Goal: Task Accomplishment & Management: Manage account settings

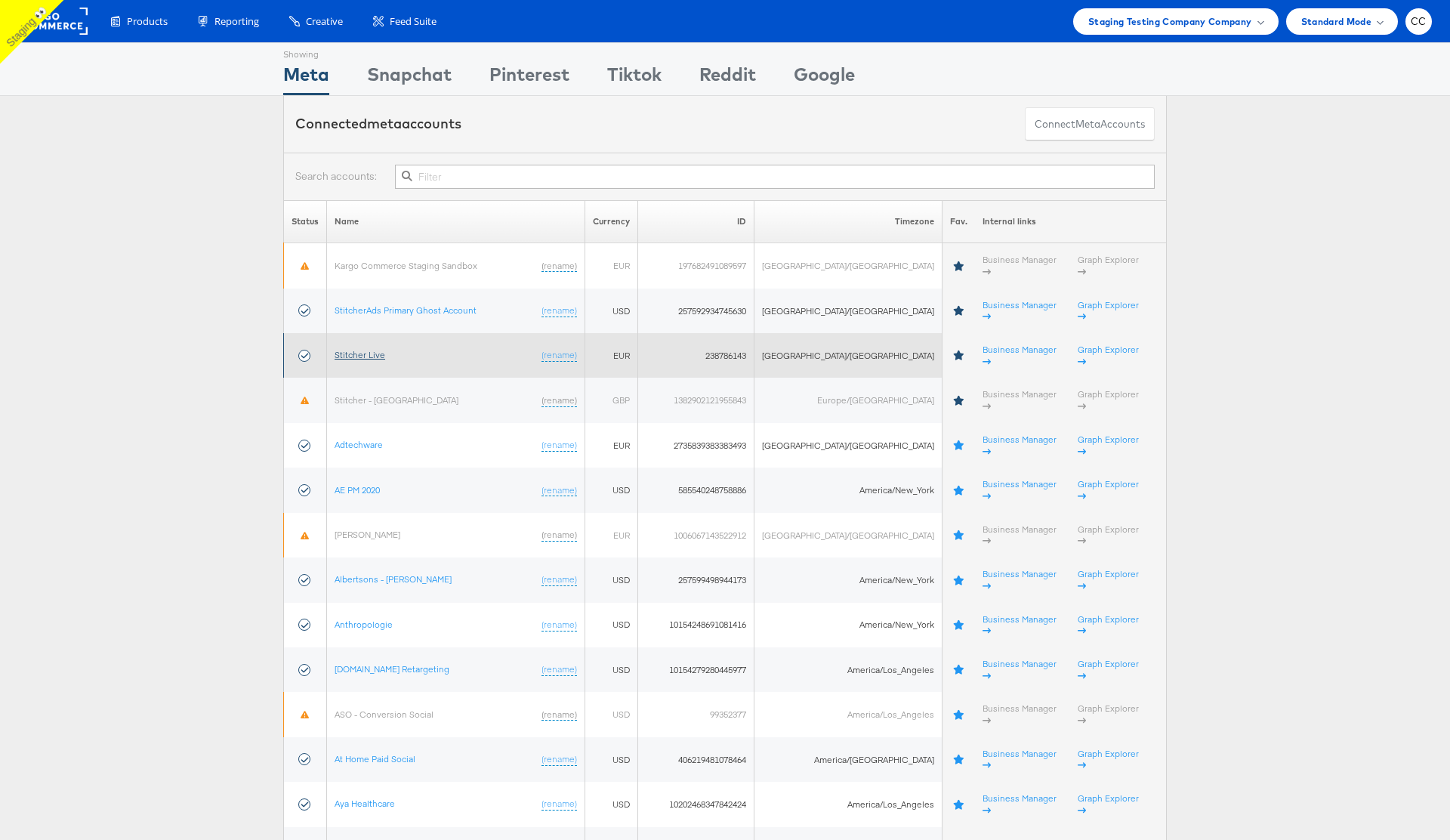
click at [381, 349] on link "Stitcher Live" at bounding box center [360, 355] width 50 height 11
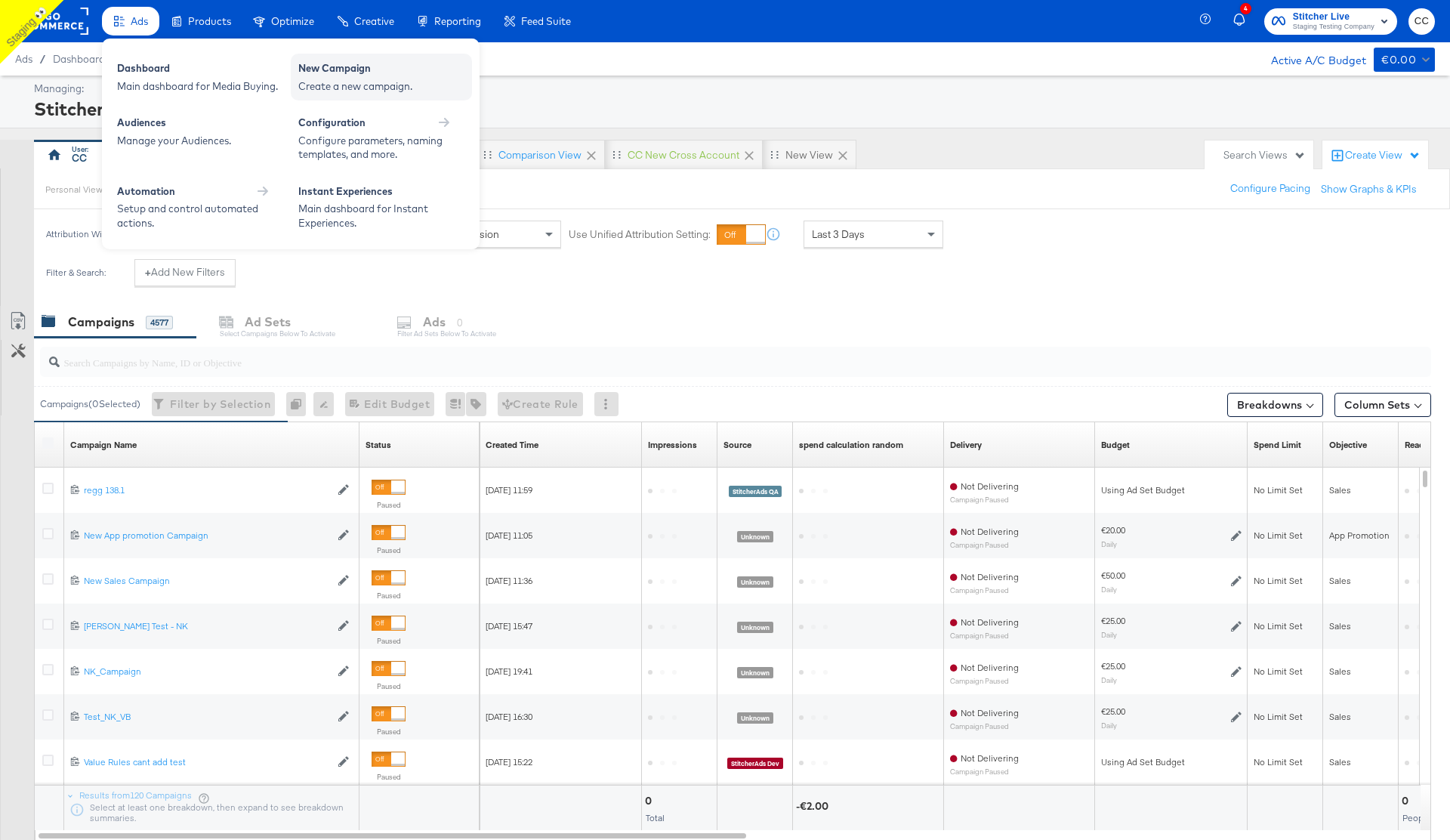
click at [354, 80] on div "Create a new campaign." at bounding box center [381, 87] width 166 height 14
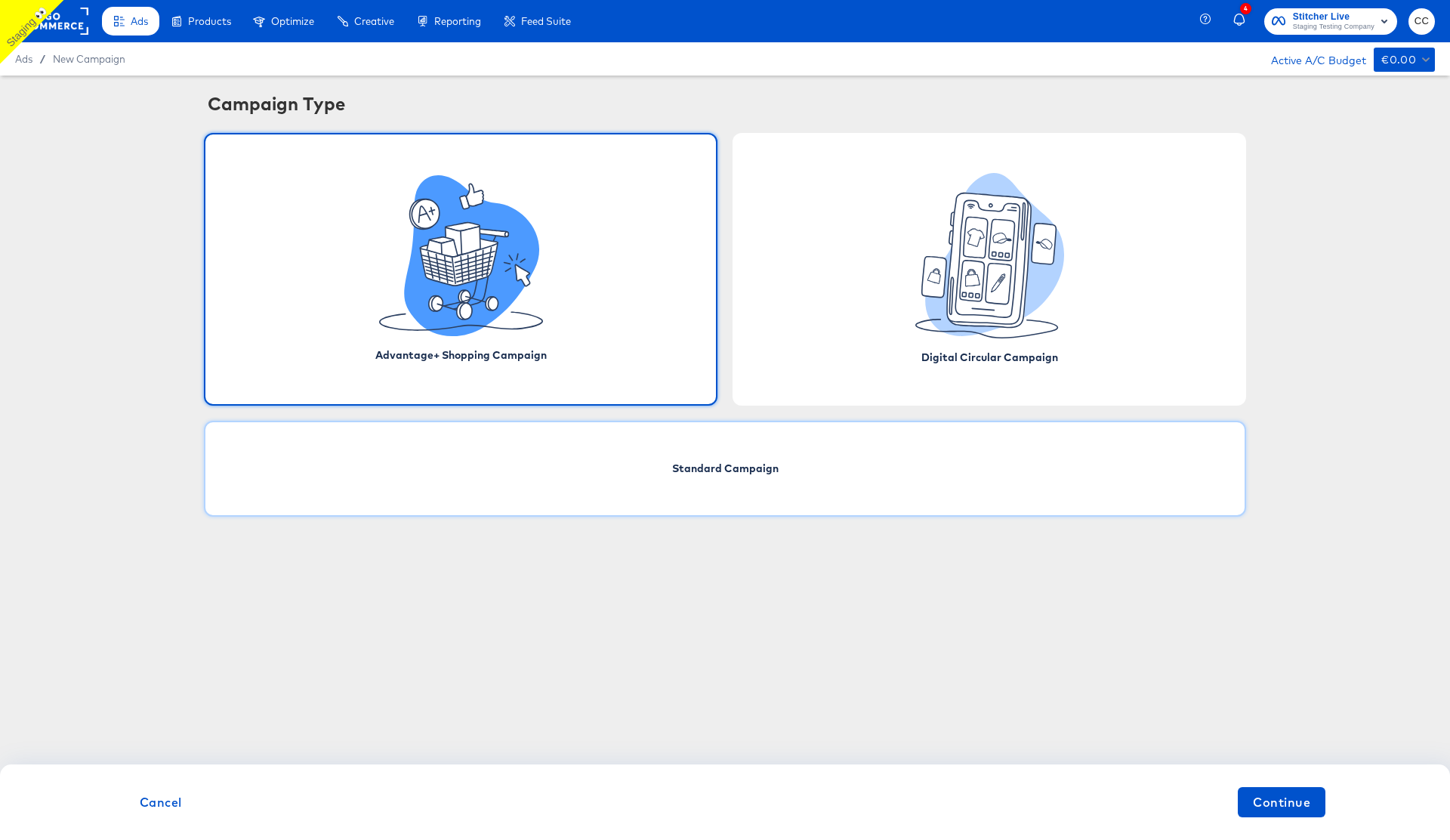
click at [794, 470] on div "Standard Campaign" at bounding box center [725, 469] width 1042 height 96
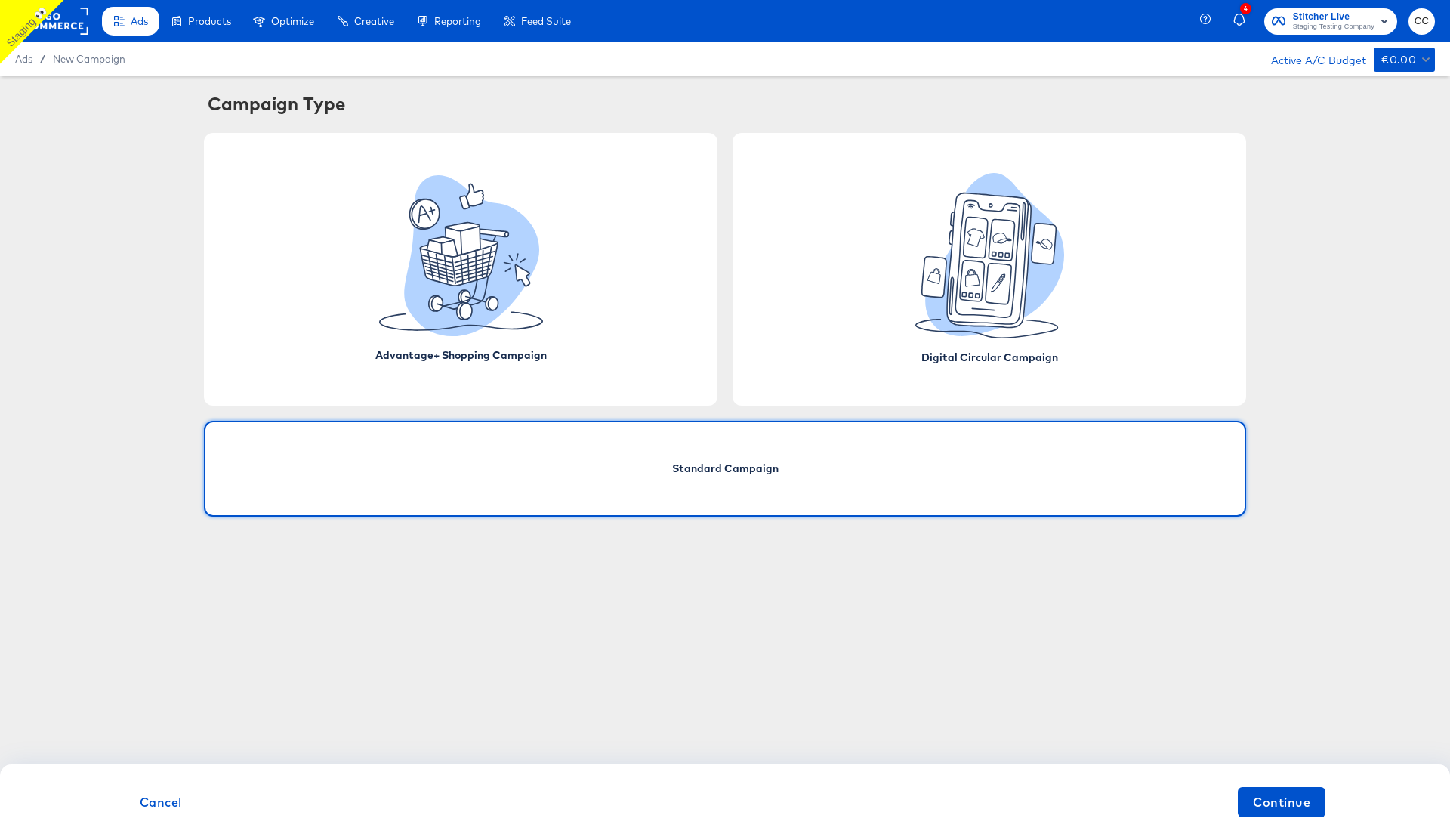
click at [1286, 817] on div "Cancel Continue" at bounding box center [725, 802] width 1450 height 76
click at [1286, 802] on span "Continue" at bounding box center [1281, 801] width 58 height 21
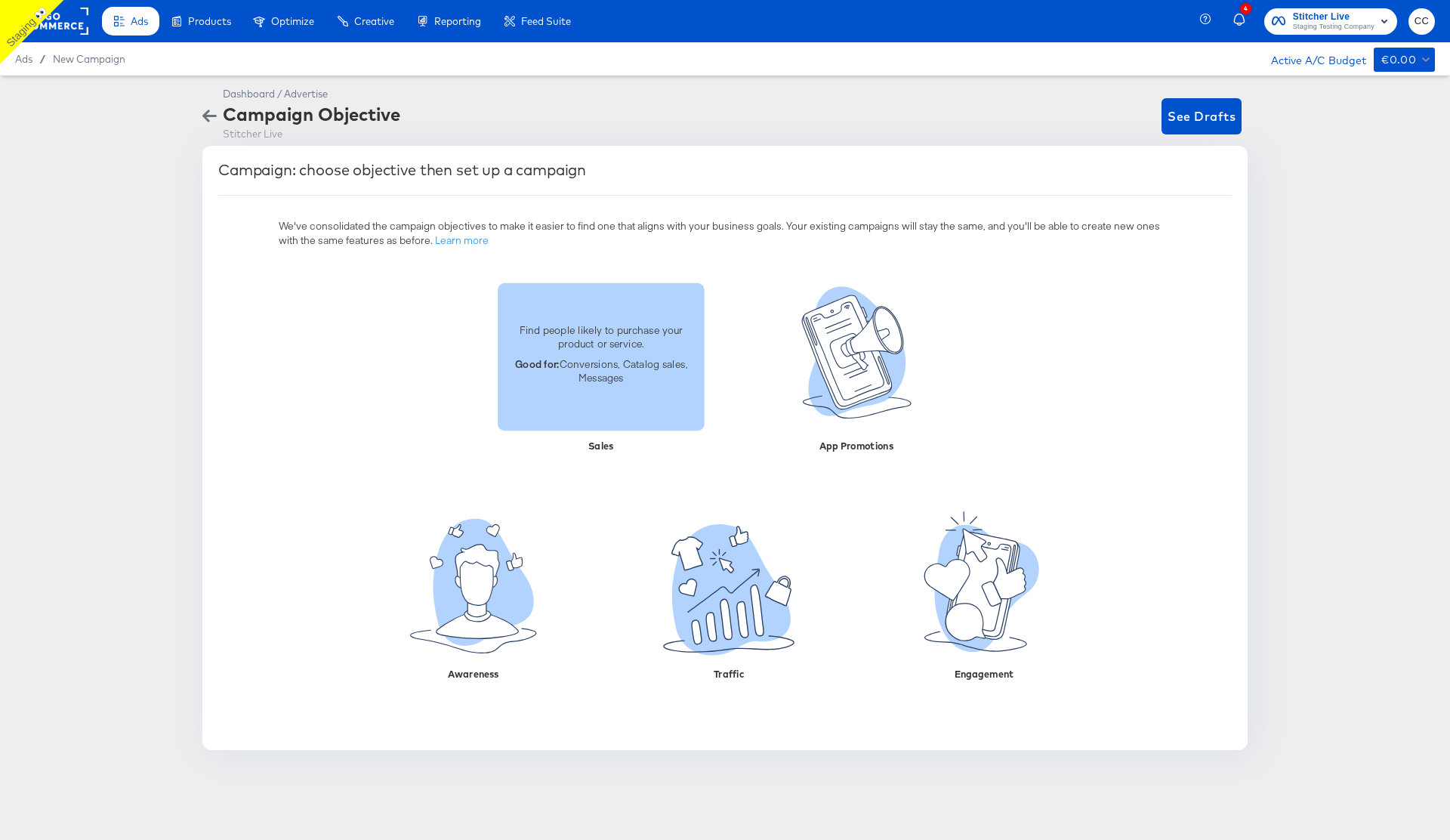
click at [563, 376] on p "Good for: Conversions, Catalog sales, Messages" at bounding box center [601, 370] width 189 height 28
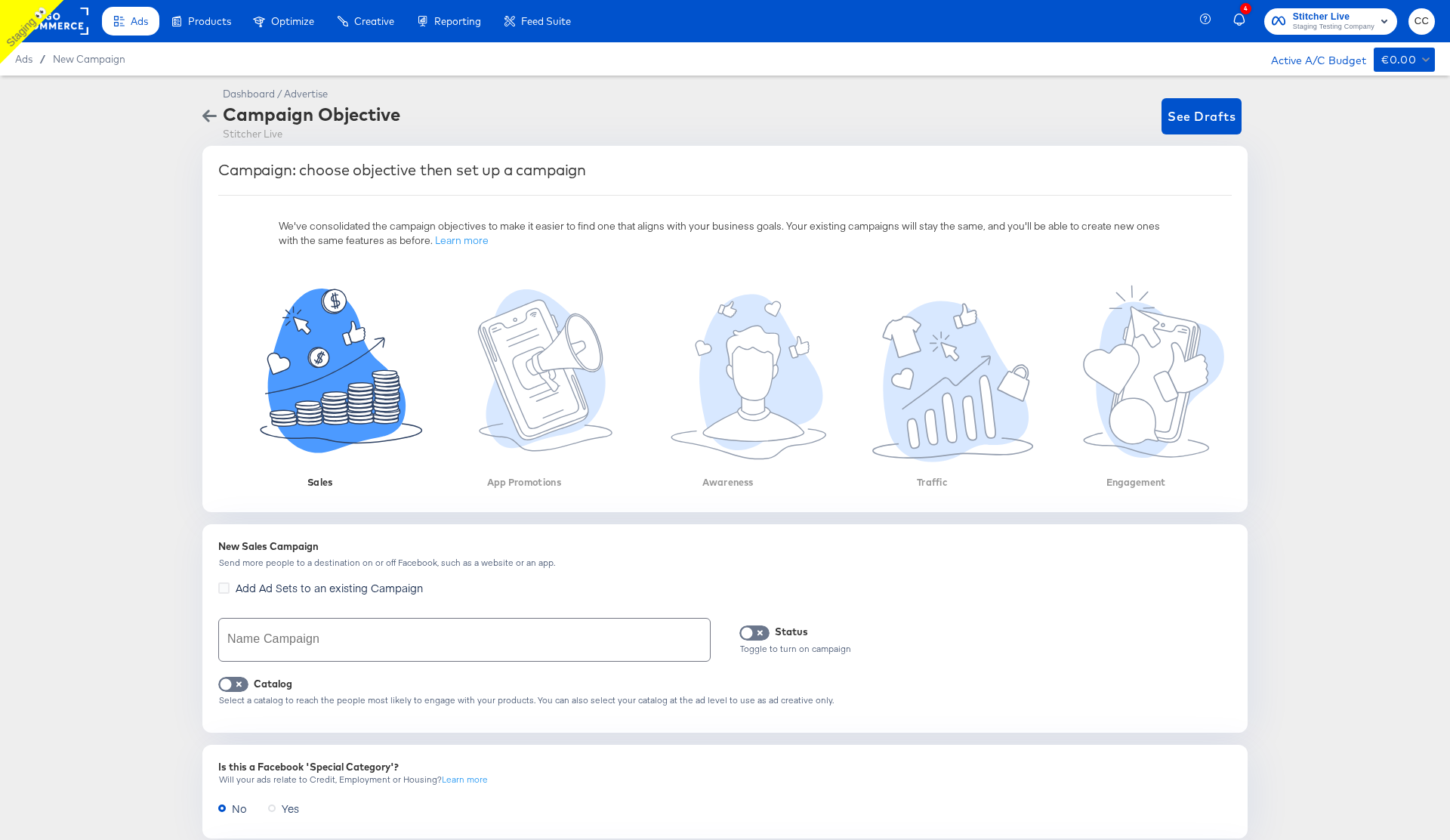
click at [271, 644] on input "text" at bounding box center [464, 640] width 491 height 43
type input "Sales catalog cc 138.1"
click at [239, 681] on input "checkbox" at bounding box center [225, 687] width 45 height 15
checkbox input "true"
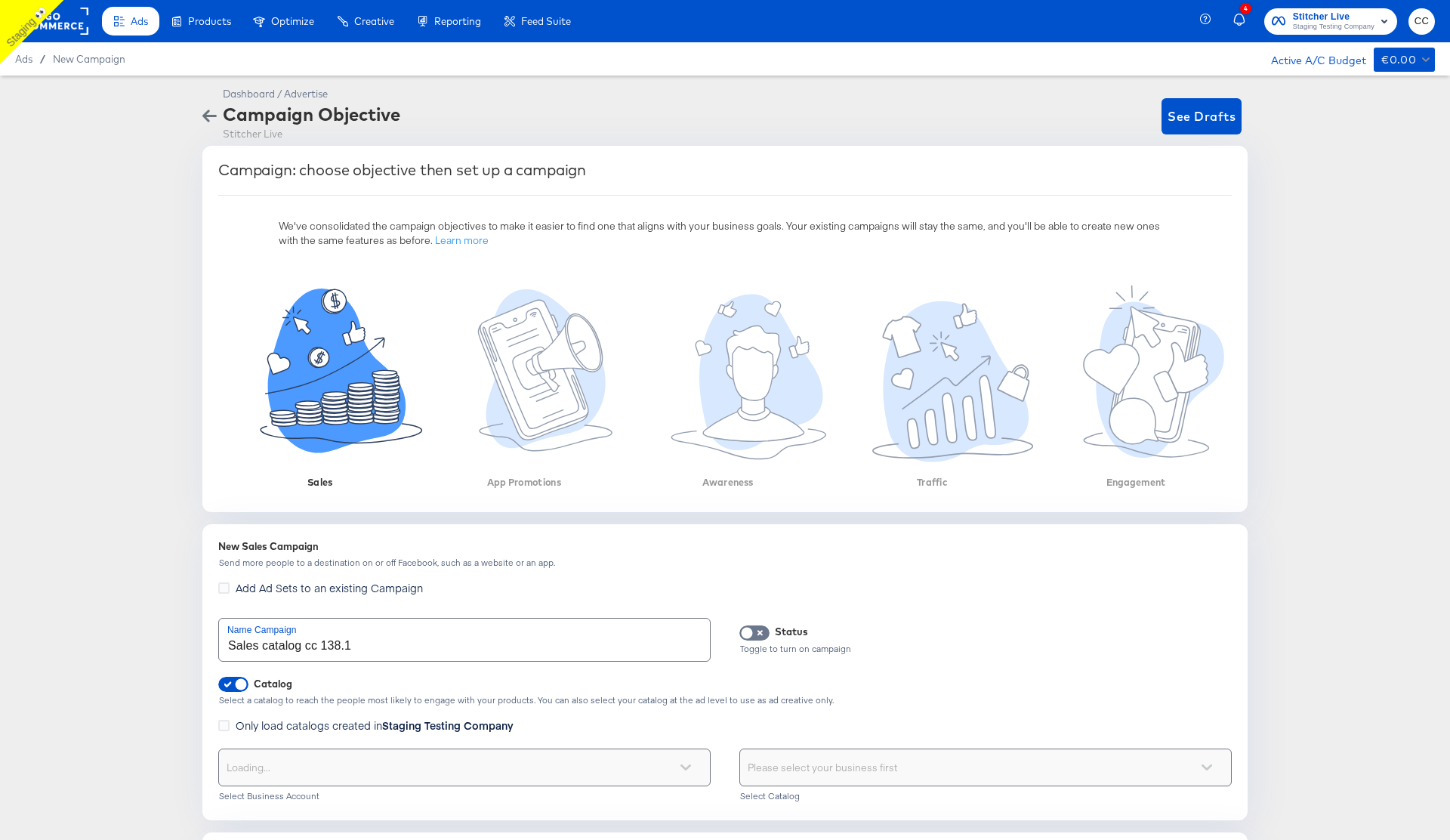
scroll to position [277, 0]
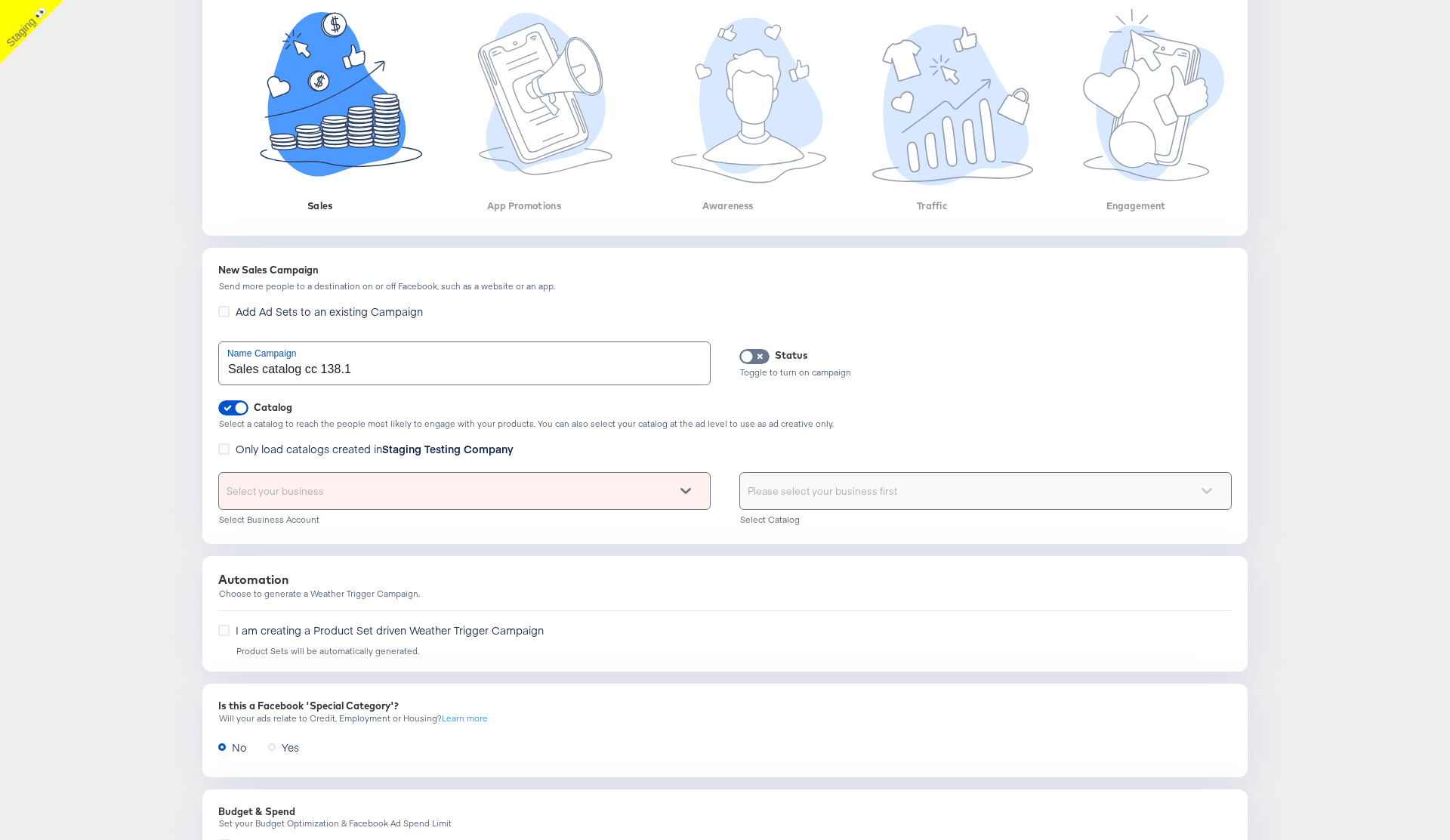
click at [413, 481] on div "Select your business" at bounding box center [464, 491] width 491 height 36
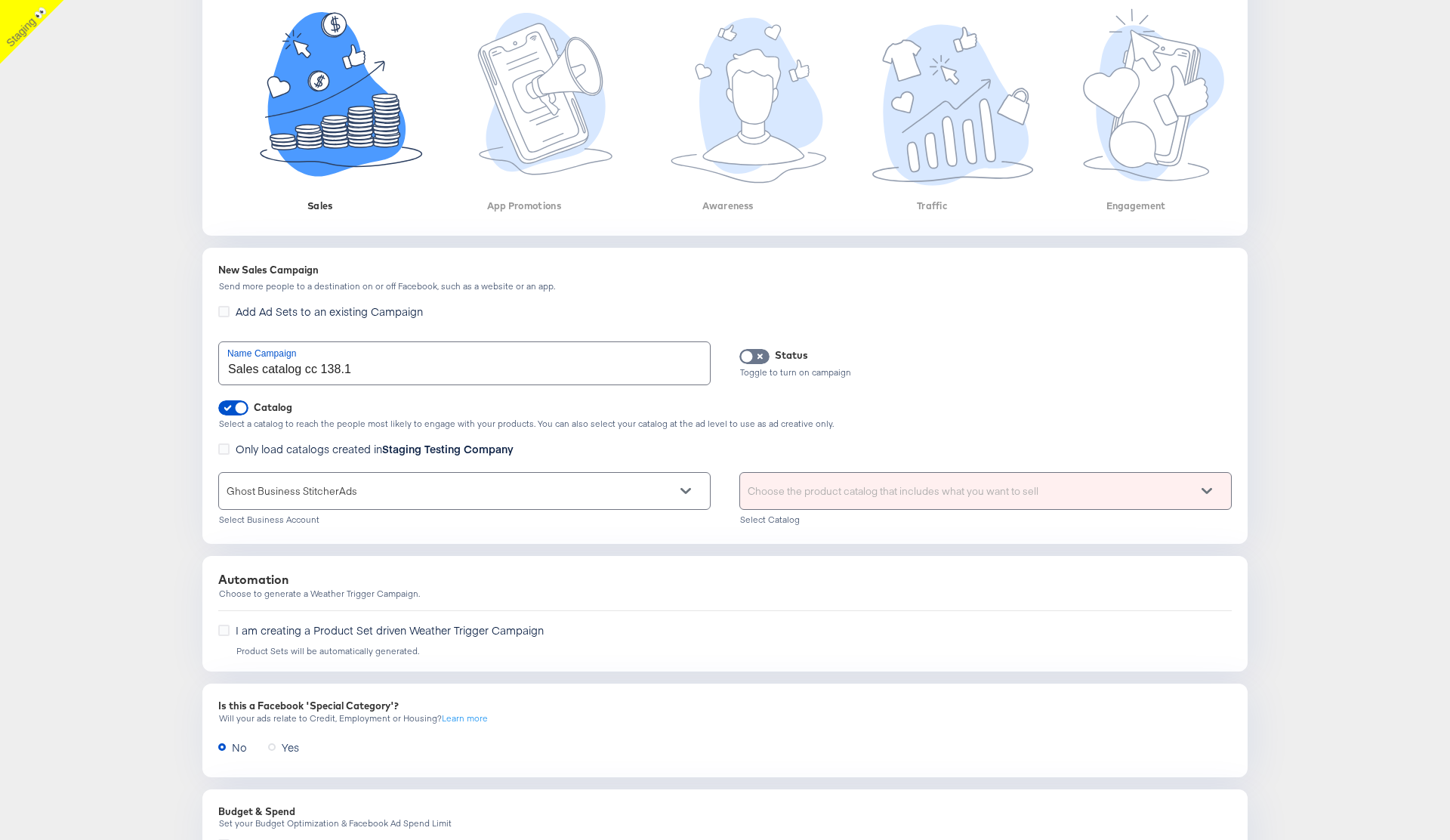
click at [922, 487] on div "Choose the product catalog that includes what you want to sell" at bounding box center [985, 491] width 491 height 36
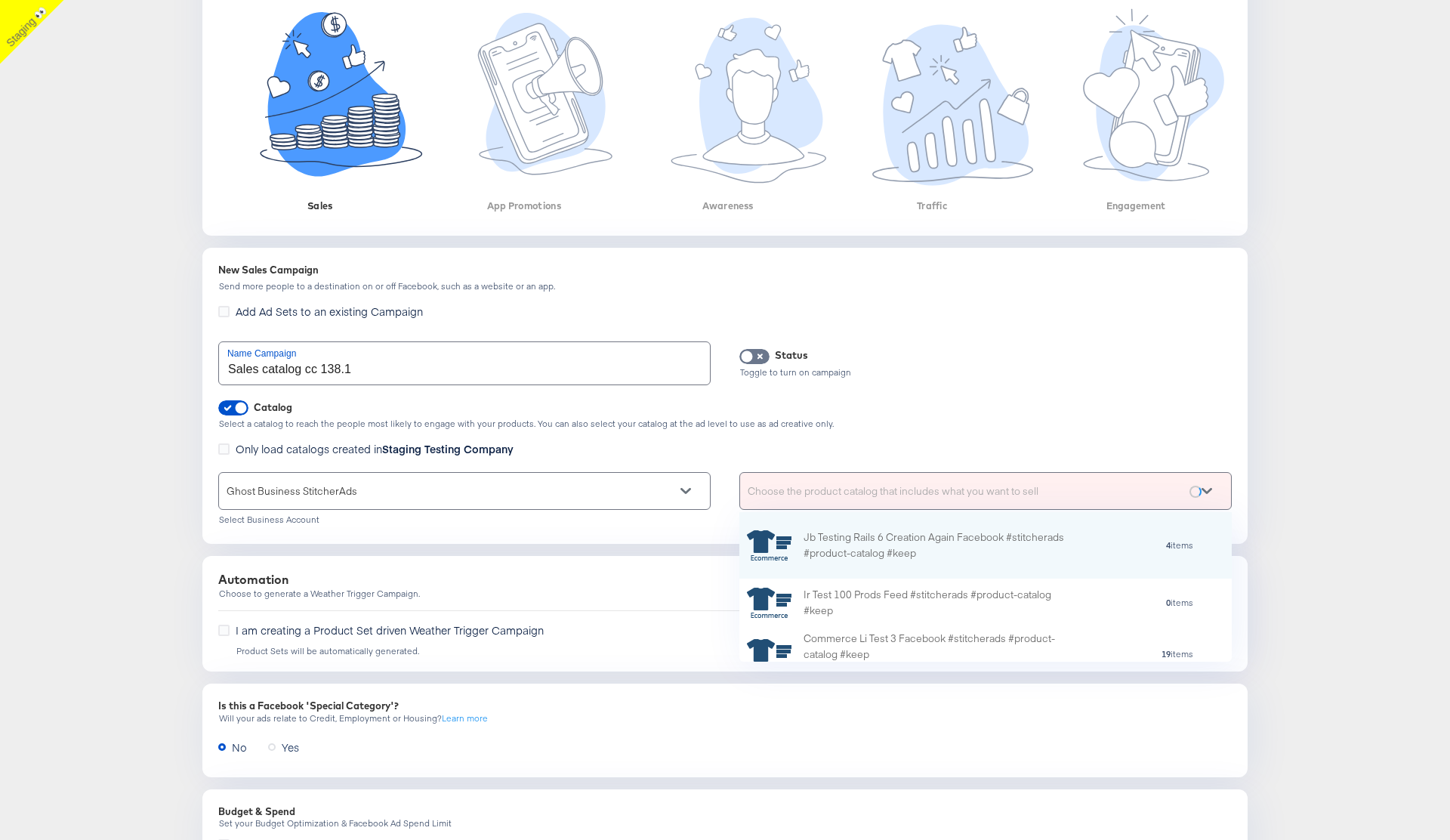
scroll to position [150, 493]
type input "cc"
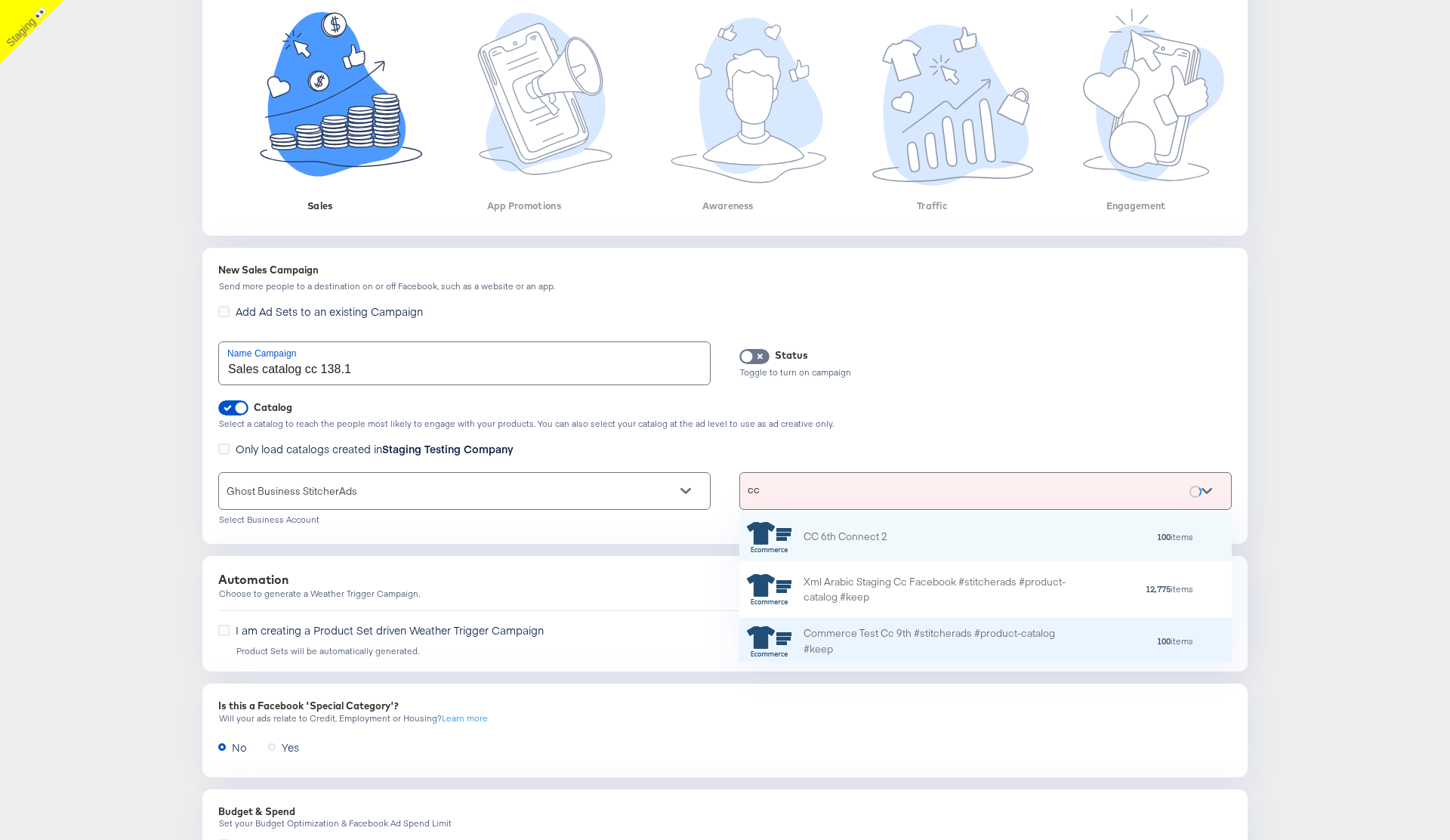
click at [846, 642] on div "Commerce Test Cc 9th #stitcherads #product-catalog #keep" at bounding box center [935, 641] width 264 height 32
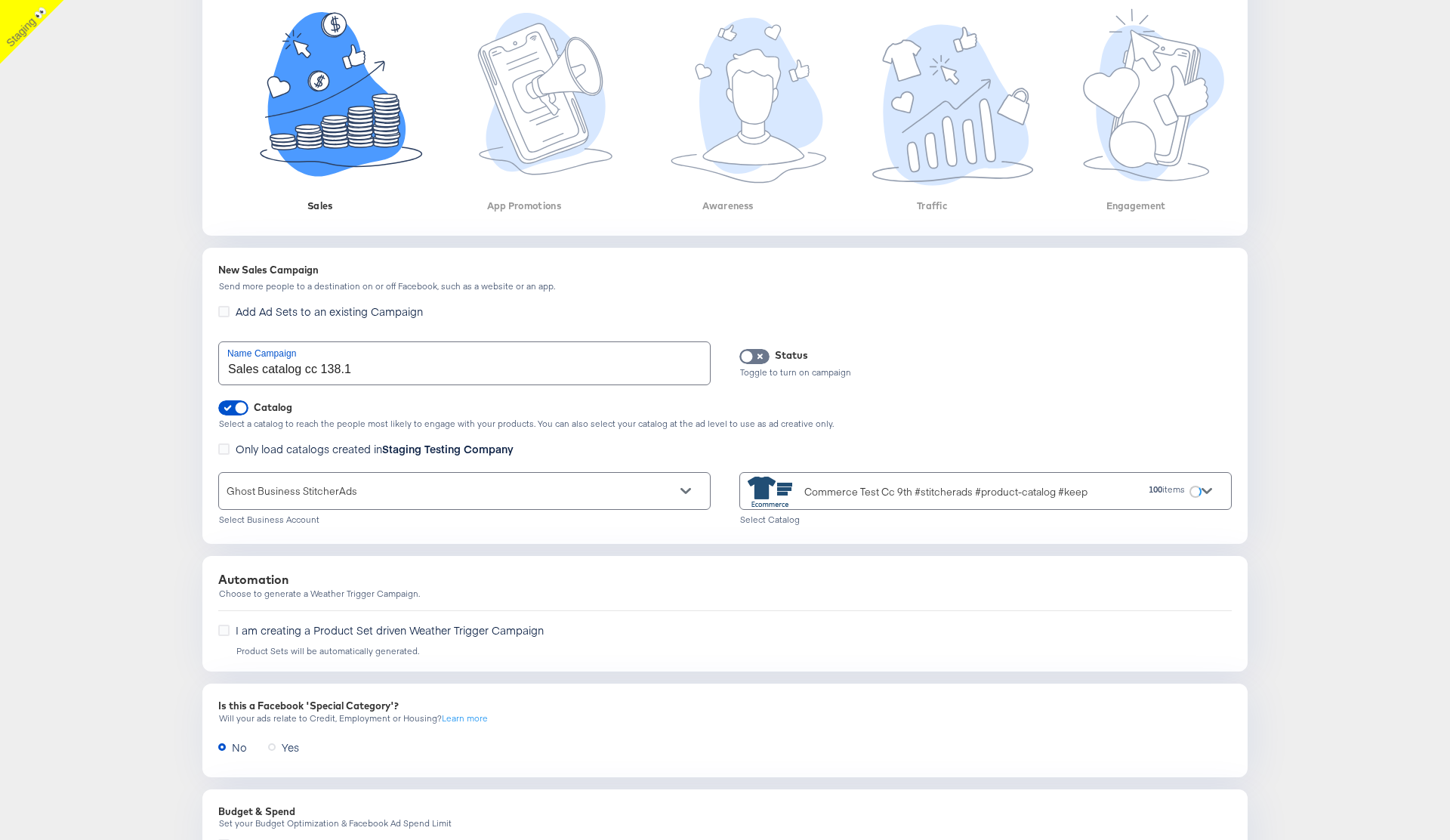
scroll to position [462, 0]
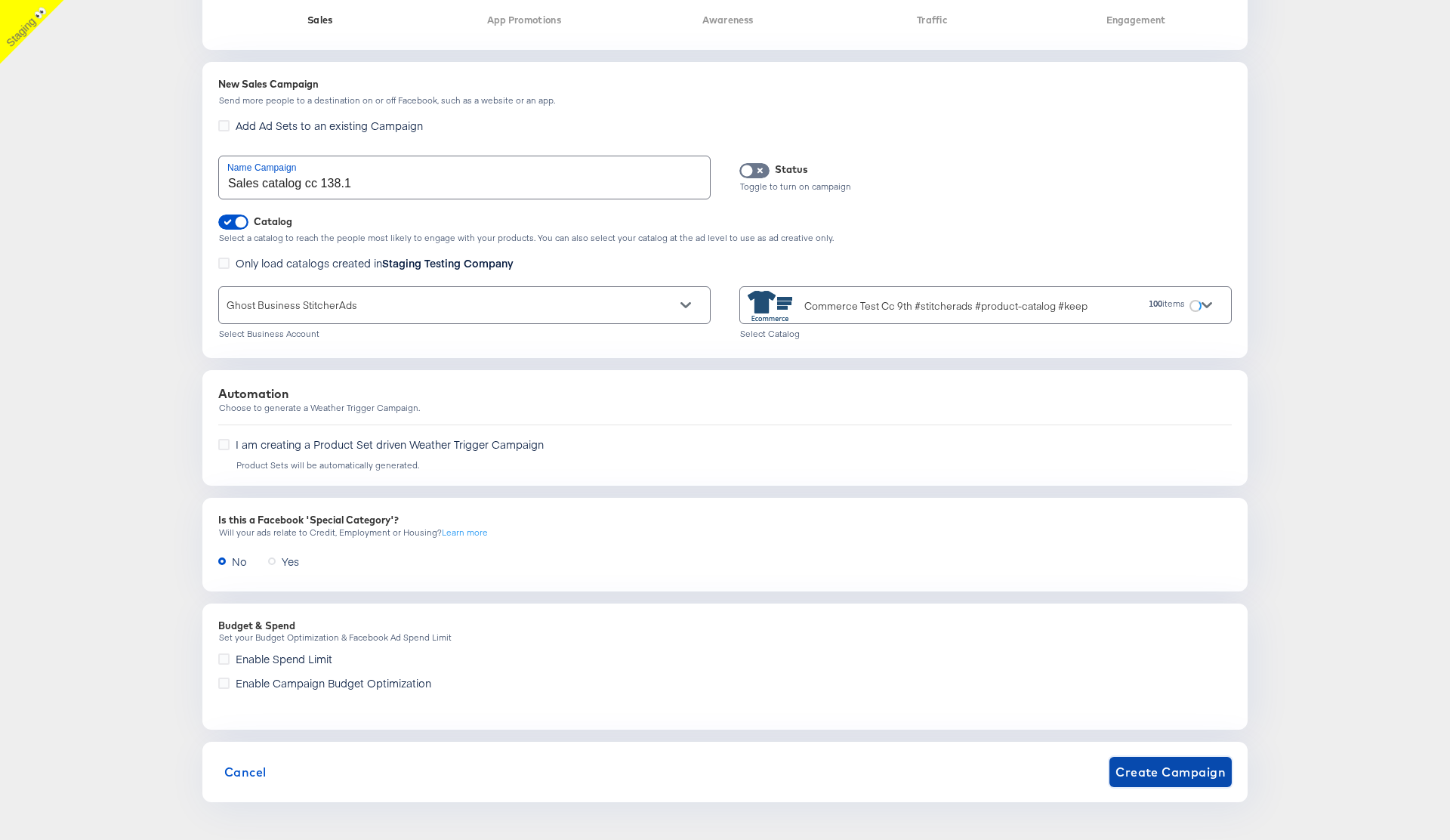
click at [1149, 771] on span "Create Campaign" at bounding box center [1170, 771] width 110 height 21
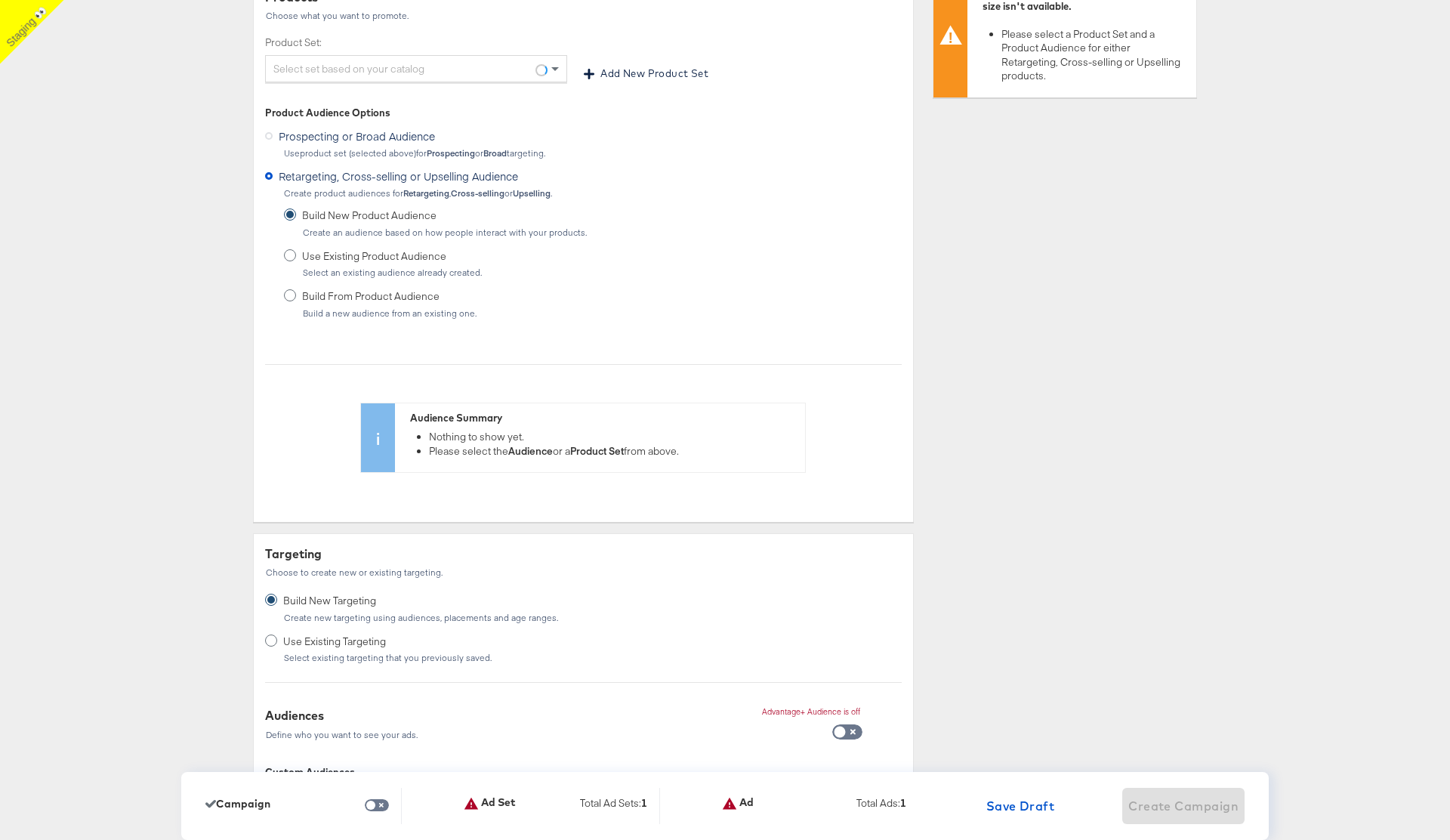
scroll to position [0, 0]
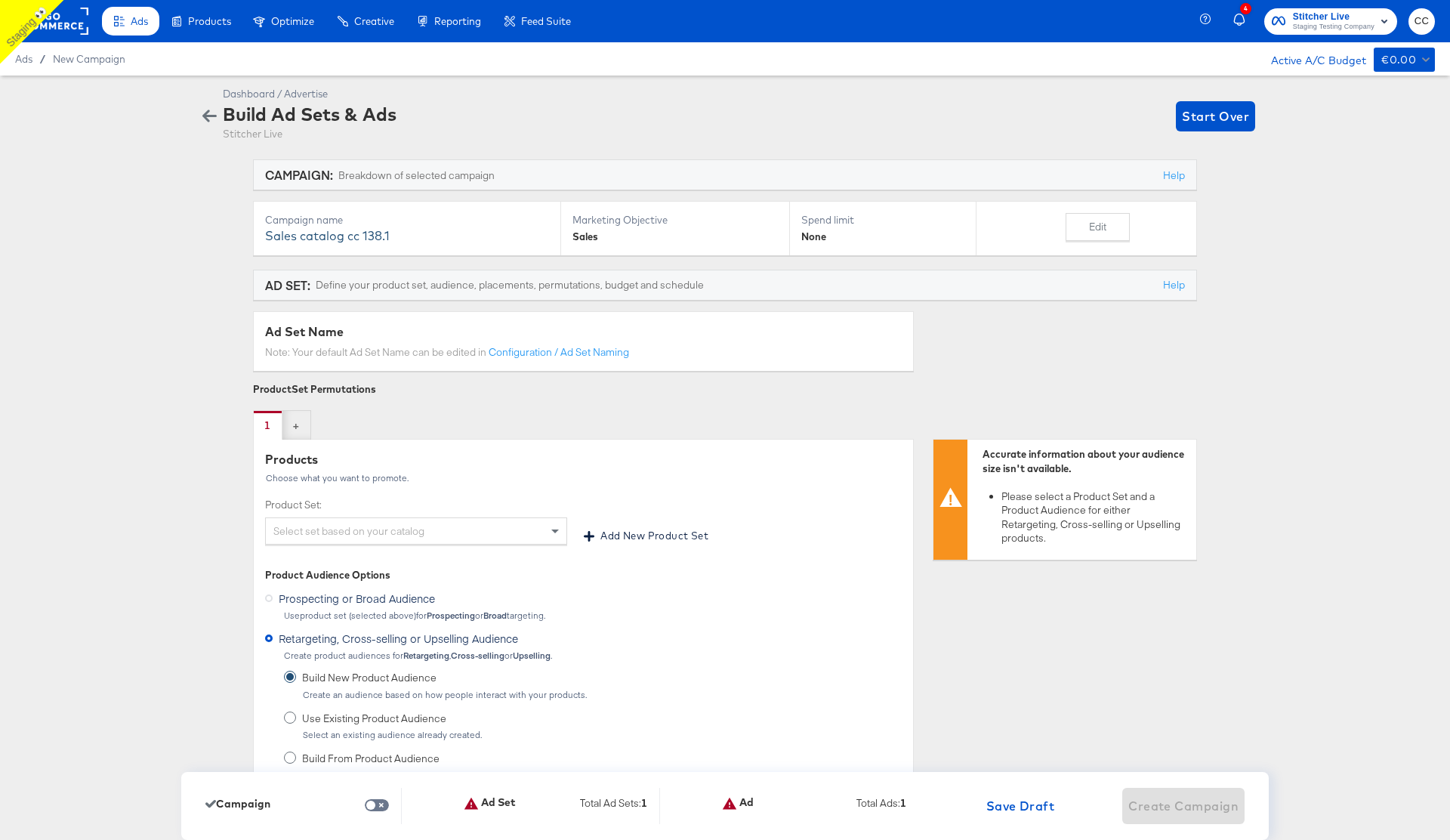
click at [429, 519] on div "Select set based on your catalog" at bounding box center [415, 530] width 300 height 26
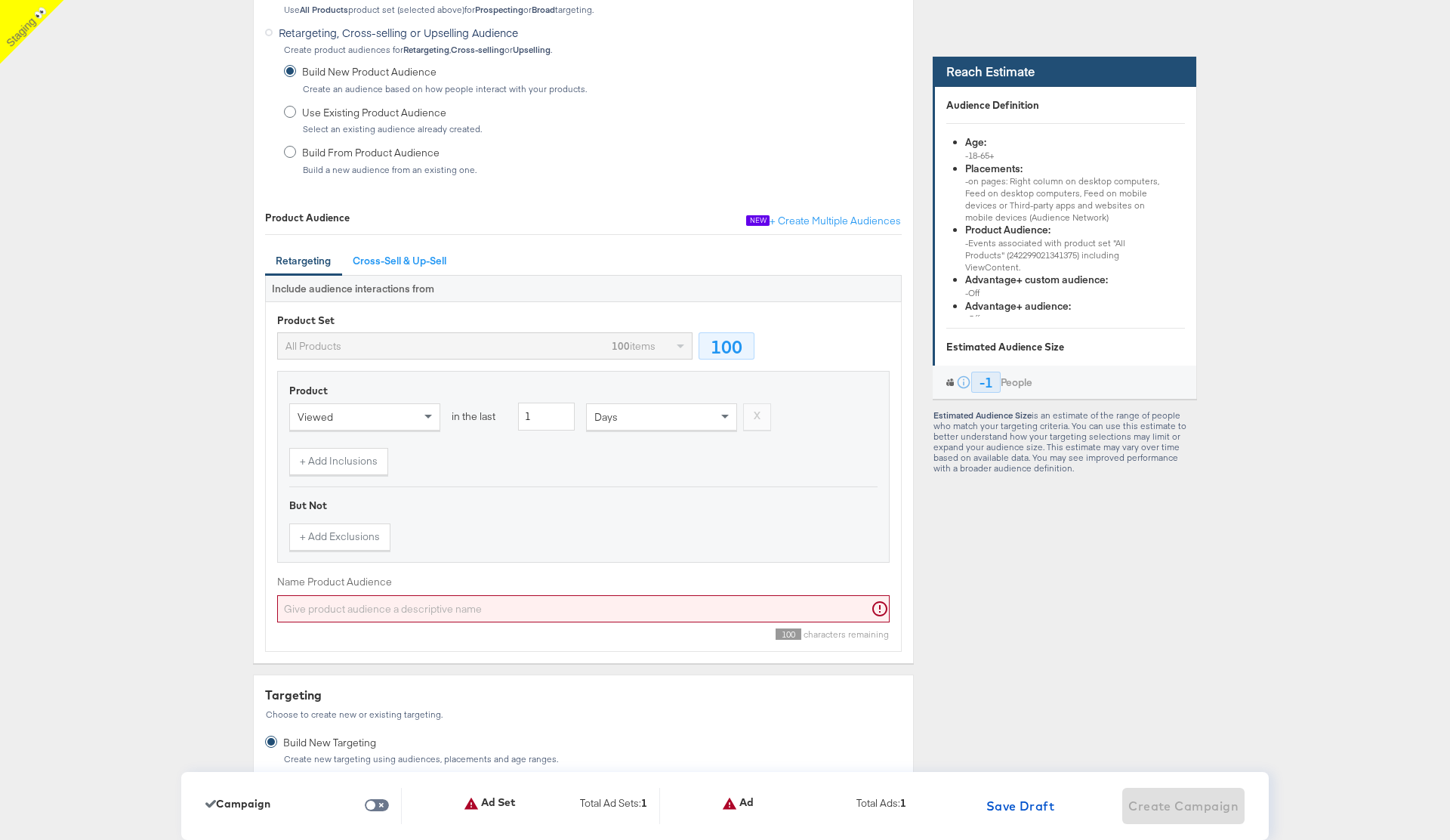
scroll to position [623, 0]
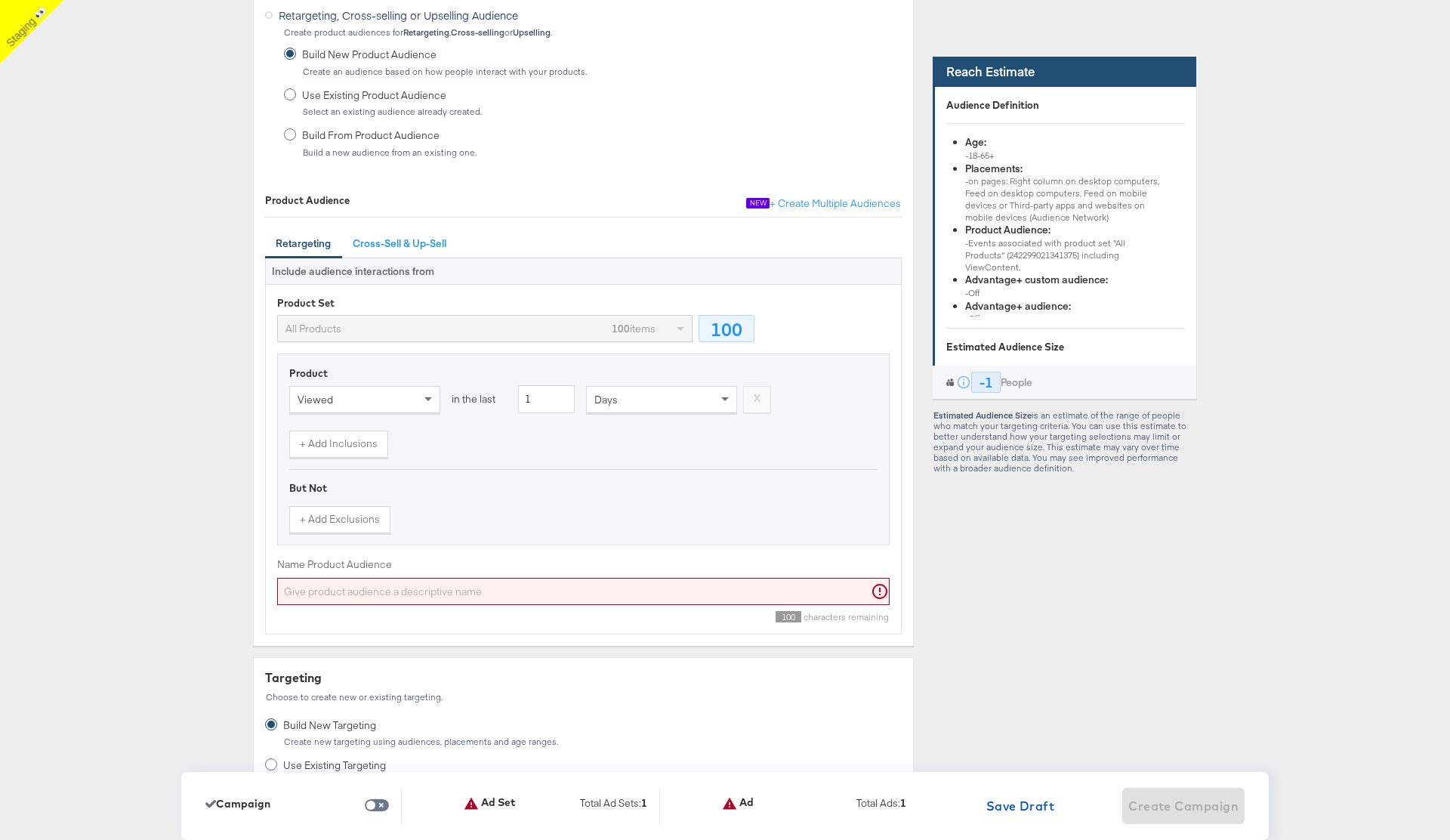
click at [440, 586] on input "Name Product Audience" at bounding box center [583, 591] width 612 height 28
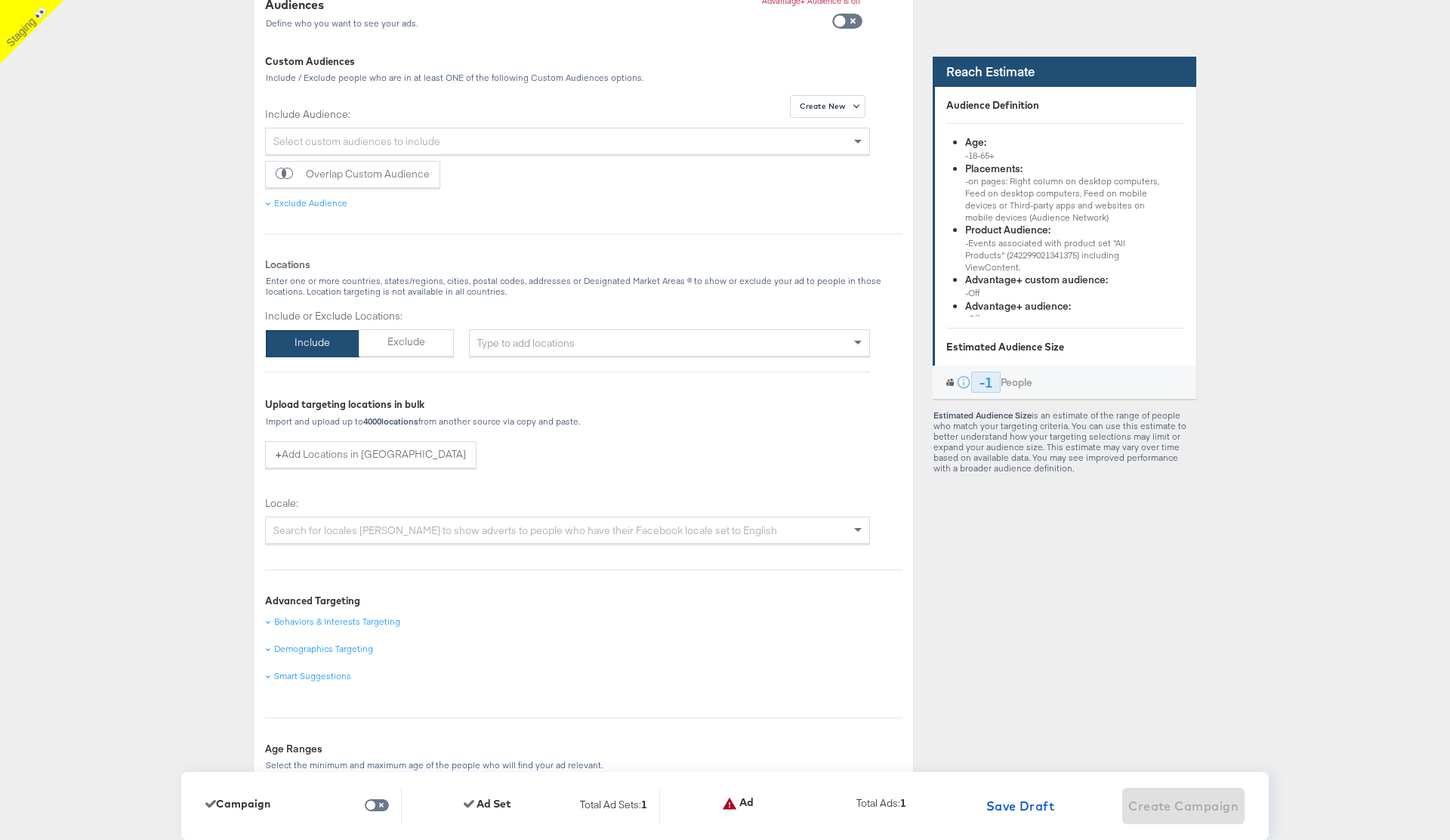
scroll to position [1465, 0]
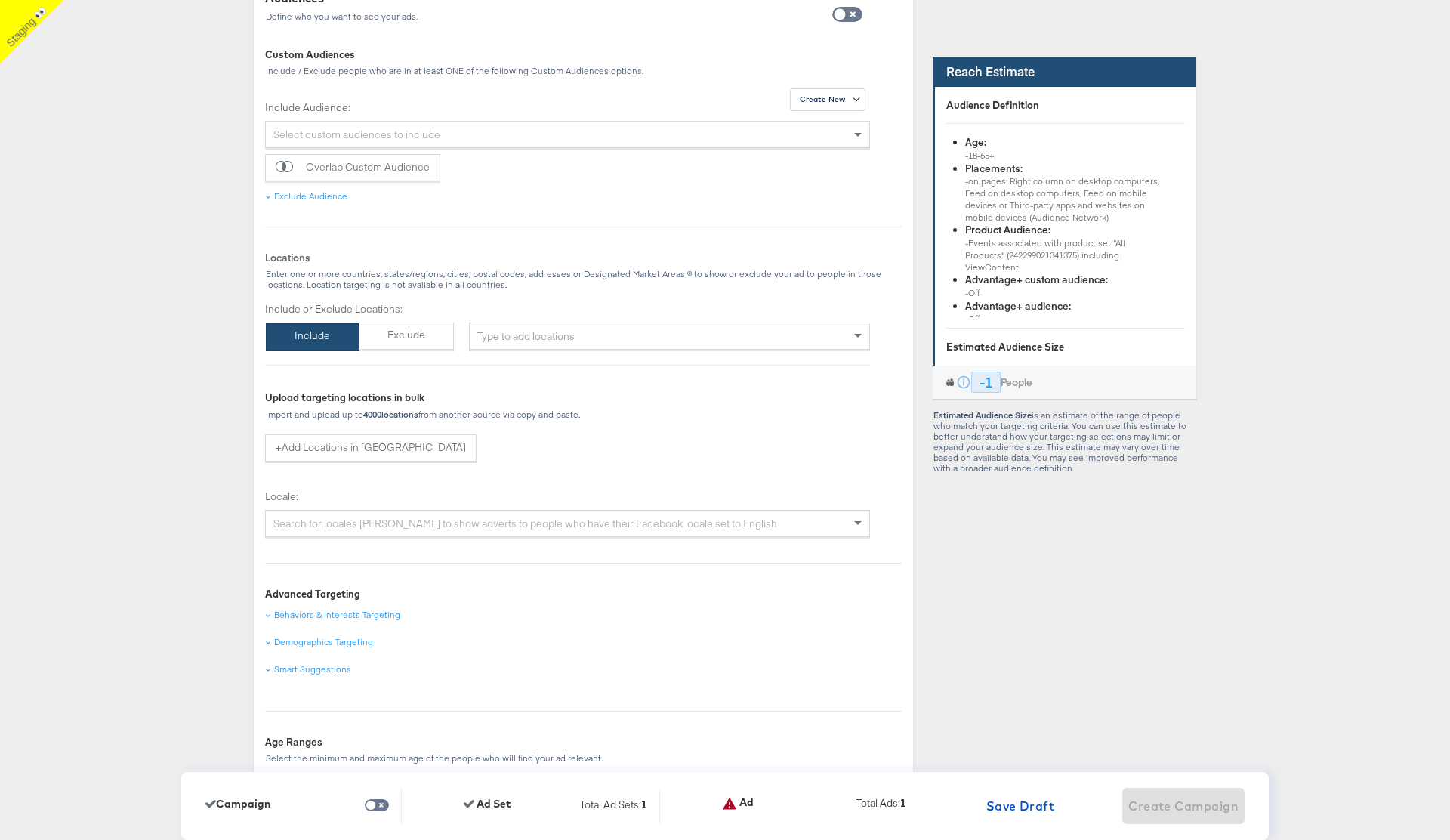
type input "etrsgf"
click at [603, 346] on div "Type to add locations" at bounding box center [669, 336] width 401 height 27
type input "usa"
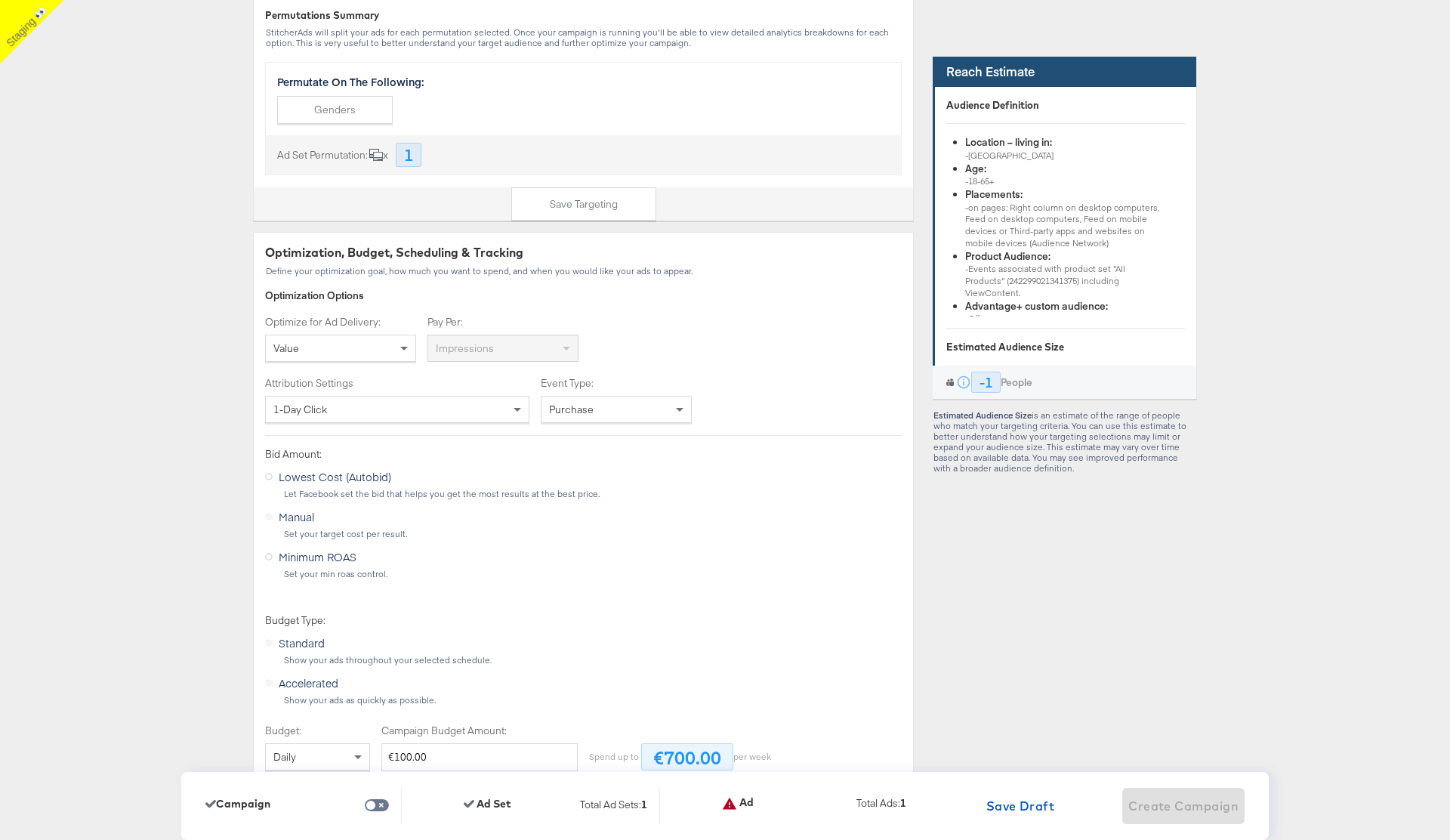
scroll to position [2816, 0]
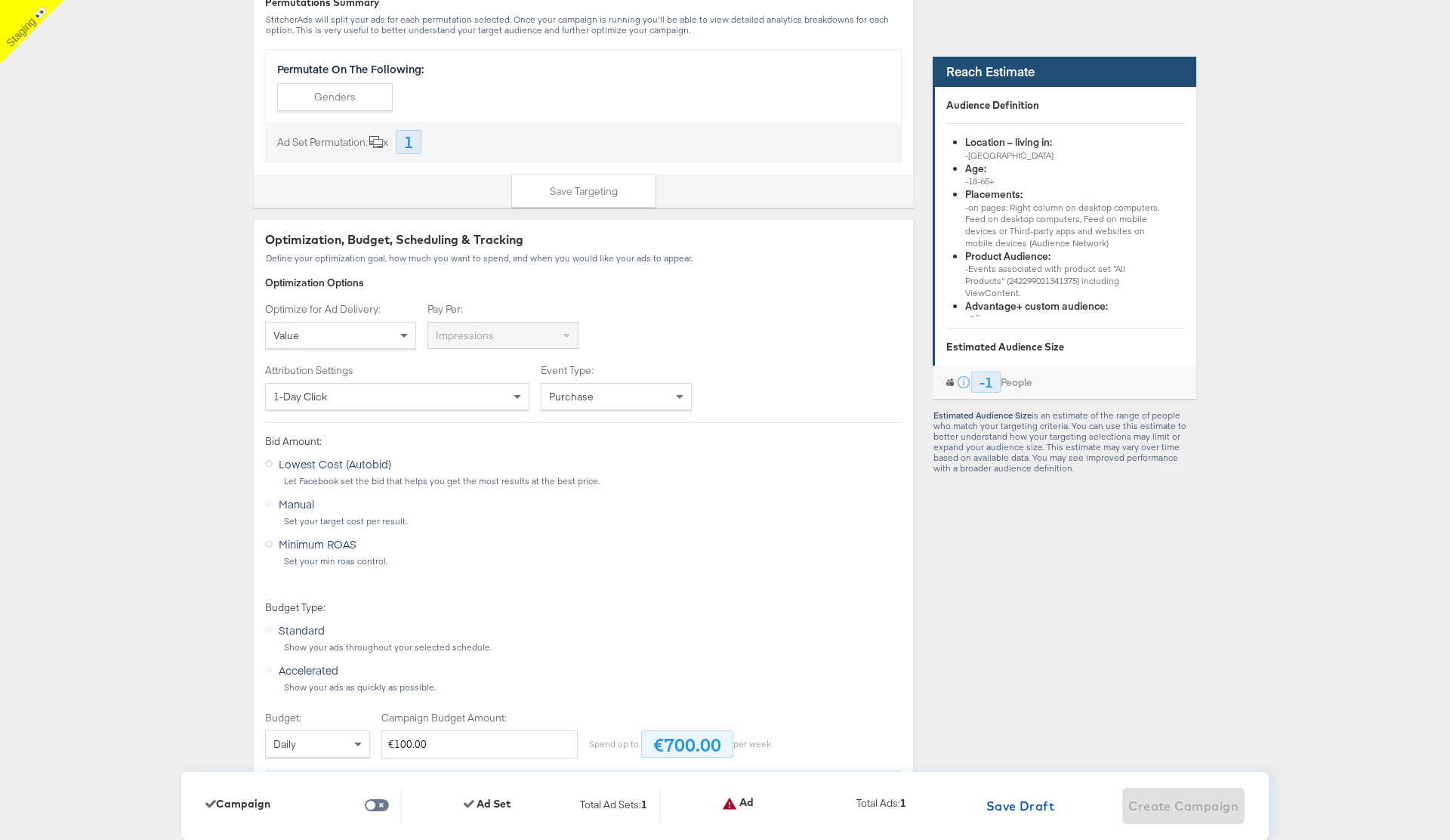
click at [364, 336] on div "Value" at bounding box center [340, 335] width 150 height 26
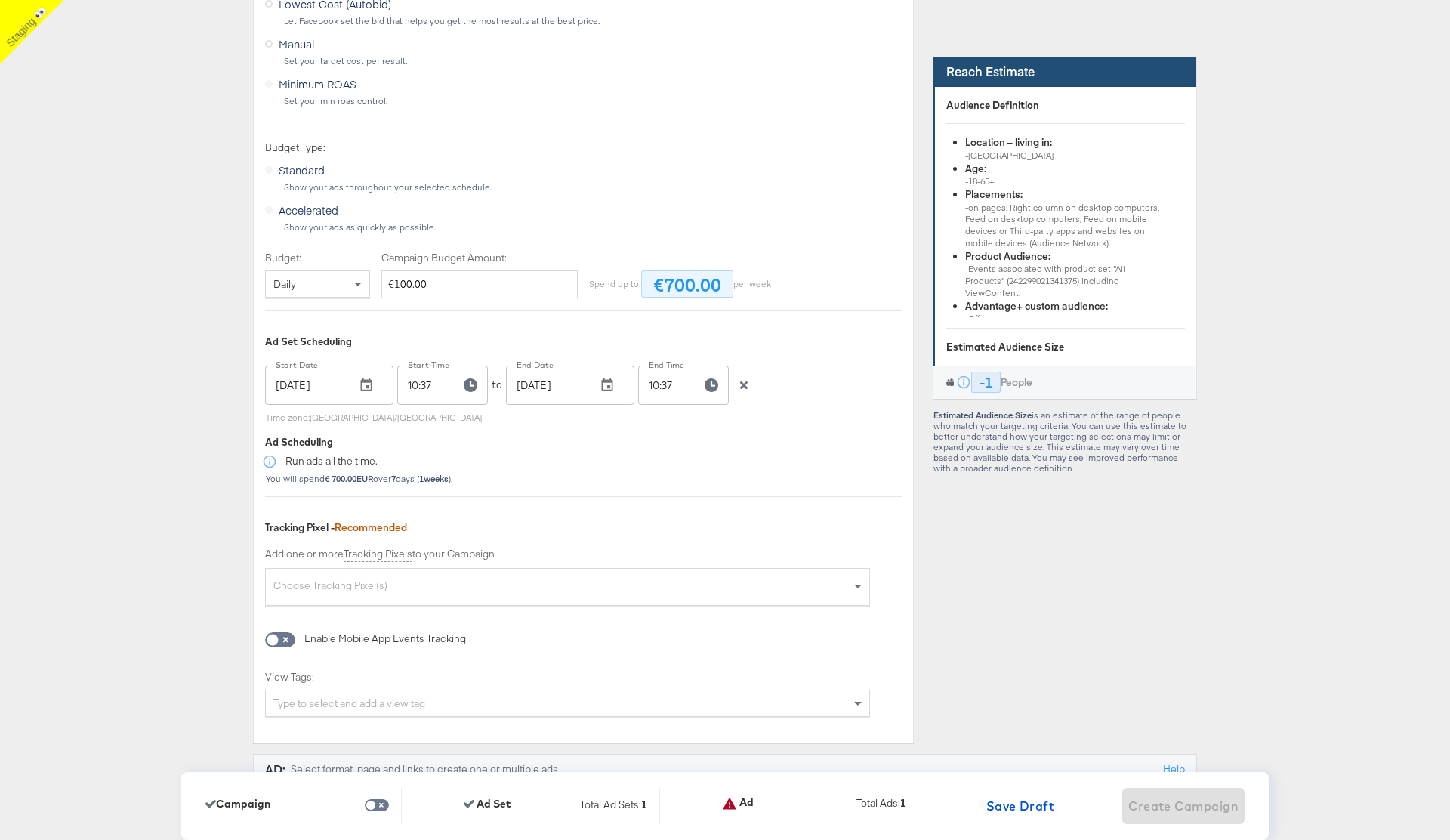
scroll to position [3340, 0]
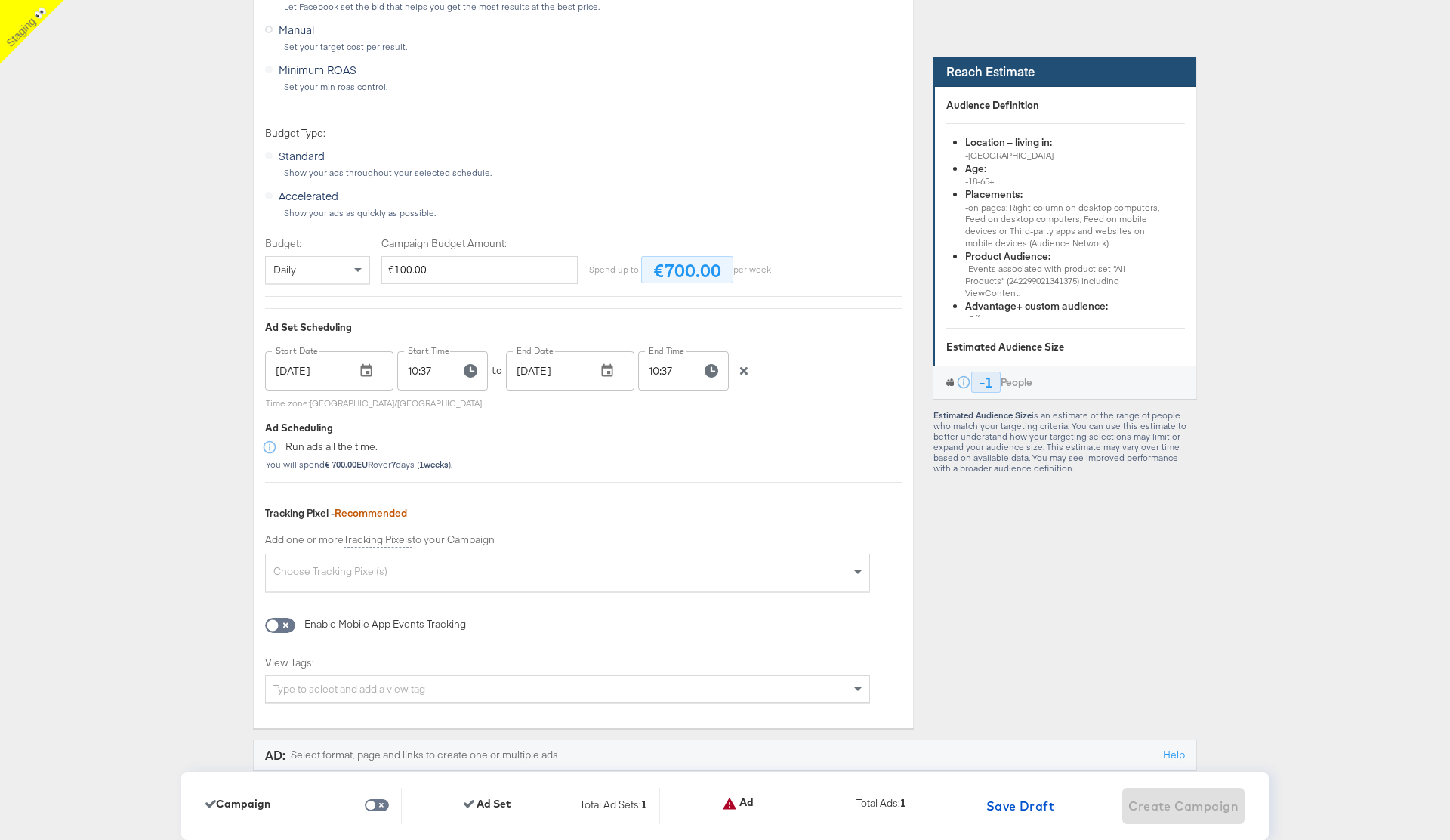
click at [745, 374] on icon "button" at bounding box center [743, 370] width 10 height 10
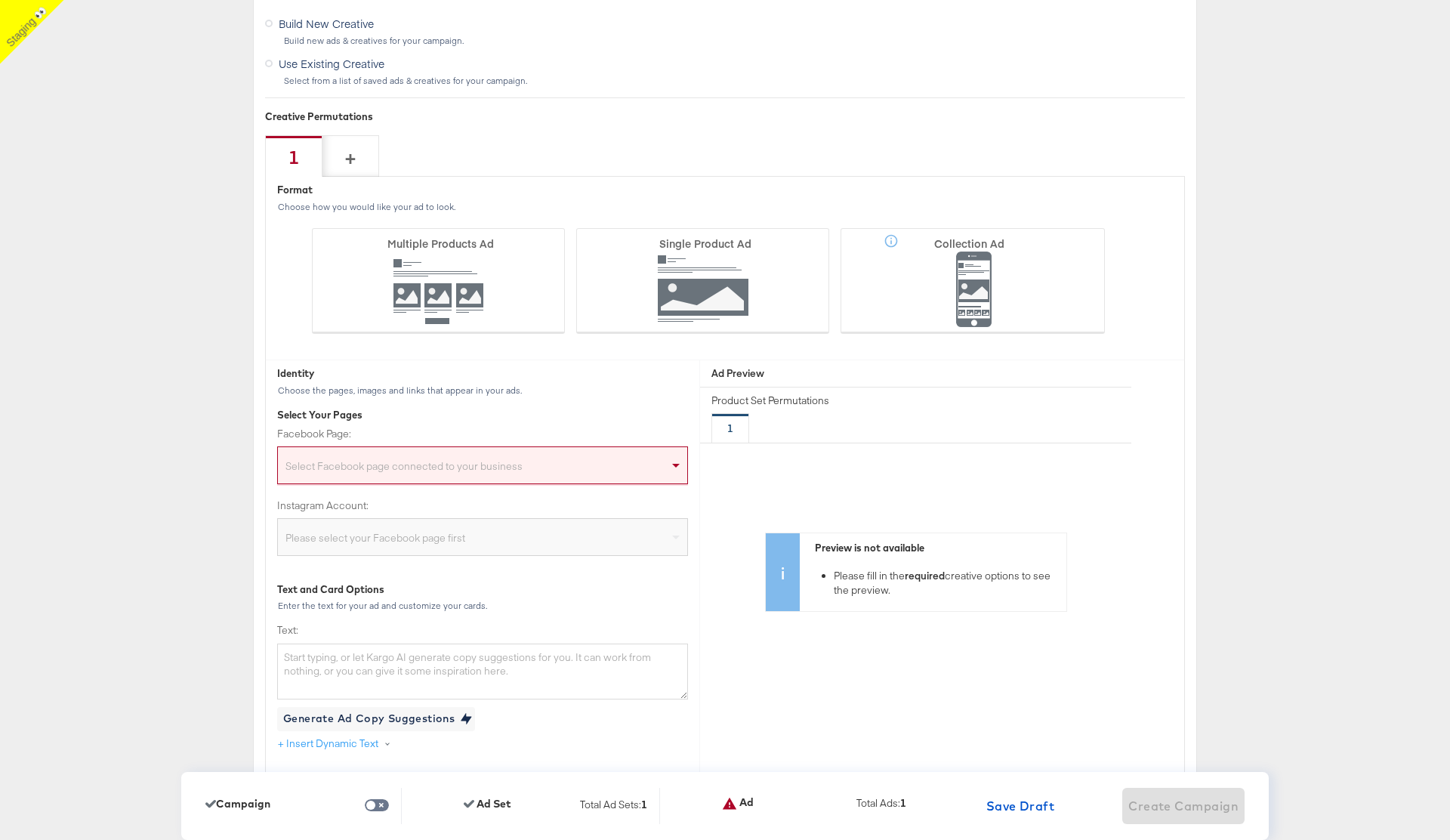
scroll to position [4209, 0]
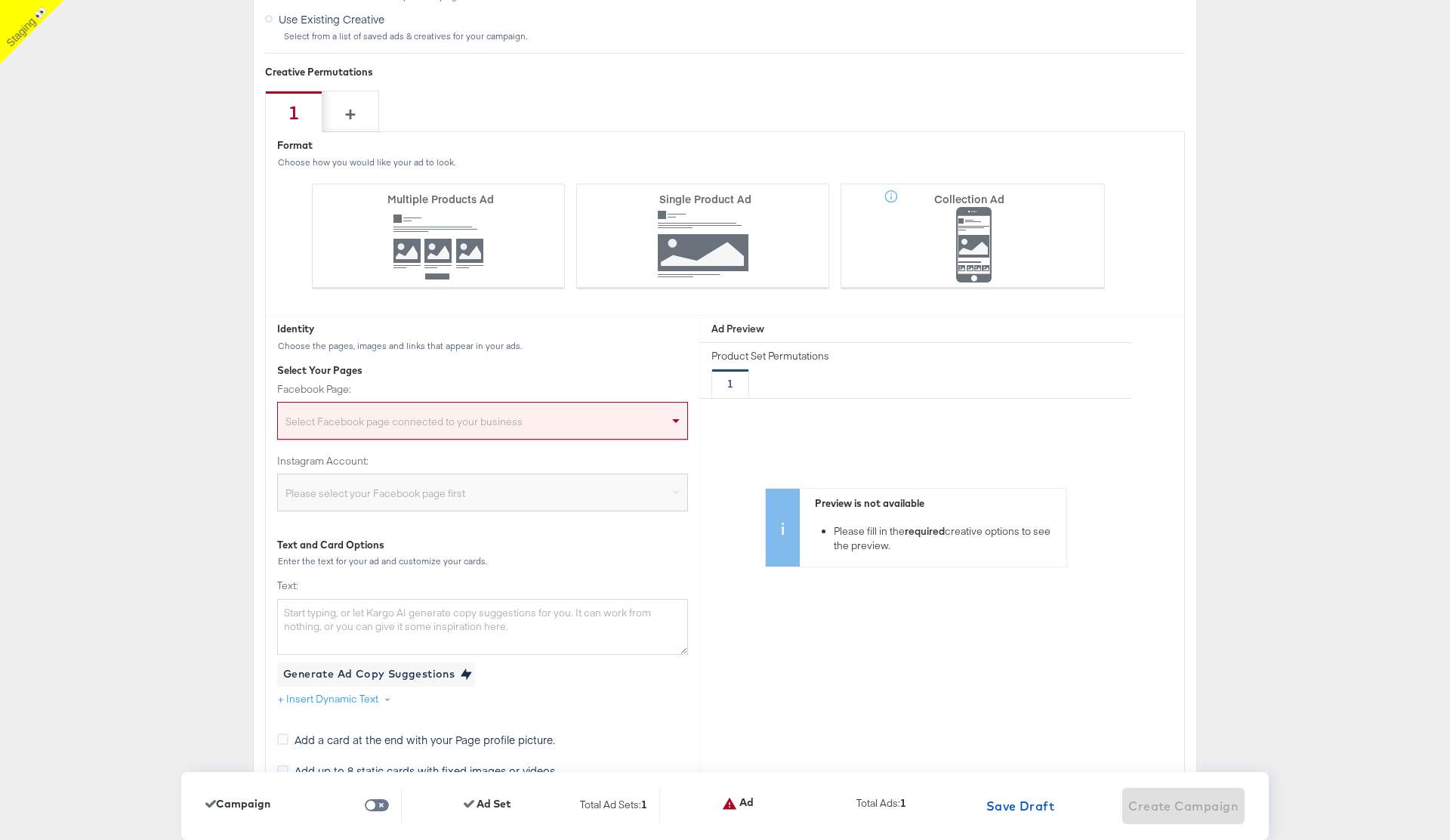
click at [463, 414] on div "Select Facebook page connected to your business" at bounding box center [482, 423] width 409 height 30
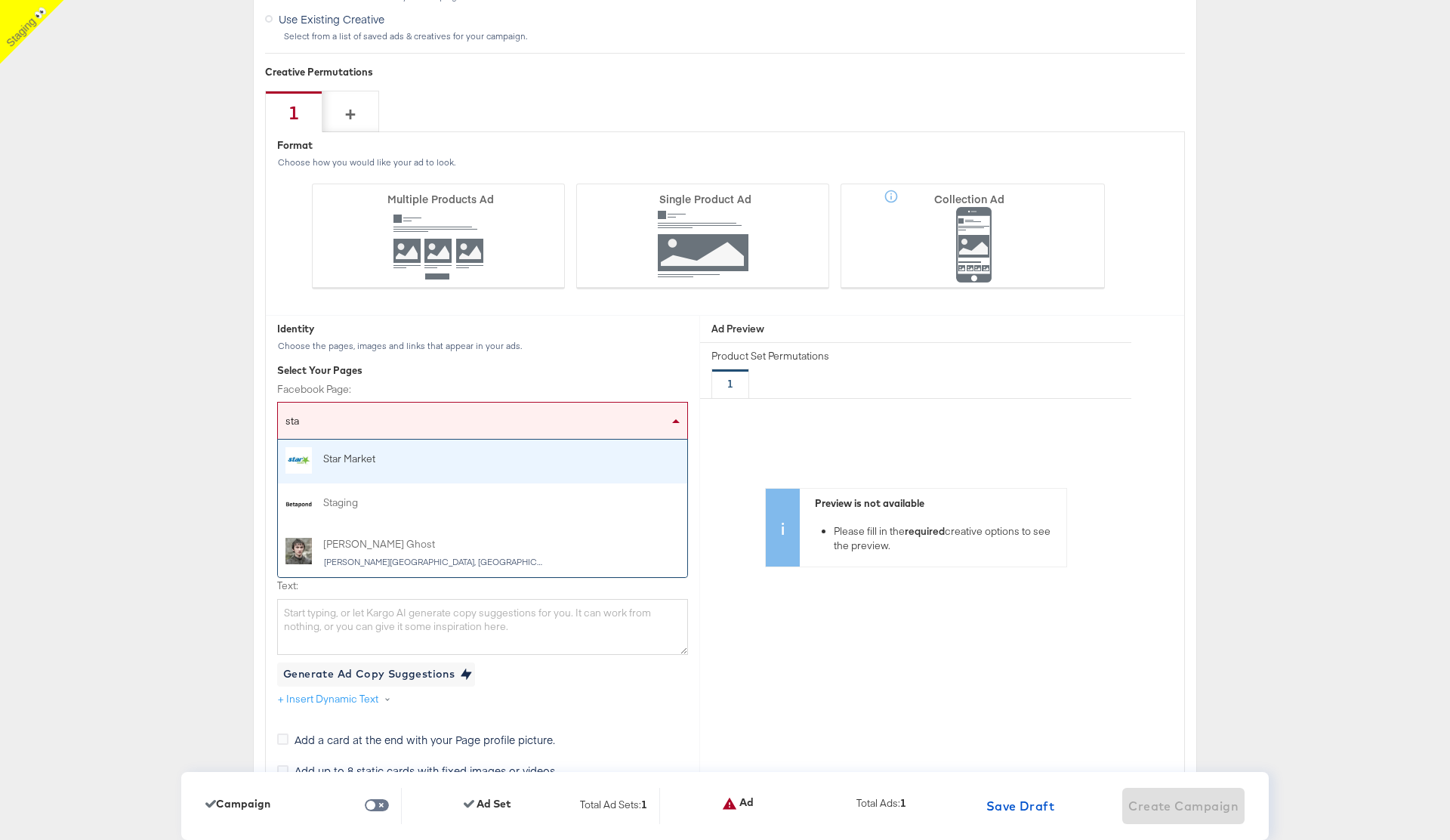
type input "stag"
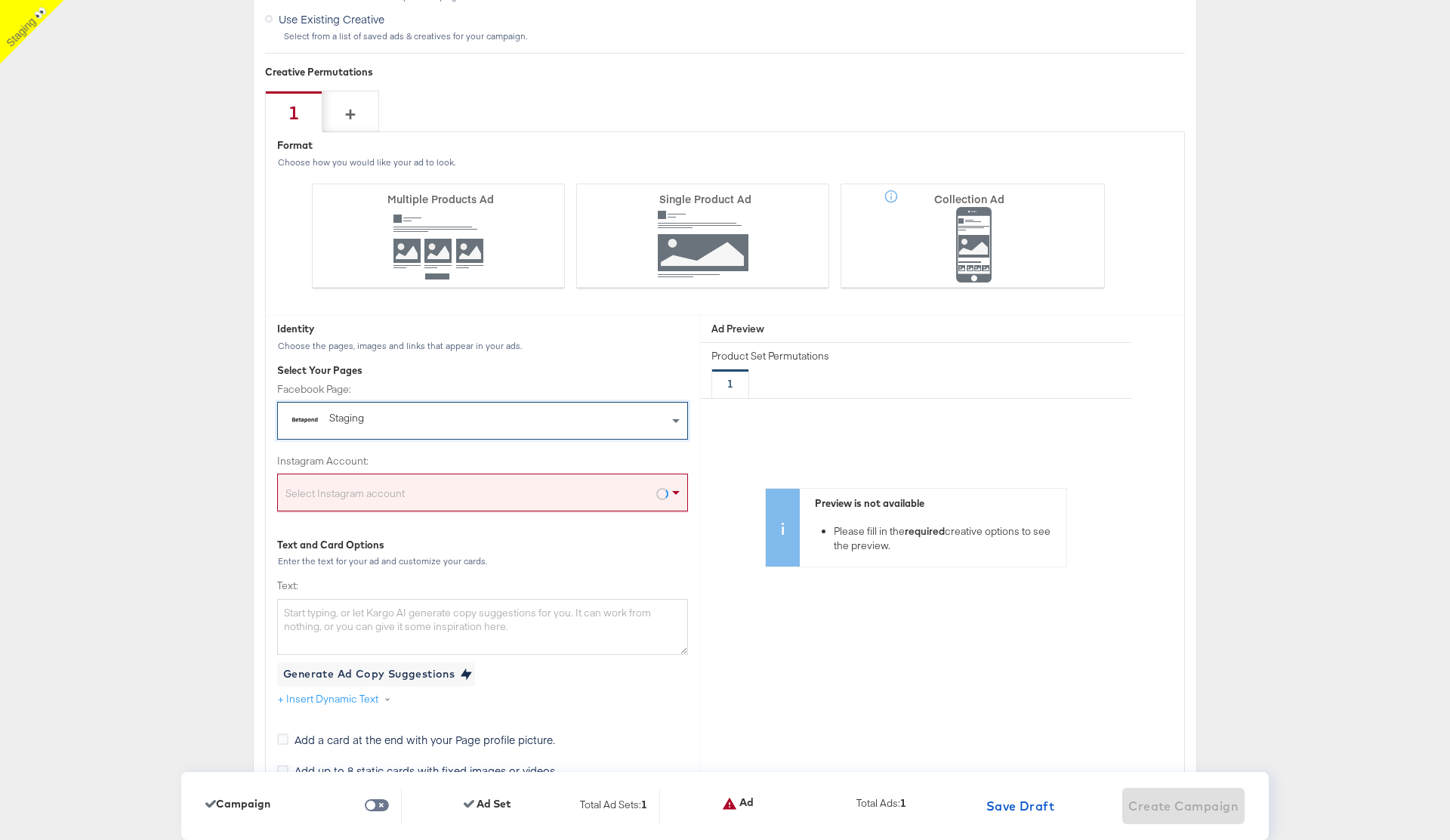
click at [414, 489] on div "Select Instagram account" at bounding box center [482, 495] width 409 height 30
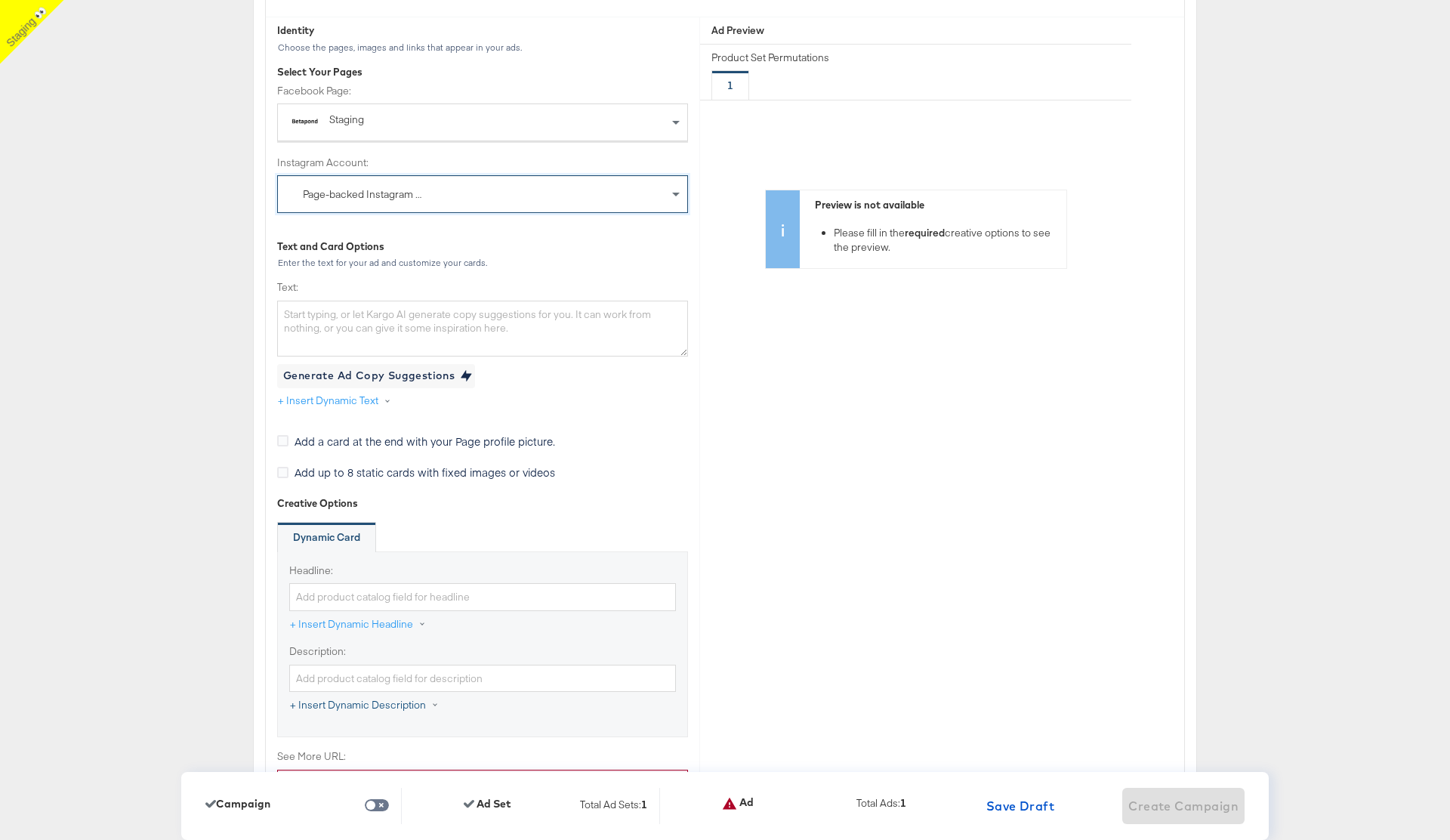
scroll to position [4677, 0]
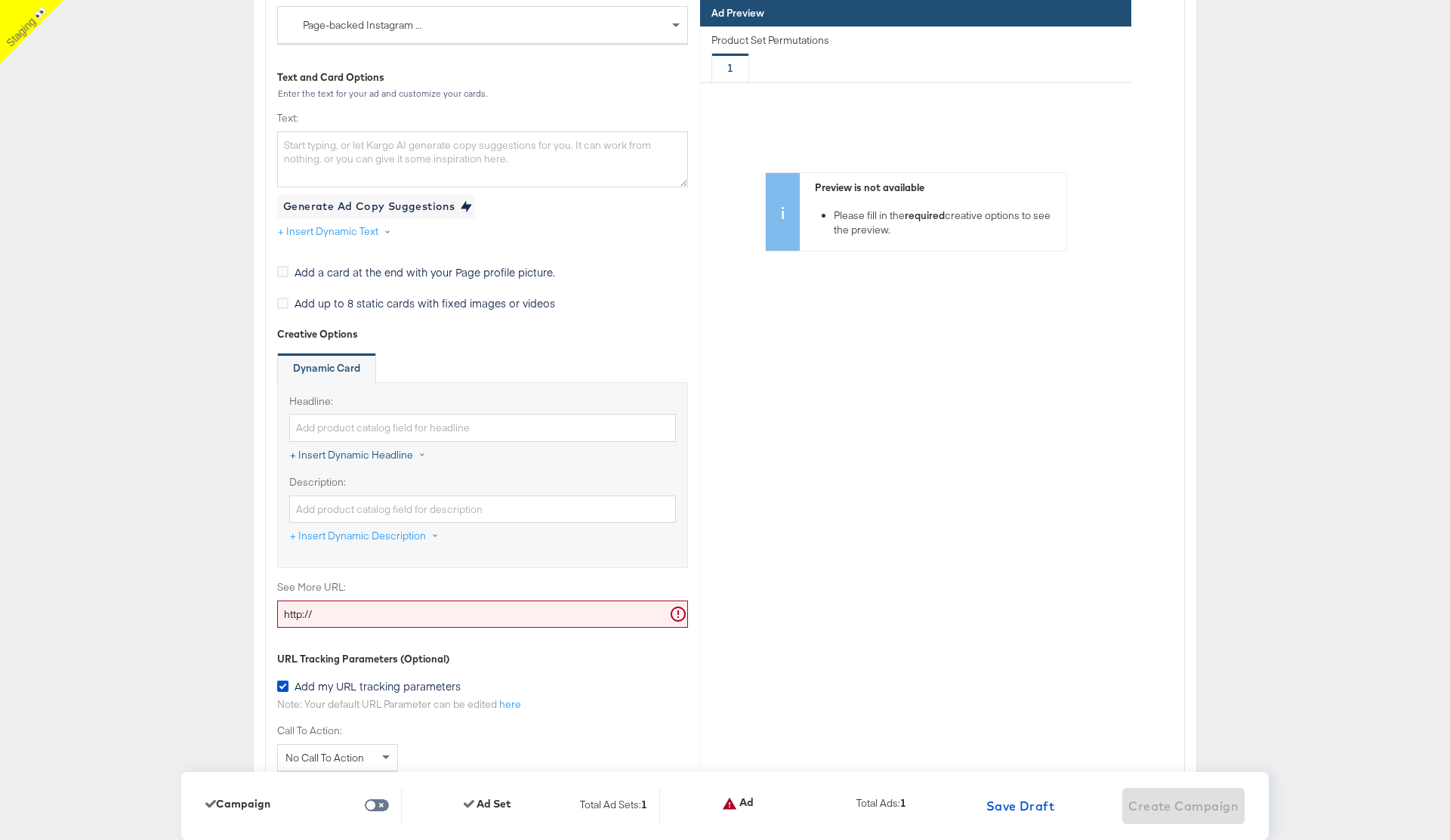
click at [375, 454] on button "+ Insert Dynamic Headline" at bounding box center [366, 455] width 153 height 27
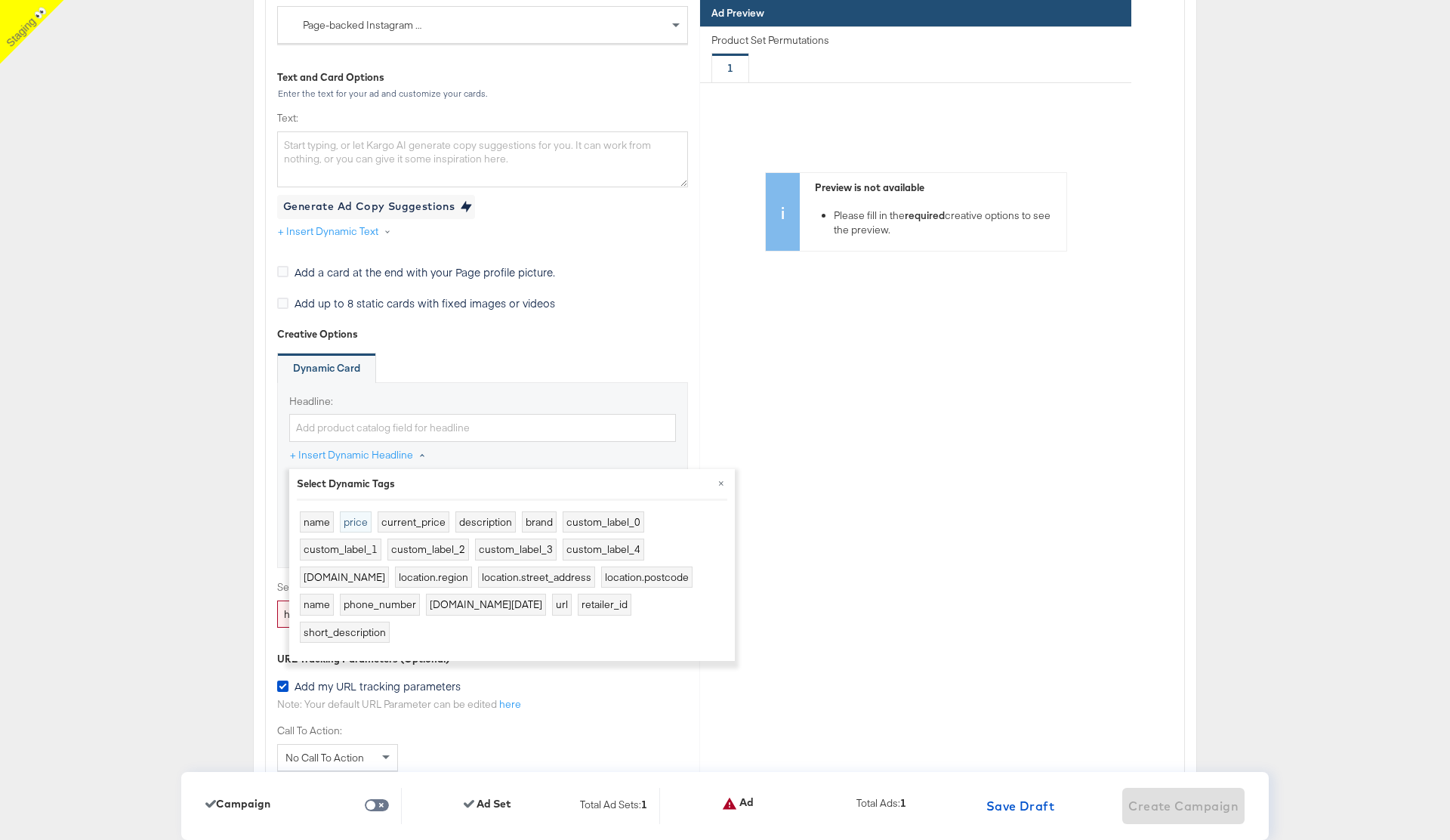
click at [353, 518] on button "price" at bounding box center [355, 522] width 32 height 22
type input "{{product.price}}"
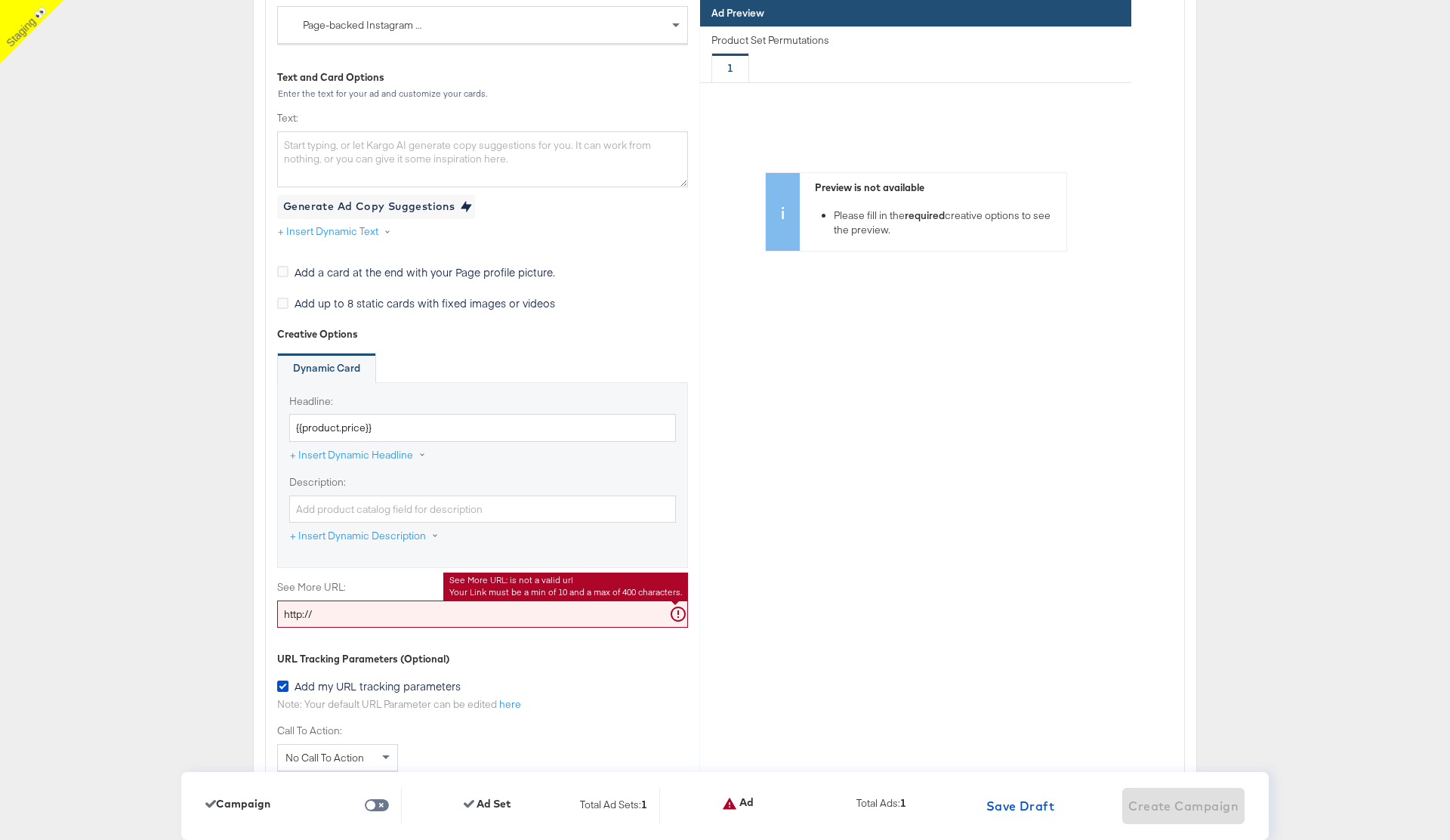
click at [323, 613] on input "http://" at bounding box center [482, 614] width 411 height 28
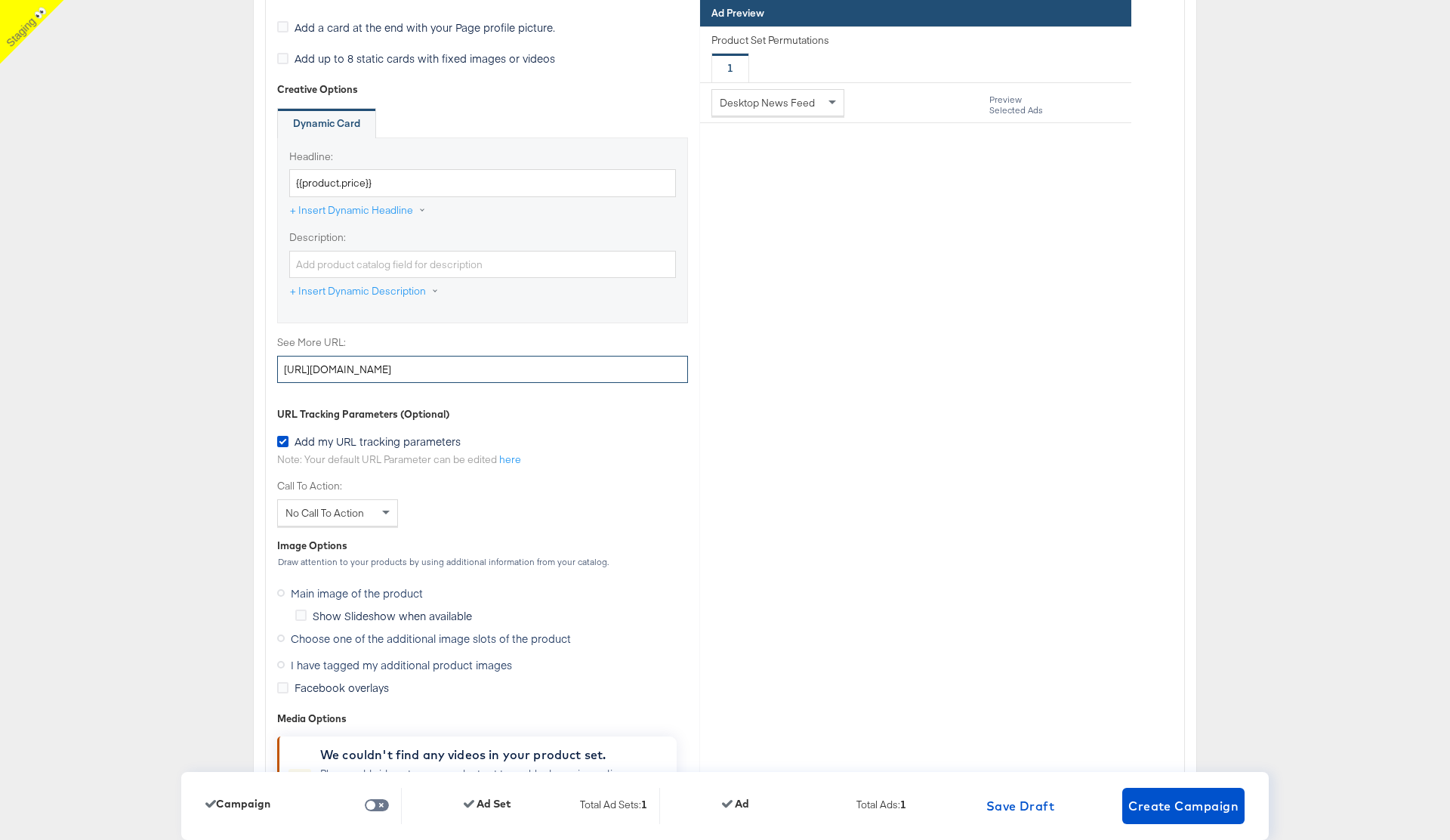
scroll to position [4922, 0]
type input "http://www.kargo.com"
click at [373, 508] on div "No Call To Action" at bounding box center [337, 511] width 119 height 26
click at [1190, 812] on span "Create Campaign" at bounding box center [1184, 805] width 110 height 21
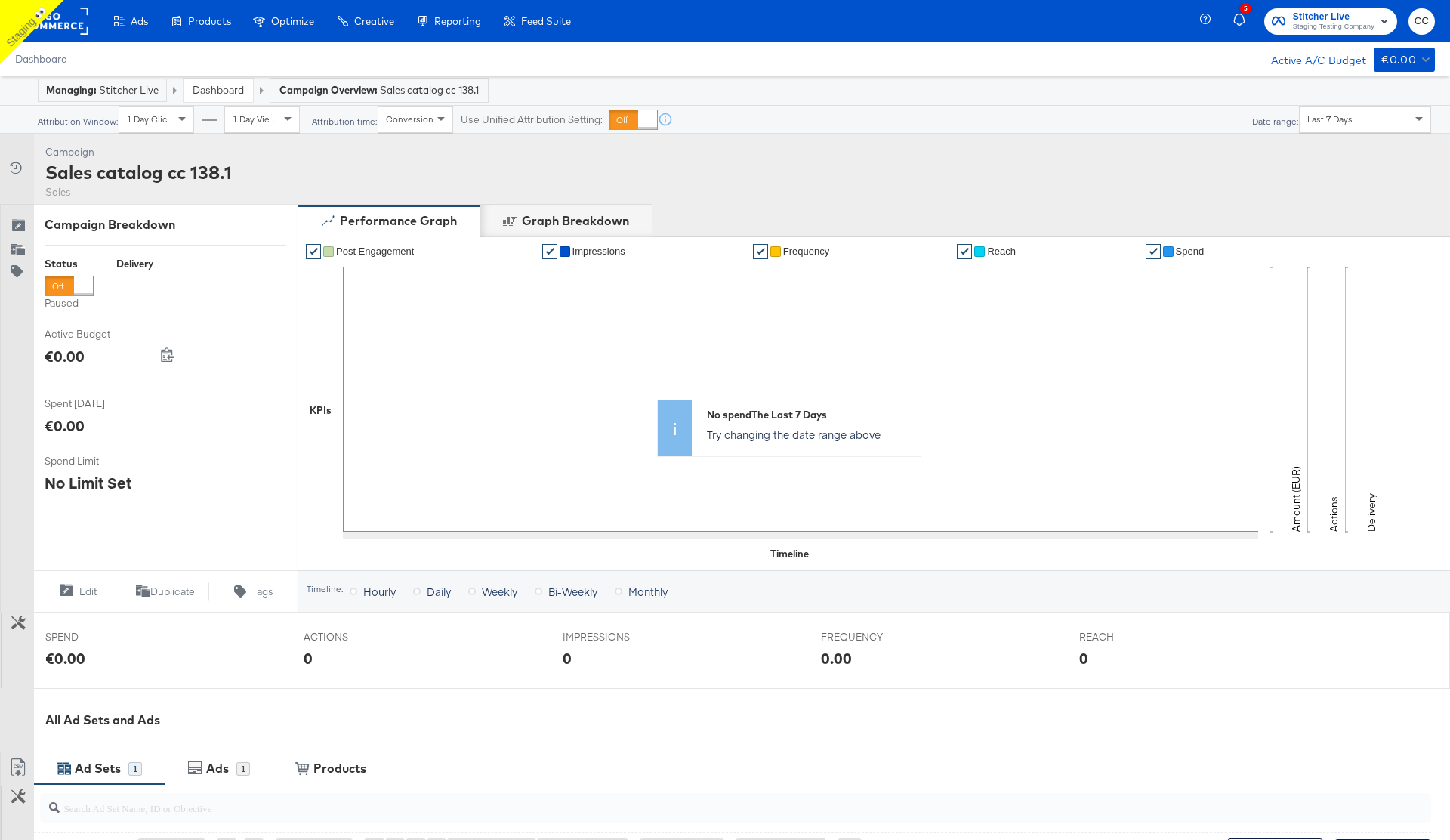
scroll to position [314, 0]
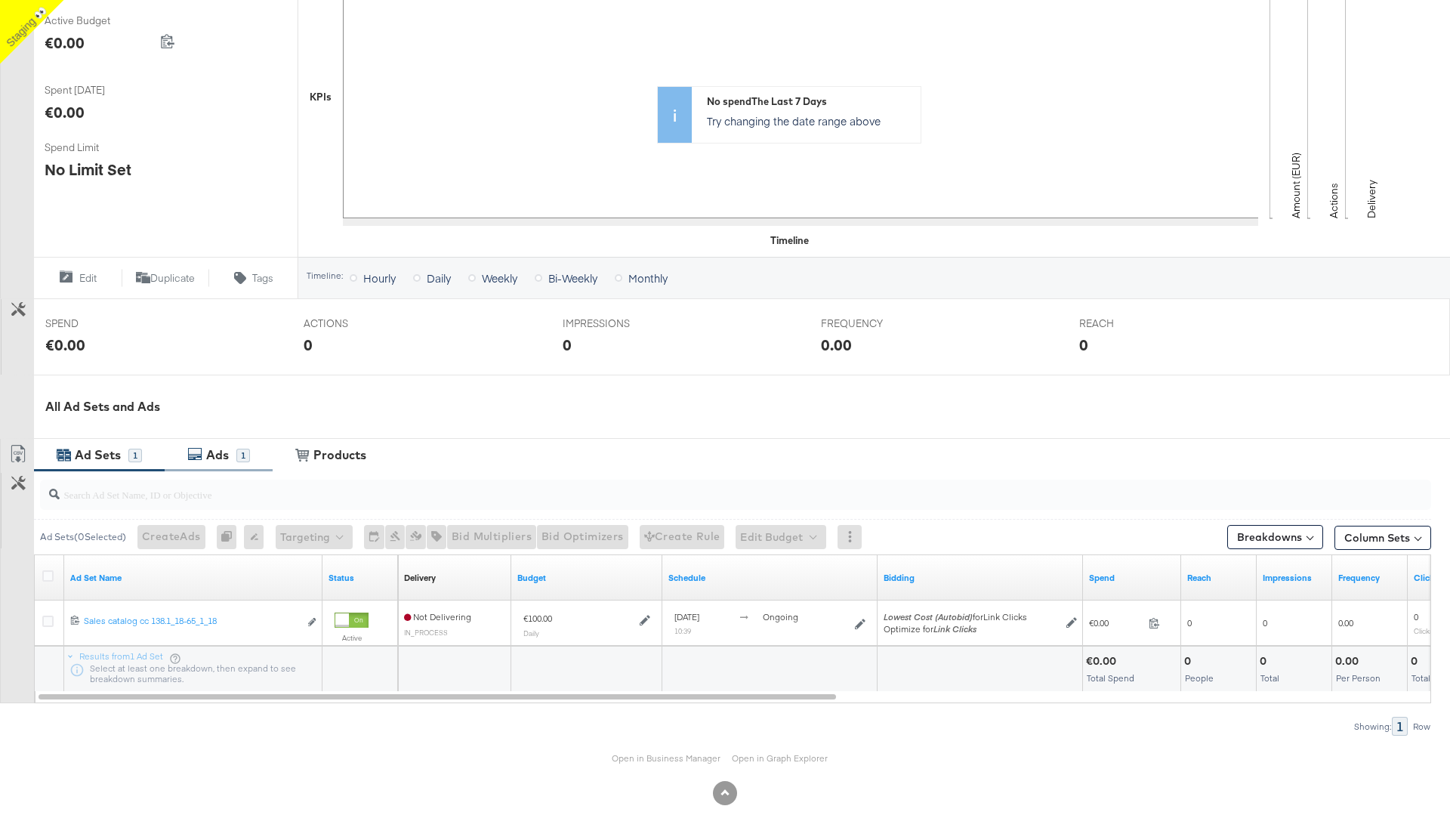
click at [213, 448] on div "Ads" at bounding box center [217, 455] width 23 height 17
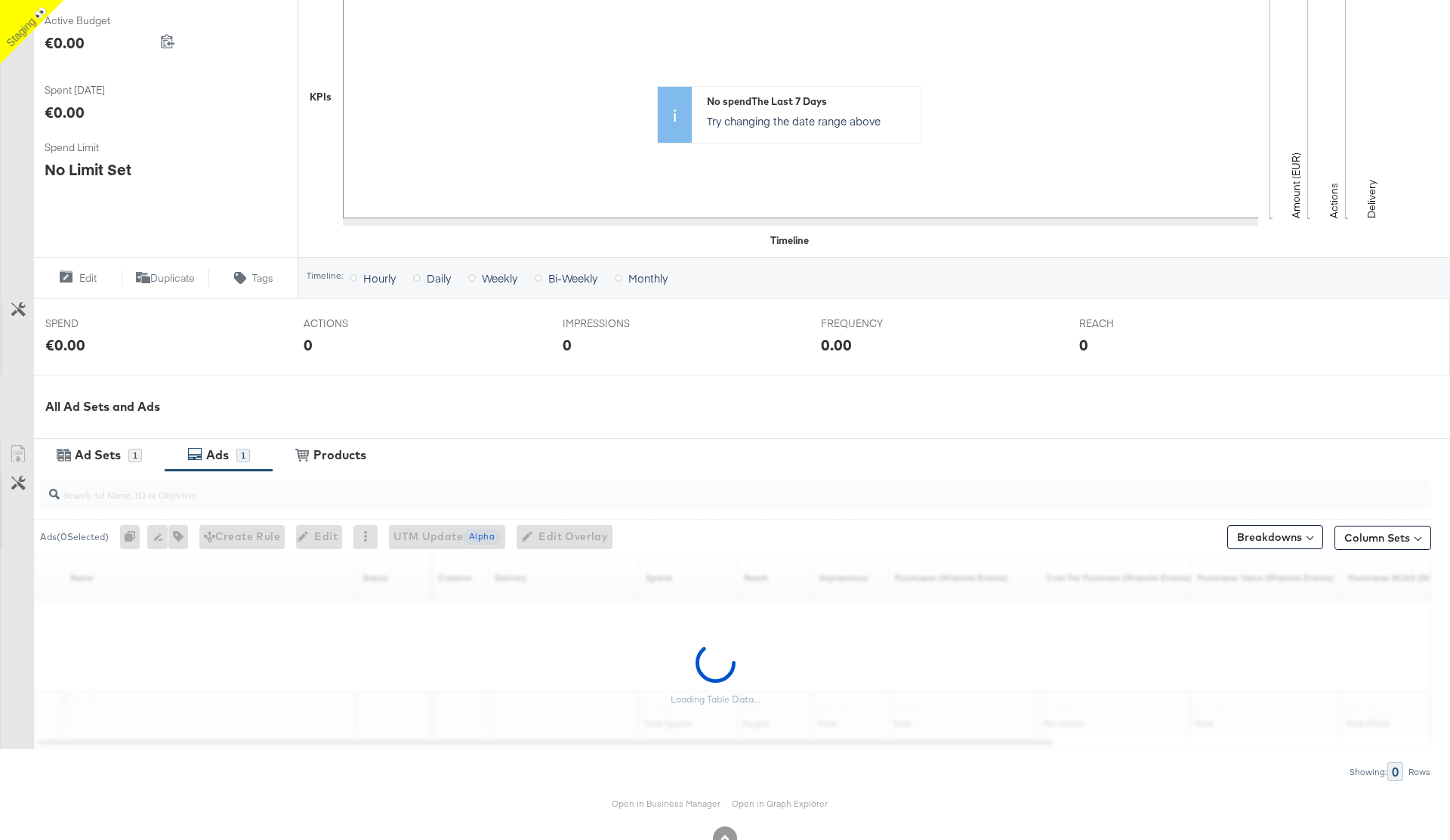
click at [150, 499] on input "search" at bounding box center [682, 488] width 1244 height 29
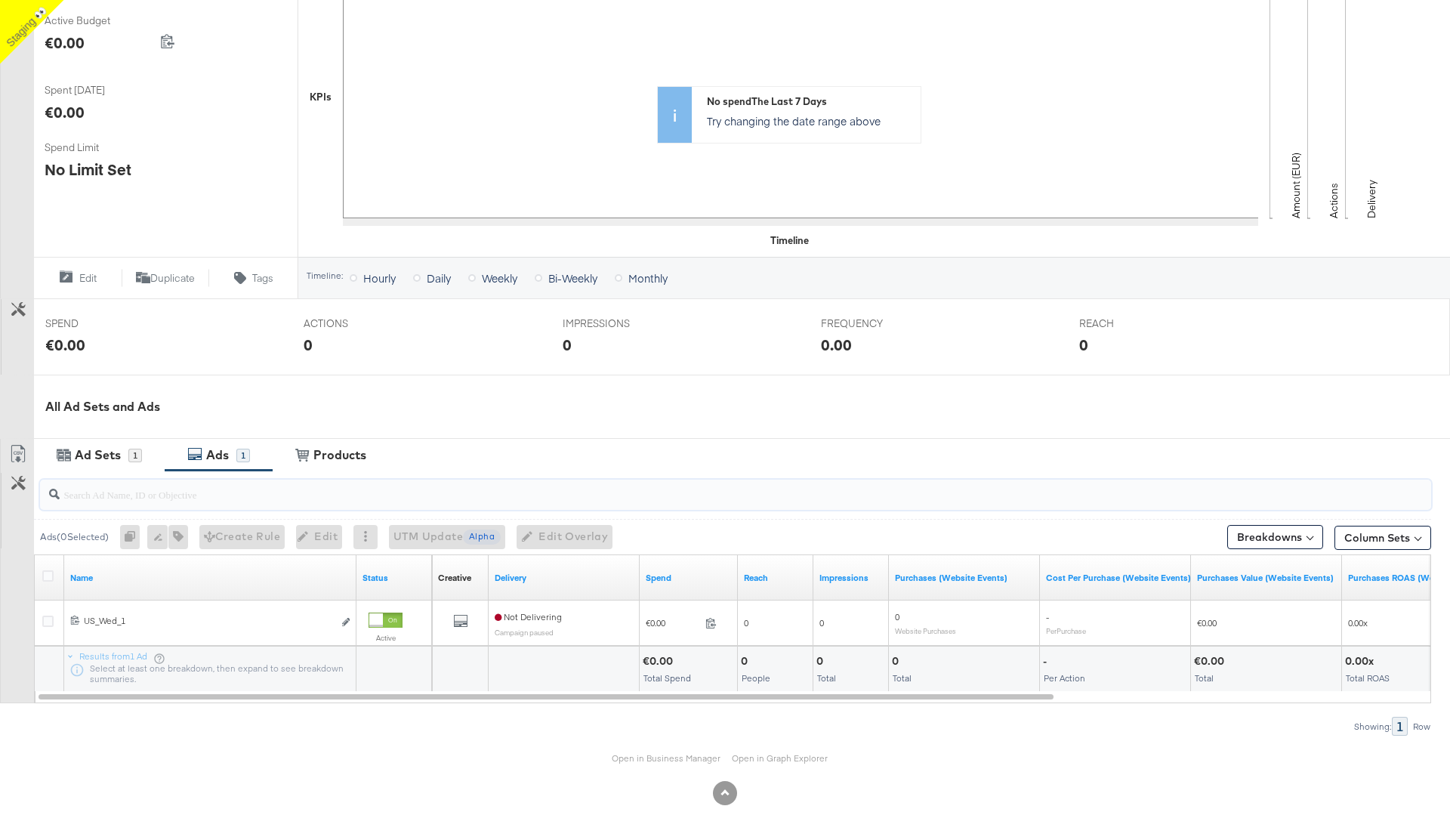
paste input "6857913993365"
type input "6857913993365"
click at [102, 496] on input "6857913993365" at bounding box center [682, 488] width 1244 height 29
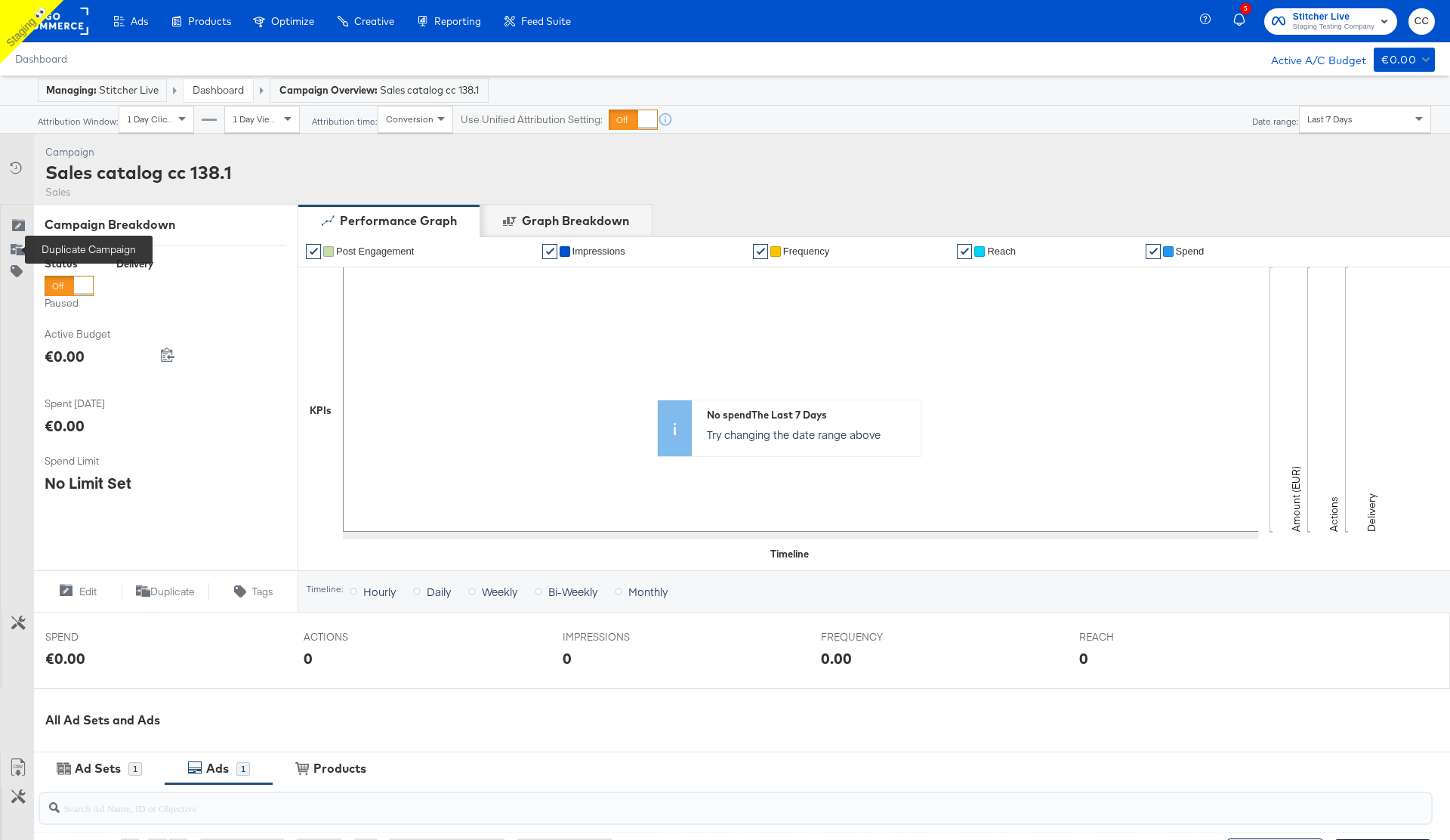
click at [20, 250] on icon at bounding box center [20, 251] width 9 height 7
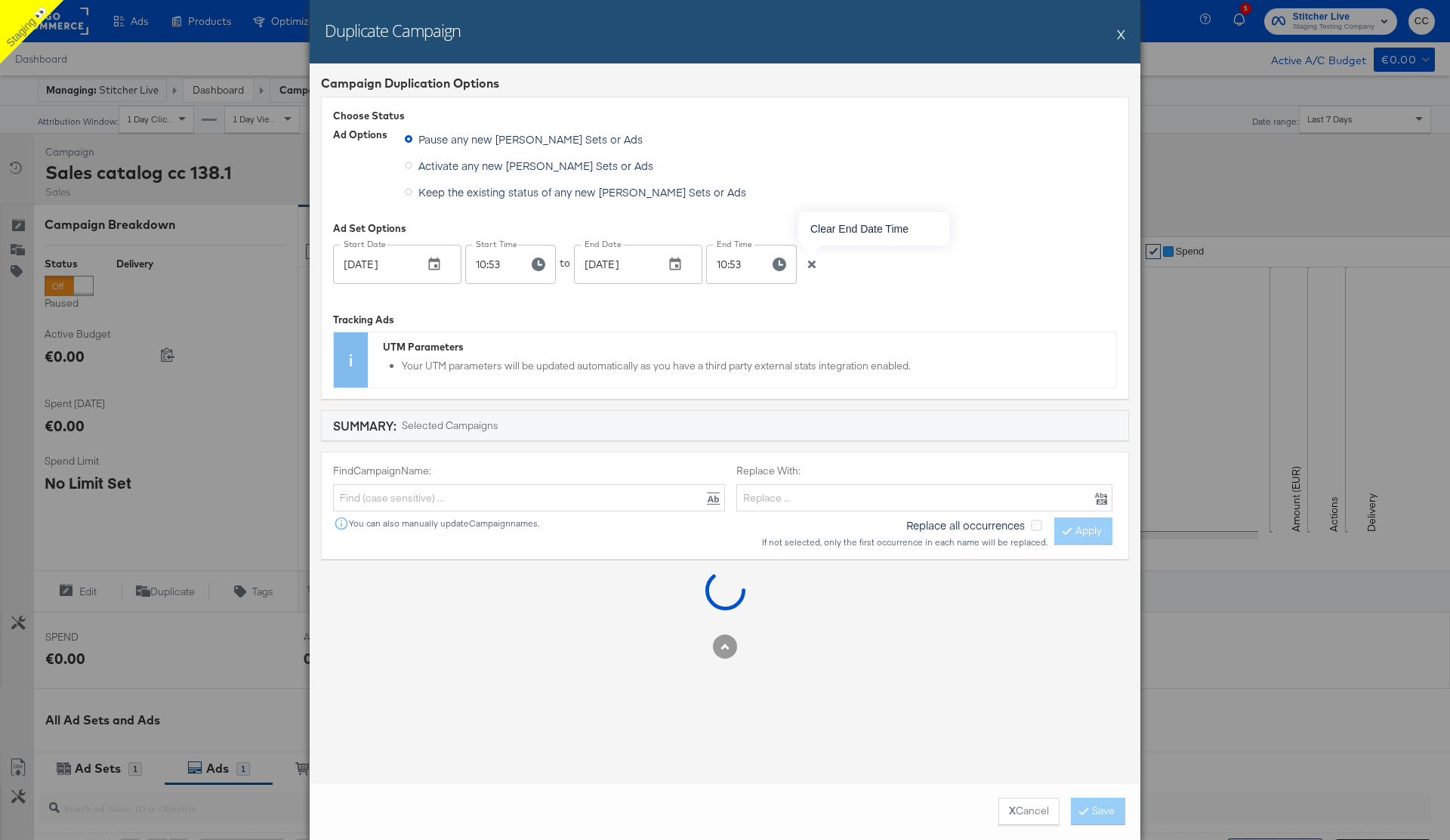
click at [812, 262] on icon "button" at bounding box center [812, 265] width 8 height 8
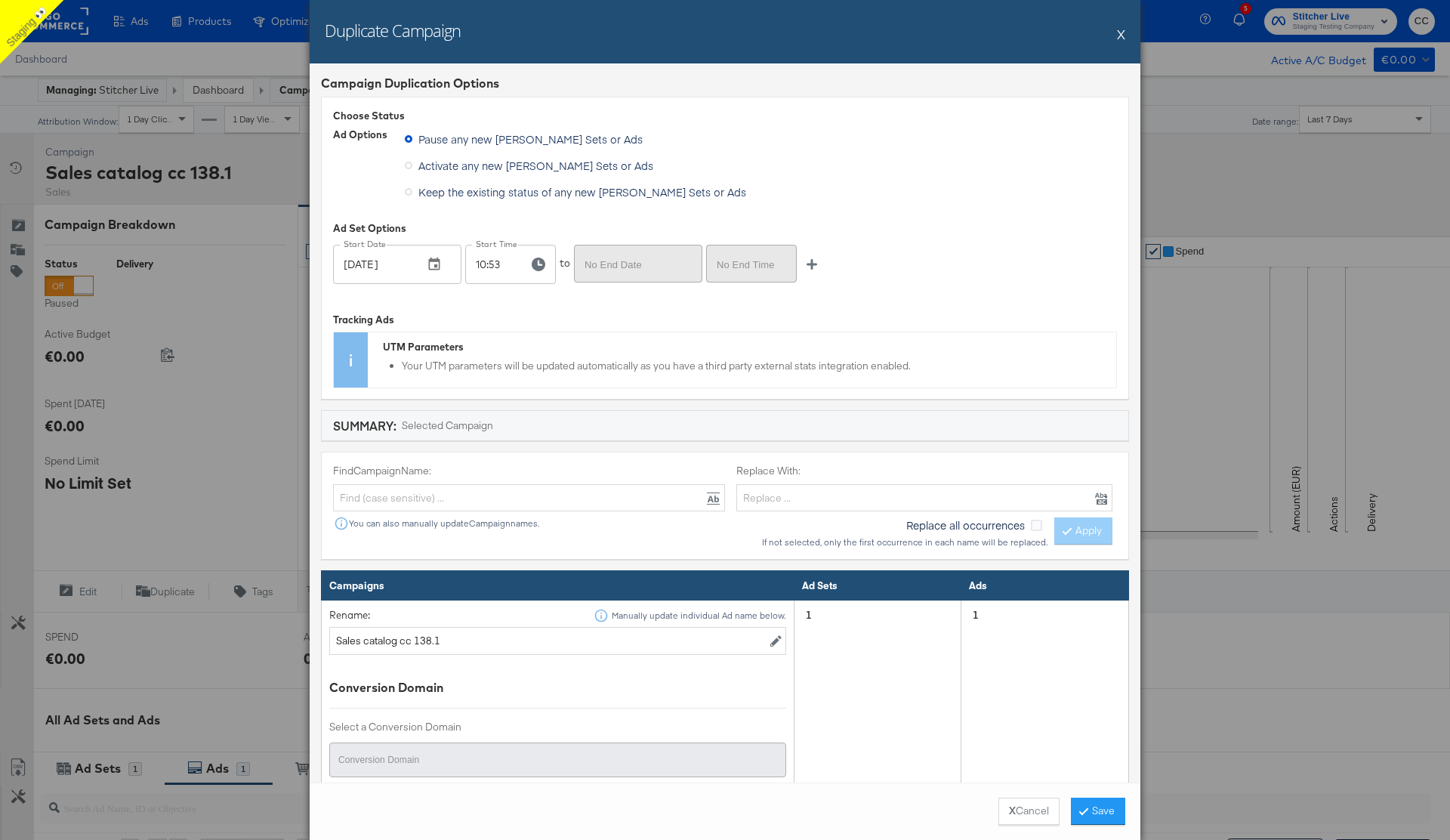
scroll to position [99, 0]
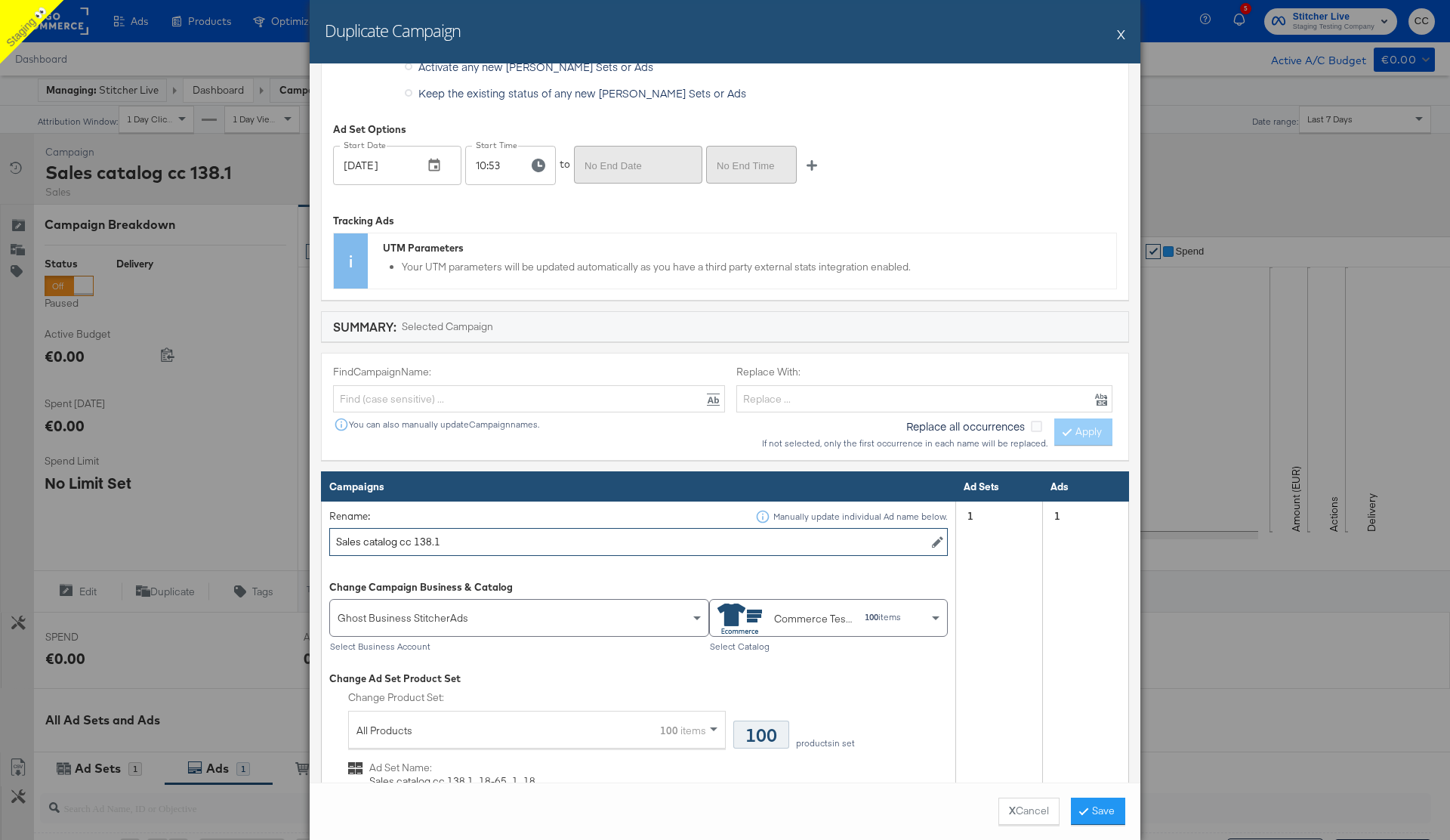
click at [468, 537] on input "Sales catalog cc 138.1" at bounding box center [638, 541] width 619 height 28
type input "Sales catalog cc 138.1 duplicate"
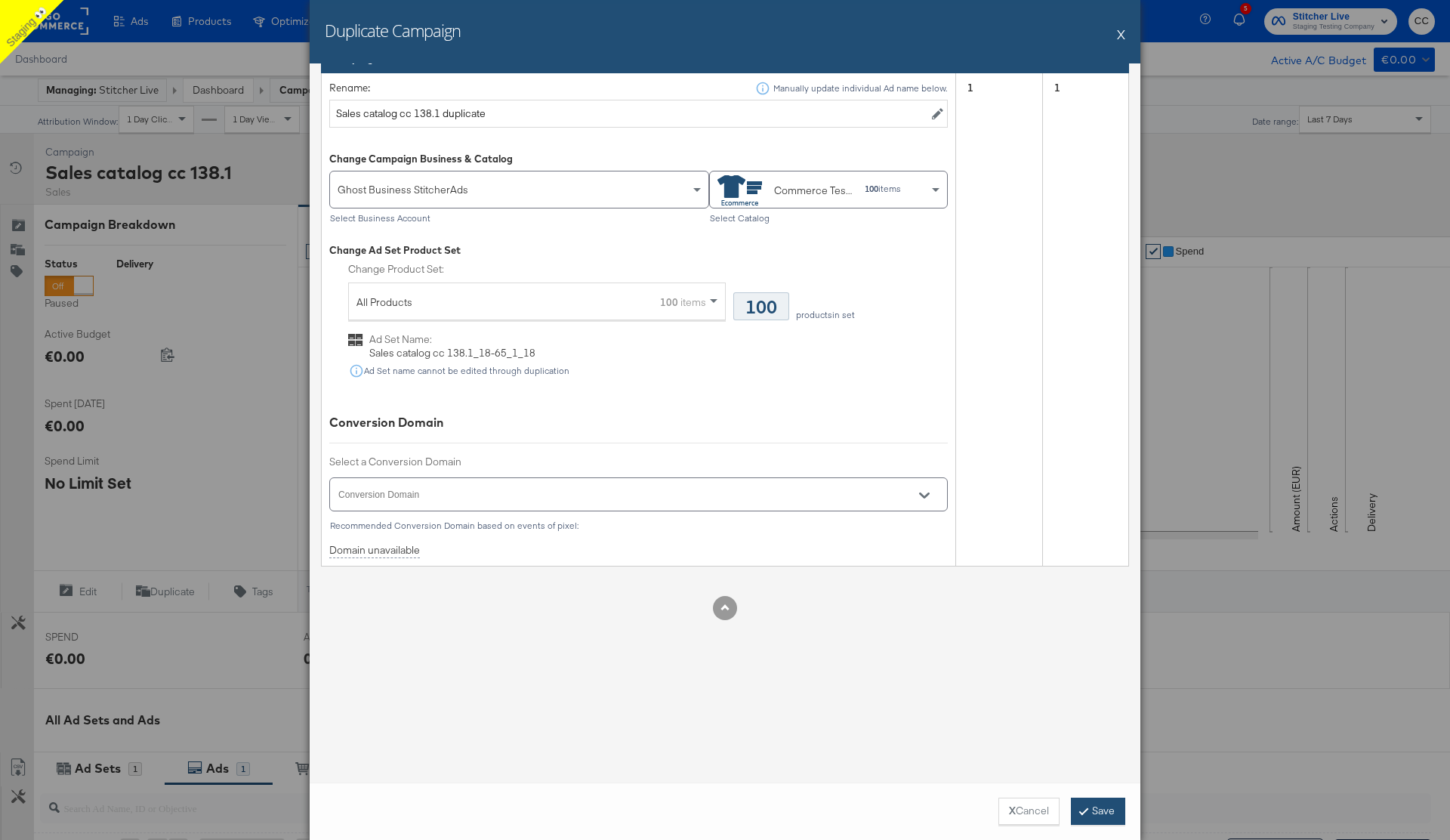
click at [1094, 812] on button "Save" at bounding box center [1098, 811] width 54 height 27
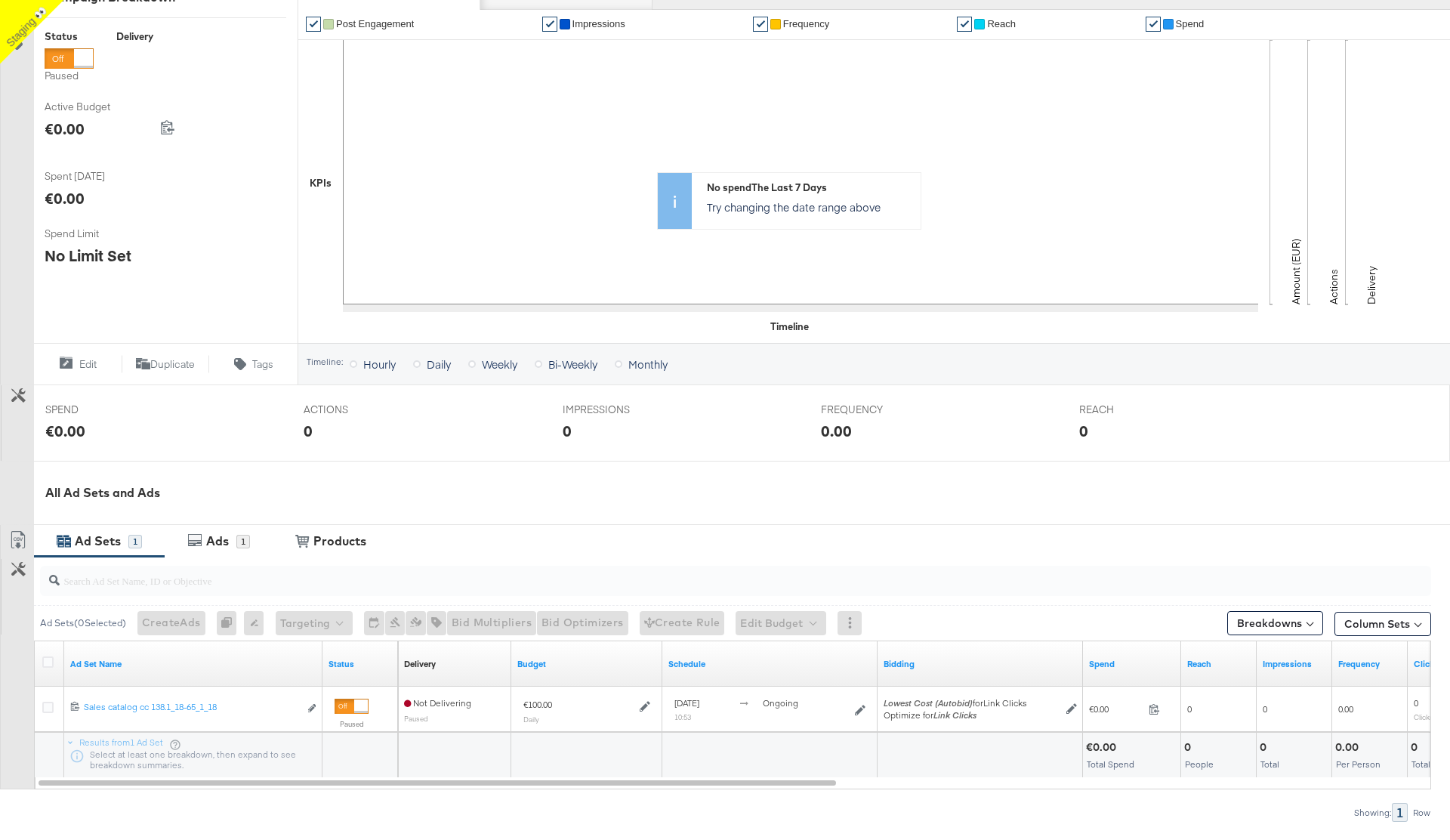
scroll to position [314, 0]
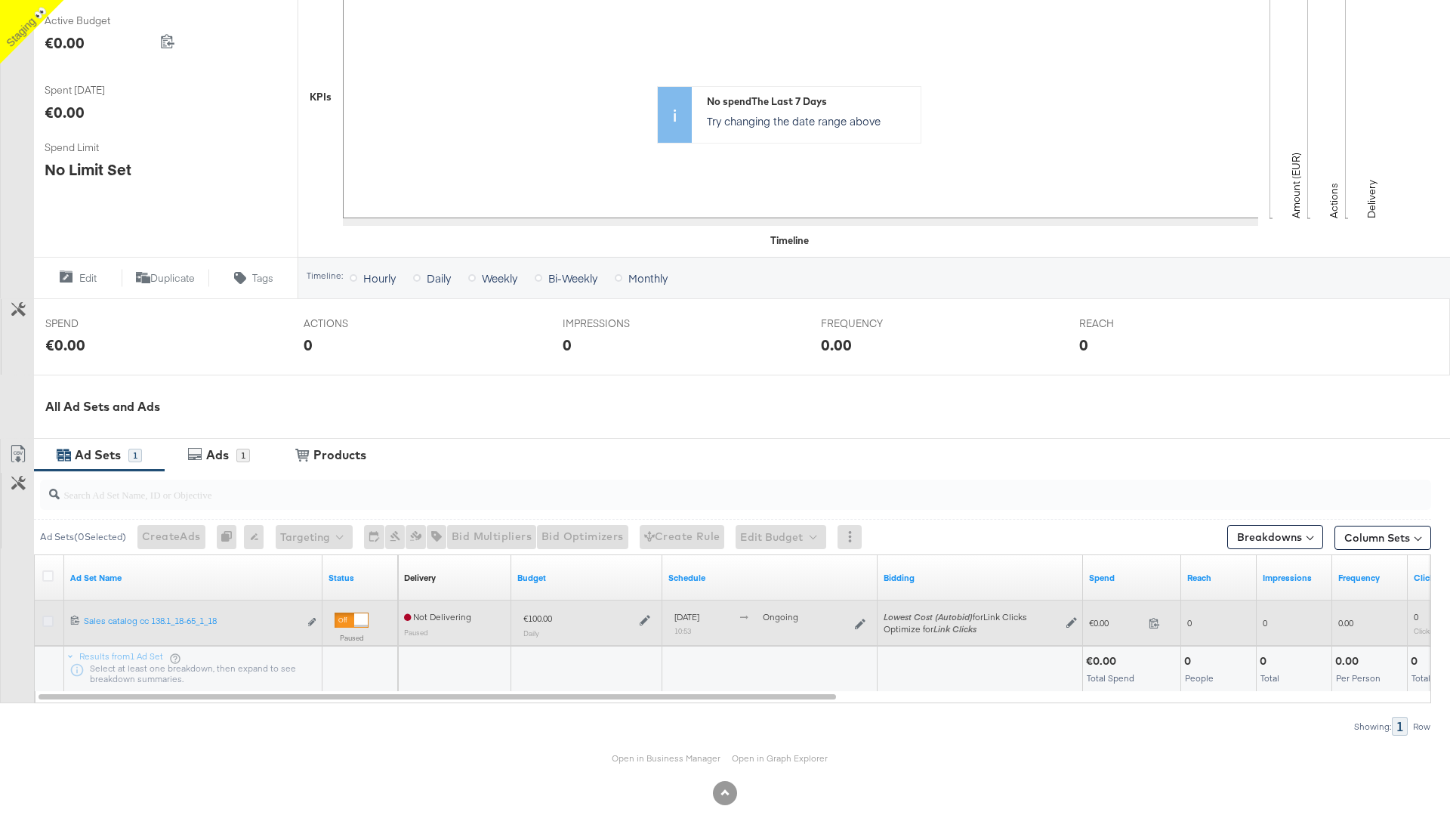
click at [49, 617] on icon at bounding box center [48, 621] width 11 height 11
click at [0, 0] on input "checkbox" at bounding box center [0, 0] width 0 height 0
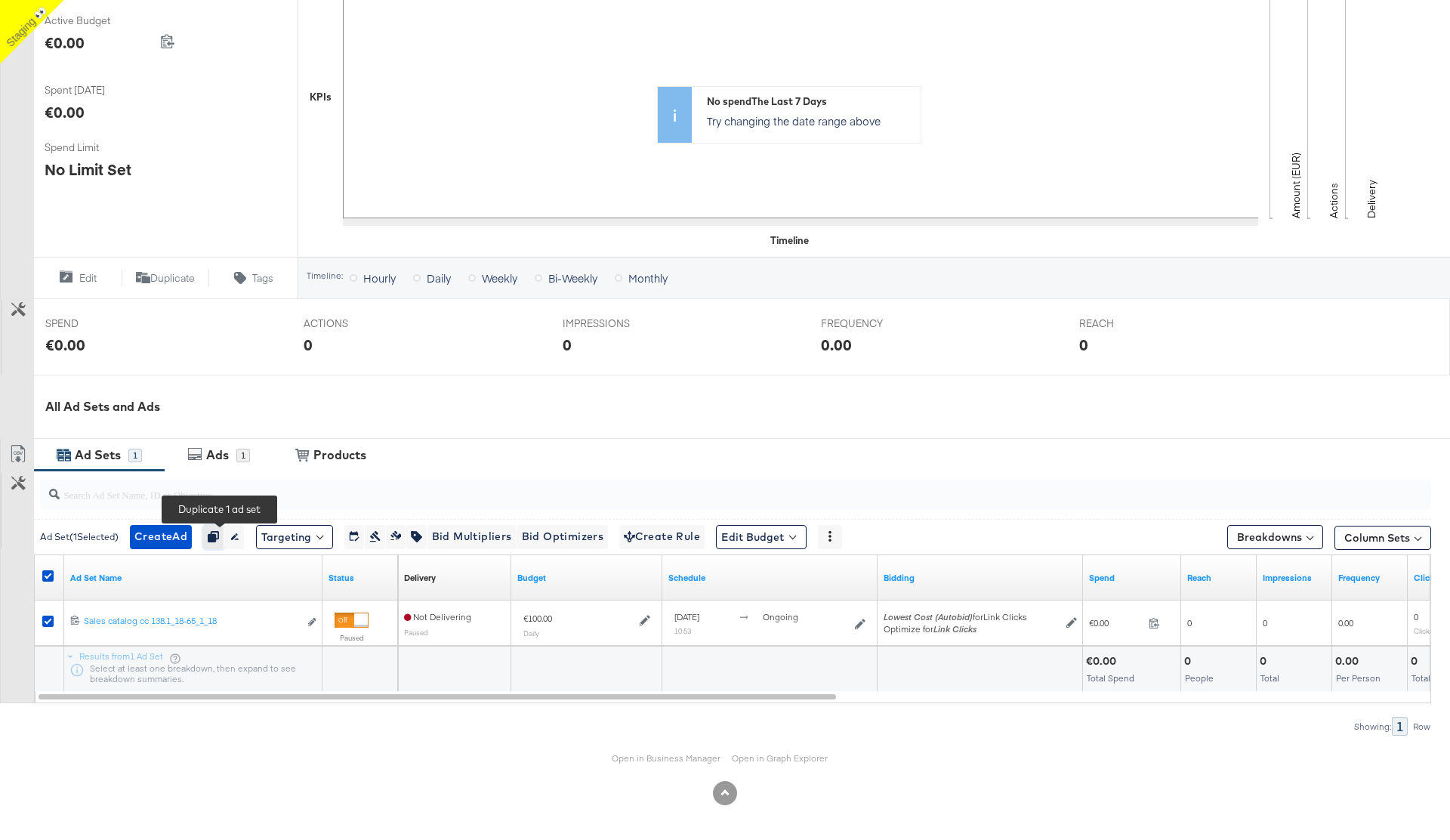
click at [218, 533] on icon "button" at bounding box center [213, 536] width 10 height 10
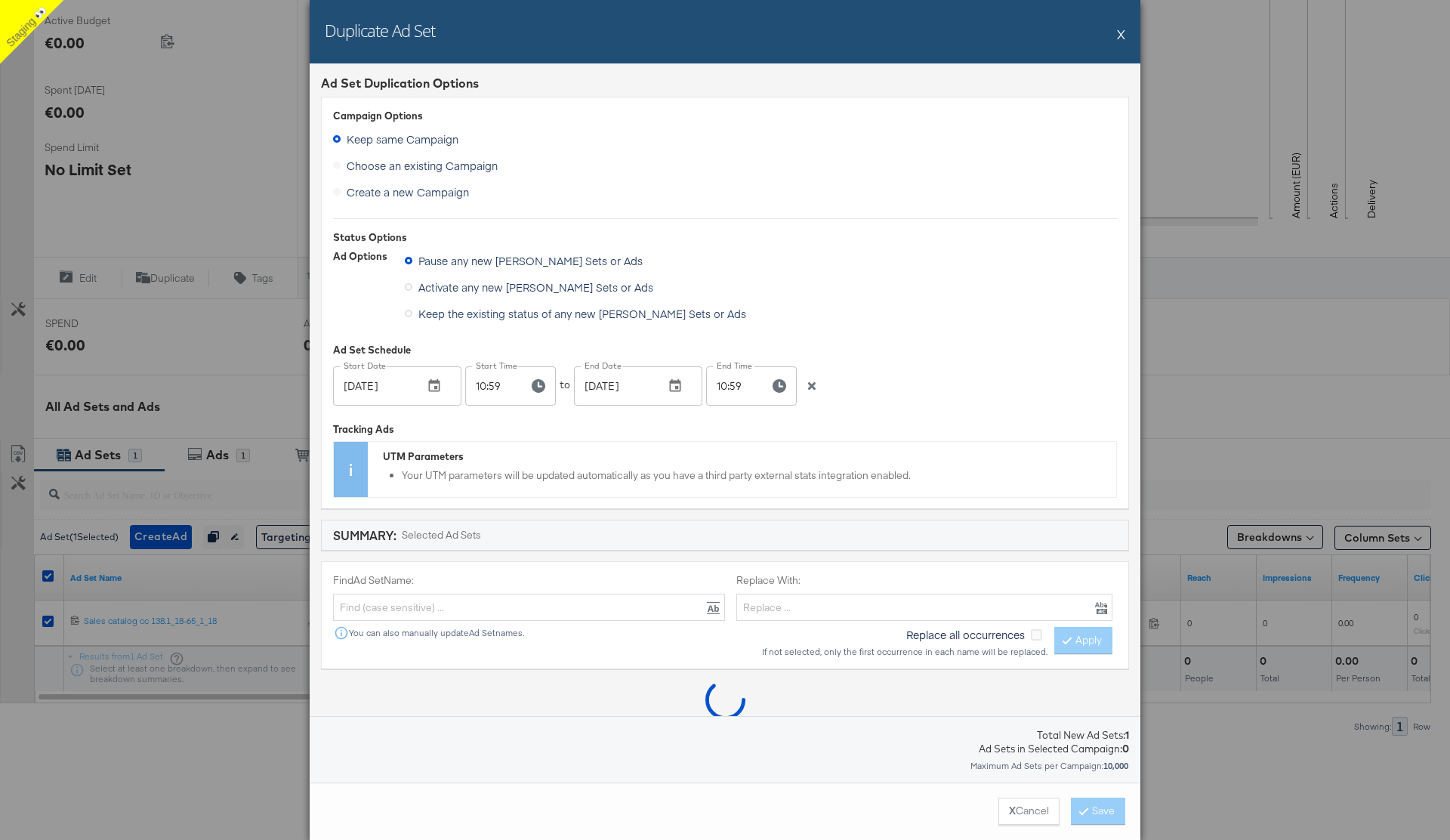
click at [809, 385] on icon "button" at bounding box center [812, 386] width 8 height 8
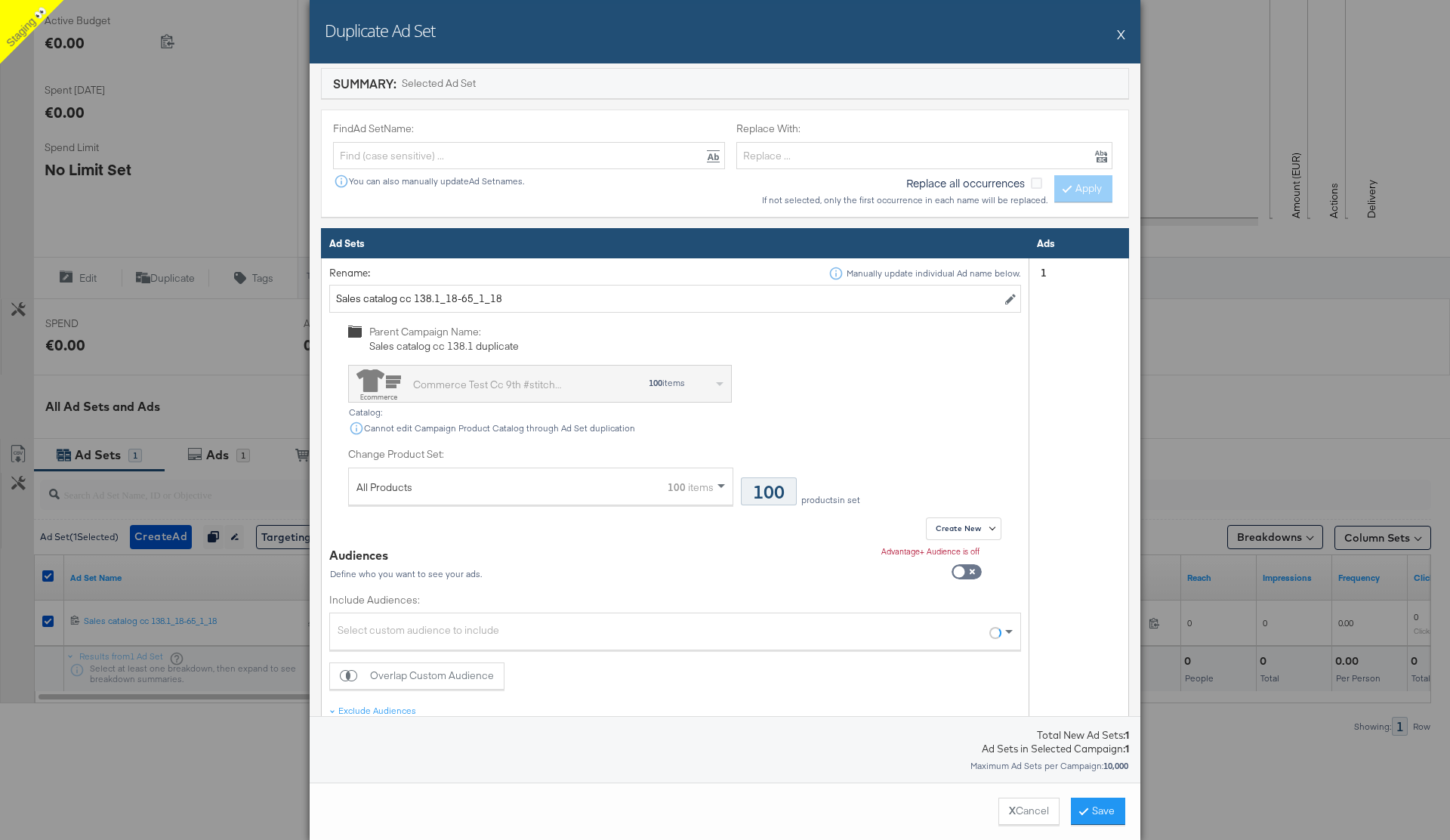
scroll to position [506, 0]
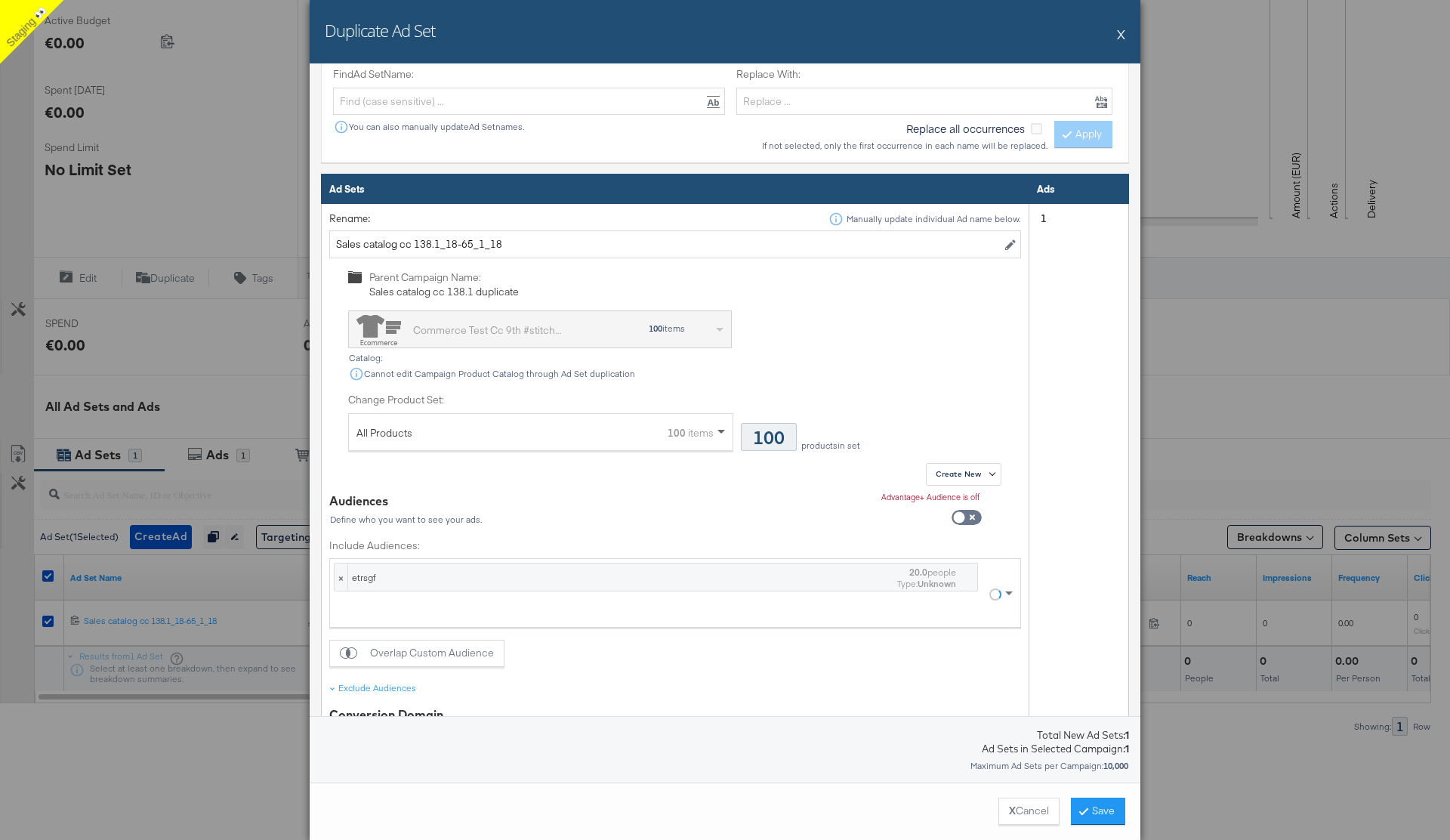
click at [720, 433] on span at bounding box center [721, 432] width 8 height 6
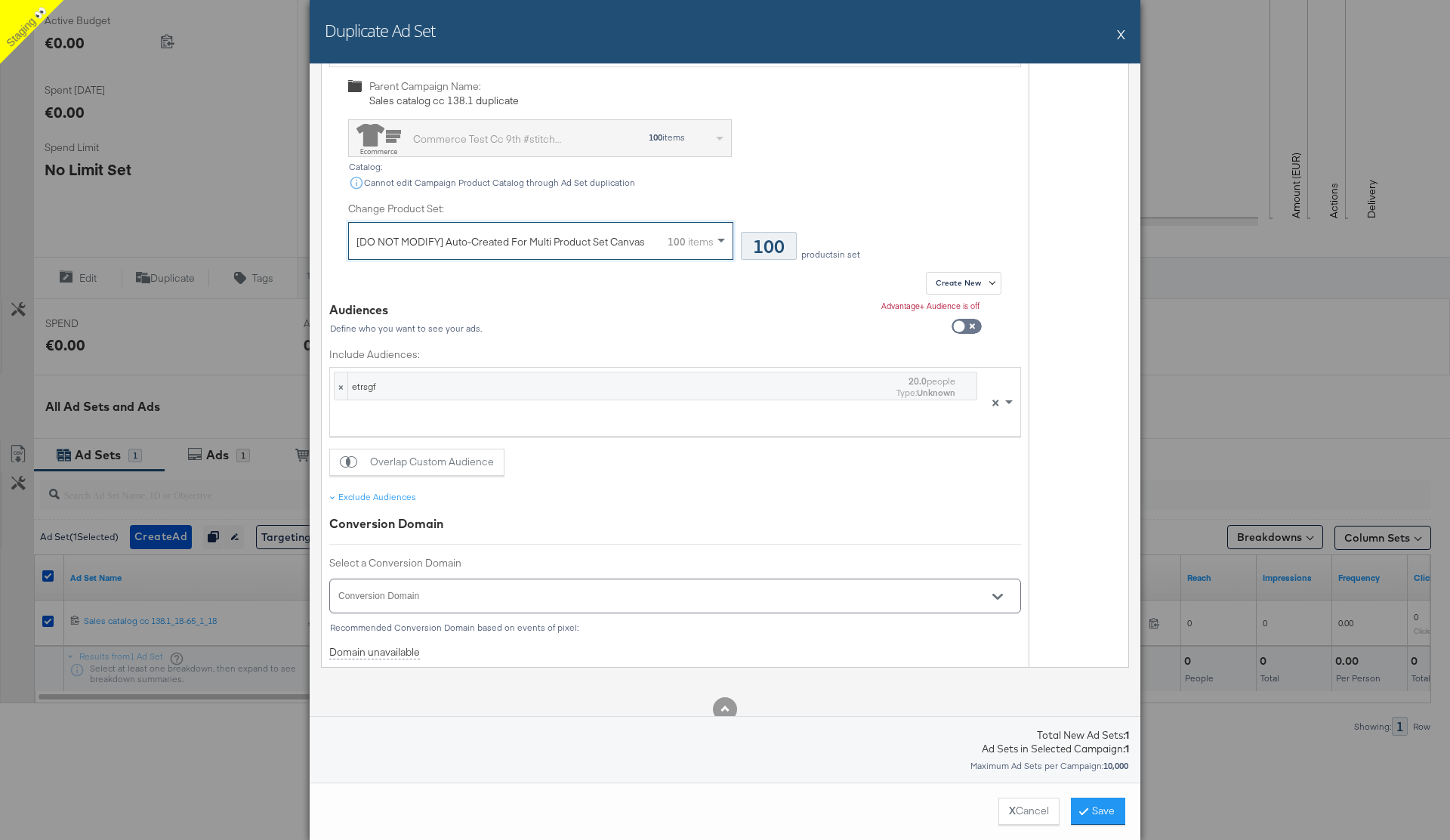
scroll to position [723, 0]
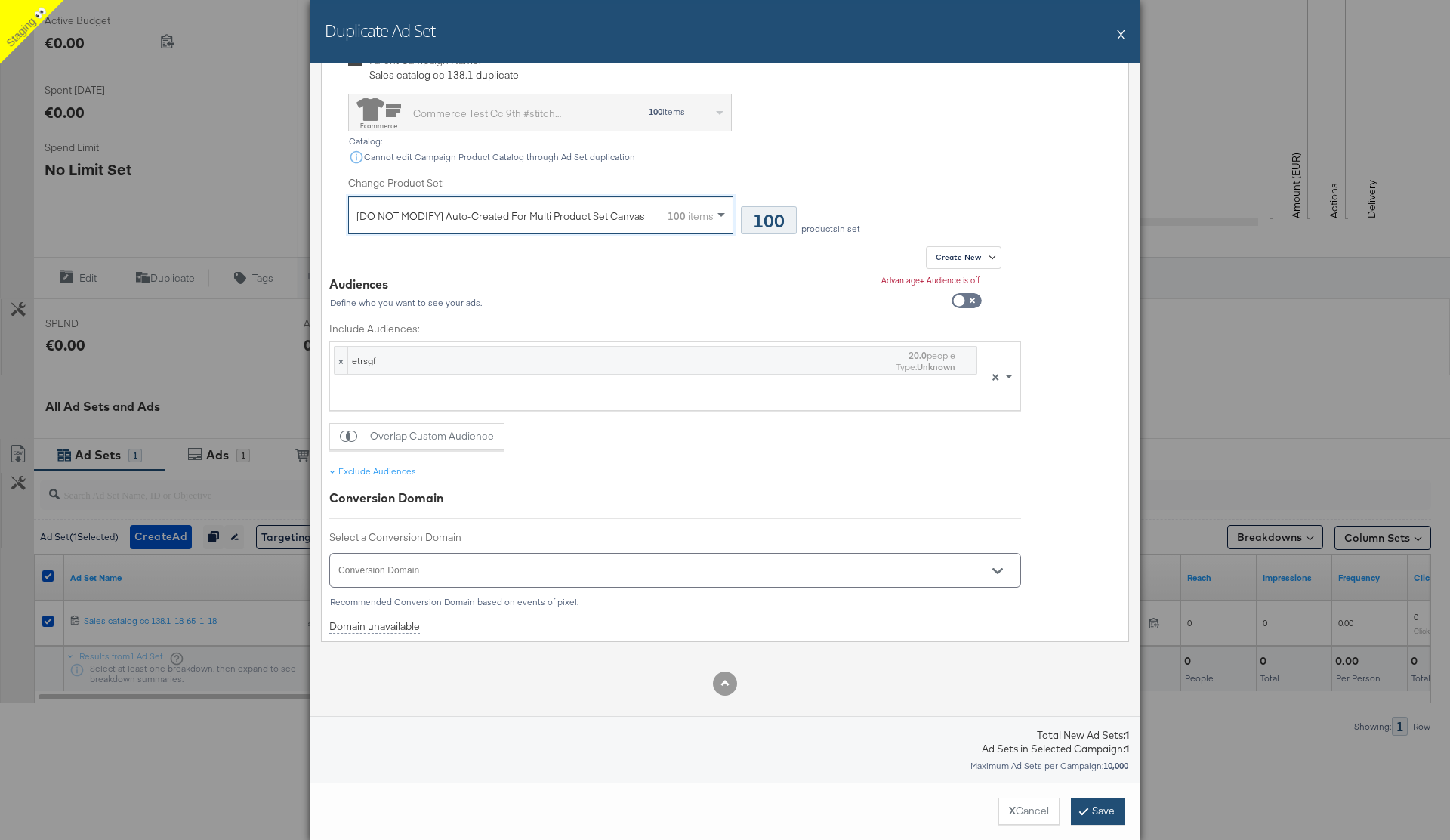
click at [1091, 811] on button "Save" at bounding box center [1098, 811] width 54 height 27
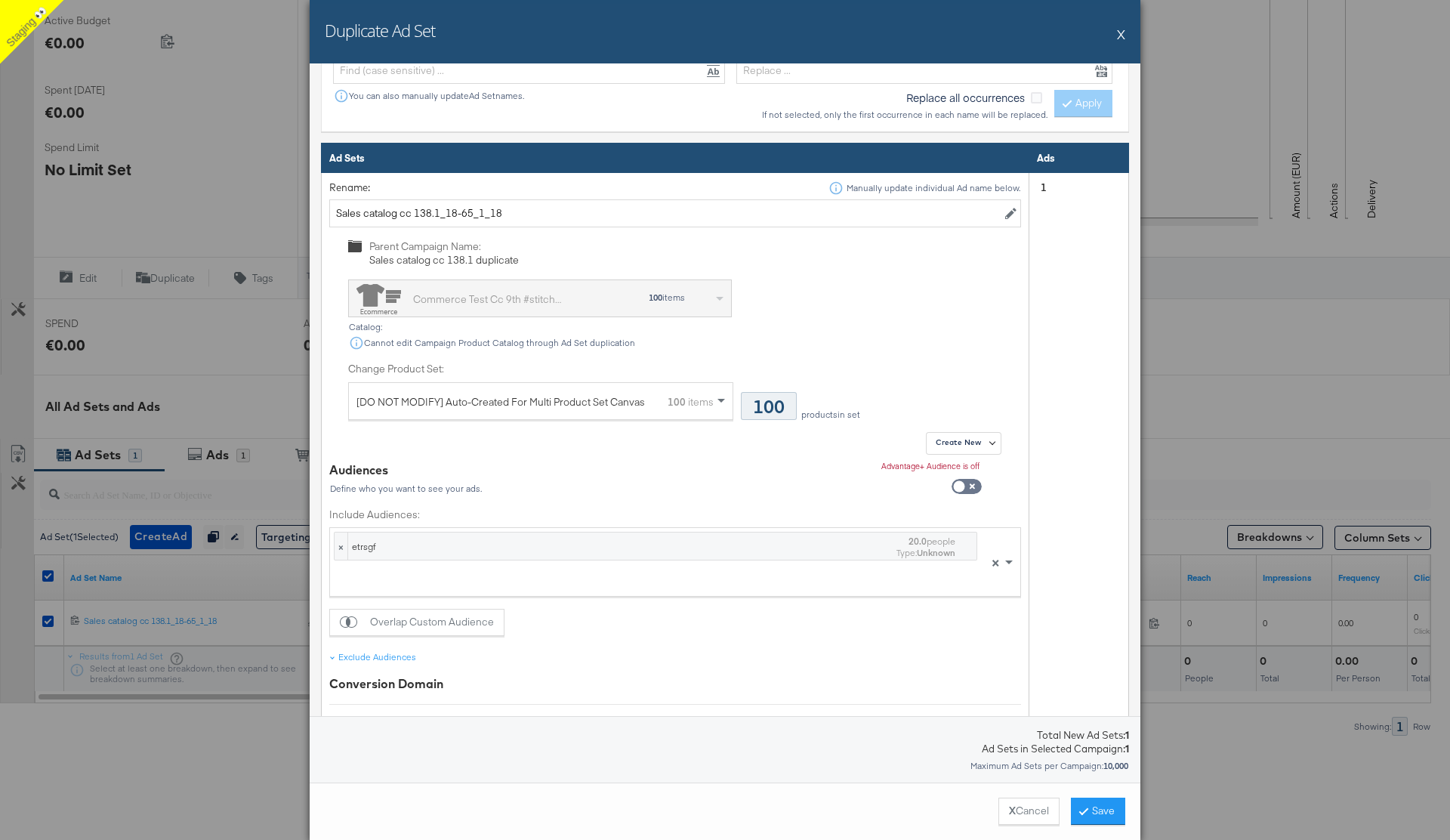
scroll to position [674, 0]
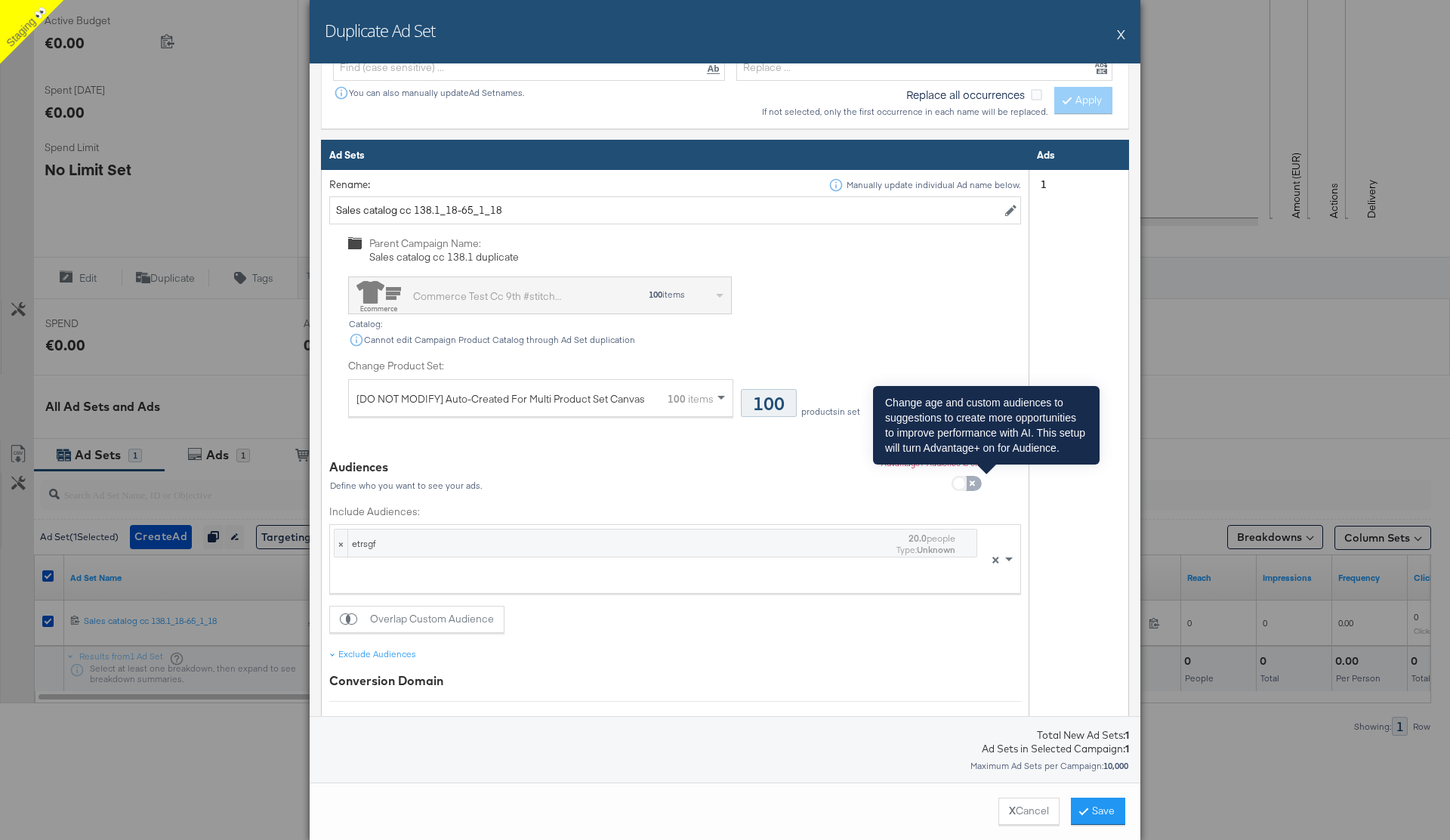
click at [971, 484] on input "checkbox" at bounding box center [958, 487] width 45 height 15
click at [969, 485] on input "checkbox" at bounding box center [973, 487] width 45 height 15
checkbox input "false"
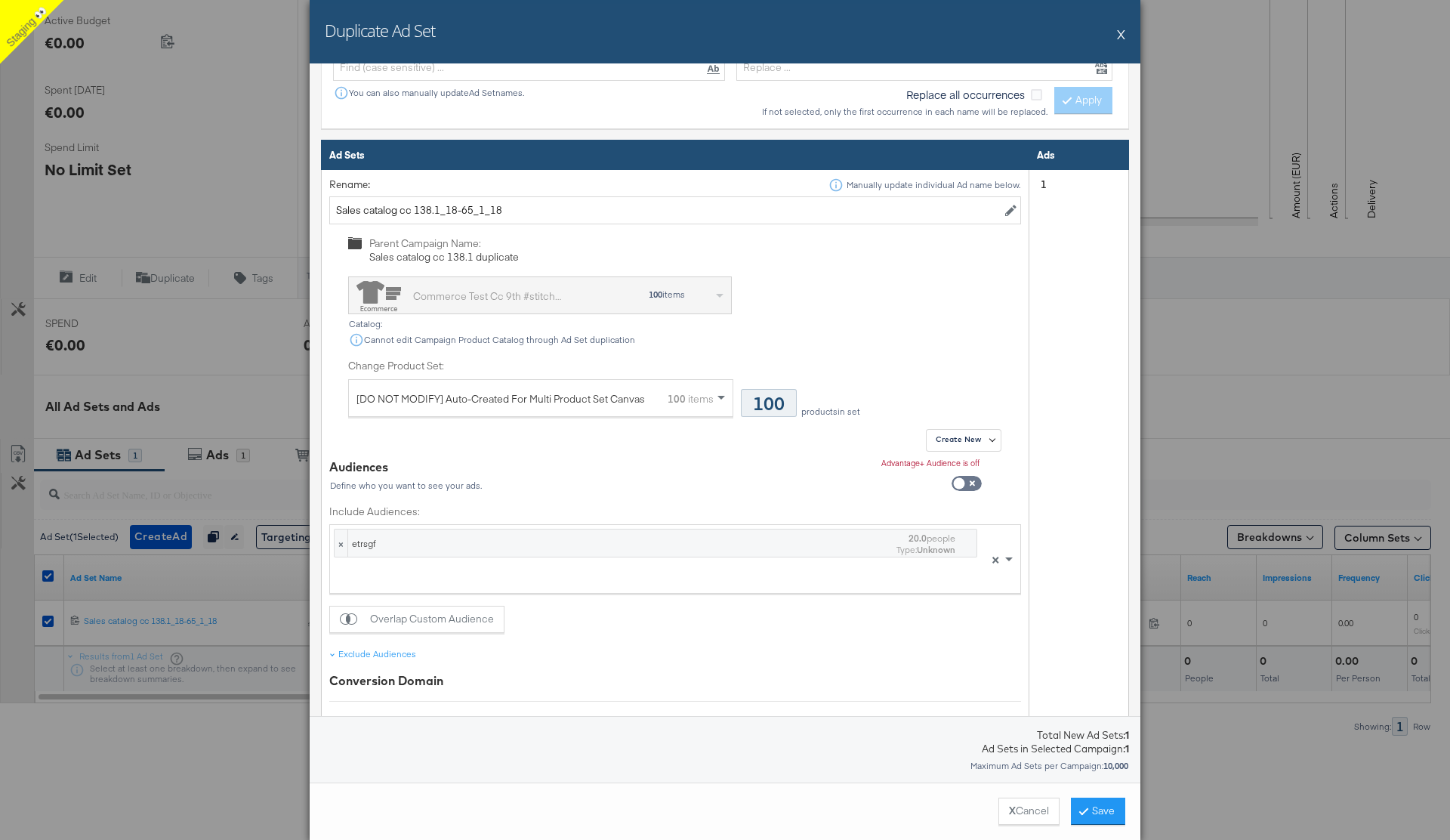
scroll to position [857, 0]
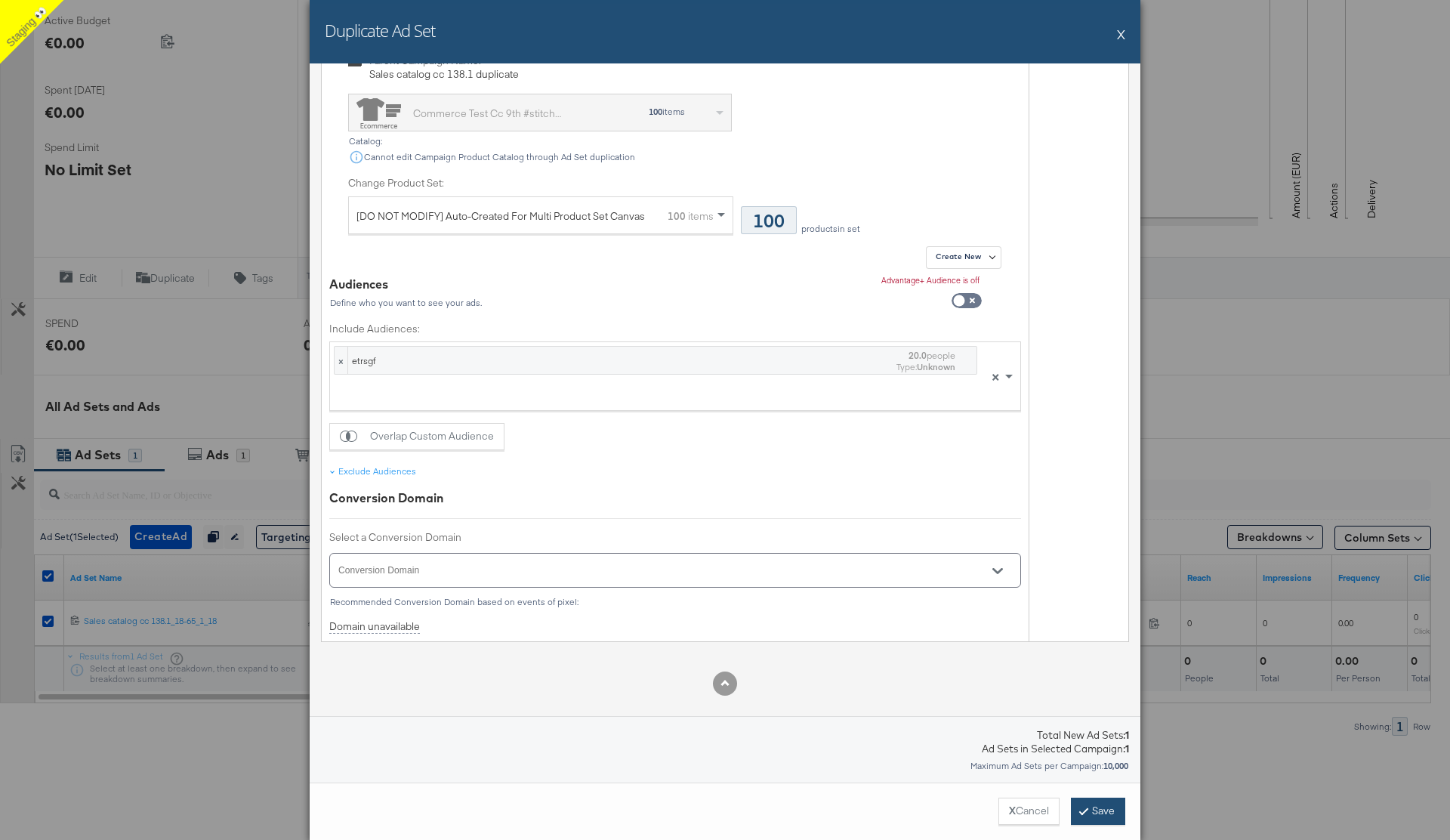
click at [1083, 819] on button "Save" at bounding box center [1098, 811] width 54 height 27
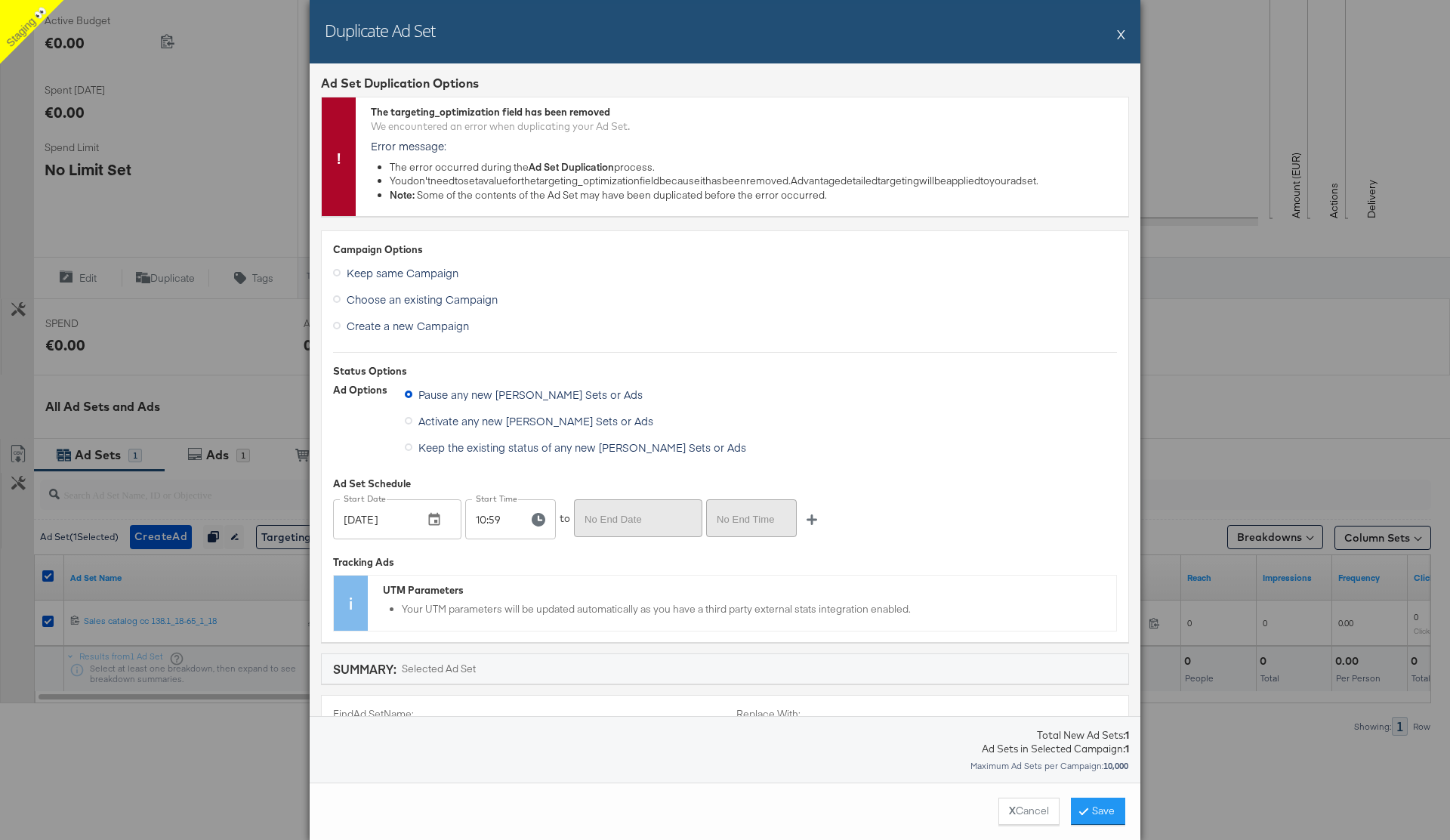
click at [1119, 32] on button "X" at bounding box center [1121, 34] width 9 height 30
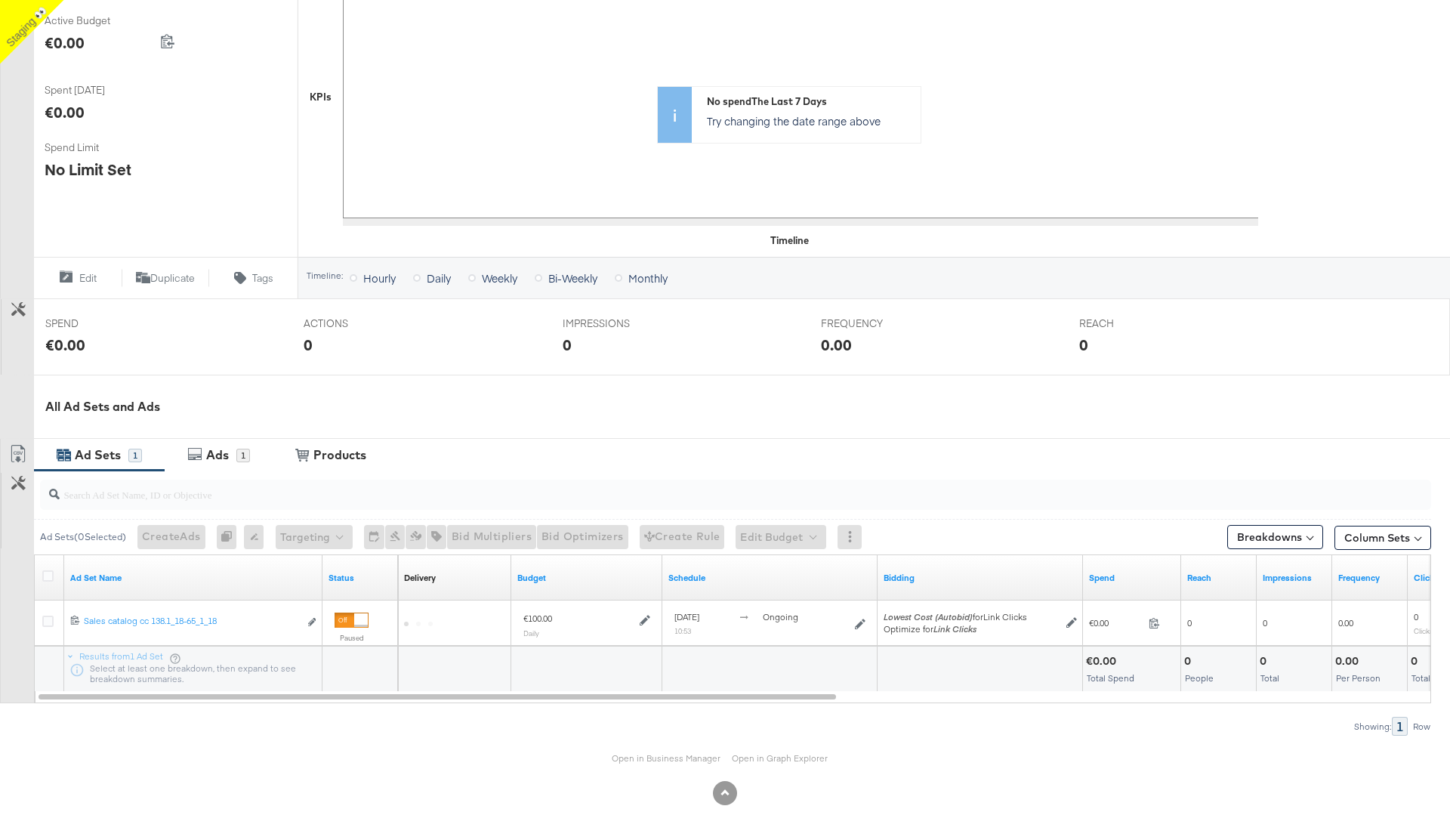
scroll to position [314, 0]
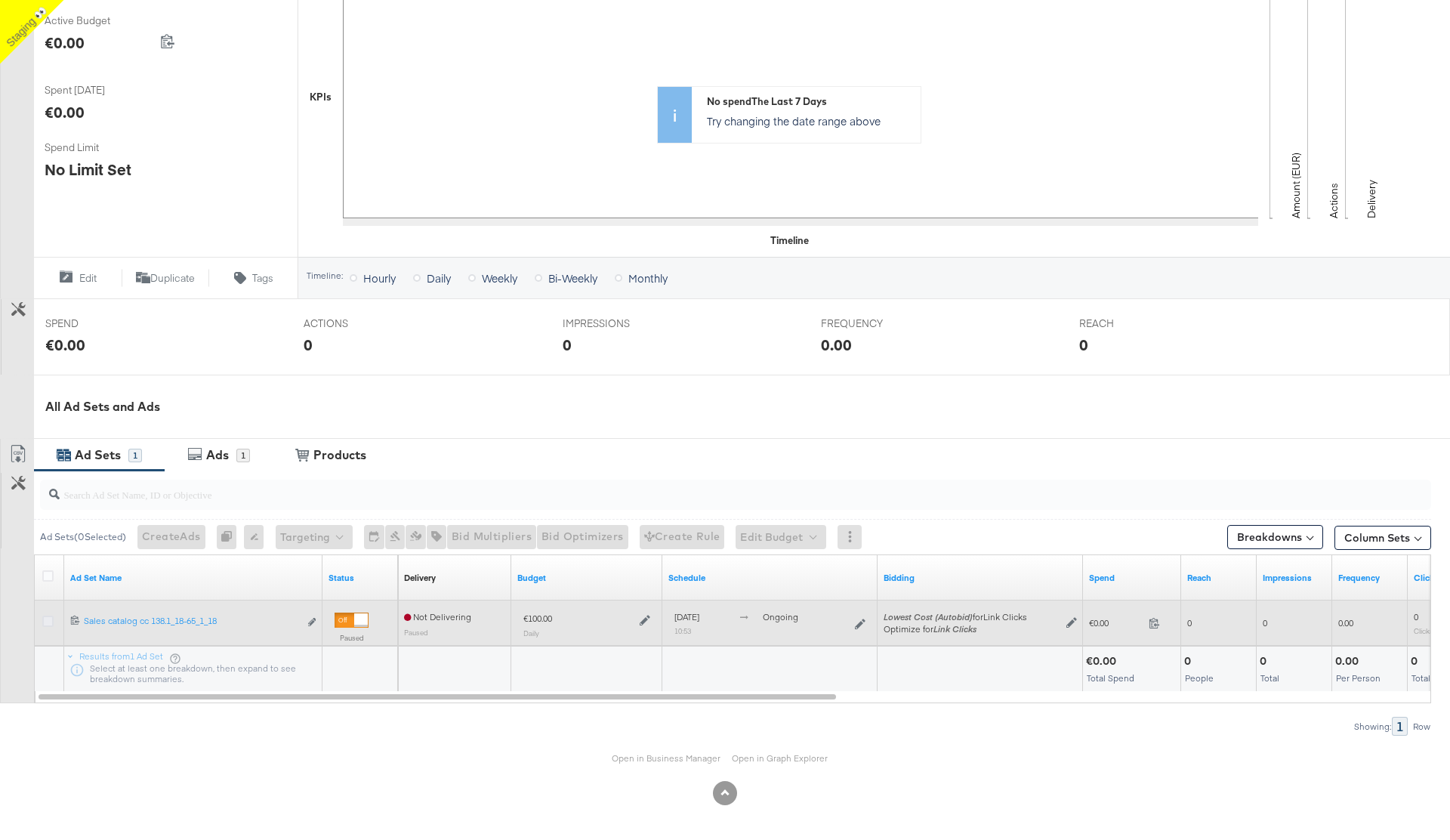
click at [46, 620] on icon at bounding box center [48, 621] width 11 height 11
click at [0, 0] on input "checkbox" at bounding box center [0, 0] width 0 height 0
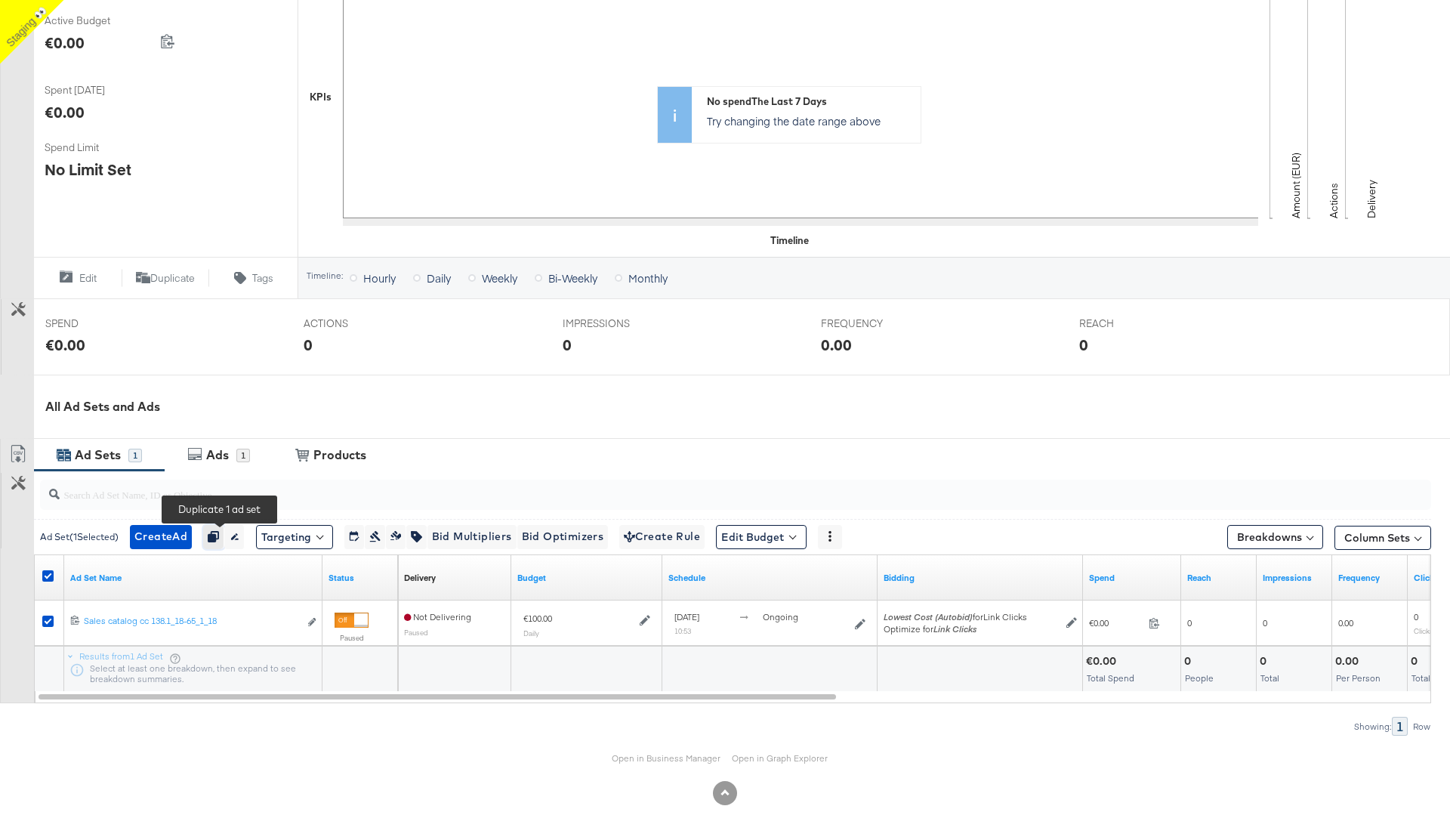
click at [218, 536] on icon "button" at bounding box center [213, 536] width 10 height 10
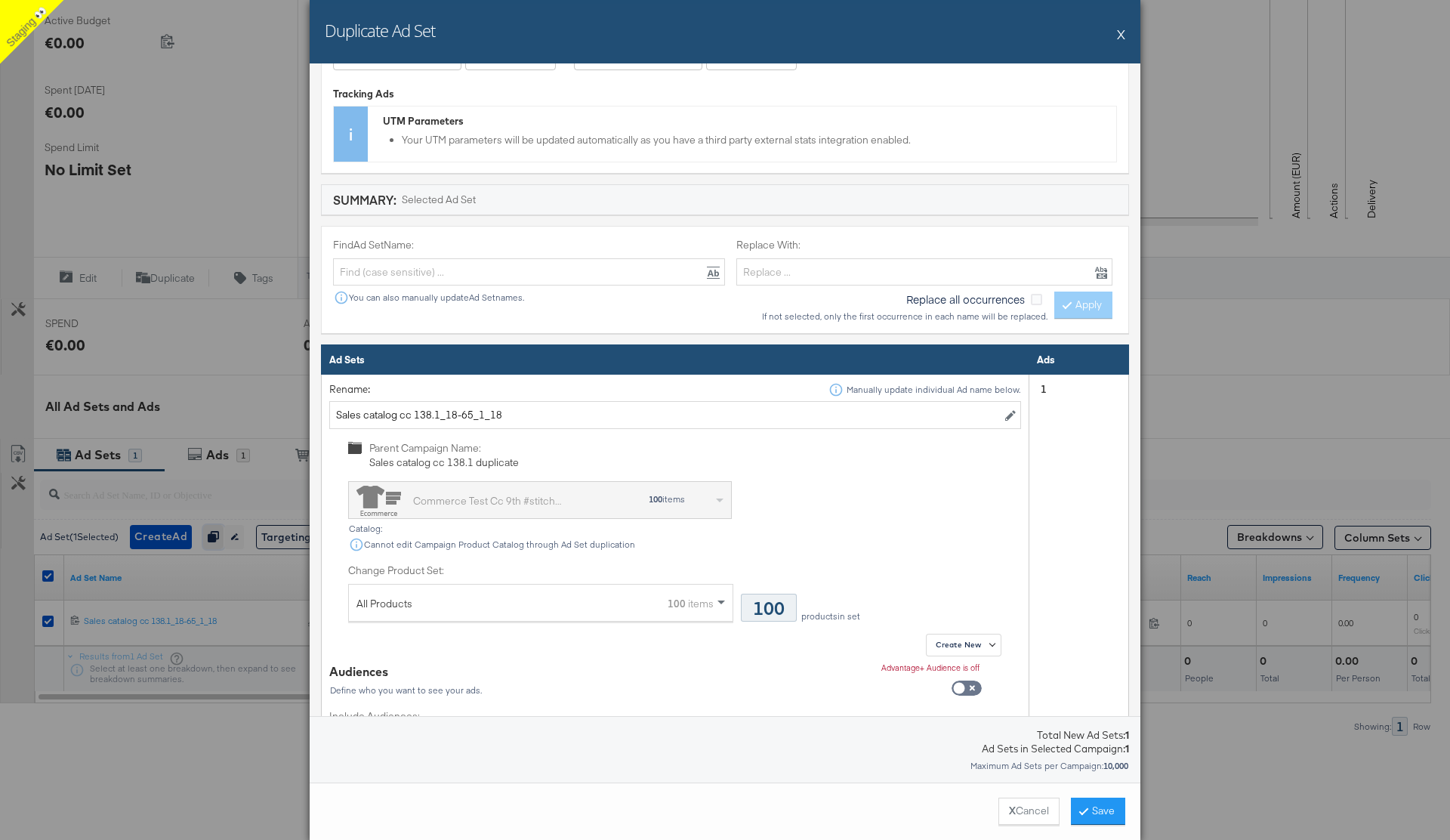
scroll to position [366, 0]
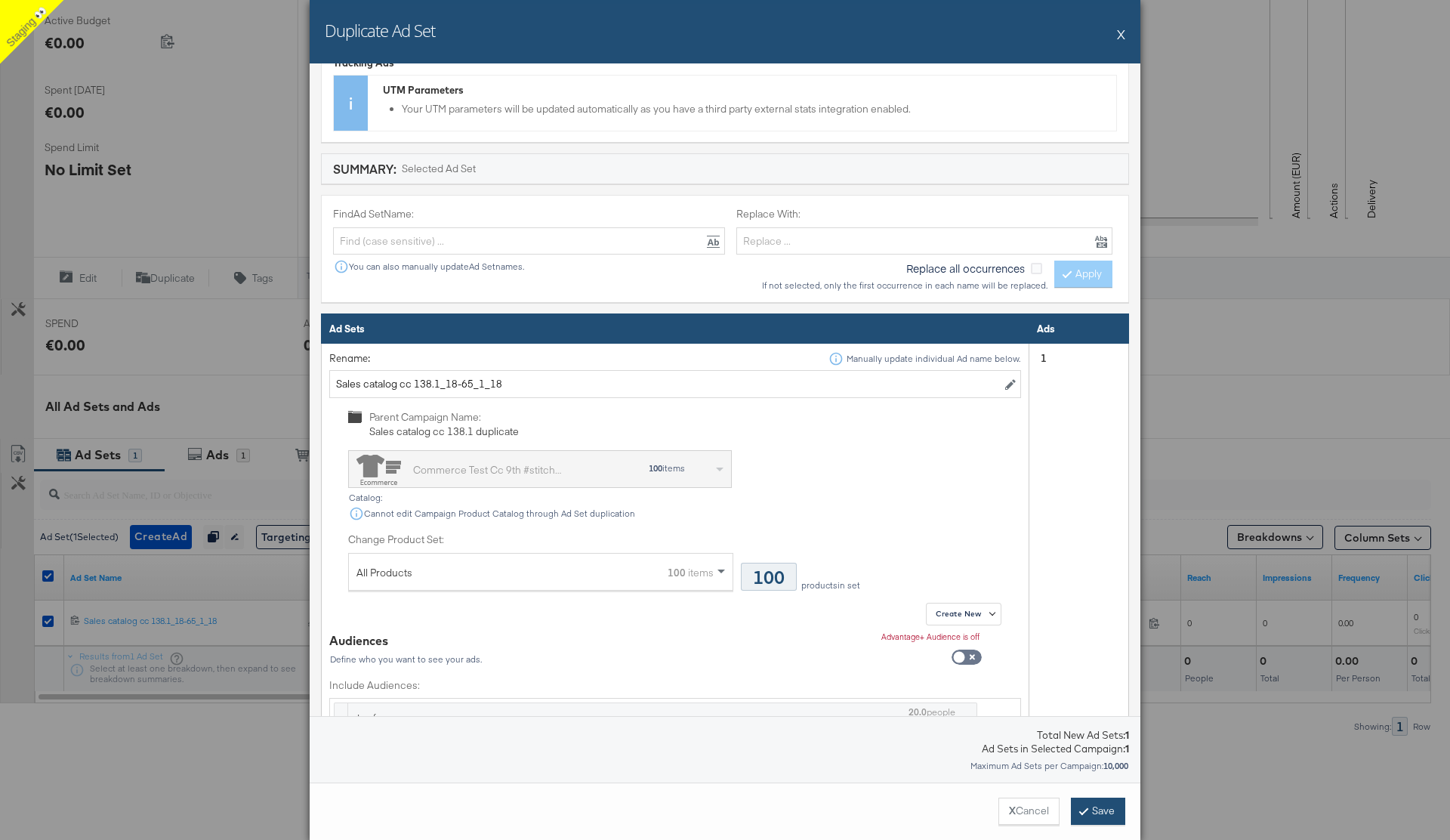
click at [1095, 805] on button "Save" at bounding box center [1098, 811] width 54 height 27
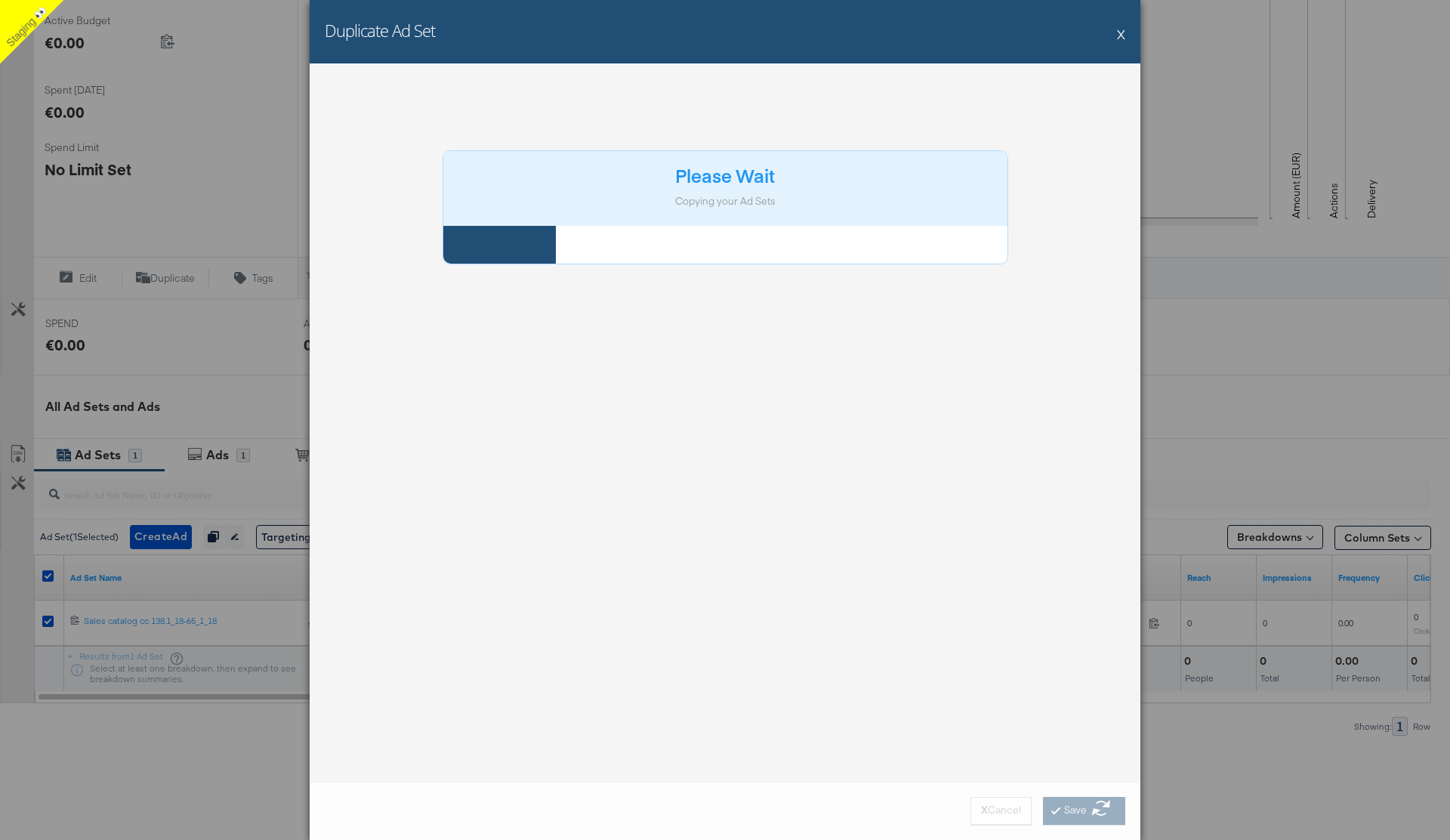
scroll to position [0, 0]
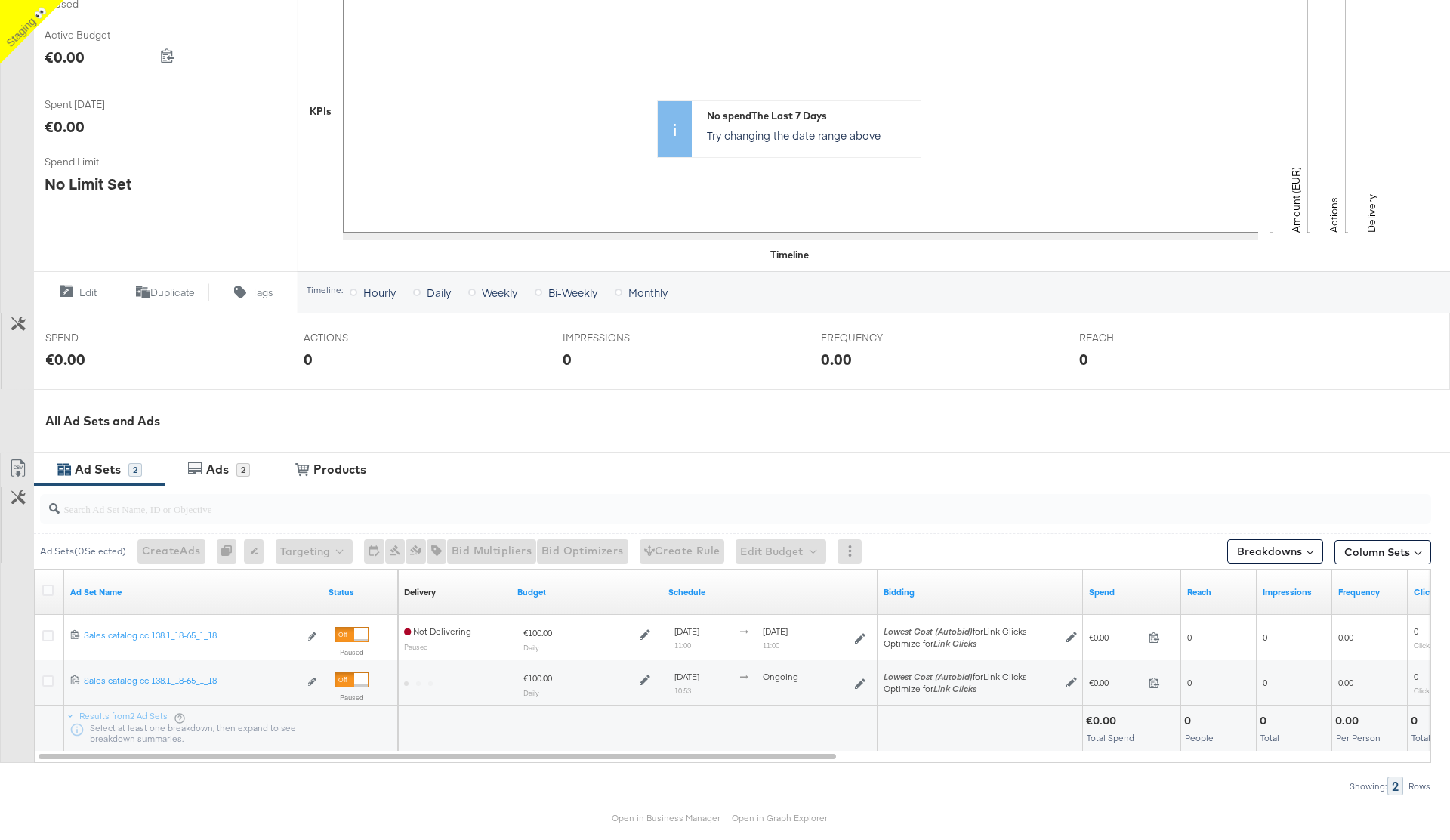
scroll to position [320, 0]
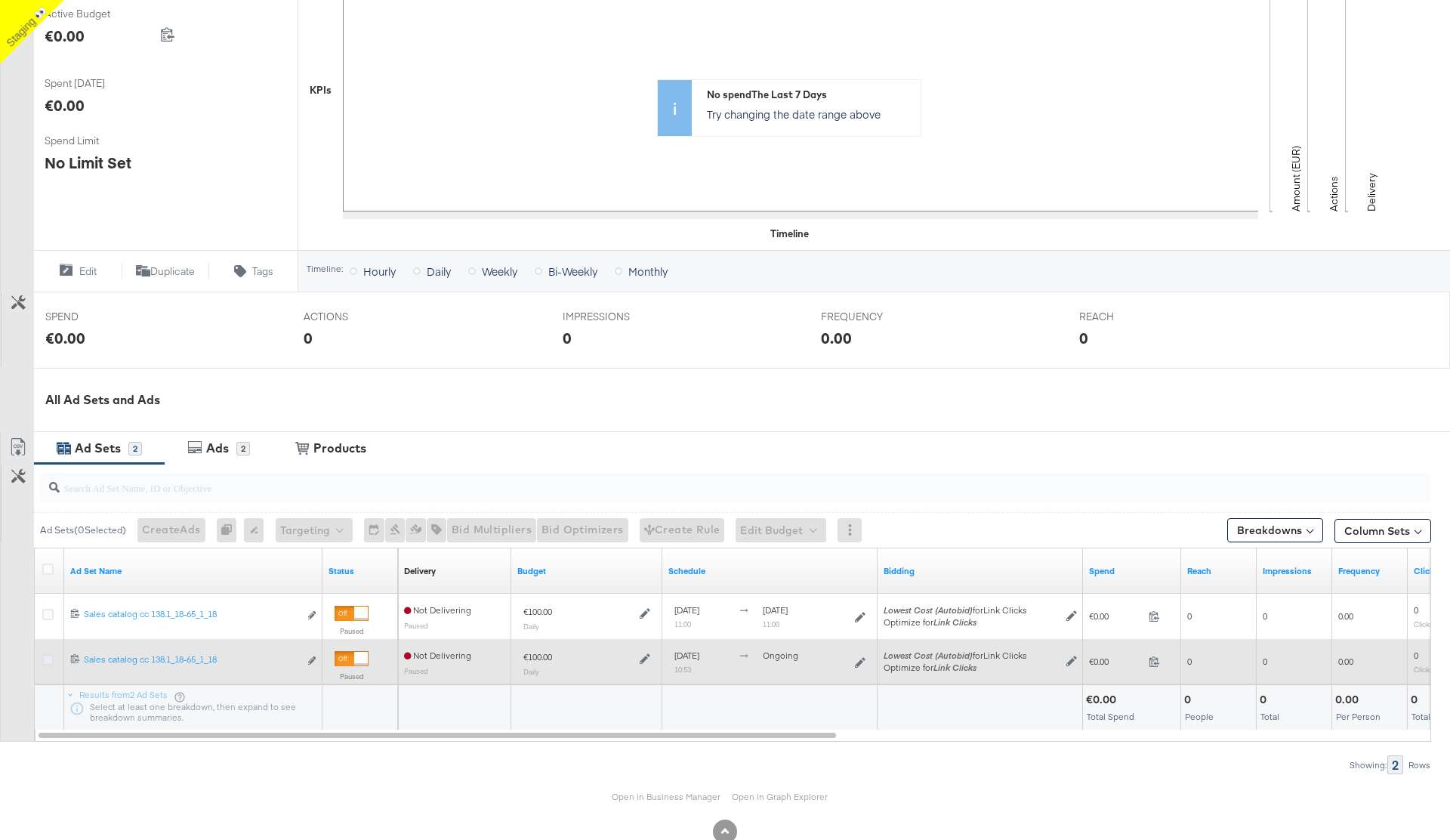
click at [50, 660] on icon at bounding box center [48, 660] width 11 height 11
click at [0, 0] on input "checkbox" at bounding box center [0, 0] width 0 height 0
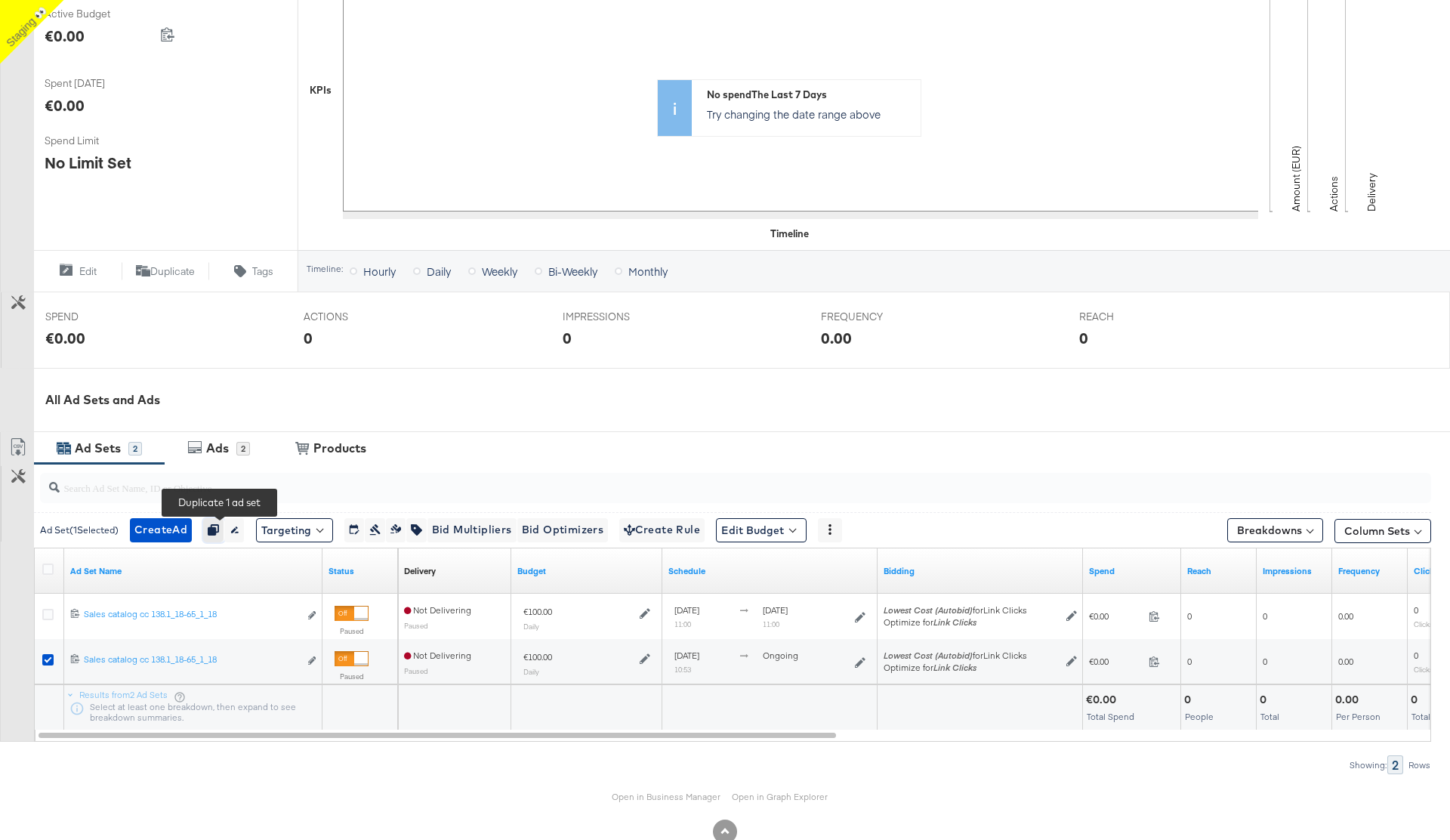
click at [218, 534] on icon "button" at bounding box center [213, 529] width 10 height 10
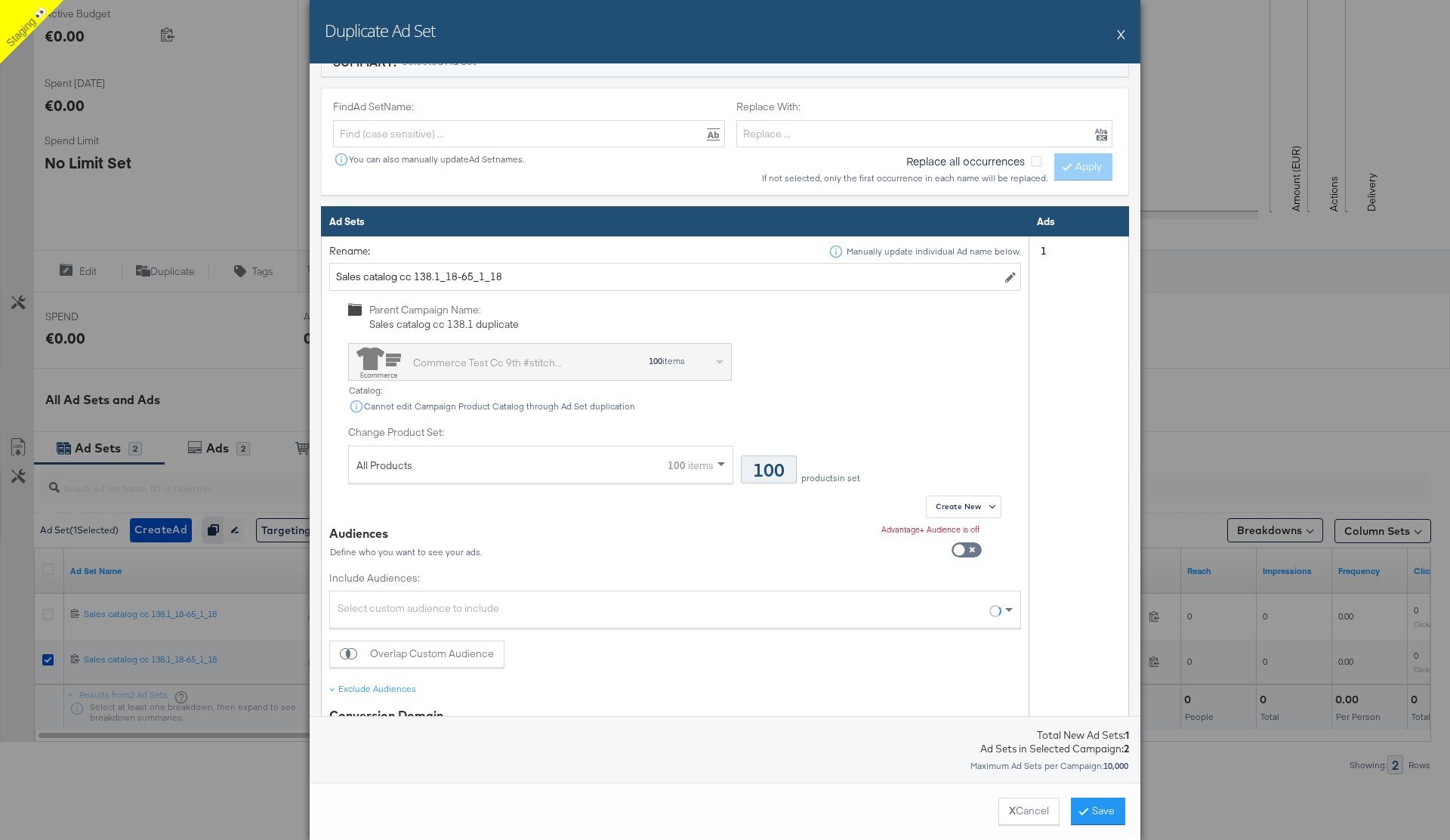
scroll to position [480, 0]
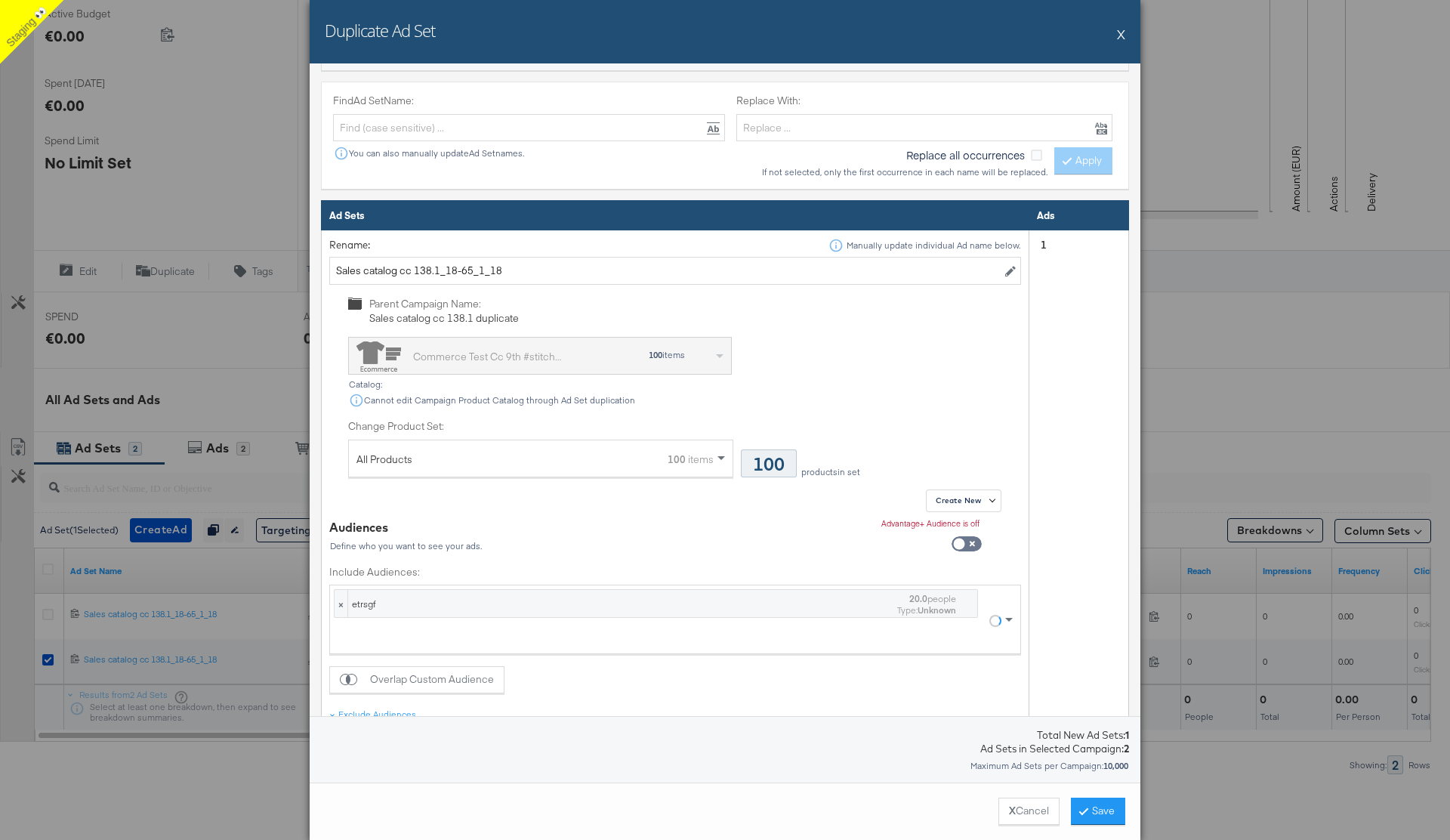
click at [705, 463] on div "100 items" at bounding box center [690, 459] width 46 height 38
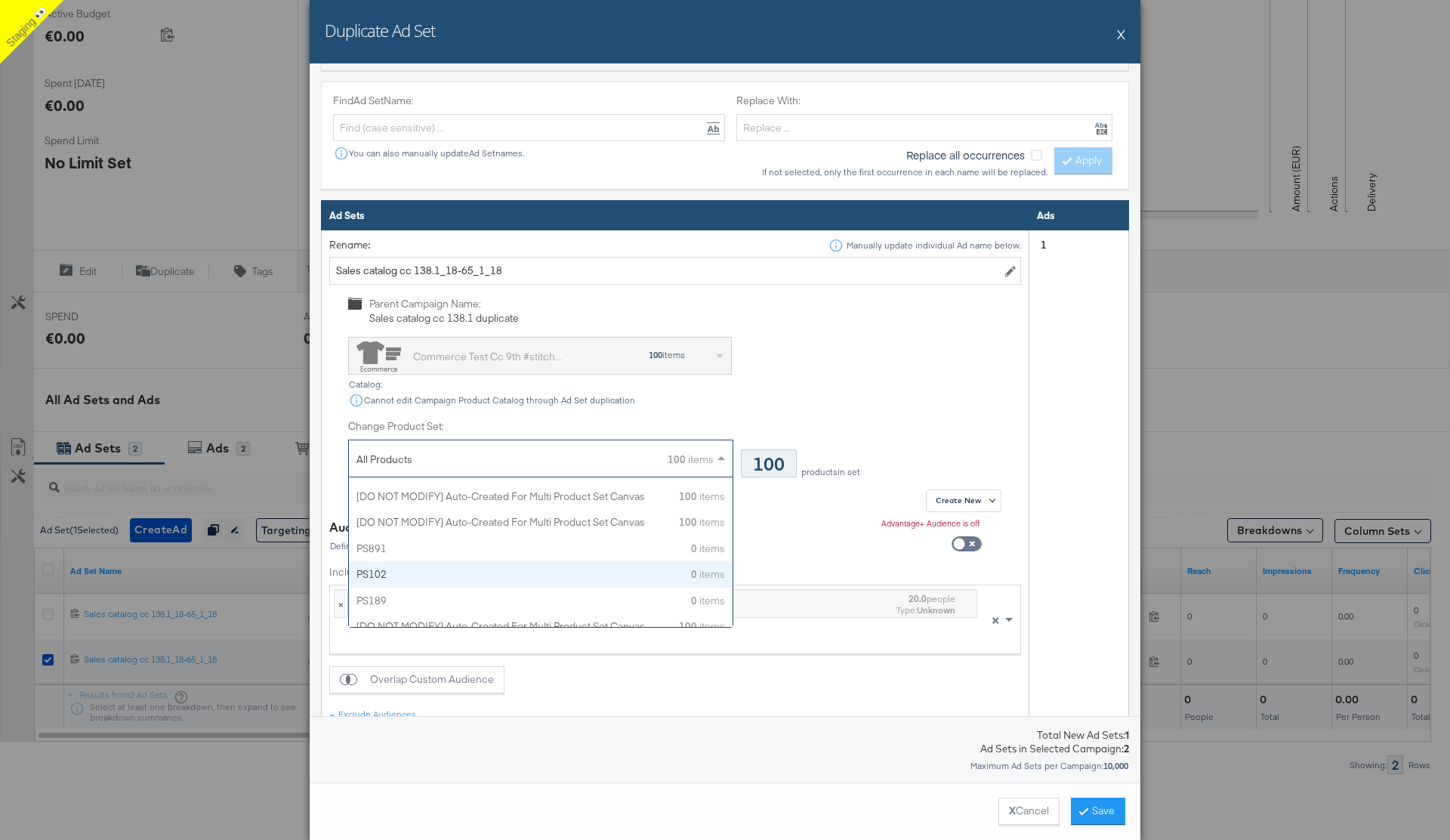
scroll to position [218, 0]
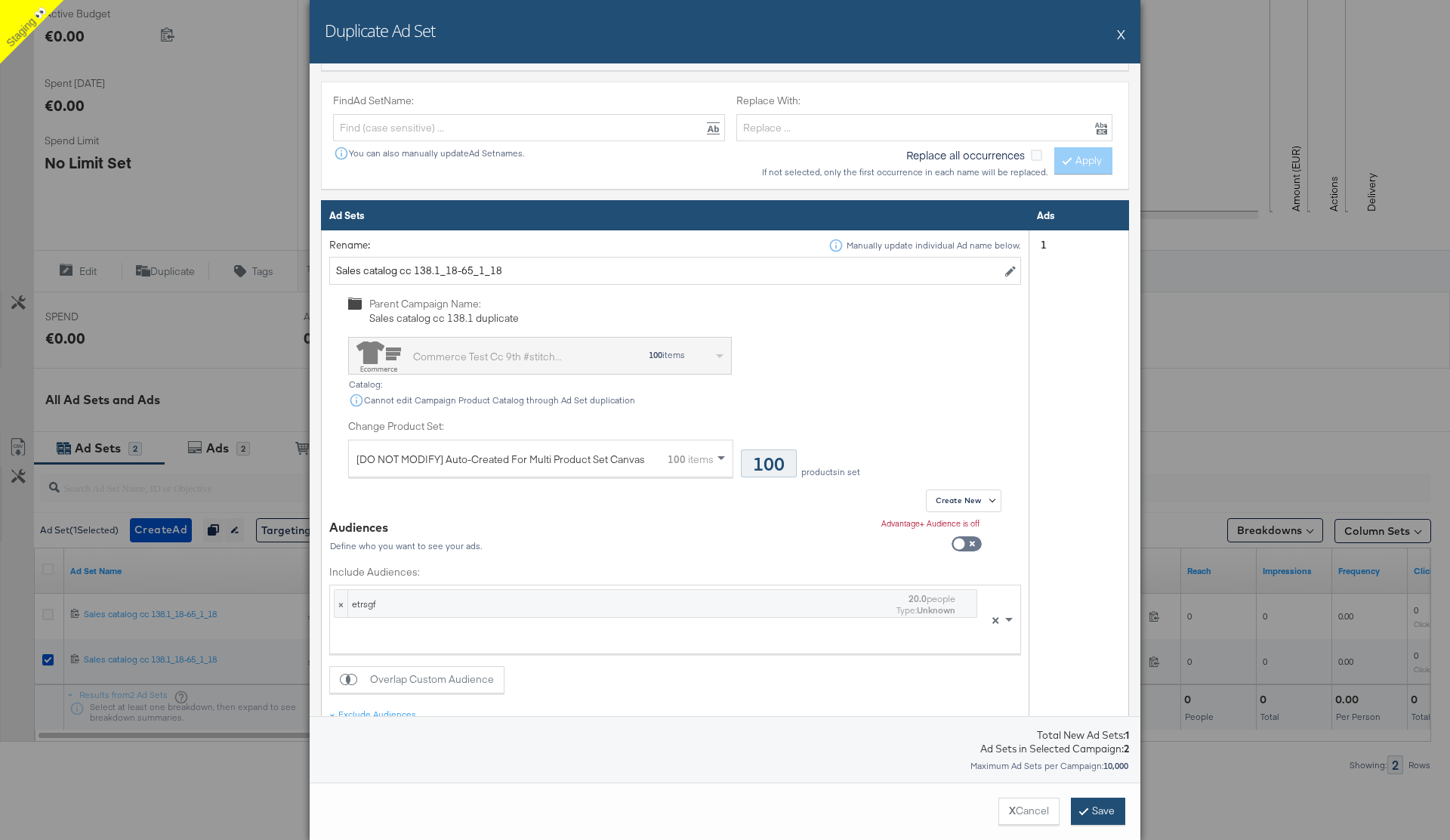
click at [1100, 812] on button "Save" at bounding box center [1098, 811] width 54 height 27
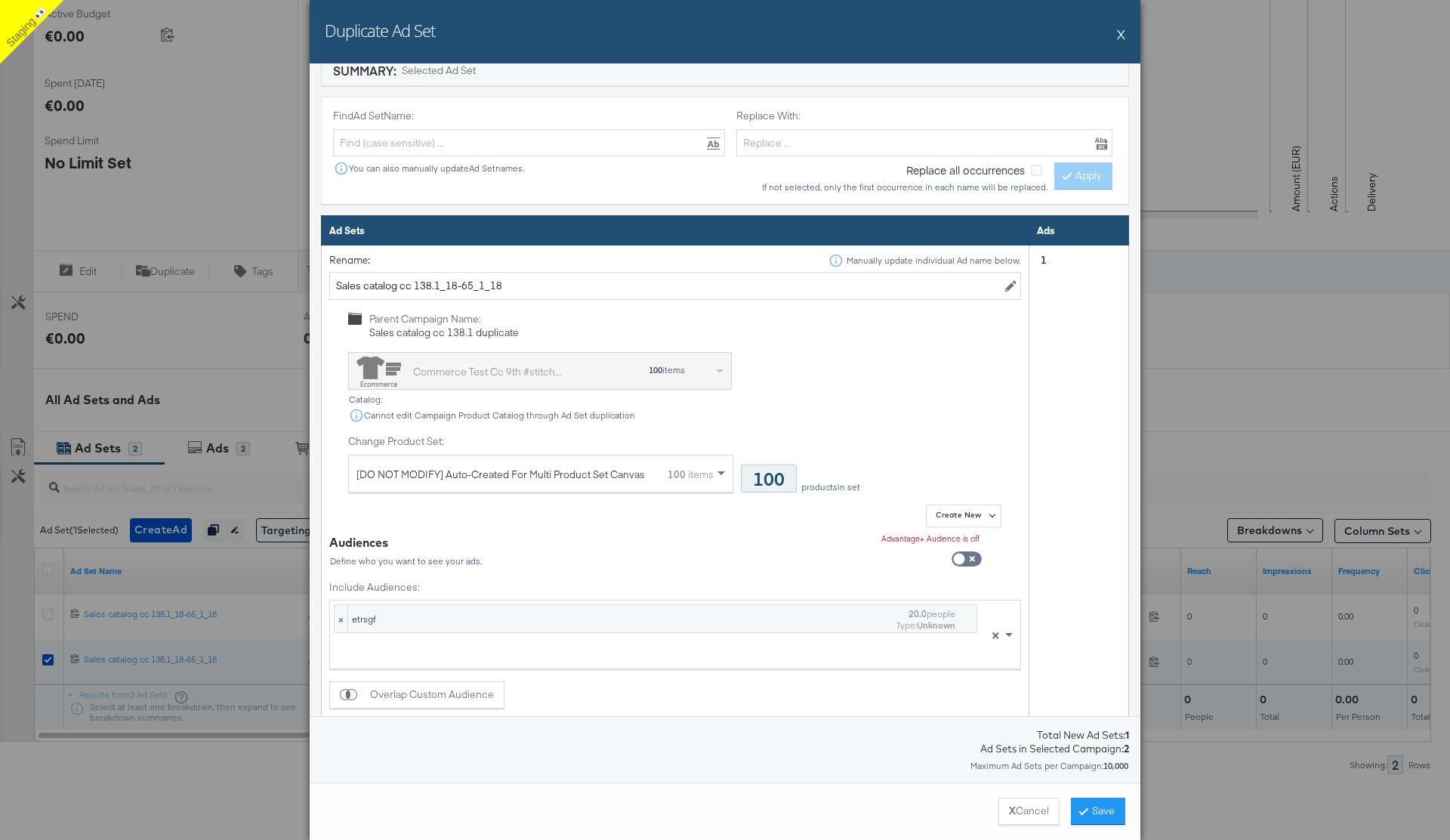
scroll to position [603, 0]
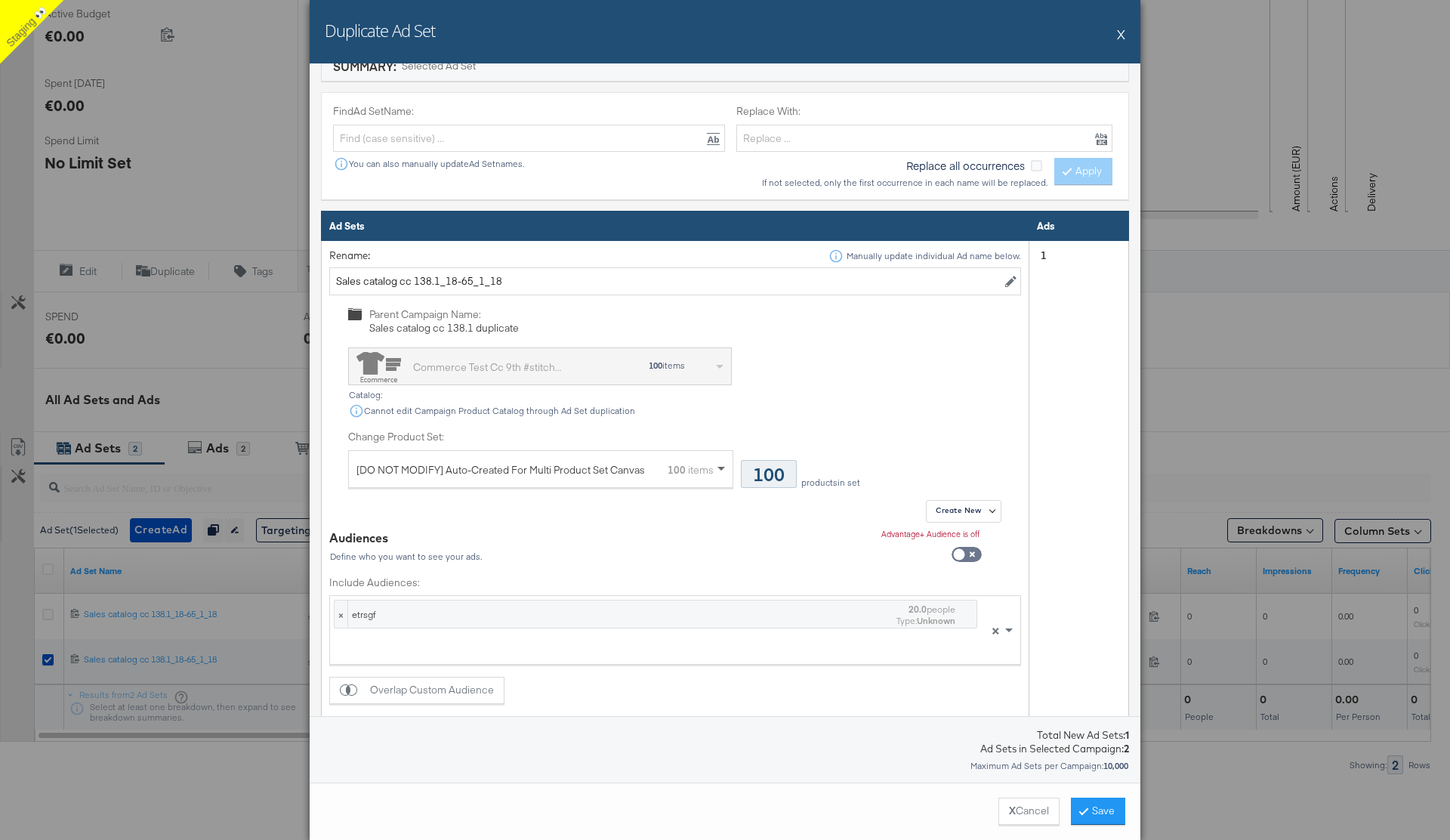
click at [718, 467] on span at bounding box center [721, 469] width 8 height 6
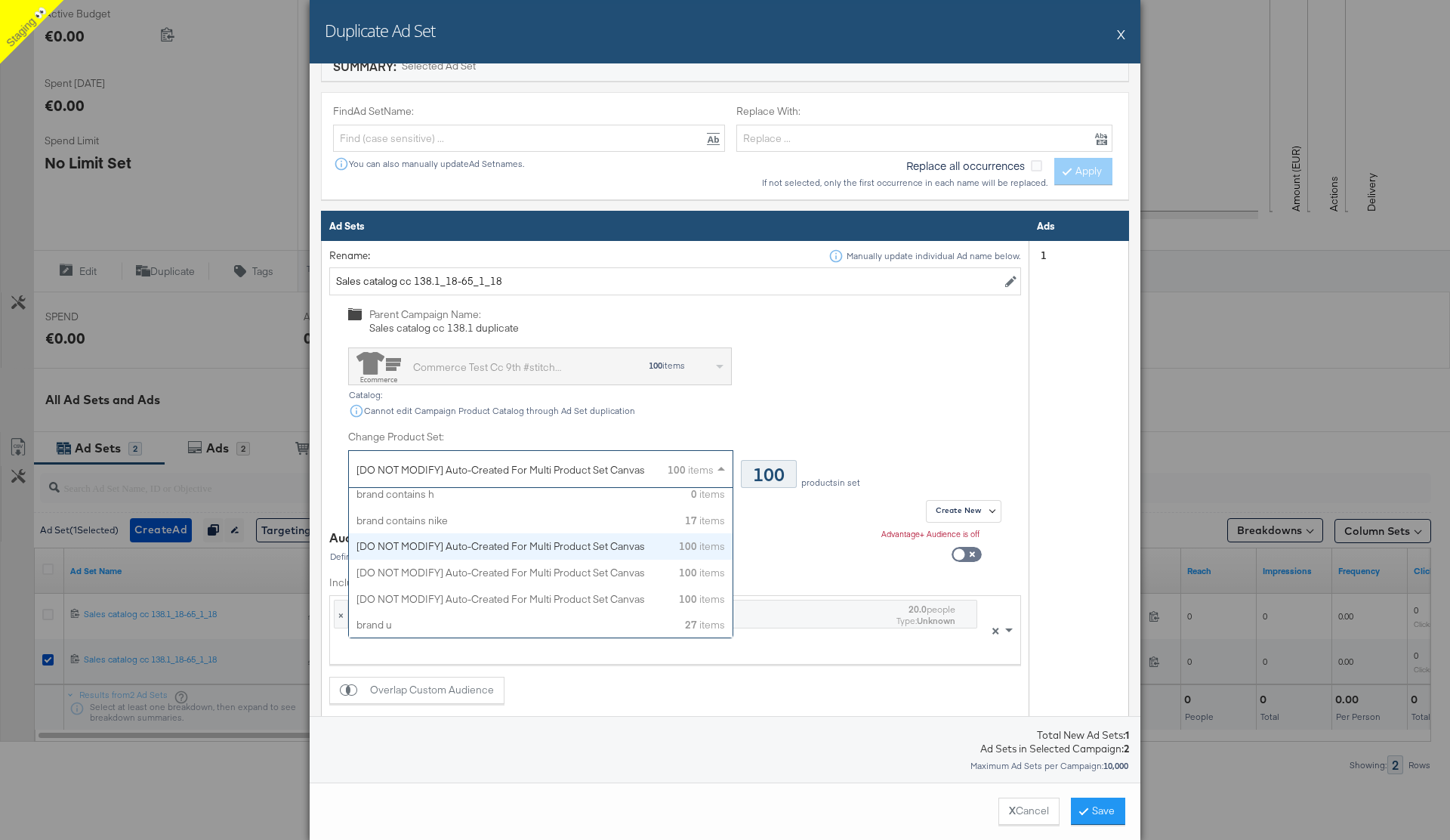
scroll to position [732, 0]
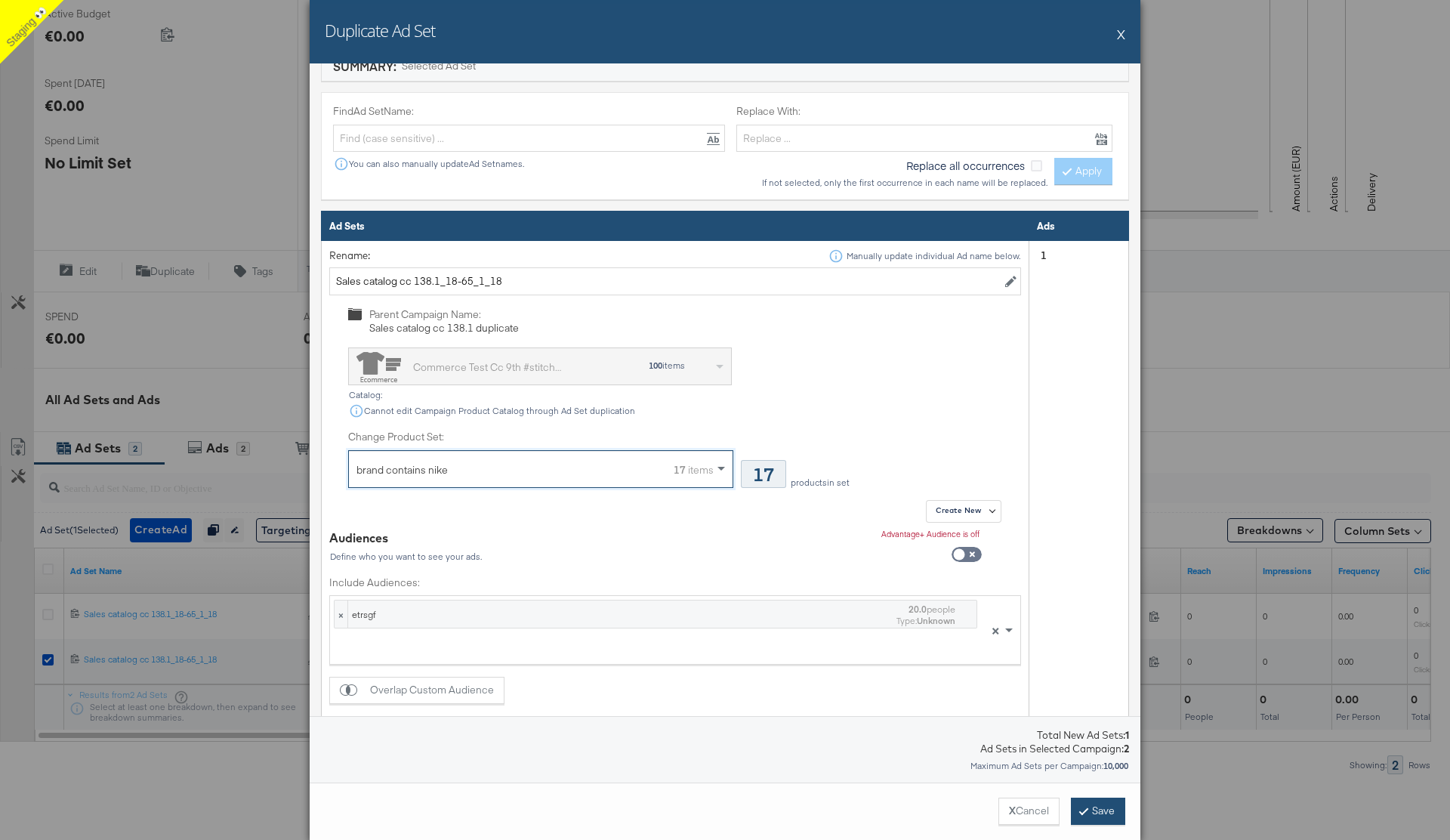
click at [1095, 805] on button "Save" at bounding box center [1098, 811] width 54 height 27
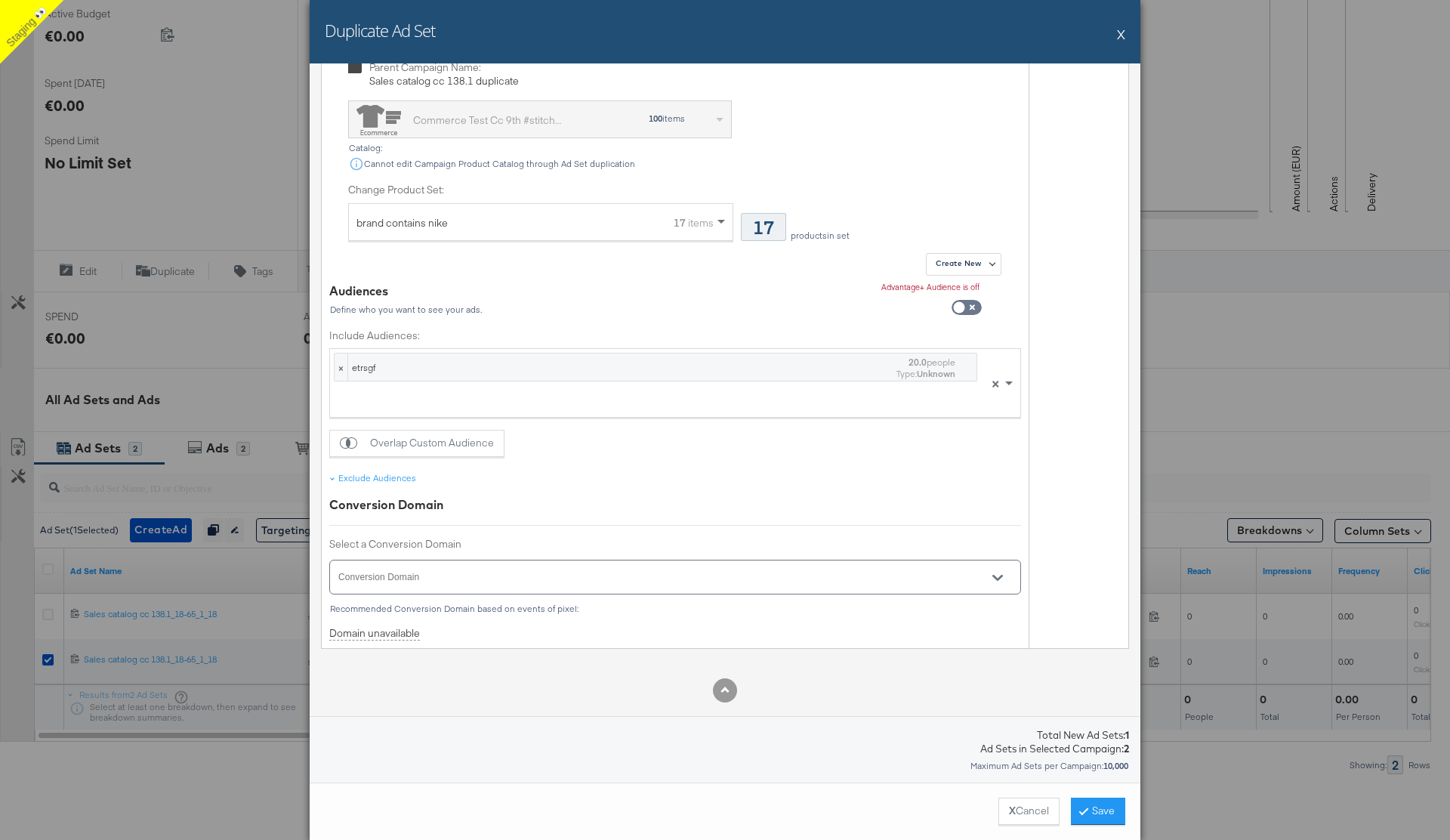
scroll to position [857, 0]
click at [1121, 35] on button "X" at bounding box center [1121, 34] width 9 height 30
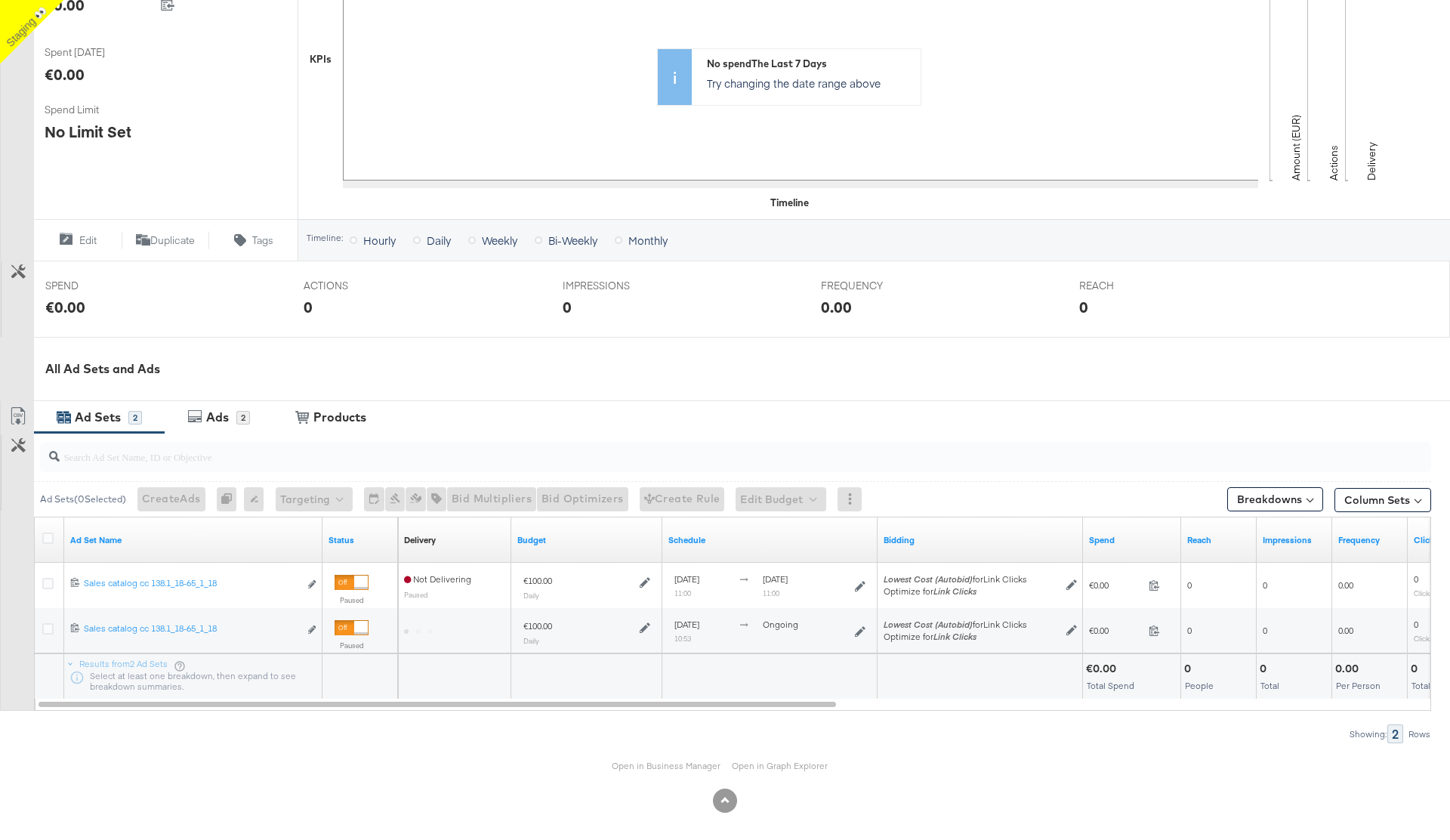
scroll to position [359, 0]
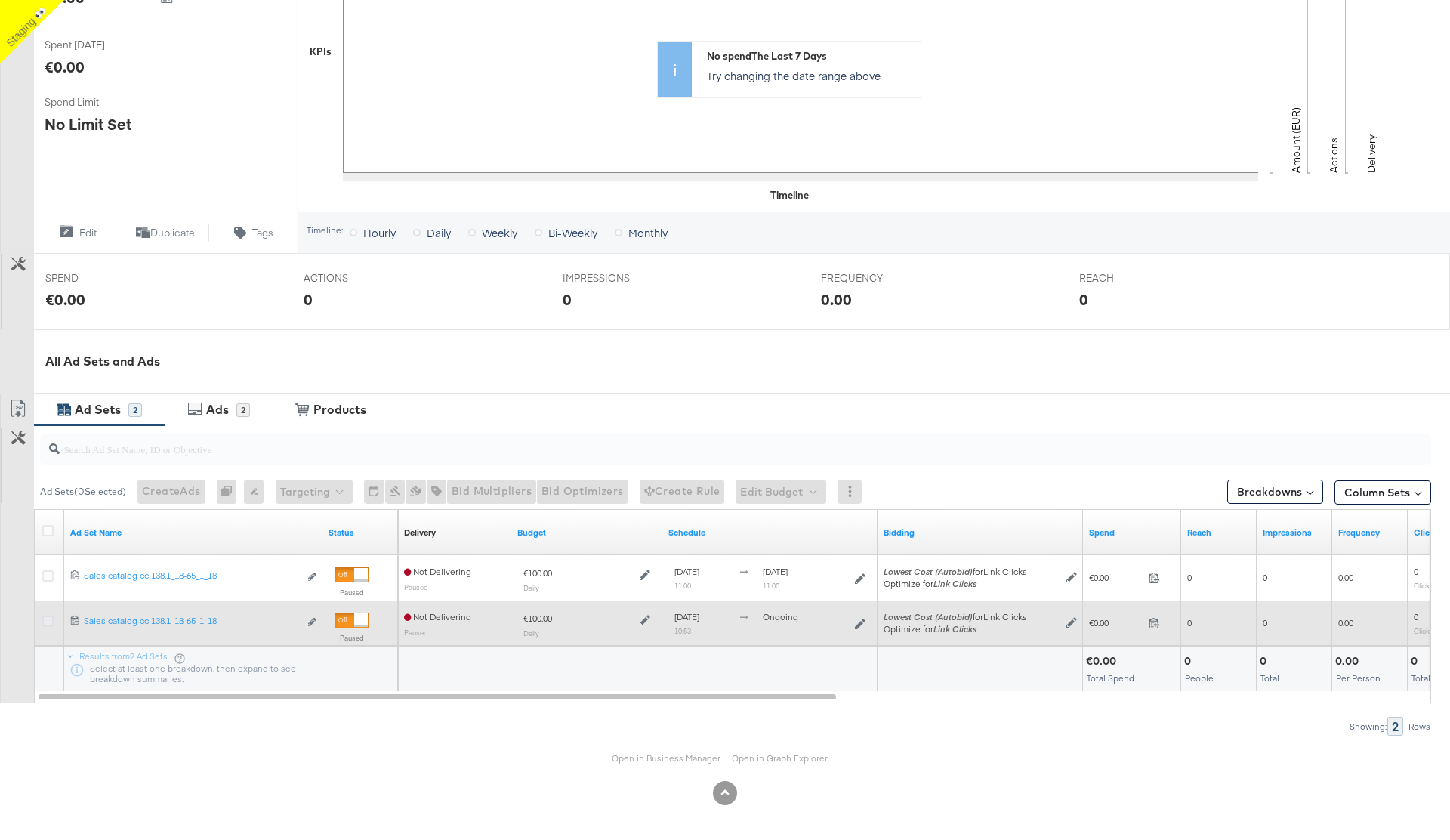
click at [48, 623] on icon at bounding box center [48, 621] width 11 height 11
click at [0, 0] on input "checkbox" at bounding box center [0, 0] width 0 height 0
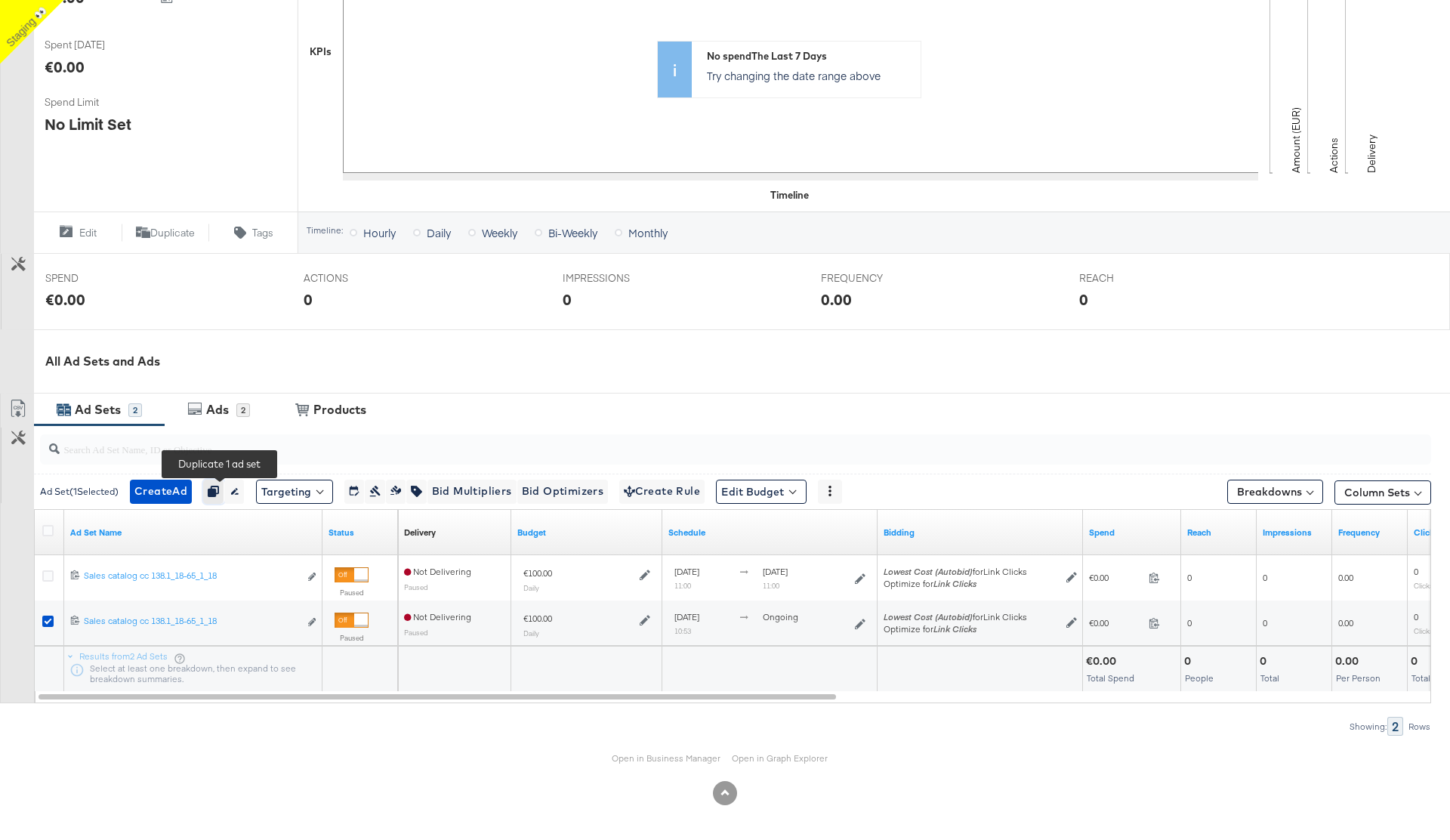
click at [217, 491] on icon "button" at bounding box center [213, 490] width 10 height 10
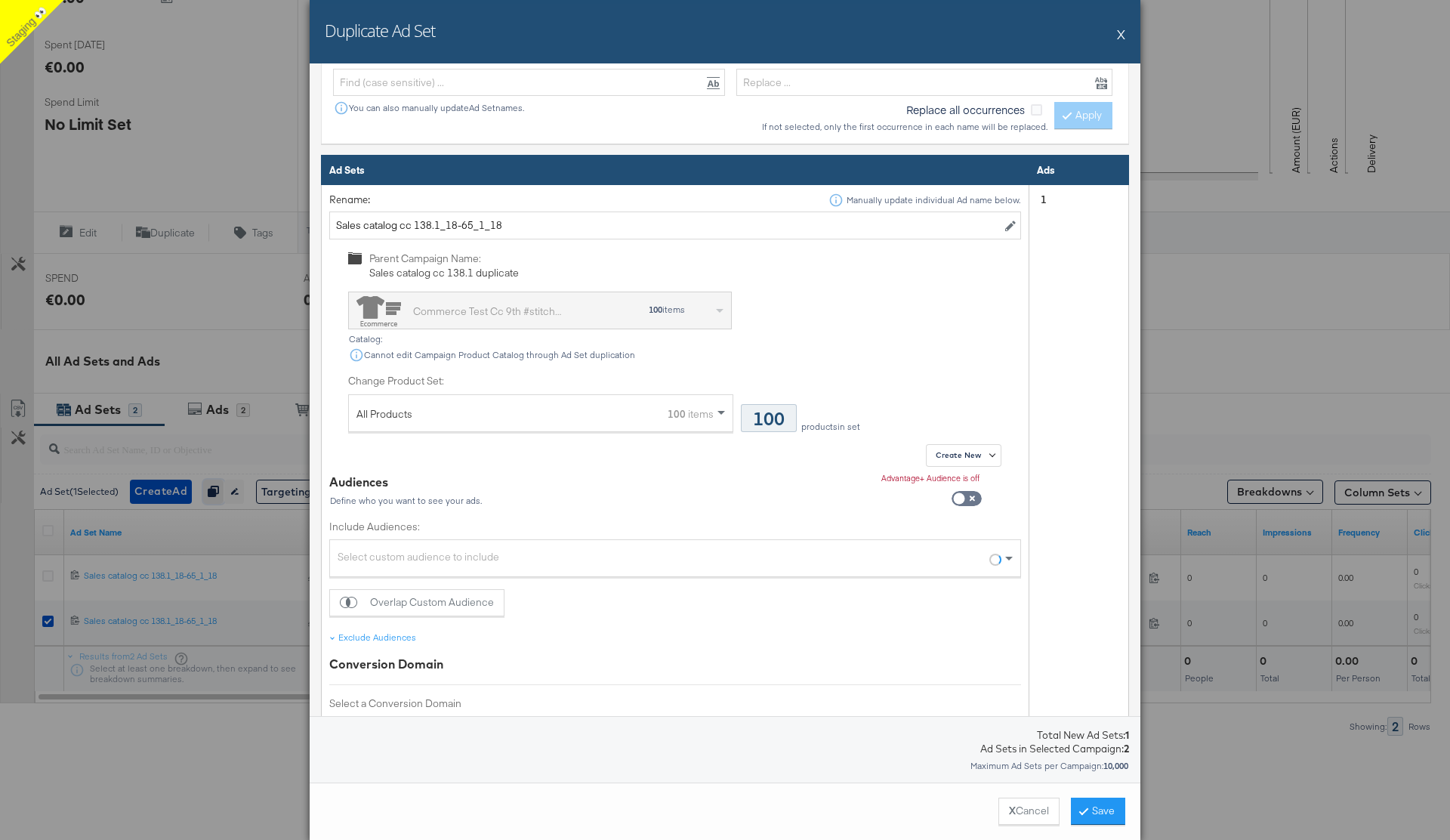
scroll to position [592, 0]
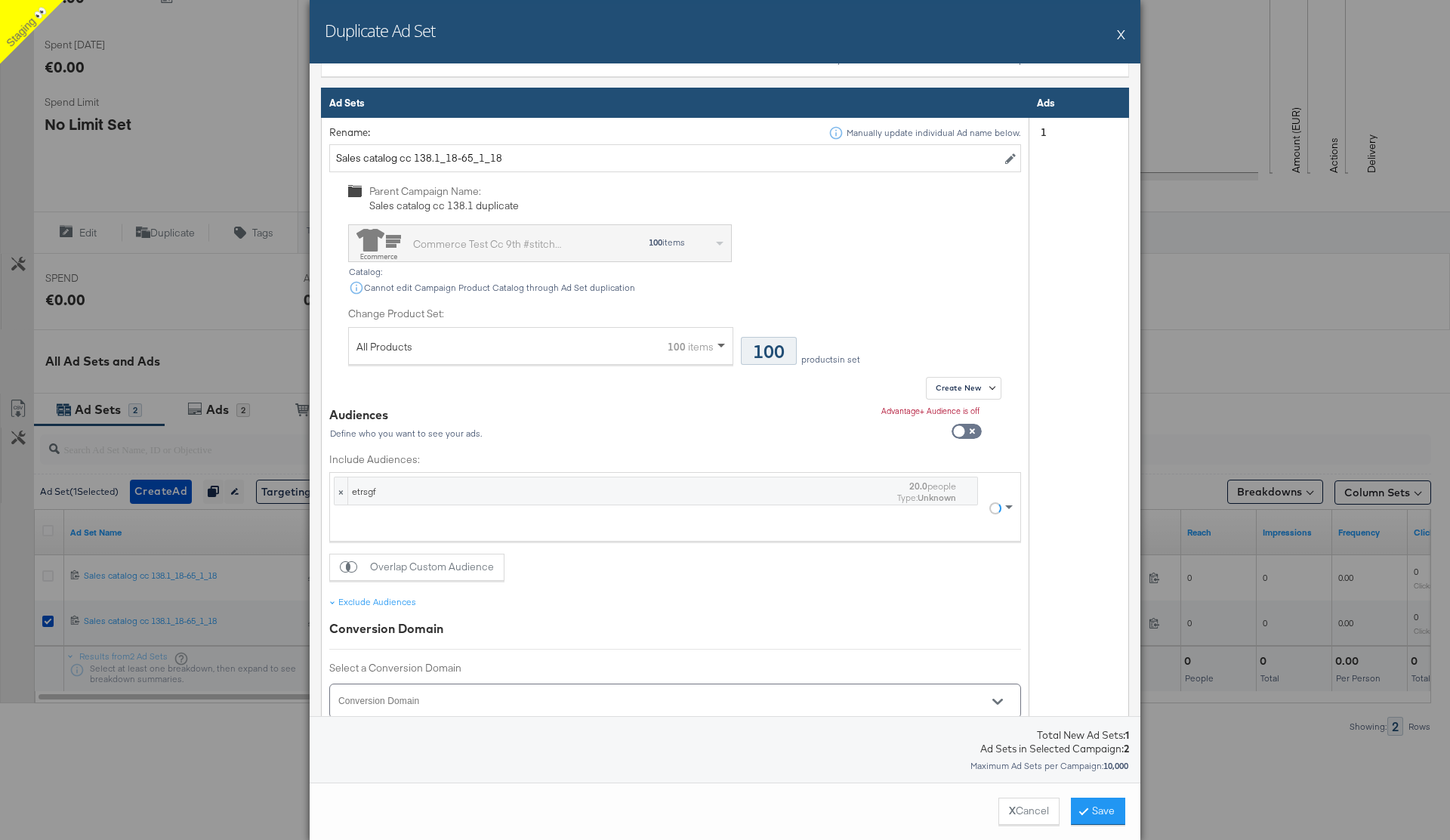
click at [715, 347] on span at bounding box center [723, 346] width 19 height 36
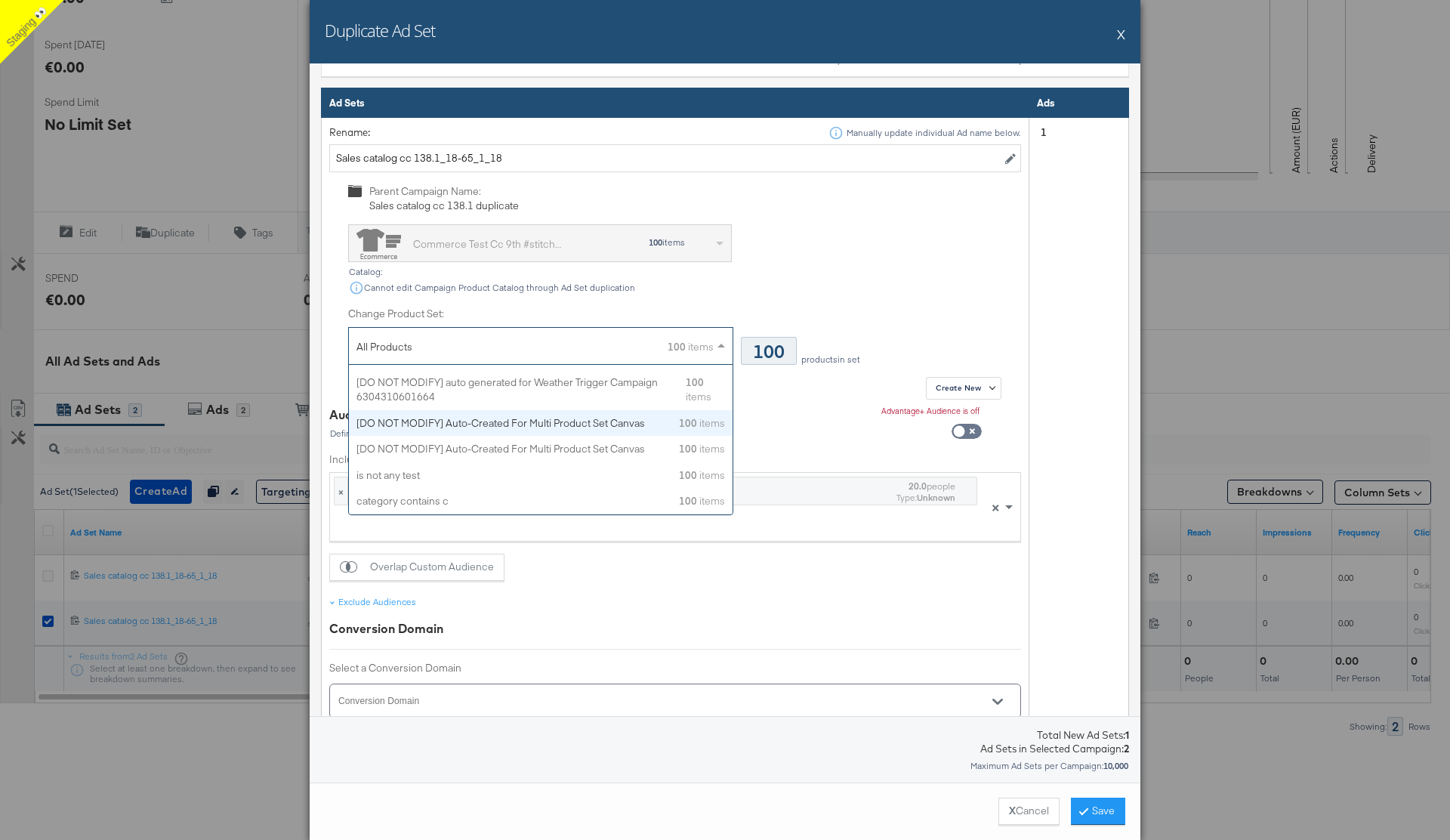
scroll to position [723, 0]
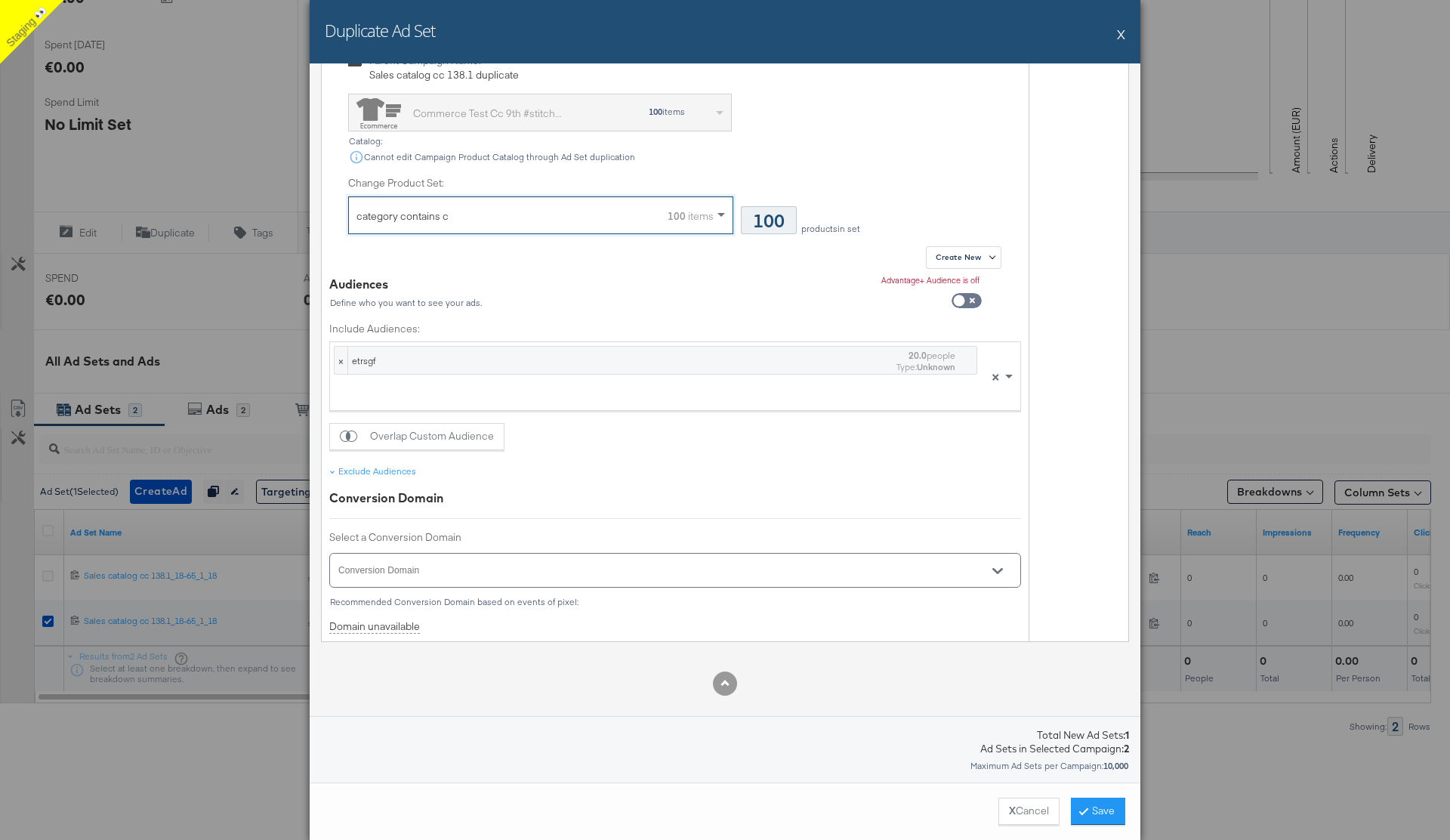
click at [1102, 518] on td "1" at bounding box center [1079, 314] width 99 height 655
click at [1096, 815] on button "Save" at bounding box center [1098, 811] width 54 height 27
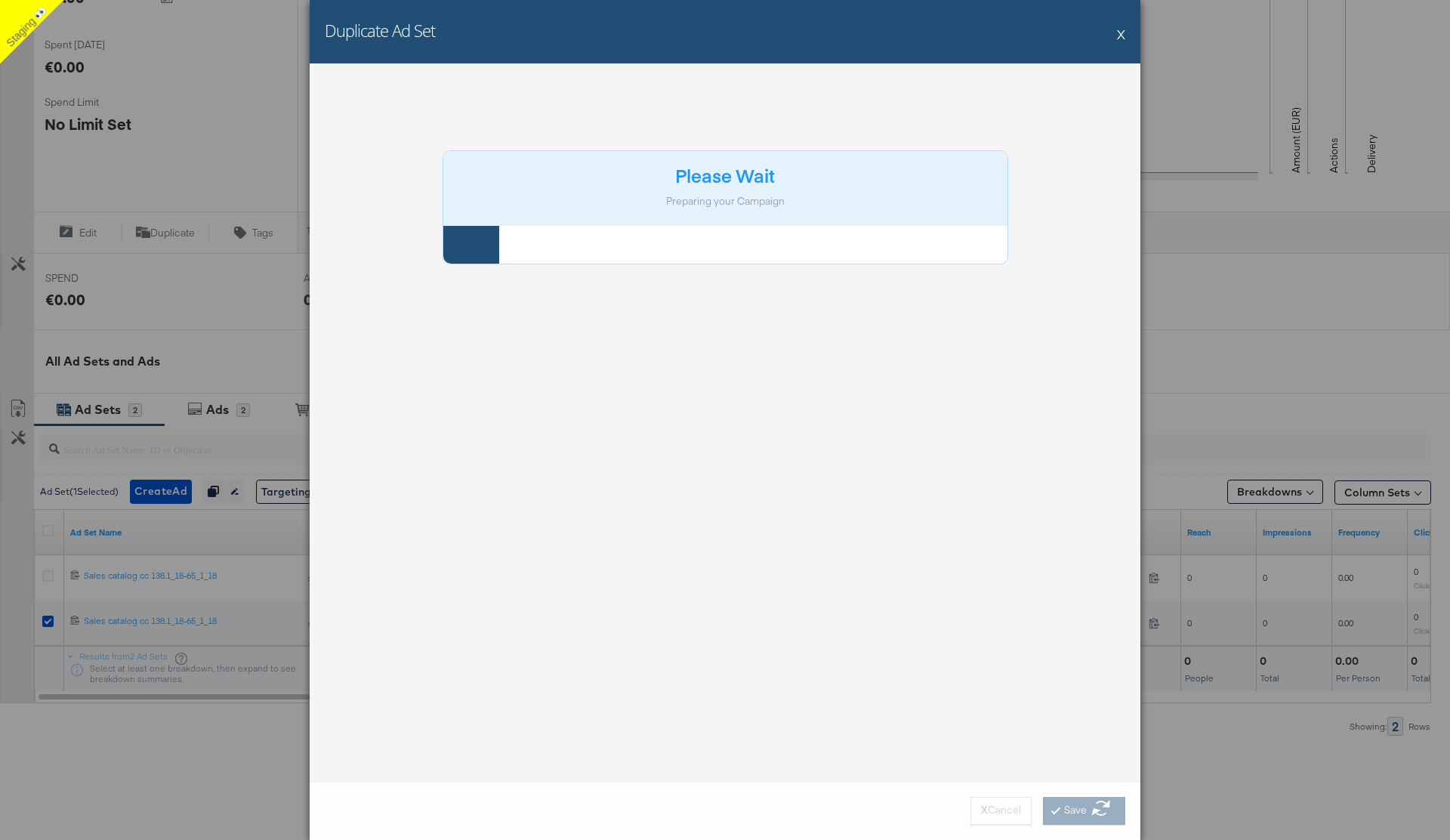
scroll to position [0, 0]
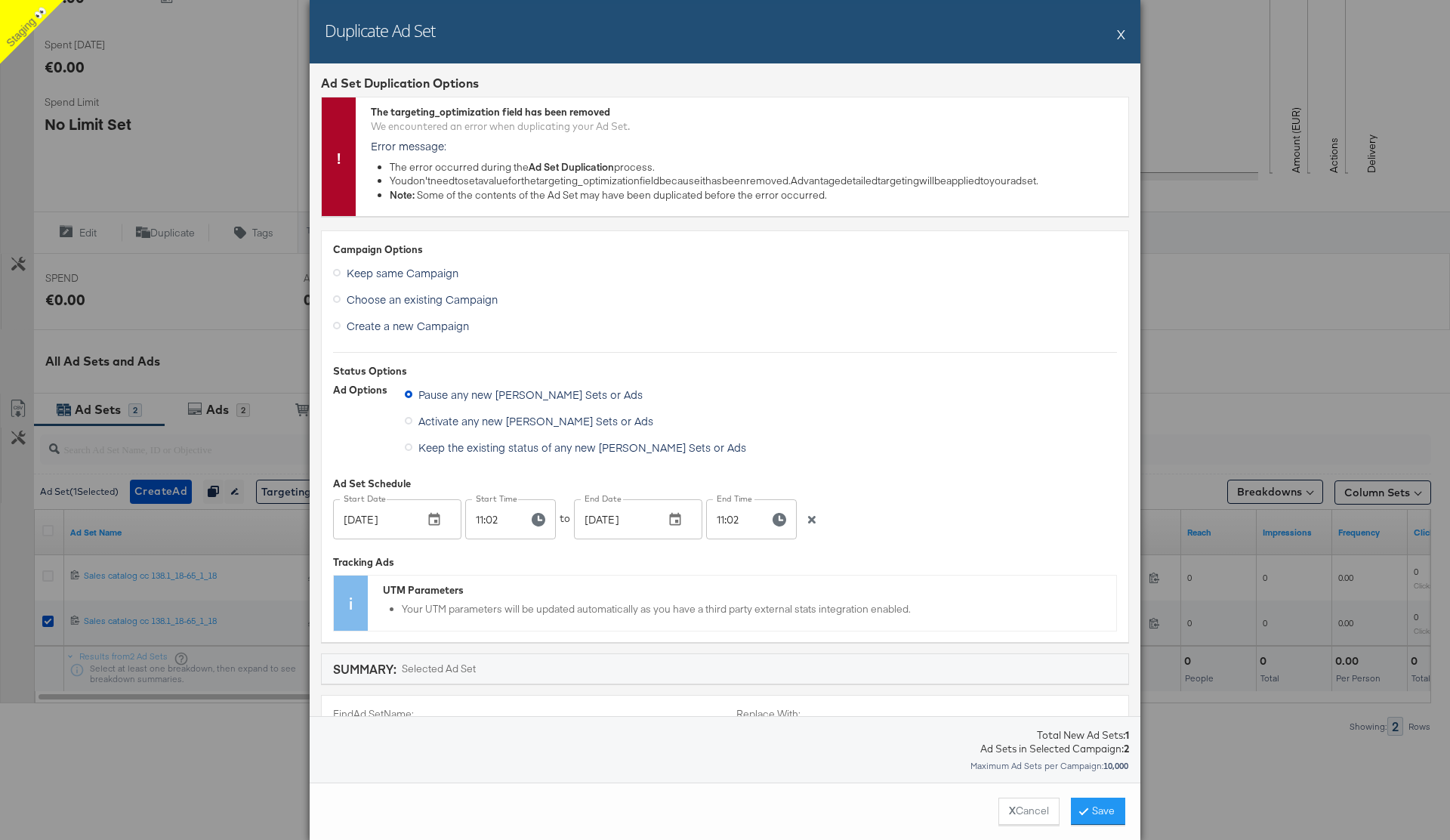
click at [1120, 38] on button "X" at bounding box center [1121, 34] width 9 height 30
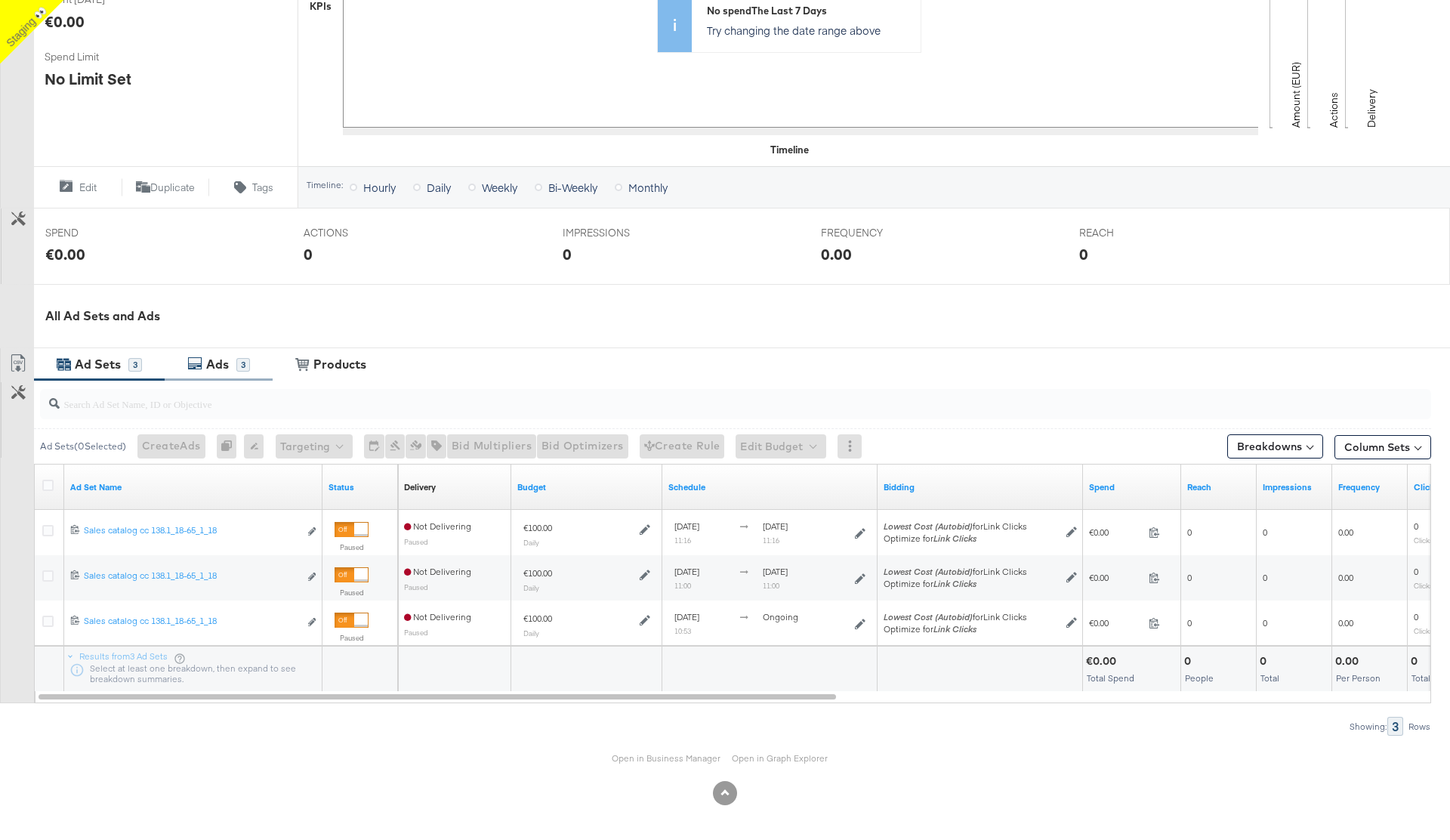
click at [226, 368] on div "Ads" at bounding box center [217, 364] width 23 height 17
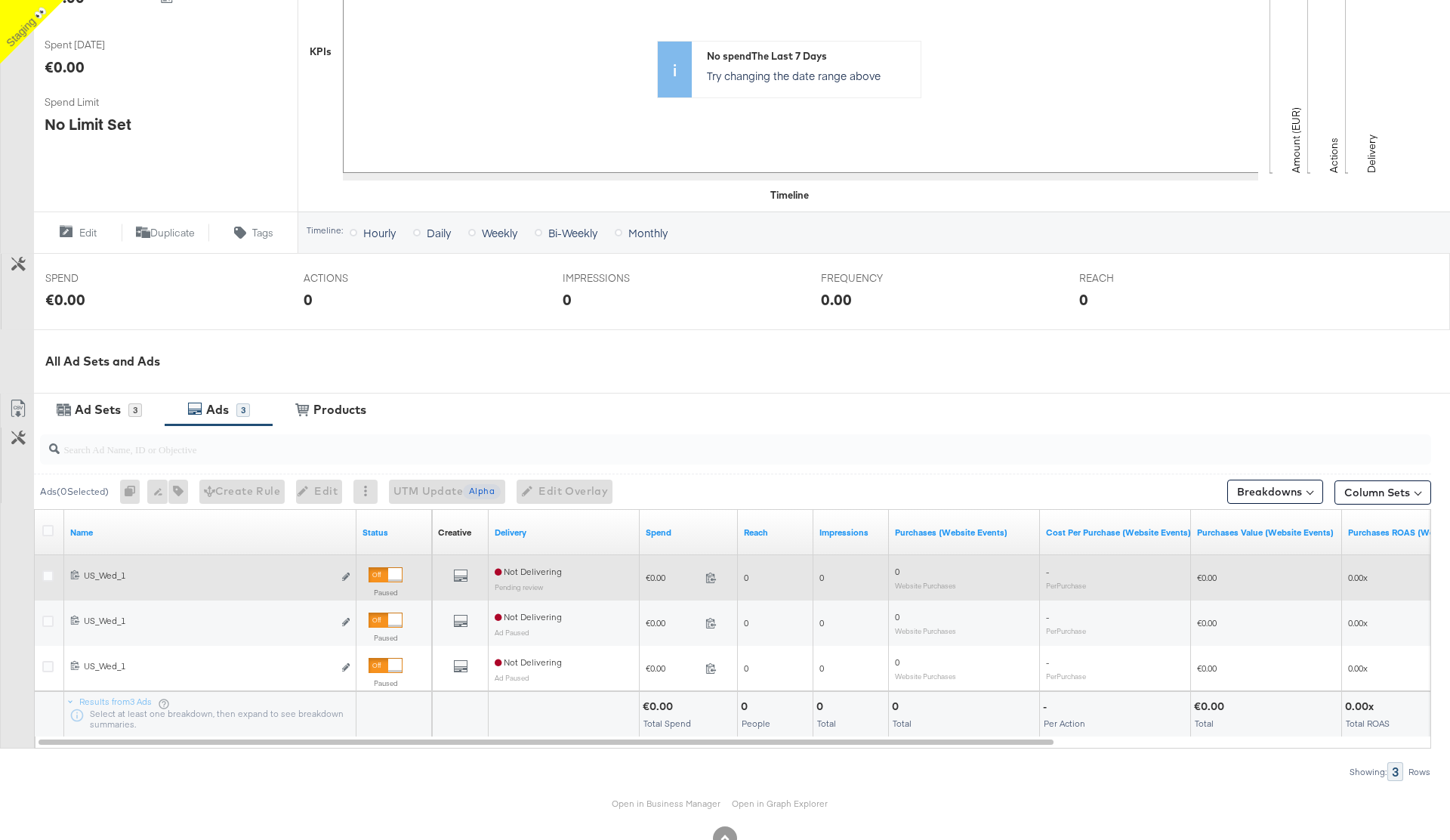
scroll to position [404, 0]
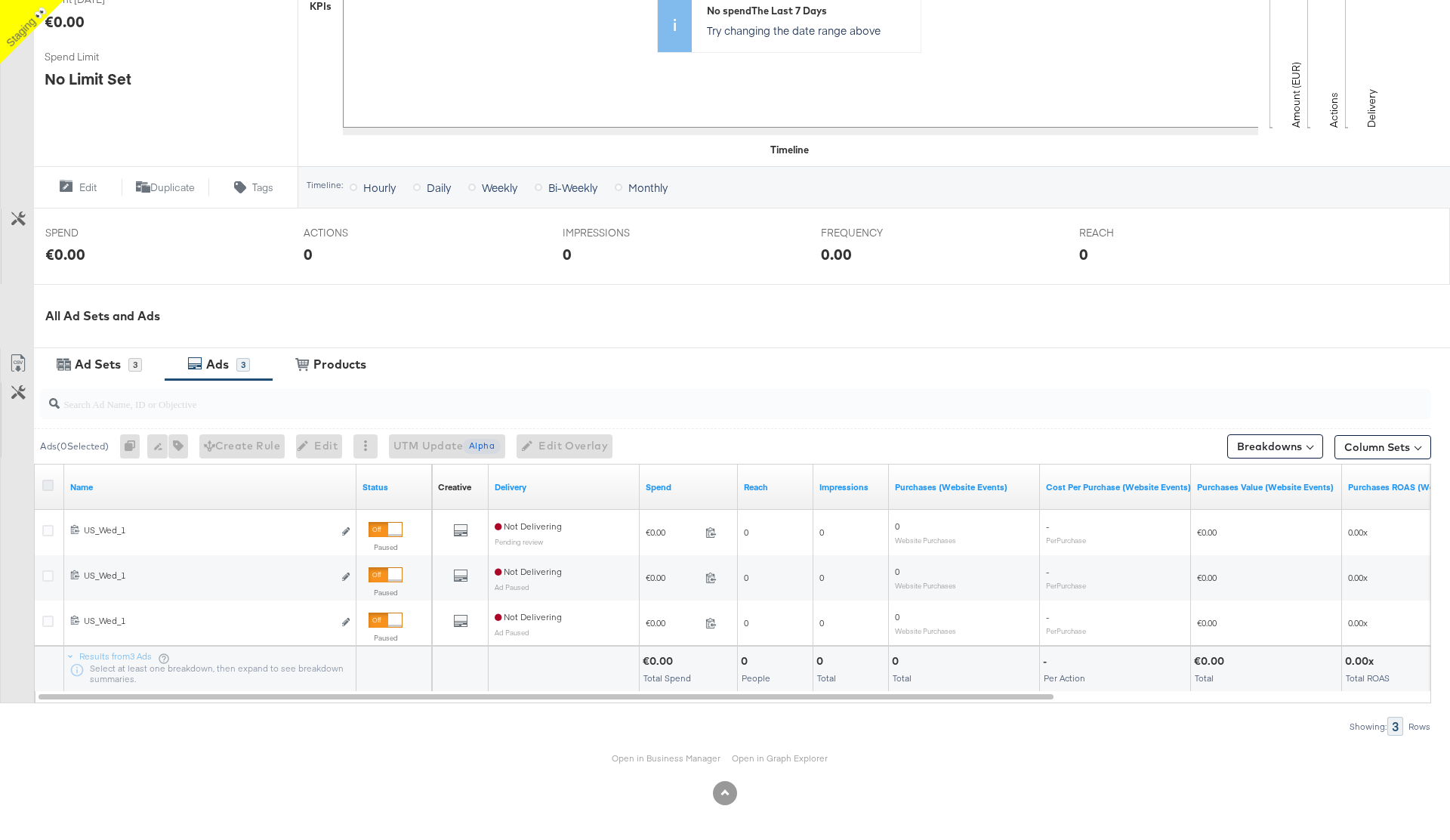
click at [46, 483] on icon at bounding box center [48, 485] width 11 height 11
click at [0, 0] on input "checkbox" at bounding box center [0, 0] width 0 height 0
click at [132, 444] on icon "button" at bounding box center [128, 445] width 10 height 10
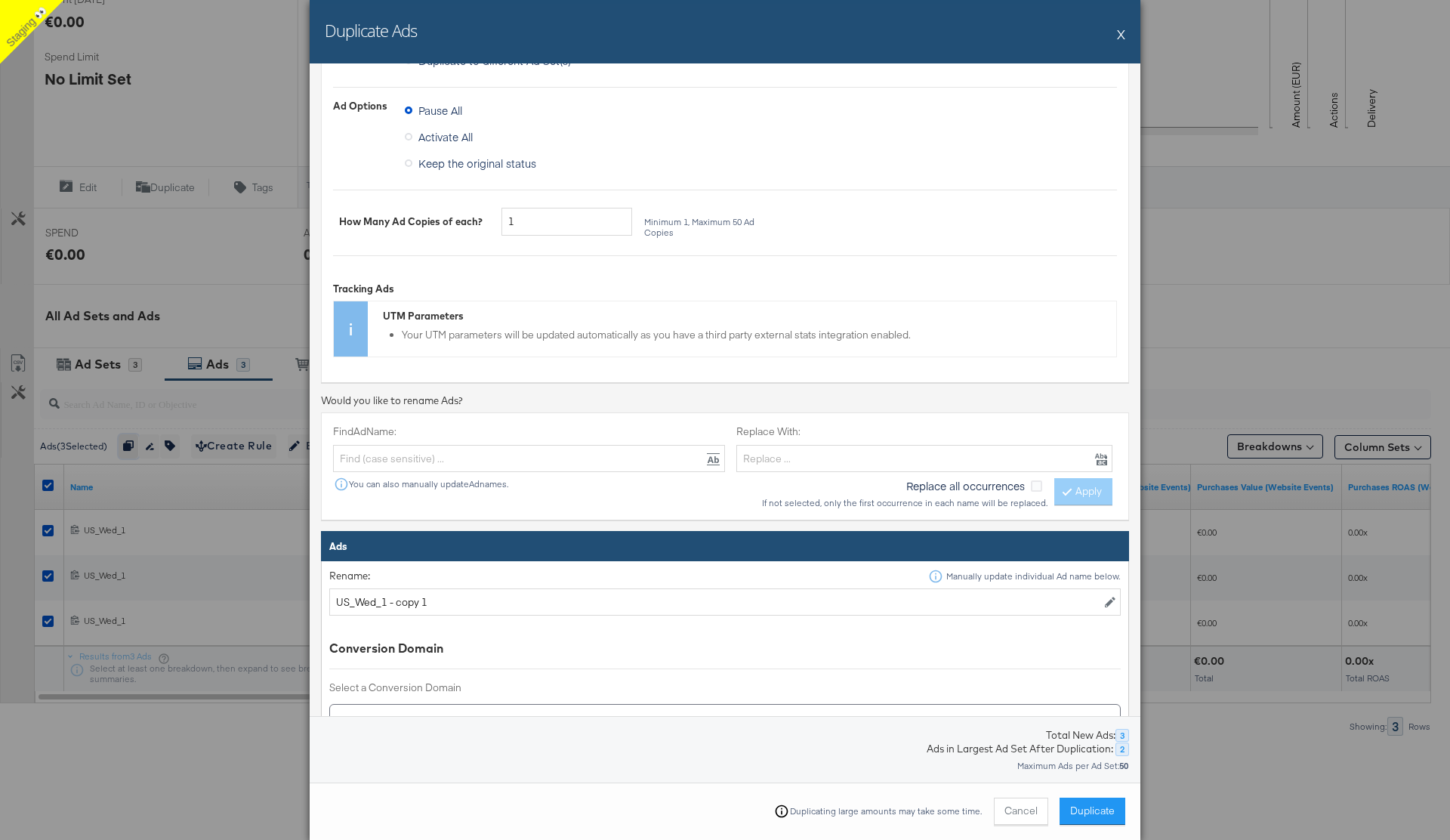
scroll to position [99, 0]
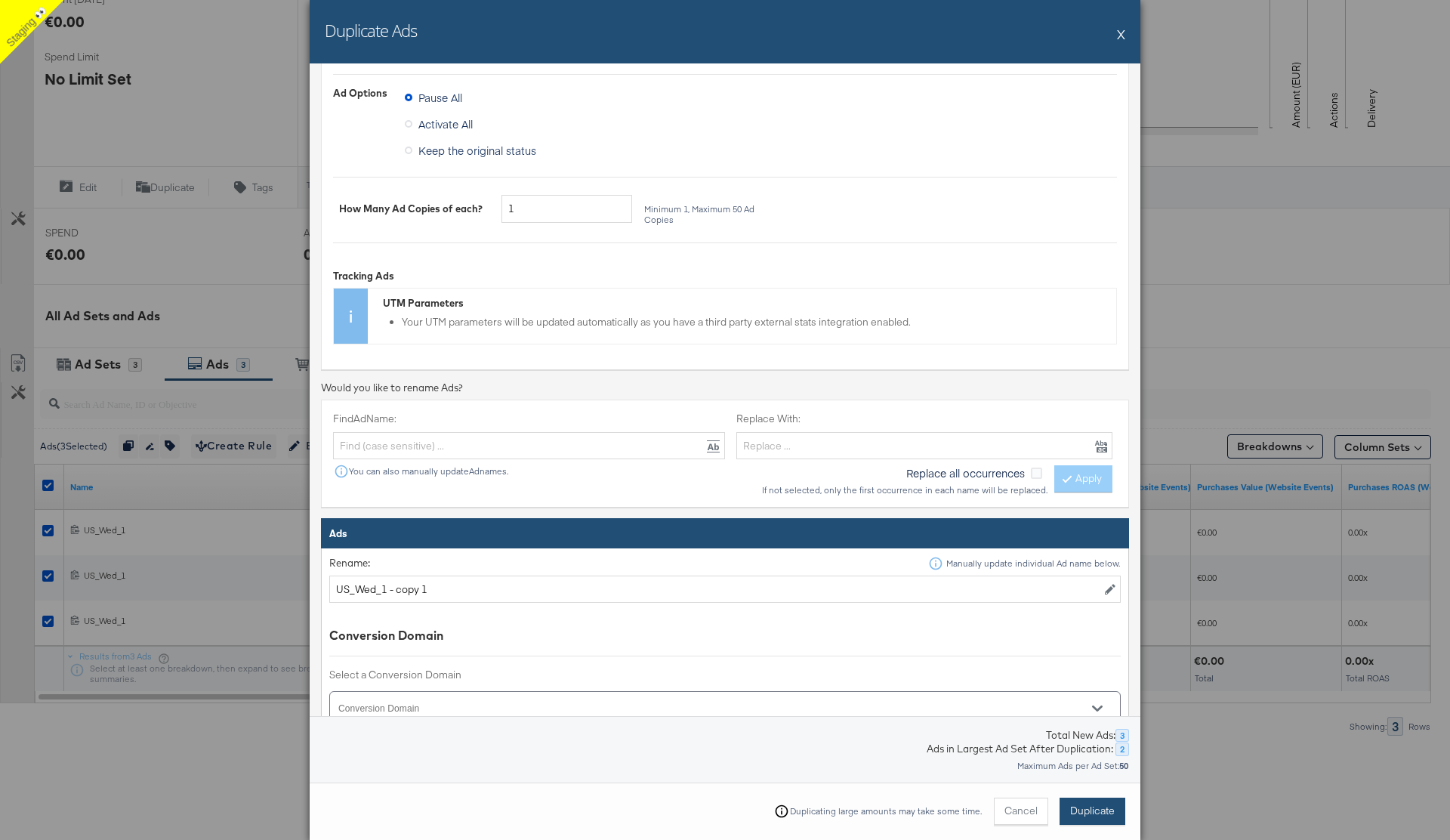
click at [1097, 812] on span "Duplicate" at bounding box center [1092, 811] width 45 height 14
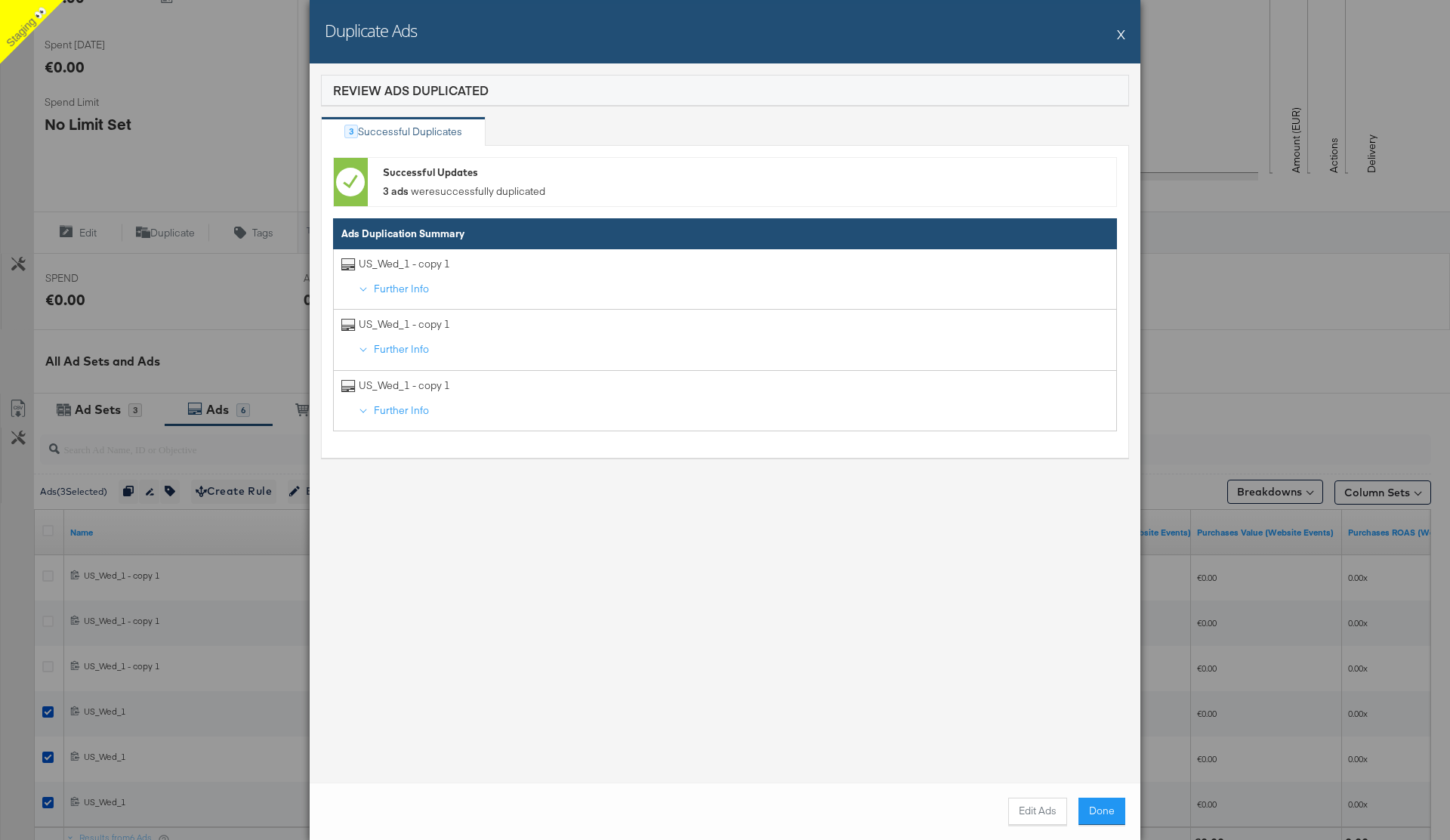
scroll to position [404, 0]
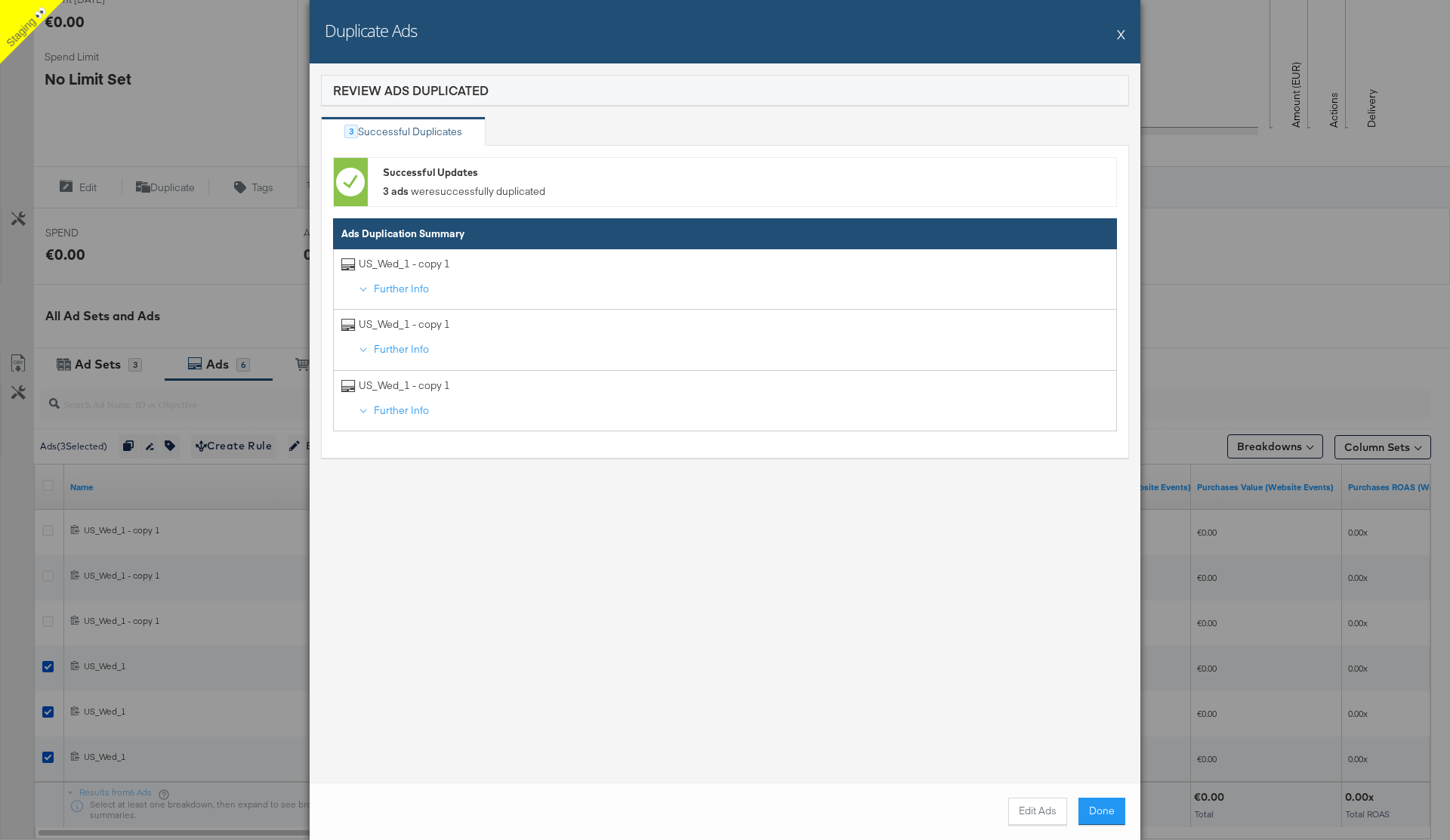
click at [1116, 35] on div "Duplicate Ads X" at bounding box center [725, 32] width 831 height 63
click at [1121, 37] on button "X" at bounding box center [1121, 34] width 9 height 30
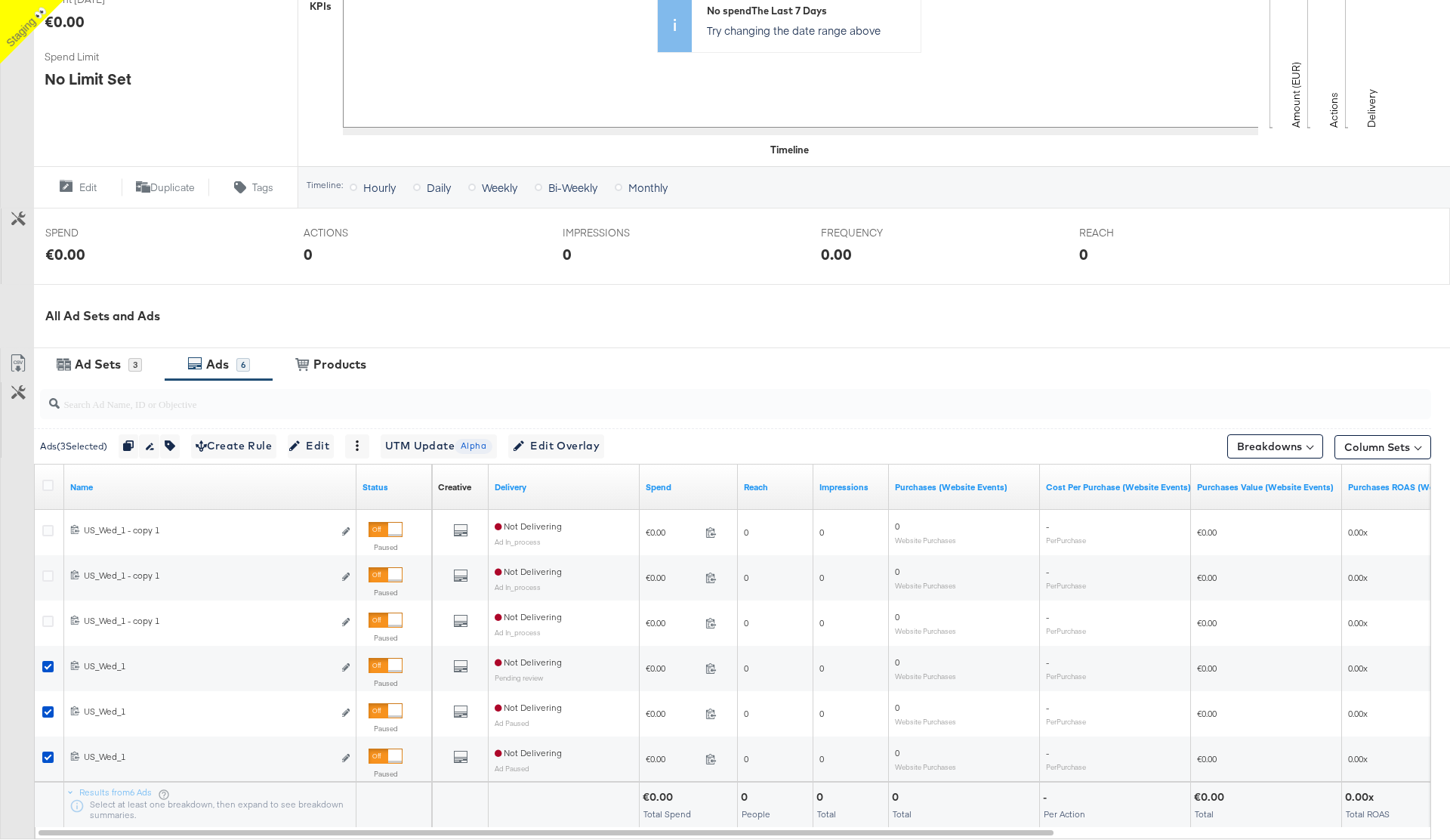
scroll to position [0, 0]
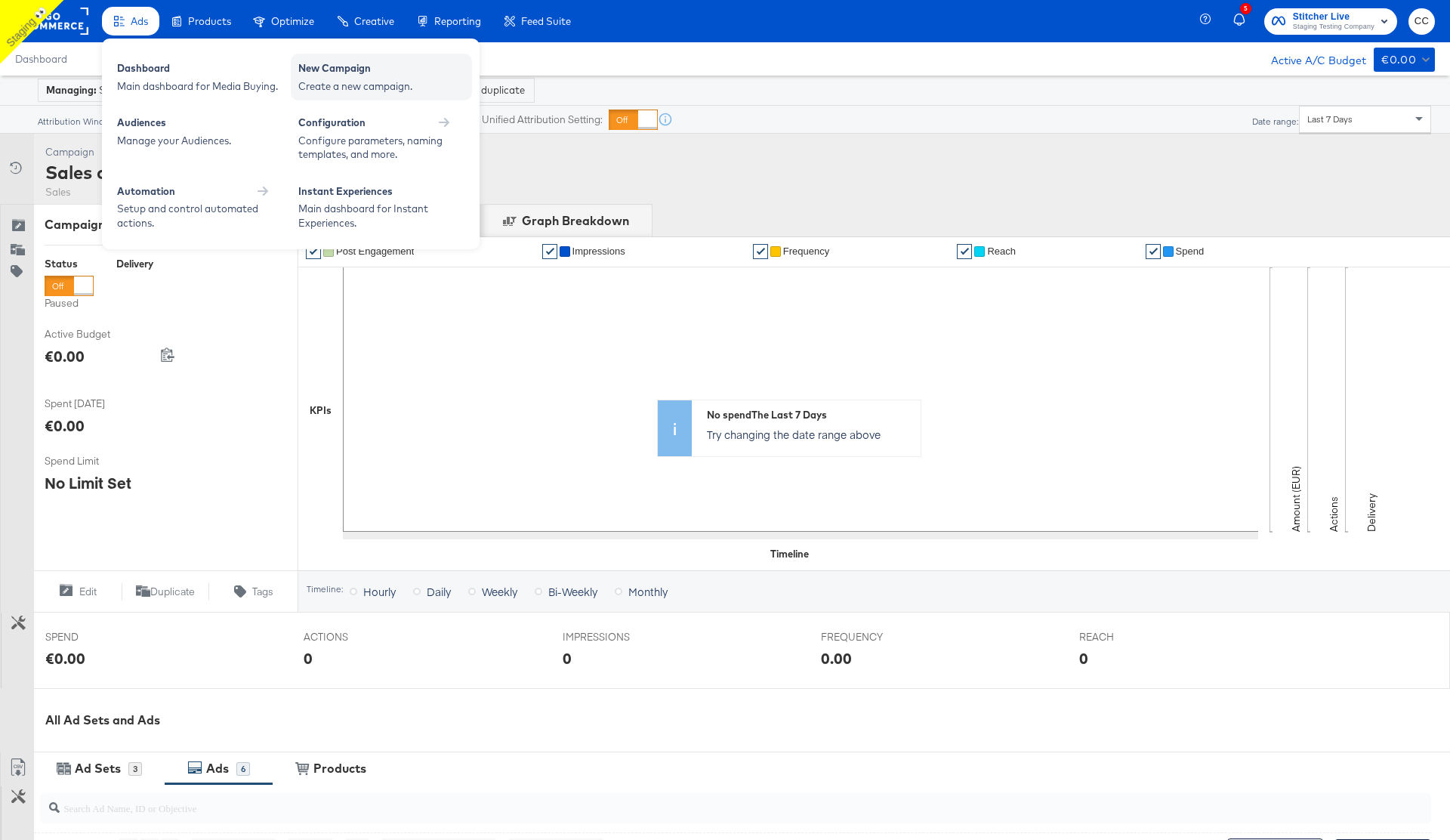
click at [362, 86] on div "Create a new campaign." at bounding box center [381, 87] width 166 height 14
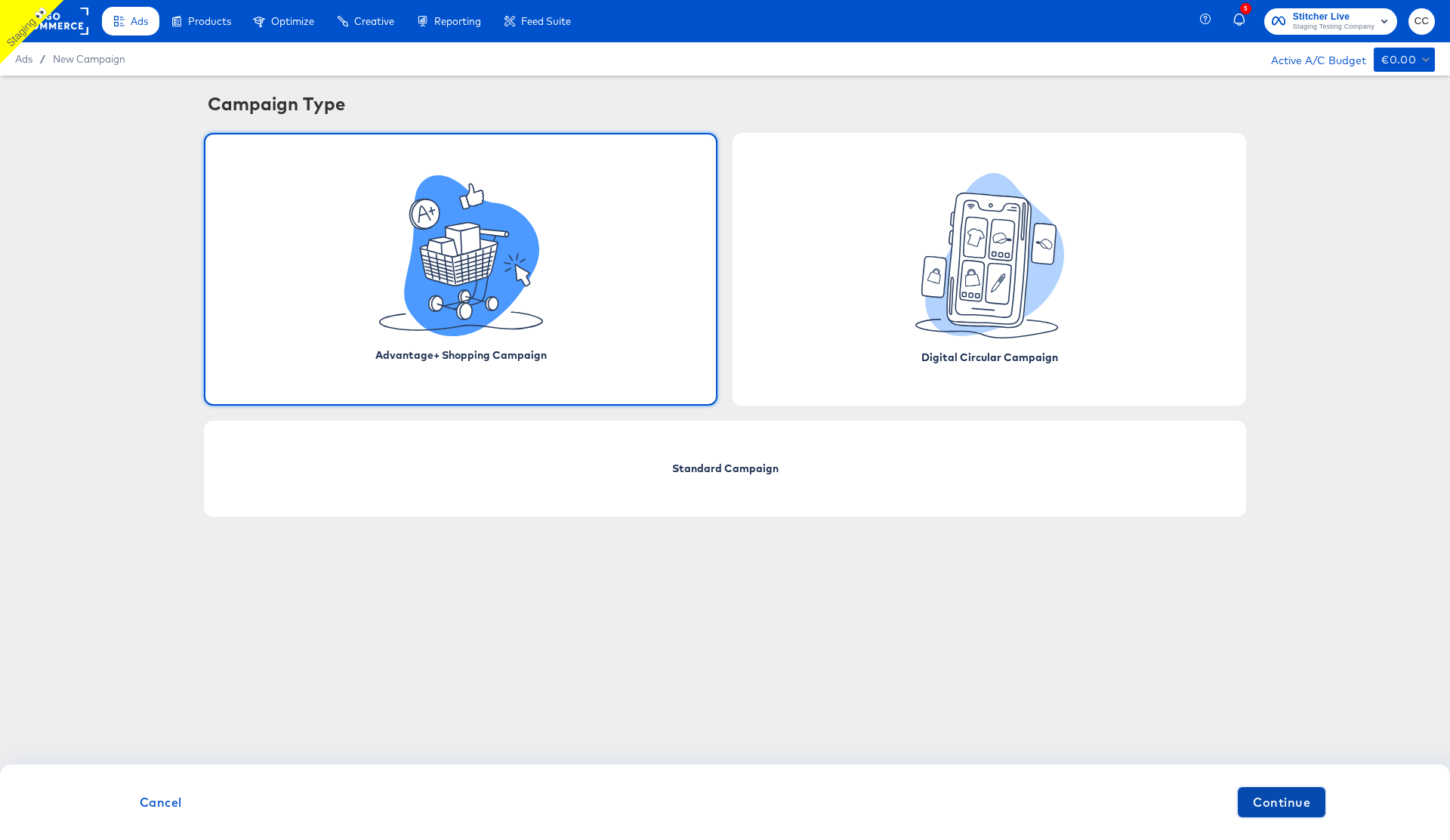
click at [1292, 800] on span "Continue" at bounding box center [1281, 801] width 58 height 21
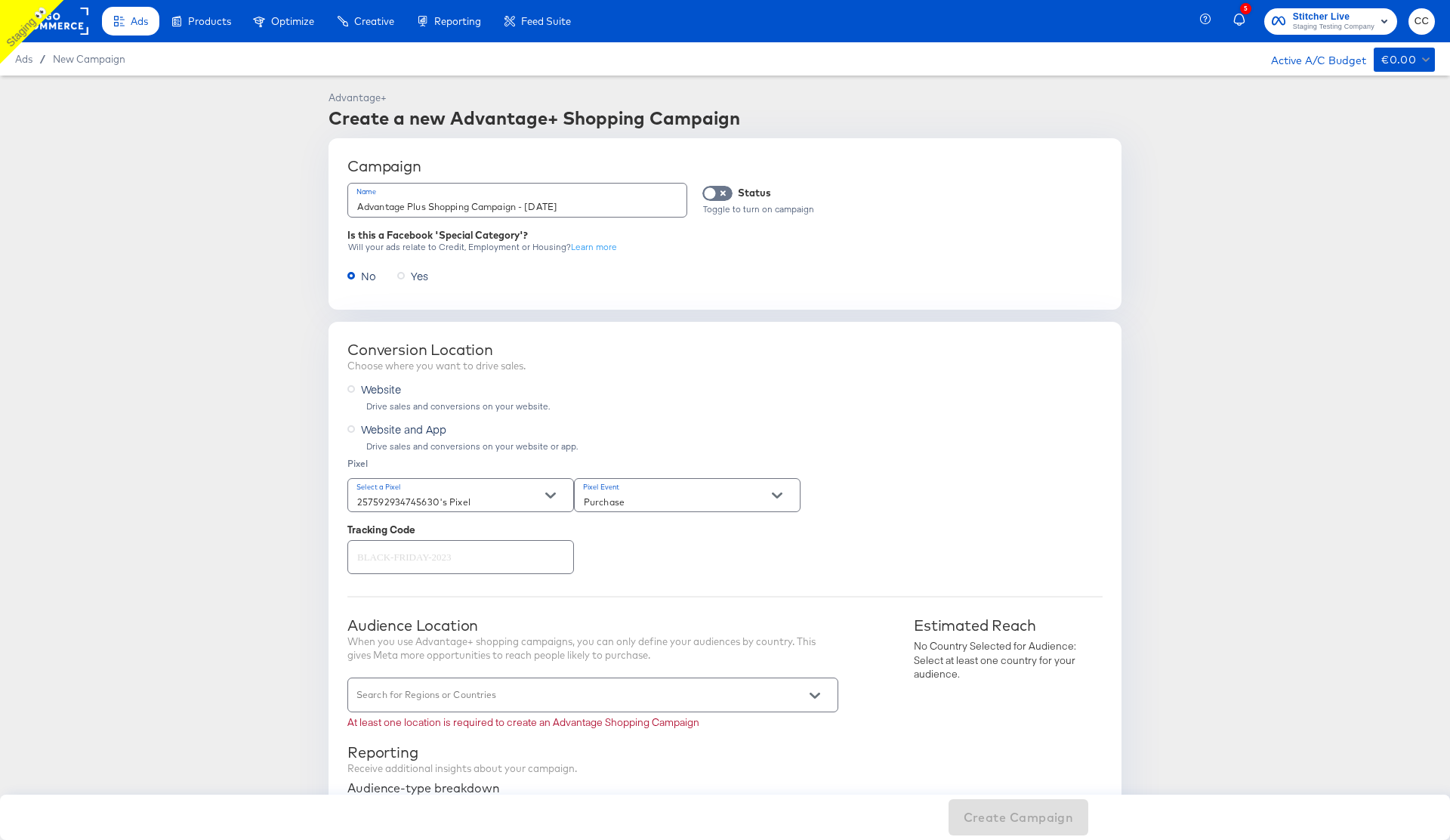
scroll to position [84, 0]
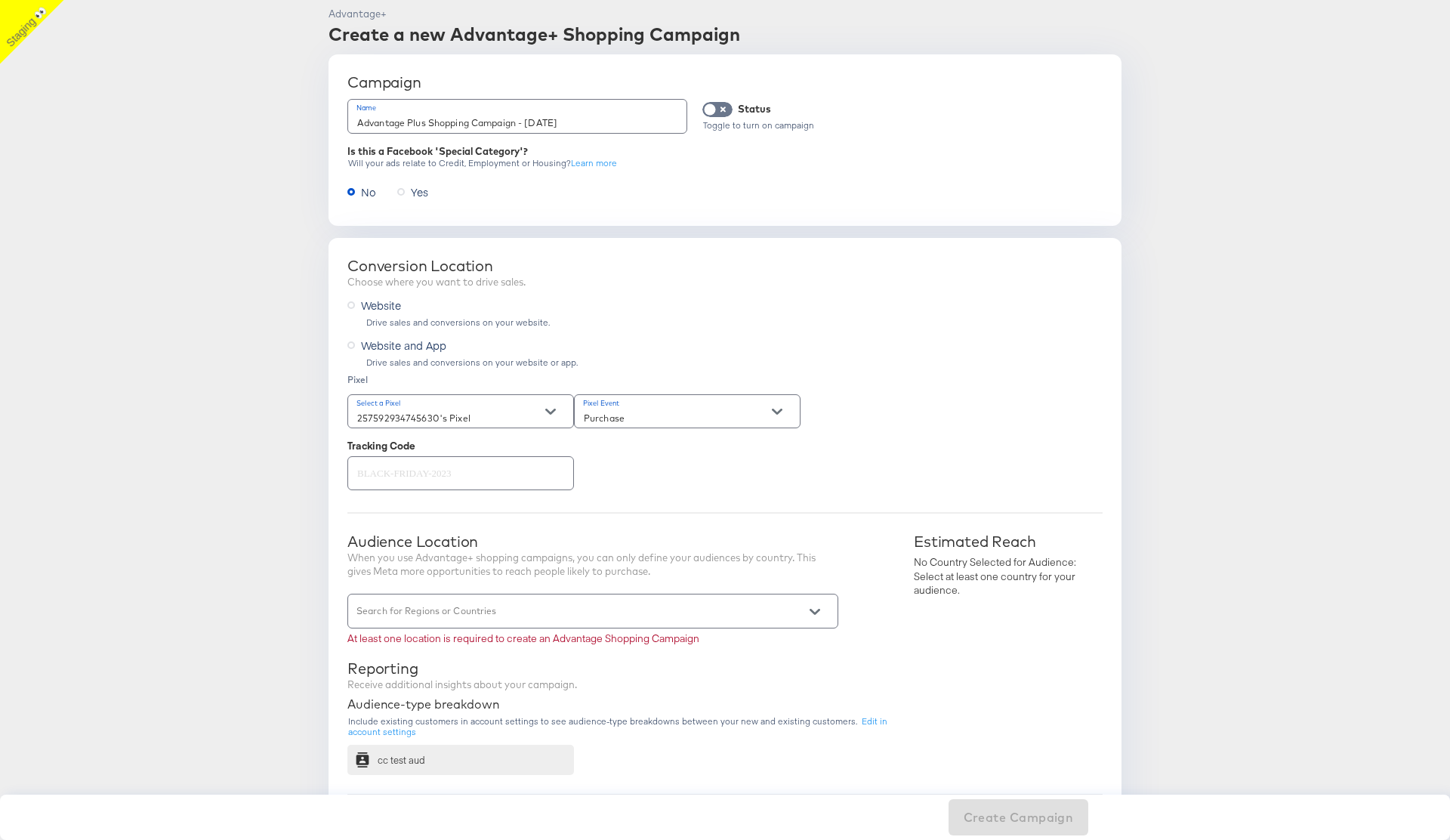
click at [774, 603] on div at bounding box center [593, 610] width 491 height 34
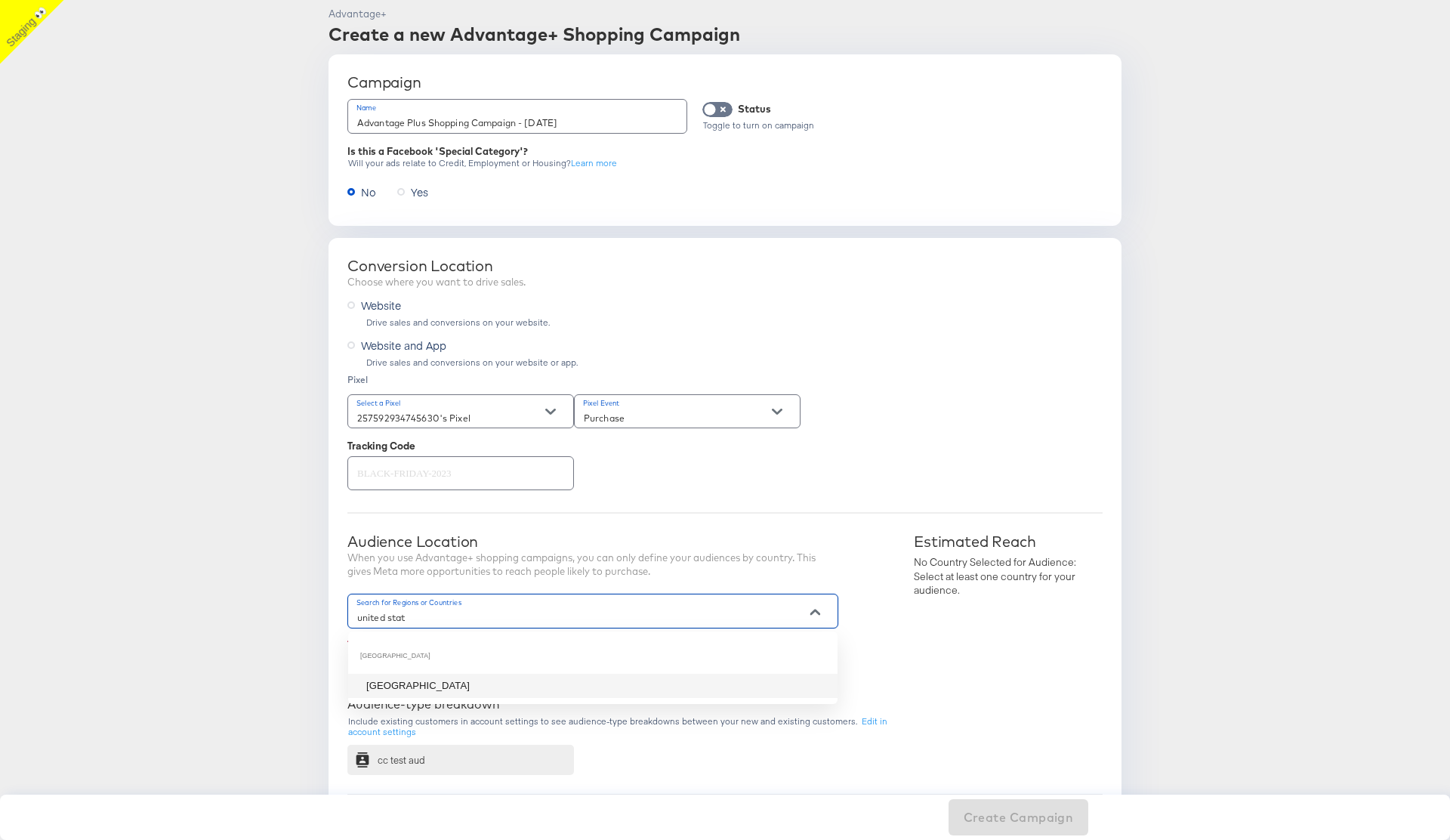
click at [667, 675] on li "United States" at bounding box center [593, 686] width 489 height 24
type input "united stat"
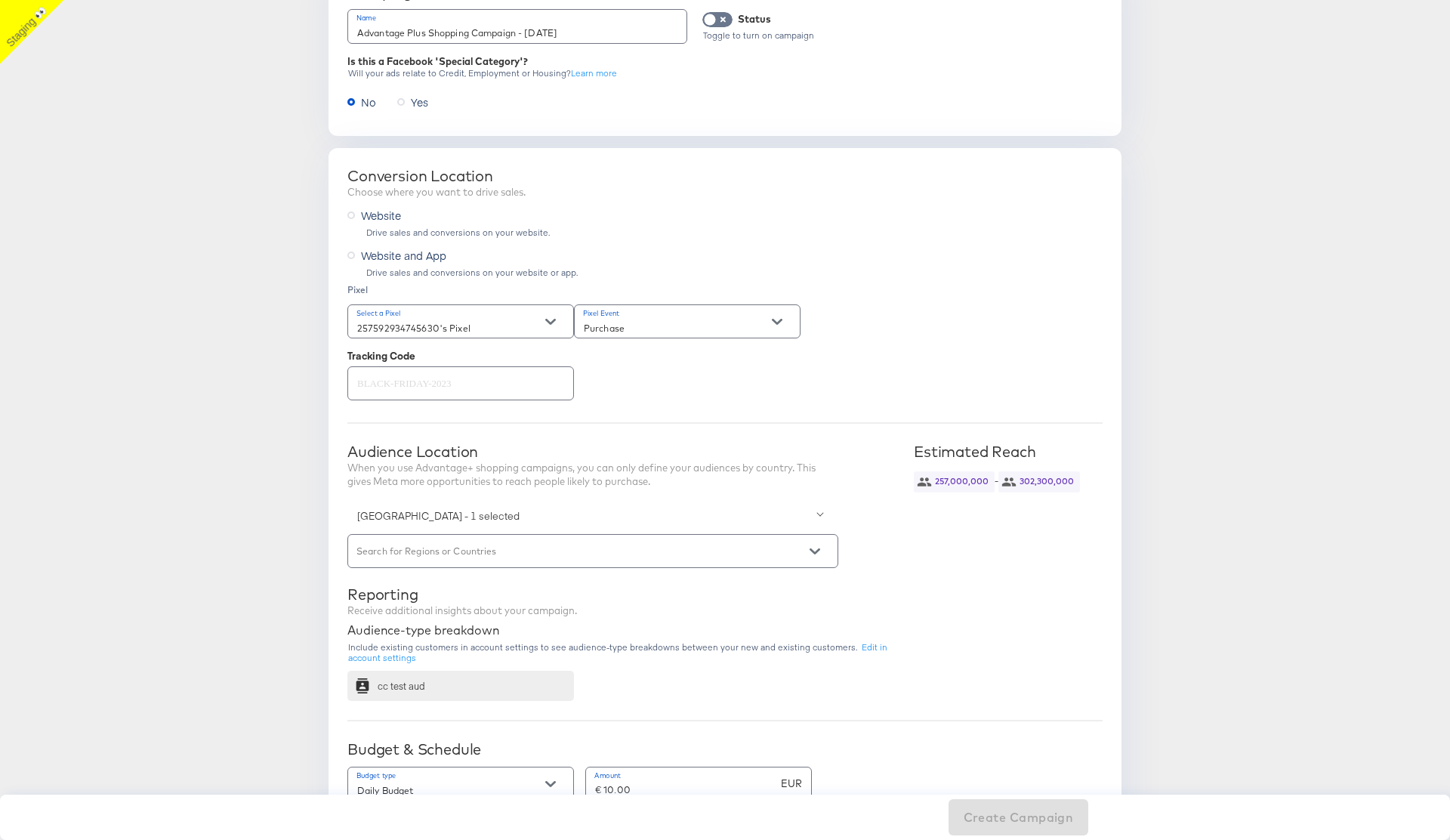
scroll to position [657, 0]
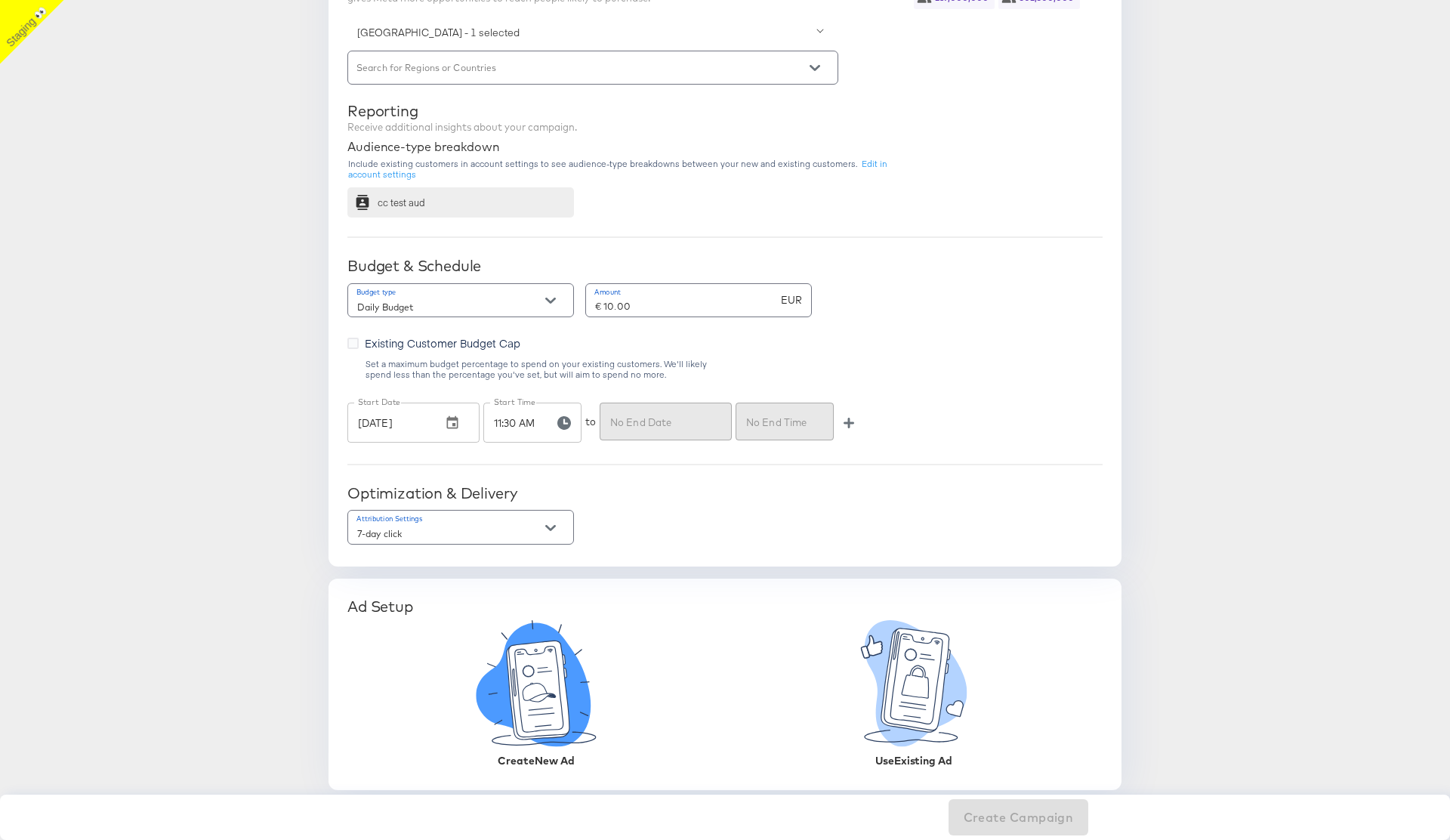
click at [532, 715] on icon at bounding box center [538, 690] width 63 height 98
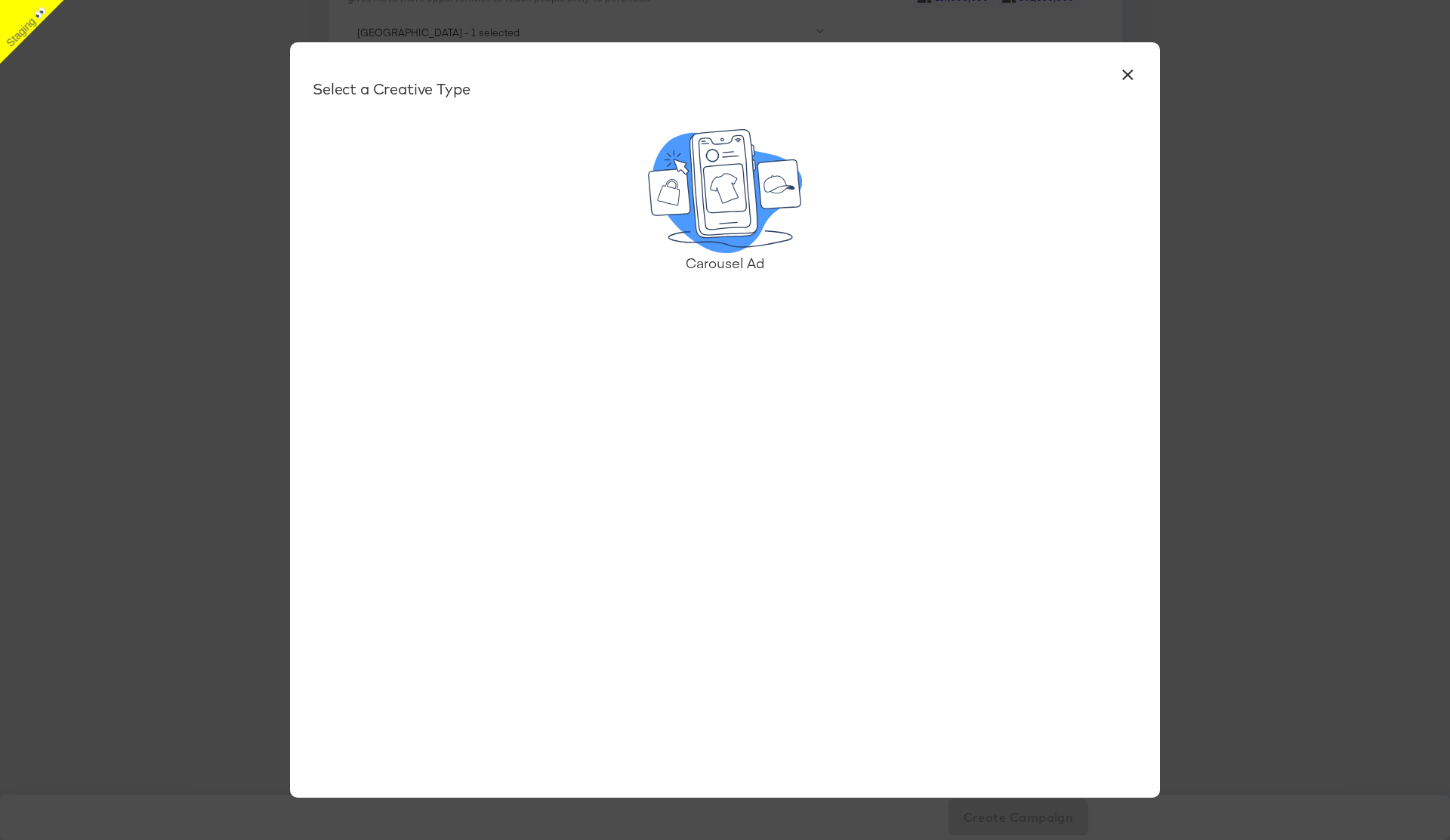
click at [719, 205] on icon at bounding box center [724, 188] width 43 height 49
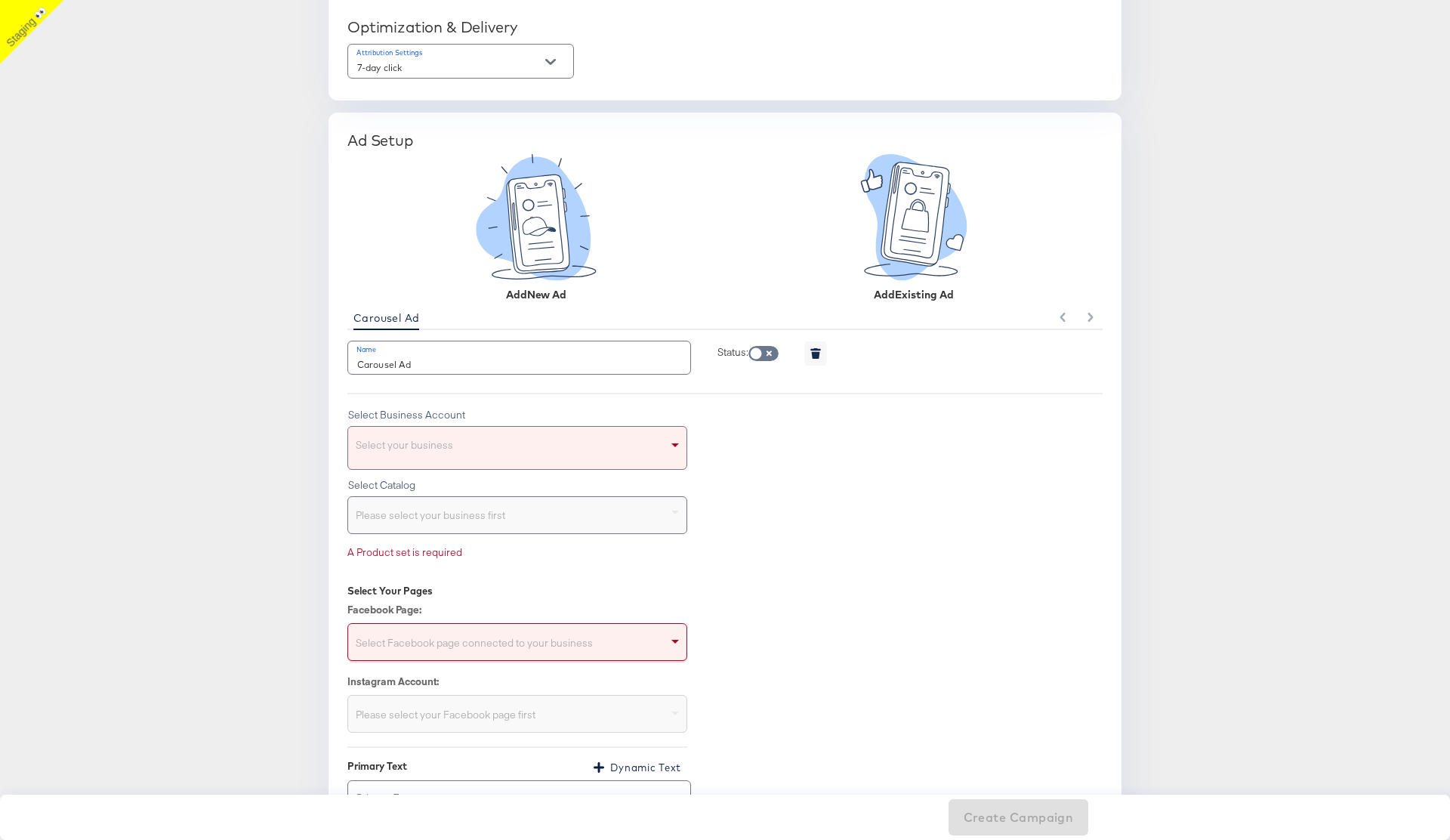
scroll to position [1206, 0]
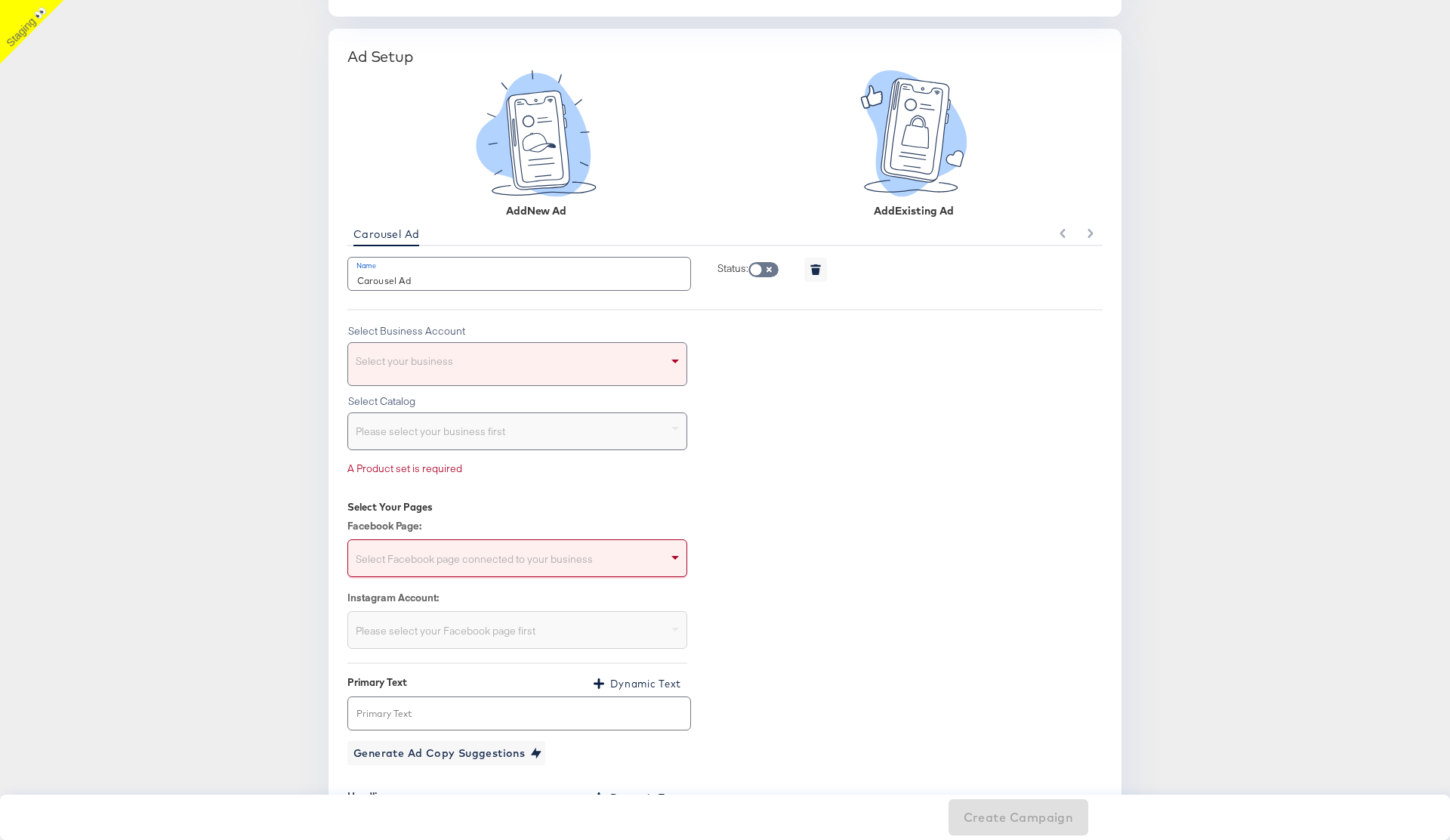
click at [516, 370] on div "Select your business" at bounding box center [517, 364] width 338 height 43
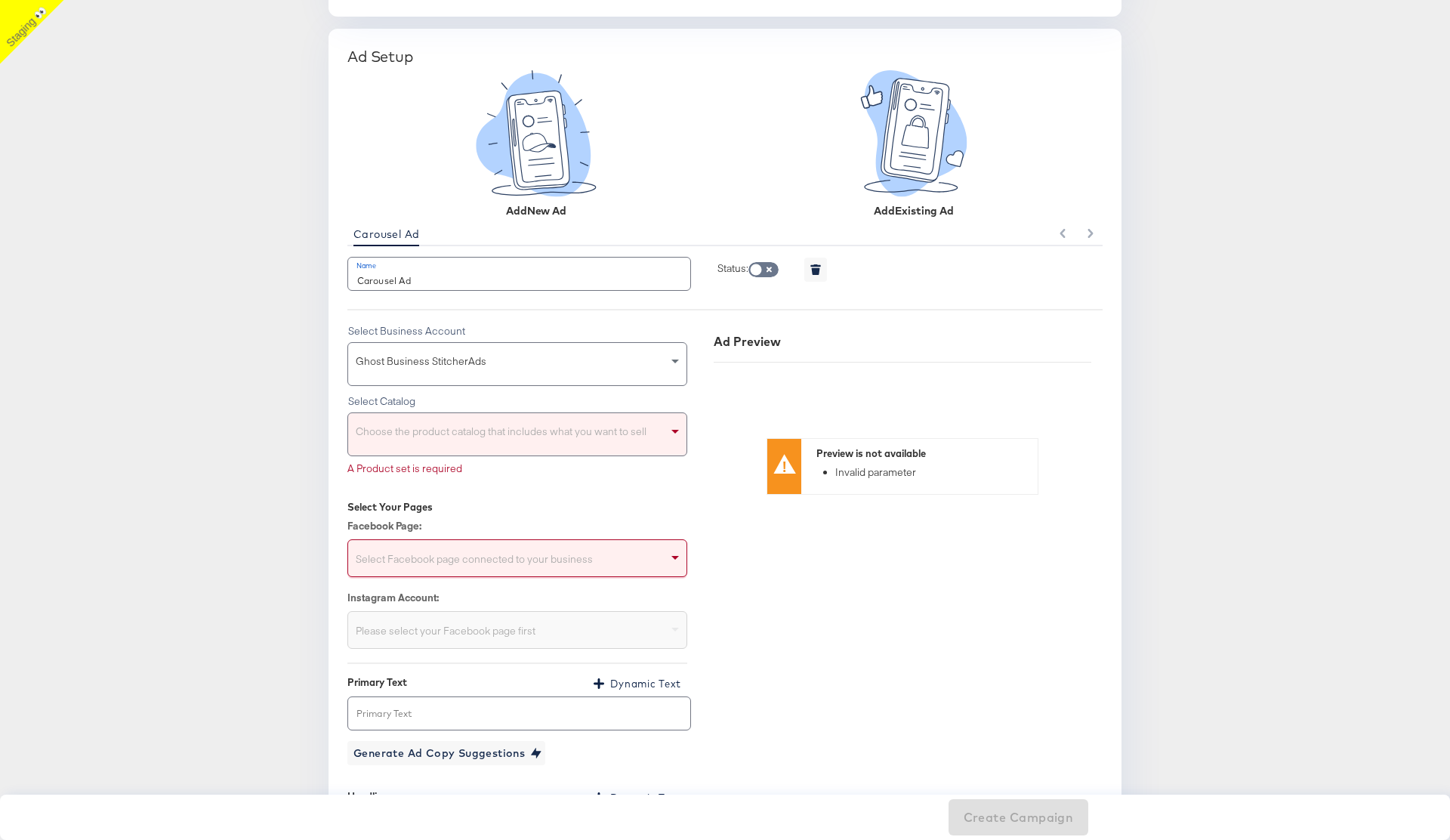
click at [448, 438] on div "Choose the product catalog that includes what you want to sell" at bounding box center [517, 434] width 338 height 43
type input "cc"
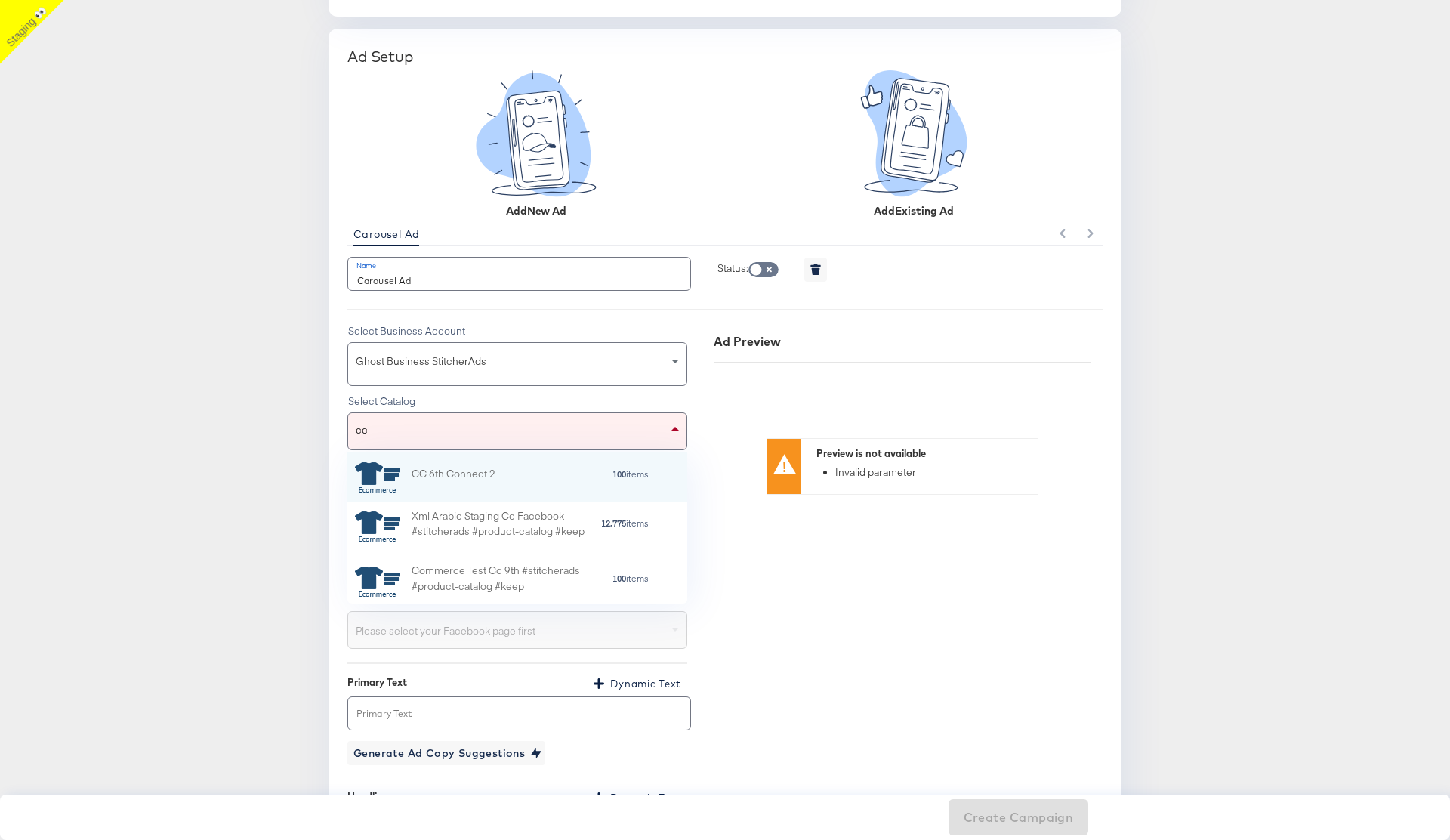
scroll to position [150, 340]
click at [467, 567] on div "Commerce Test Cc 9th #stitcherads #product-catalog #keep" at bounding box center [511, 582] width 200 height 38
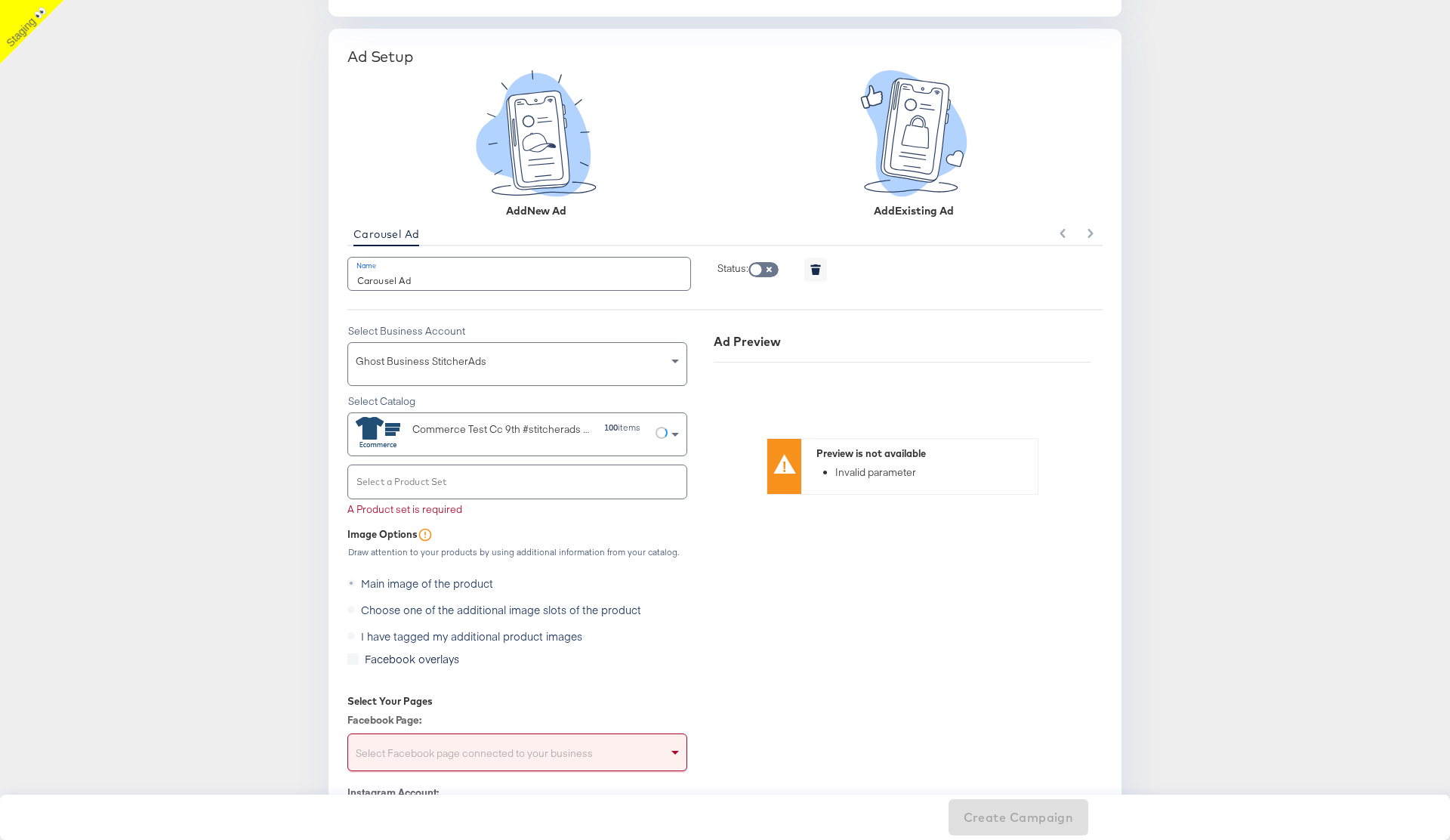
click at [493, 484] on input "Select a Product Set" at bounding box center [505, 489] width 303 height 17
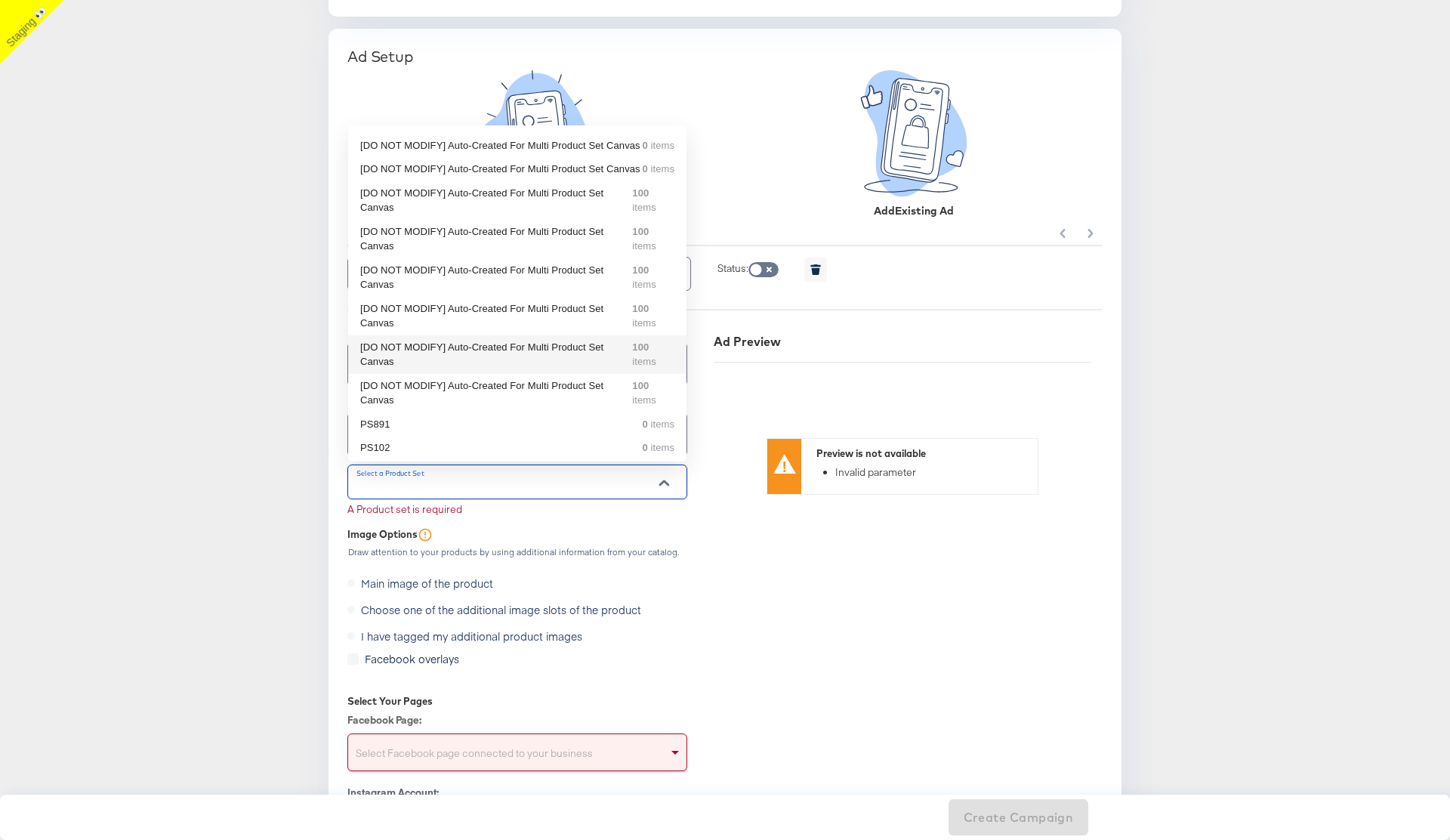
scroll to position [0, 0]
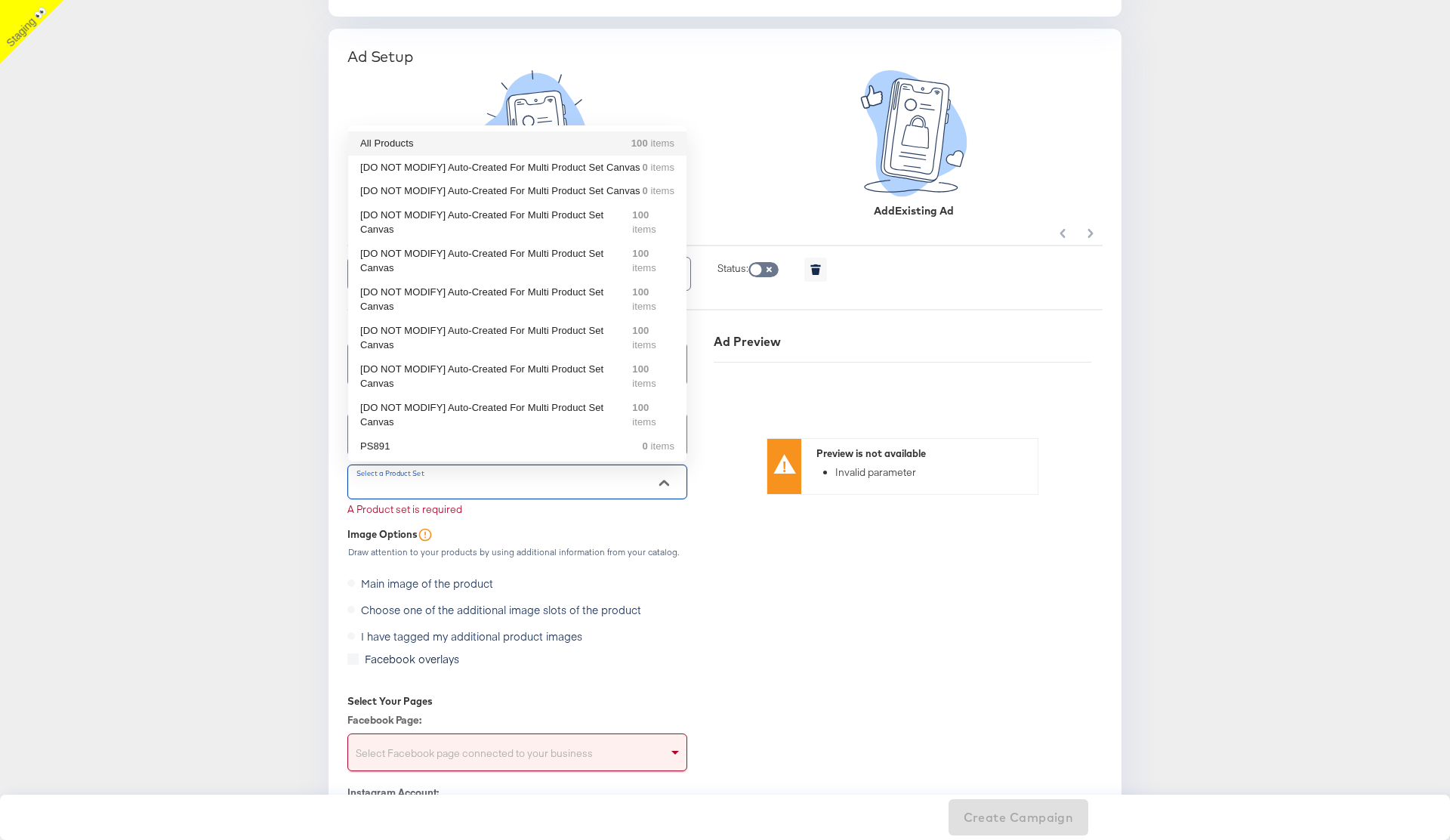
click at [473, 143] on div "All Products 100 items" at bounding box center [517, 143] width 314 height 15
type input "All Products"
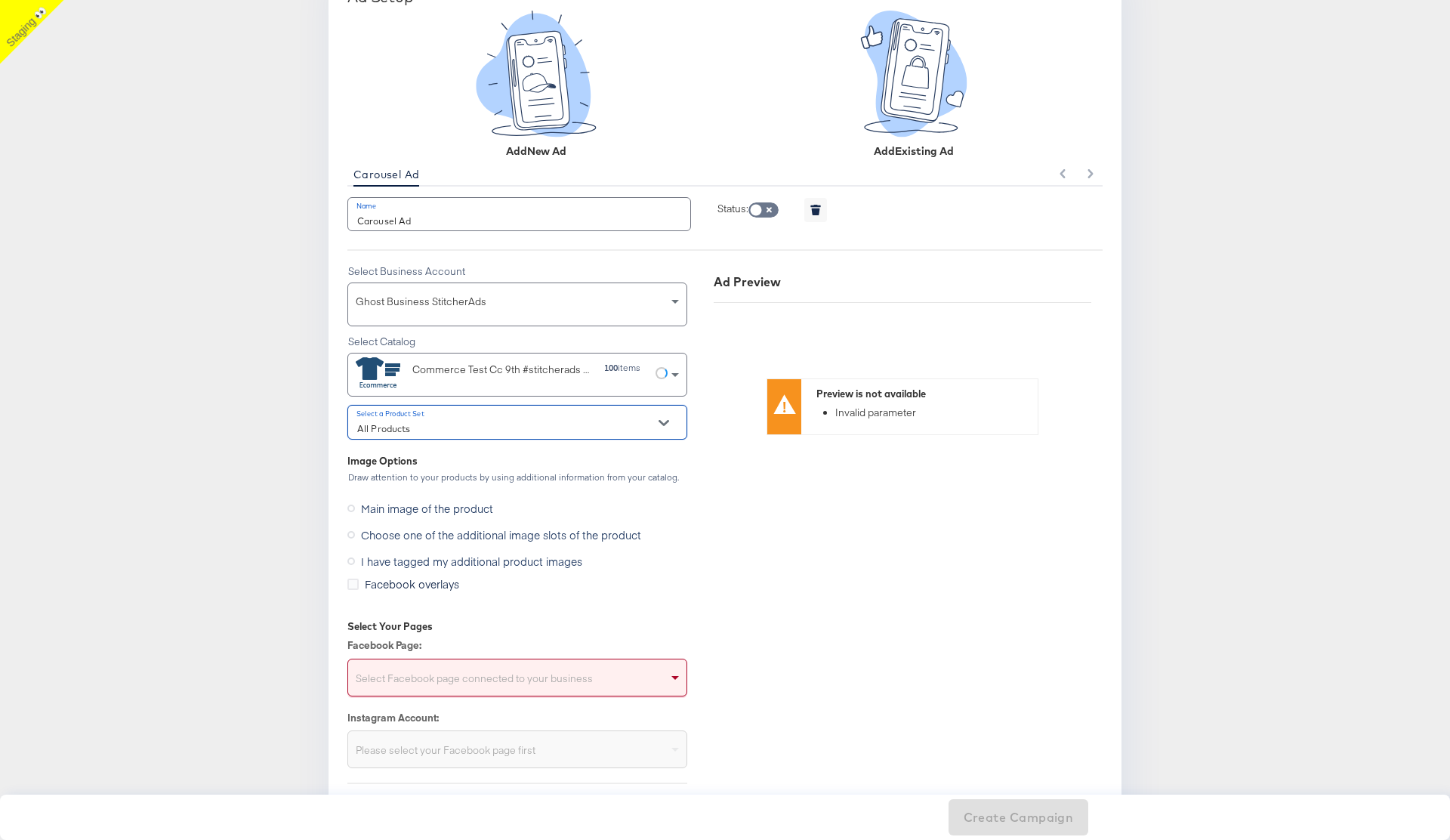
scroll to position [1338, 0]
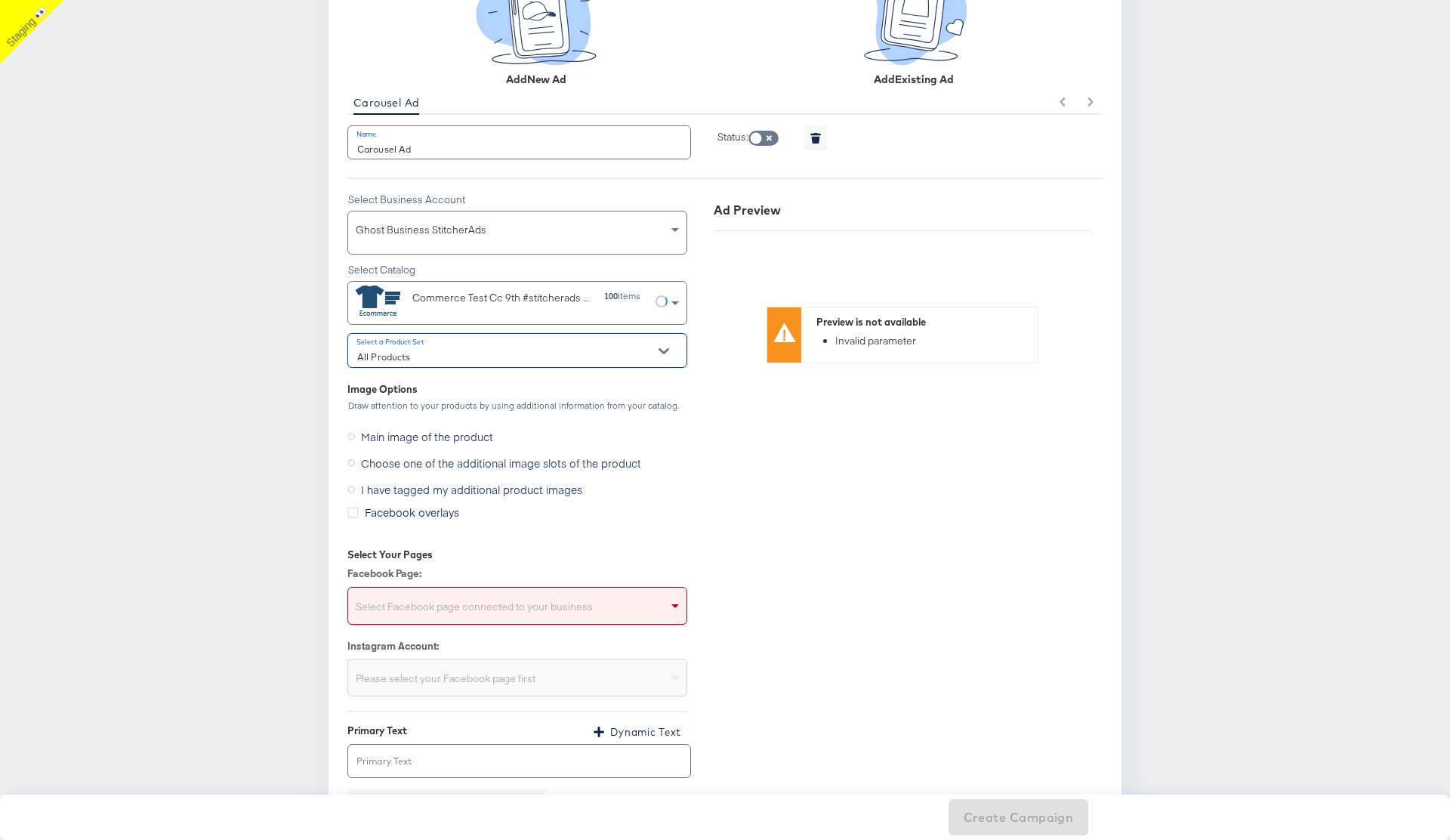
click at [456, 600] on div "Select Facebook page connected to your business" at bounding box center [517, 608] width 338 height 30
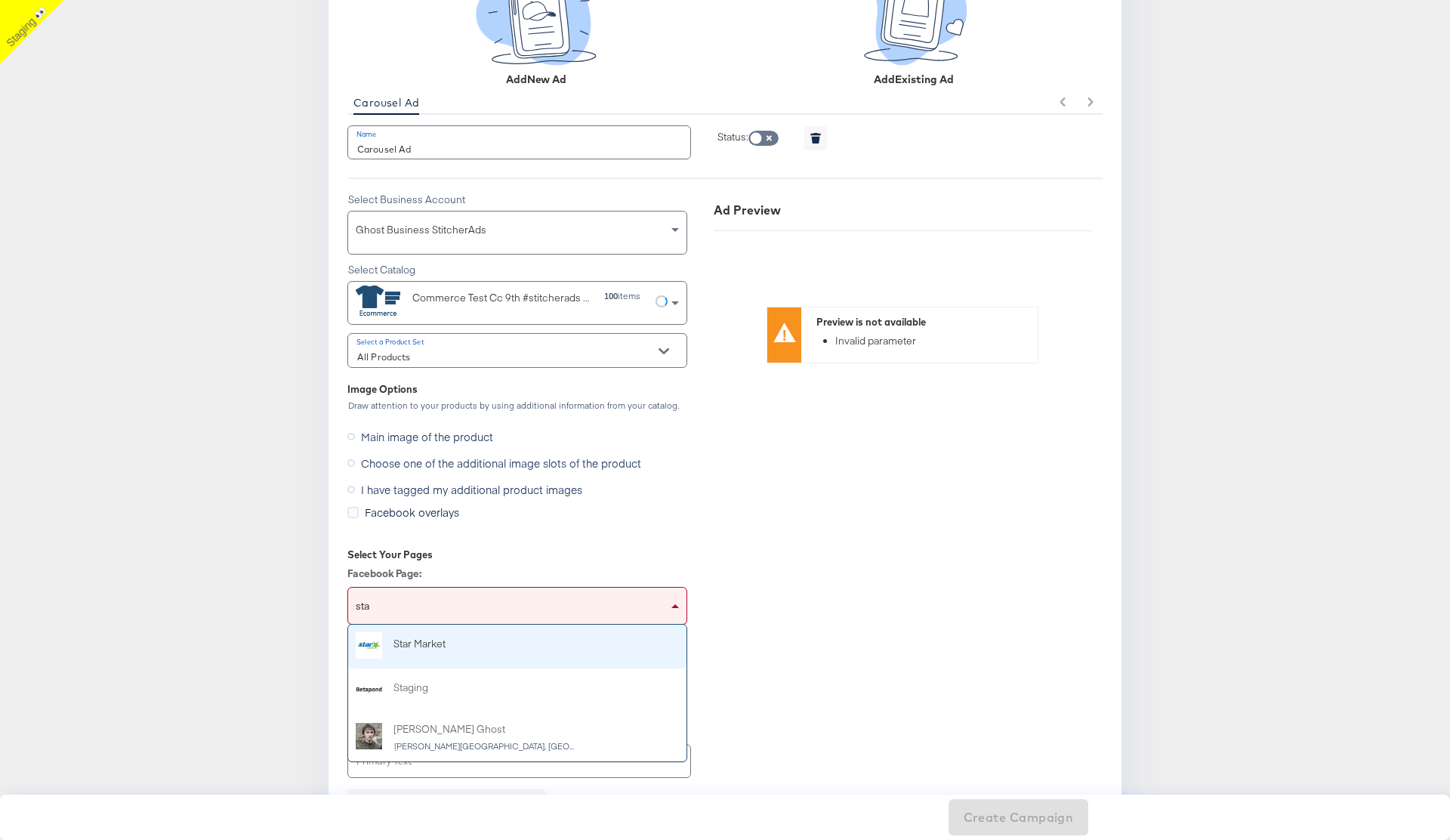
type input "stag"
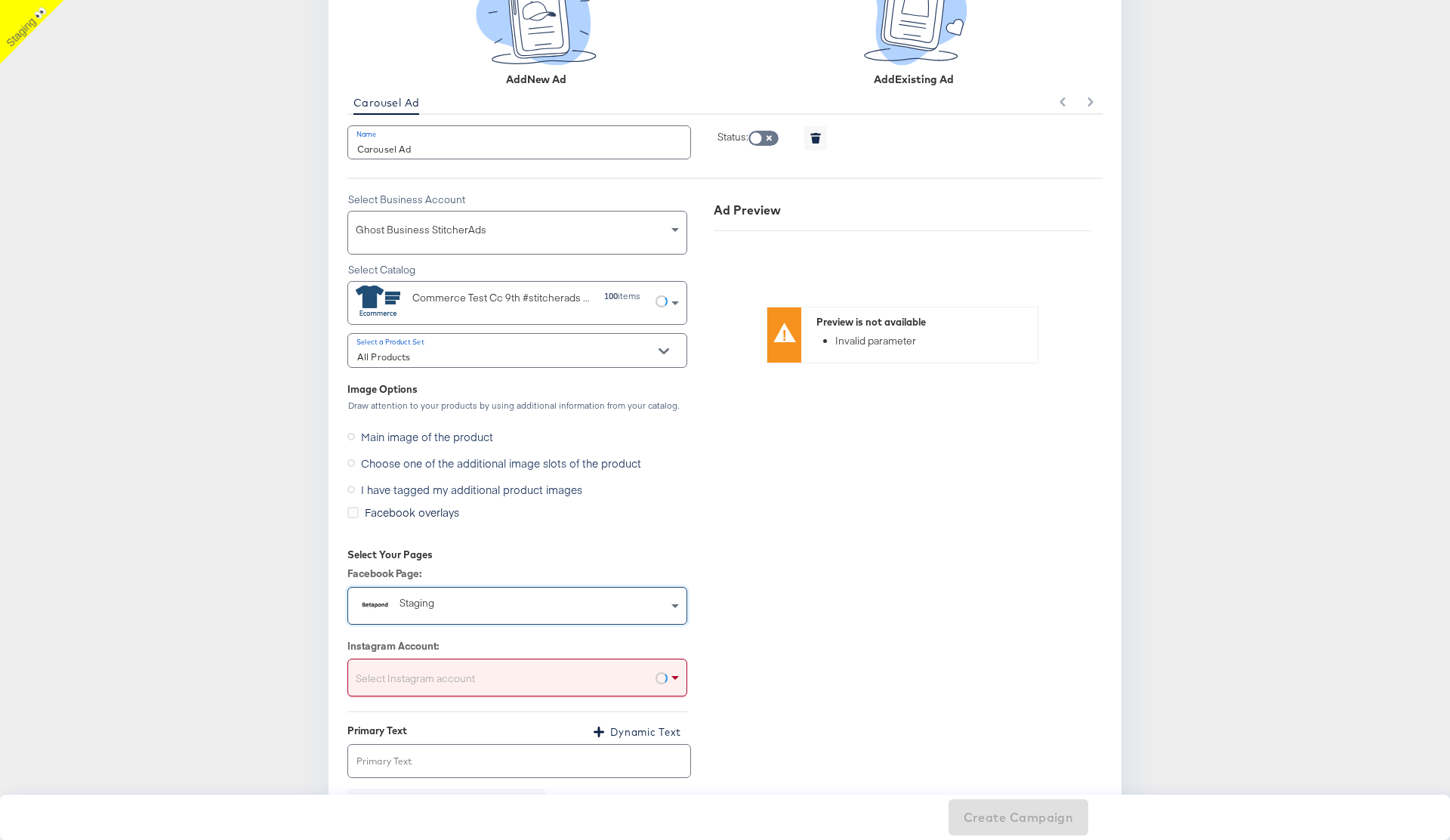
click at [451, 667] on div "Select Instagram account" at bounding box center [517, 680] width 338 height 30
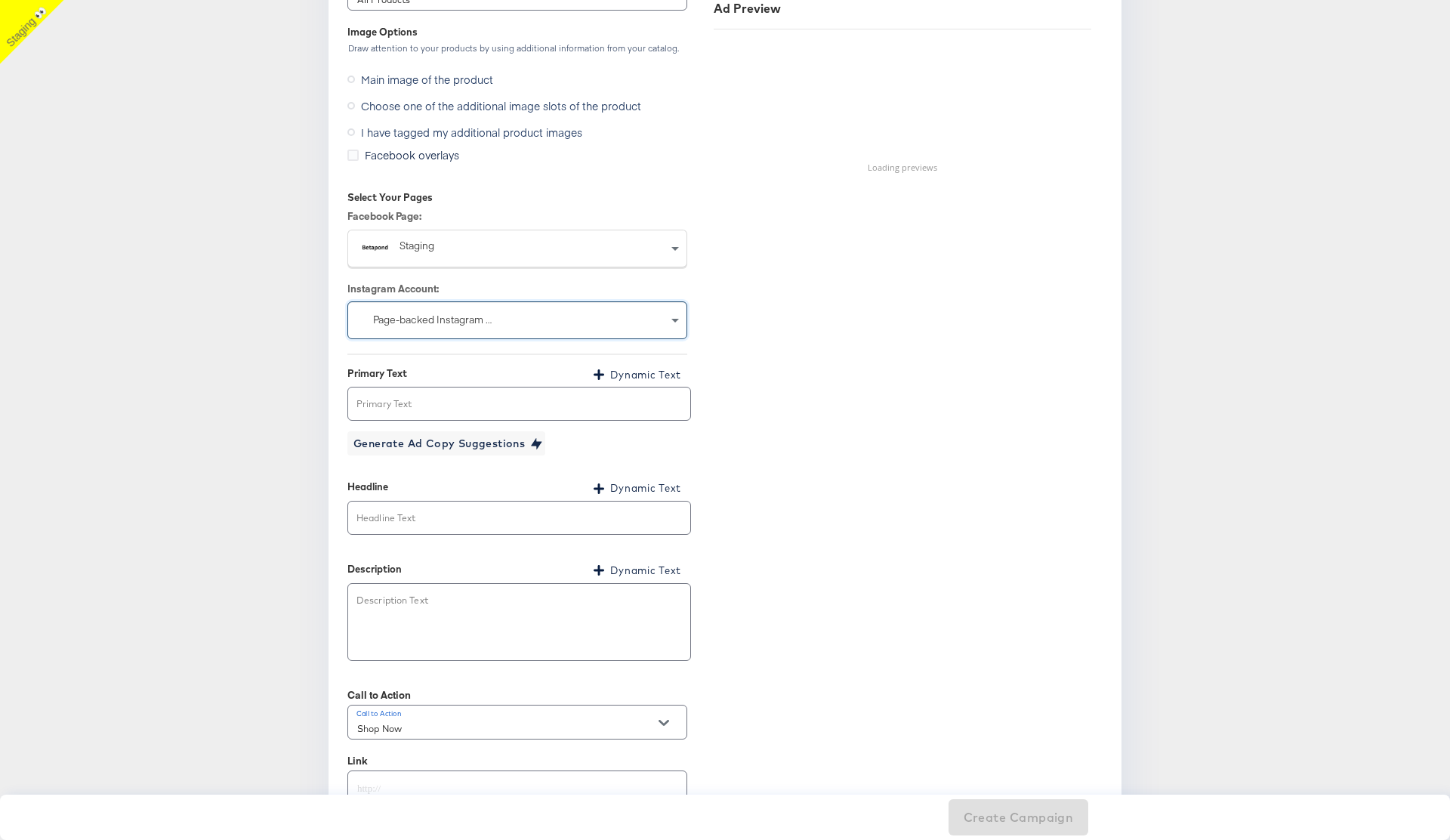
scroll to position [1698, 0]
click at [624, 485] on span "Dynamic Text" at bounding box center [645, 485] width 71 height 17
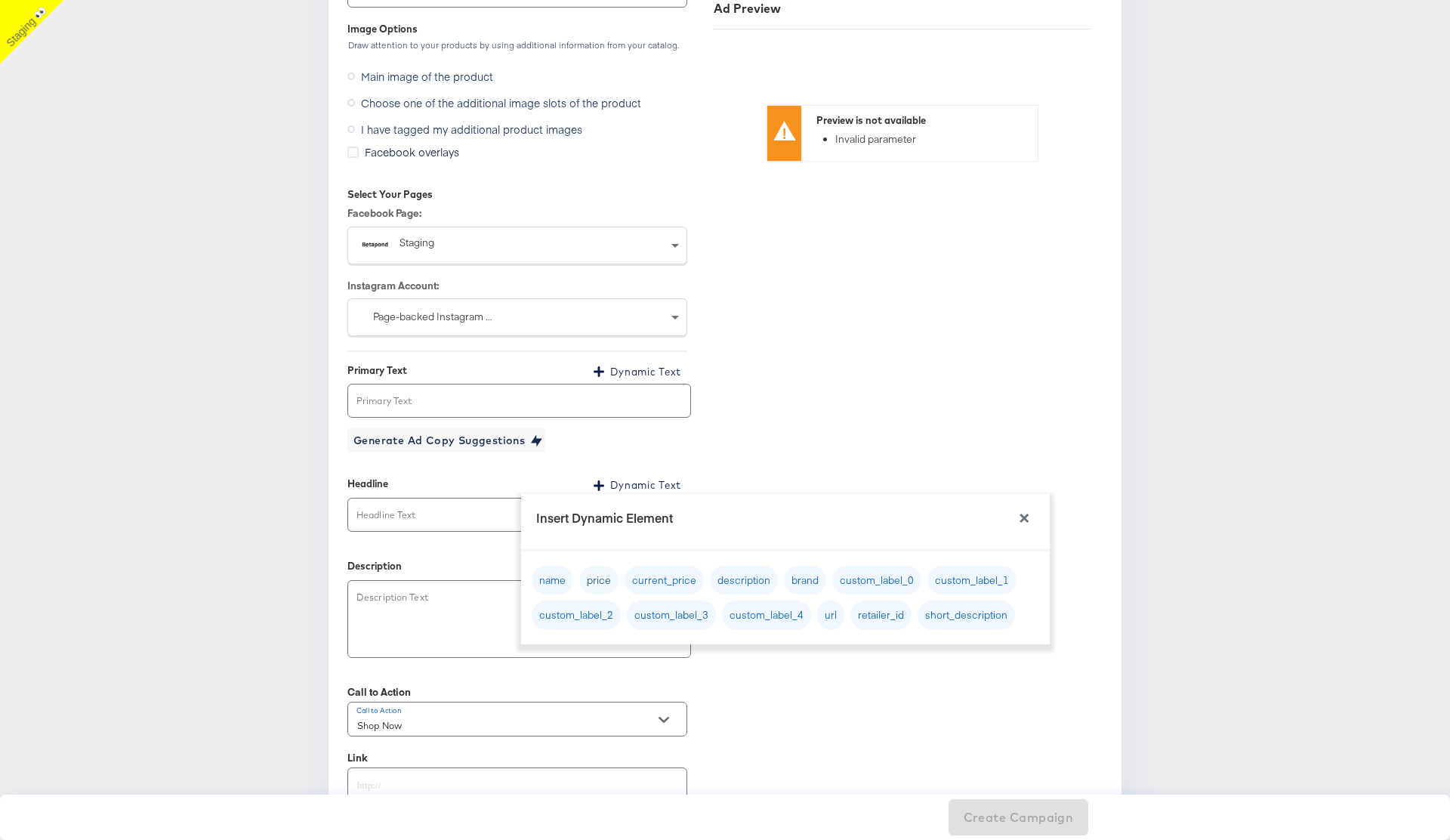
click at [593, 578] on button "price" at bounding box center [599, 580] width 39 height 29
type input "{{product.price}}"
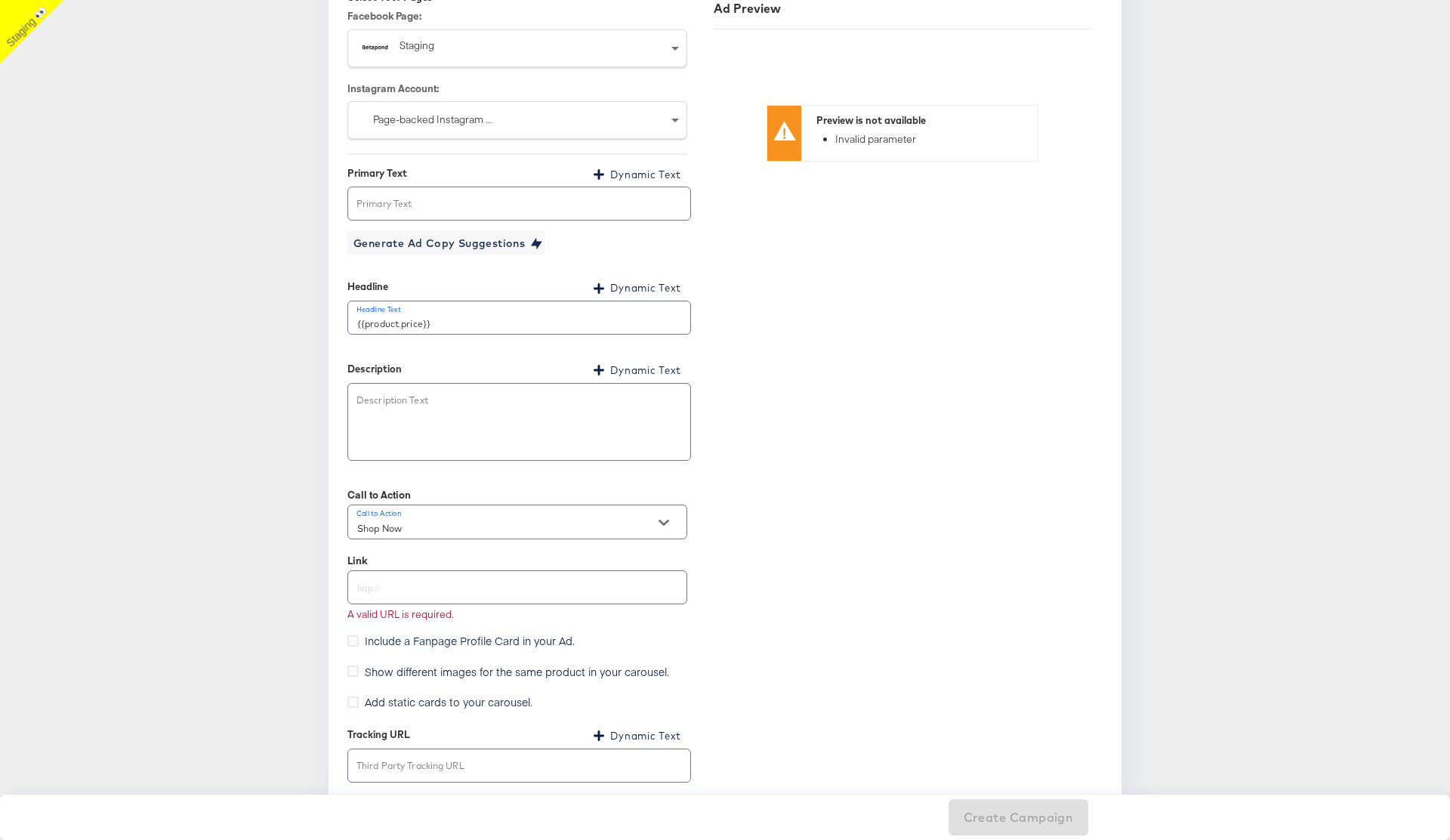
scroll to position [1909, 0]
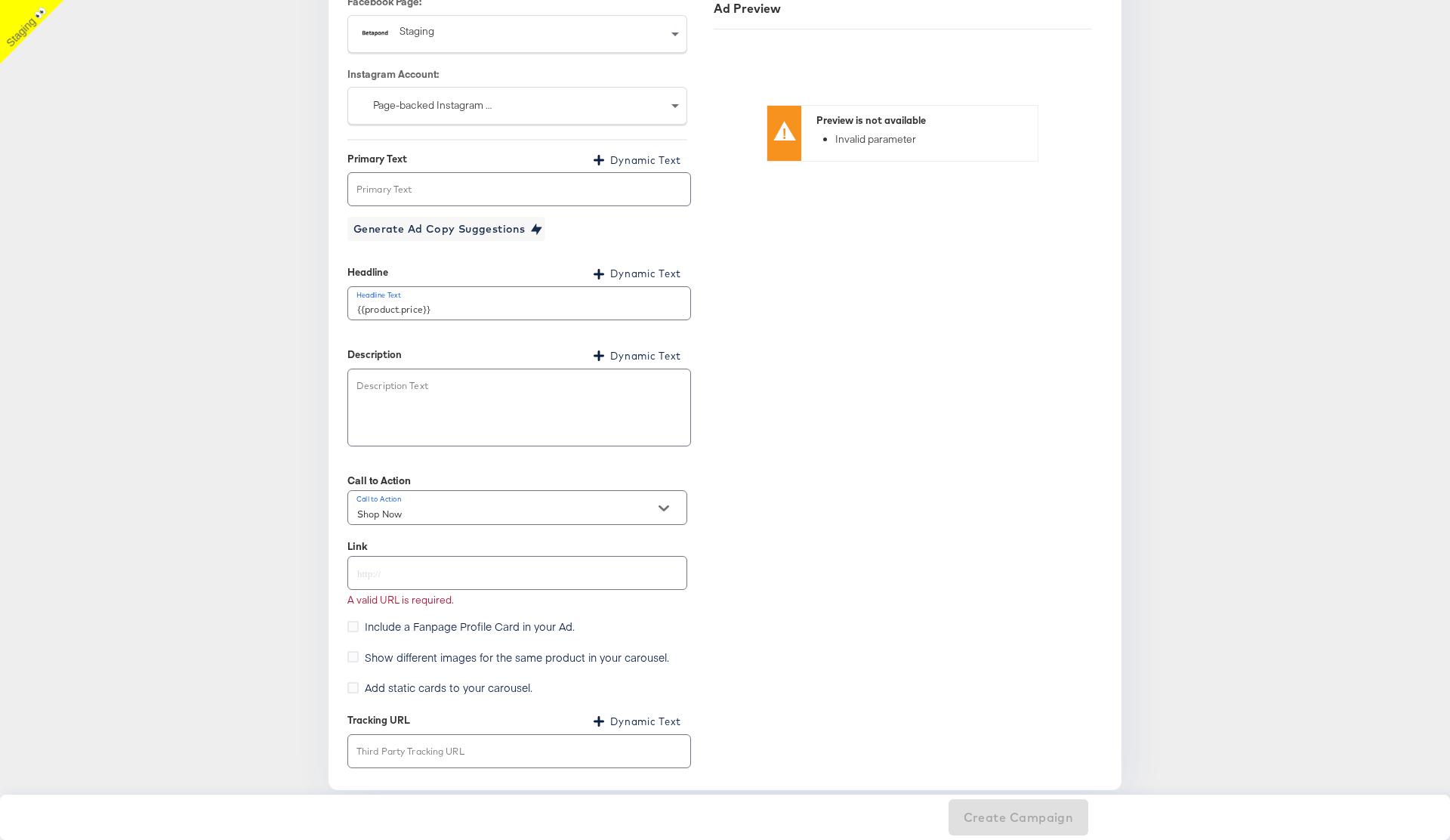
click at [384, 571] on input "text" at bounding box center [517, 567] width 338 height 32
type input "http://www.kargo.com"
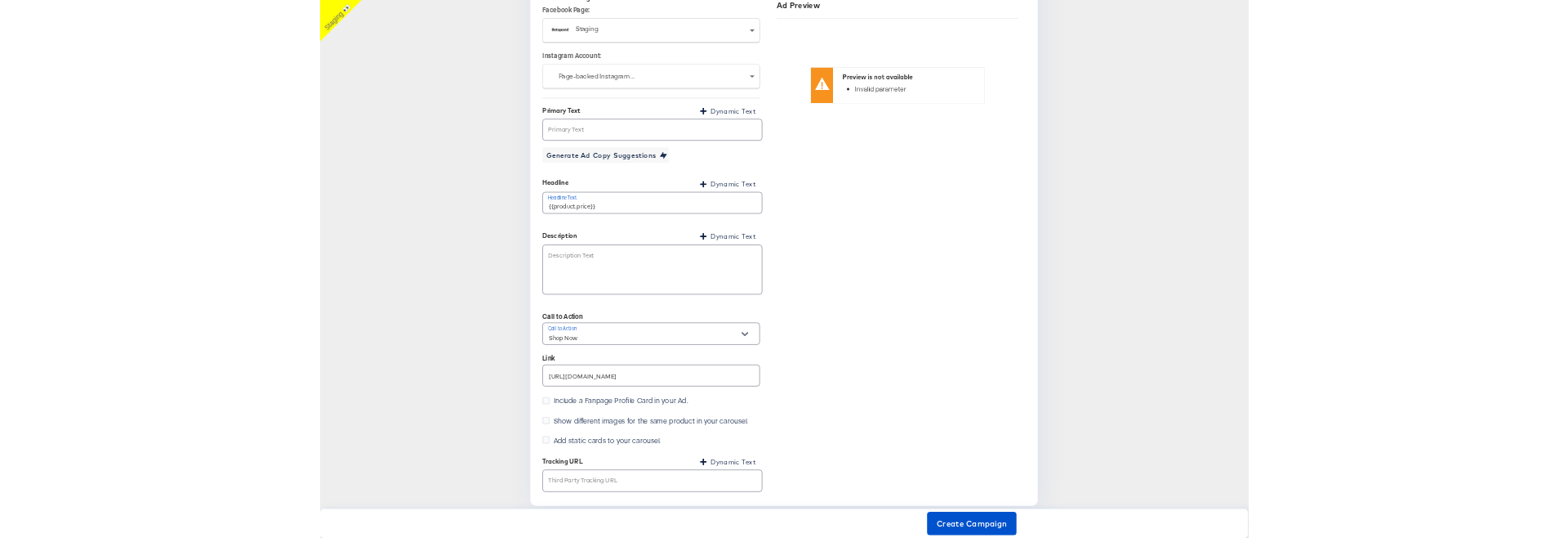
scroll to position [2051, 0]
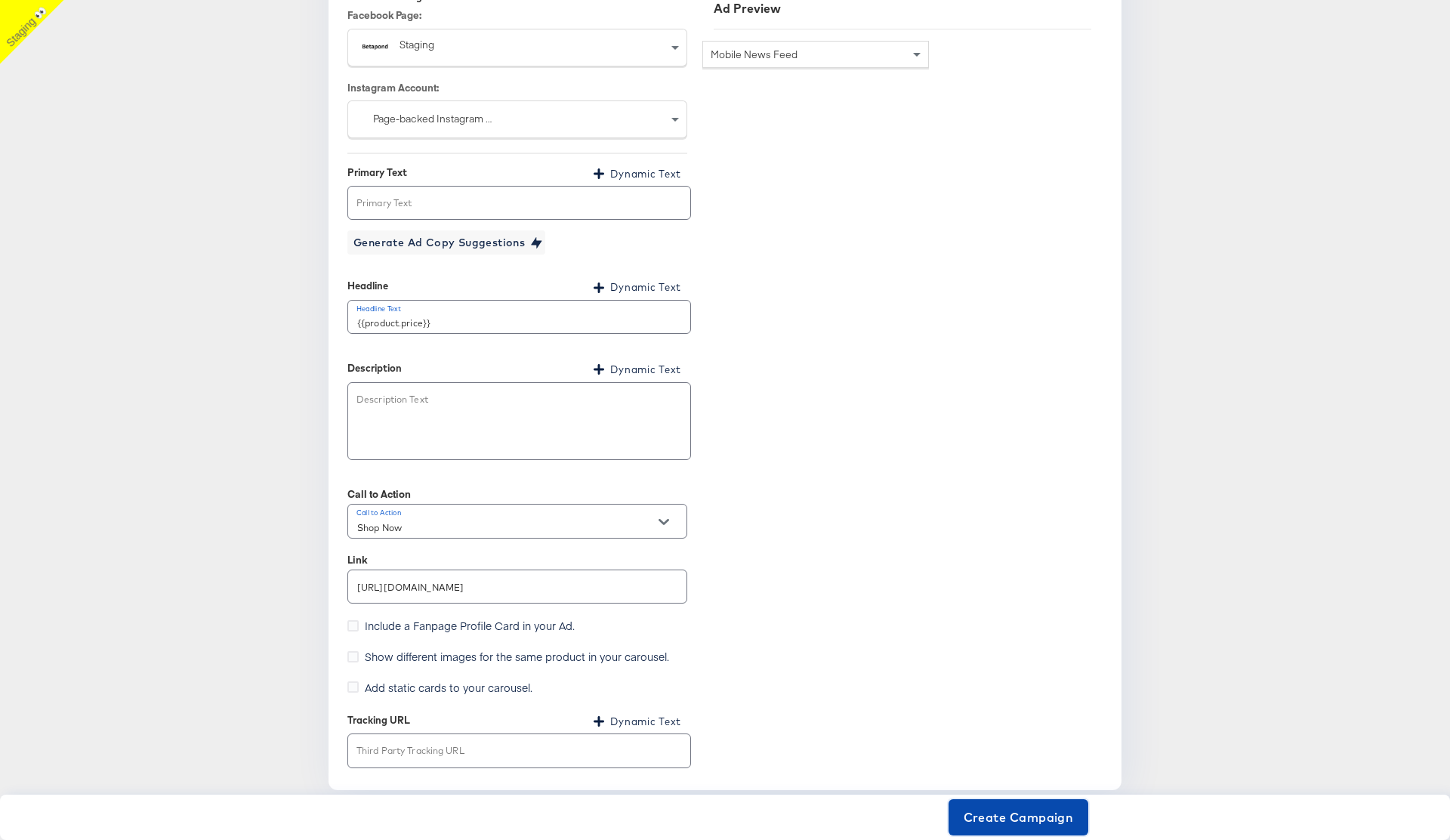
click at [1006, 812] on span "Create Campaign" at bounding box center [1019, 816] width 110 height 21
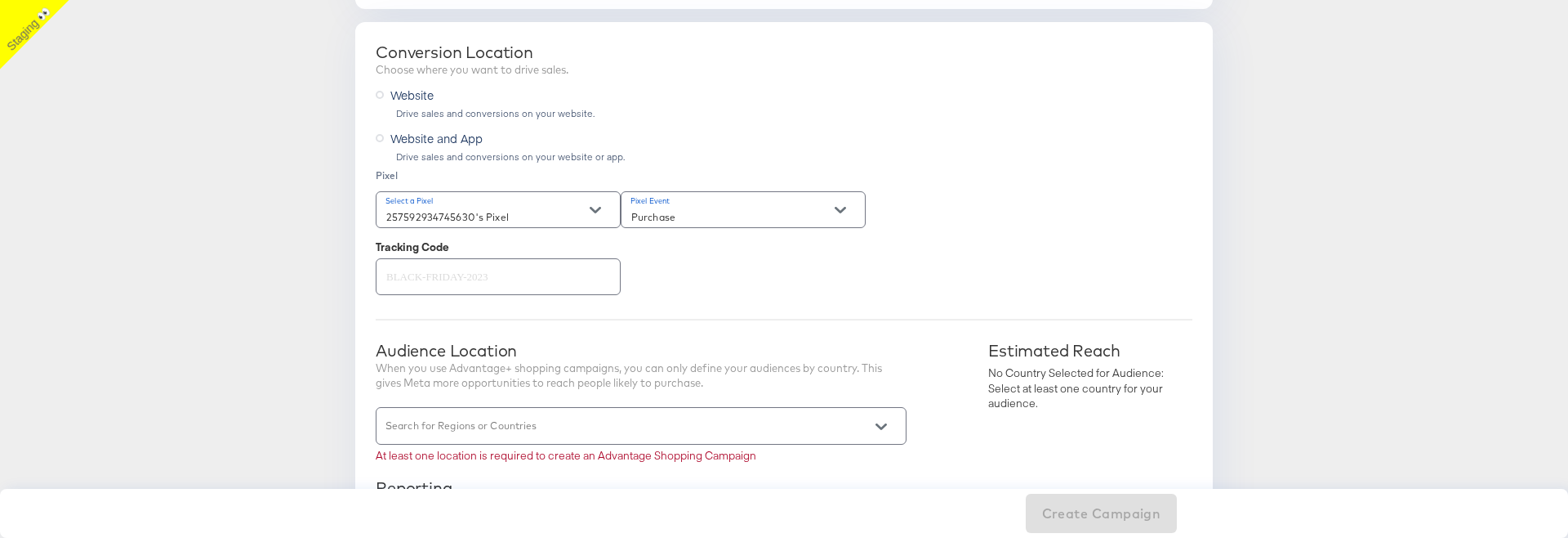
scroll to position [421, 0]
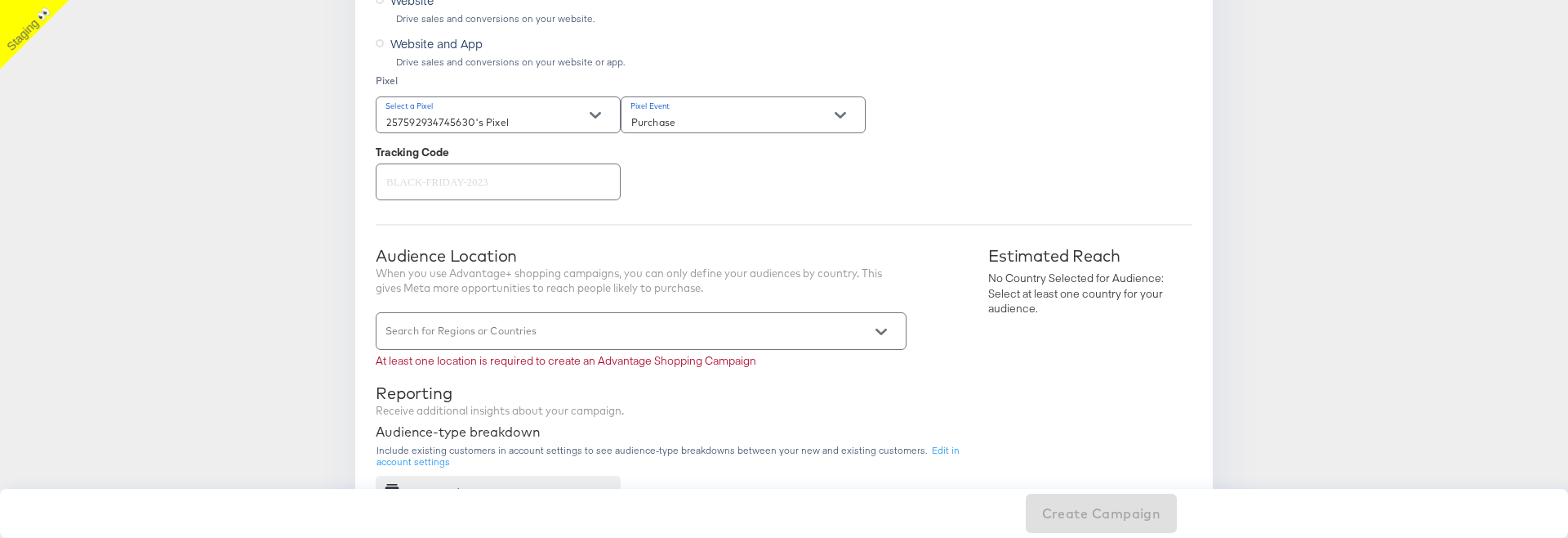
click at [549, 335] on input "Search for Regions or Countries" at bounding box center [617, 338] width 470 height 19
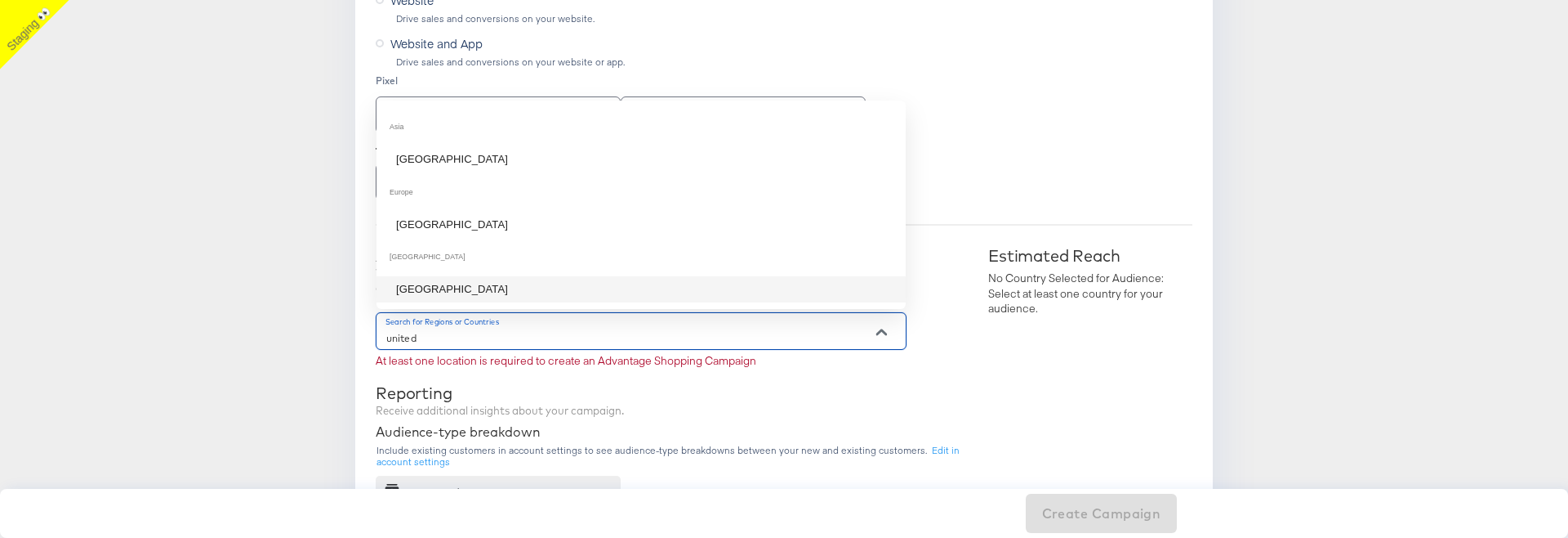
click at [496, 296] on li "[GEOGRAPHIC_DATA]" at bounding box center [641, 289] width 529 height 26
type input "united"
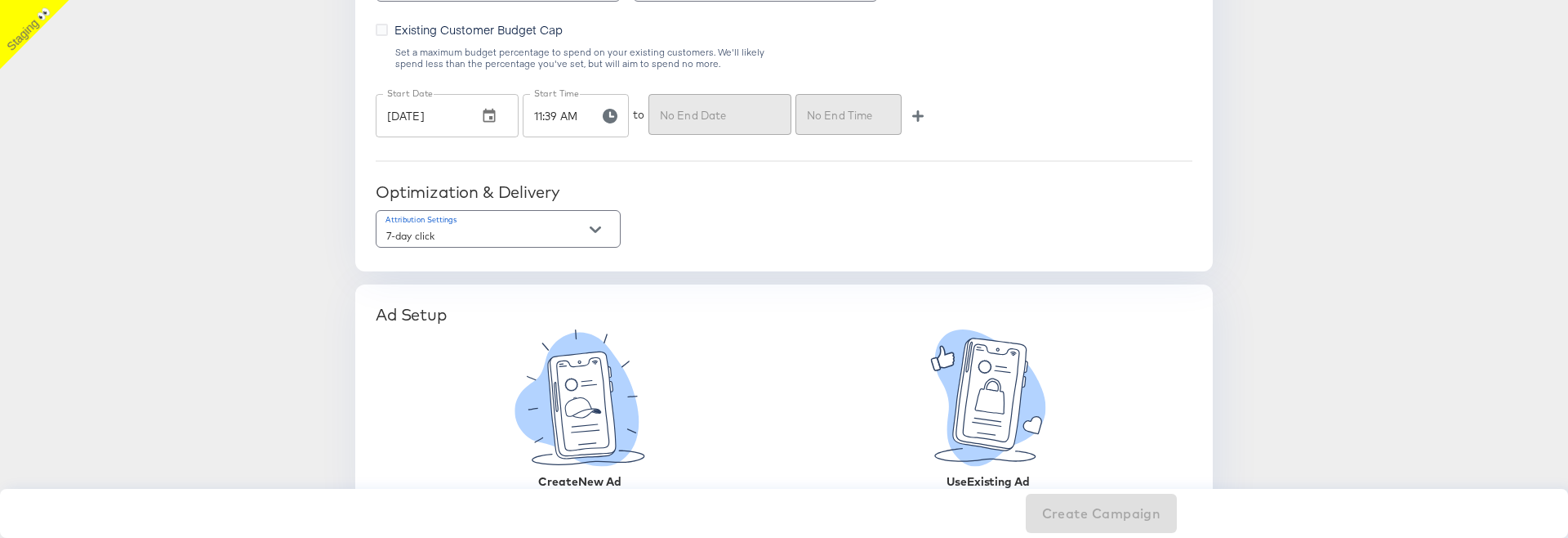
scroll to position [1082, 0]
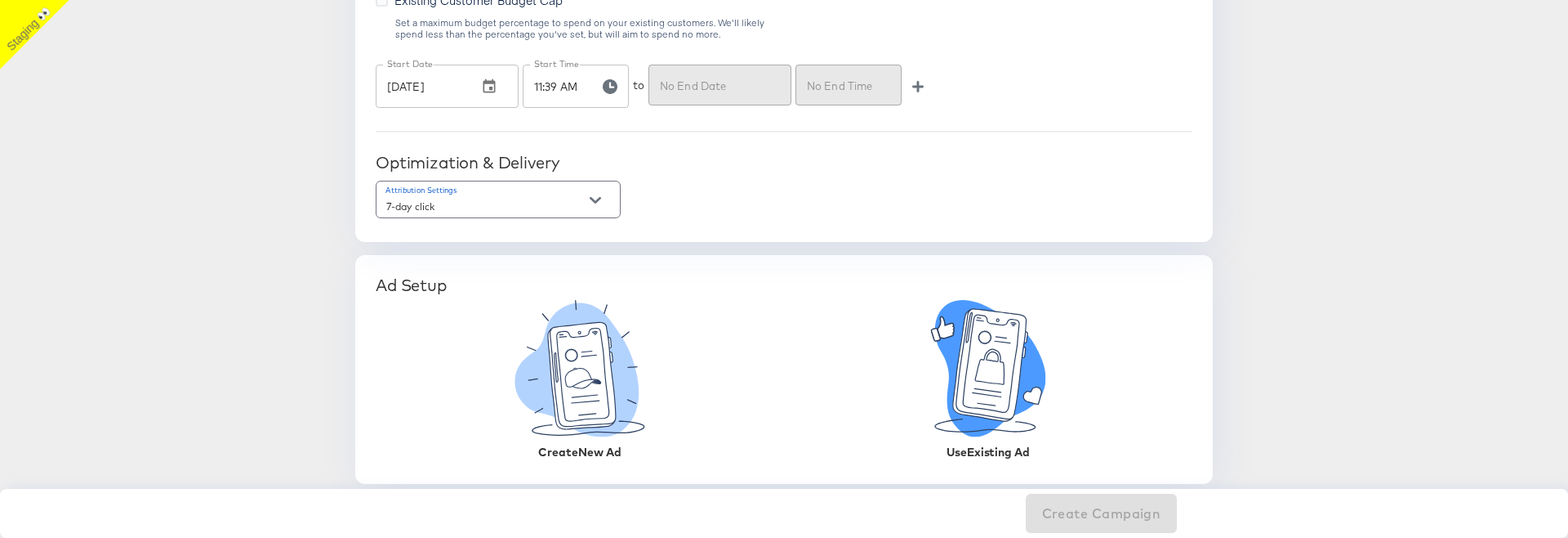
click at [967, 390] on icon at bounding box center [989, 364] width 73 height 112
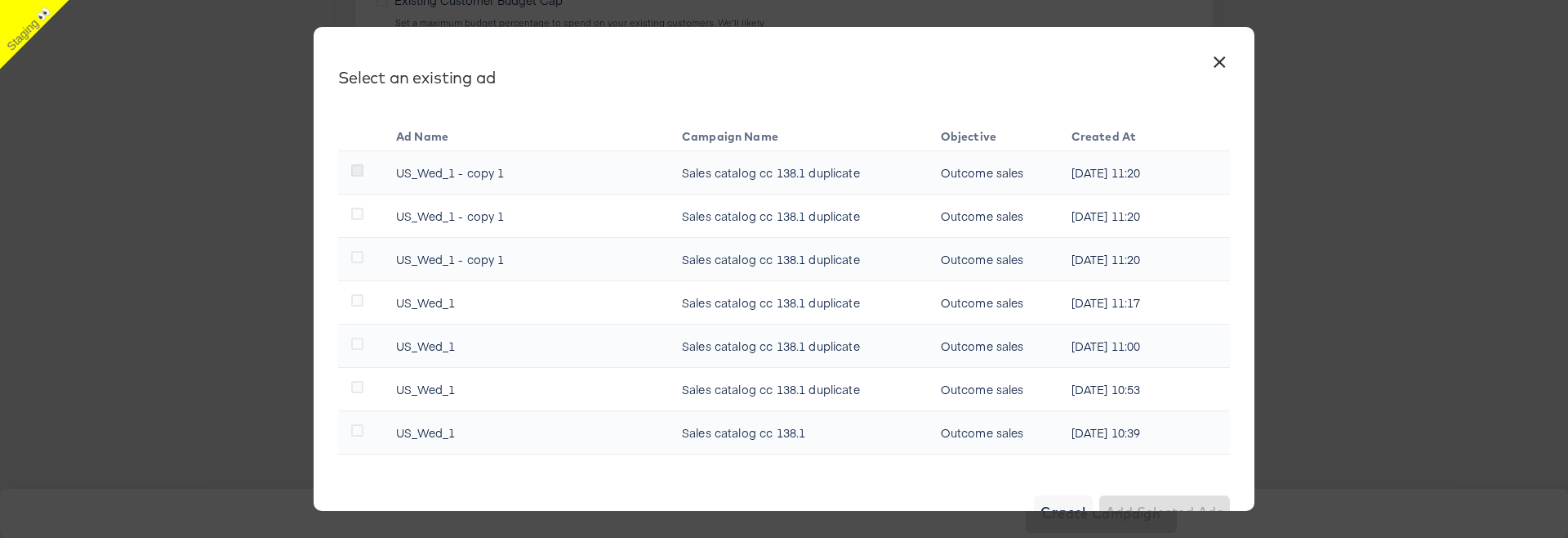
click at [356, 171] on icon at bounding box center [357, 171] width 12 height 12
click at [0, 0] on input "checkbox" at bounding box center [0, 0] width 0 height 0
click at [1153, 500] on span "Add Selected Ad" at bounding box center [1167, 511] width 111 height 23
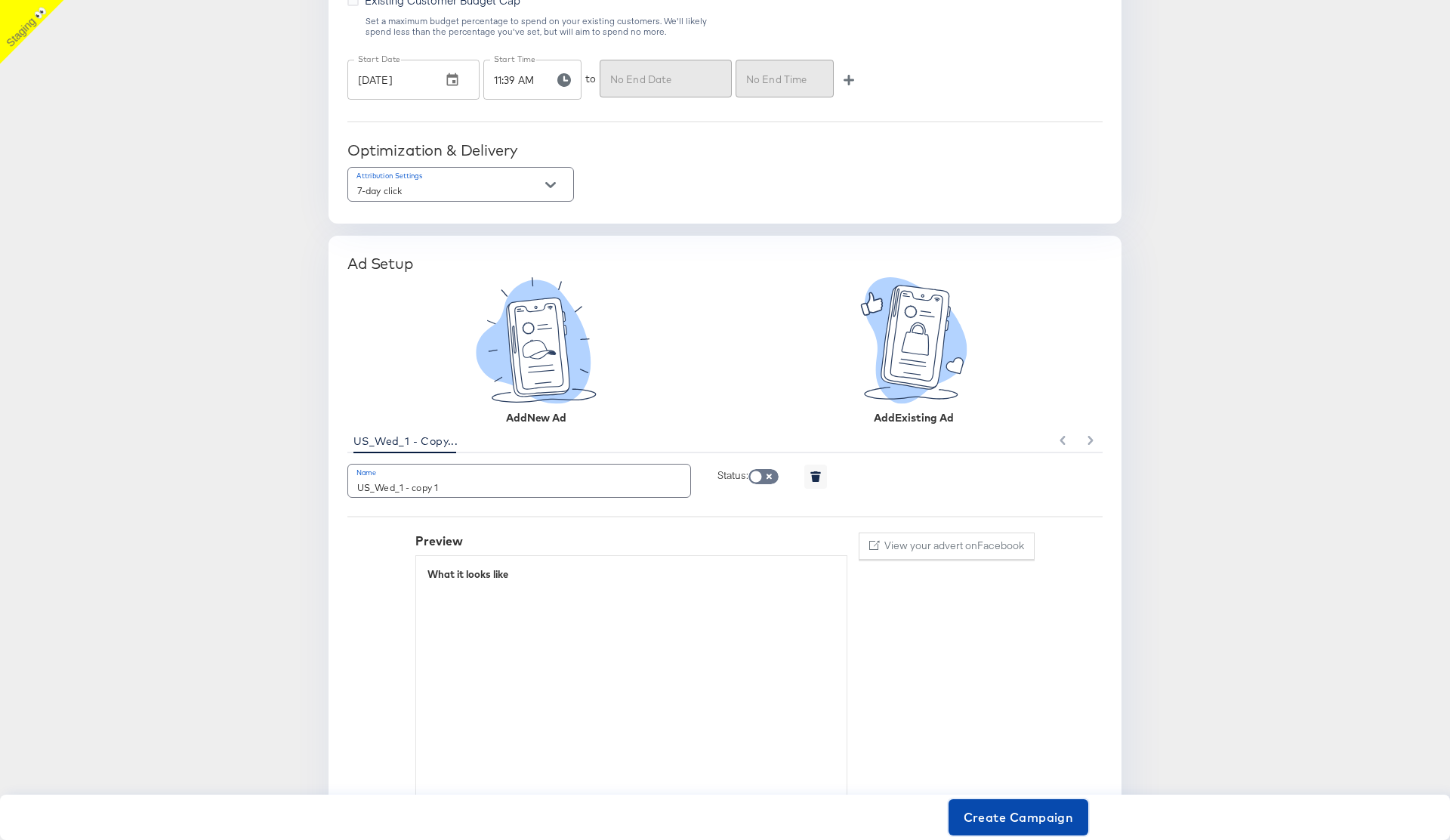
click at [1030, 496] on span "Create Campaign" at bounding box center [1019, 816] width 110 height 21
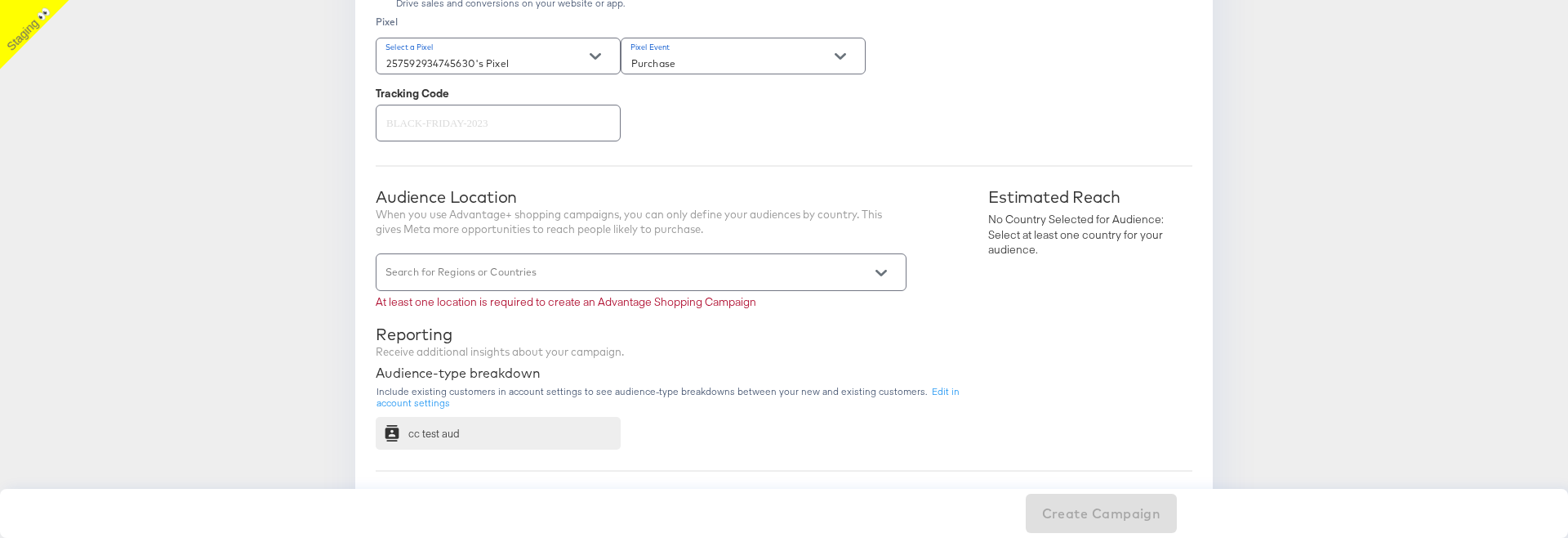
scroll to position [481, 0]
click at [551, 269] on input "Search for Regions or Countries" at bounding box center [617, 277] width 470 height 19
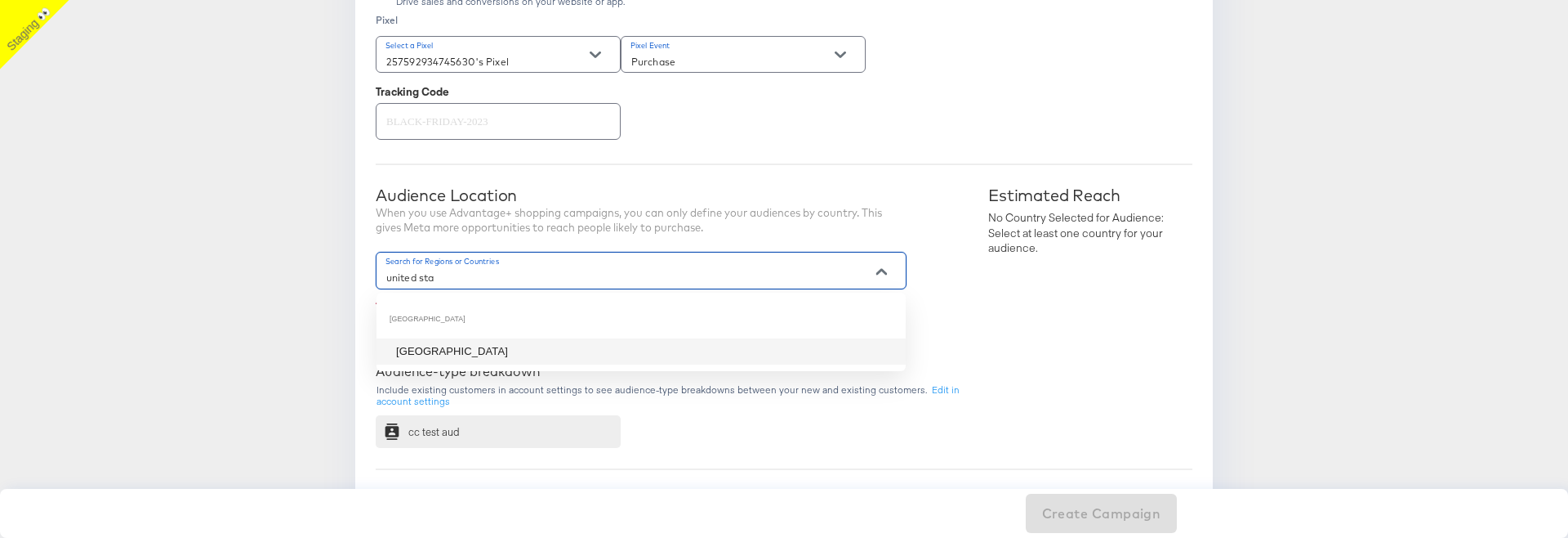
click at [533, 356] on li "[GEOGRAPHIC_DATA]" at bounding box center [641, 351] width 529 height 26
type input "united sta"
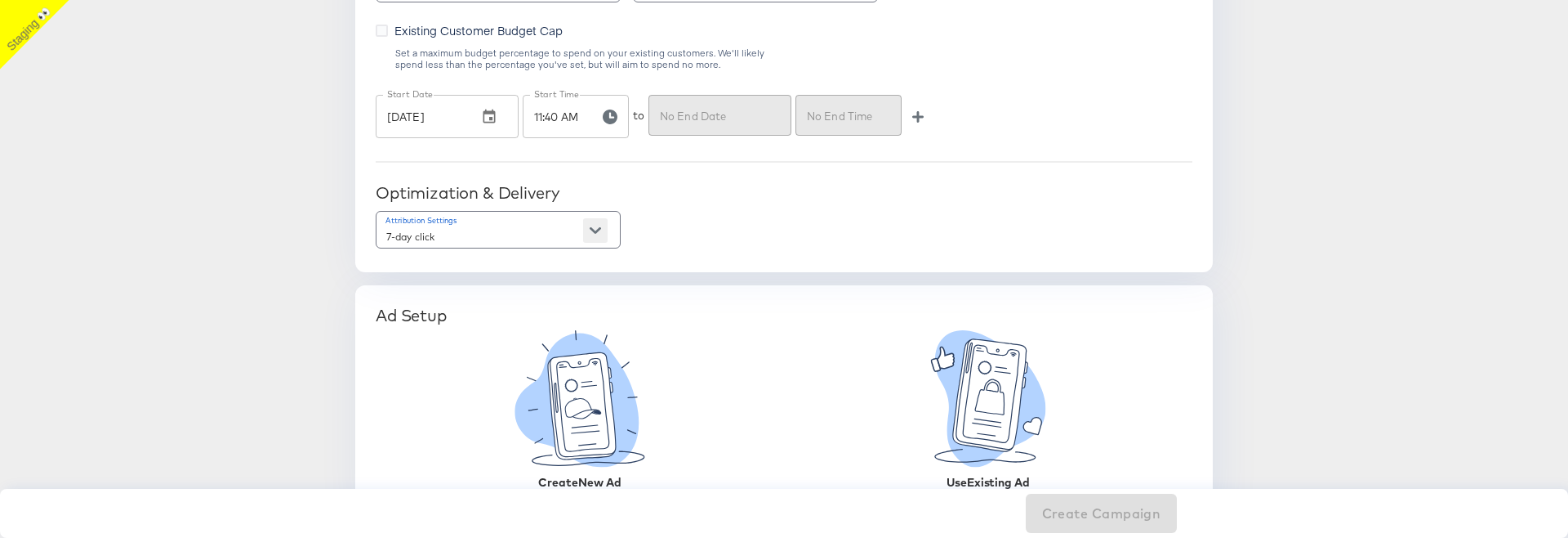
scroll to position [1082, 0]
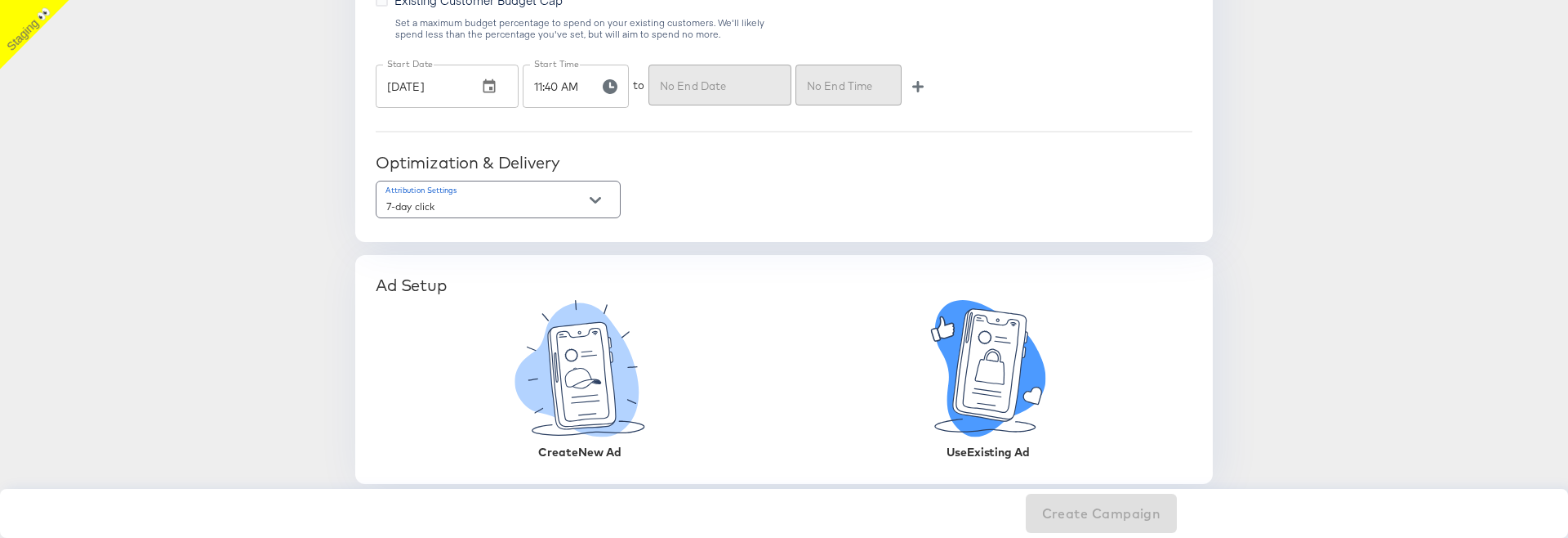
click at [1000, 395] on icon at bounding box center [989, 364] width 73 height 112
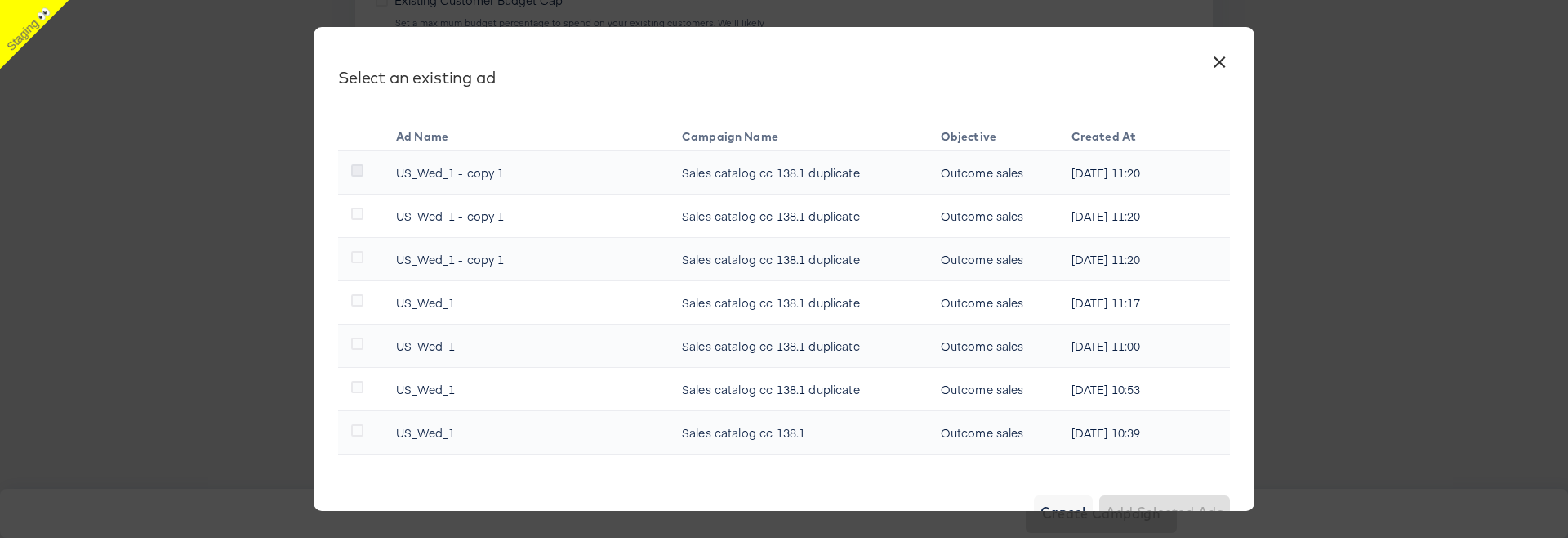
click at [358, 170] on icon at bounding box center [357, 171] width 12 height 12
click at [0, 0] on input "checkbox" at bounding box center [0, 0] width 0 height 0
click at [1185, 510] on span "Add Selected Ad" at bounding box center [1167, 511] width 111 height 23
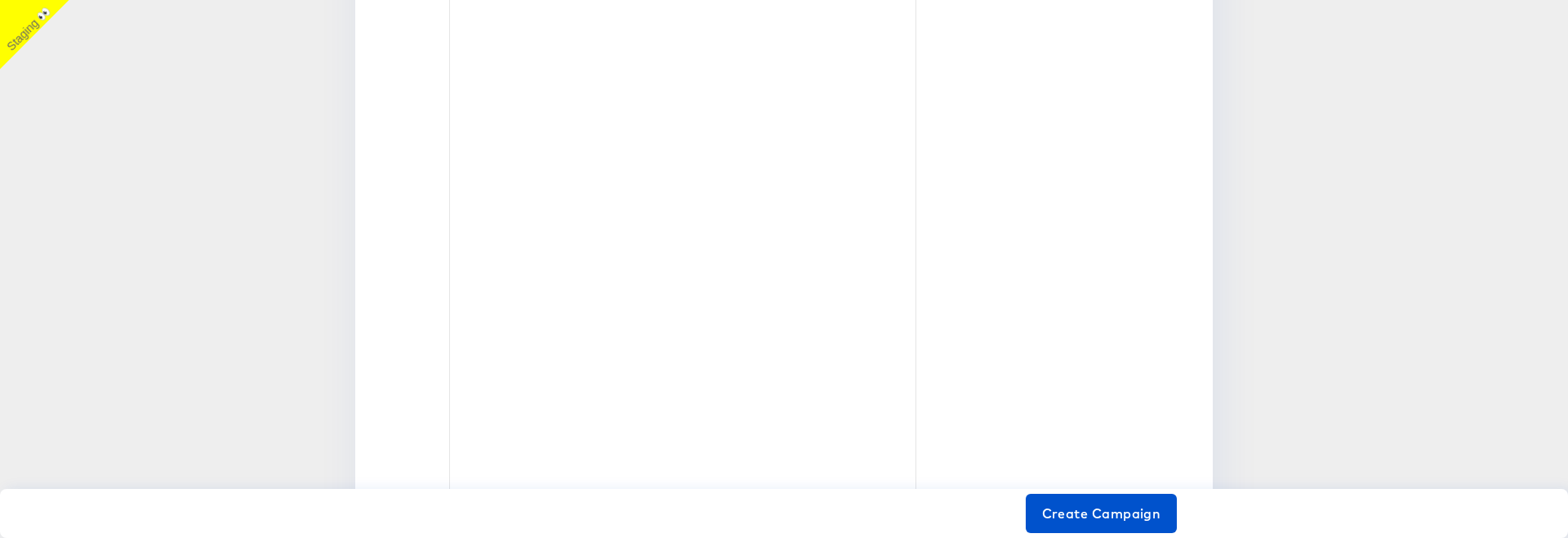
scroll to position [1709, 0]
click at [1119, 512] on span "Create Campaign" at bounding box center [1102, 512] width 119 height 23
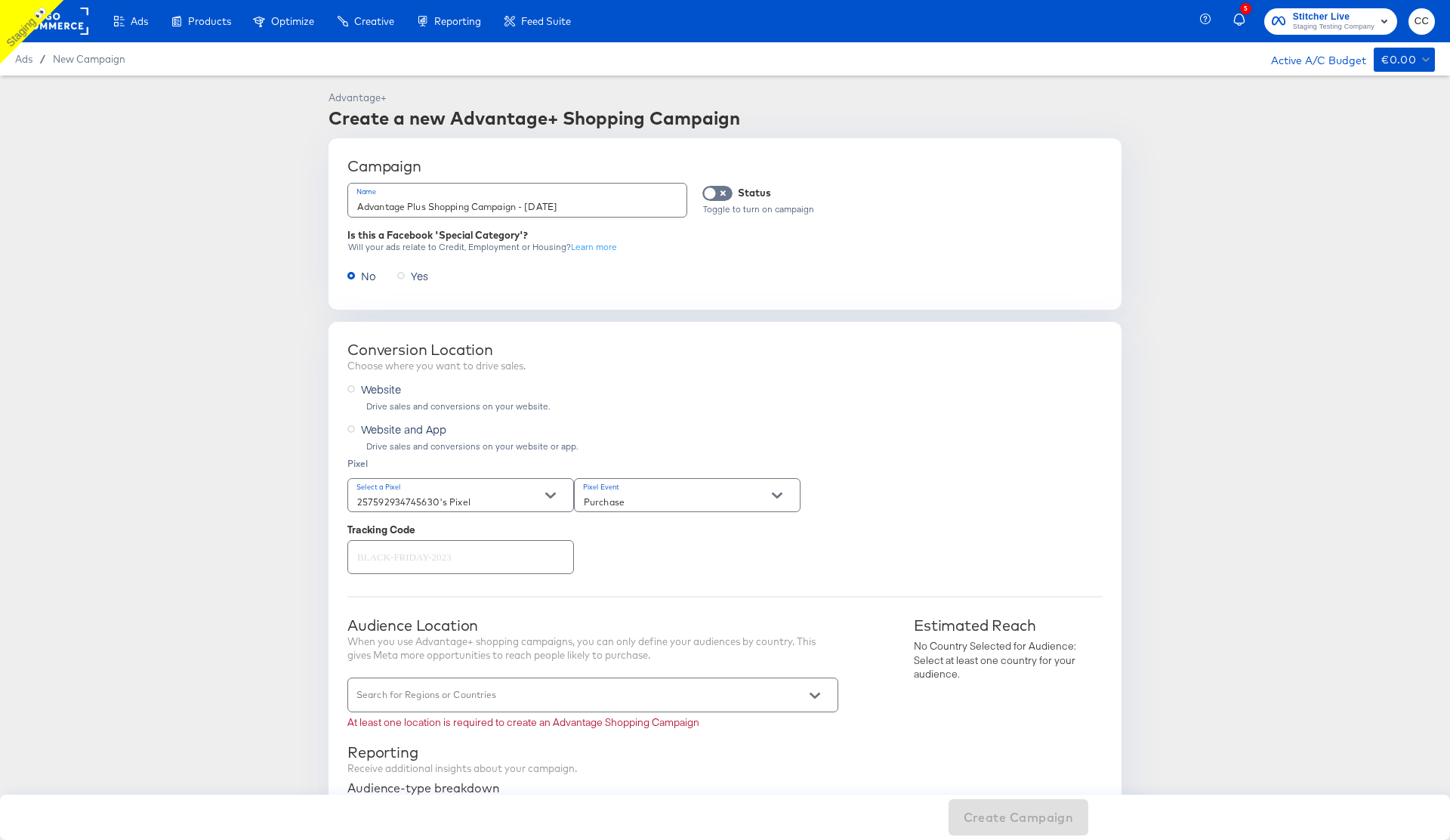
click at [472, 698] on input "Search for Regions or Countries" at bounding box center [571, 701] width 434 height 17
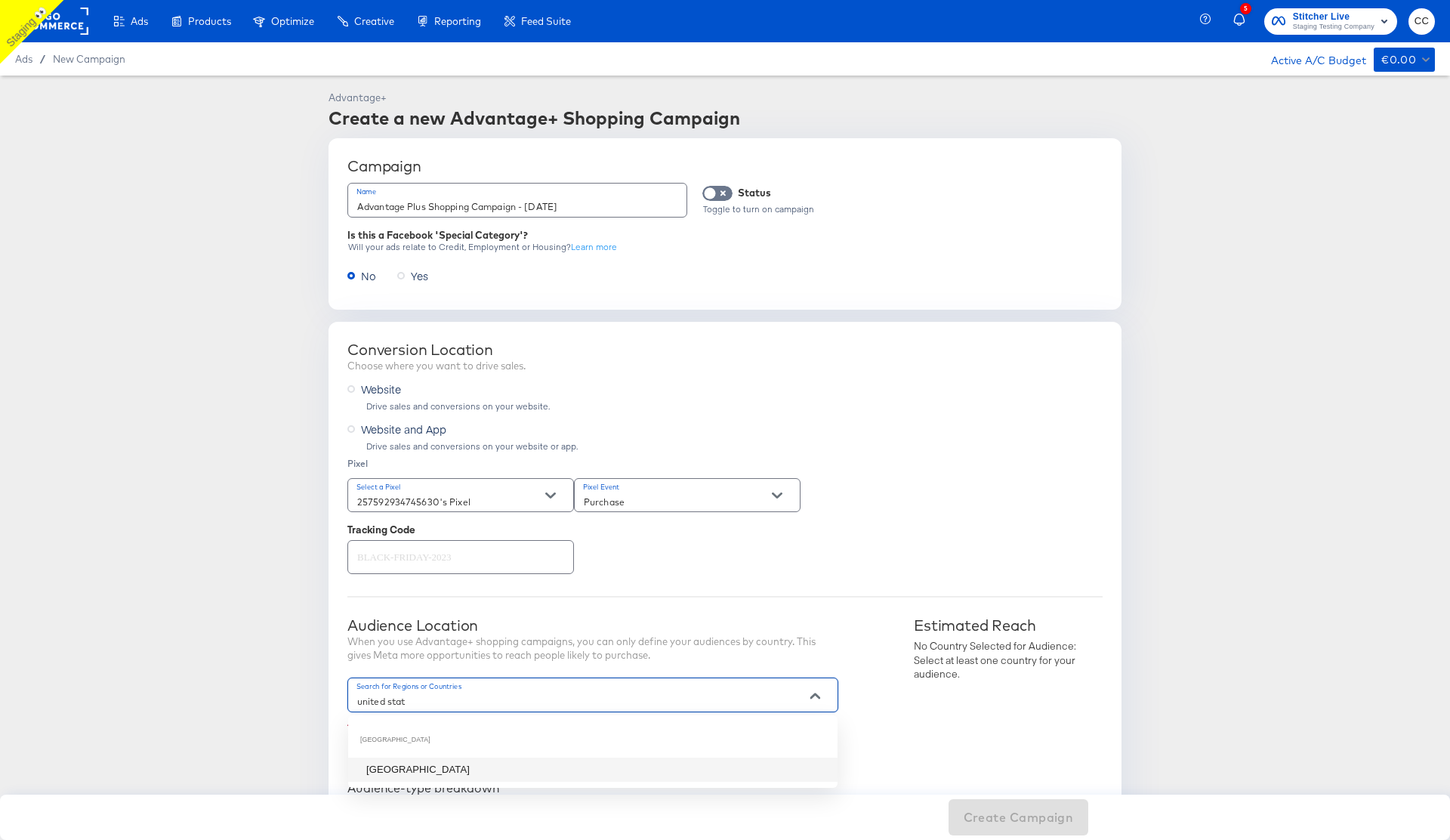
click at [436, 772] on li "[GEOGRAPHIC_DATA]" at bounding box center [593, 769] width 489 height 24
type input "united stat"
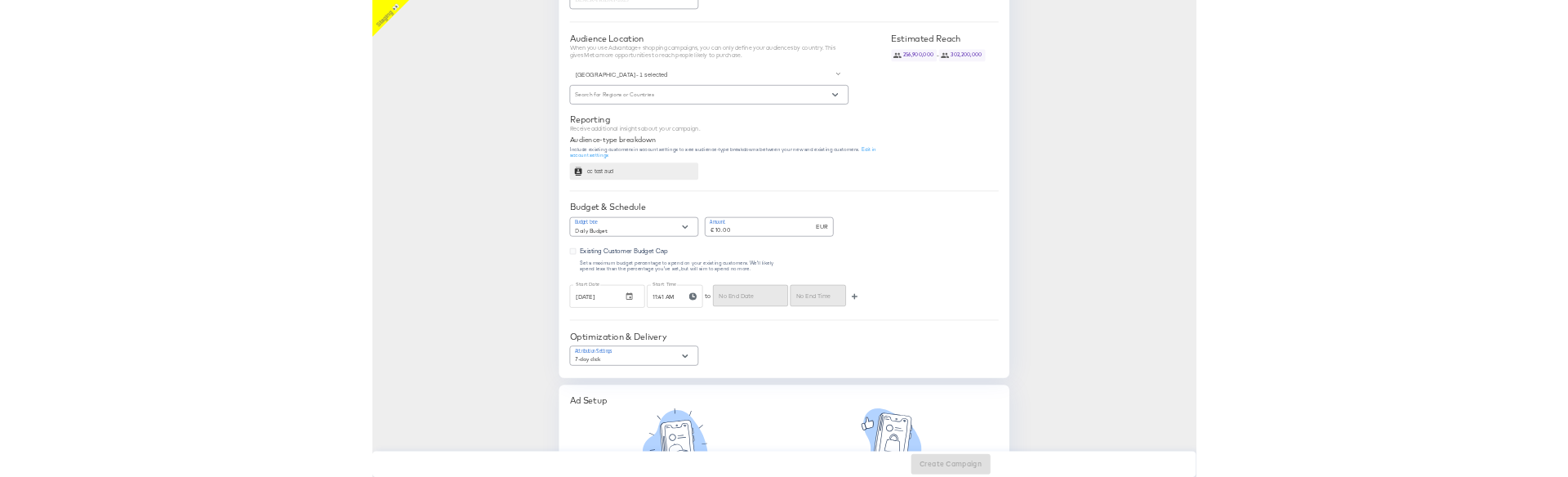
scroll to position [710, 0]
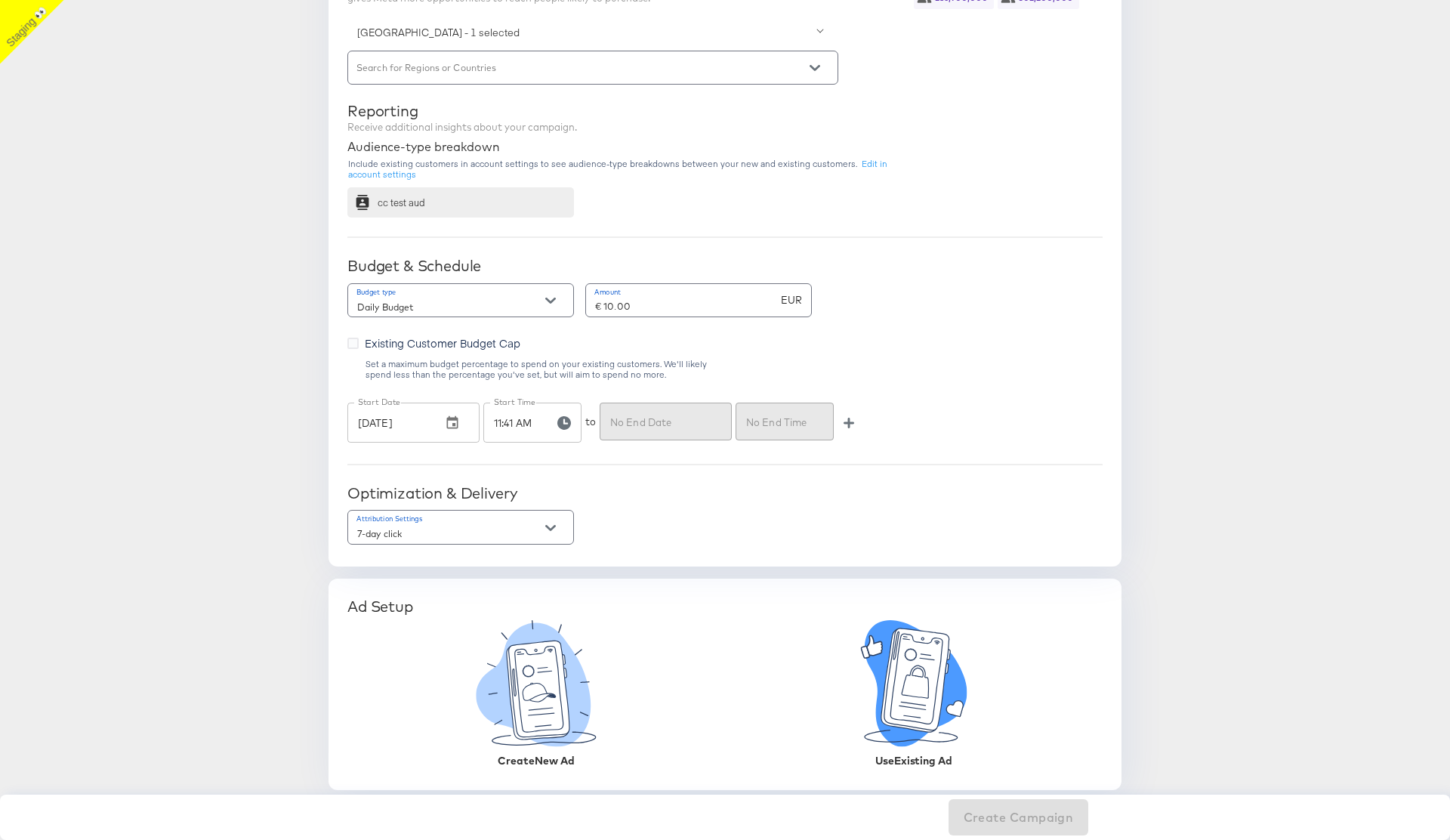
click at [916, 711] on icon at bounding box center [915, 679] width 68 height 103
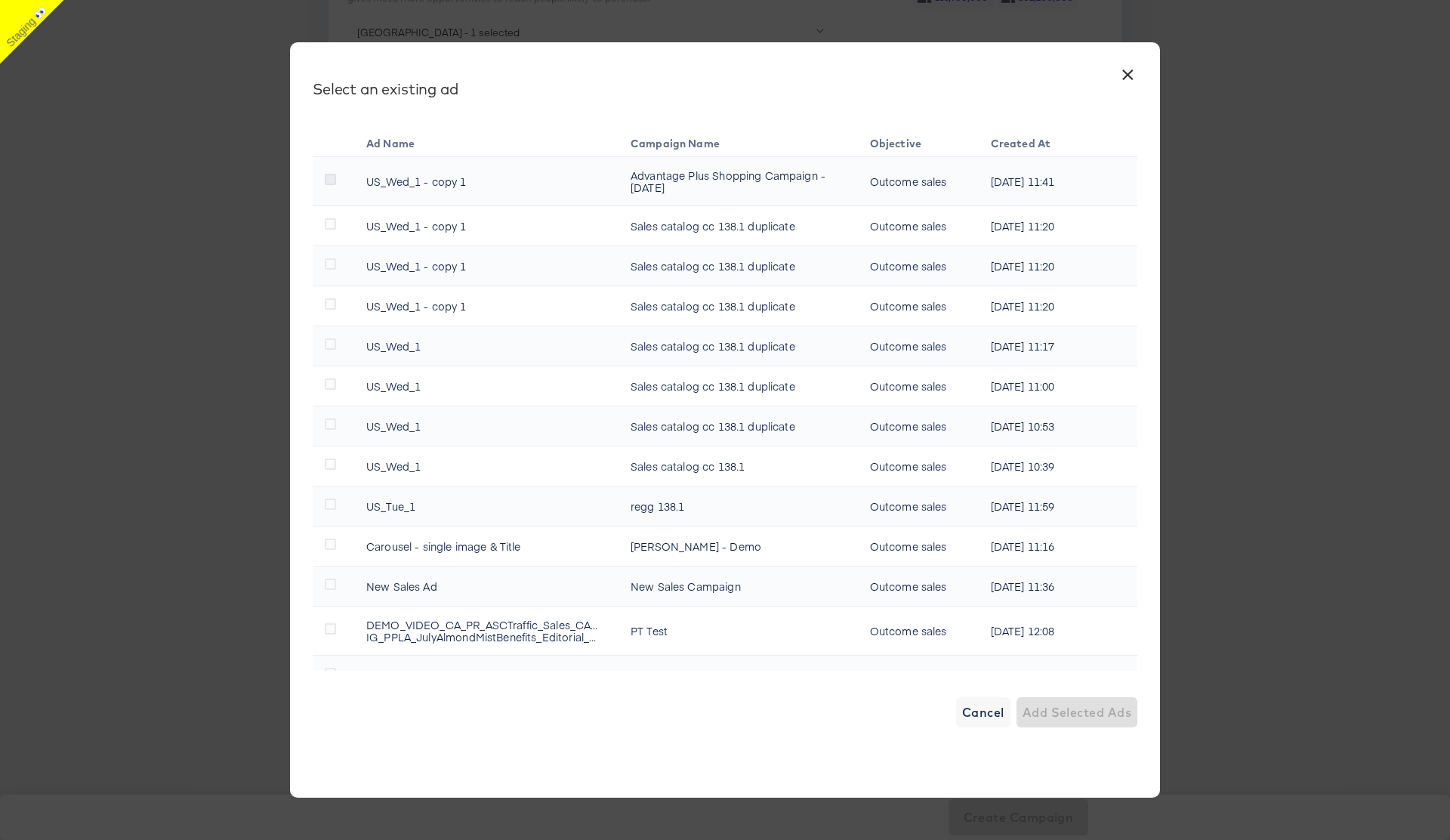
click at [328, 179] on icon at bounding box center [330, 179] width 11 height 11
click at [0, 0] on input "checkbox" at bounding box center [0, 0] width 0 height 0
click at [1052, 718] on span "Add Selected Ad" at bounding box center [1080, 712] width 102 height 21
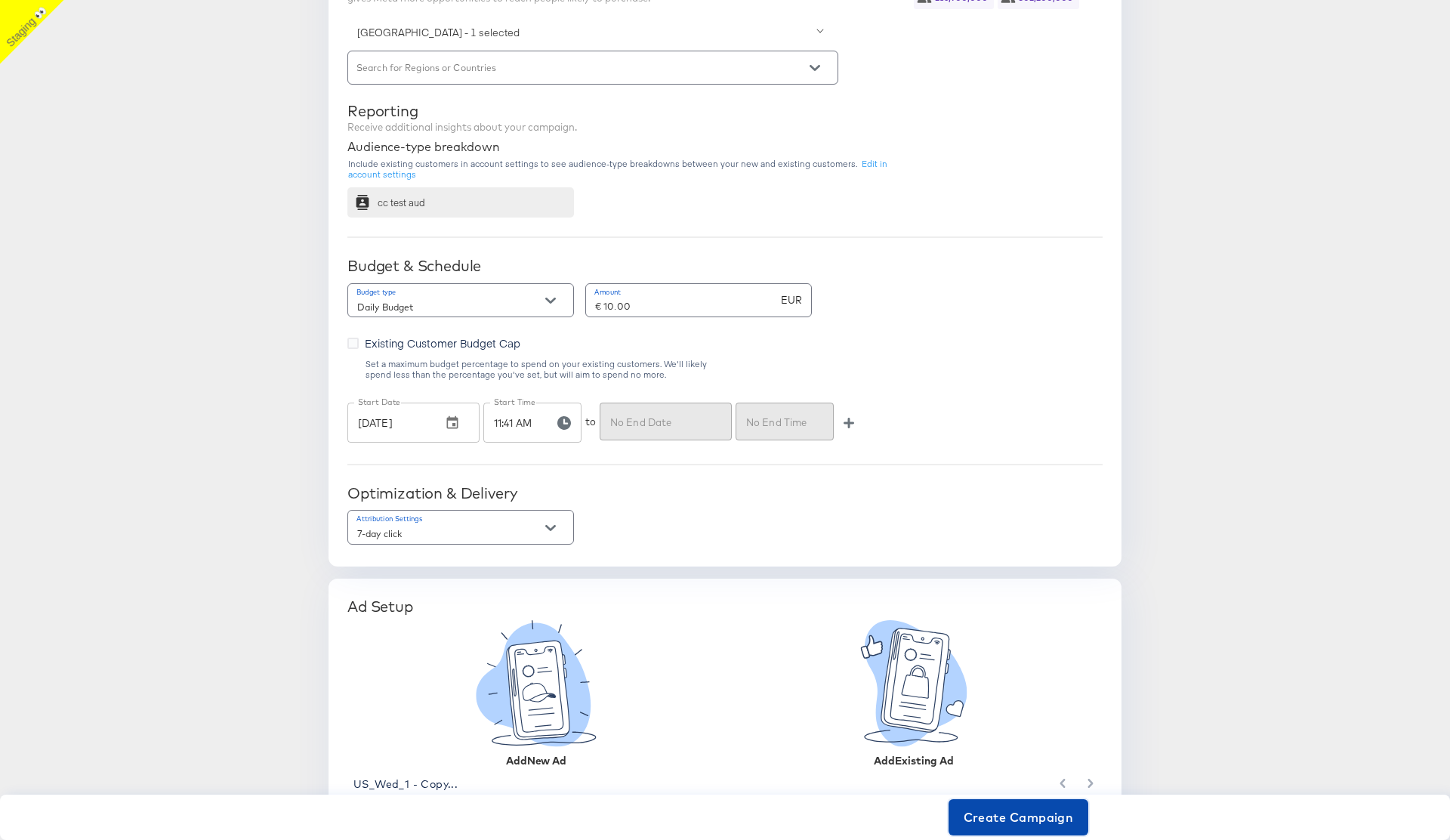
click at [1012, 823] on span "Create Campaign" at bounding box center [1019, 816] width 110 height 21
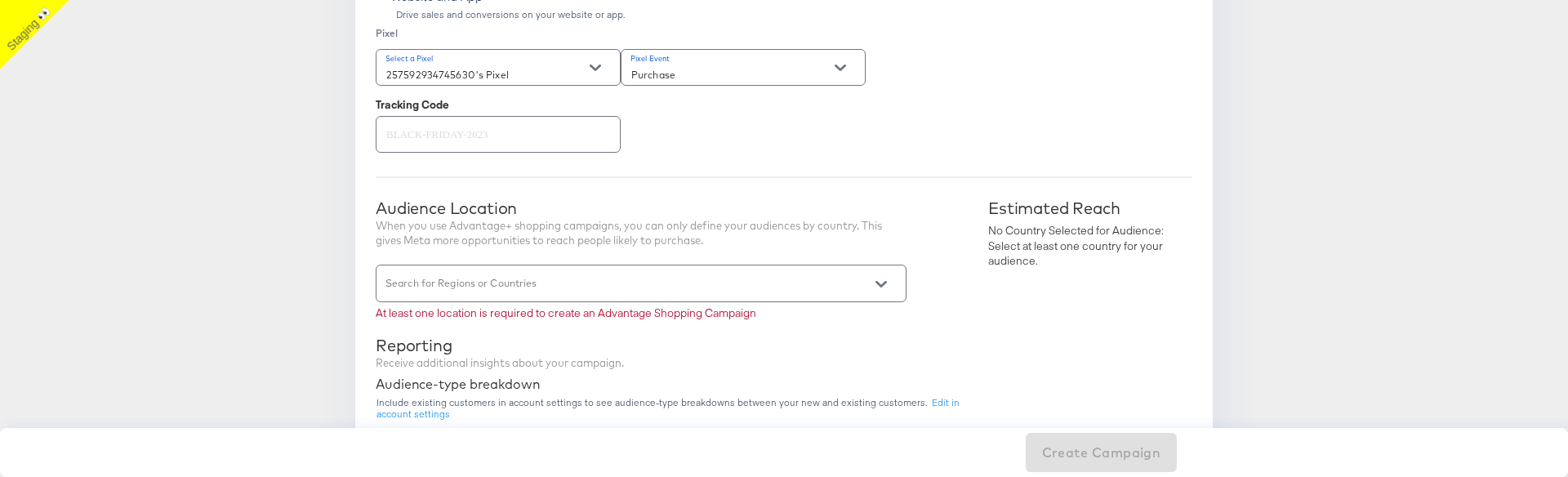
scroll to position [477, 0]
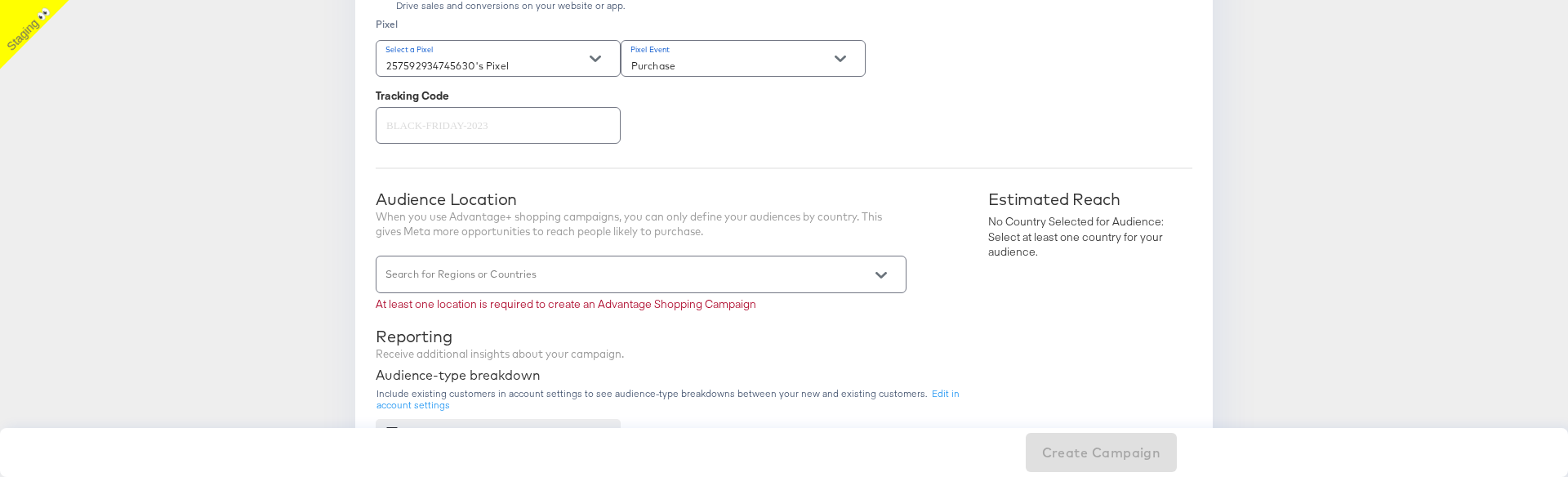
click at [543, 277] on input "Search for Regions or Countries" at bounding box center [617, 281] width 470 height 19
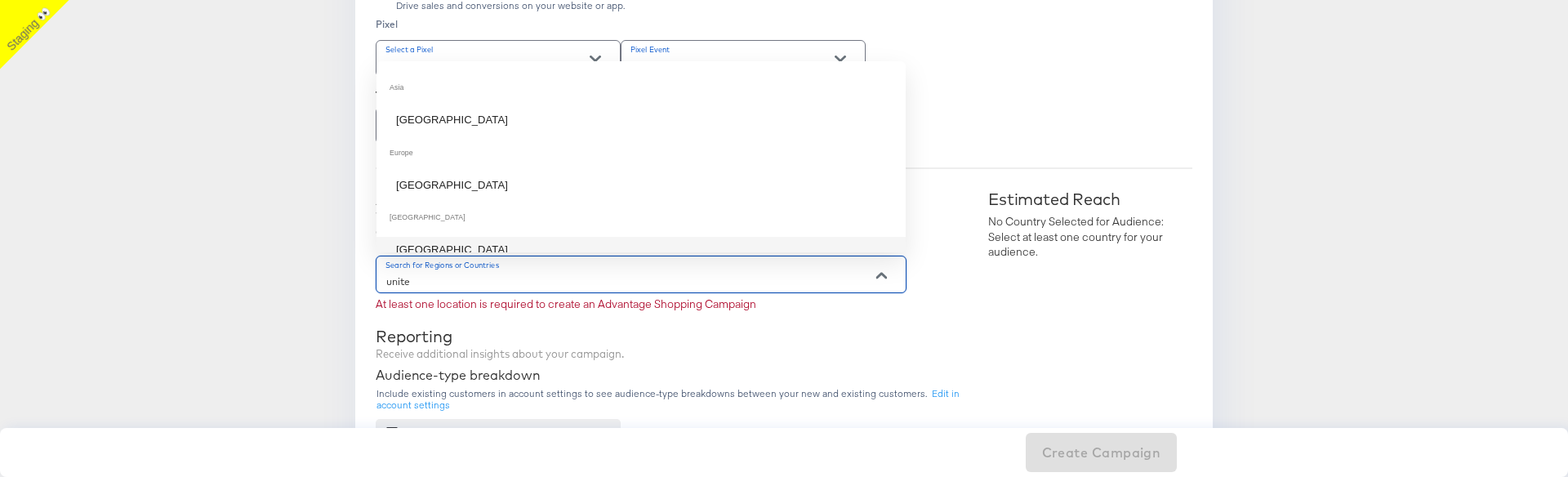
click at [545, 244] on li "[GEOGRAPHIC_DATA]" at bounding box center [641, 250] width 529 height 26
type input "unite"
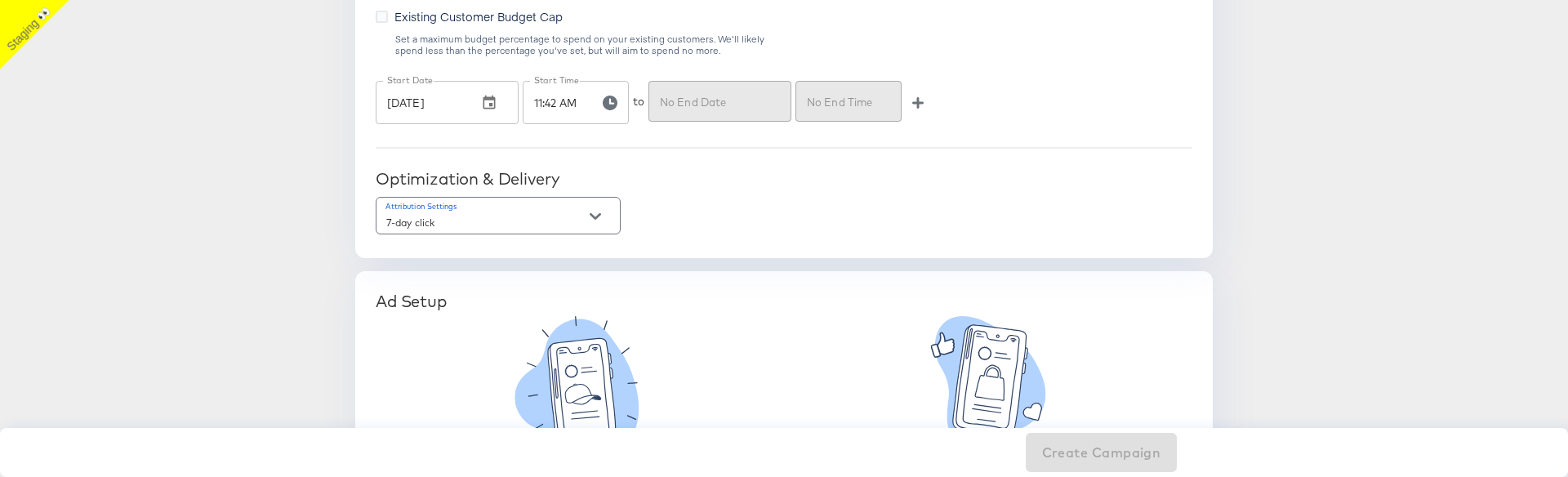
scroll to position [1141, 0]
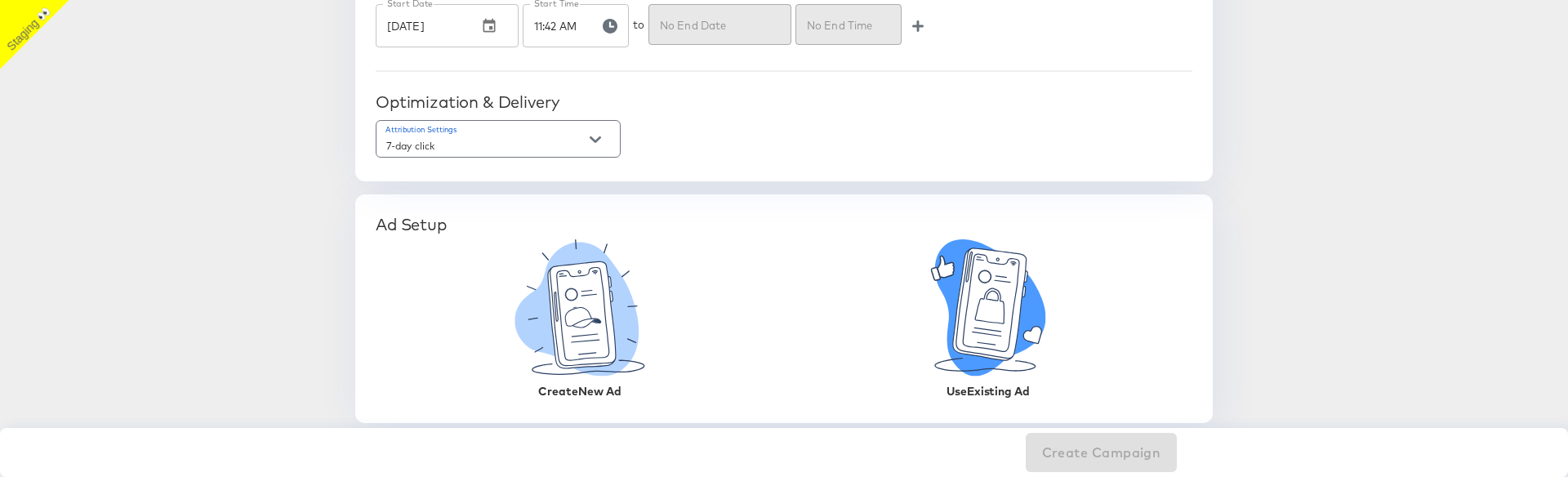
click at [970, 338] on icon at bounding box center [989, 303] width 73 height 112
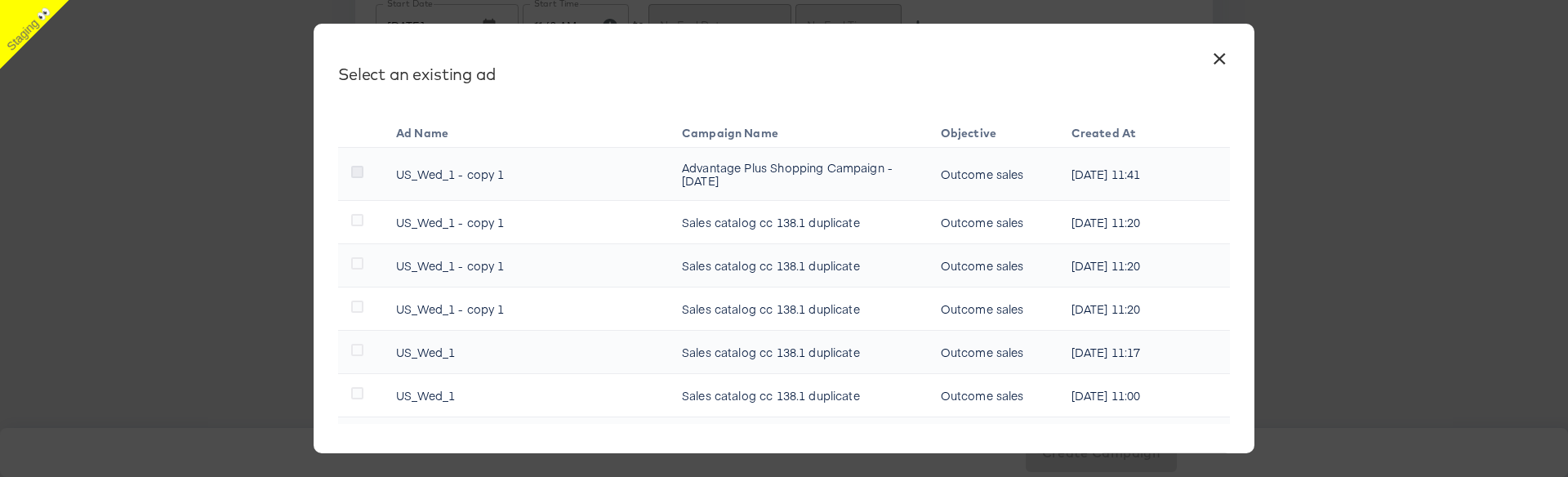
click at [355, 170] on icon at bounding box center [357, 172] width 12 height 12
click at [0, 0] on input "checkbox" at bounding box center [0, 0] width 0 height 0
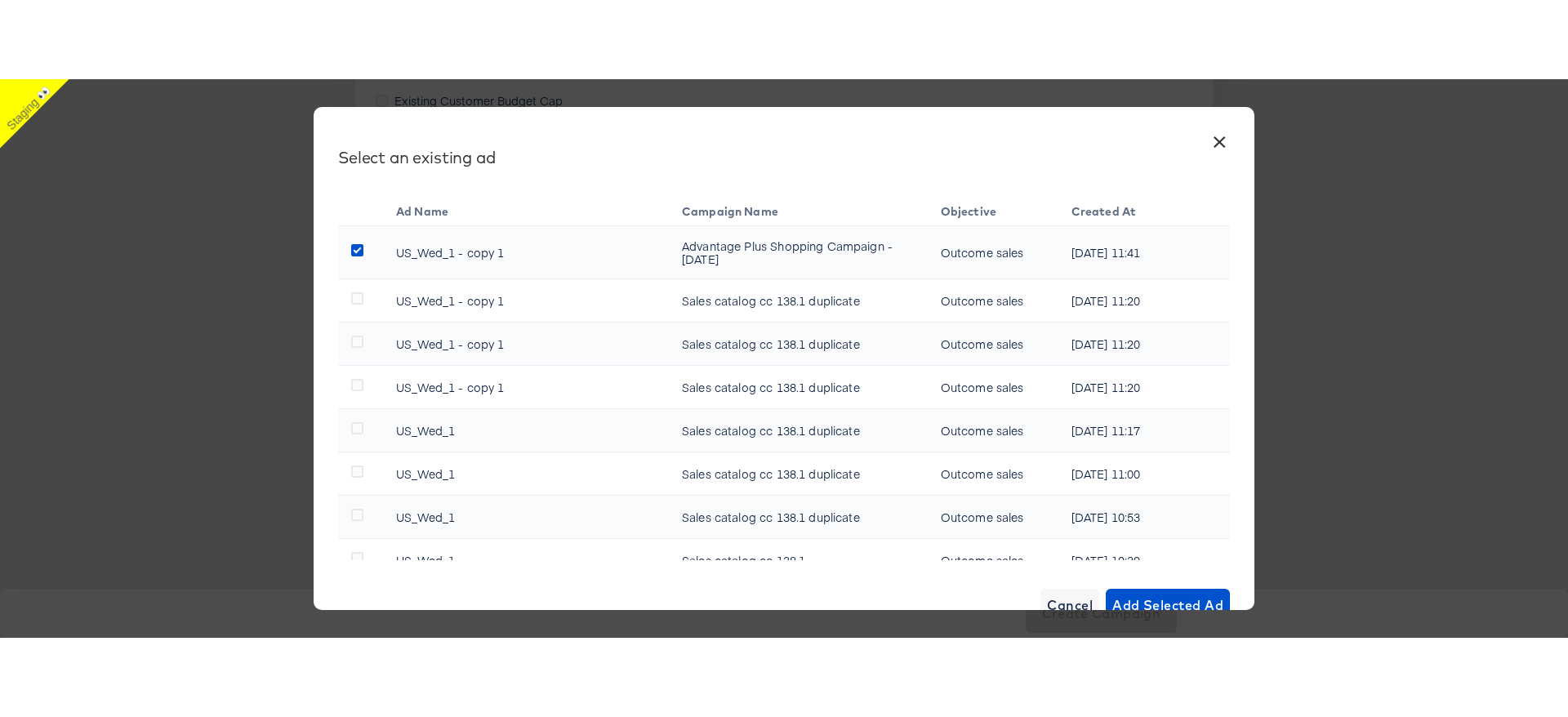
scroll to position [902, 0]
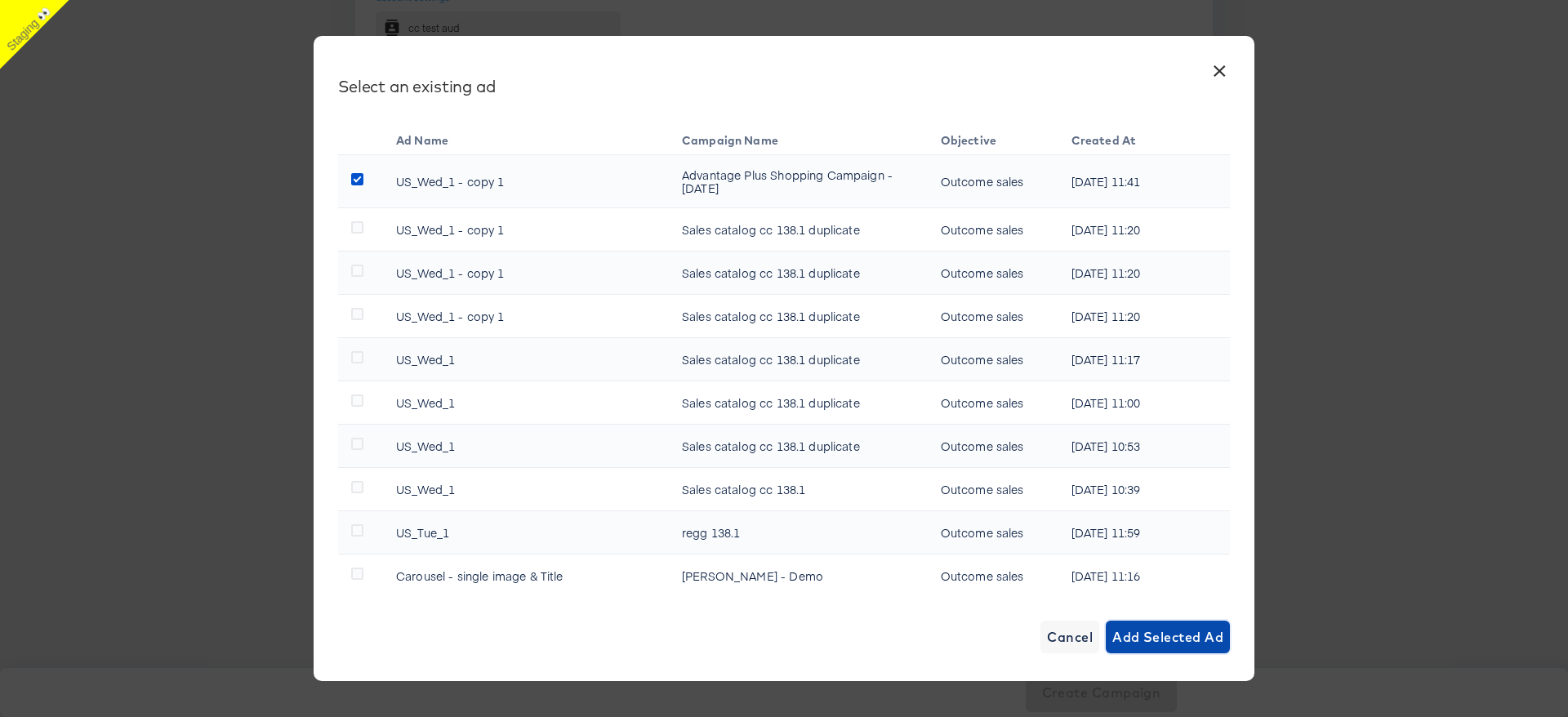
click at [1152, 477] on button "Add Selected Ad" at bounding box center [1168, 637] width 124 height 32
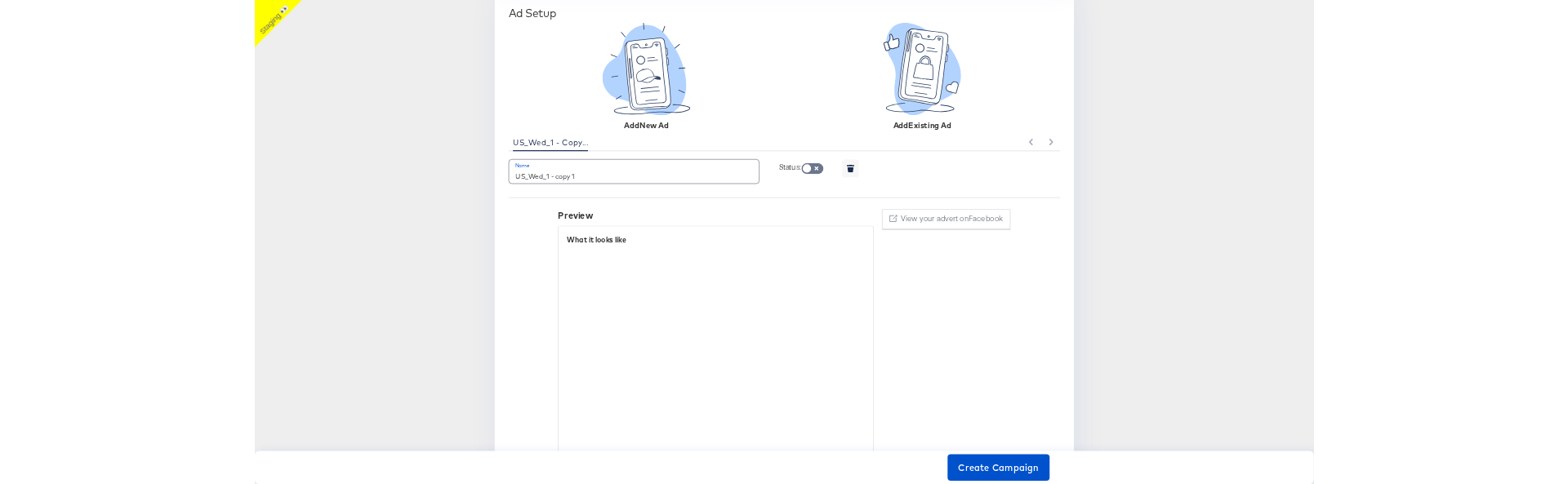
scroll to position [1351, 0]
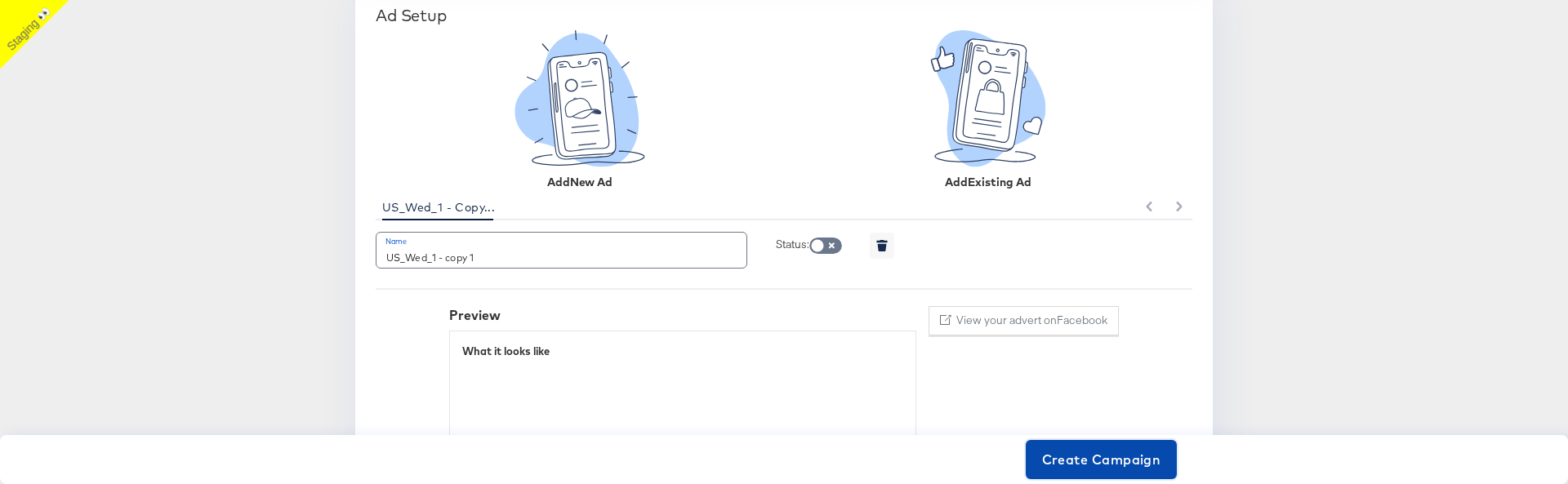
click at [1100, 458] on span "Create Campaign" at bounding box center [1102, 459] width 119 height 23
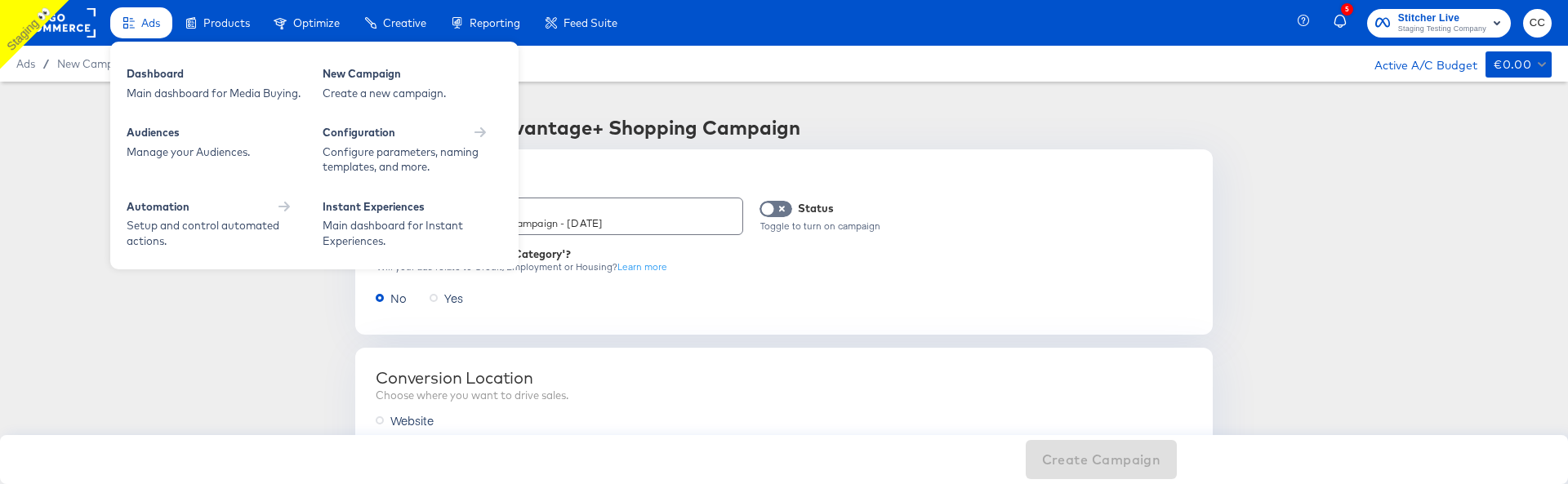
click at [156, 26] on span "Ads" at bounding box center [151, 22] width 19 height 13
click at [192, 68] on div "Dashboard" at bounding box center [216, 76] width 180 height 20
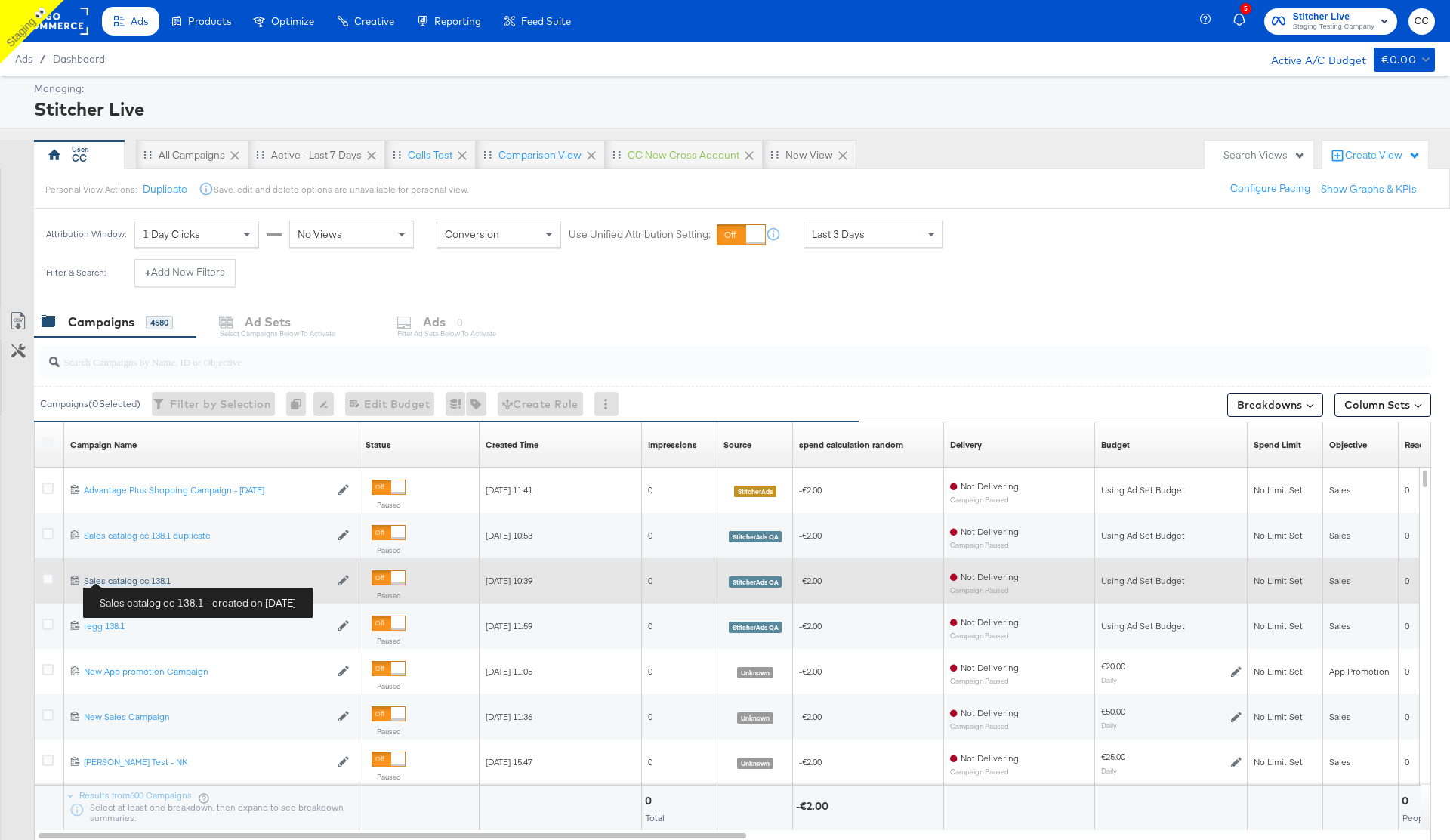
click at [132, 447] on div "Sales catalog cc 138.1 Sales catalog cc 138.1" at bounding box center [206, 580] width 246 height 12
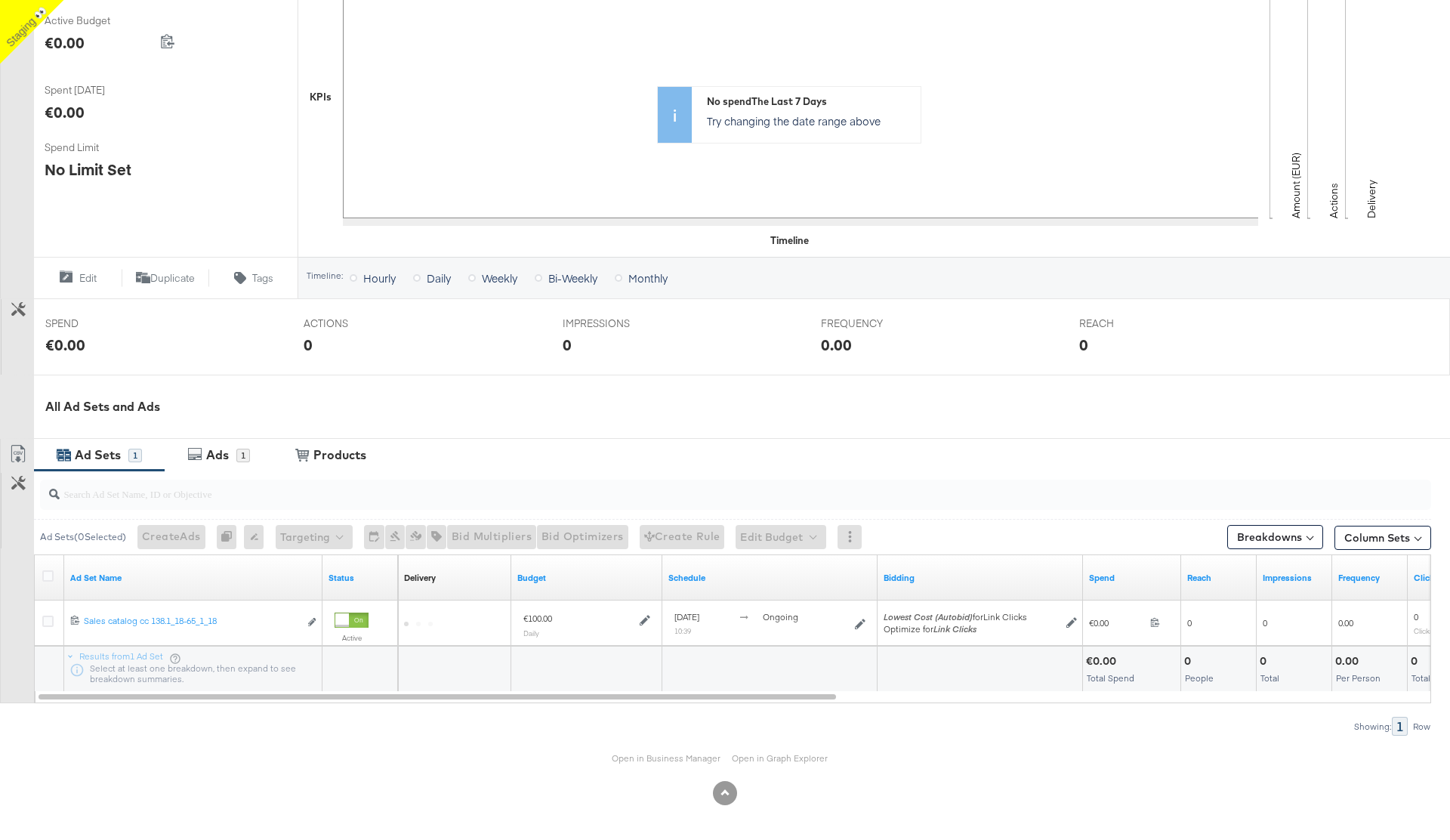
scroll to position [314, 0]
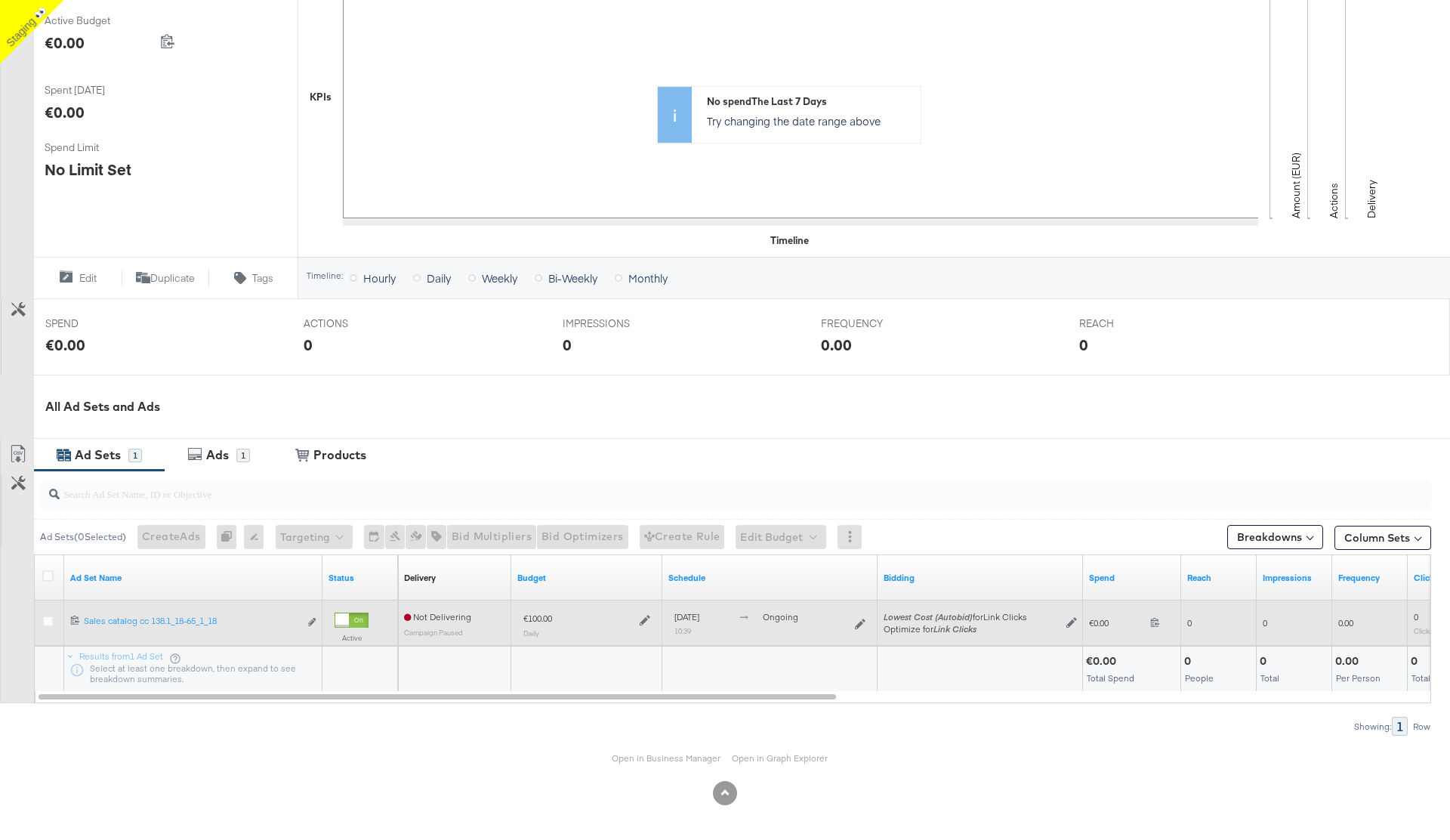
click at [351, 447] on div at bounding box center [351, 619] width 34 height 15
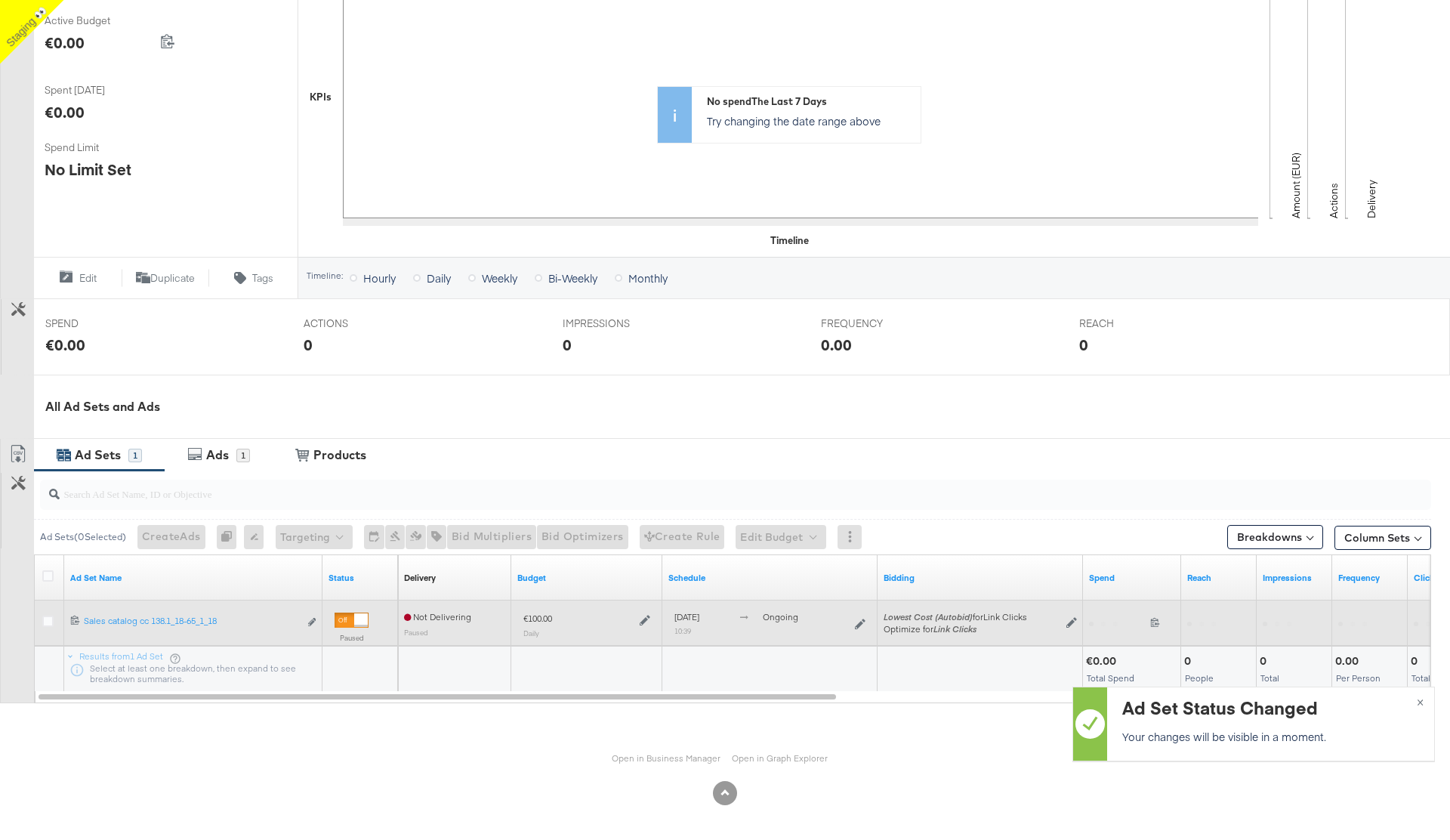
click at [349, 447] on div at bounding box center [351, 619] width 34 height 15
click at [349, 447] on div at bounding box center [341, 619] width 13 height 13
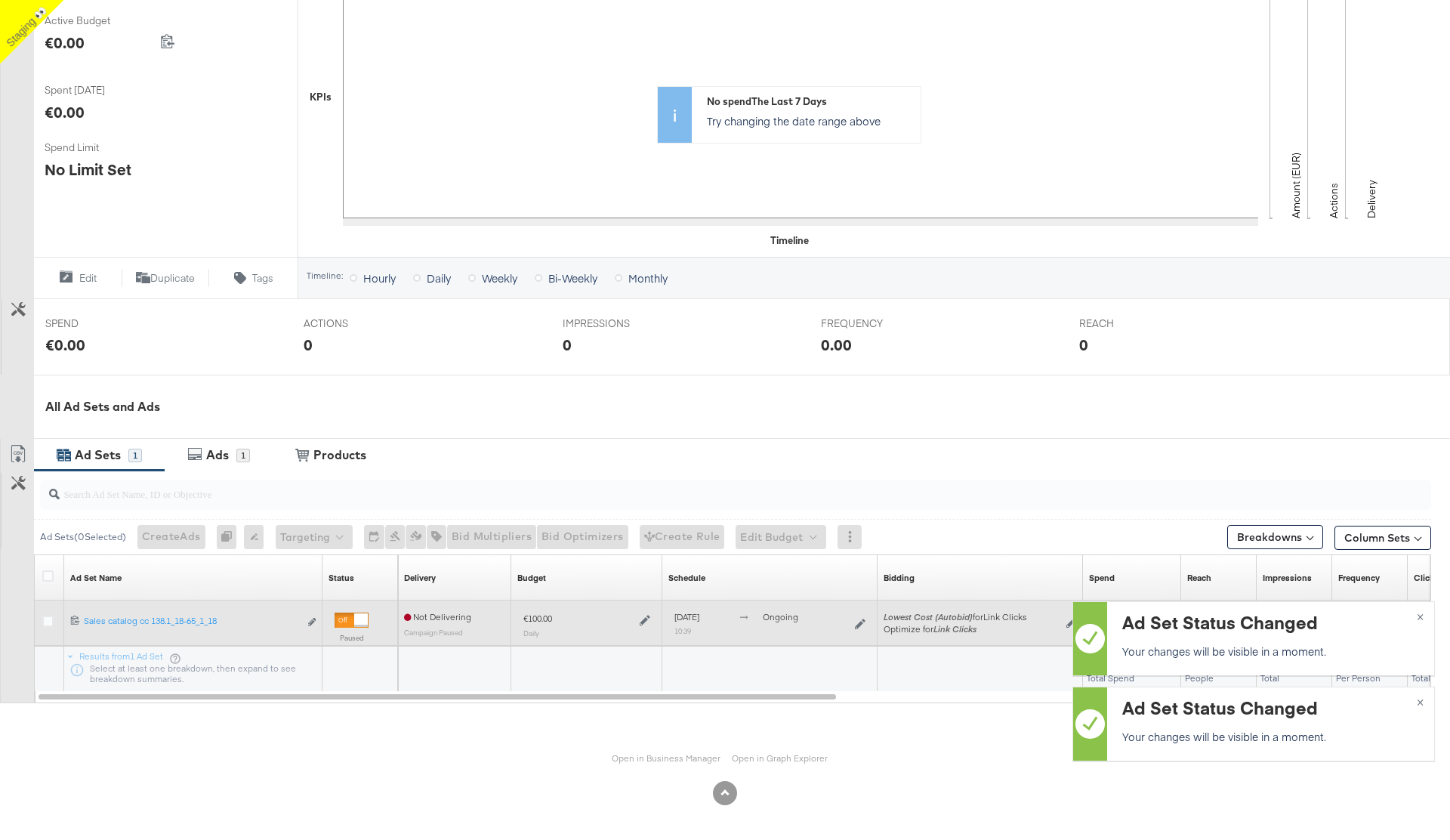
click at [641, 447] on icon at bounding box center [645, 619] width 10 height 10
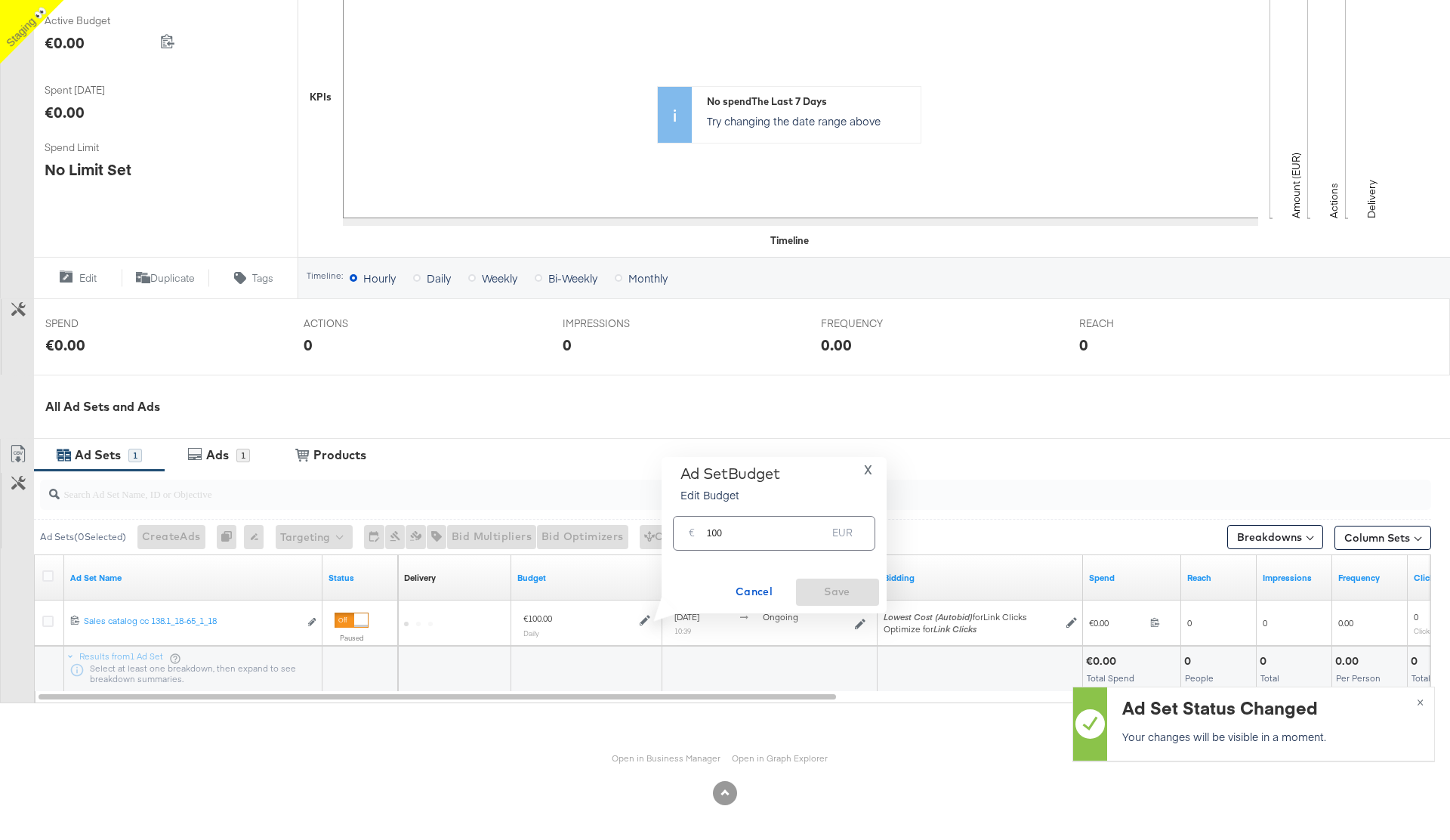
click at [756, 447] on input "100" at bounding box center [767, 526] width 120 height 32
type input "105"
click at [824, 447] on span "Save" at bounding box center [838, 592] width 71 height 19
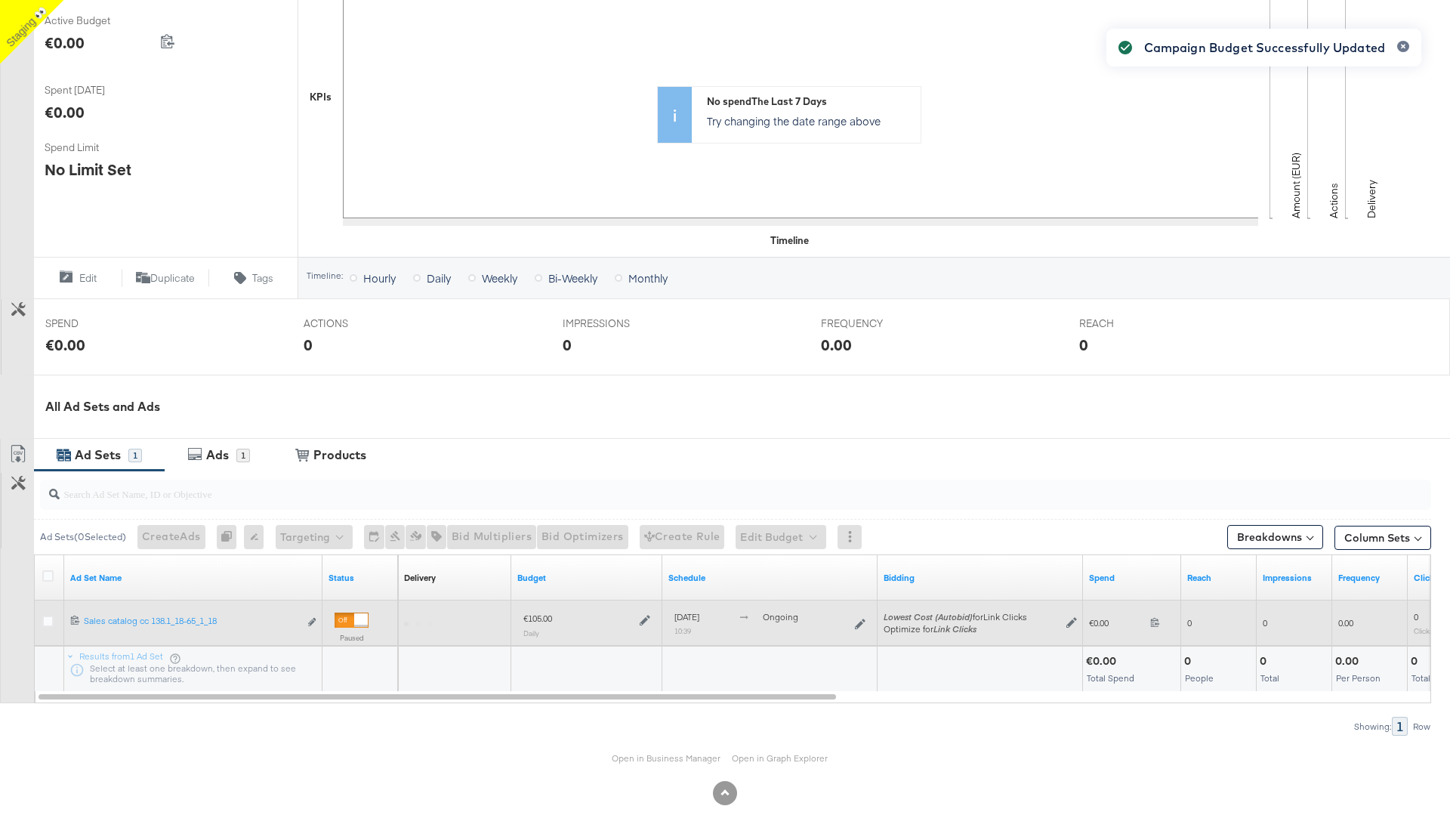
click at [862, 447] on icon at bounding box center [860, 623] width 10 height 10
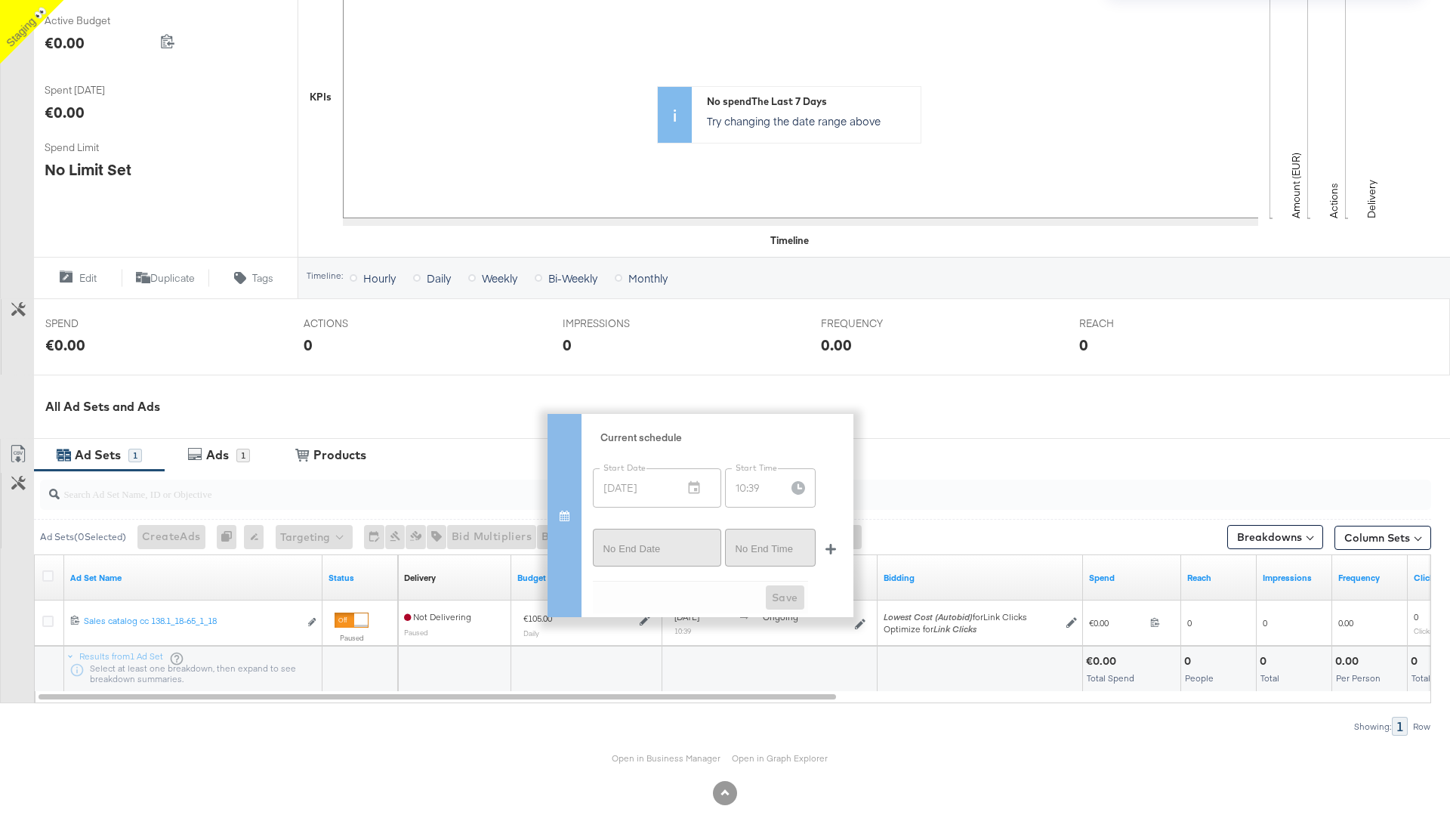
click at [831, 447] on icon "button" at bounding box center [830, 548] width 10 height 10
click at [699, 447] on icon "button" at bounding box center [693, 544] width 15 height 15
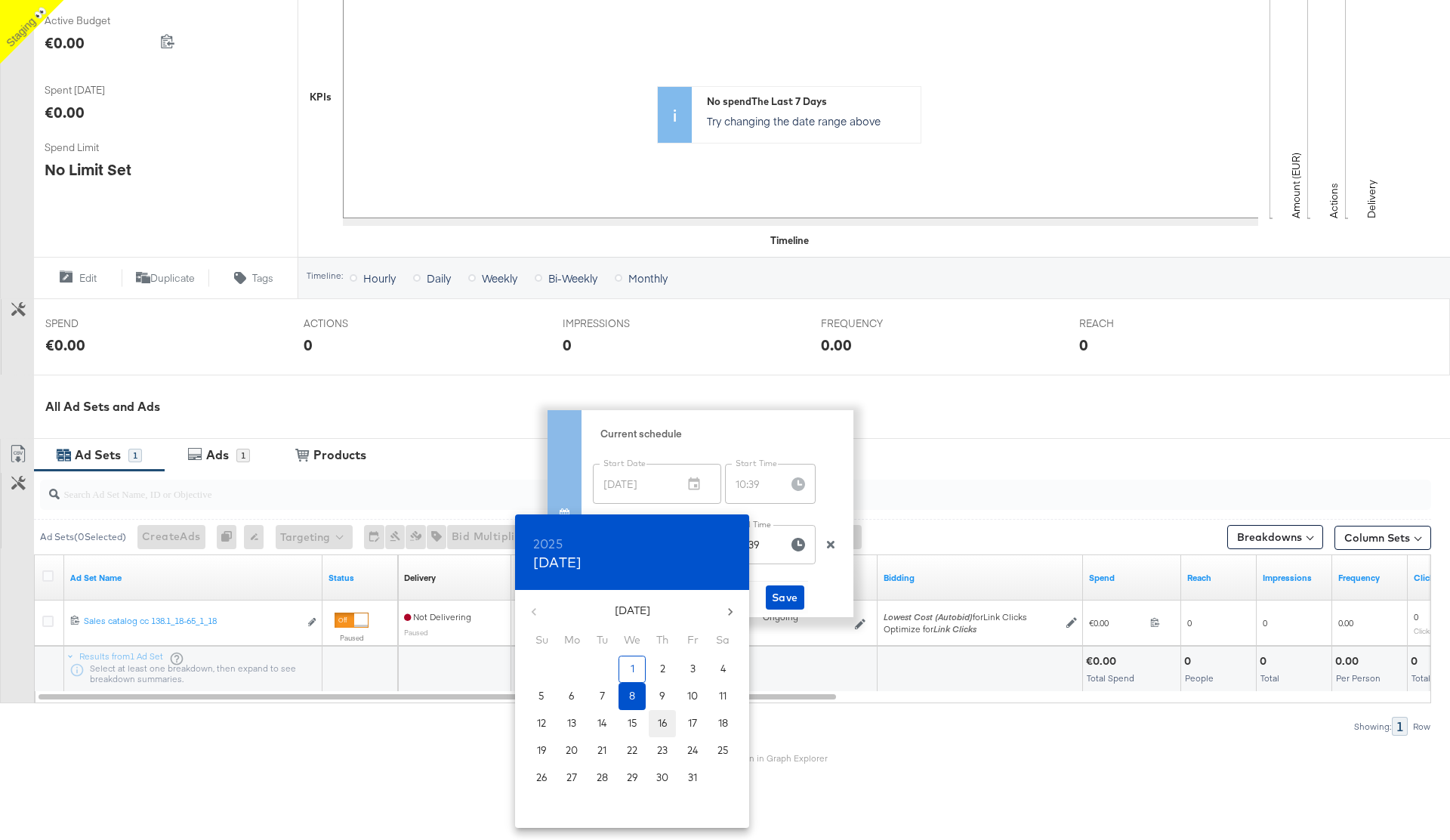
click at [670, 447] on button "16" at bounding box center [662, 723] width 27 height 27
type input "Oct 16, 2025"
click at [790, 447] on div at bounding box center [725, 420] width 1450 height 840
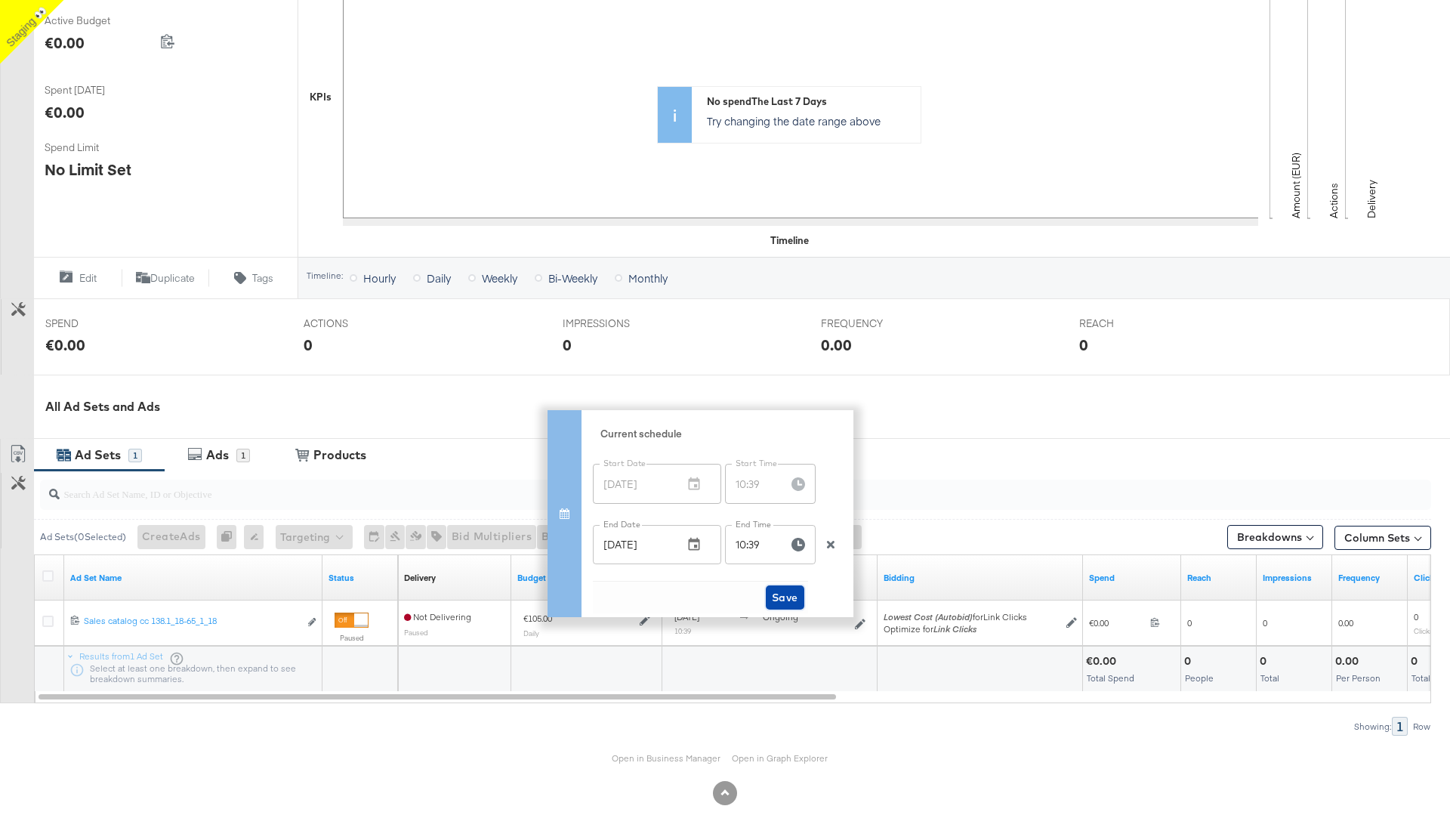
click at [783, 447] on span "Save" at bounding box center [785, 598] width 27 height 19
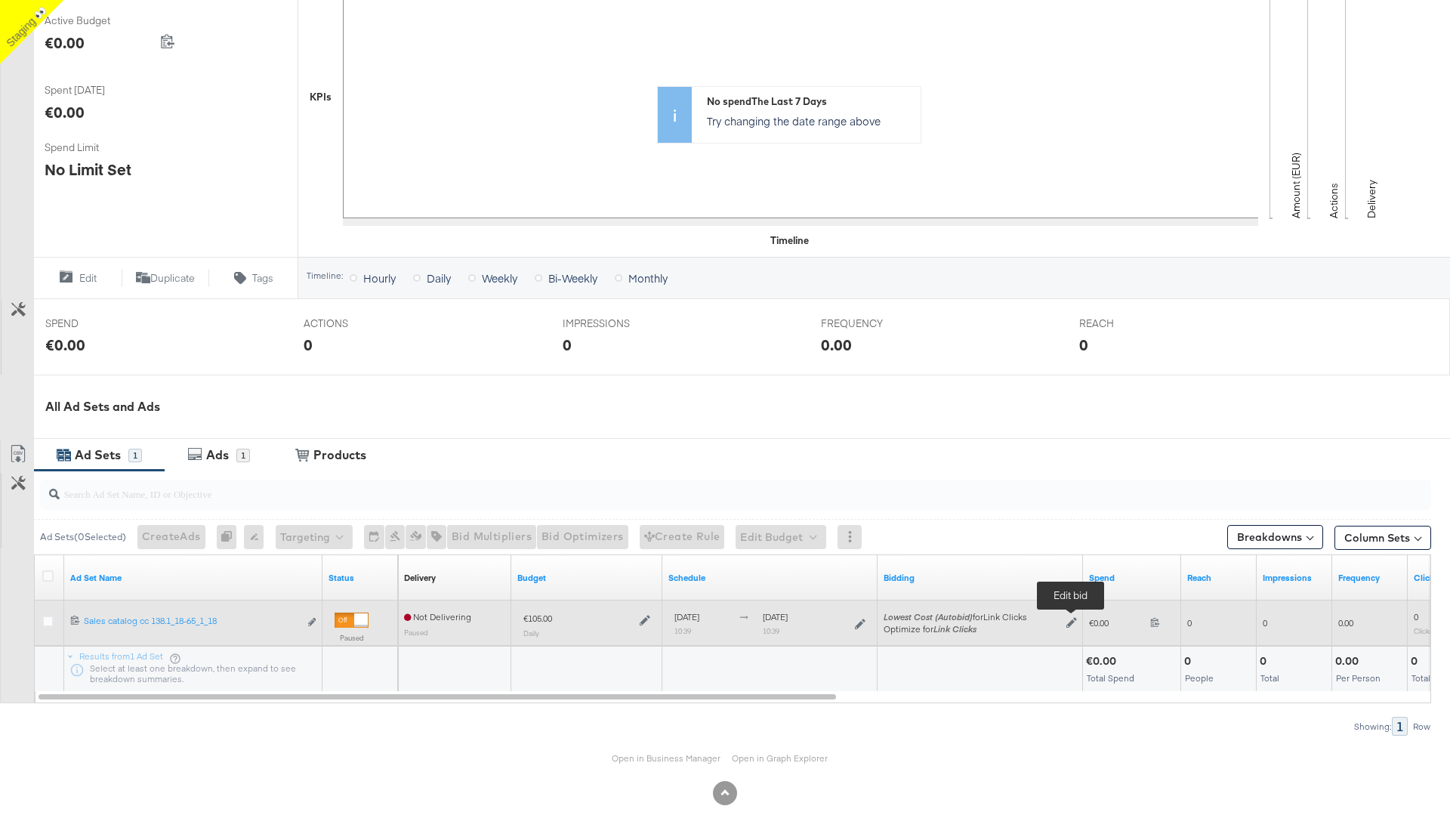
click at [1073, 447] on icon at bounding box center [1071, 623] width 10 height 10
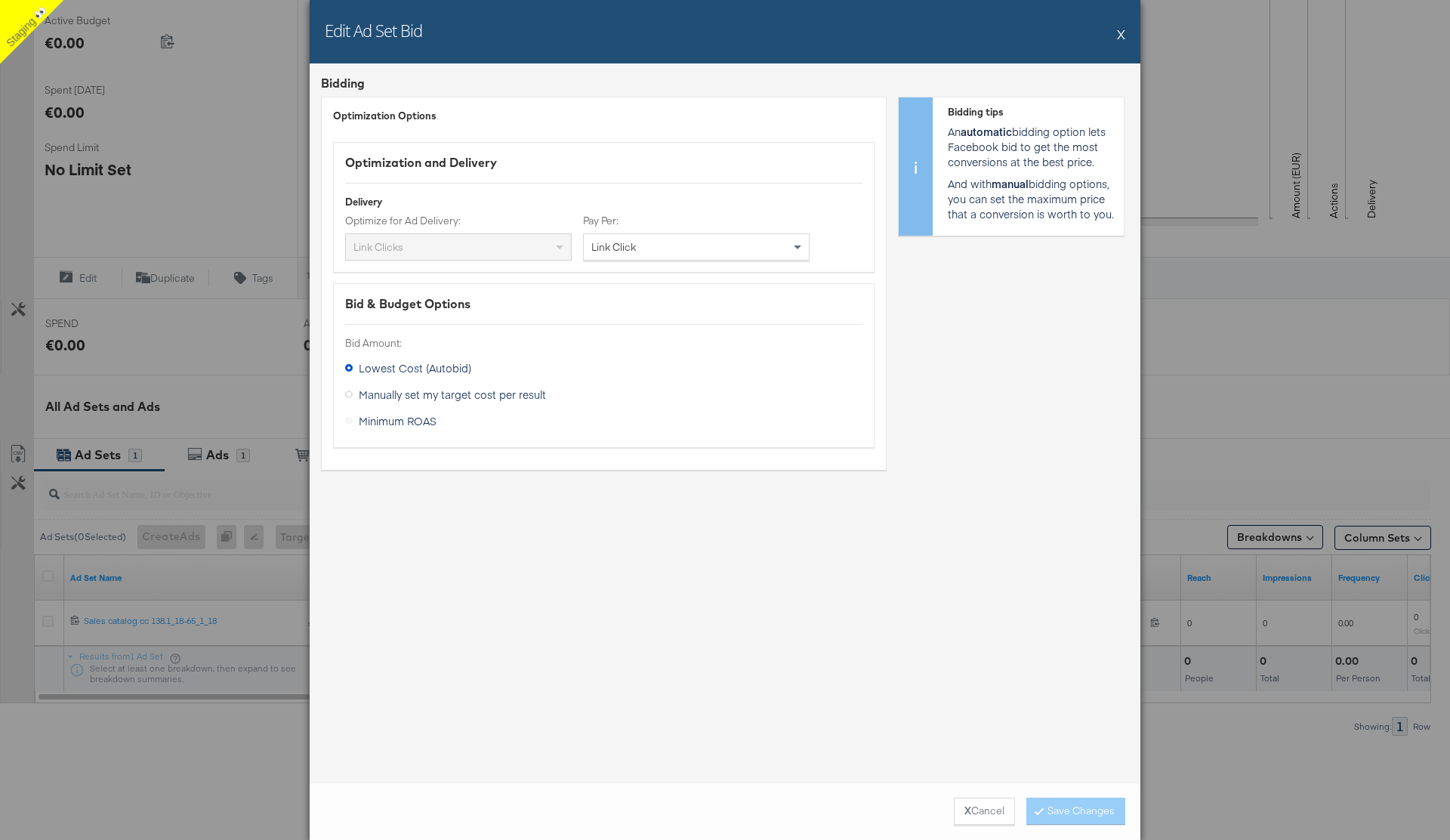
click at [351, 397] on icon at bounding box center [349, 394] width 8 height 8
click at [0, 0] on div "Manually set my target cost per result" at bounding box center [0, 0] width 0 height 0
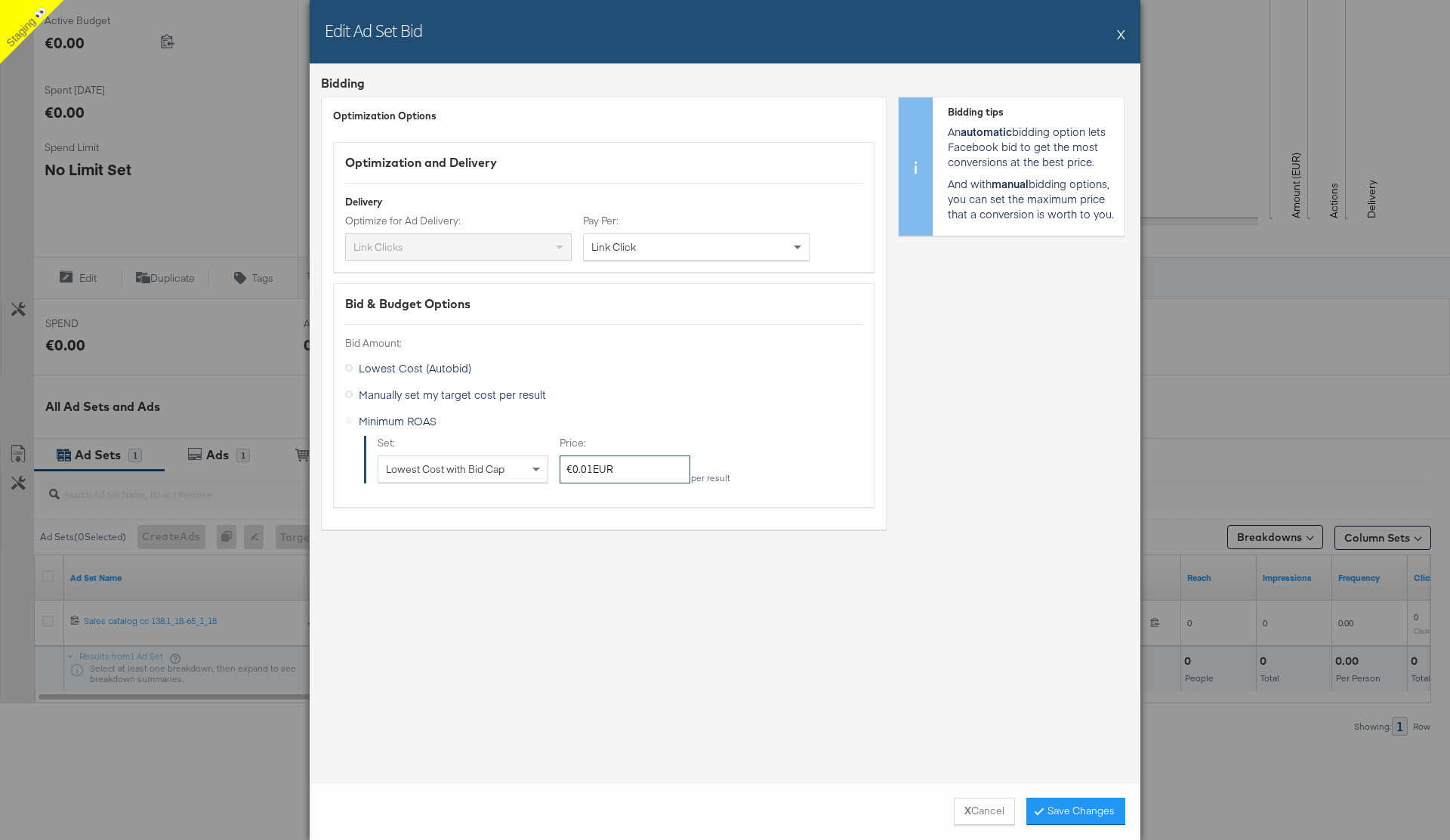
click at [593, 447] on div "€0.01EUR" at bounding box center [625, 469] width 131 height 28
type div "€0.50EUR"
click at [1016, 447] on div "Bidding Optimization Options Optimization and Delivery Delivery Optimize for Ad…" at bounding box center [725, 422] width 831 height 719
click at [1054, 447] on button "Save Changes" at bounding box center [1076, 811] width 99 height 27
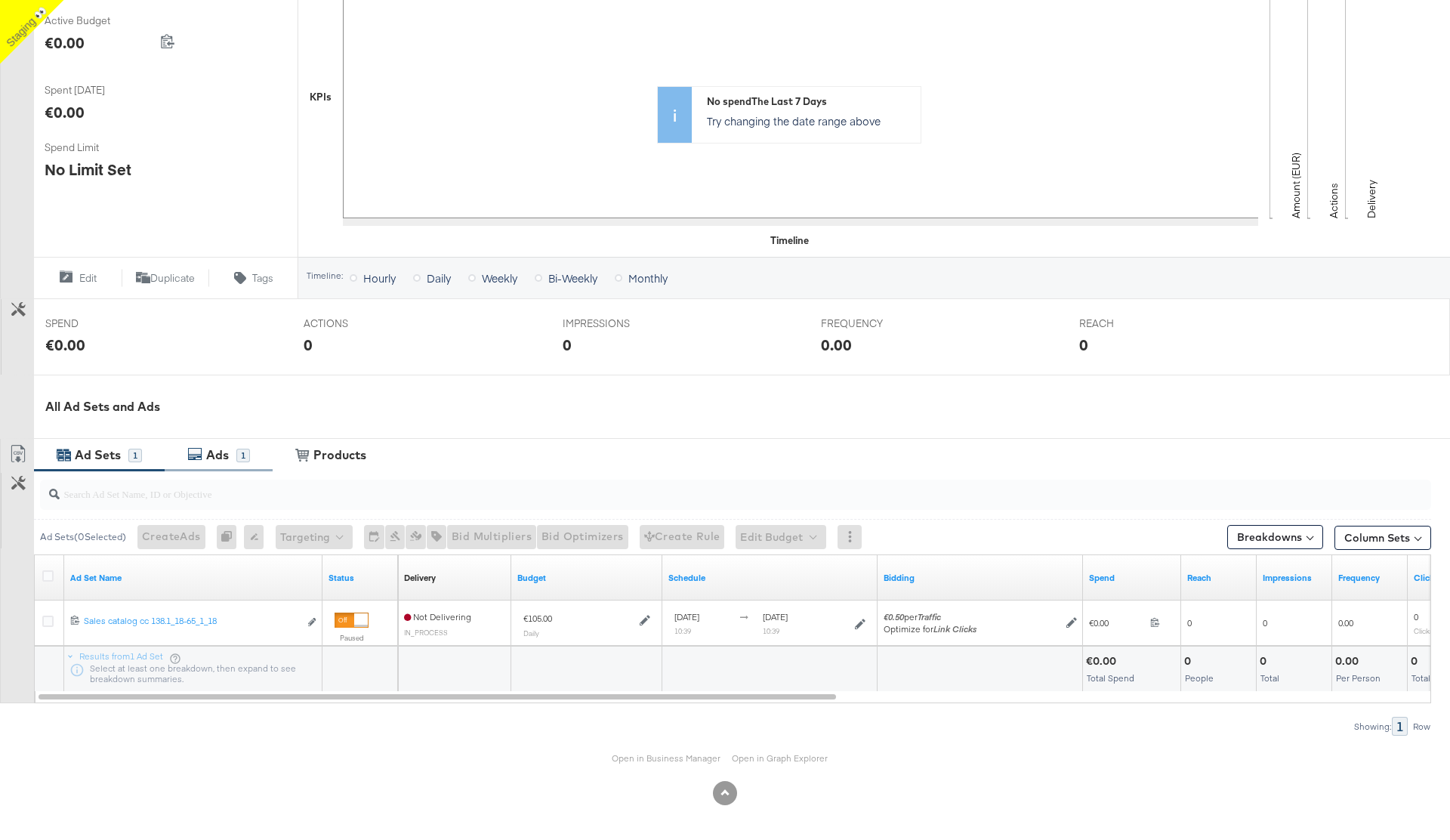
click at [222, 447] on div "Ads" at bounding box center [217, 455] width 23 height 17
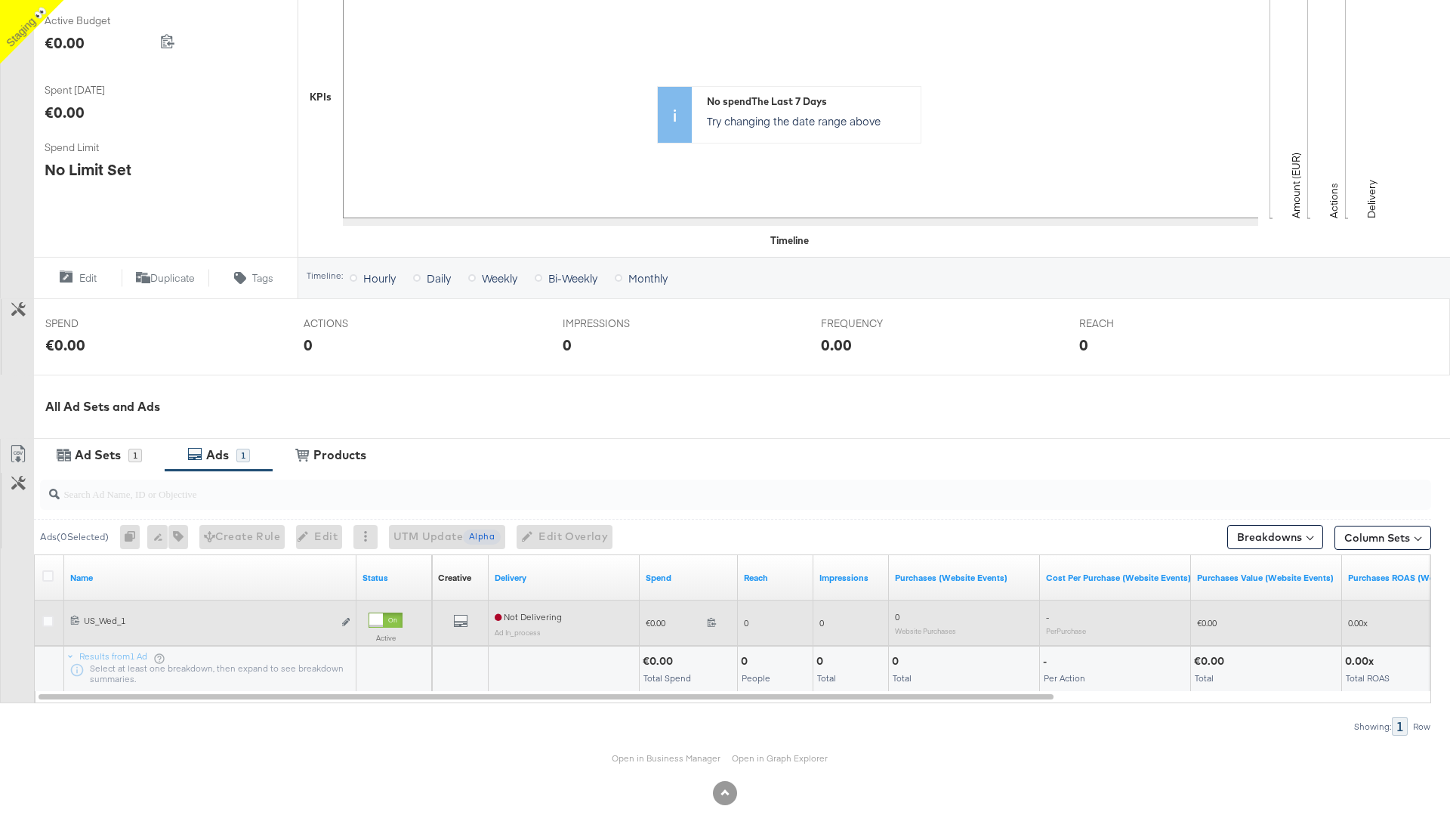
click at [385, 447] on div at bounding box center [385, 619] width 34 height 15
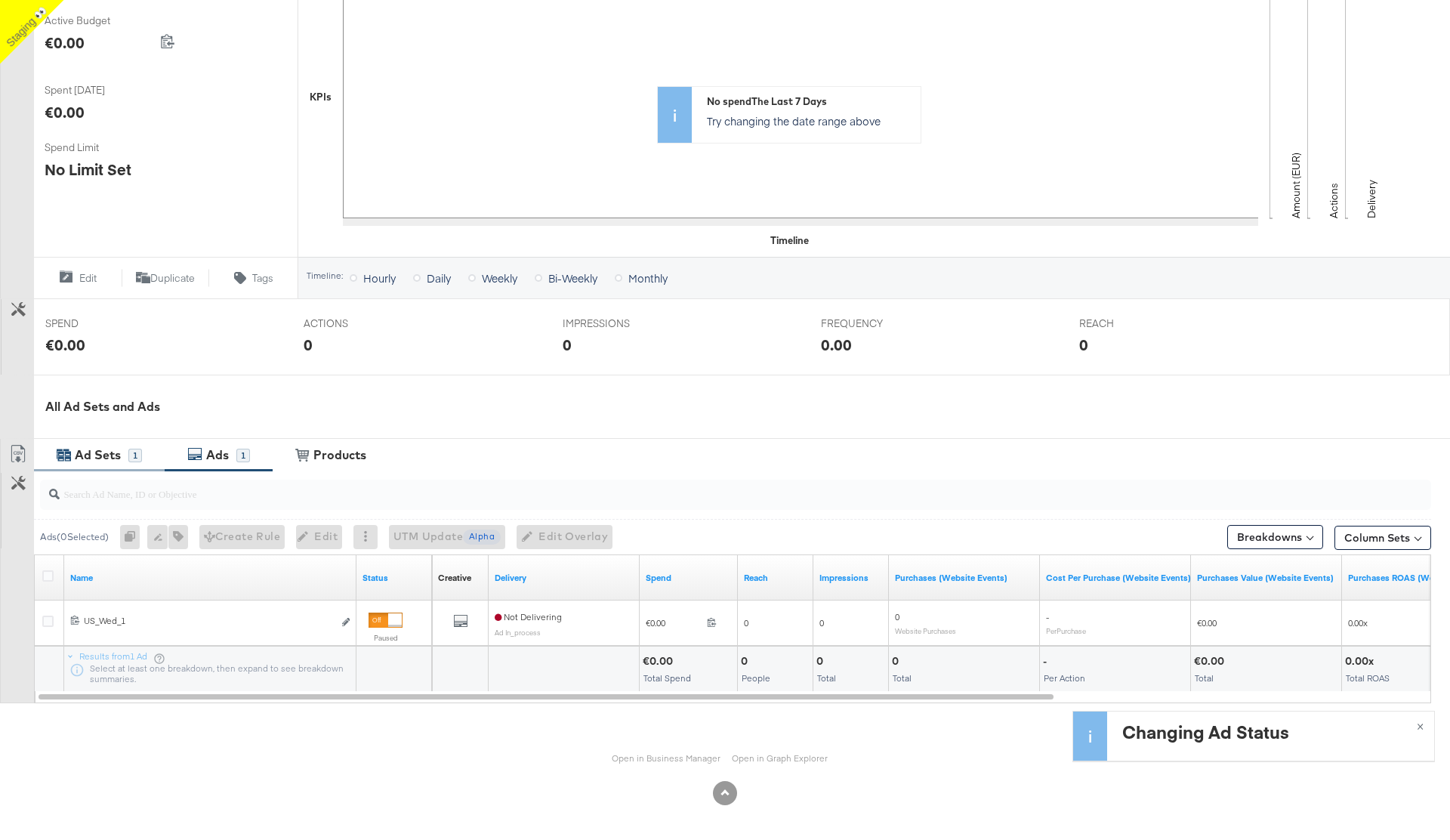
click at [101, 447] on div "Ad Sets" at bounding box center [98, 455] width 46 height 17
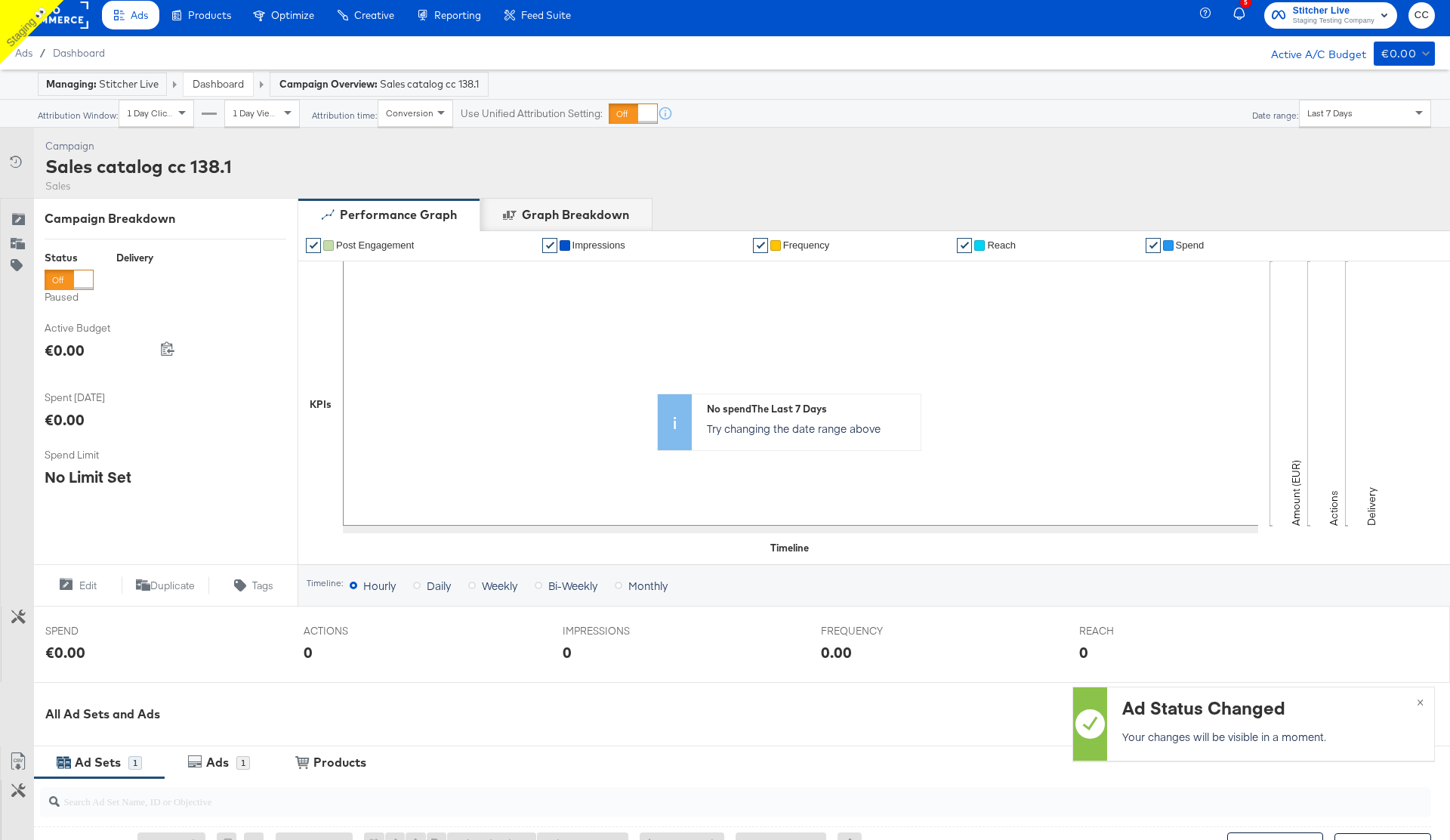
scroll to position [0, 0]
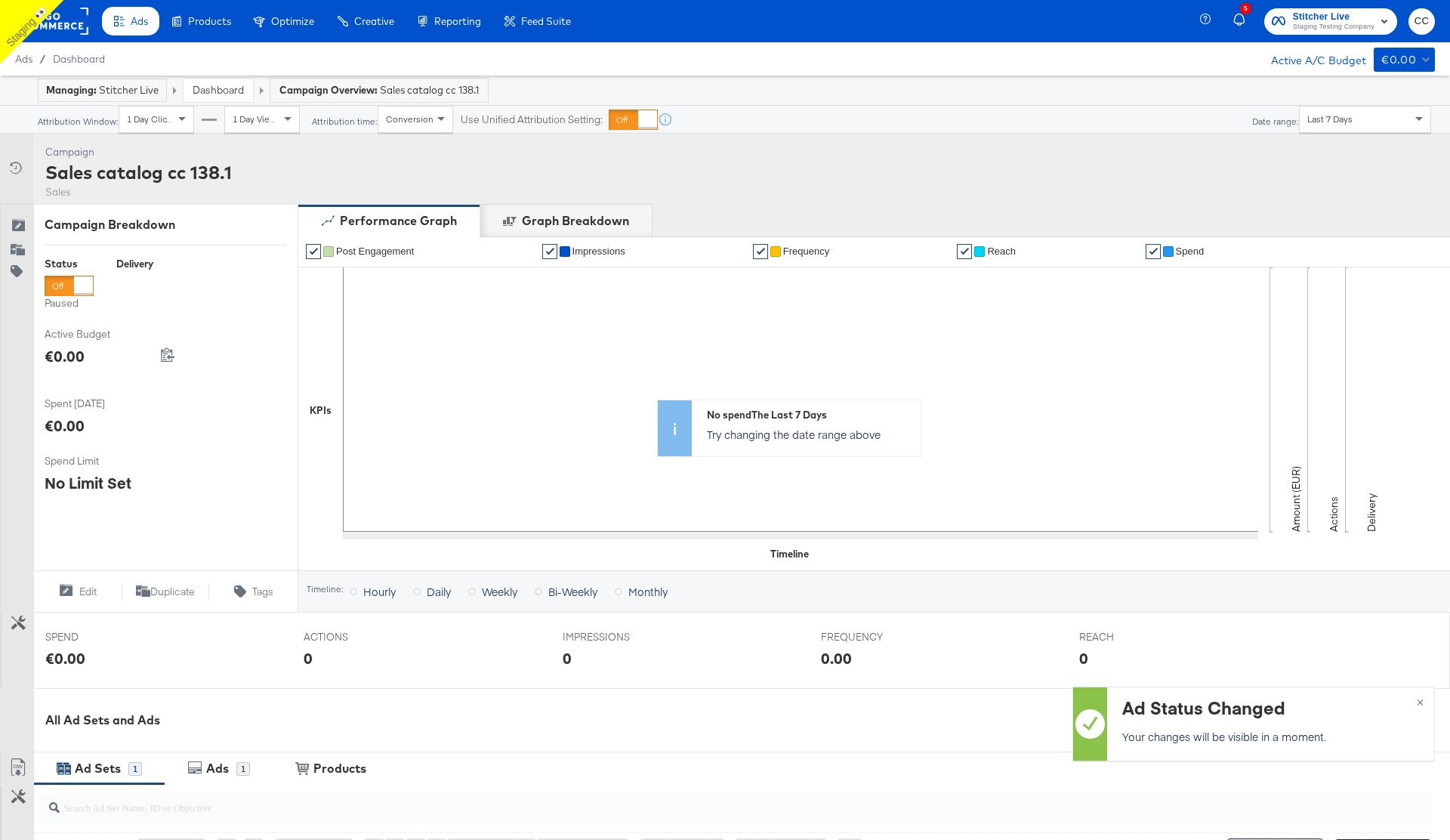
click at [74, 286] on div at bounding box center [84, 286] width 19 height 19
click at [70, 286] on div at bounding box center [69, 286] width 49 height 20
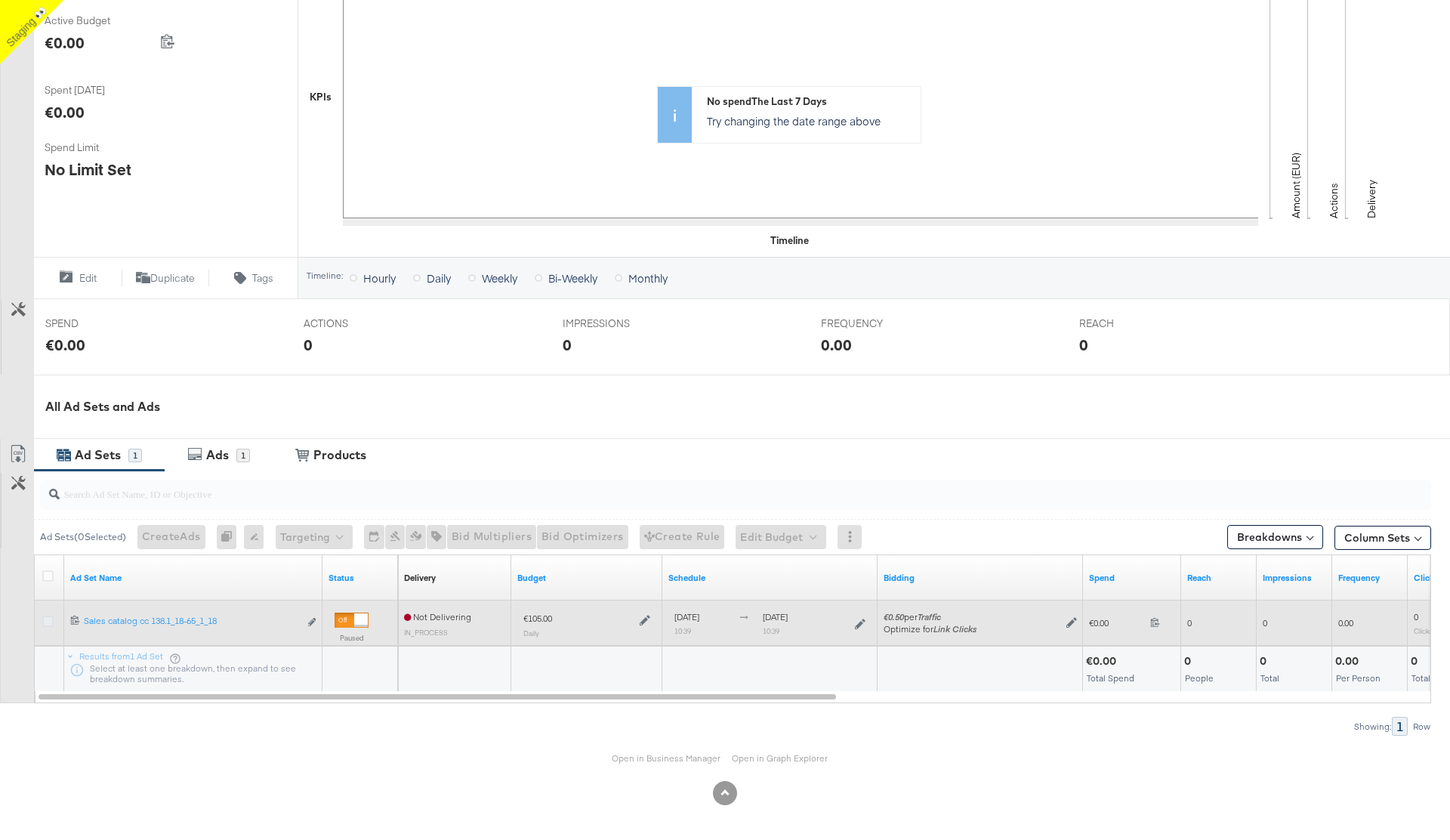
click at [47, 447] on icon at bounding box center [48, 621] width 11 height 11
click at [0, 0] on input "checkbox" at bounding box center [0, 0] width 0 height 0
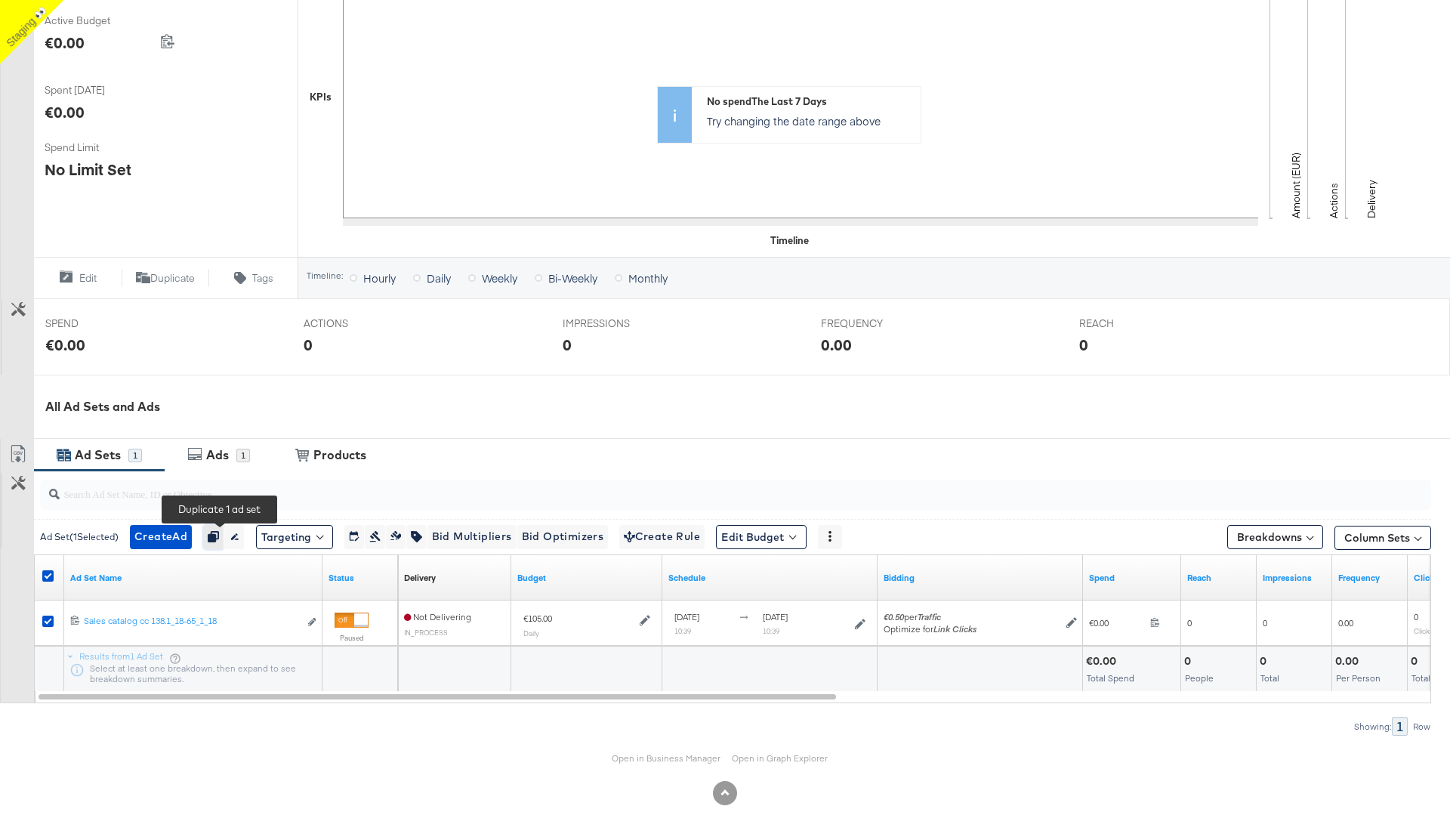
click at [217, 447] on icon "button" at bounding box center [213, 536] width 10 height 10
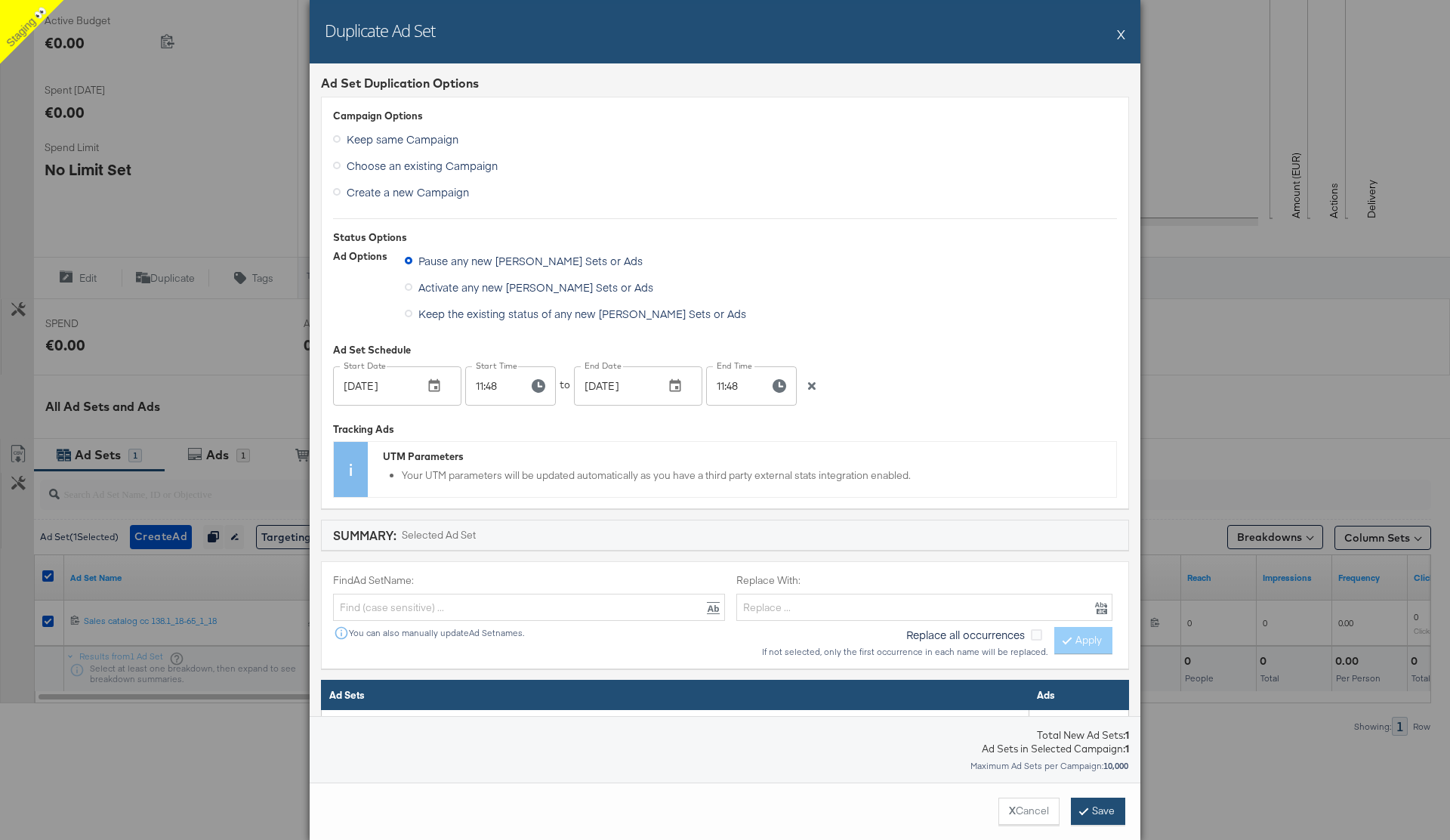
click at [1096, 447] on button "Save" at bounding box center [1098, 811] width 54 height 27
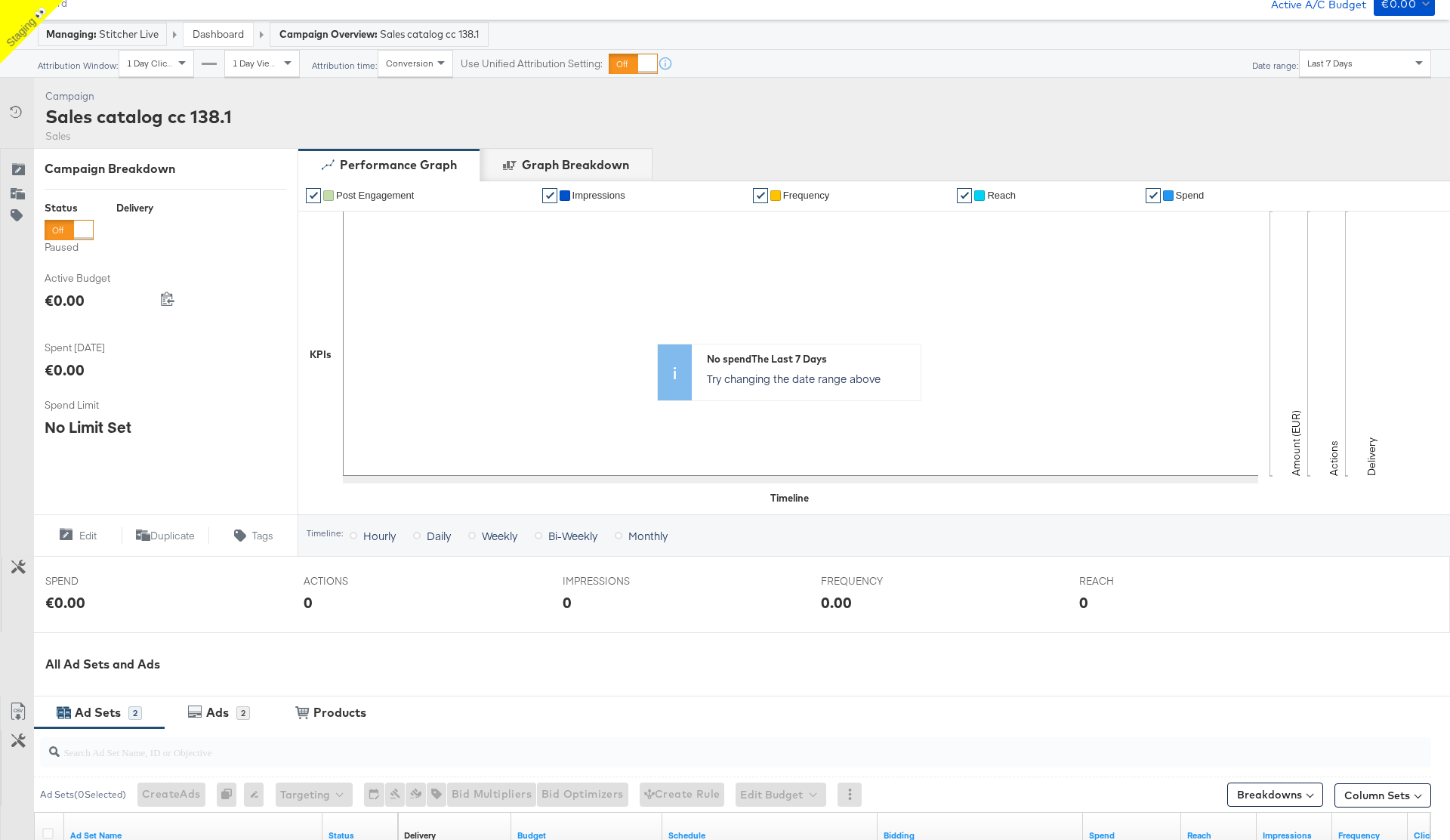
scroll to position [359, 0]
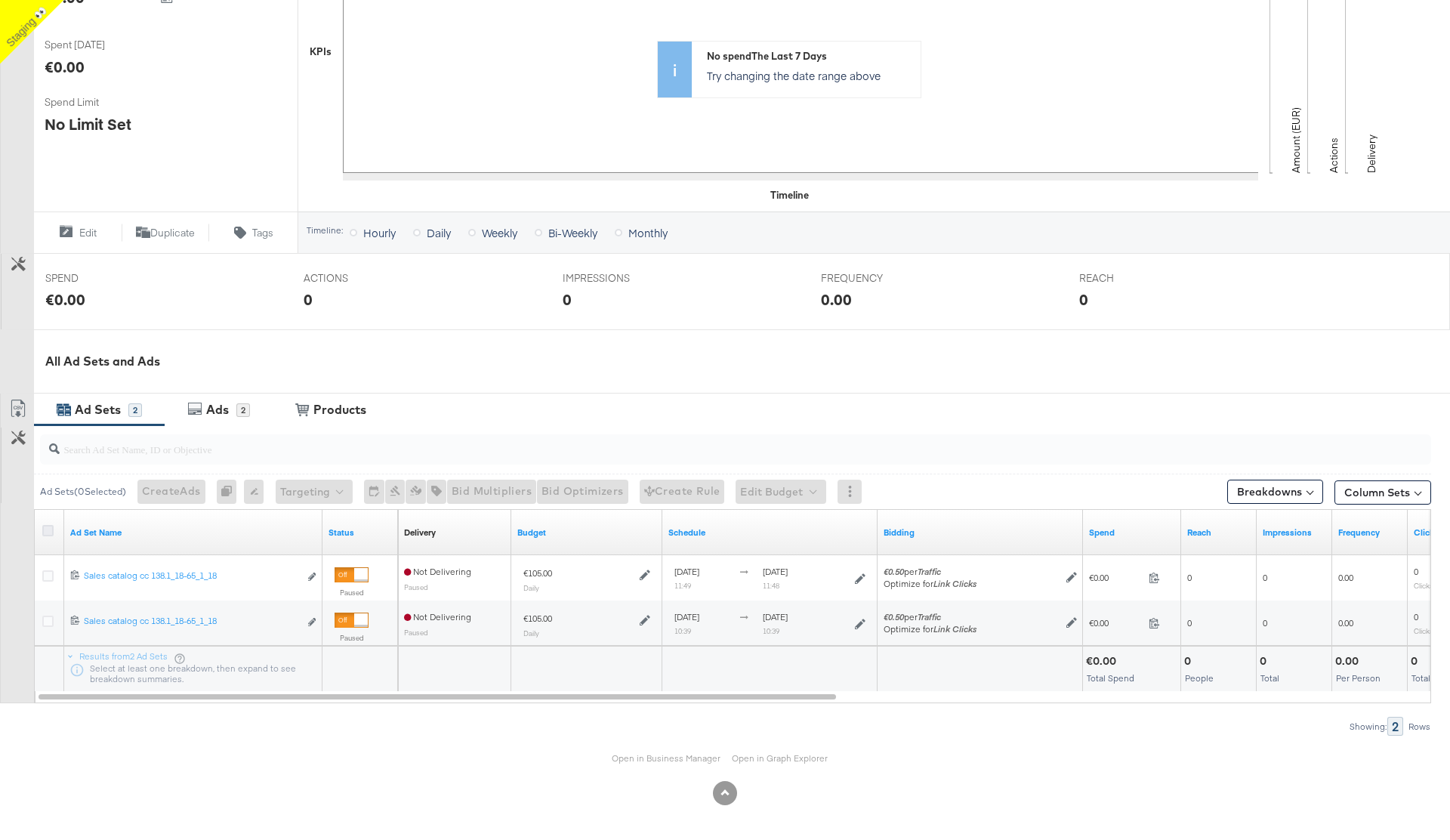
click at [45, 533] on icon at bounding box center [48, 530] width 11 height 11
click at [0, 0] on input "checkbox" at bounding box center [0, 0] width 0 height 0
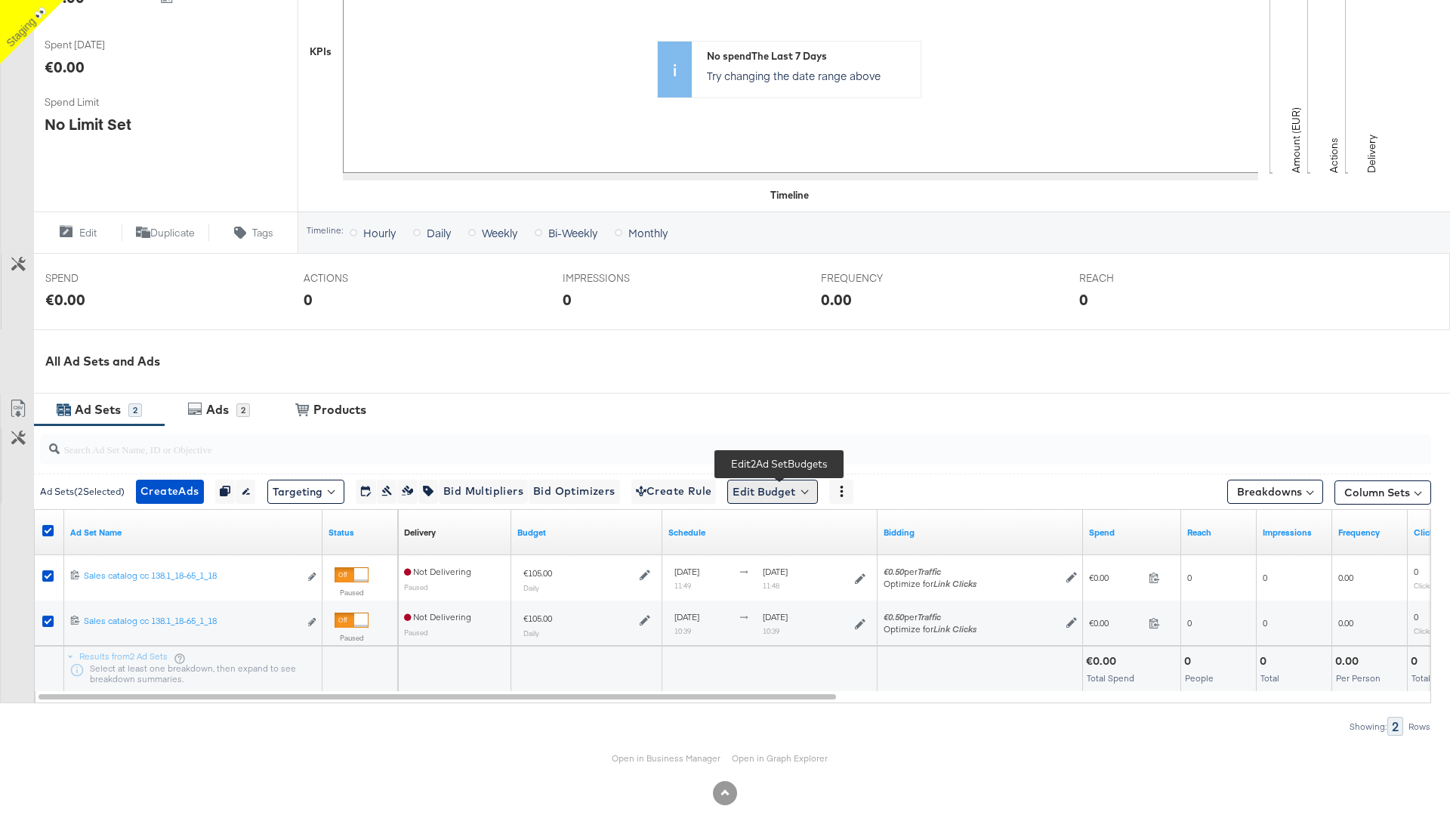
click at [813, 494] on button "Edit Budget" at bounding box center [772, 492] width 91 height 24
click at [795, 530] on span "Edit Ad Set Budget" at bounding box center [776, 530] width 86 height 20
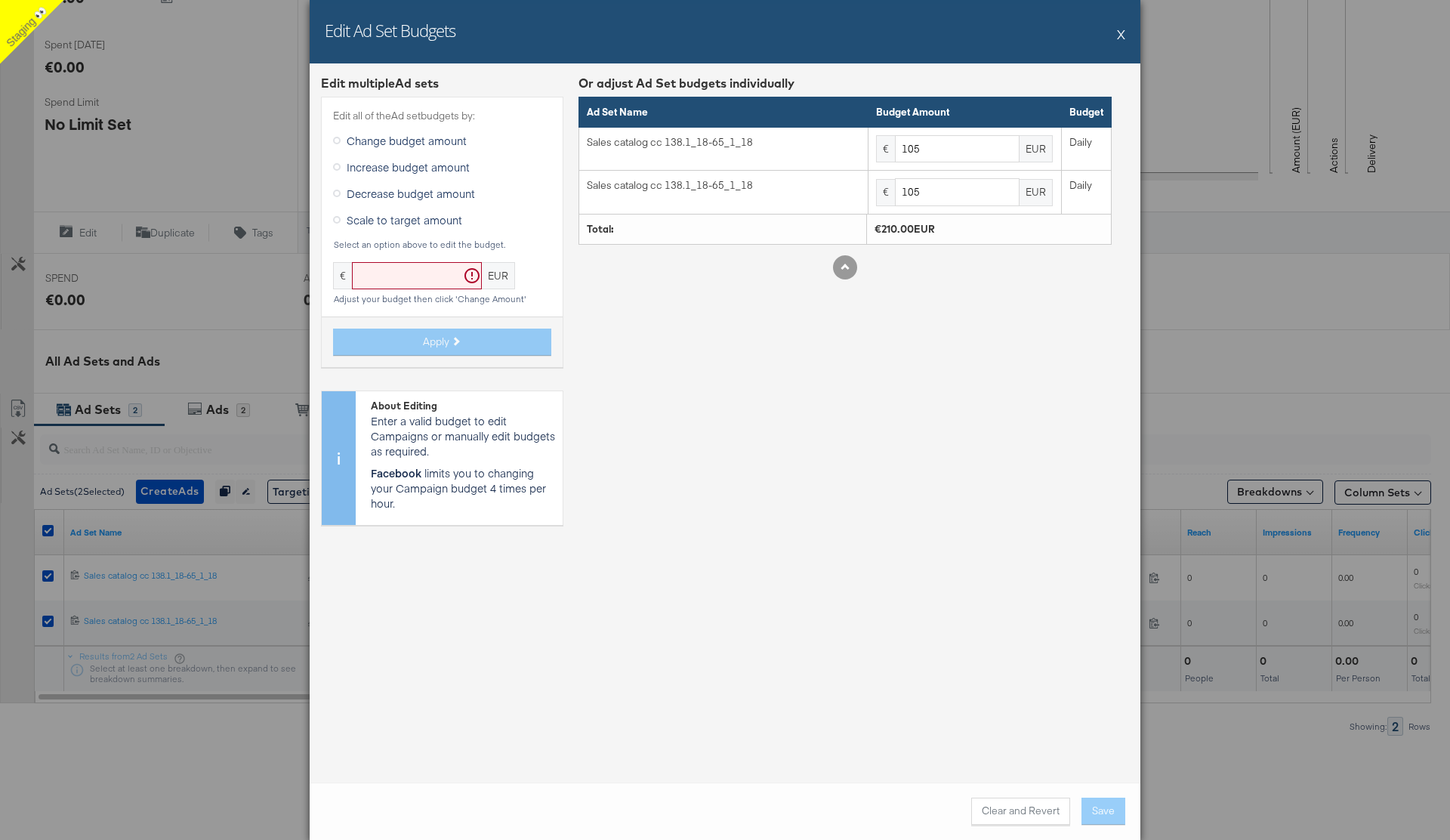
click at [411, 263] on input "text" at bounding box center [417, 276] width 130 height 28
type input "107"
click at [429, 349] on button "Apply" at bounding box center [442, 342] width 218 height 27
type input "107"
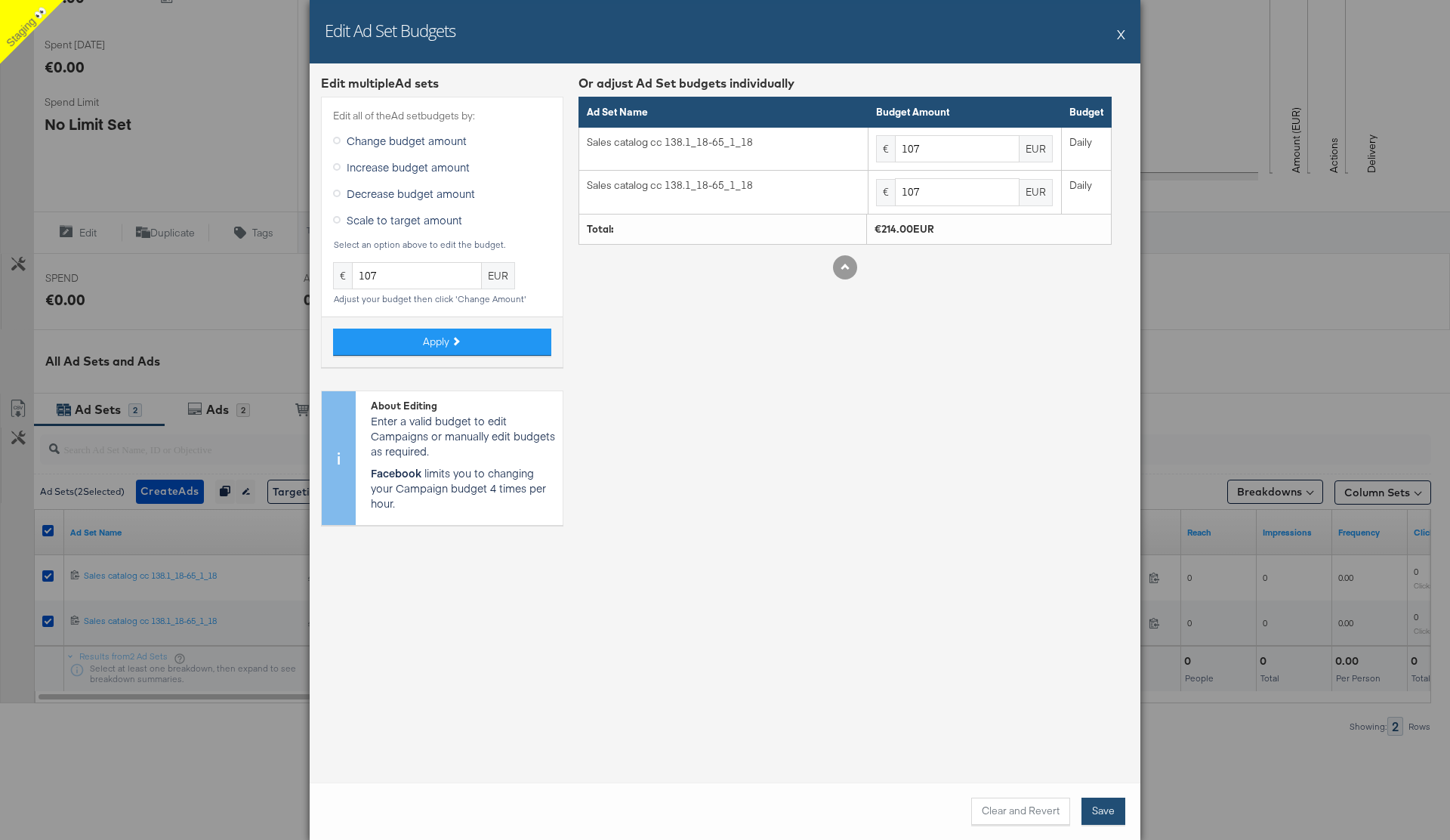
click at [1103, 808] on button "Save" at bounding box center [1103, 811] width 44 height 27
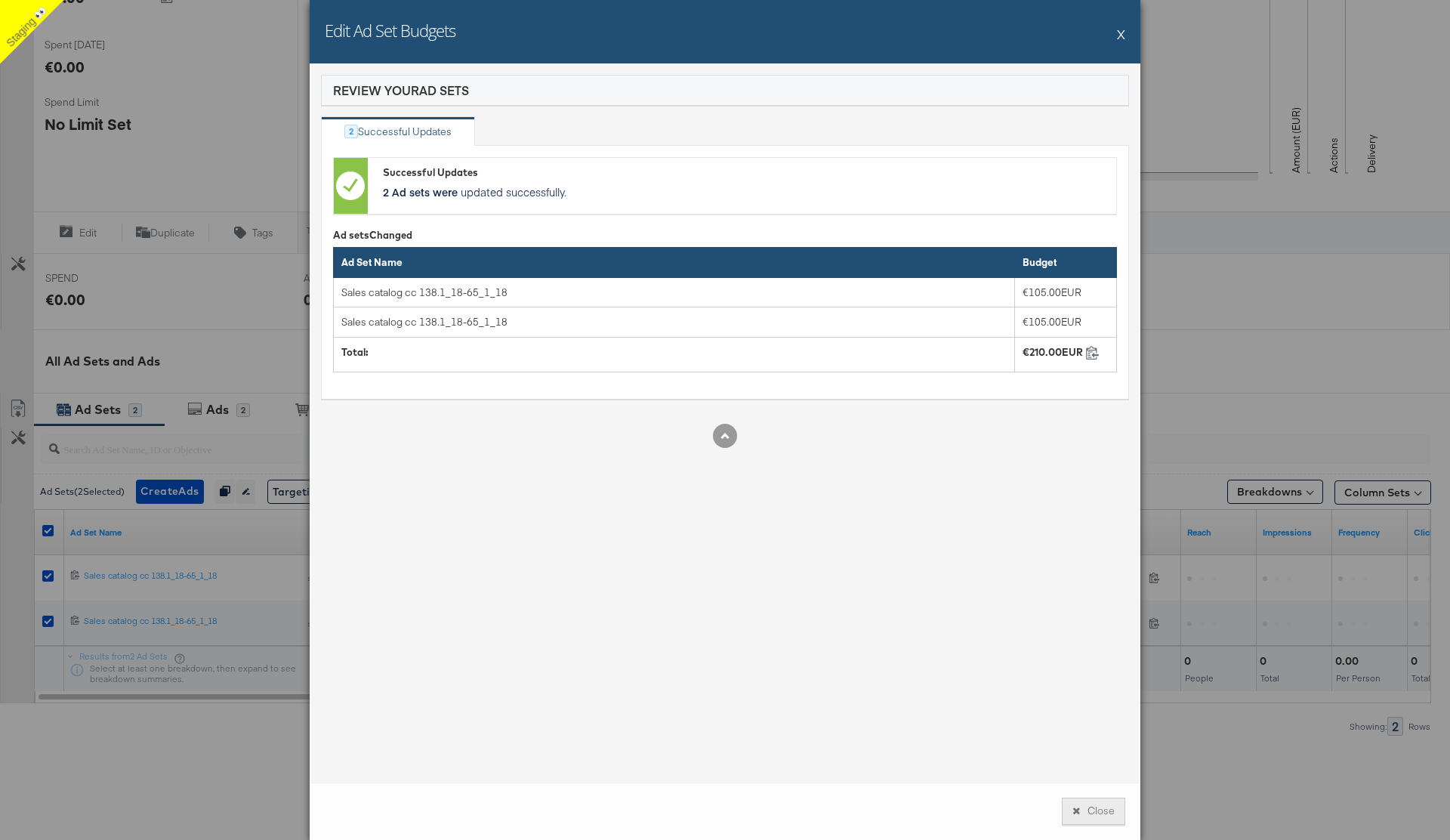
click at [1090, 809] on button "Close" at bounding box center [1093, 811] width 63 height 27
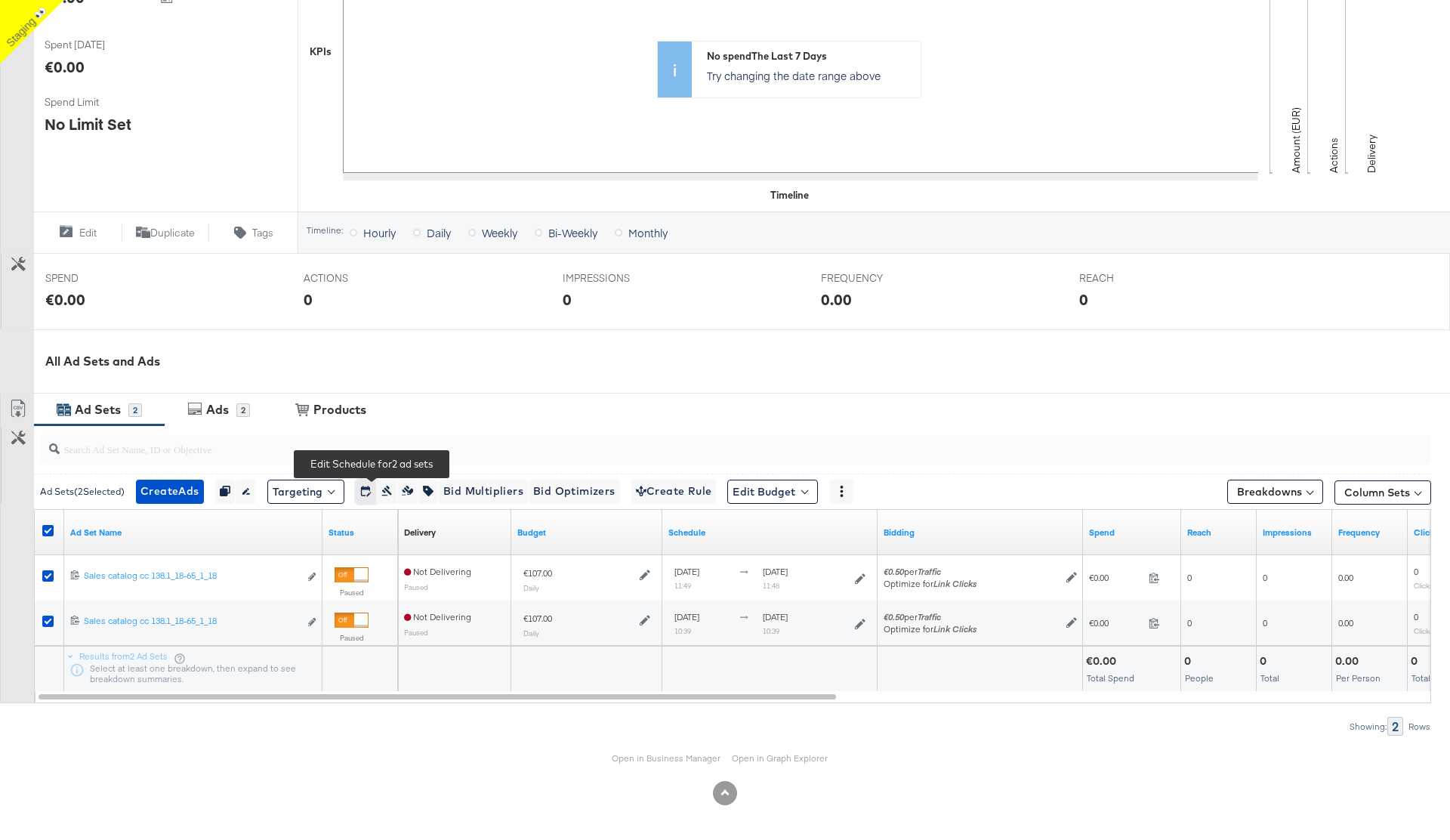
click at [370, 492] on icon "button" at bounding box center [365, 490] width 10 height 10
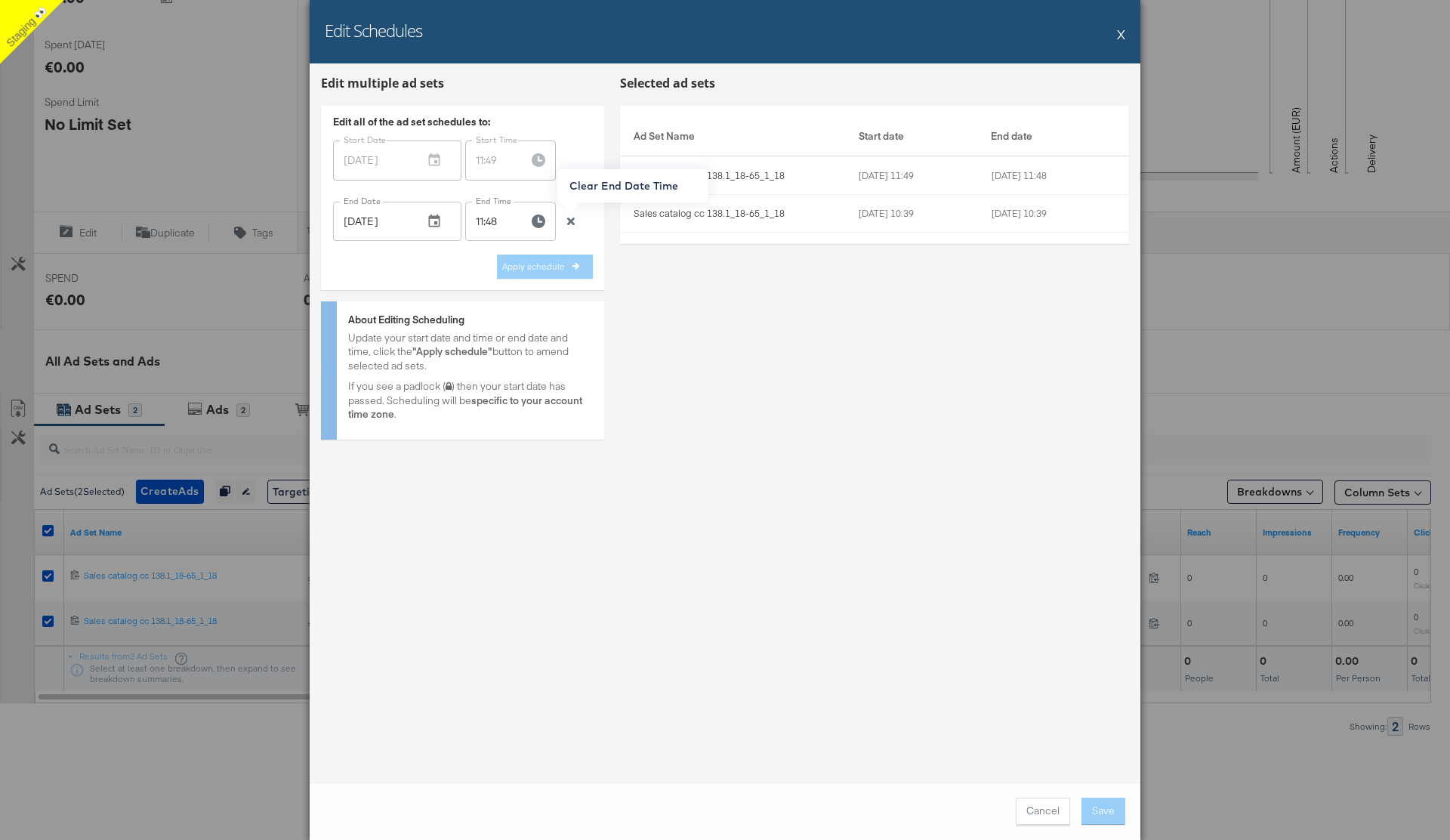
click at [576, 223] on button "button" at bounding box center [571, 221] width 23 height 10
click at [566, 262] on button "Apply schedule" at bounding box center [545, 262] width 96 height 24
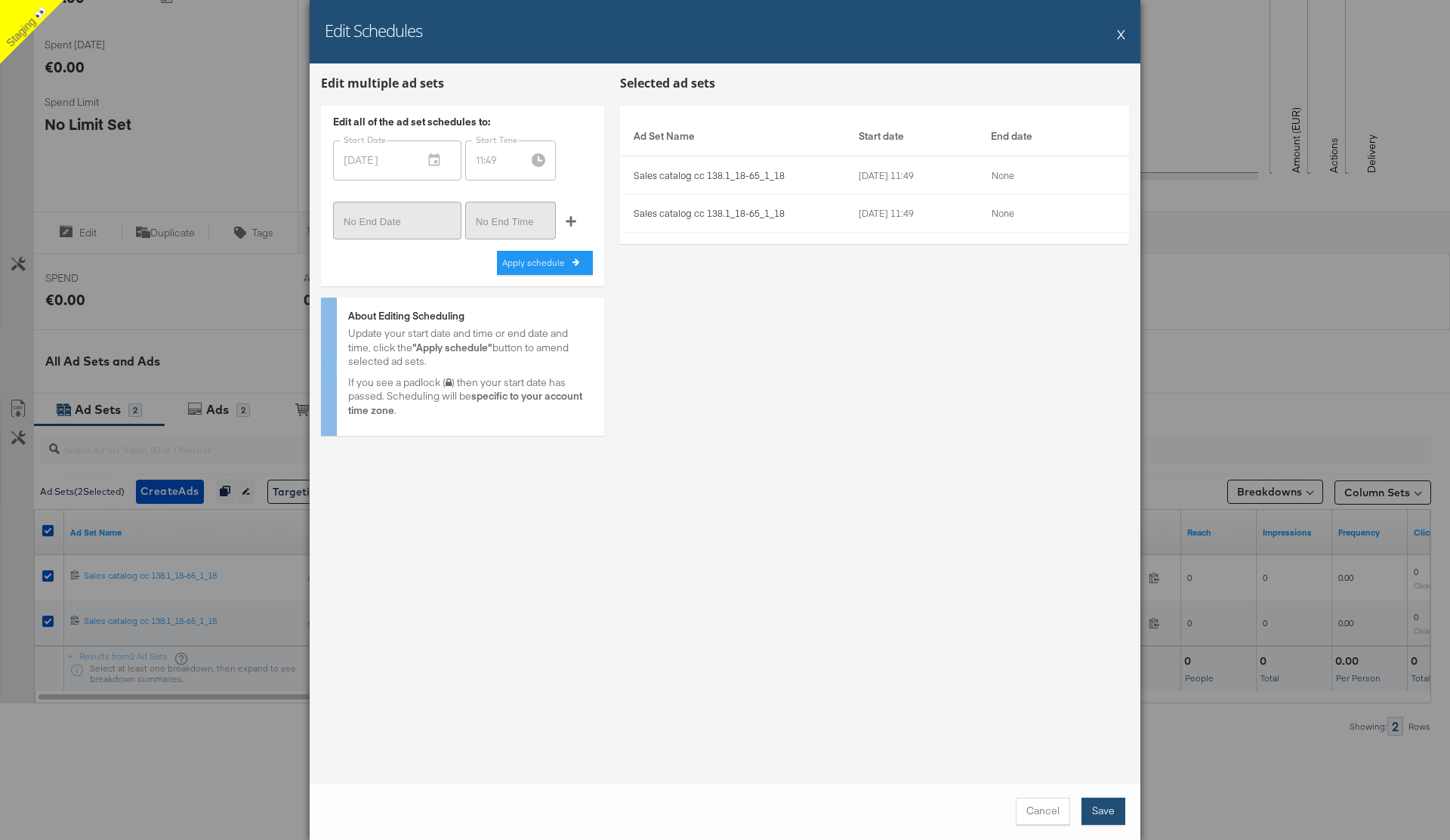
click at [1097, 808] on button "Save" at bounding box center [1103, 811] width 44 height 27
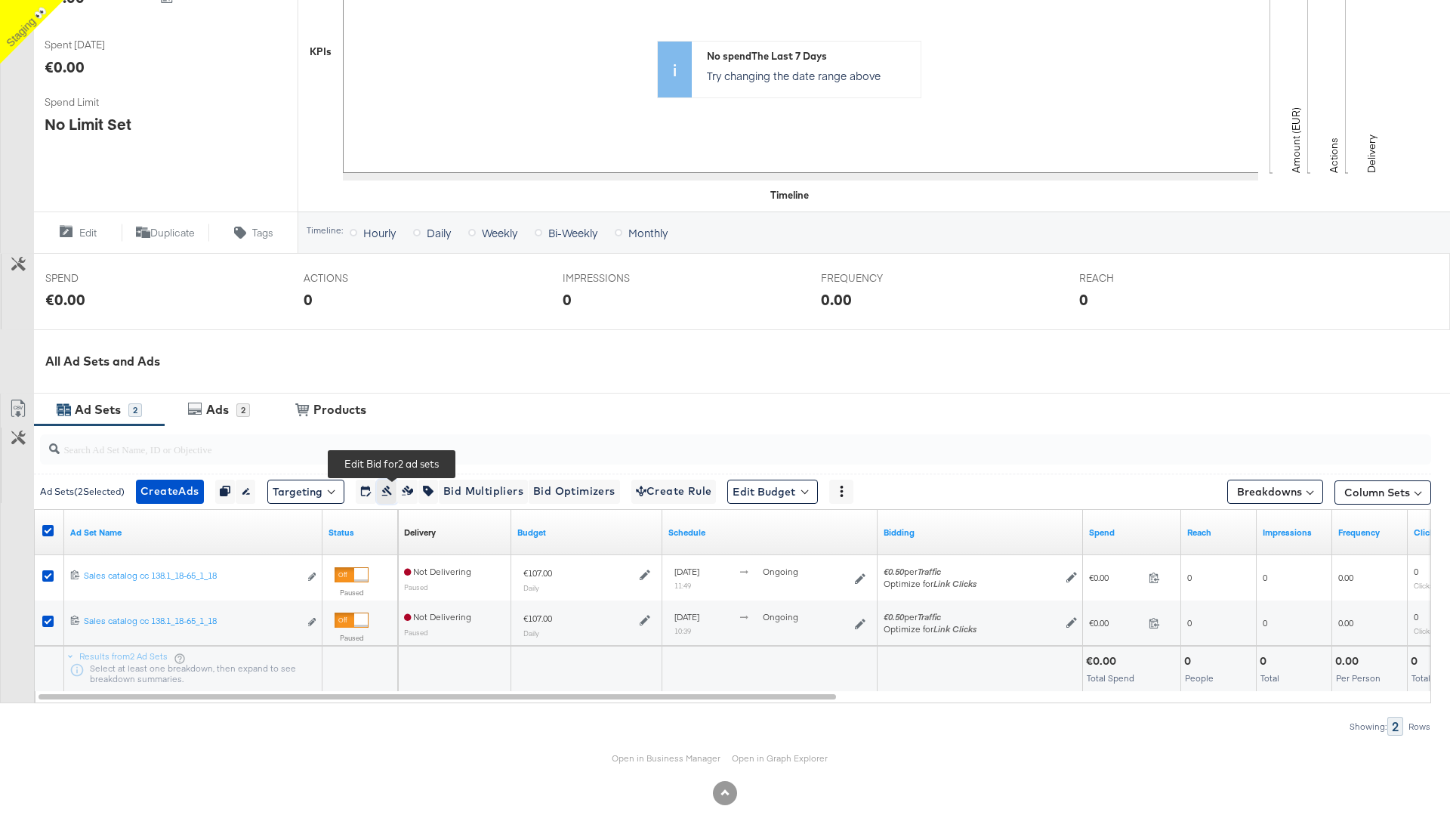
click at [391, 489] on icon "button" at bounding box center [386, 490] width 9 height 10
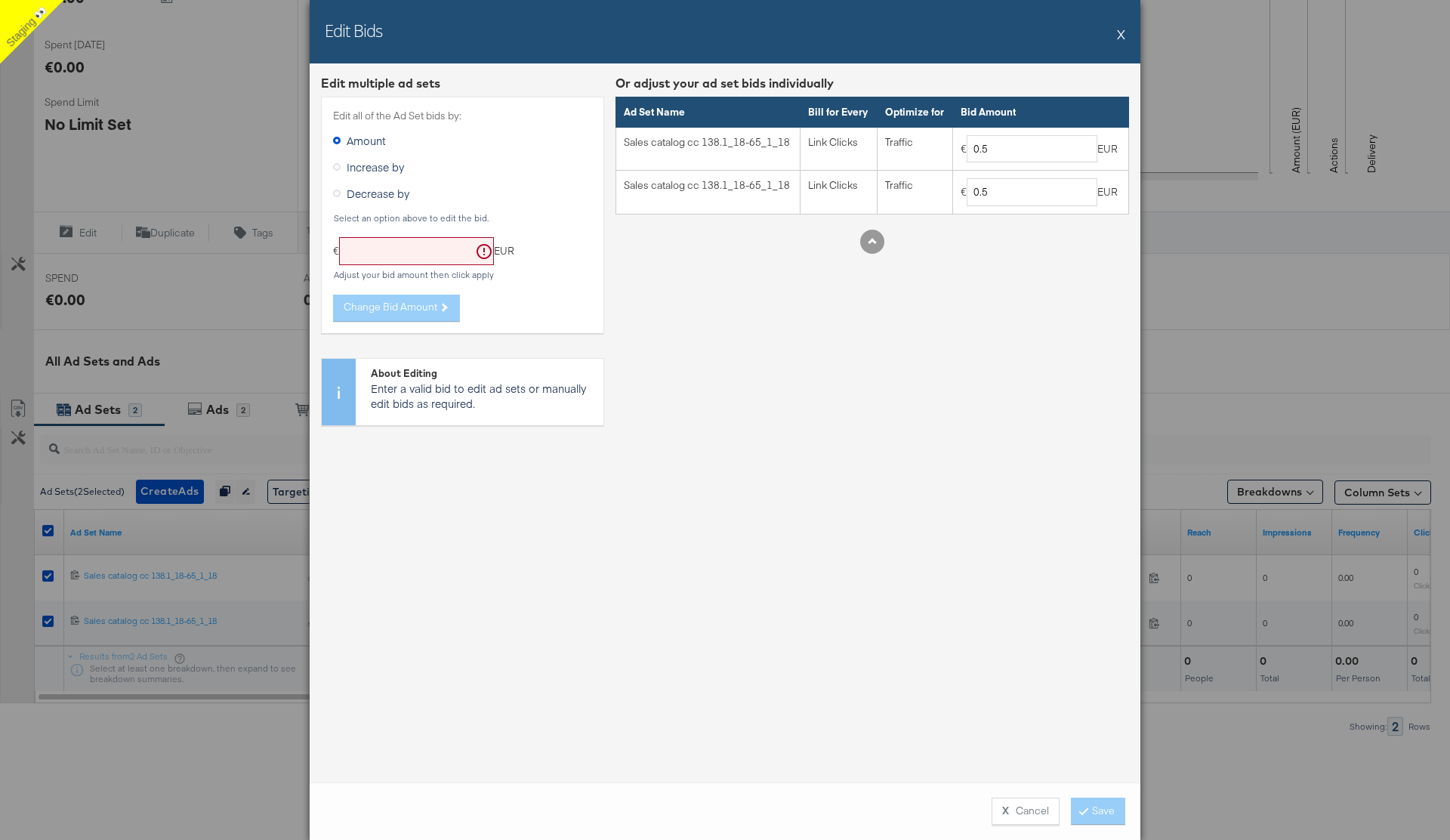
click at [379, 253] on input "text" at bounding box center [416, 251] width 154 height 28
type input "0.6"
click at [416, 308] on span "Change Bid Amount" at bounding box center [390, 307] width 94 height 14
type input "0.6"
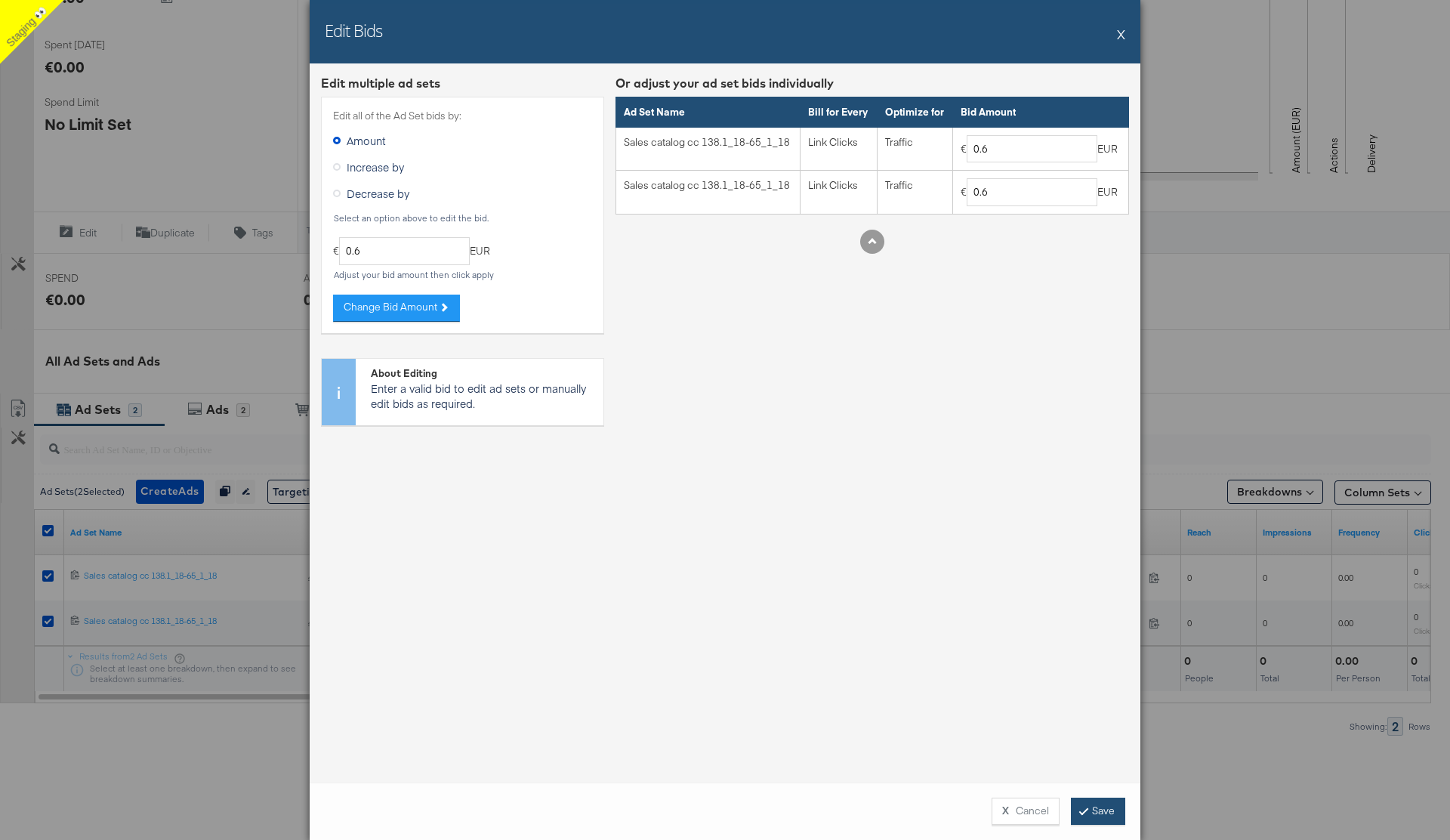
click at [1088, 809] on button "Save" at bounding box center [1098, 811] width 54 height 27
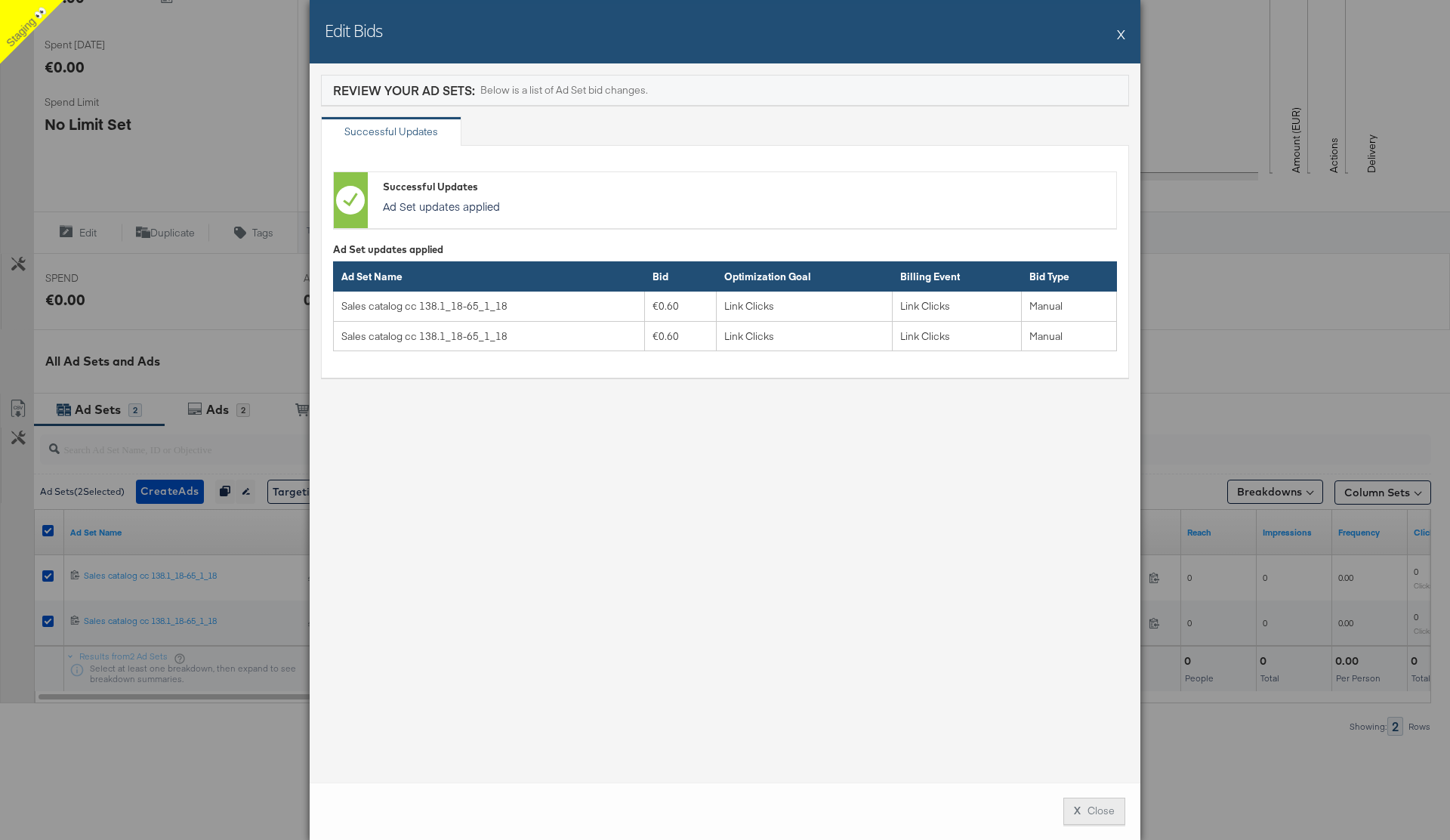
click at [1091, 807] on button "X Close" at bounding box center [1094, 811] width 62 height 27
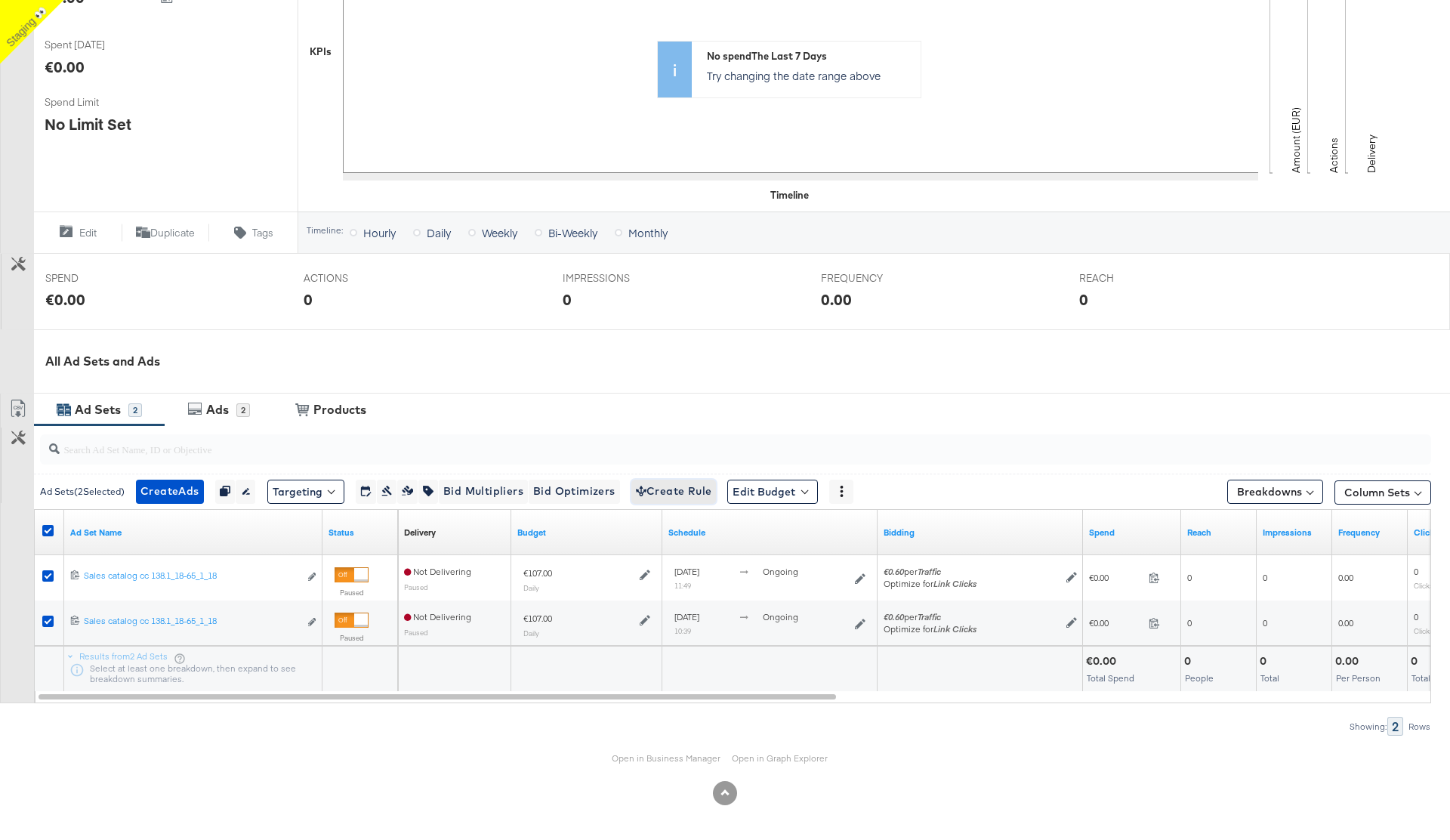
click at [681, 485] on span "Create Rule" at bounding box center [674, 491] width 76 height 19
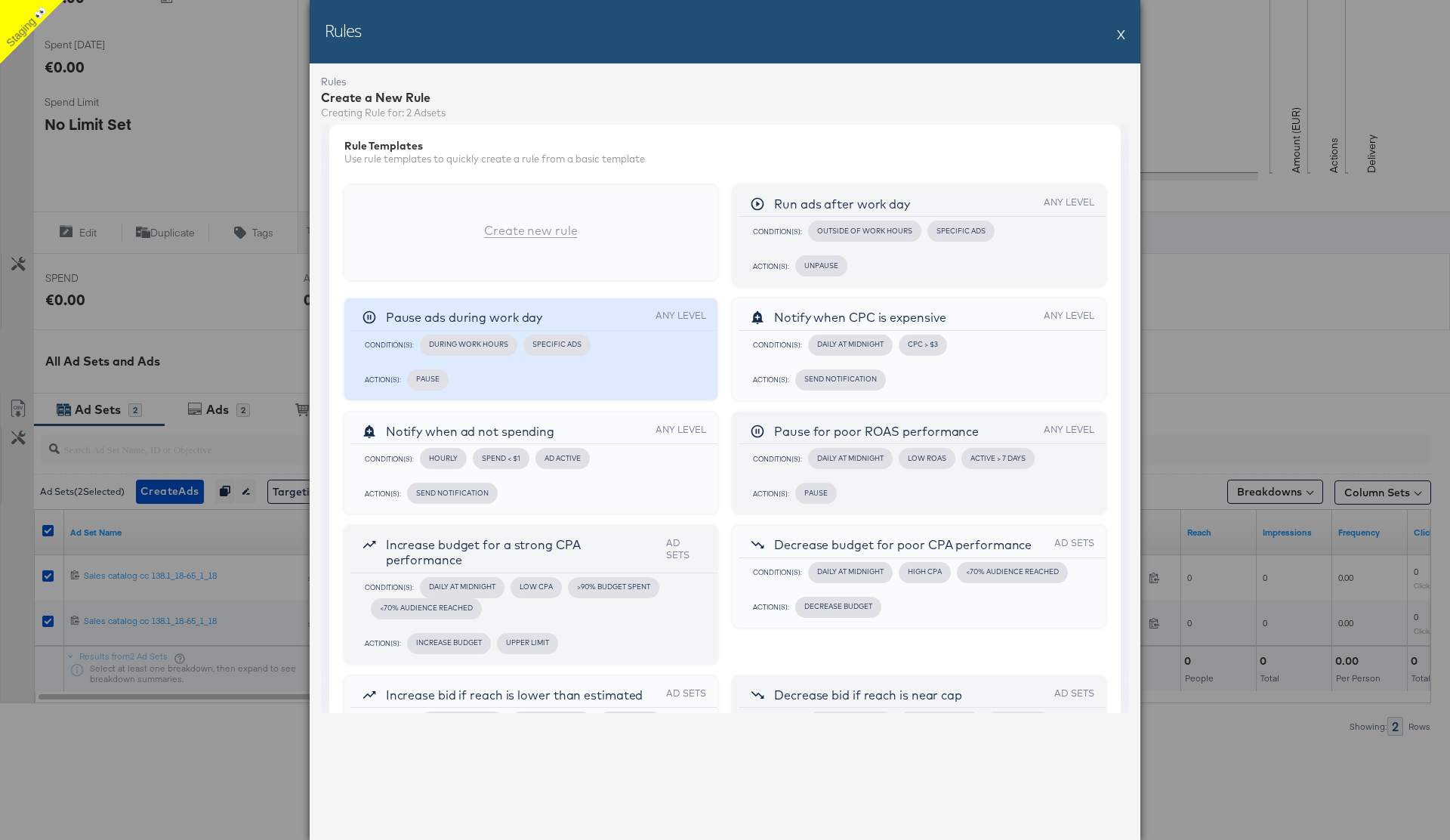
click at [651, 318] on div "Pause ads during work day Any Level" at bounding box center [534, 314] width 367 height 32
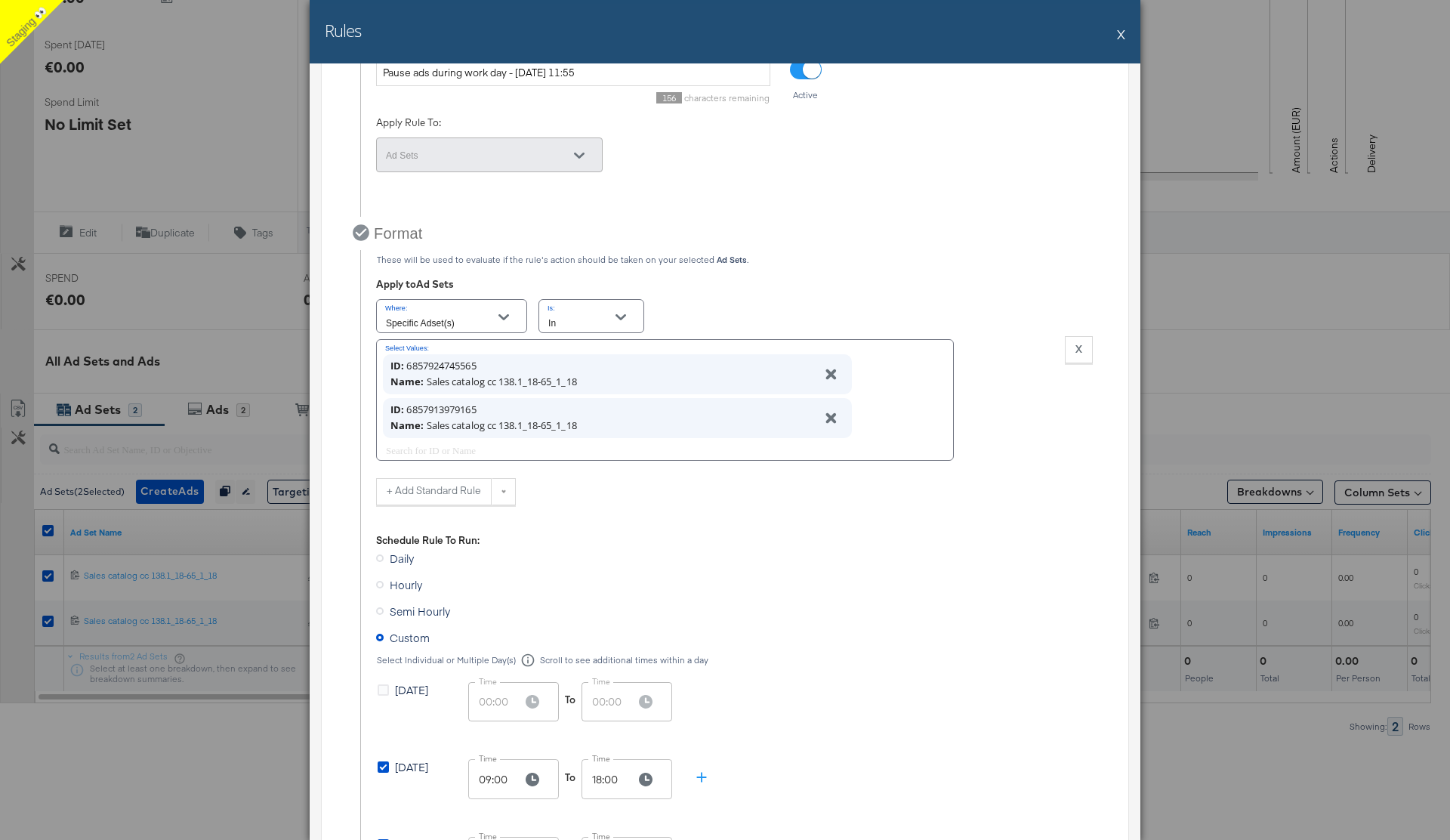
scroll to position [192, 0]
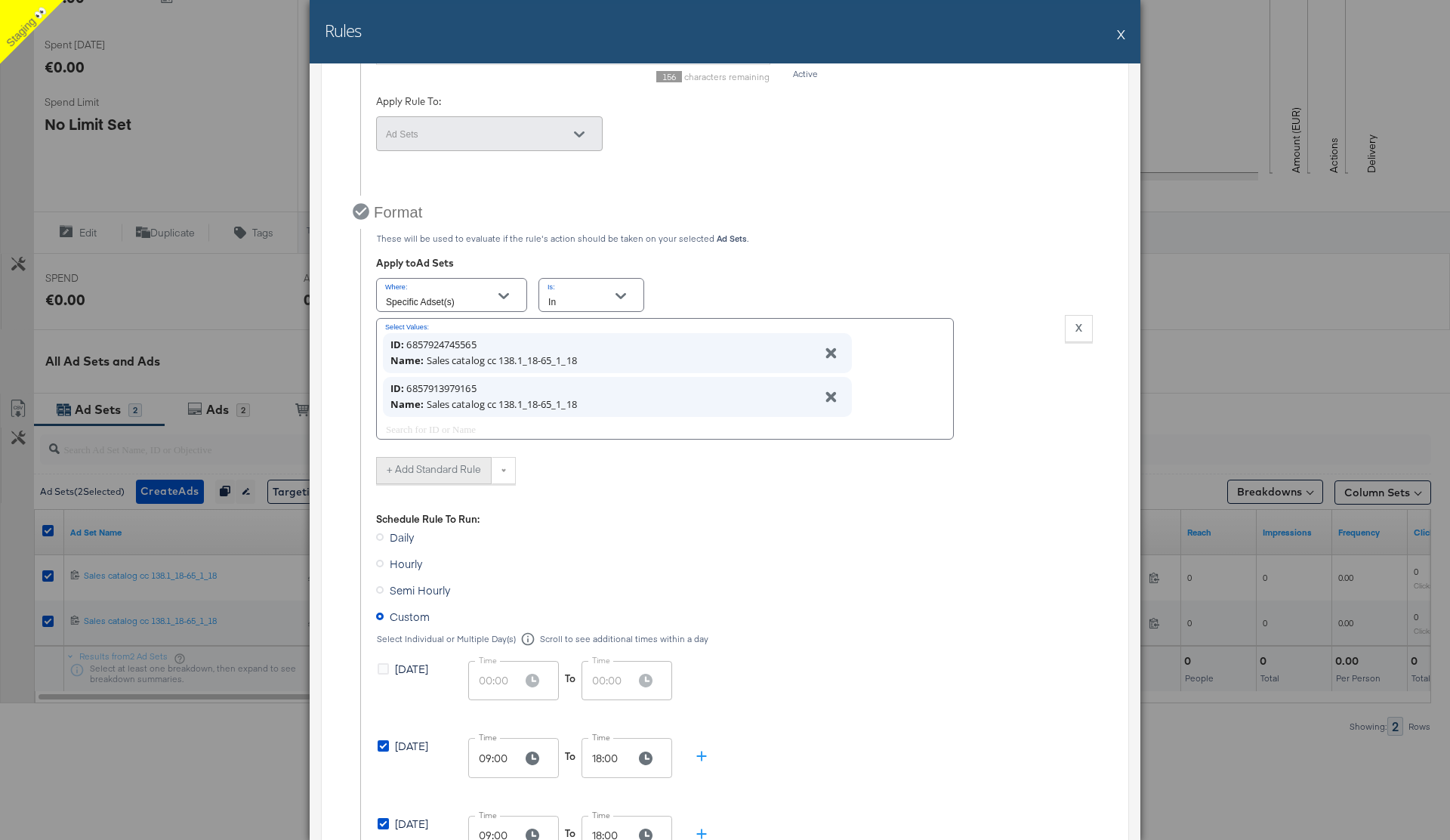
click at [436, 466] on button "+ Add Standard Rule" at bounding box center [433, 470] width 116 height 27
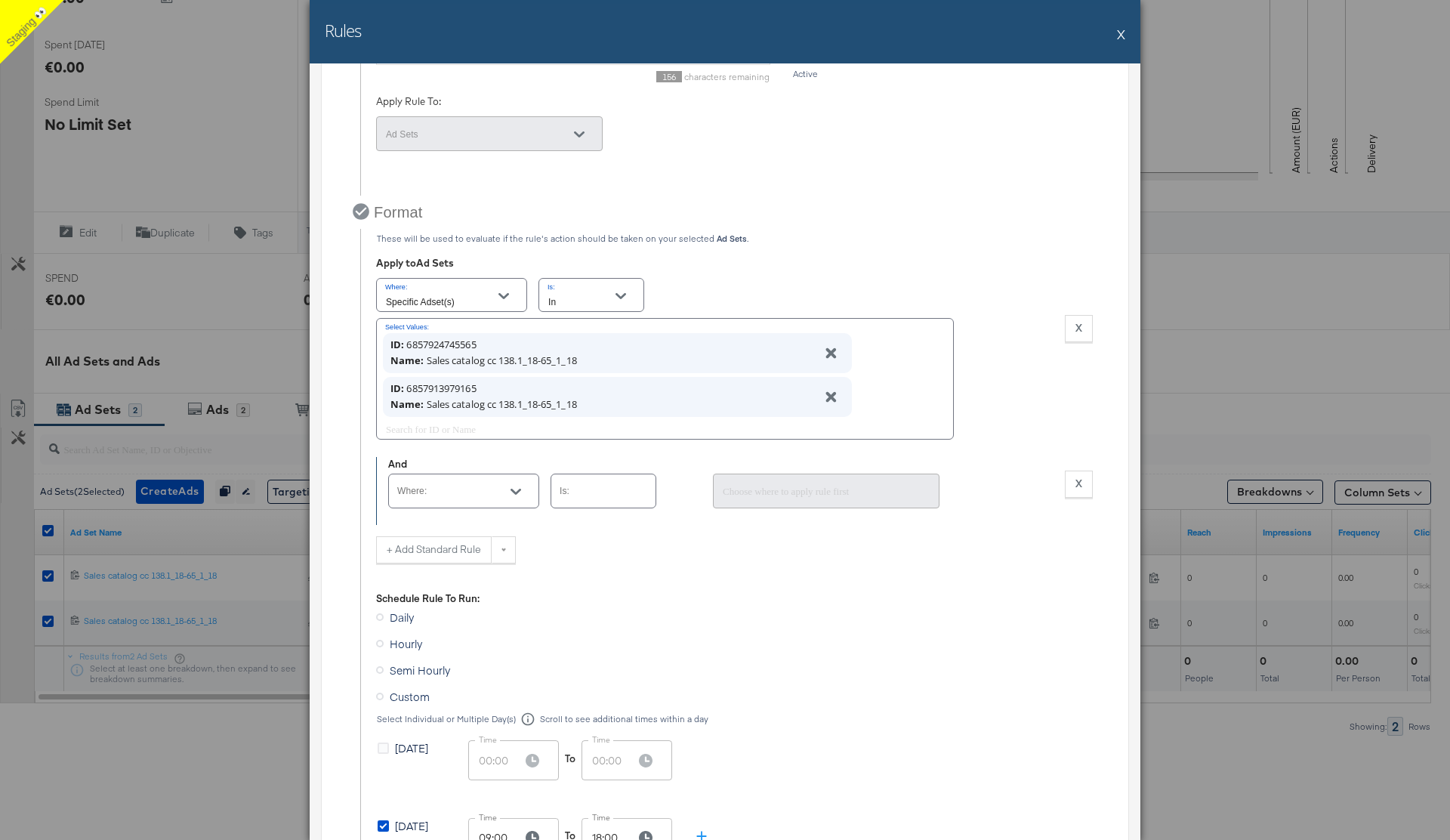
click at [460, 482] on div at bounding box center [464, 490] width 151 height 34
click at [446, 526] on div "Ad Set Effective Status" at bounding box center [452, 529] width 102 height 15
click at [632, 489] on icon "Open" at bounding box center [632, 491] width 10 height 10
type input "Ad Set Effective Status"
click at [572, 530] on li "In" at bounding box center [604, 529] width 104 height 24
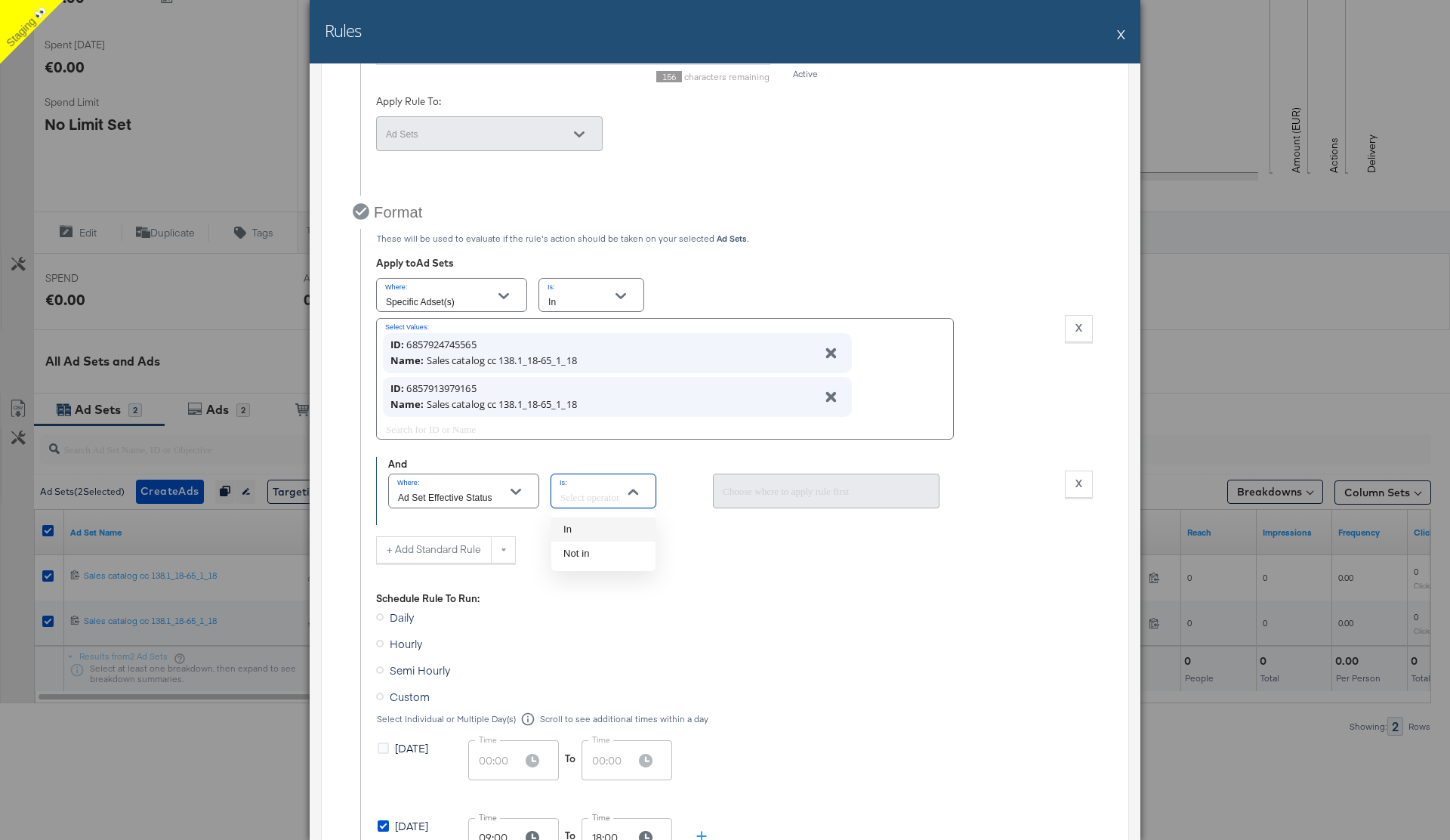
type input "In"
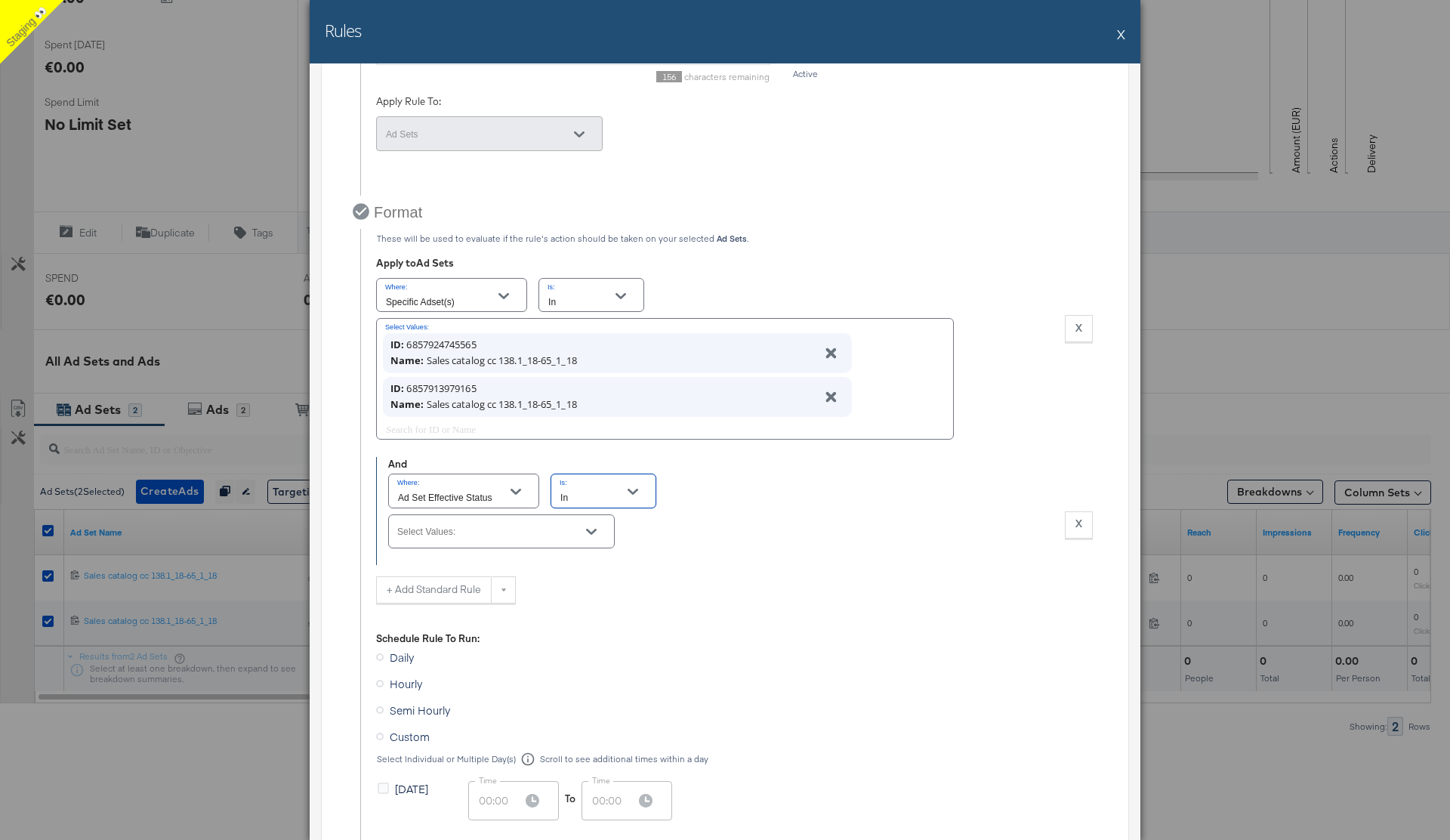
click at [593, 530] on icon "Open" at bounding box center [591, 531] width 10 height 10
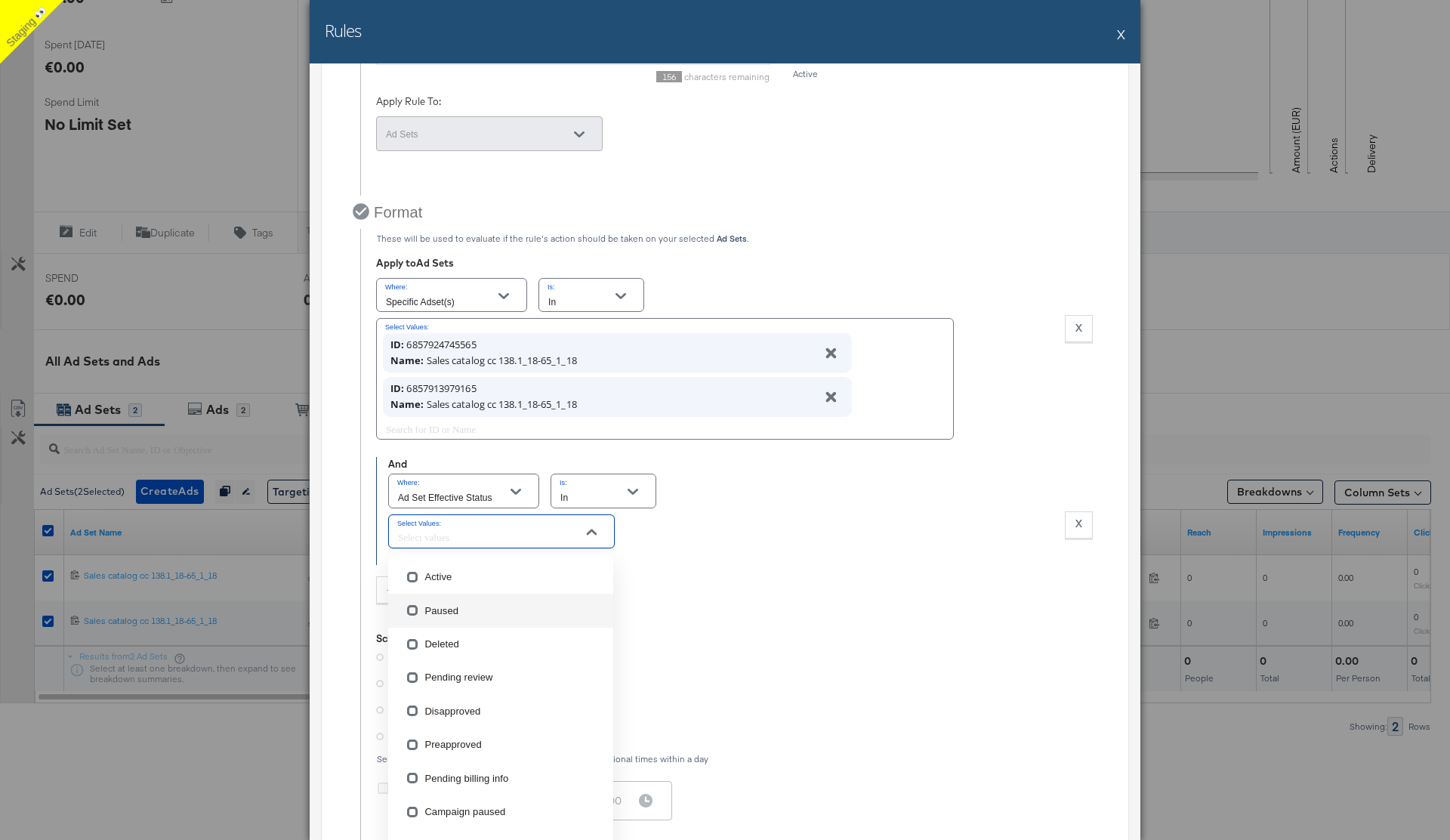
click at [461, 607] on li "Paused" at bounding box center [501, 610] width 225 height 33
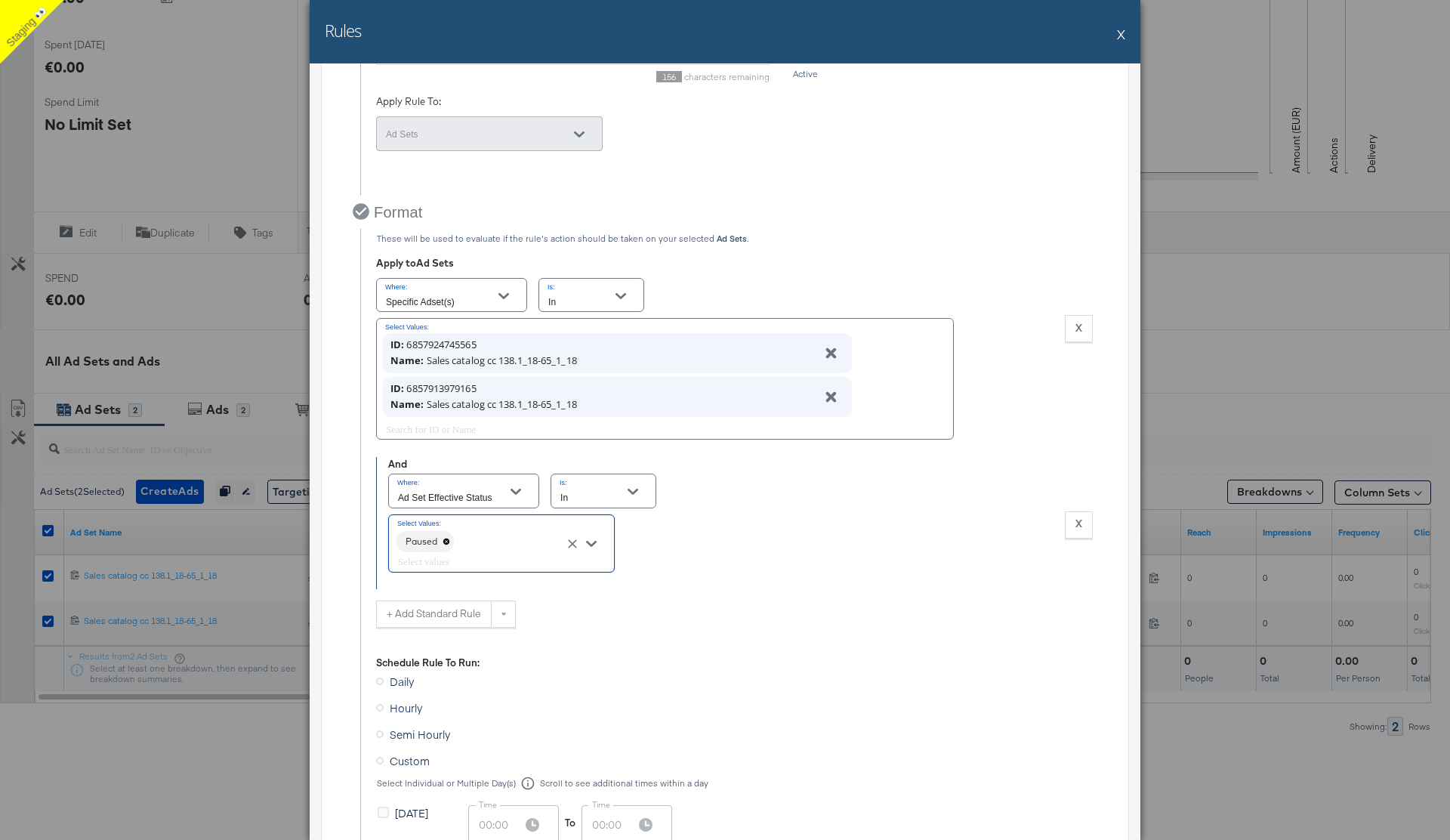
click at [505, 538] on div "Paused" at bounding box center [501, 544] width 226 height 58
click at [484, 559] on input "Select Values:" at bounding box center [480, 562] width 170 height 17
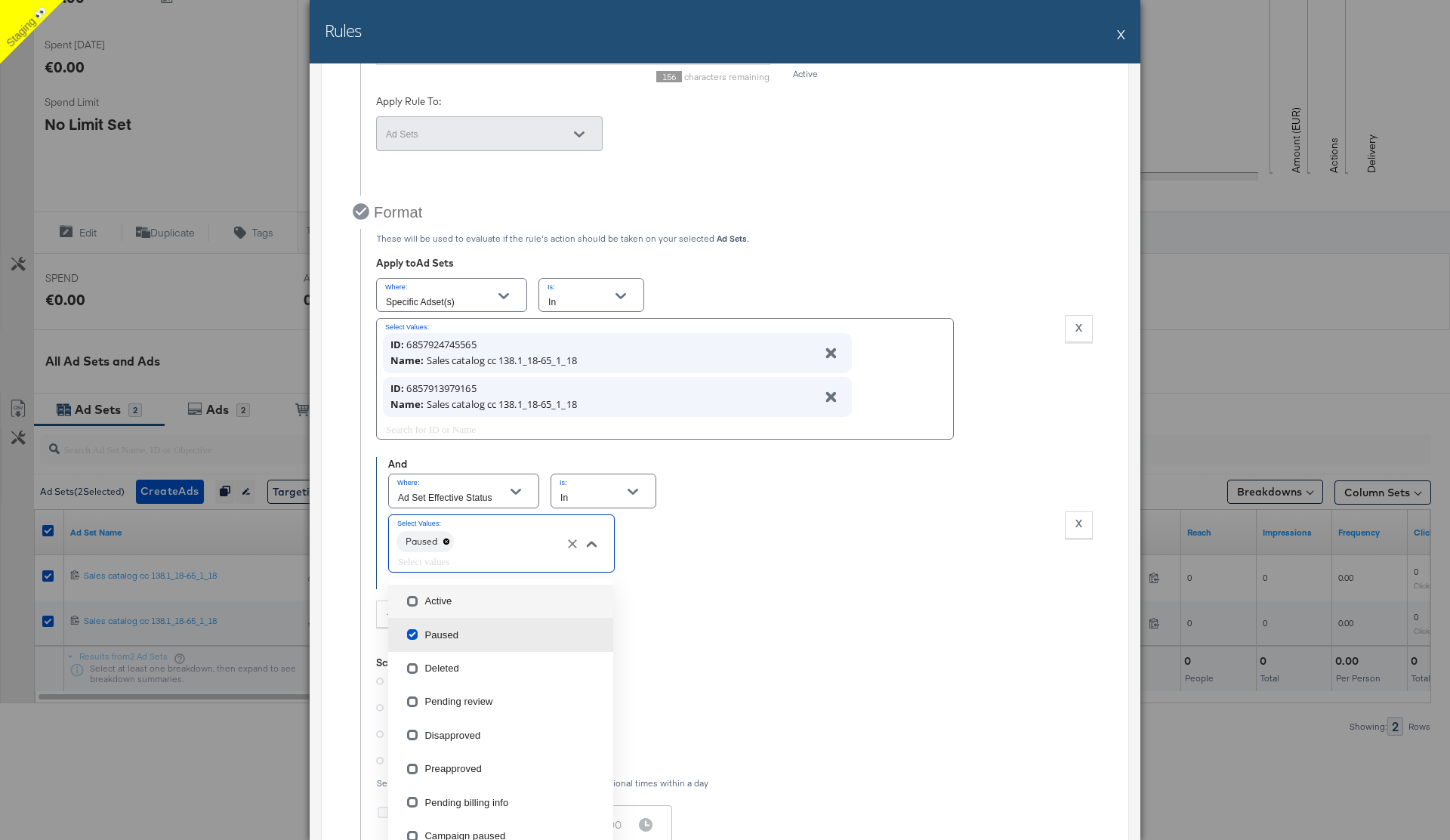
click at [444, 597] on li "Active" at bounding box center [501, 601] width 225 height 33
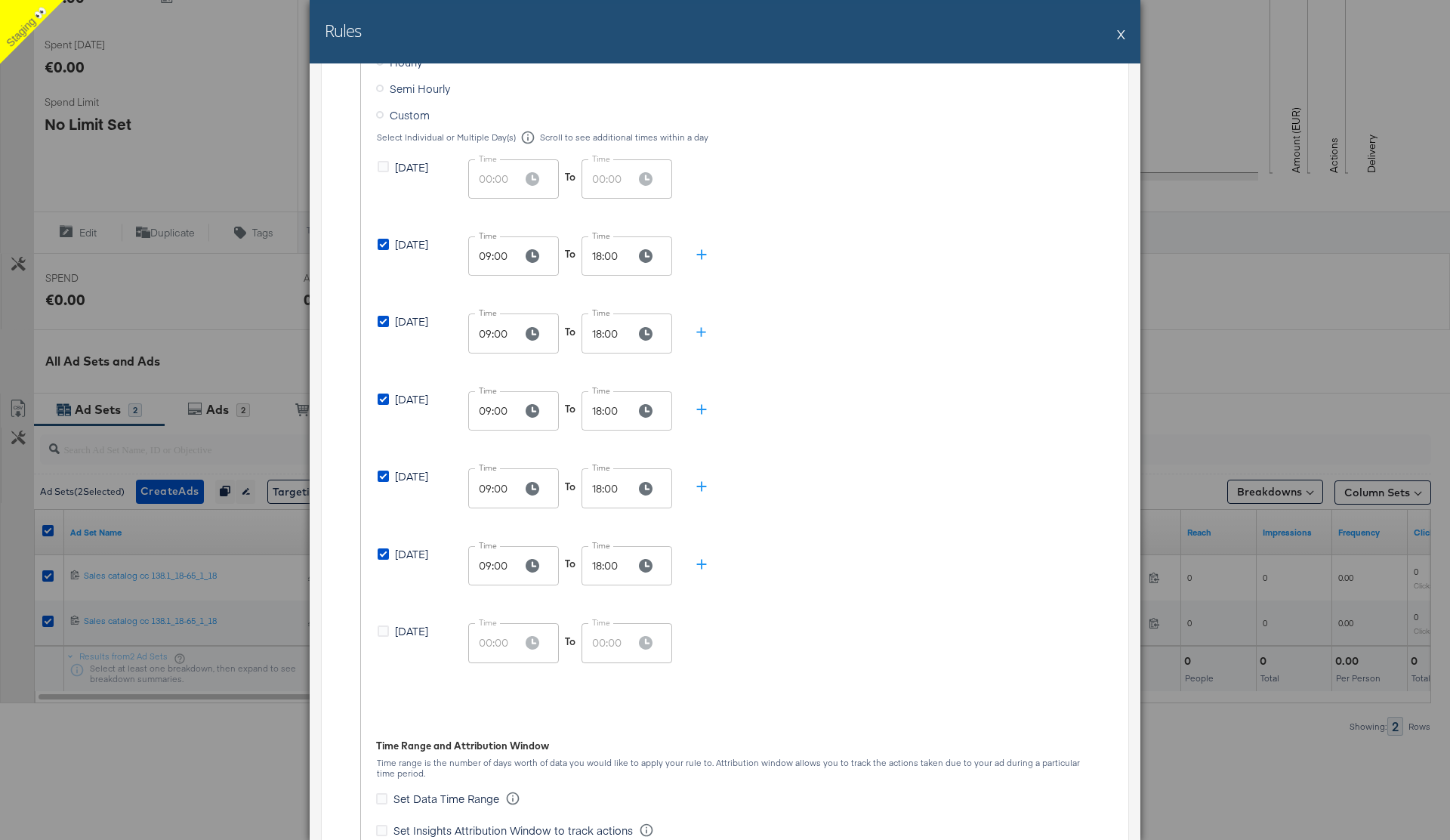
scroll to position [857, 0]
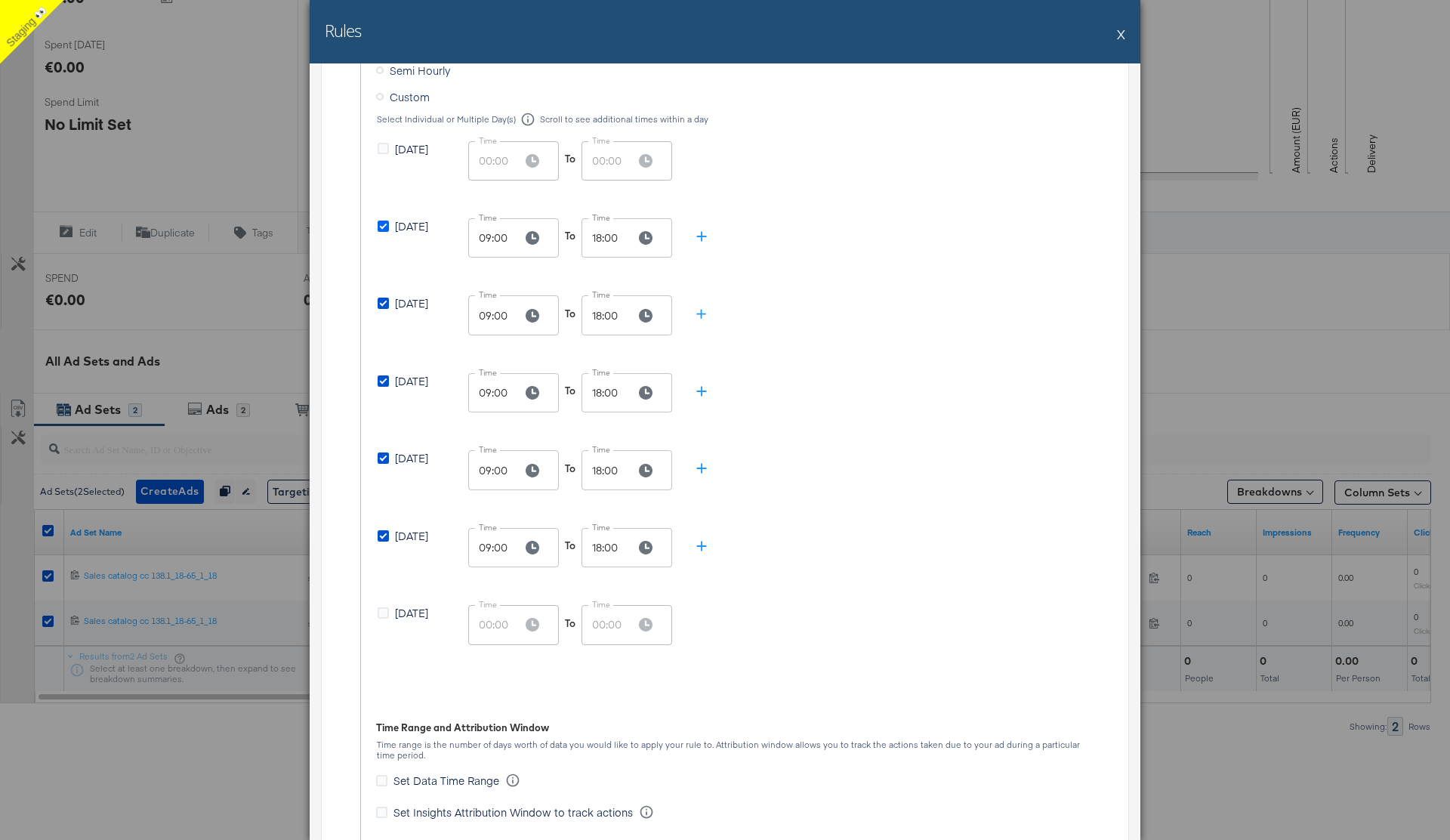
click at [384, 226] on icon at bounding box center [383, 226] width 11 height 11
click at [0, 0] on input "[DATE]" at bounding box center [0, 0] width 0 height 0
click at [377, 226] on icon at bounding box center [383, 226] width 11 height 11
click at [0, 0] on input "[DATE]" at bounding box center [0, 0] width 0 height 0
click at [381, 225] on icon at bounding box center [383, 226] width 11 height 11
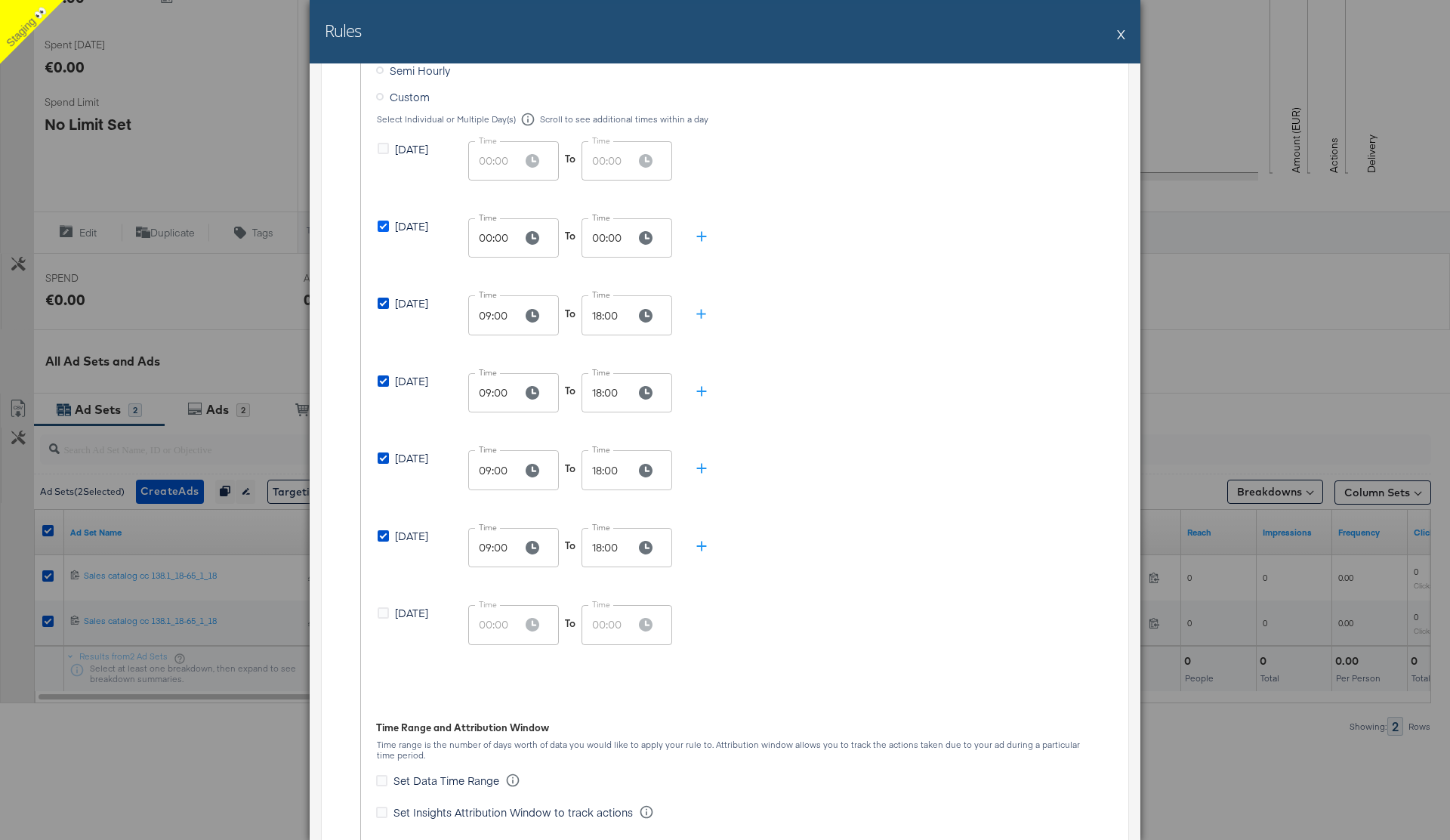
click at [0, 0] on input "[DATE]" at bounding box center [0, 0] width 0 height 0
click at [381, 302] on icon at bounding box center [383, 303] width 11 height 11
click at [0, 0] on input "[DATE]" at bounding box center [0, 0] width 0 height 0
click at [382, 302] on icon at bounding box center [383, 303] width 11 height 11
click at [0, 0] on input "[DATE]" at bounding box center [0, 0] width 0 height 0
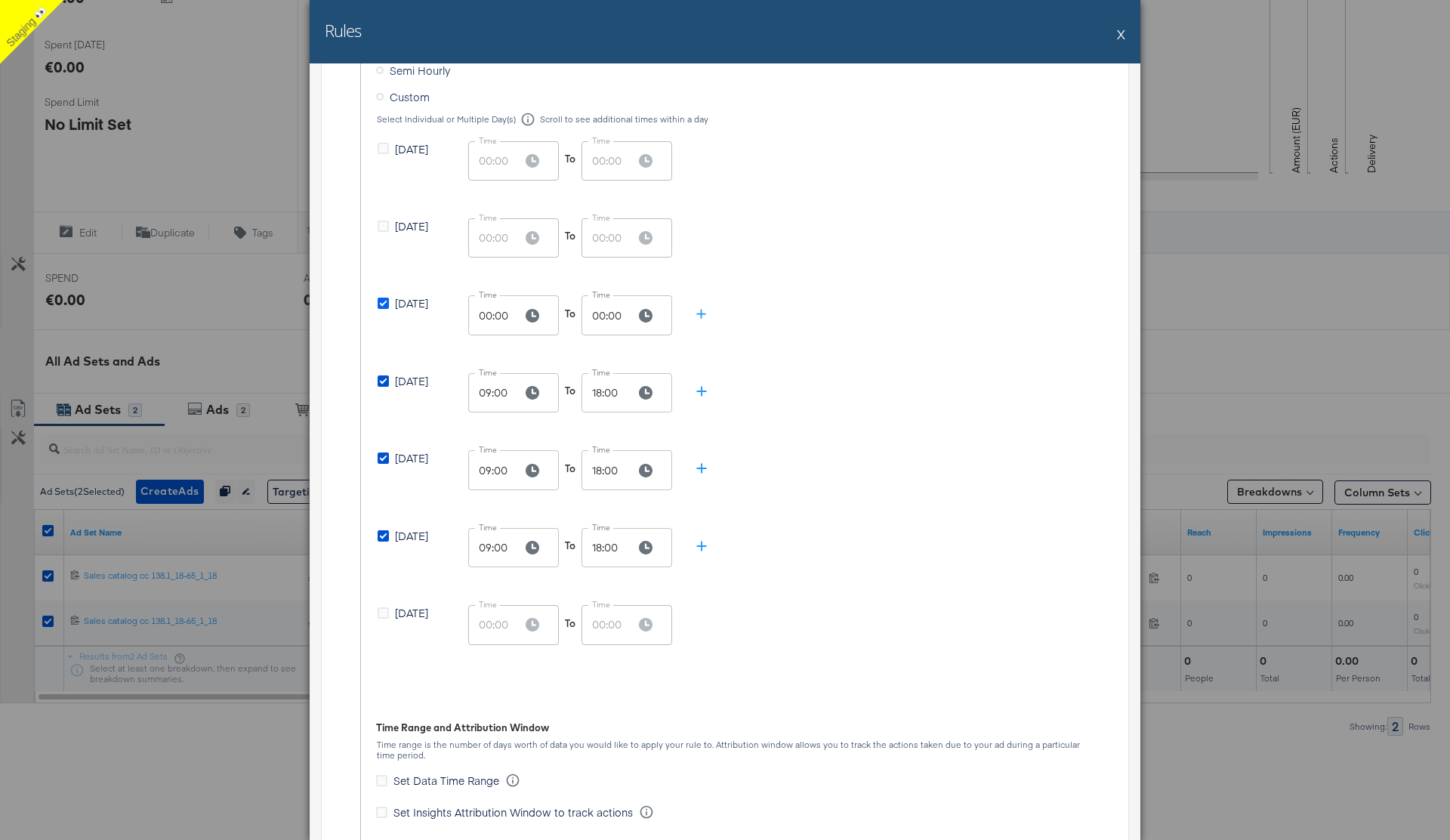
click at [383, 303] on icon at bounding box center [383, 303] width 11 height 11
click at [0, 0] on input "[DATE]" at bounding box center [0, 0] width 0 height 0
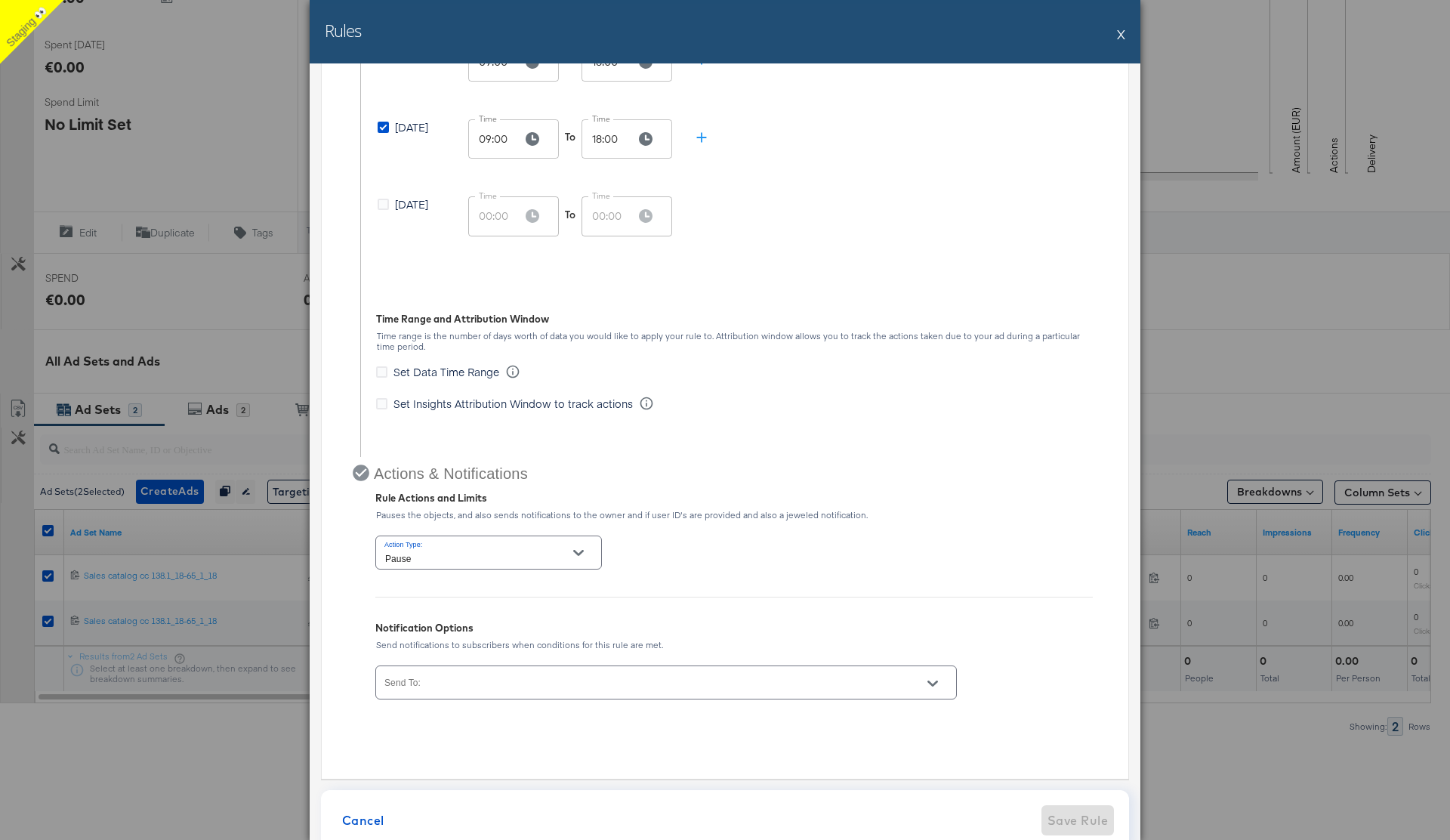
scroll to position [1287, 0]
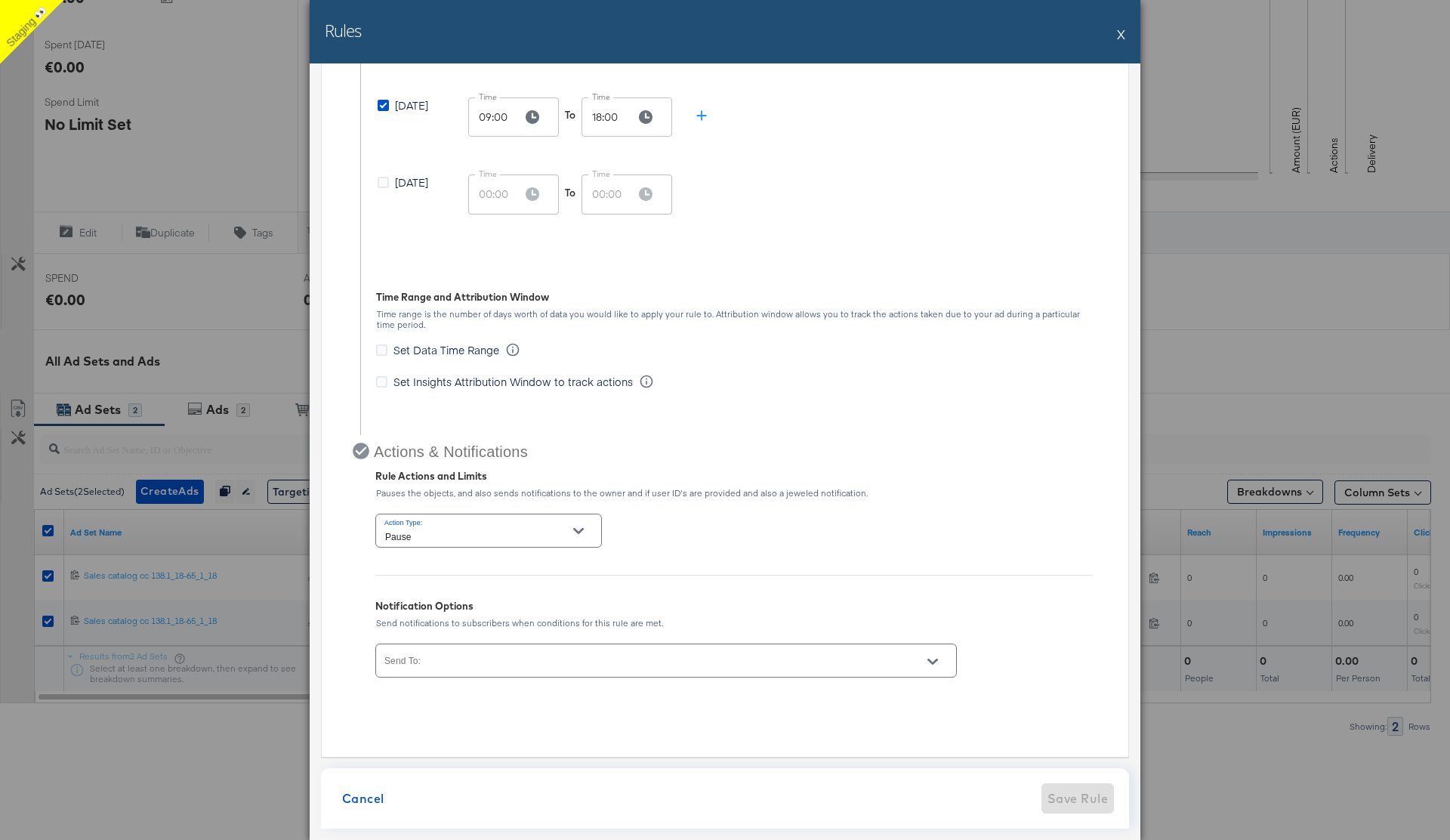
click at [528, 661] on input "Send To:" at bounding box center [645, 667] width 525 height 17
type input "[PERSON_NAME]"
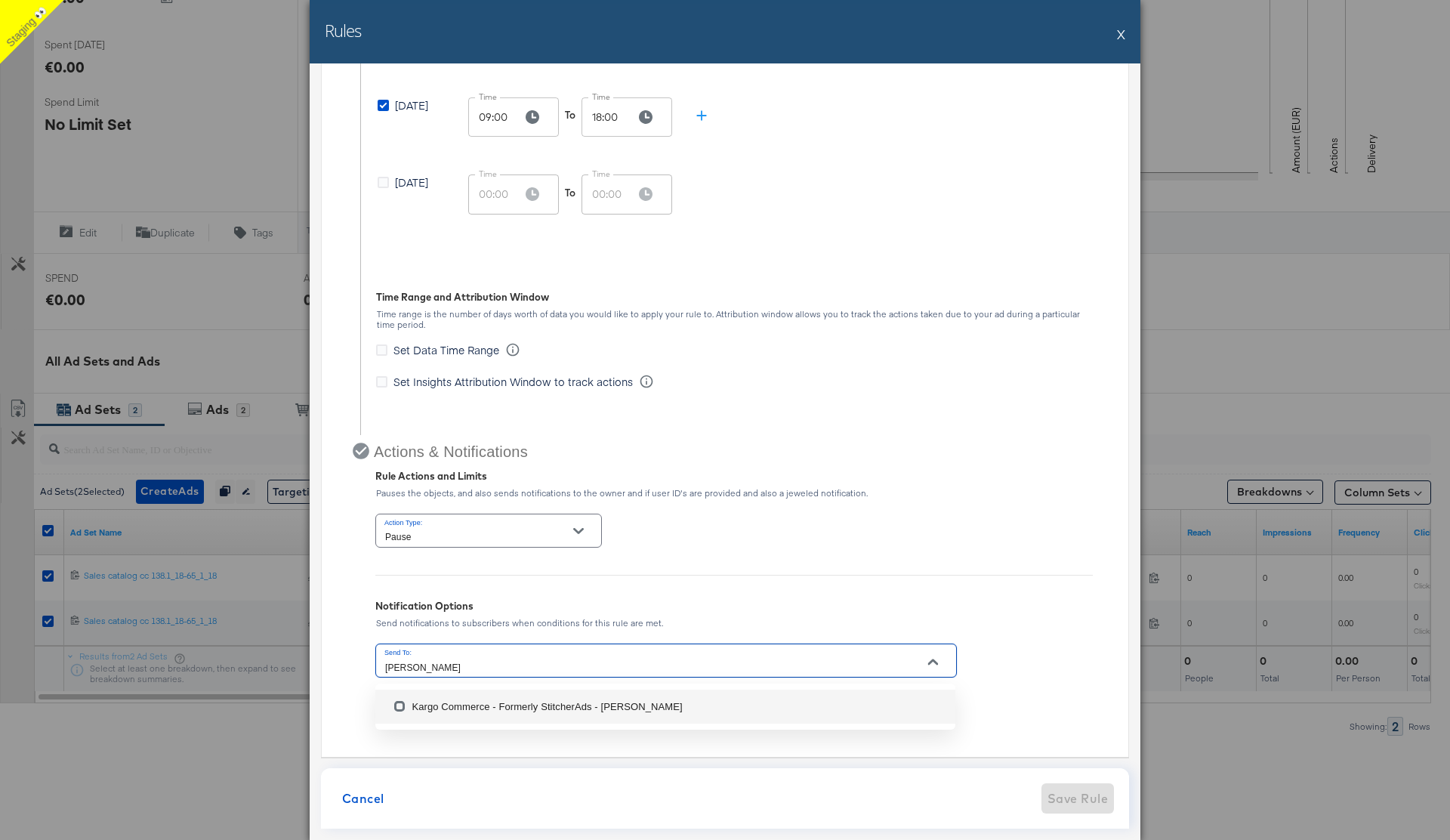
click at [403, 702] on input "checkbox" at bounding box center [400, 708] width 24 height 24
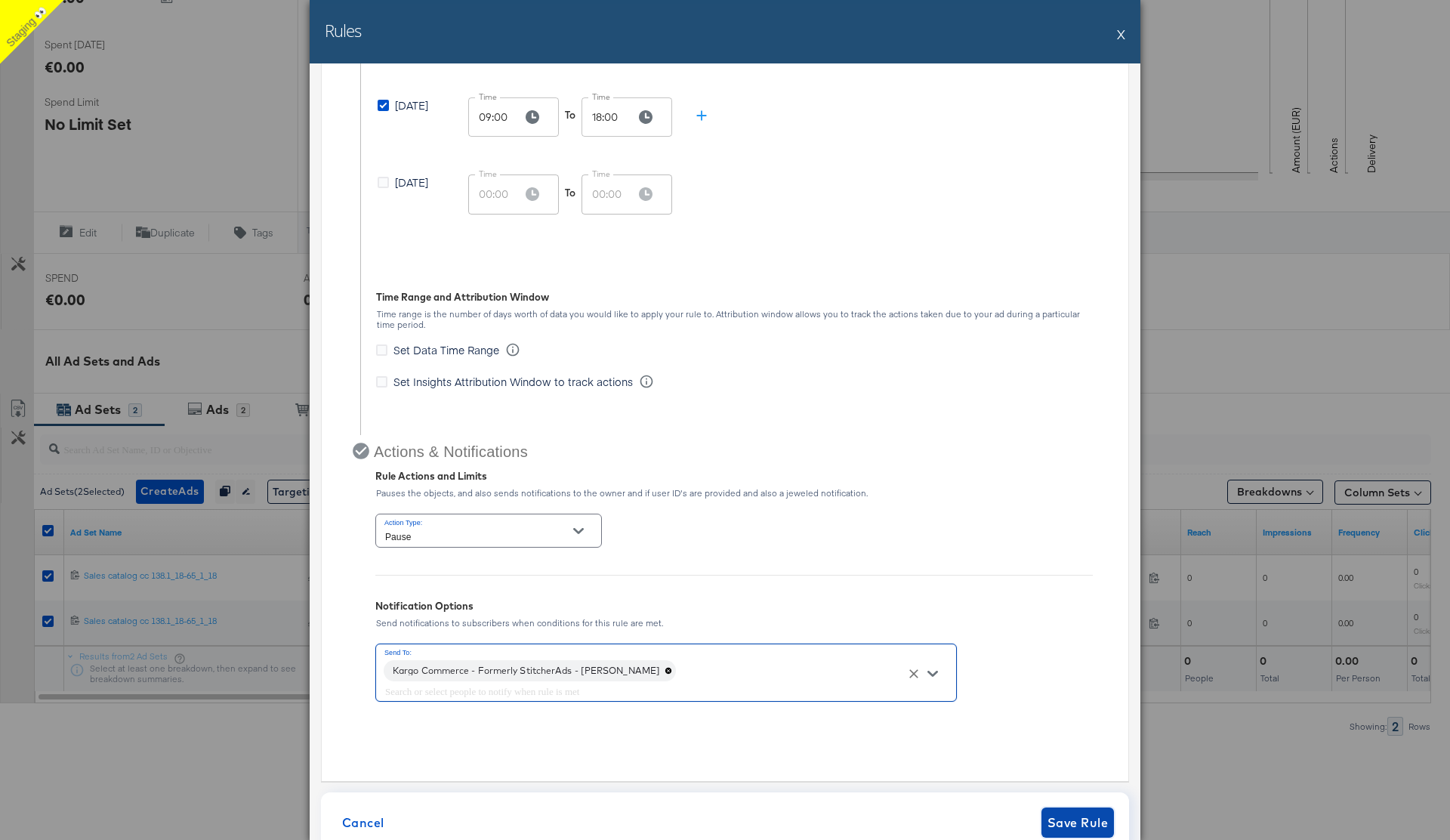
click at [1077, 826] on span "Save Rule" at bounding box center [1077, 822] width 61 height 21
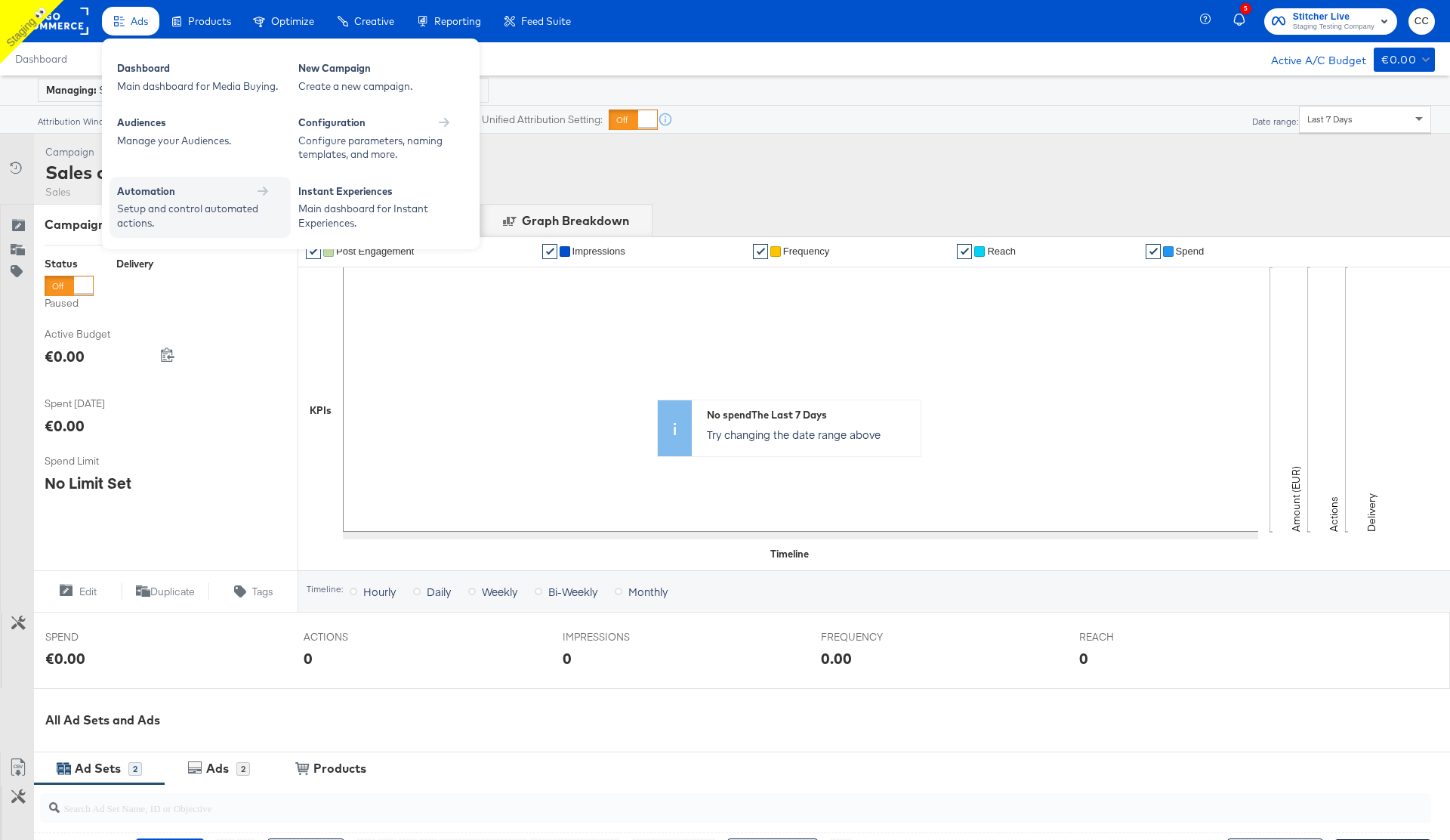
click at [215, 190] on div "Automation" at bounding box center [200, 191] width 166 height 14
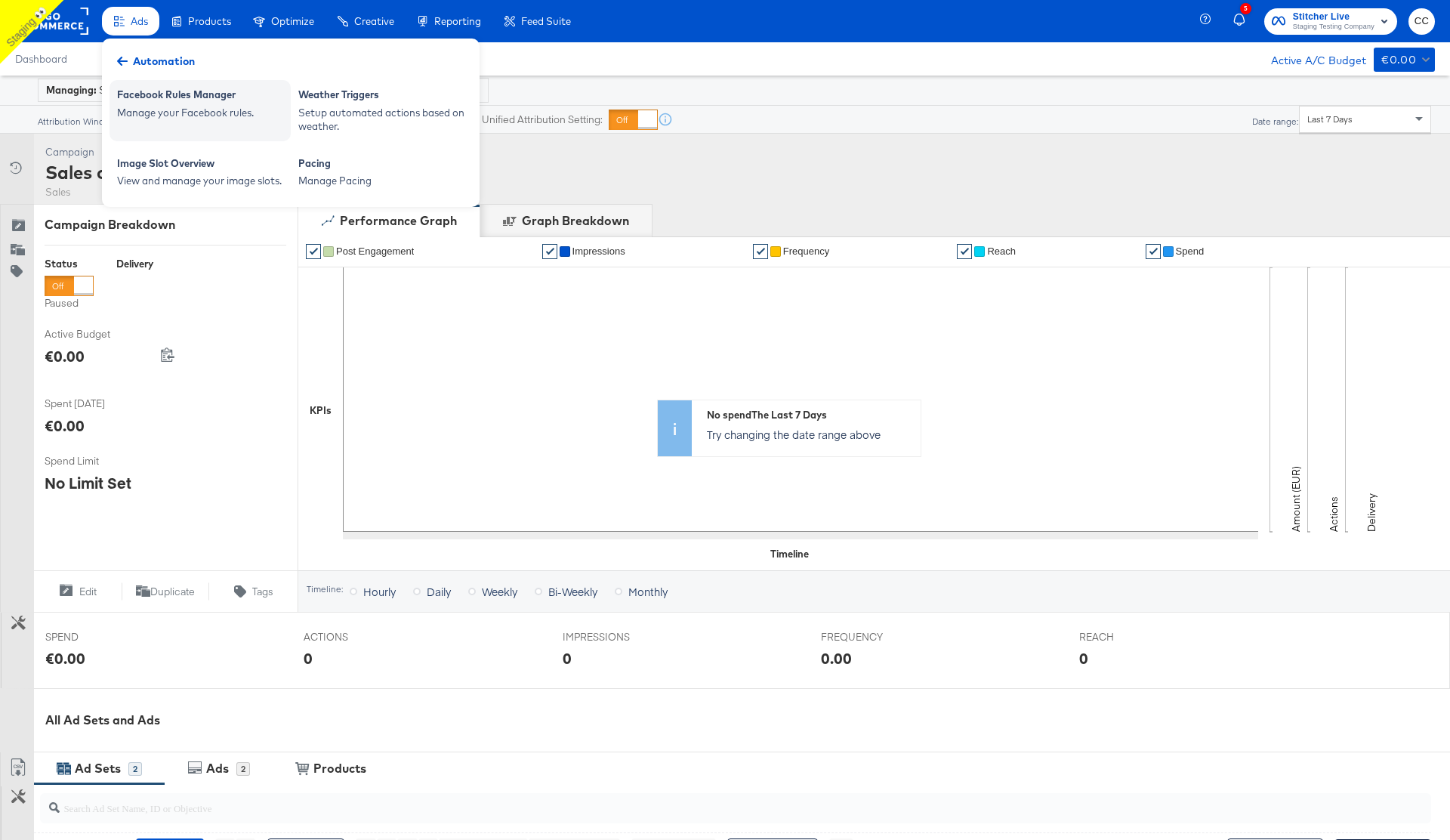
click at [179, 103] on div "Facebook Rules Manager" at bounding box center [200, 96] width 166 height 18
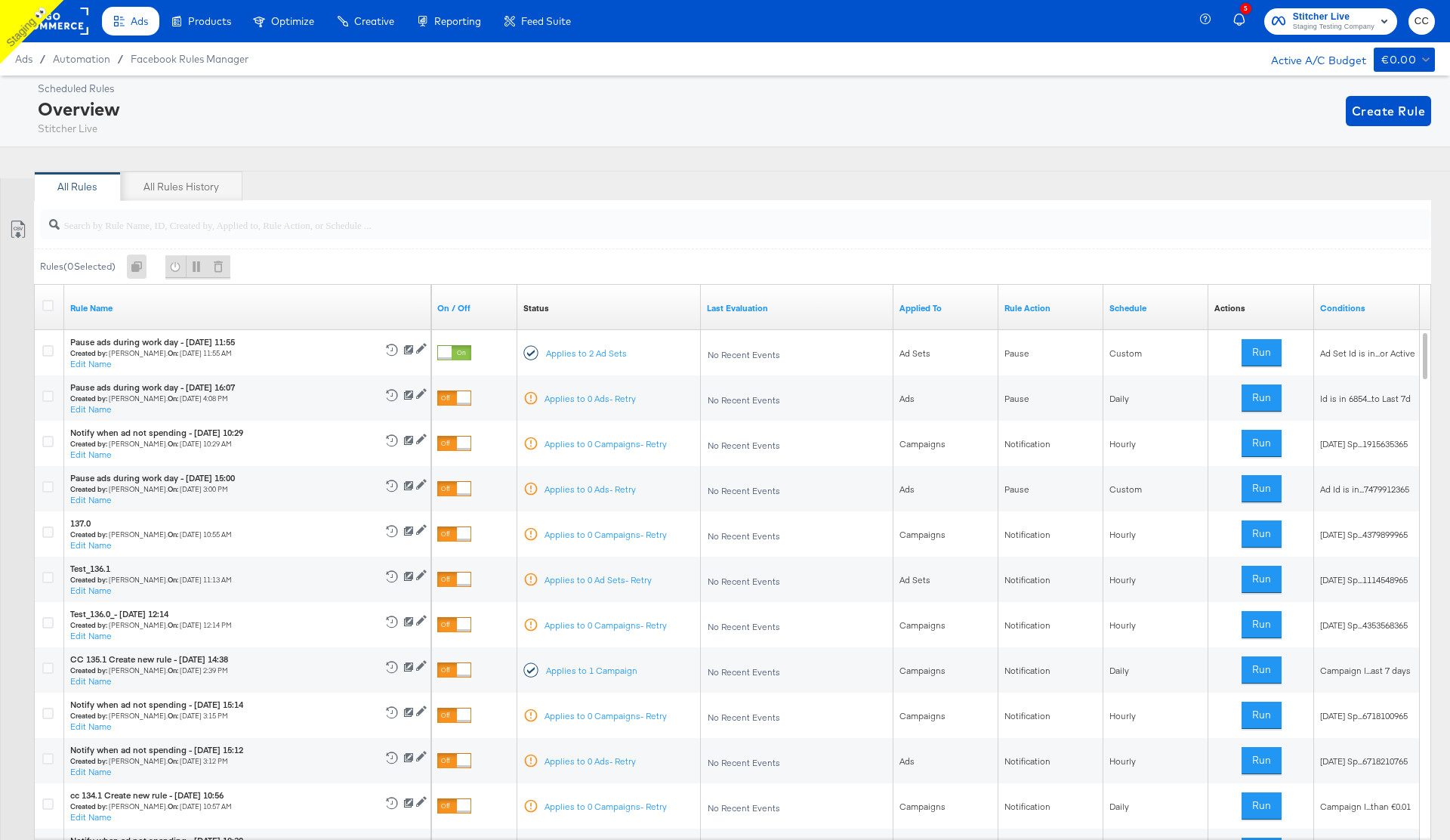
click at [592, 210] on input "search" at bounding box center [682, 218] width 1244 height 29
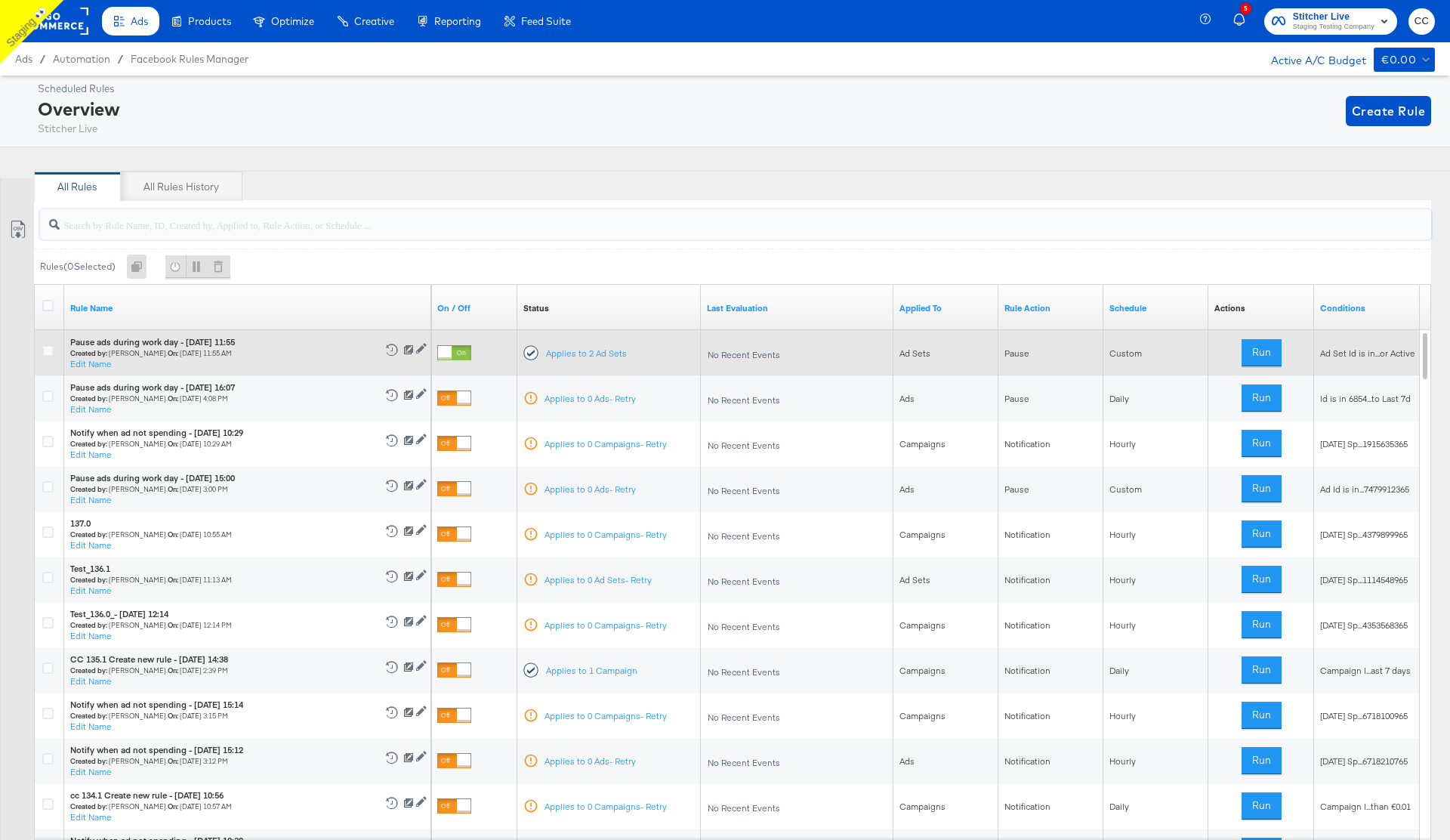
click at [453, 351] on div at bounding box center [454, 352] width 34 height 15
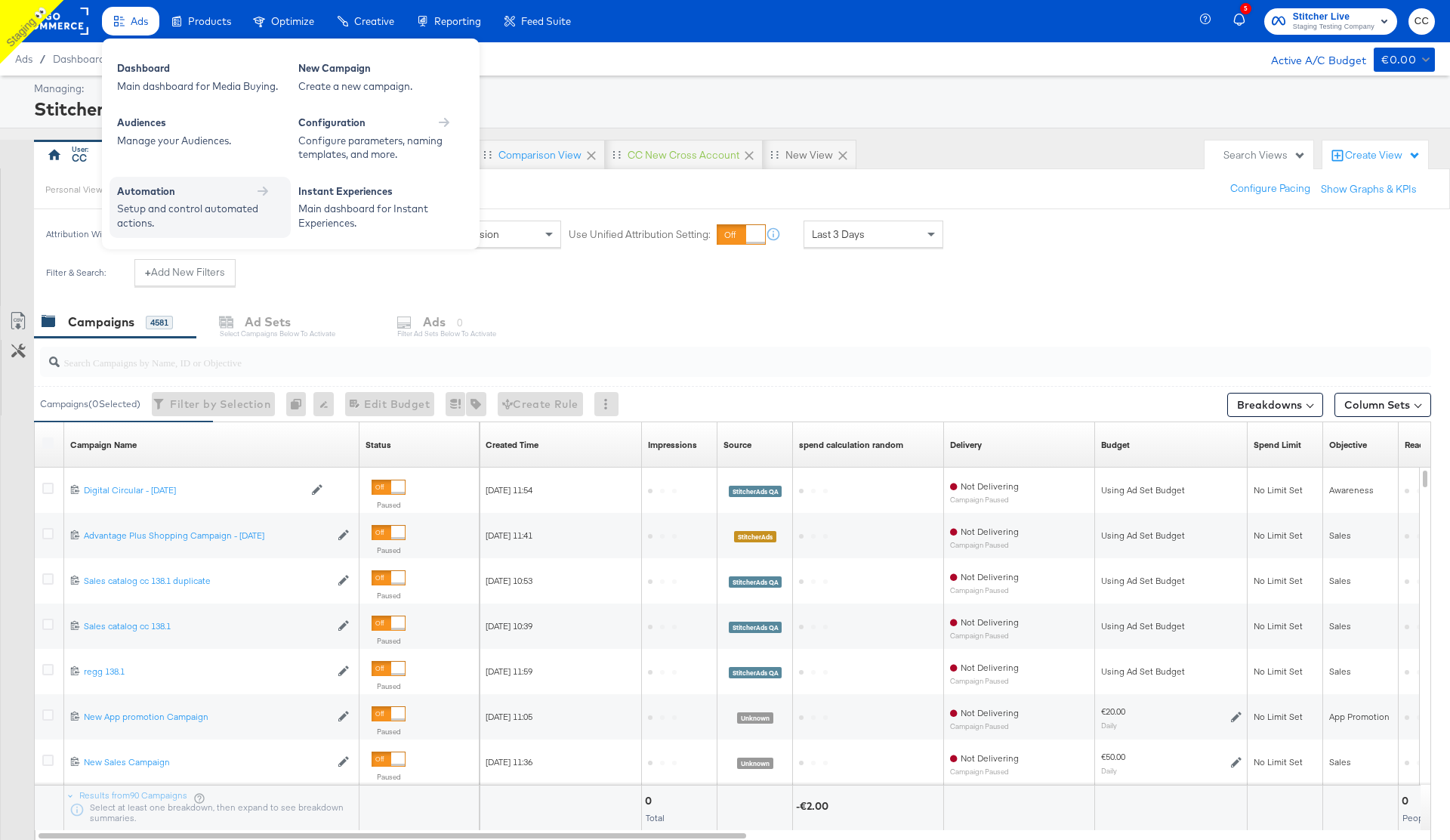
click at [226, 196] on div "Automation" at bounding box center [200, 191] width 166 height 14
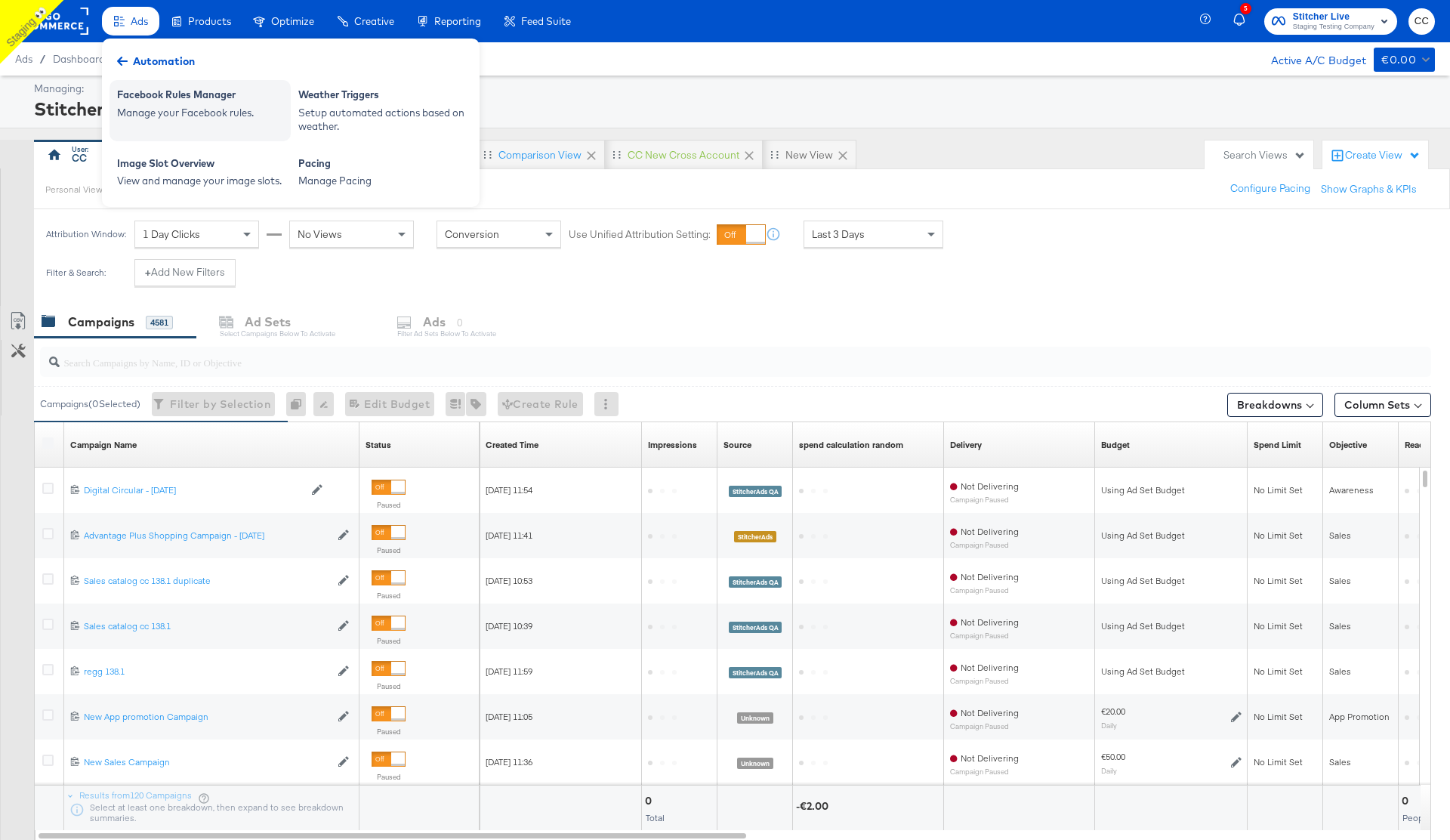
click at [196, 102] on div "Facebook Rules Manager" at bounding box center [200, 96] width 166 height 18
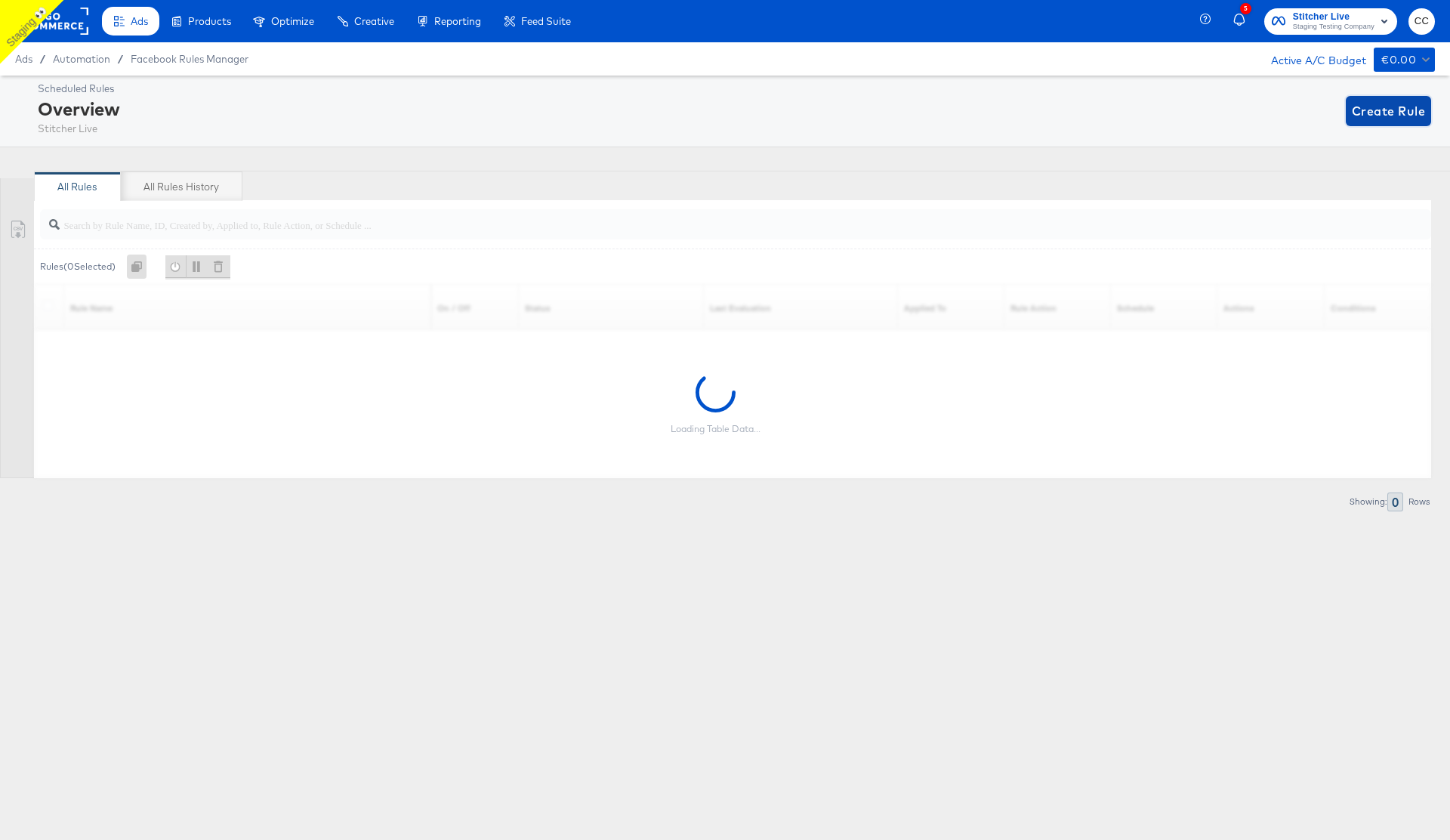
click at [1387, 116] on span "Create Rule" at bounding box center [1388, 110] width 73 height 21
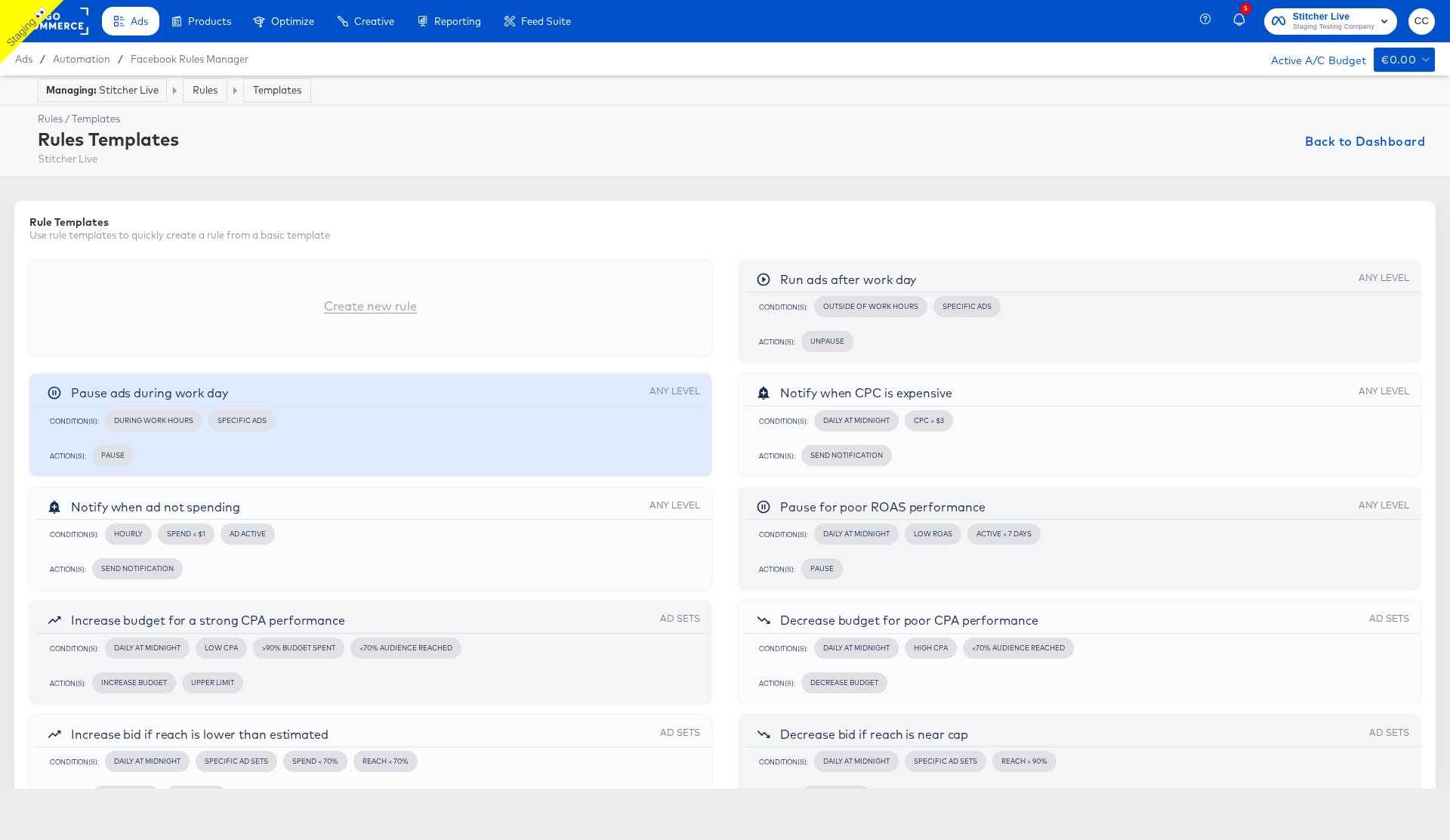
click at [384, 410] on div "Condition(s): During Work Hours Specific Ads" at bounding box center [370, 421] width 659 height 28
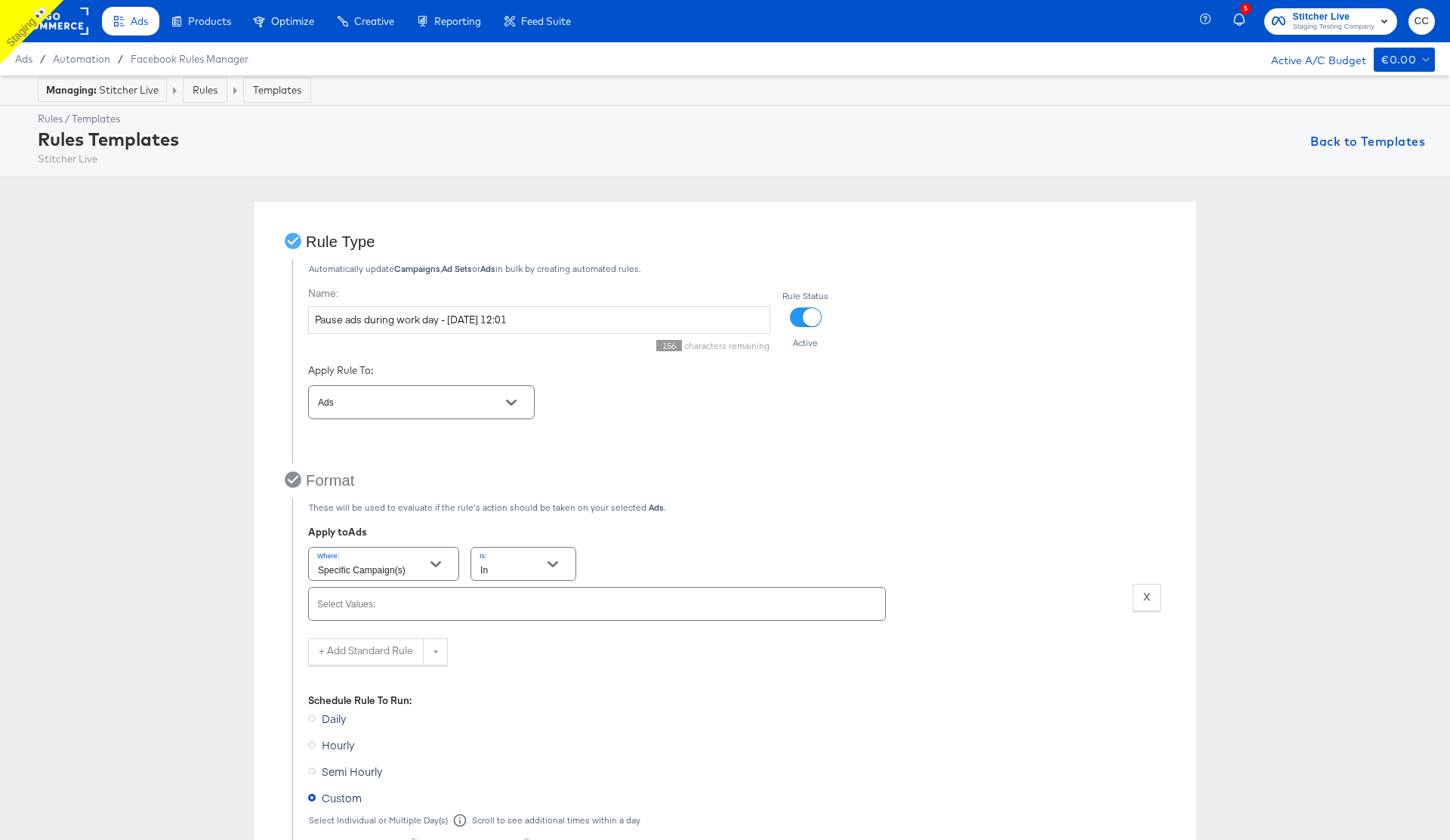
click at [374, 602] on input "Select Values:" at bounding box center [575, 611] width 521 height 17
paste input "6857913966965"
type input "6857913966965"
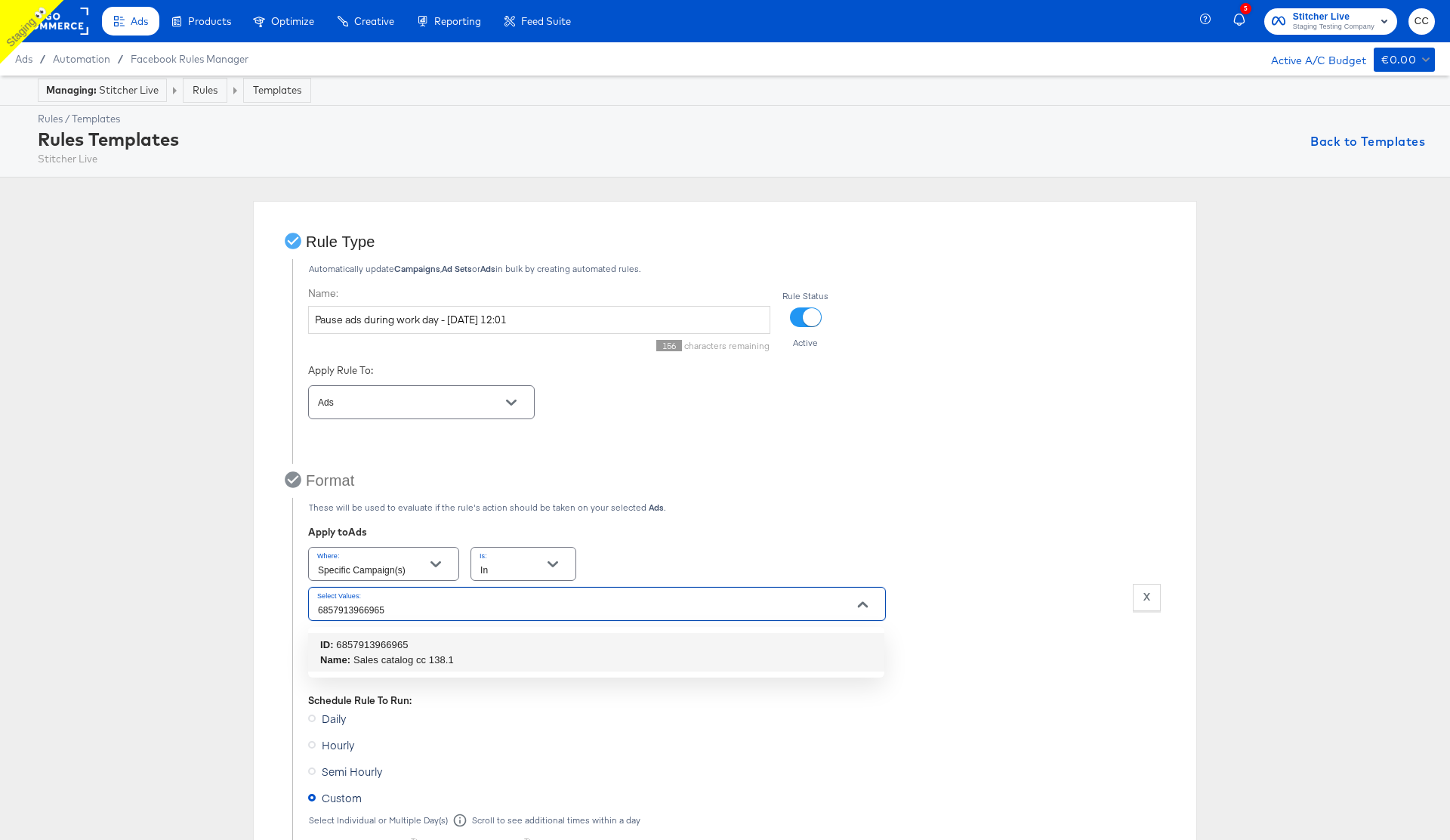
click at [366, 639] on div "ID: 6857913966965" at bounding box center [387, 645] width 134 height 15
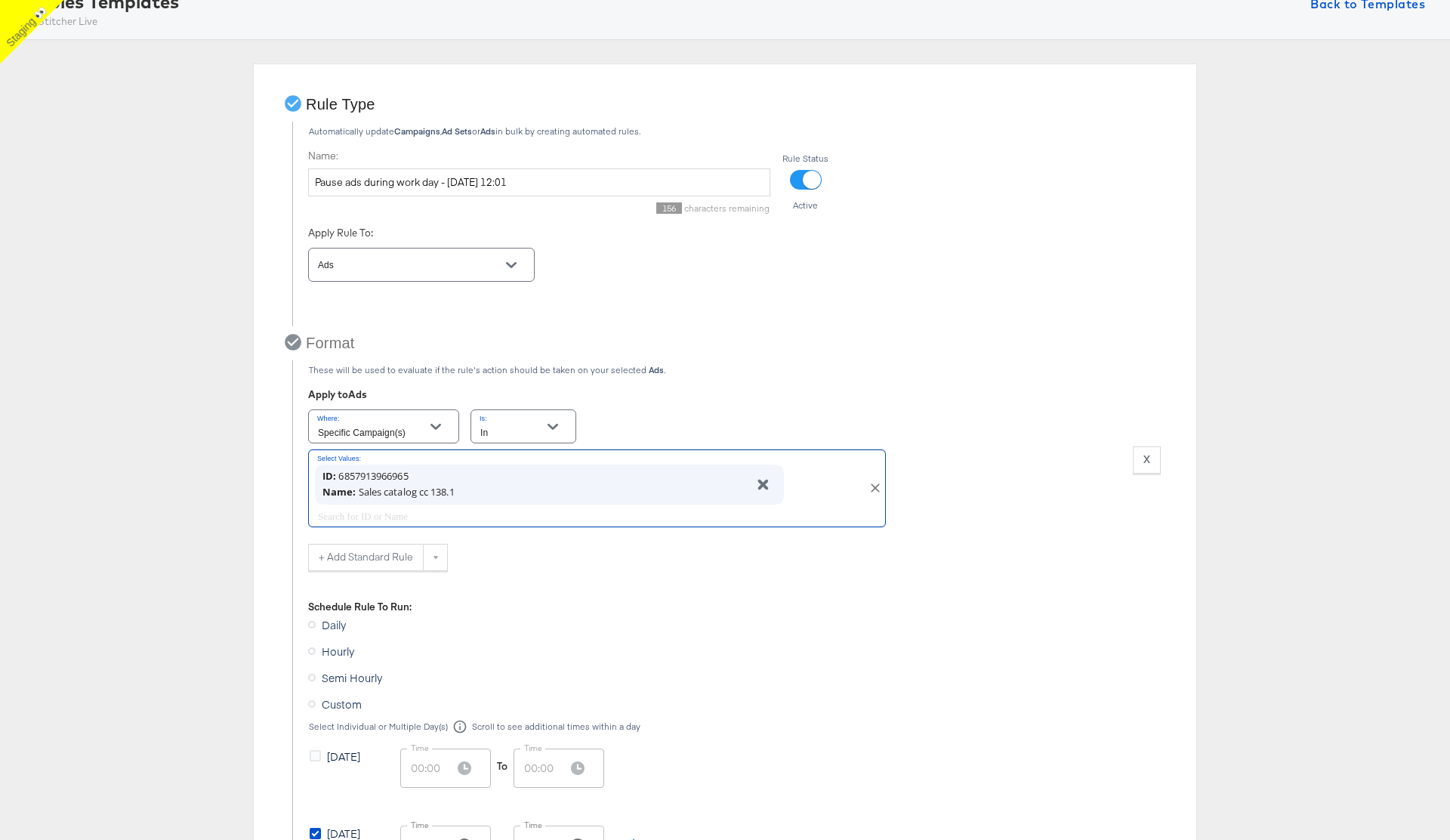
scroll to position [164, 0]
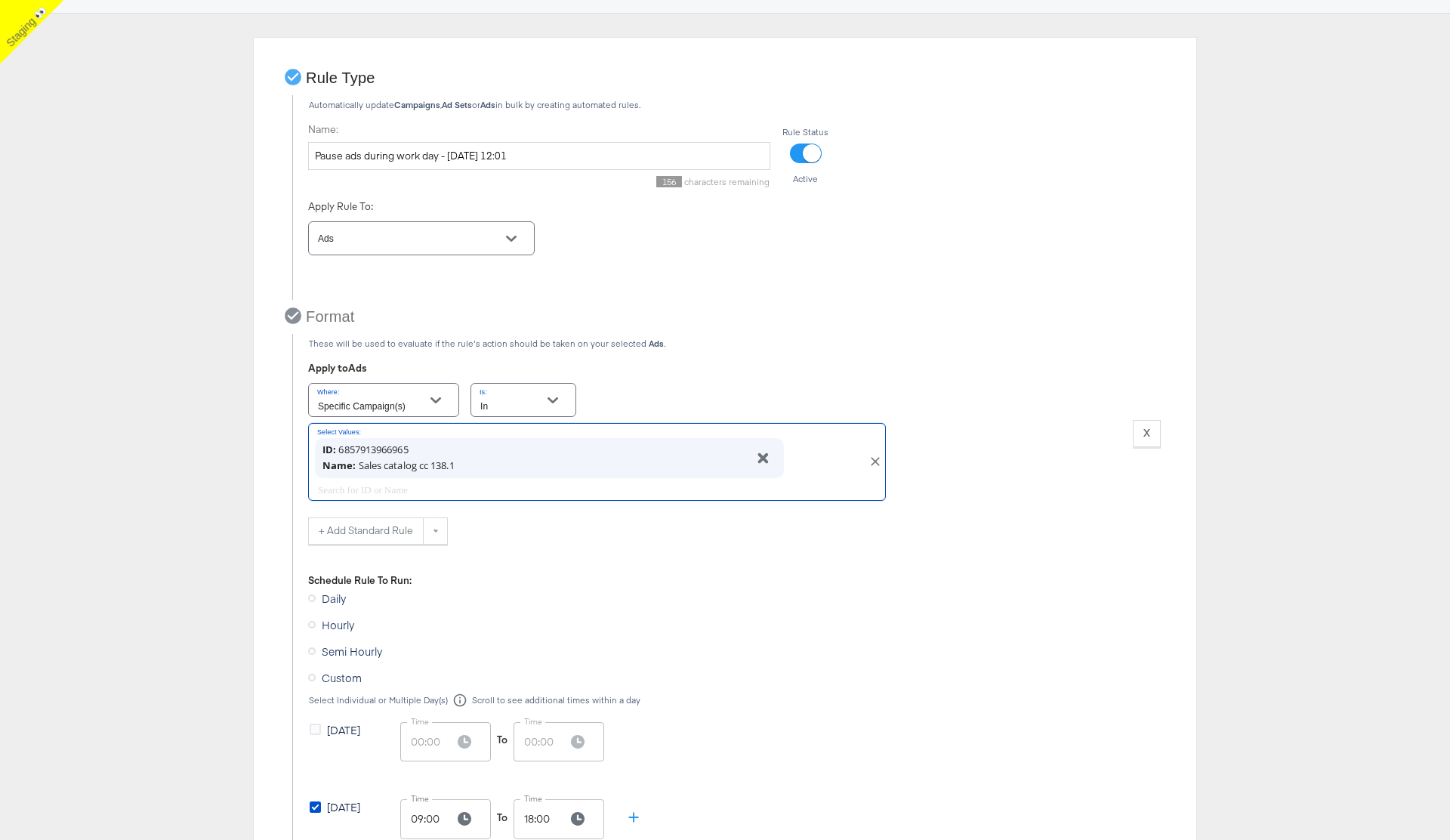
click at [311, 598] on icon at bounding box center [312, 598] width 8 height 8
click at [0, 0] on input "Daily" at bounding box center [0, 0] width 0 height 0
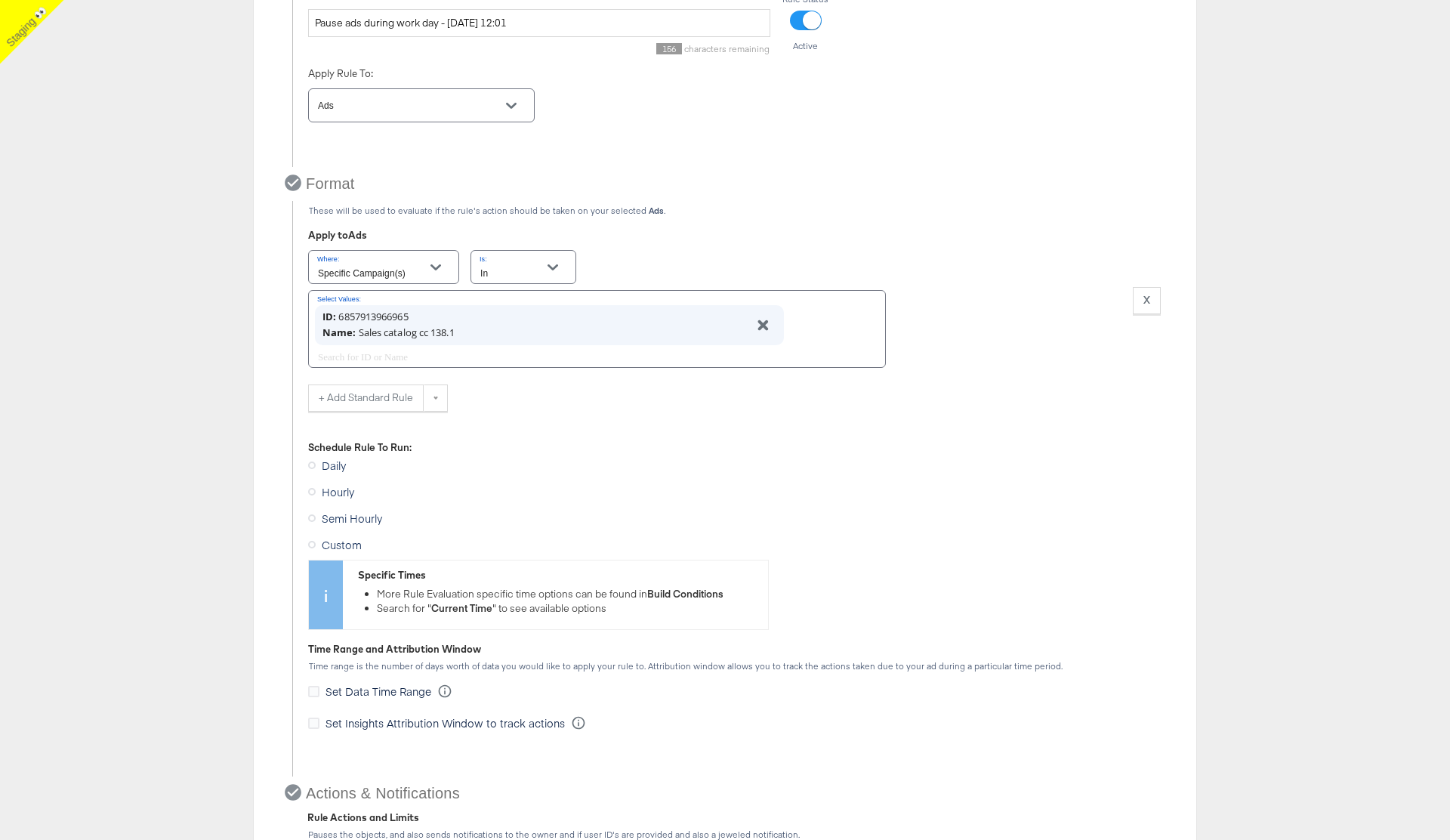
scroll to position [299, 0]
click at [351, 392] on button "+ Add Standard Rule" at bounding box center [366, 395] width 116 height 27
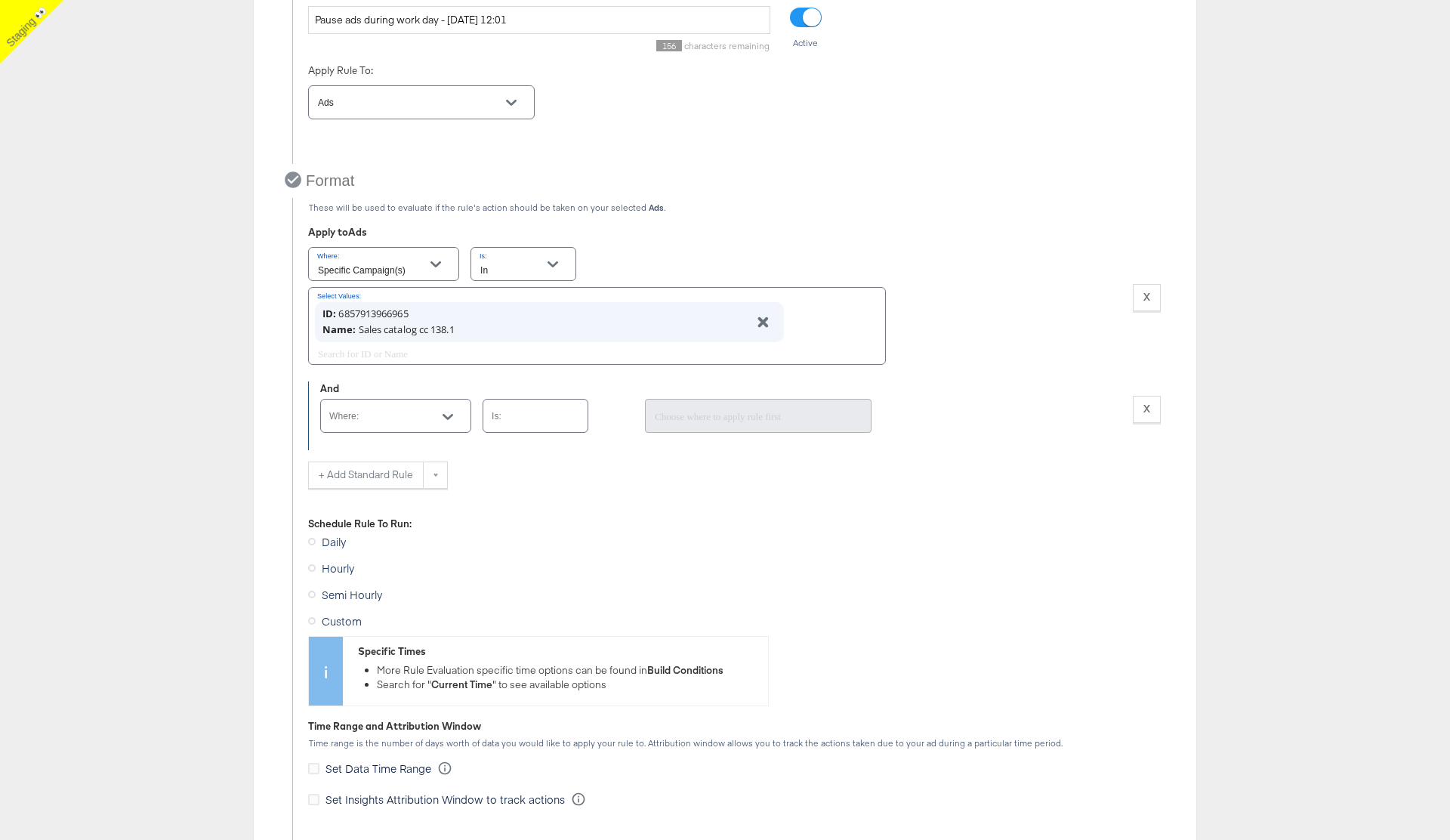
click at [357, 418] on input "Where:" at bounding box center [384, 422] width 114 height 17
click at [380, 500] on div "Campaign Effective Status" at bounding box center [392, 501] width 117 height 15
type input "Campaign Effective Status"
click at [526, 417] on input "Is:" at bounding box center [523, 422] width 69 height 17
click at [522, 458] on li "In" at bounding box center [535, 454] width 104 height 24
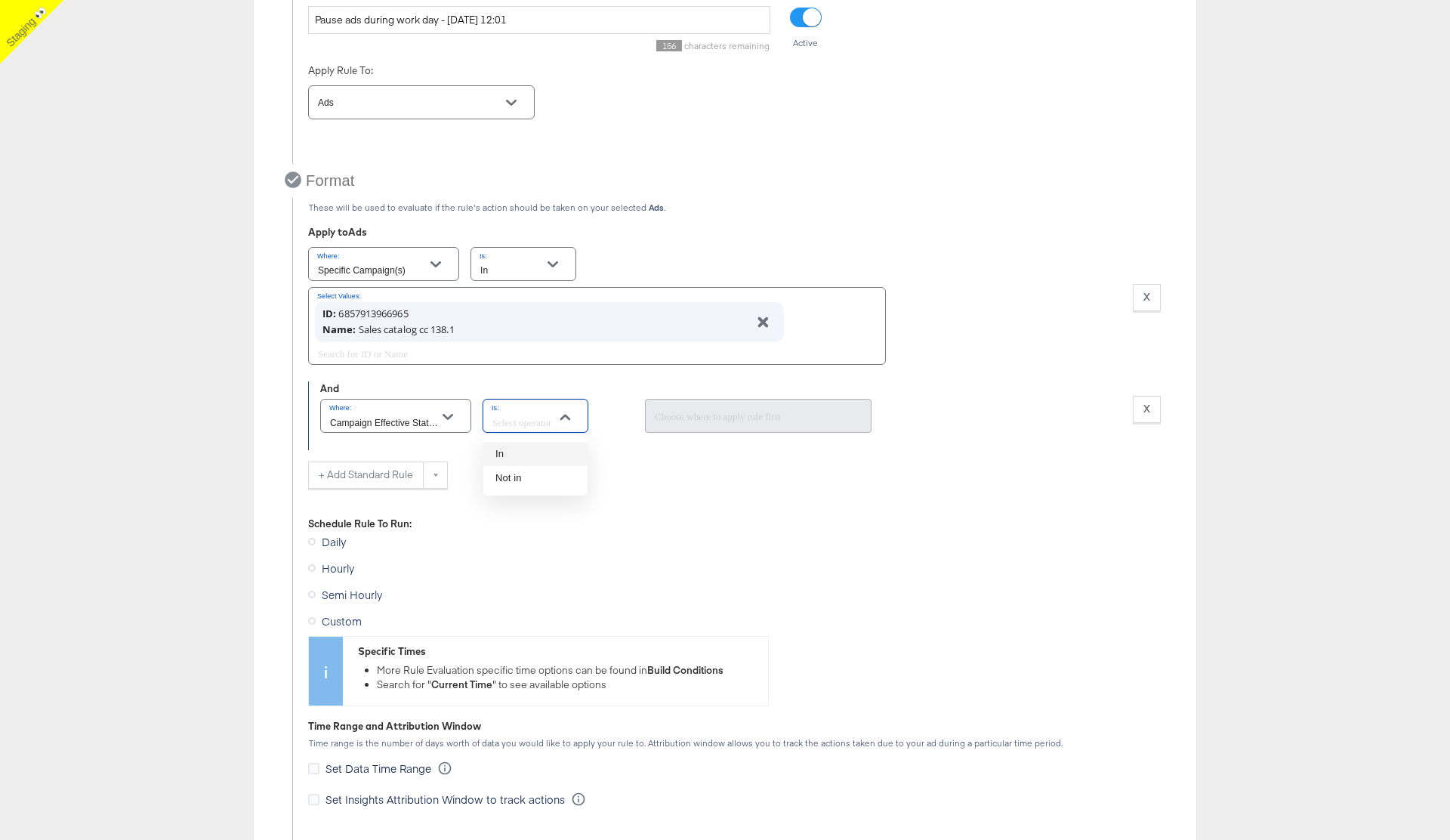
type input "In"
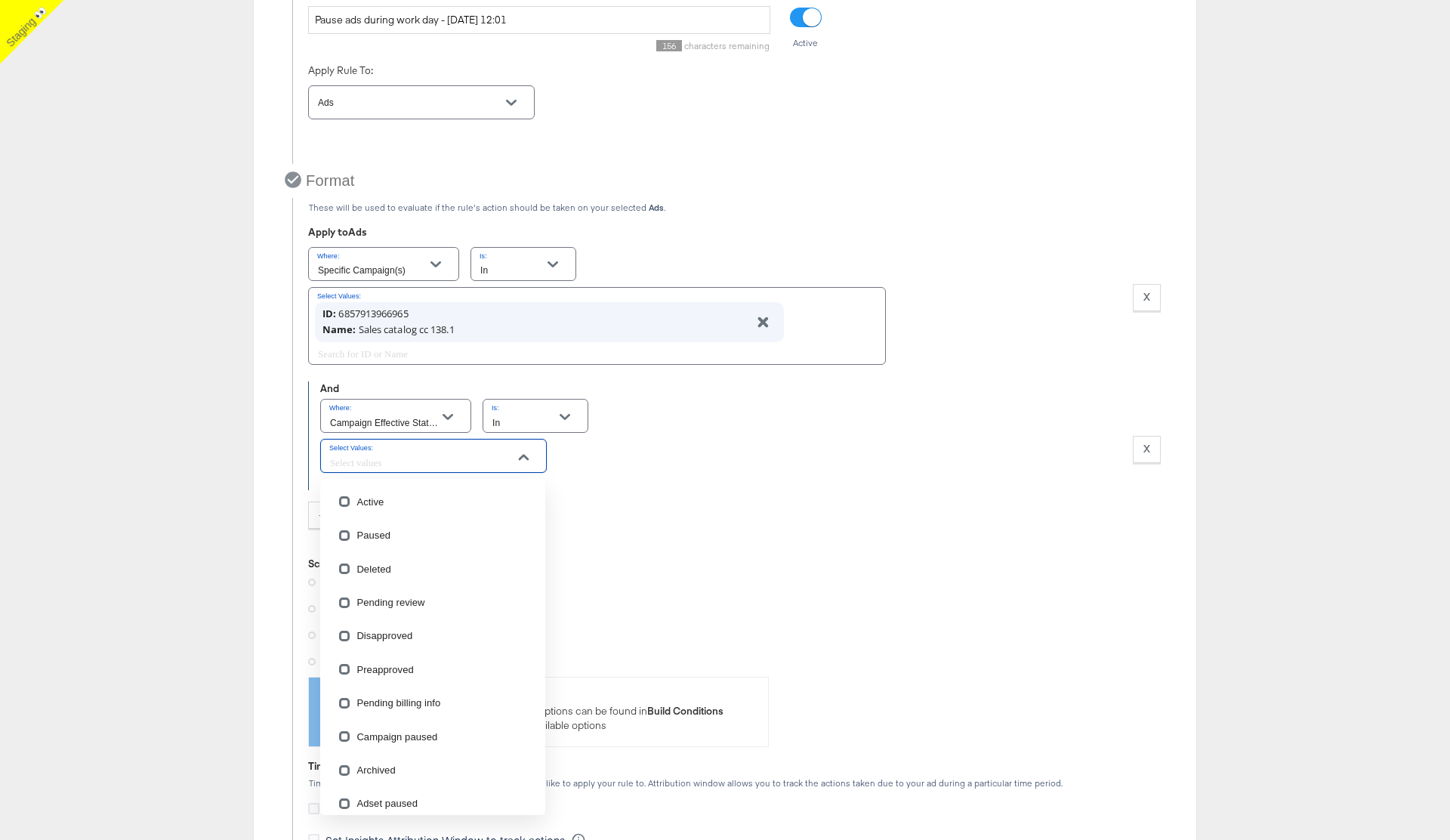
click at [426, 459] on input "Select Values:" at bounding box center [412, 463] width 170 height 17
click at [390, 499] on li "Active" at bounding box center [433, 501] width 225 height 33
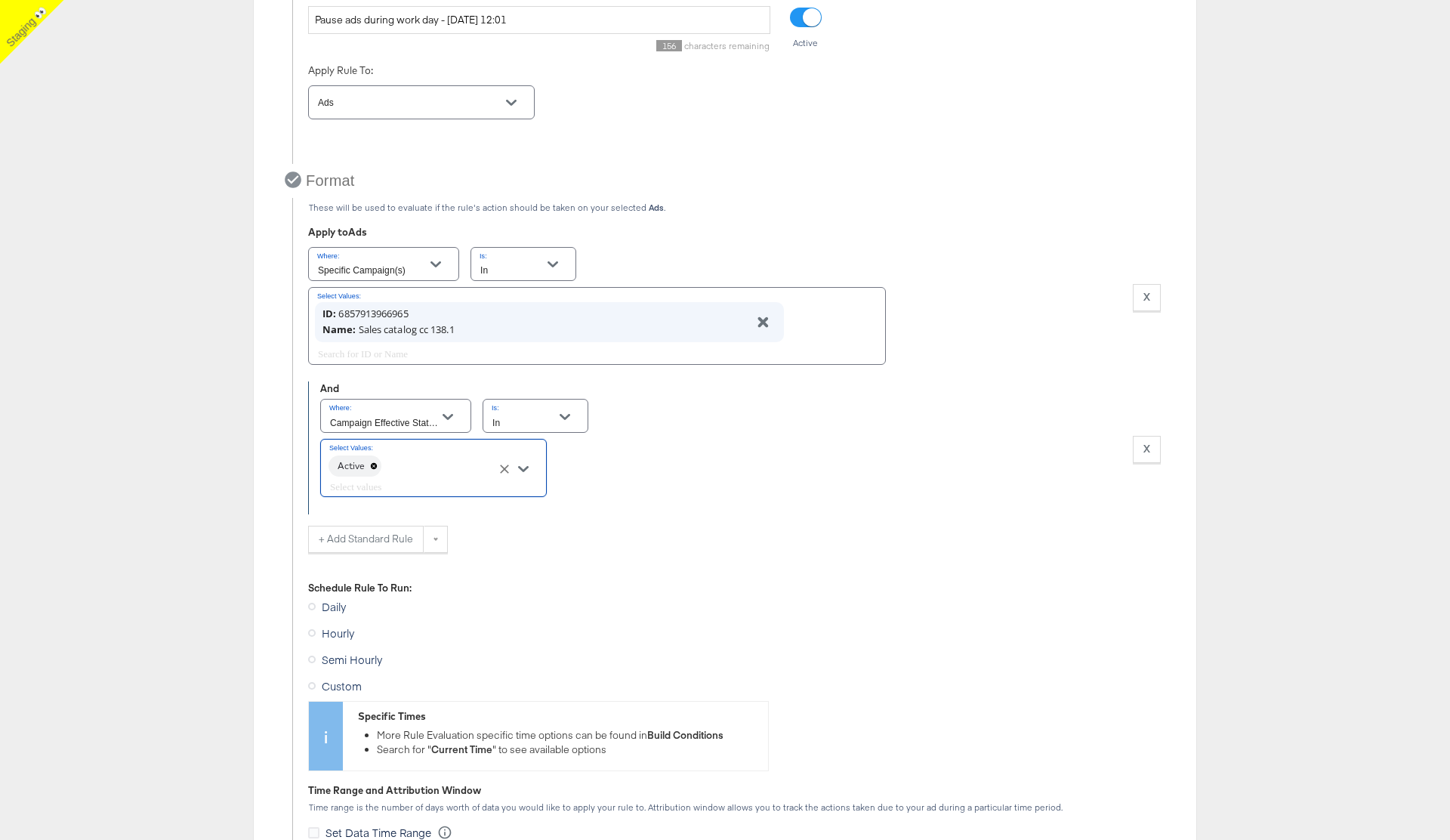
click at [385, 484] on input "Select Values:" at bounding box center [412, 487] width 170 height 17
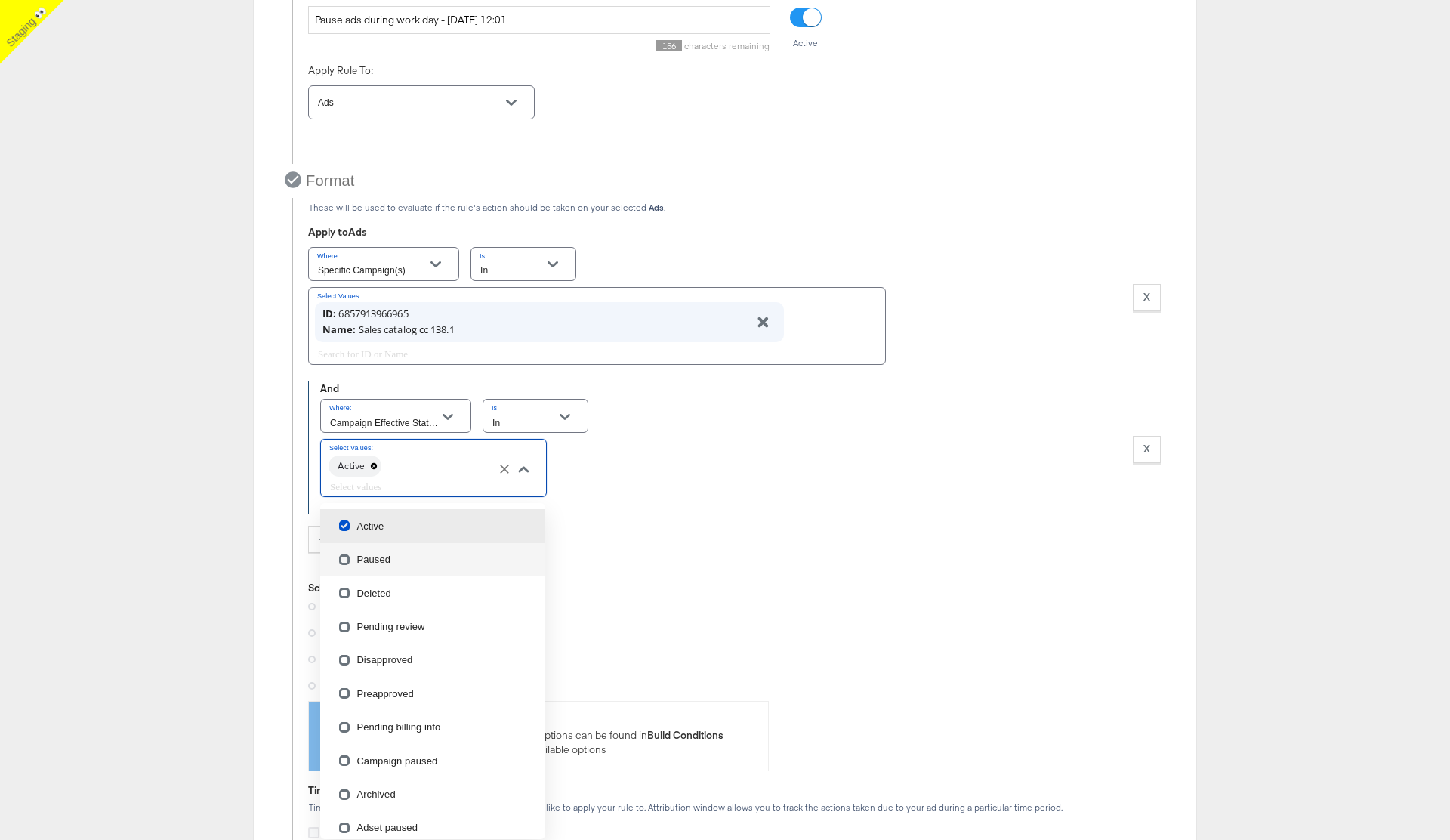
click at [374, 560] on li "Paused" at bounding box center [433, 559] width 225 height 33
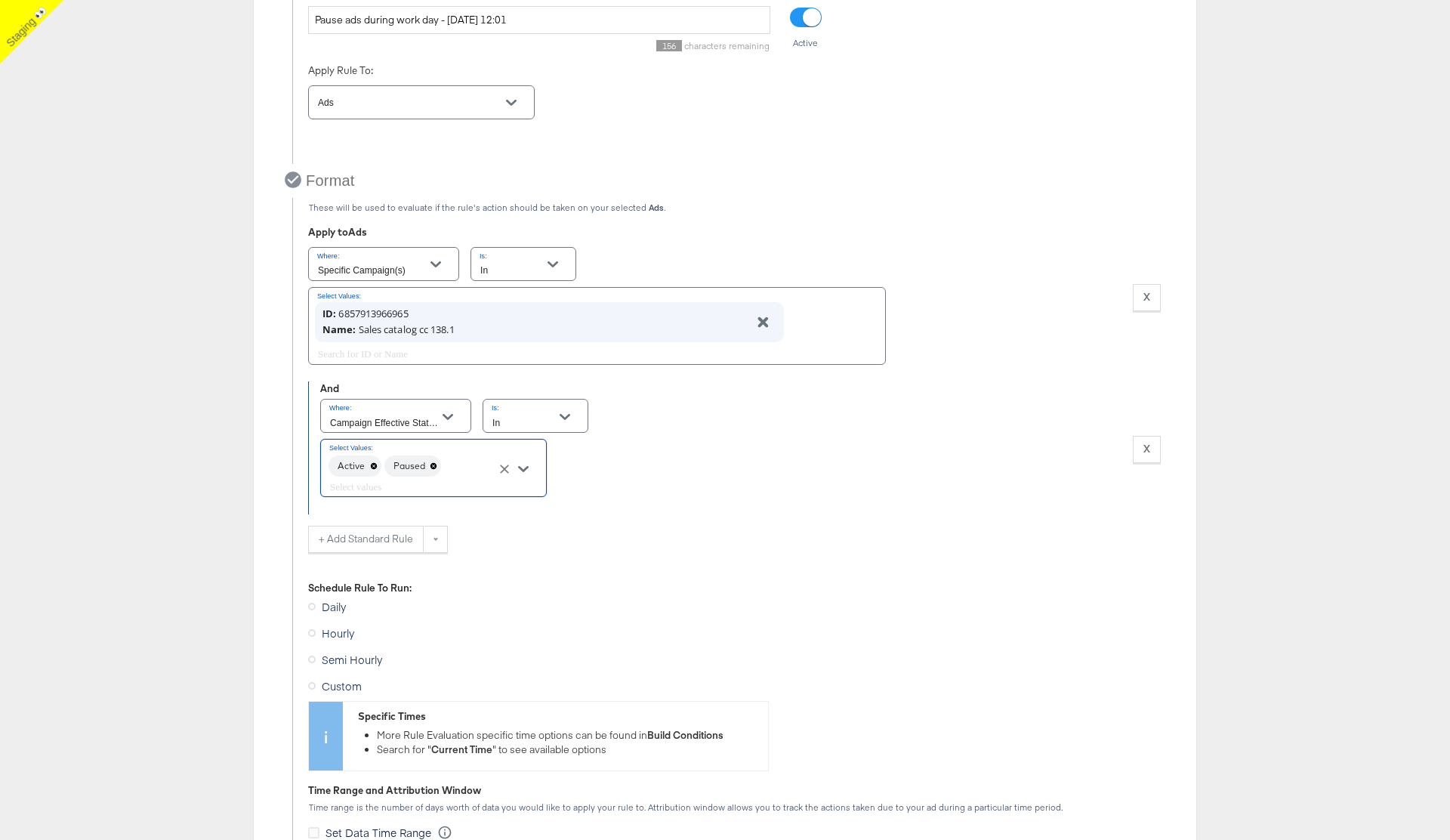
click at [227, 551] on div "Rule Type Automatically update [PERSON_NAME] Sets or Ads in bulk by creating au…" at bounding box center [725, 605] width 1450 height 1410
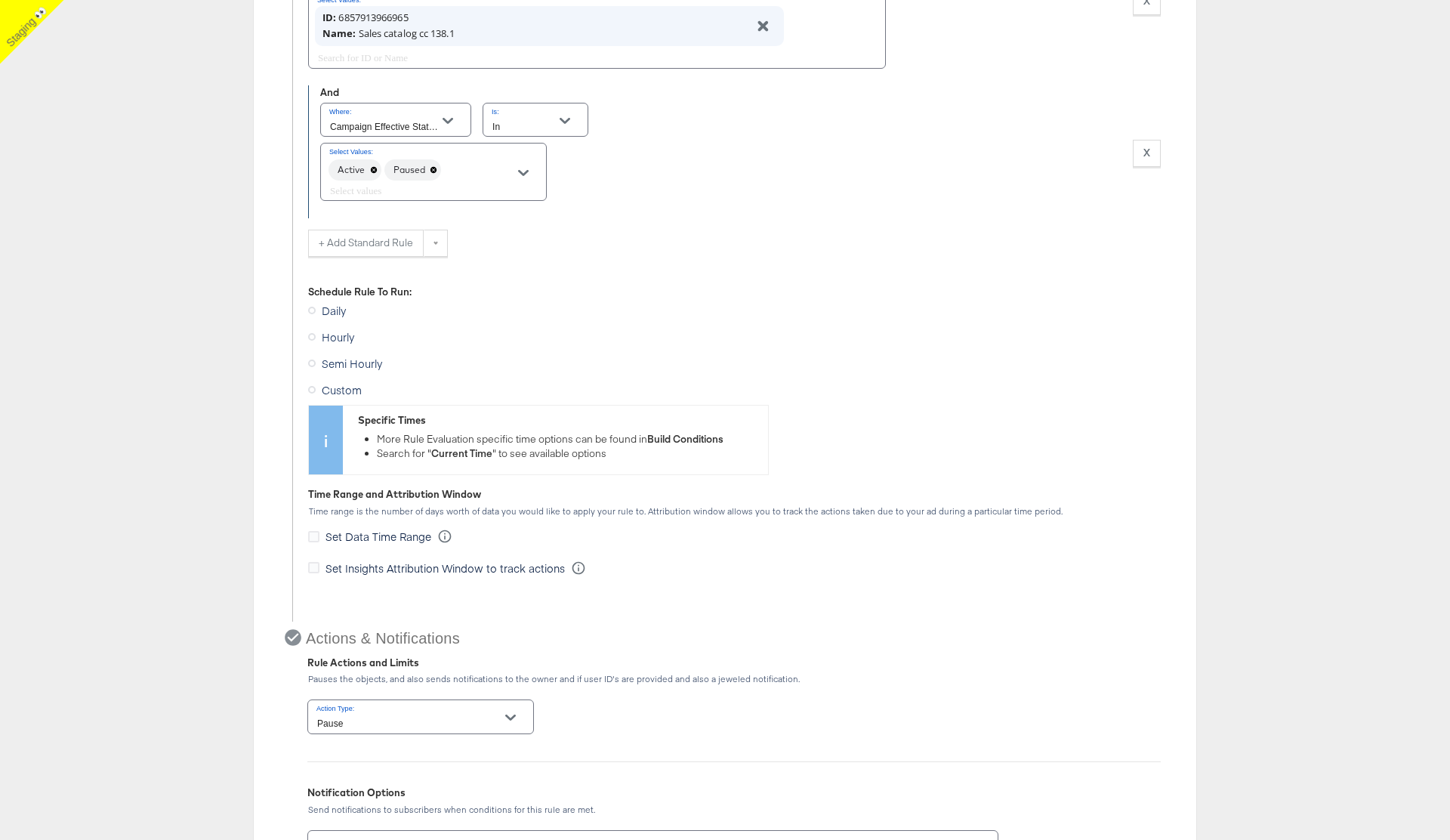
scroll to position [771, 0]
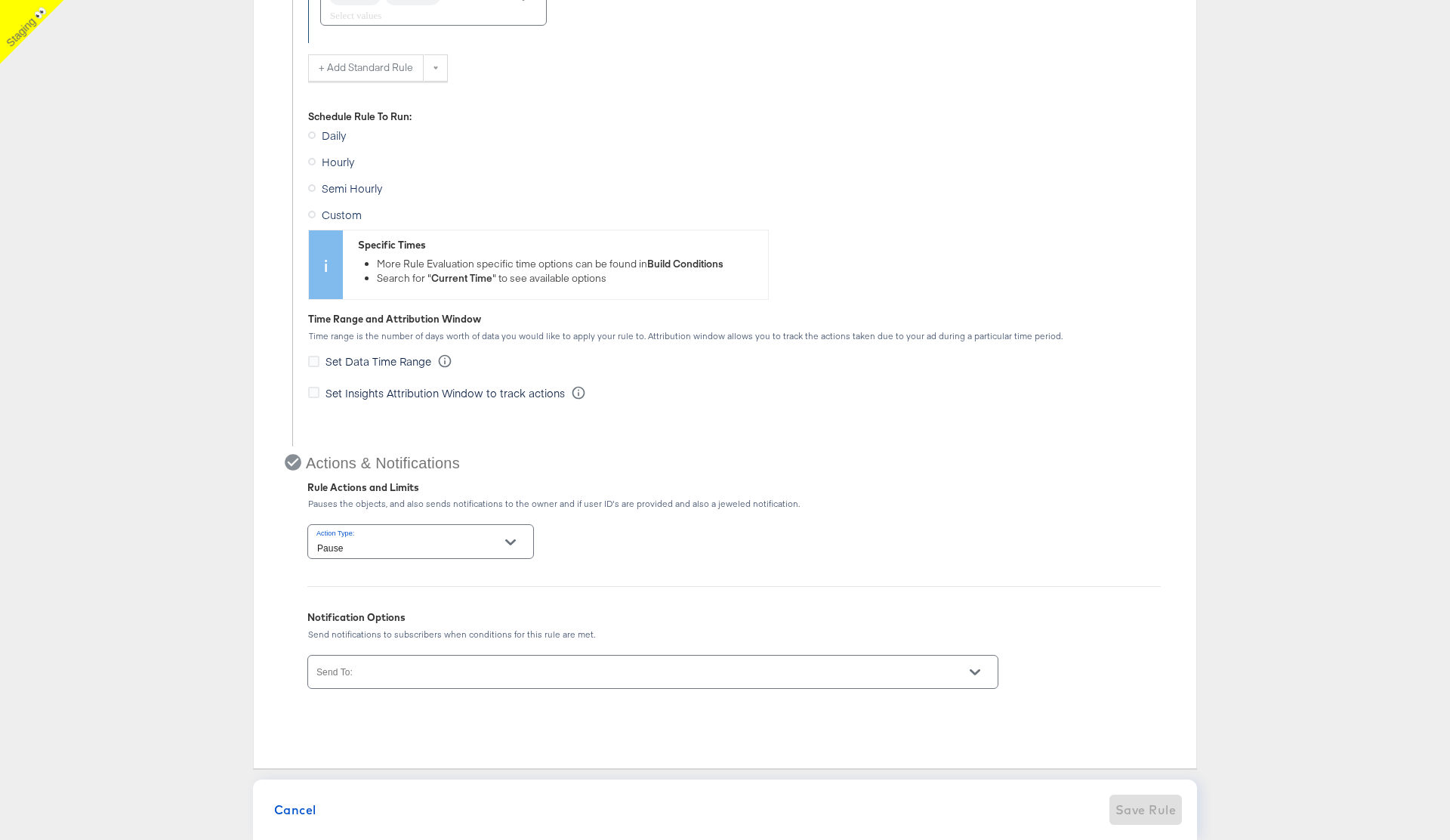
click at [382, 668] on div at bounding box center [652, 671] width 691 height 34
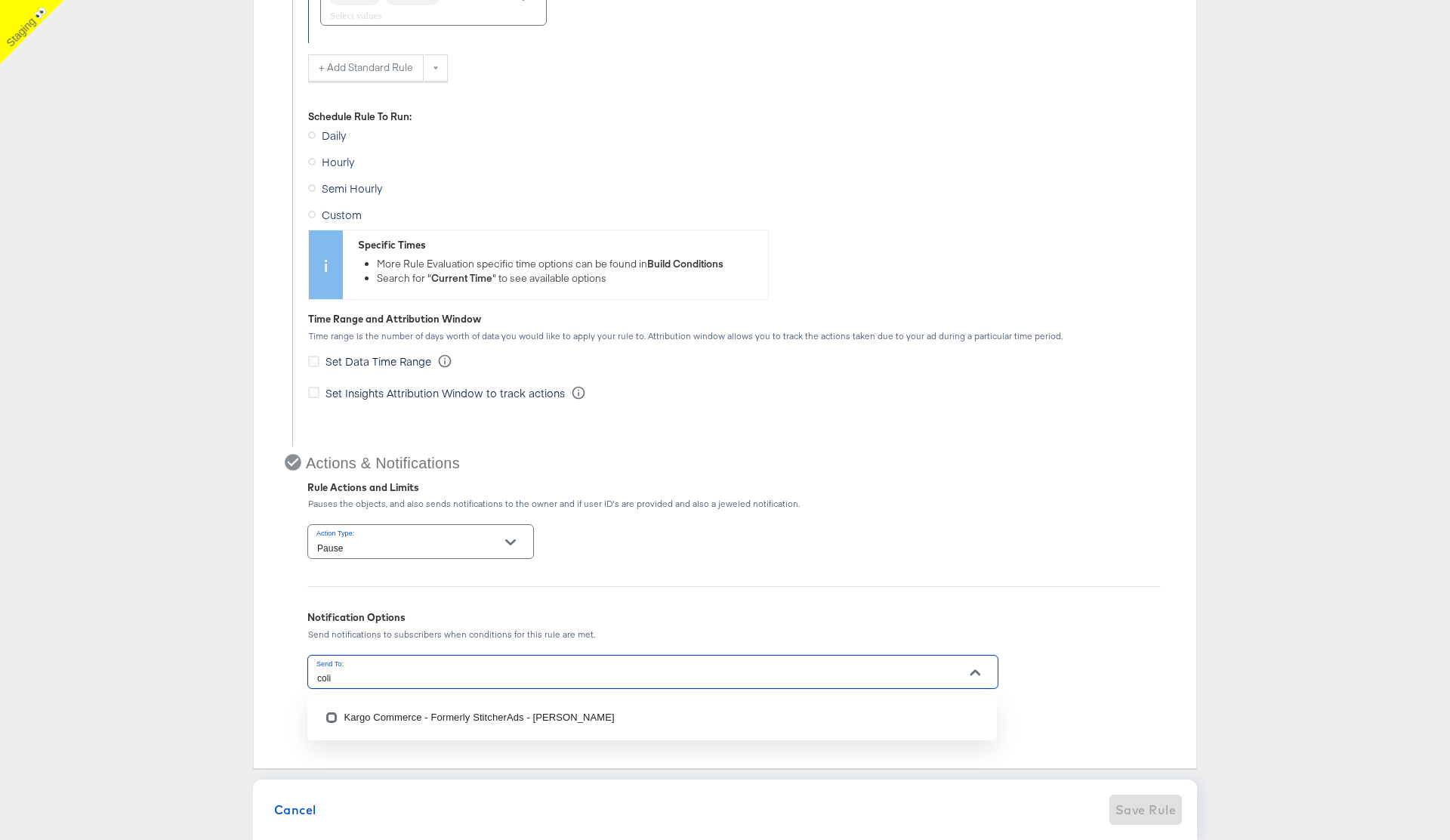
type input "[PERSON_NAME]"
click at [435, 712] on li "Kargo Commerce - Formerly StitcherAds - [PERSON_NAME]" at bounding box center [652, 717] width 690 height 33
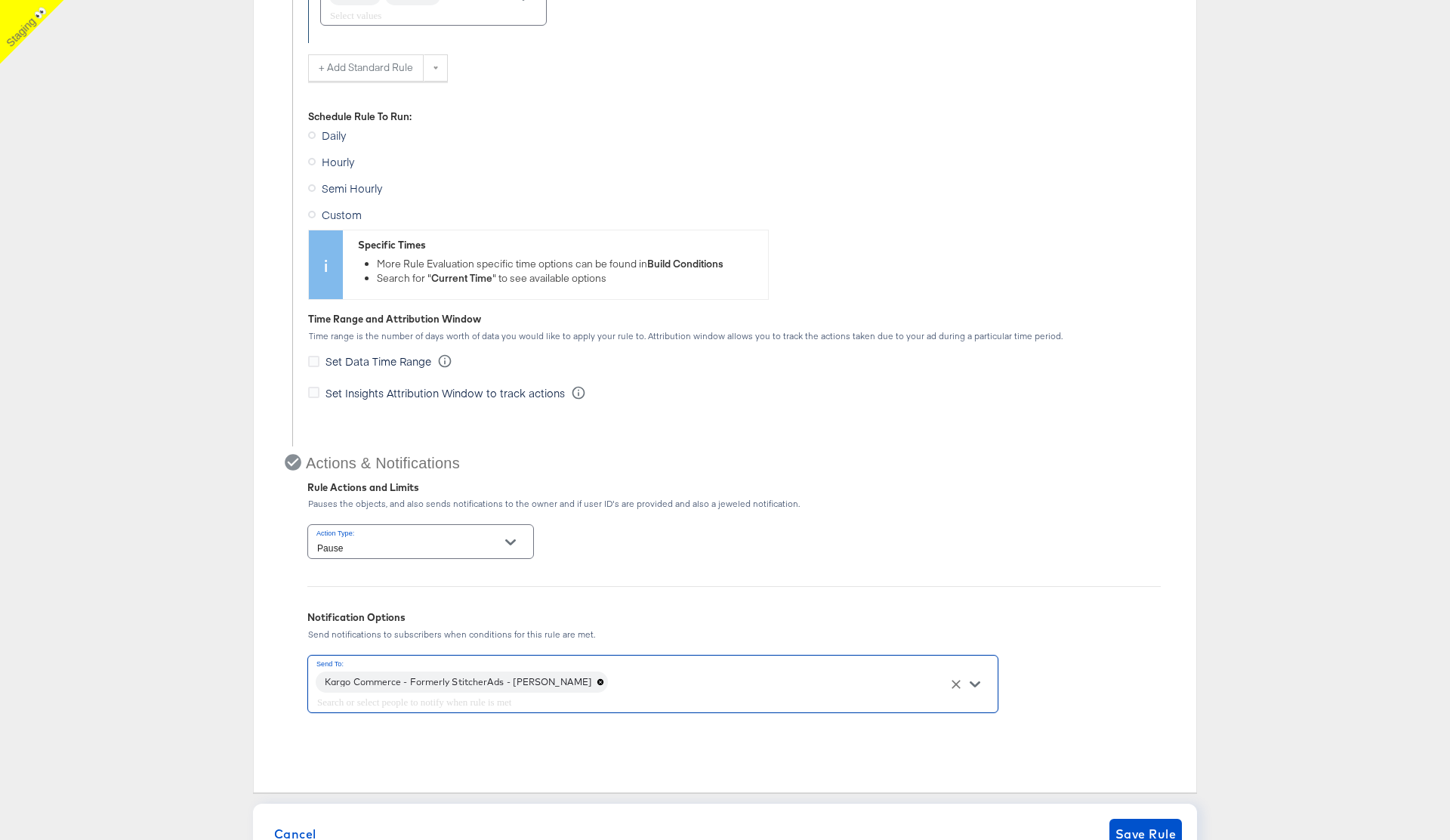
click at [201, 688] on div "Rule Type Automatically update [PERSON_NAME] Sets or Ads in bulk by creating au…" at bounding box center [725, 147] width 1450 height 1434
click at [1140, 827] on span "Save Rule" at bounding box center [1145, 834] width 61 height 21
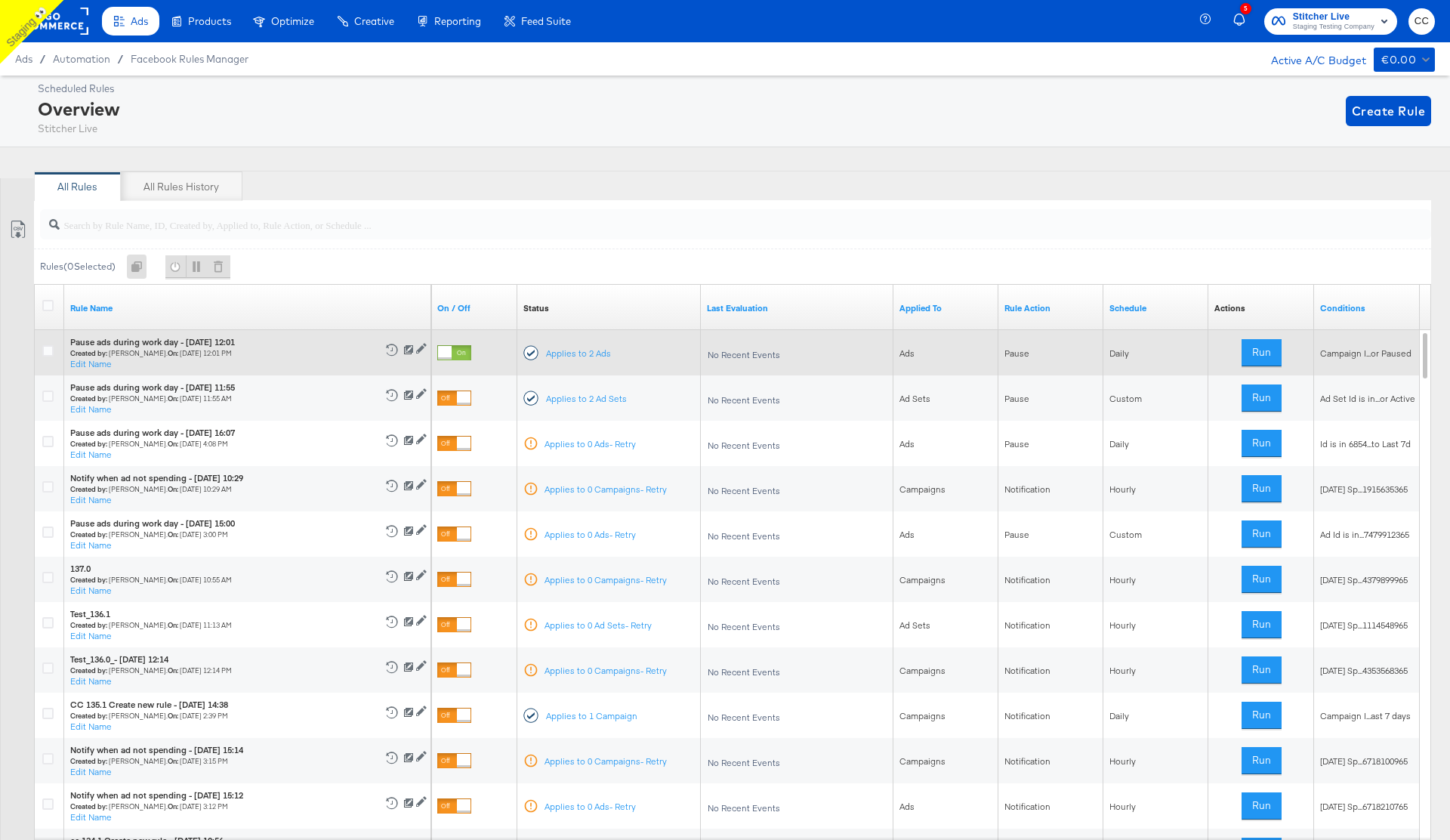
click at [450, 353] on div at bounding box center [444, 352] width 13 height 13
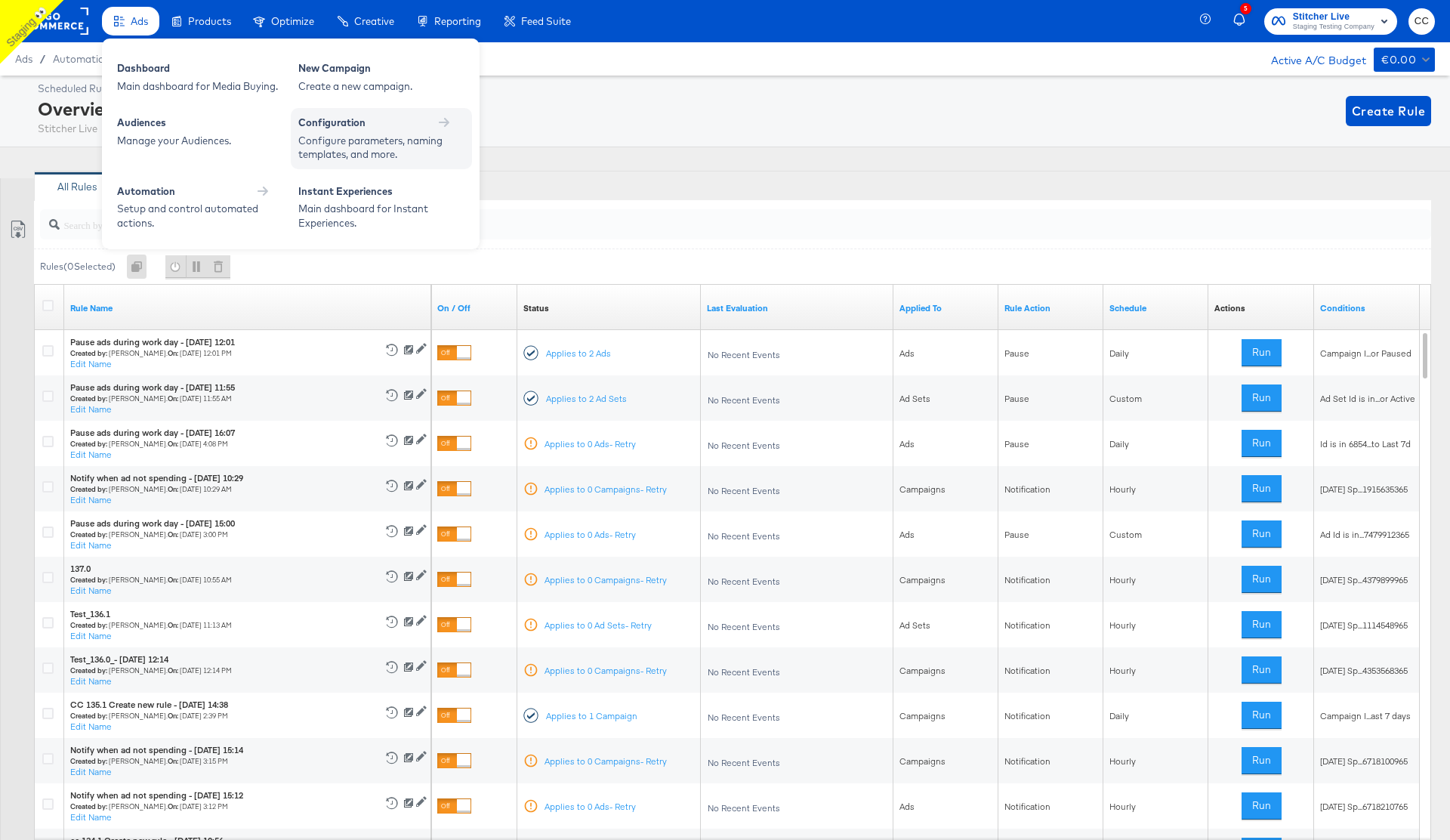
click at [423, 123] on div "Configuration" at bounding box center [381, 123] width 166 height 14
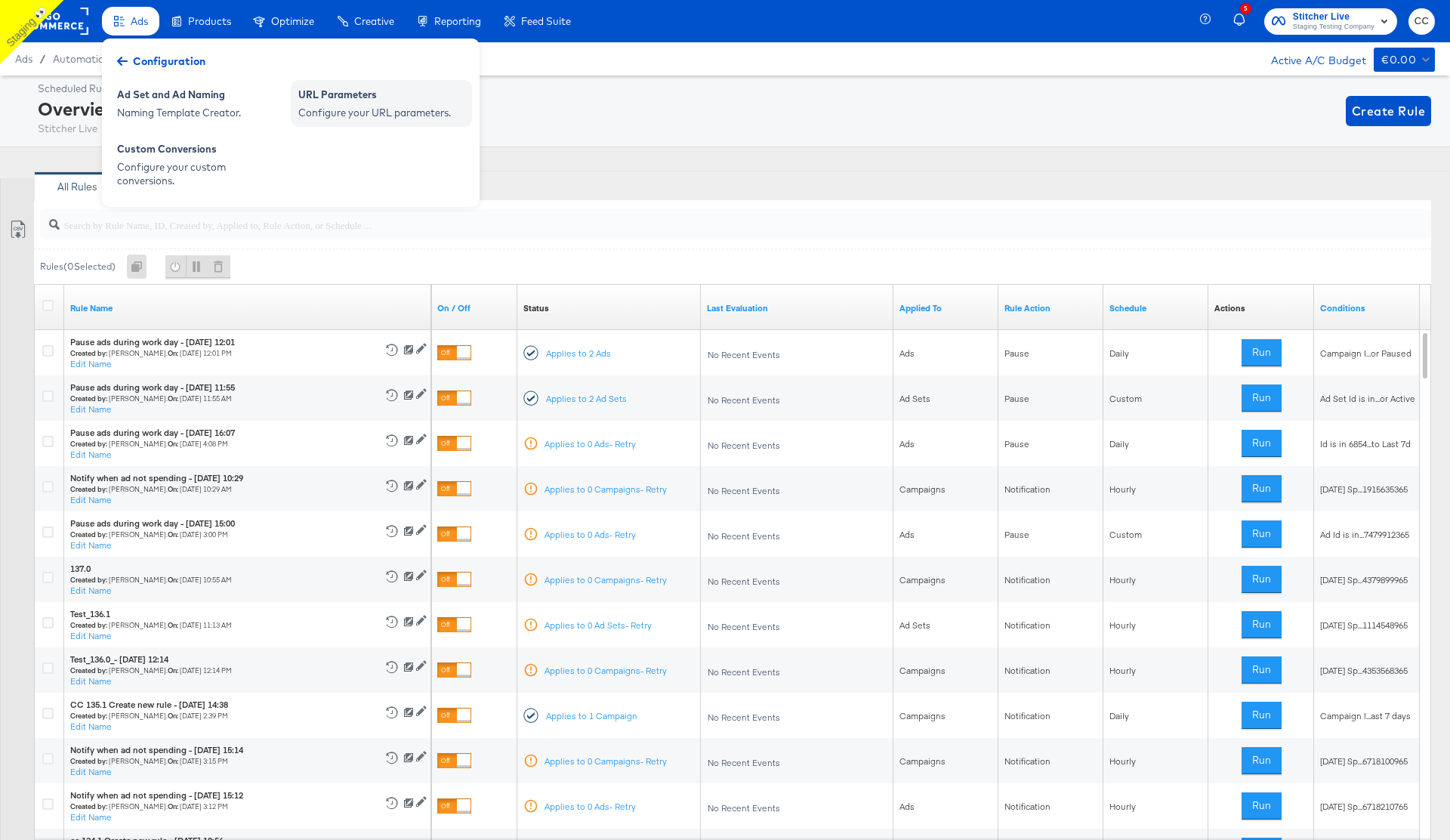
click at [367, 104] on div "URL Parameters" at bounding box center [381, 96] width 166 height 18
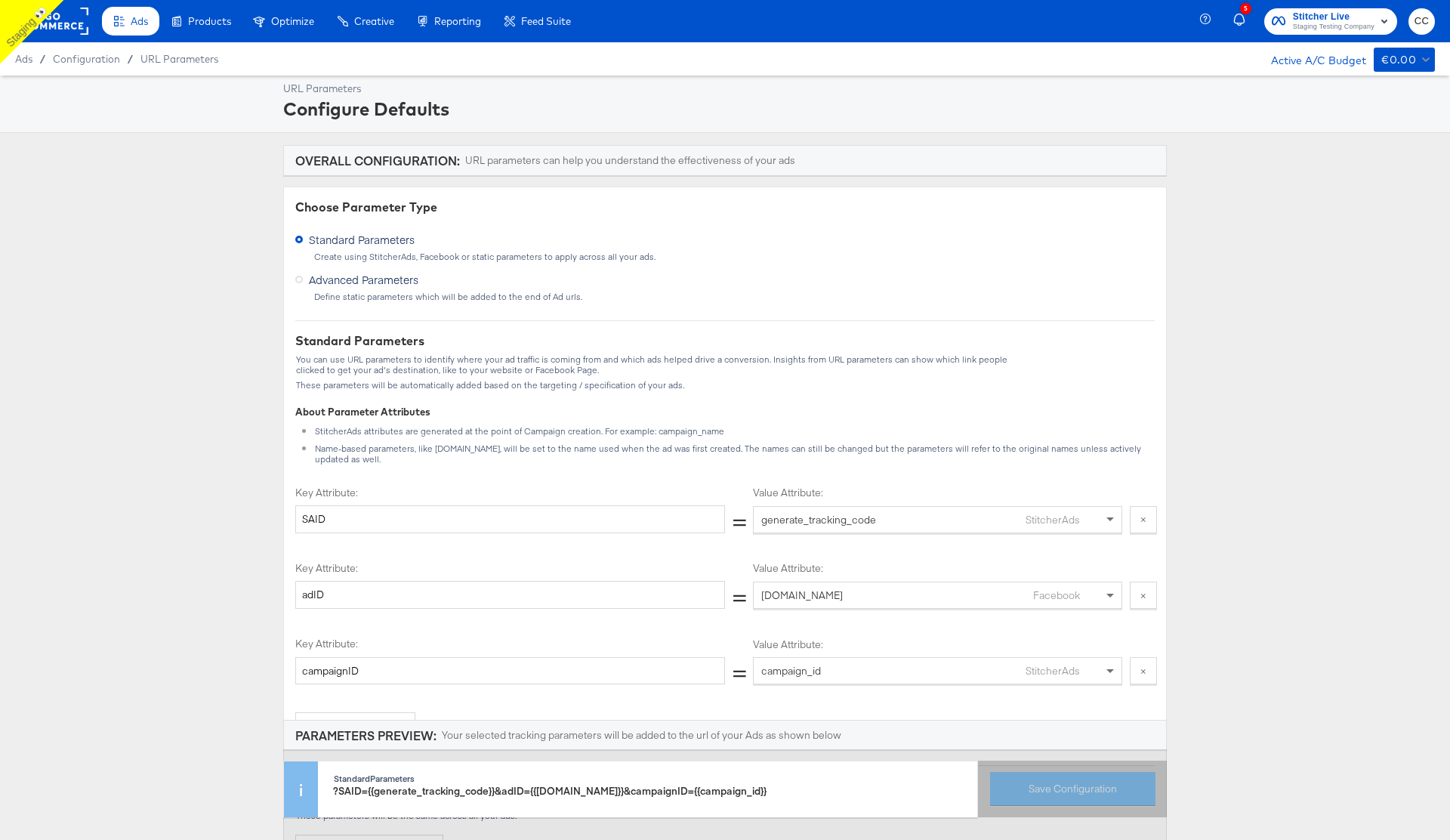
scroll to position [193, 0]
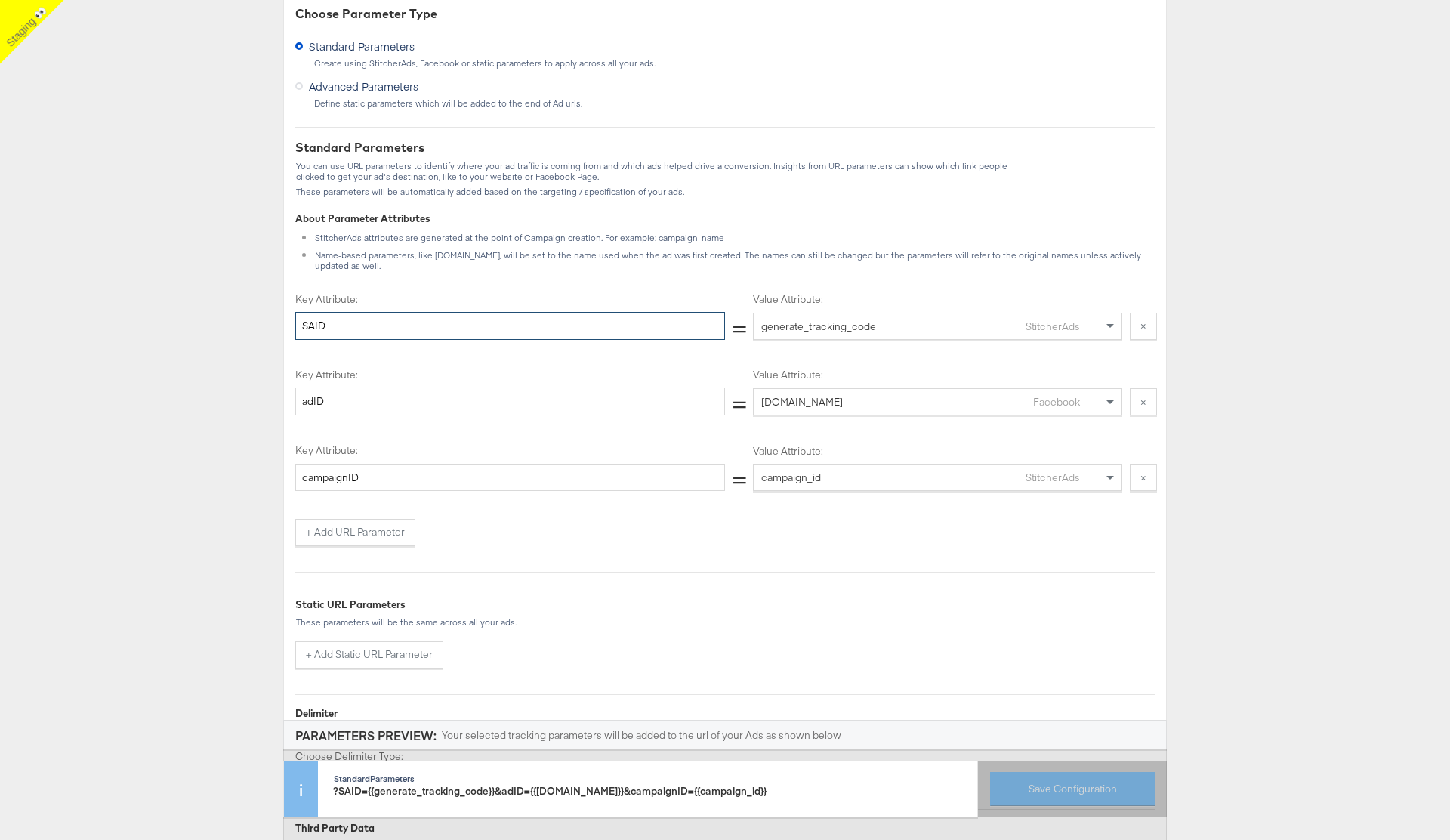
click at [305, 314] on input "SAID" at bounding box center [510, 325] width 429 height 28
click at [363, 314] on input "SAID" at bounding box center [510, 325] width 429 height 28
type input "SAID_CC"
click at [1085, 804] on button "Save Configuration" at bounding box center [1073, 788] width 165 height 34
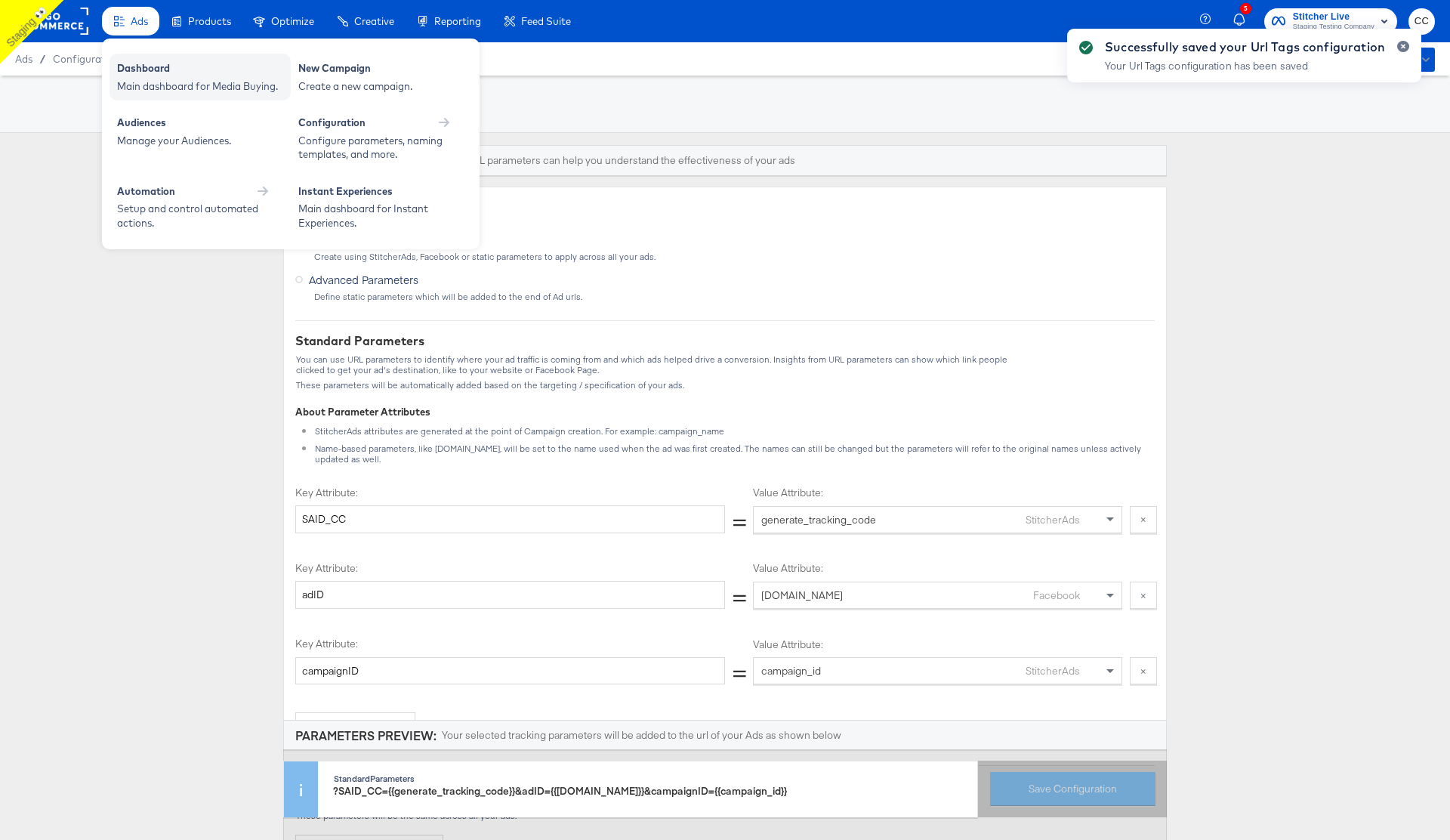
click at [165, 70] on div "Dashboard" at bounding box center [200, 70] width 166 height 18
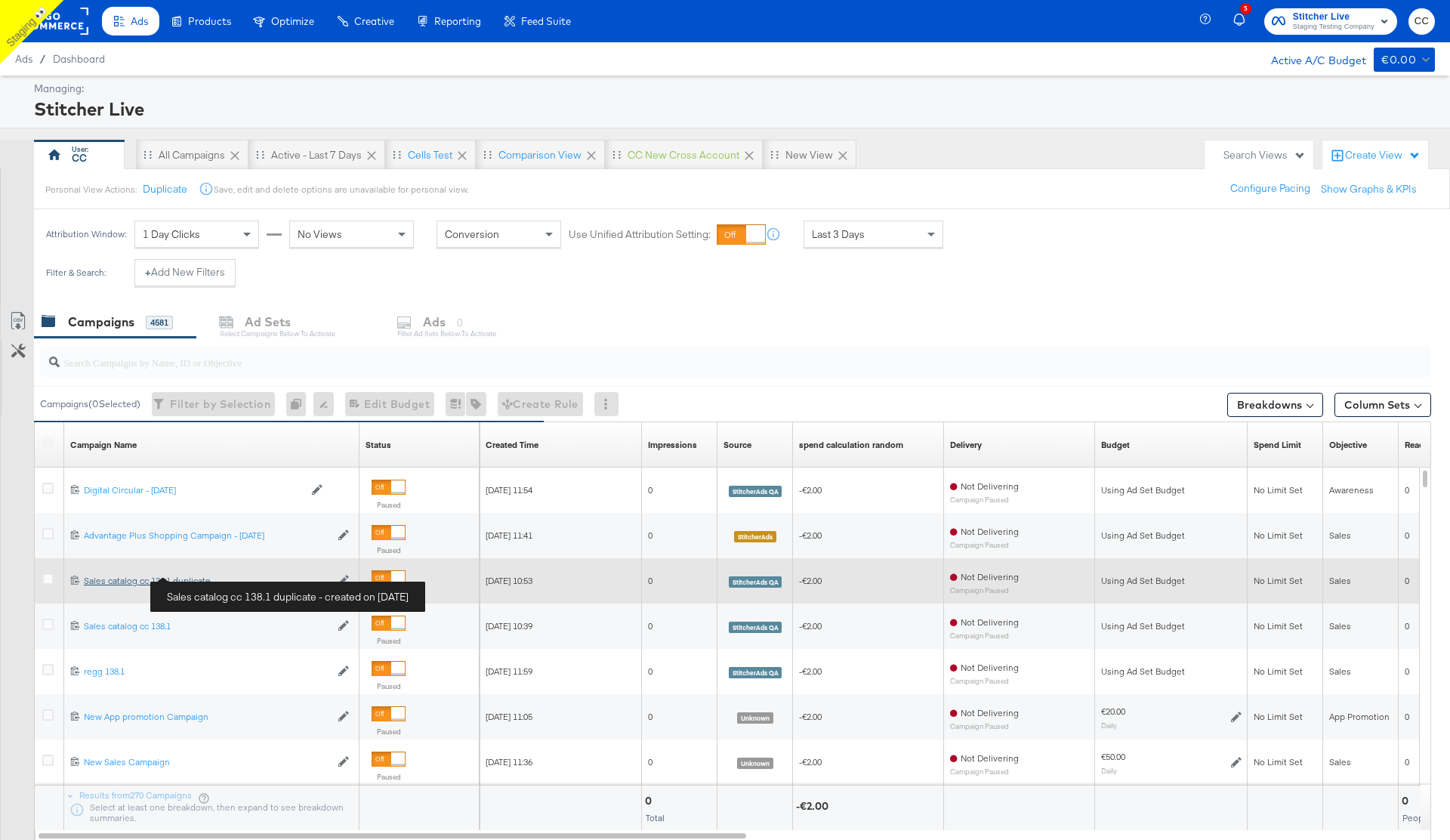
click at [149, 578] on div "Sales catalog cc 138.1 duplicate Sales catalog cc 138.1 duplicate" at bounding box center [206, 580] width 246 height 12
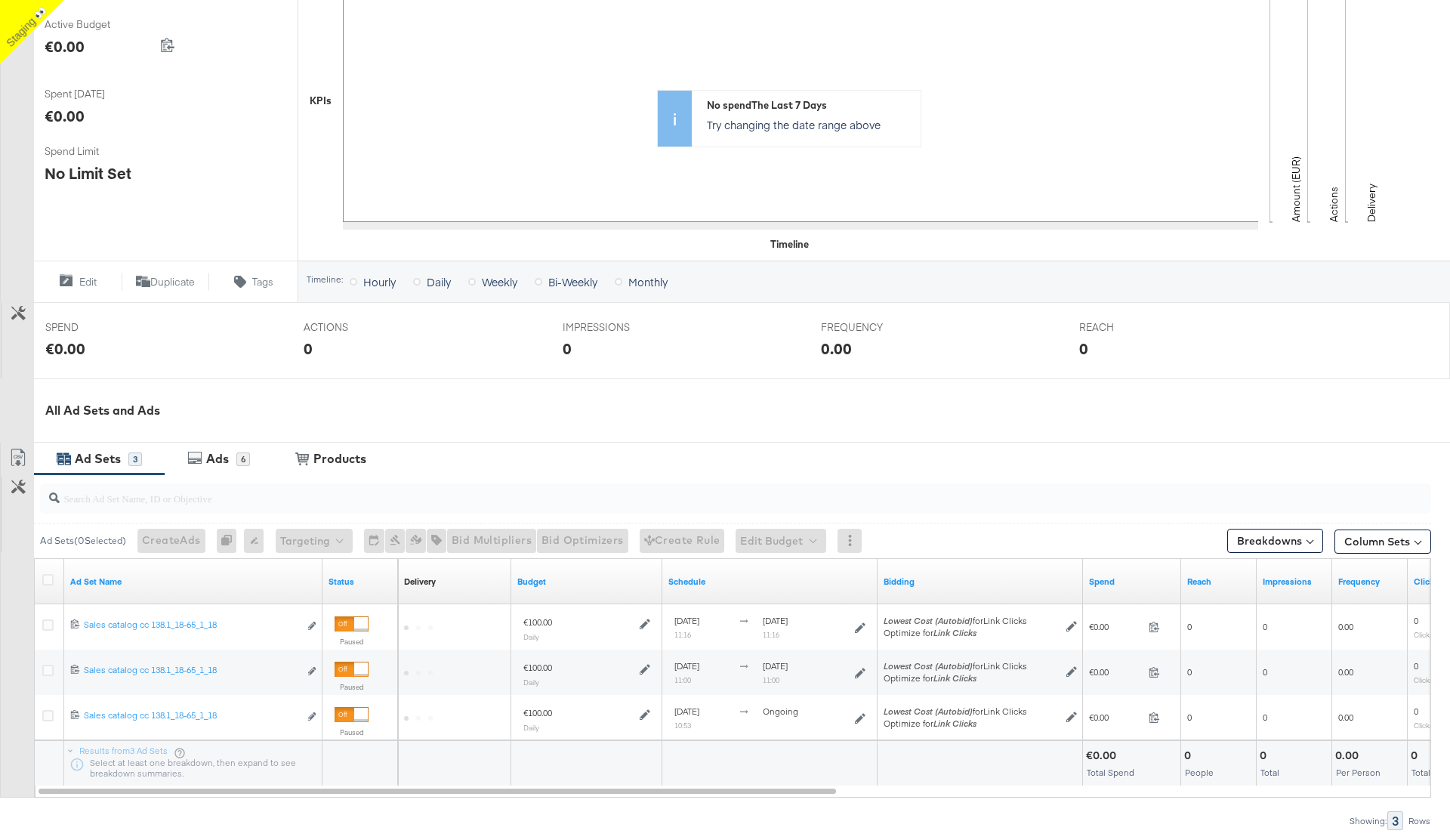
scroll to position [404, 0]
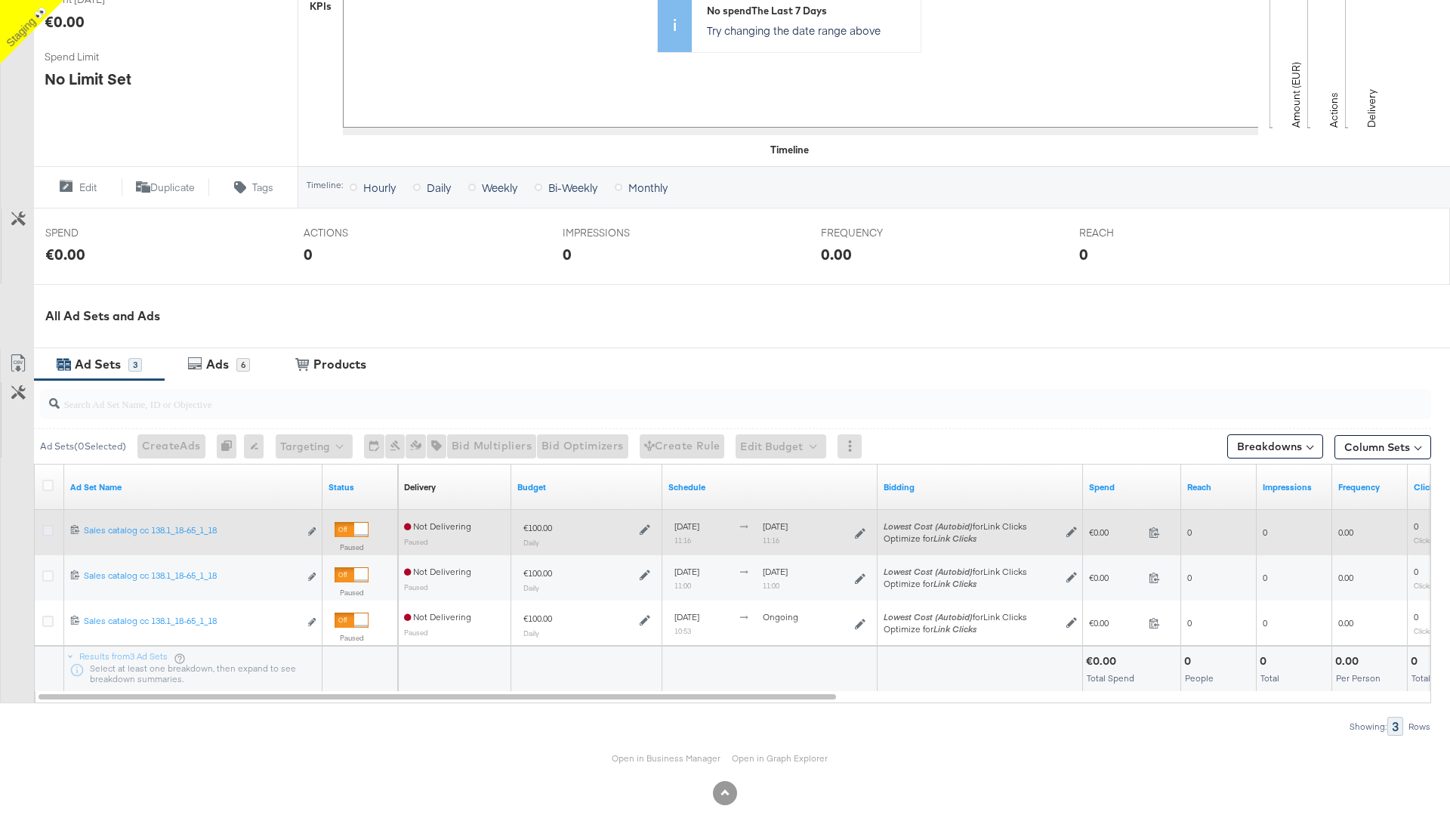
click at [46, 530] on icon at bounding box center [48, 530] width 11 height 11
click at [0, 0] on input "checkbox" at bounding box center [0, 0] width 0 height 0
click at [49, 526] on icon at bounding box center [48, 530] width 11 height 11
click at [0, 0] on input "checkbox" at bounding box center [0, 0] width 0 height 0
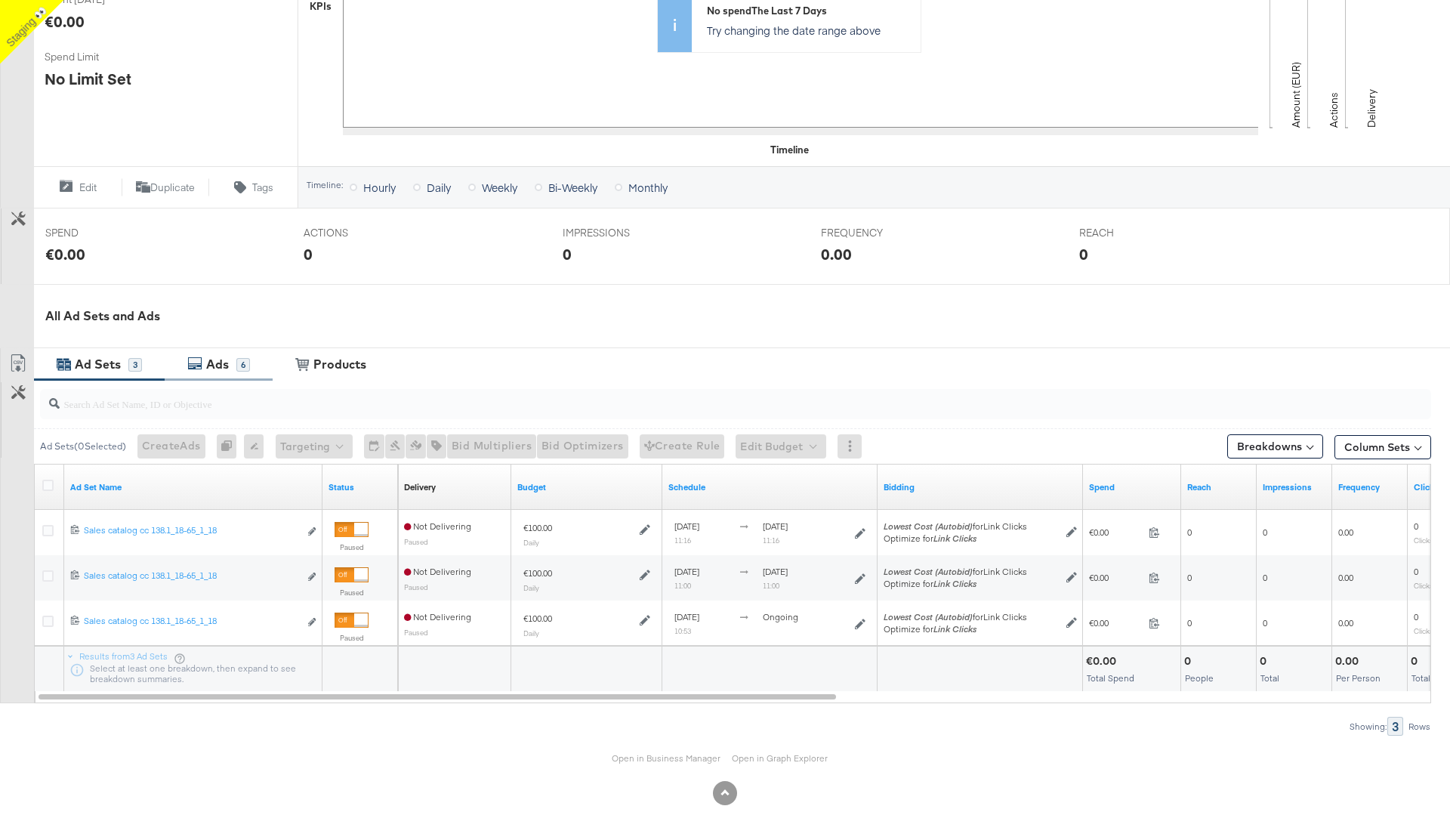
click at [211, 367] on div "Ads" at bounding box center [217, 364] width 23 height 17
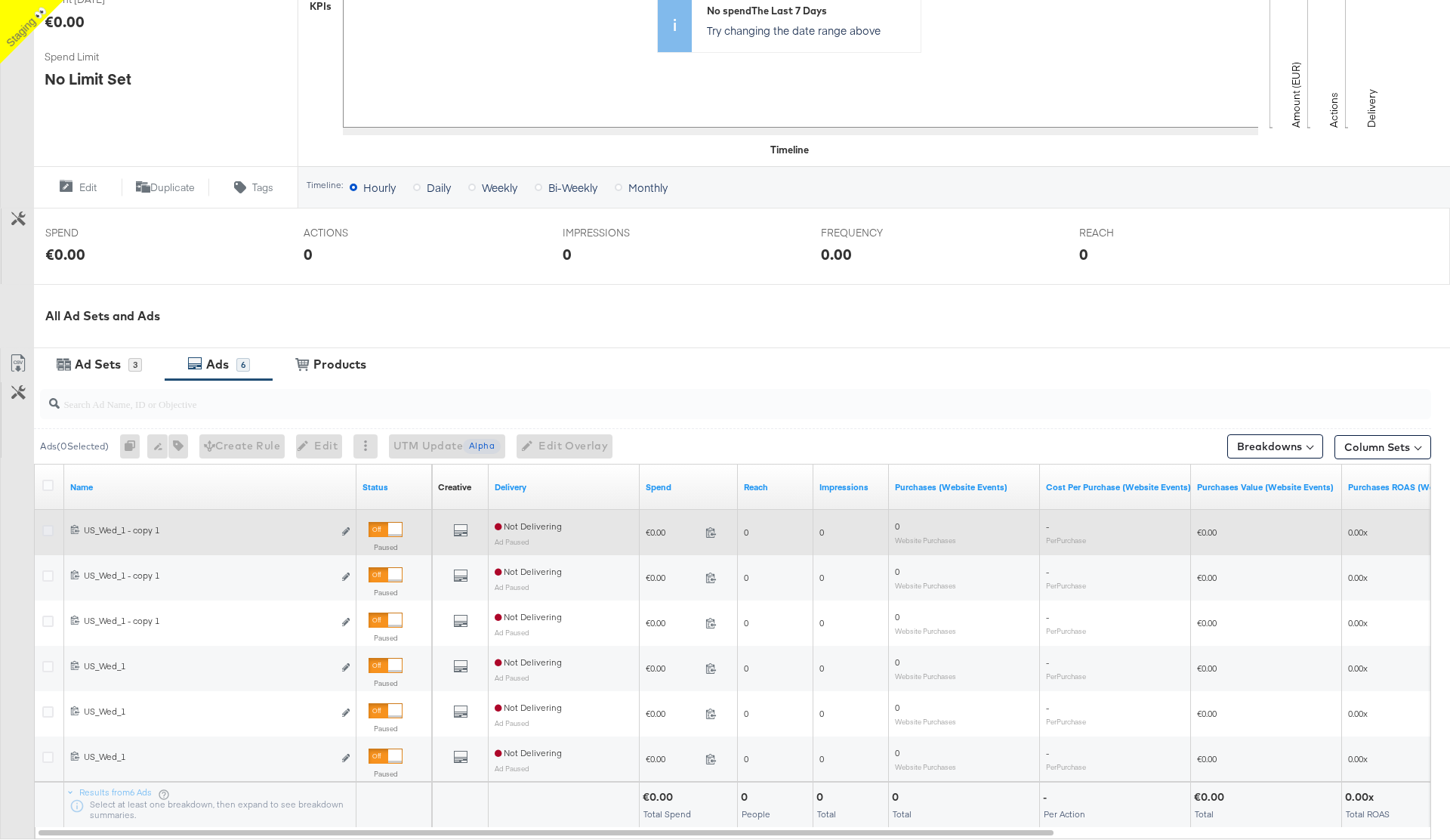
click at [49, 526] on icon at bounding box center [48, 530] width 11 height 11
click at [0, 0] on input "checkbox" at bounding box center [0, 0] width 0 height 0
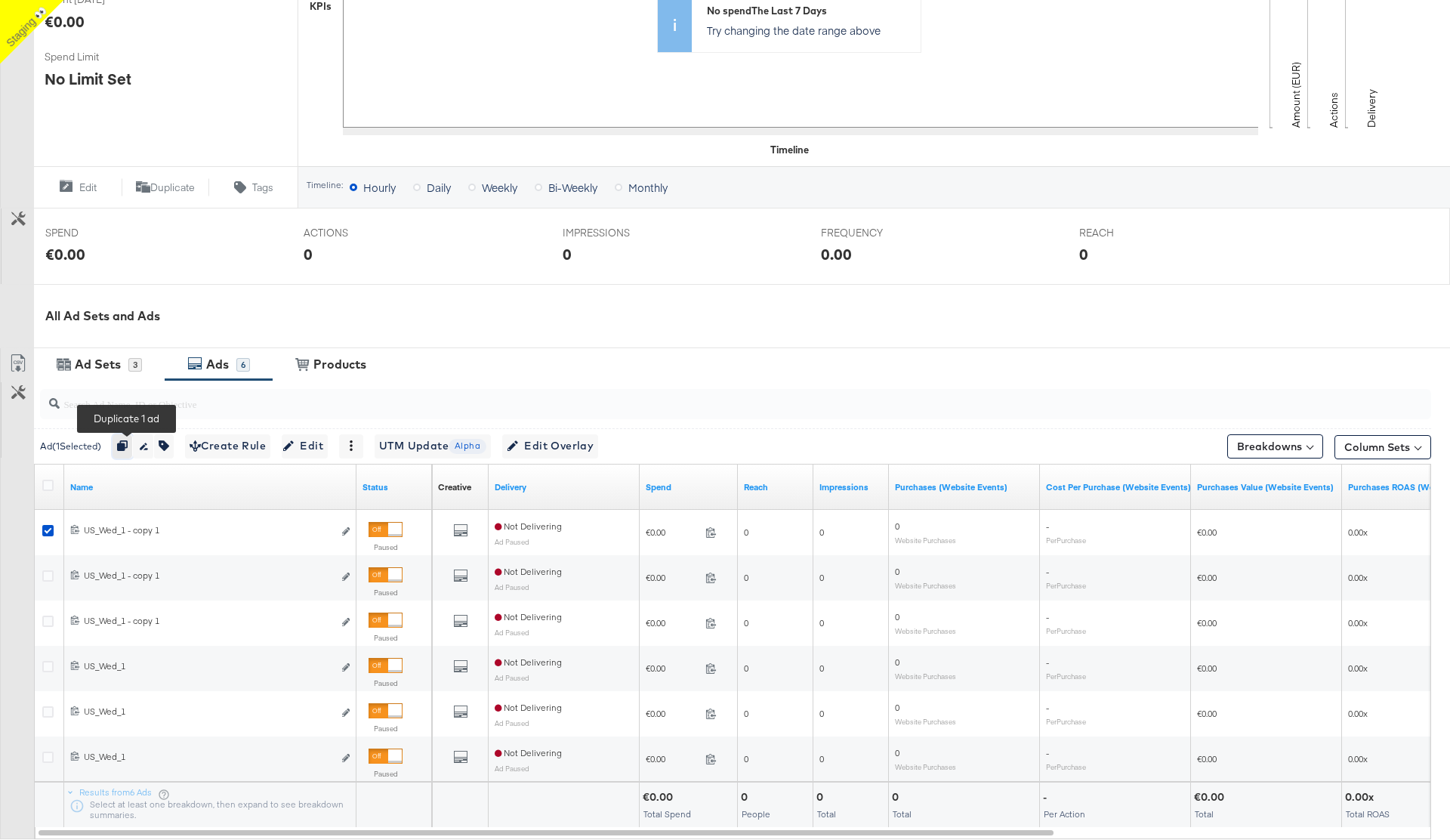
click at [126, 439] on button "button" at bounding box center [123, 446] width 20 height 24
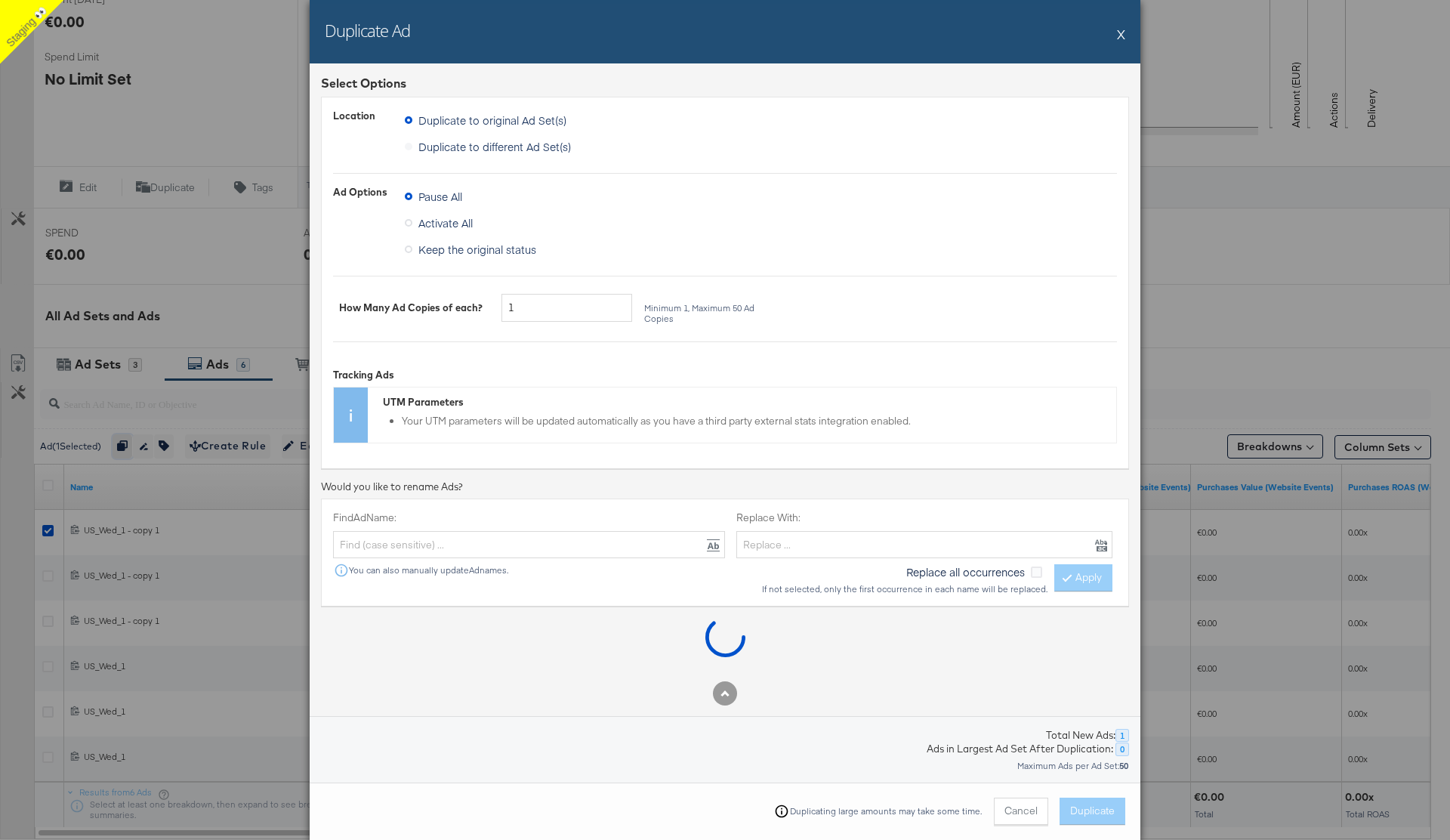
scroll to position [85, 0]
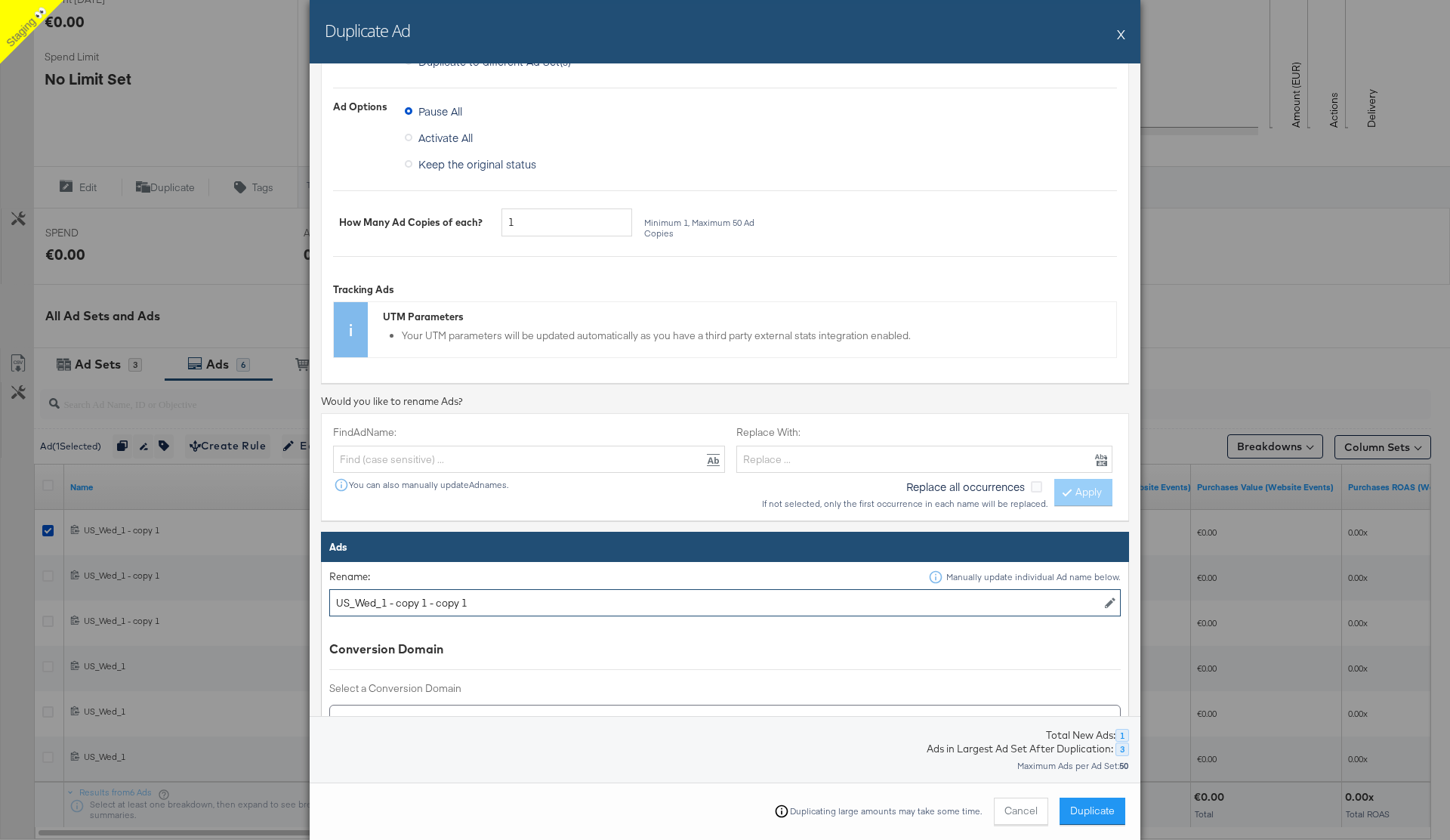
click at [404, 600] on input "US_Wed_1 - copy 1 - copy 1" at bounding box center [725, 602] width 791 height 28
type input "CCAD"
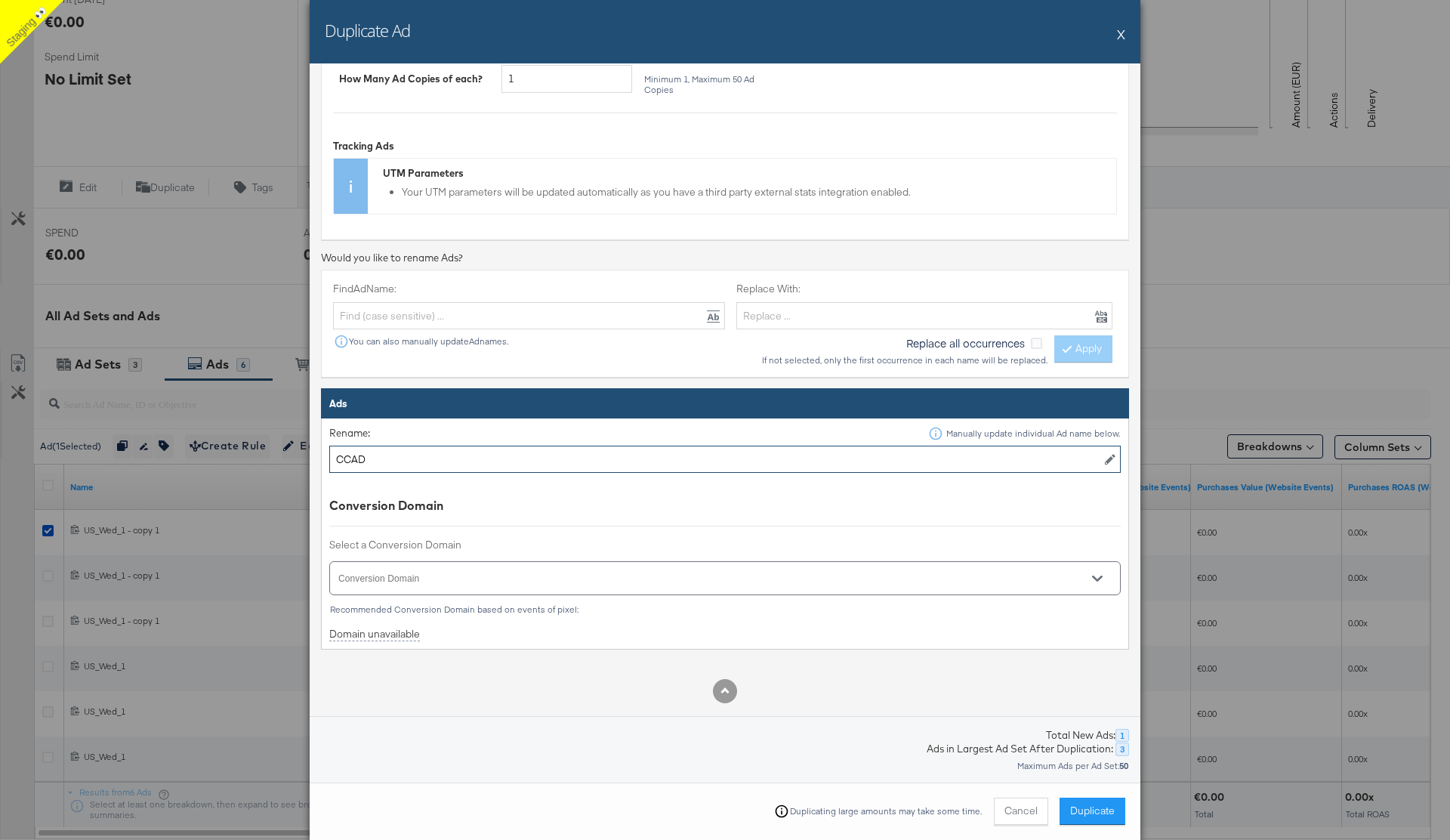
scroll to position [266, 0]
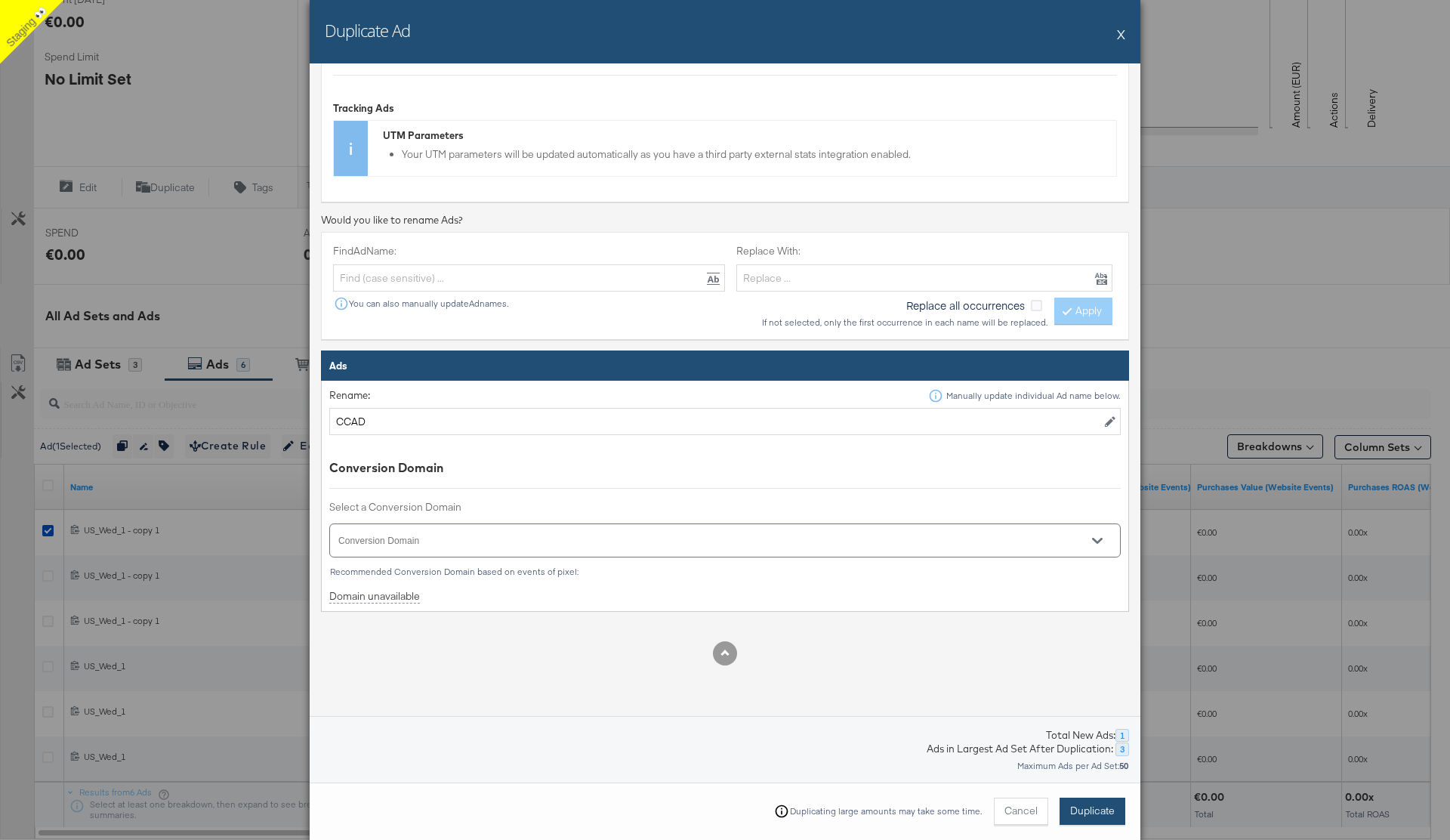
click at [1110, 808] on span "Duplicate" at bounding box center [1092, 811] width 45 height 14
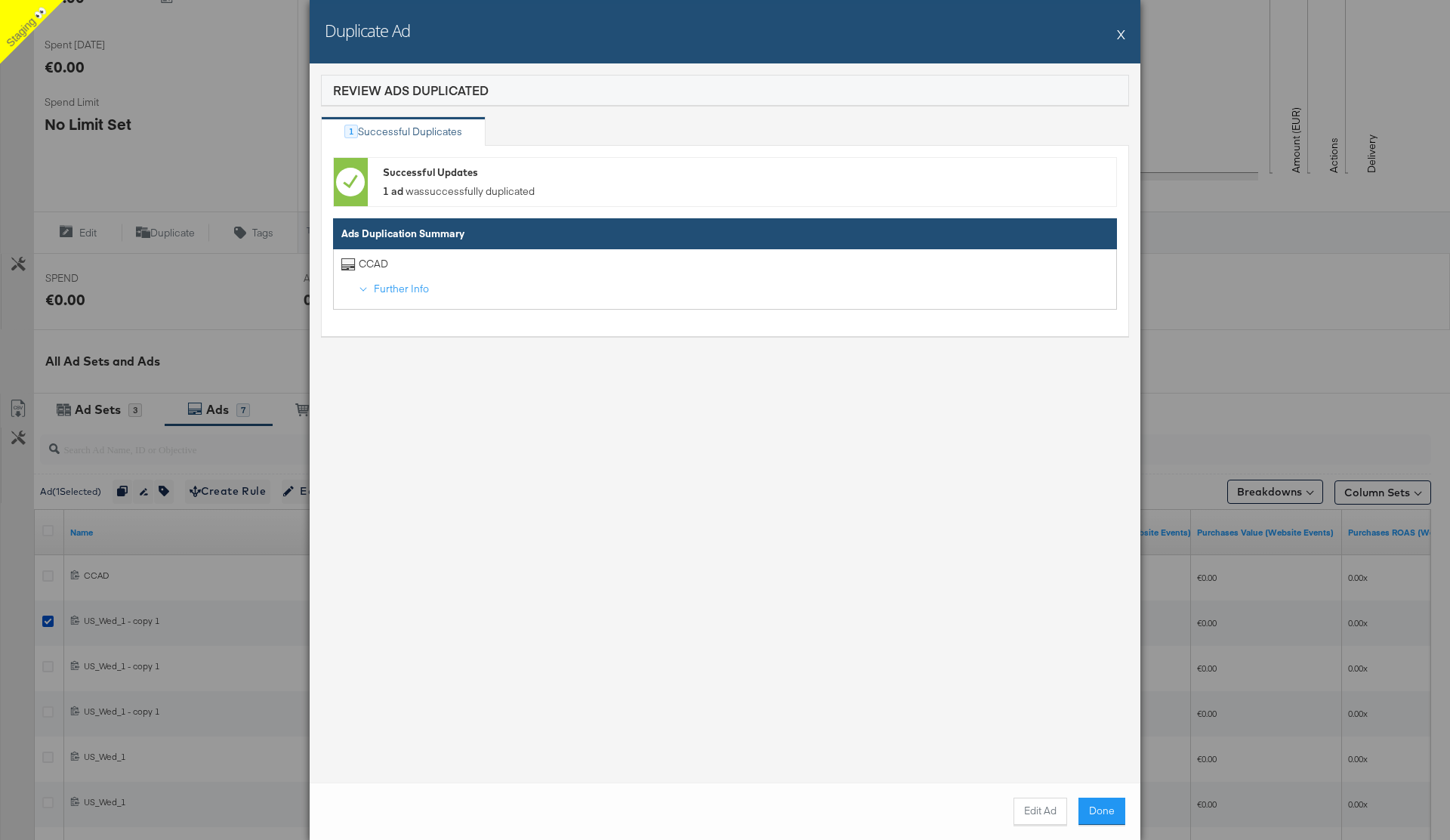
scroll to position [404, 0]
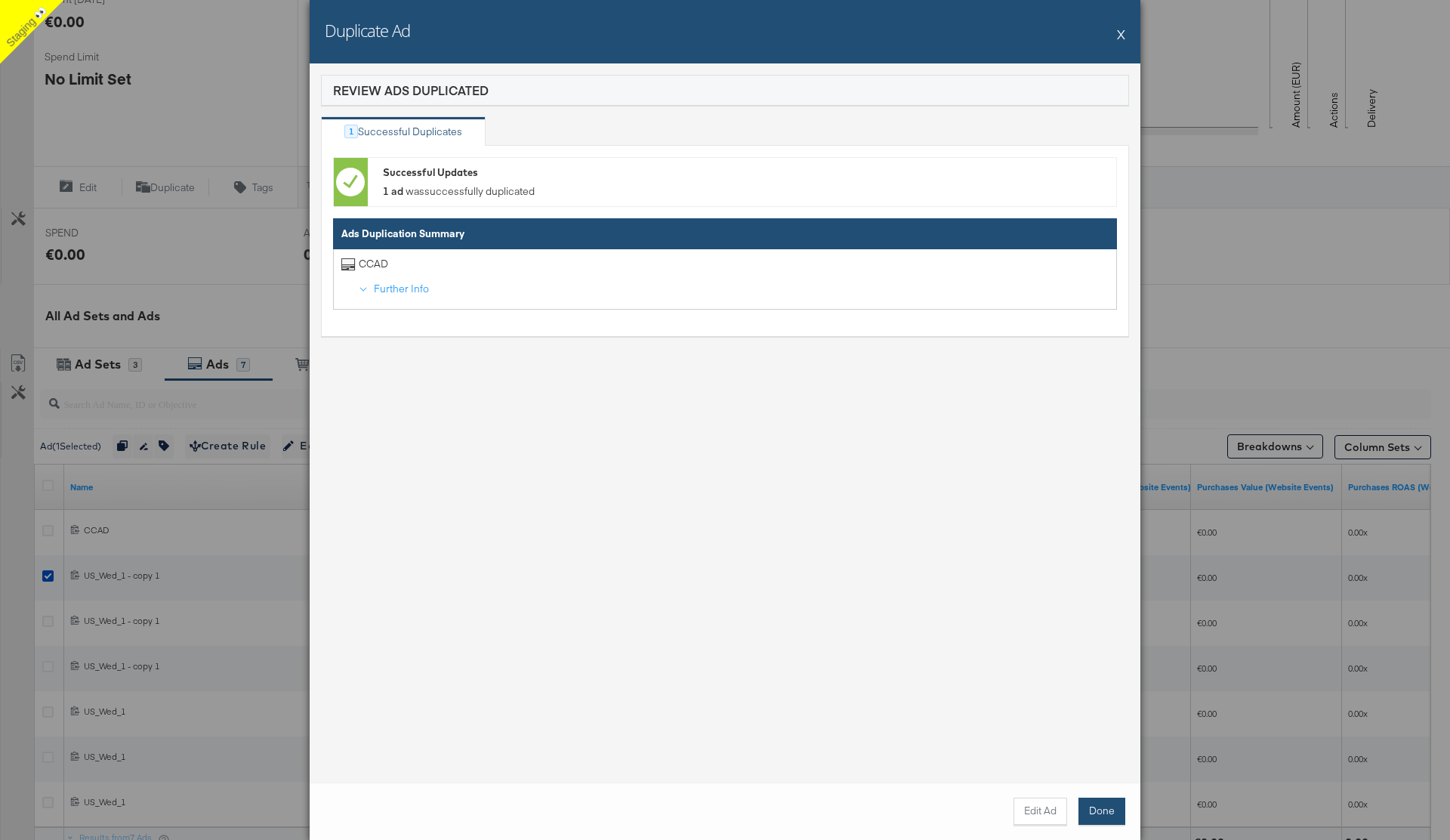
click at [1095, 810] on button "Done" at bounding box center [1101, 811] width 46 height 27
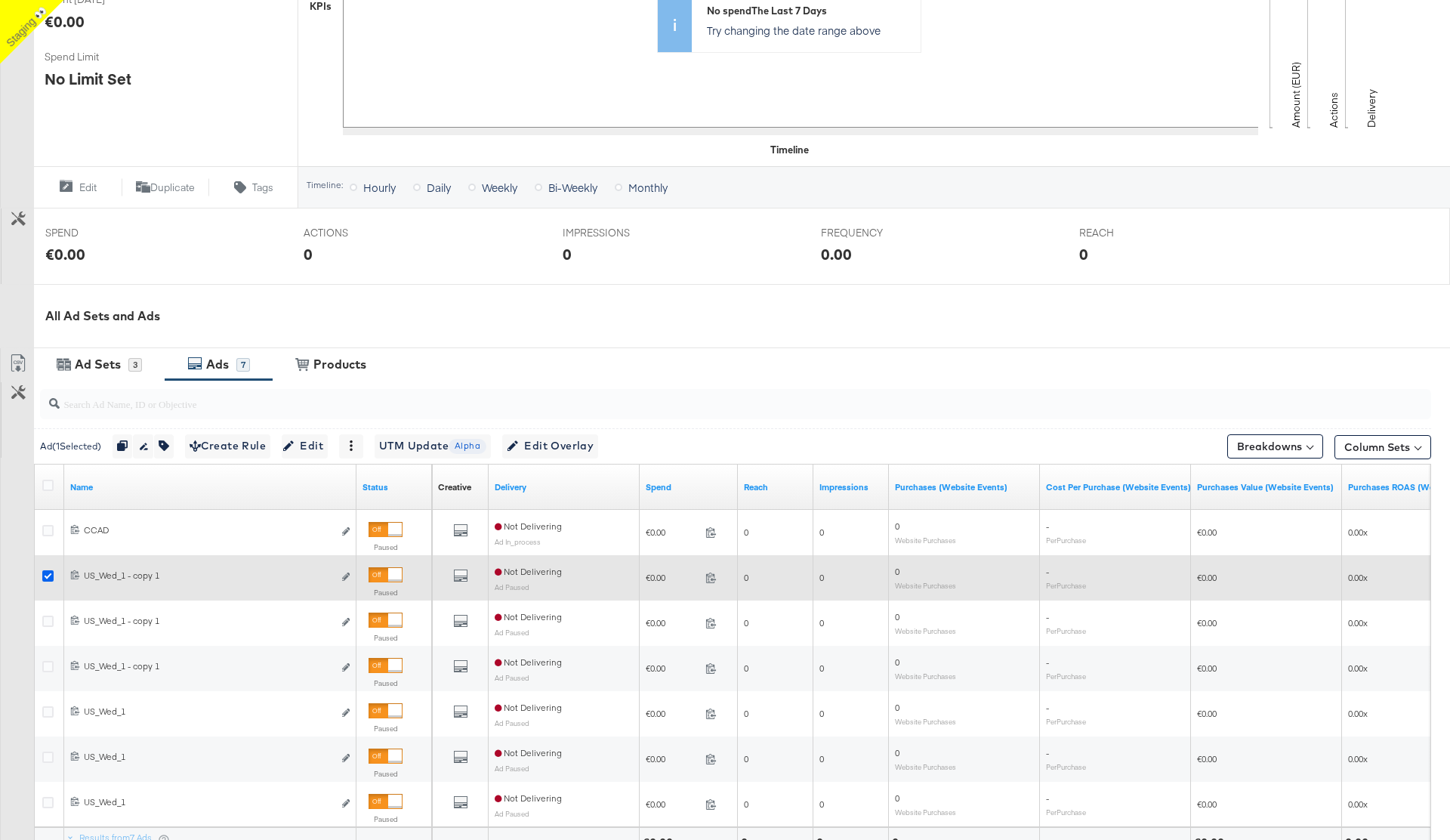
click at [46, 578] on icon at bounding box center [48, 576] width 11 height 11
click at [0, 0] on input "checkbox" at bounding box center [0, 0] width 0 height 0
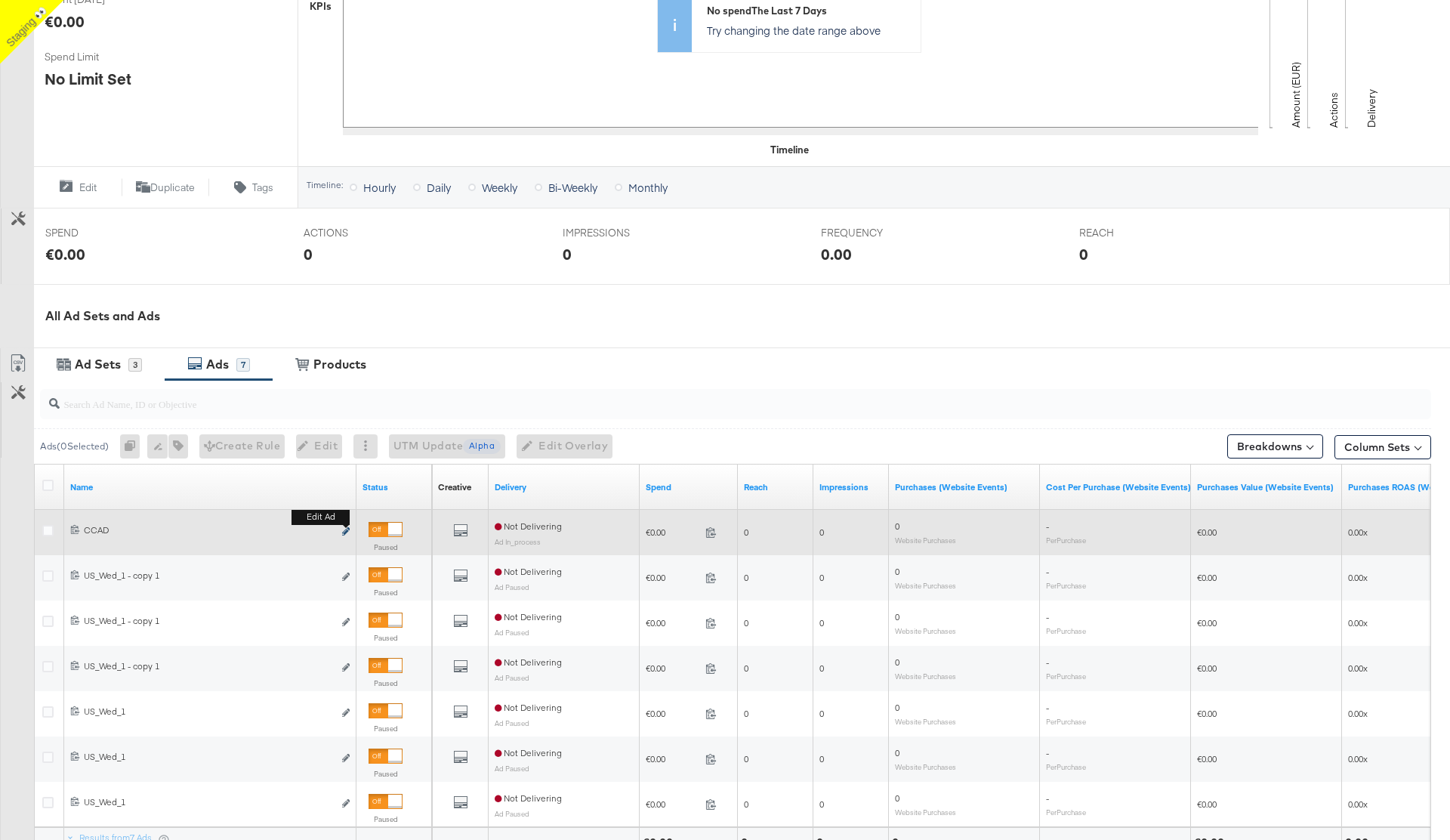
click at [344, 530] on icon "link" at bounding box center [346, 531] width 8 height 9
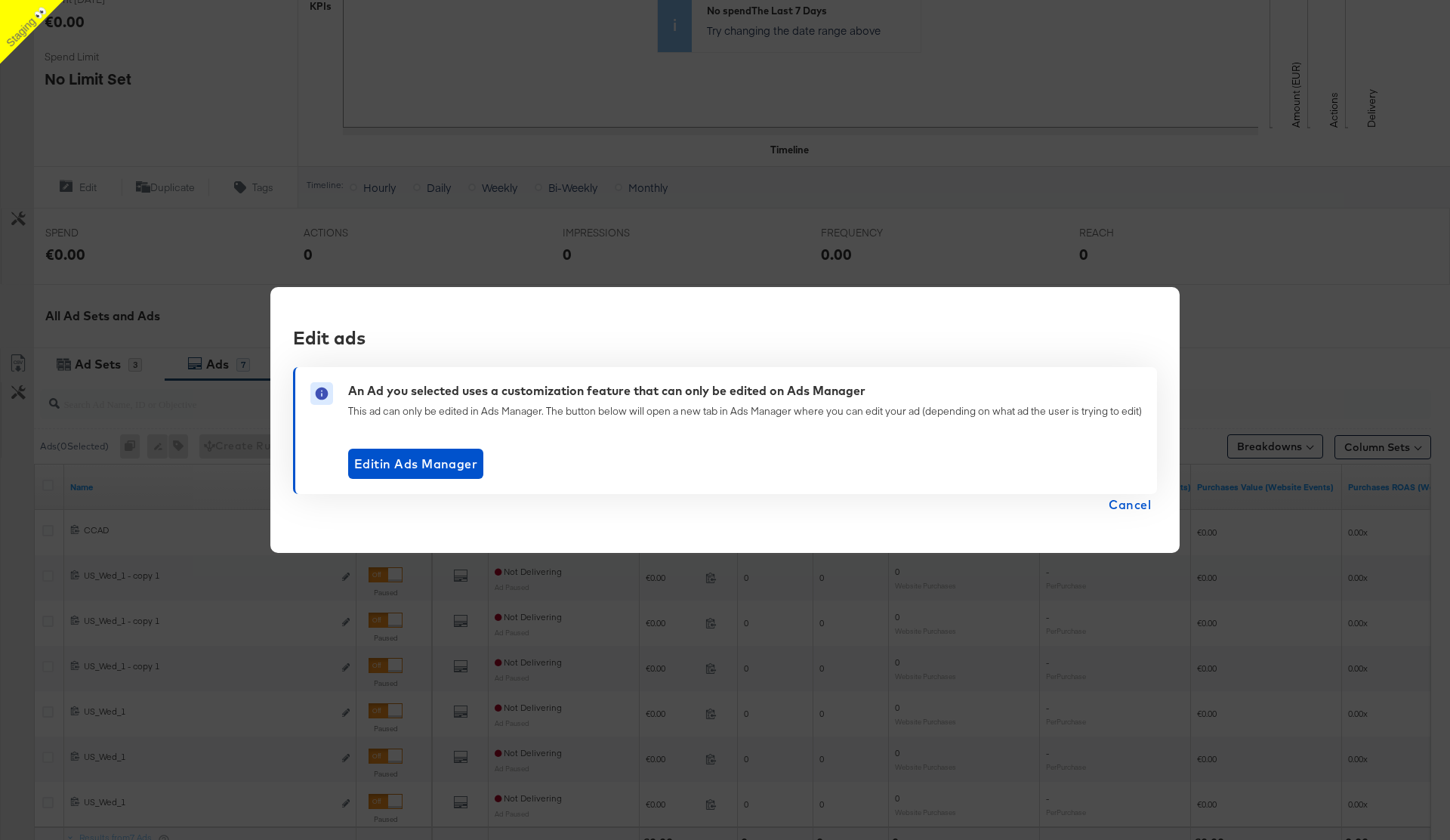
click at [1141, 507] on span "Cancel" at bounding box center [1130, 504] width 43 height 21
